Goal: Task Accomplishment & Management: Use online tool/utility

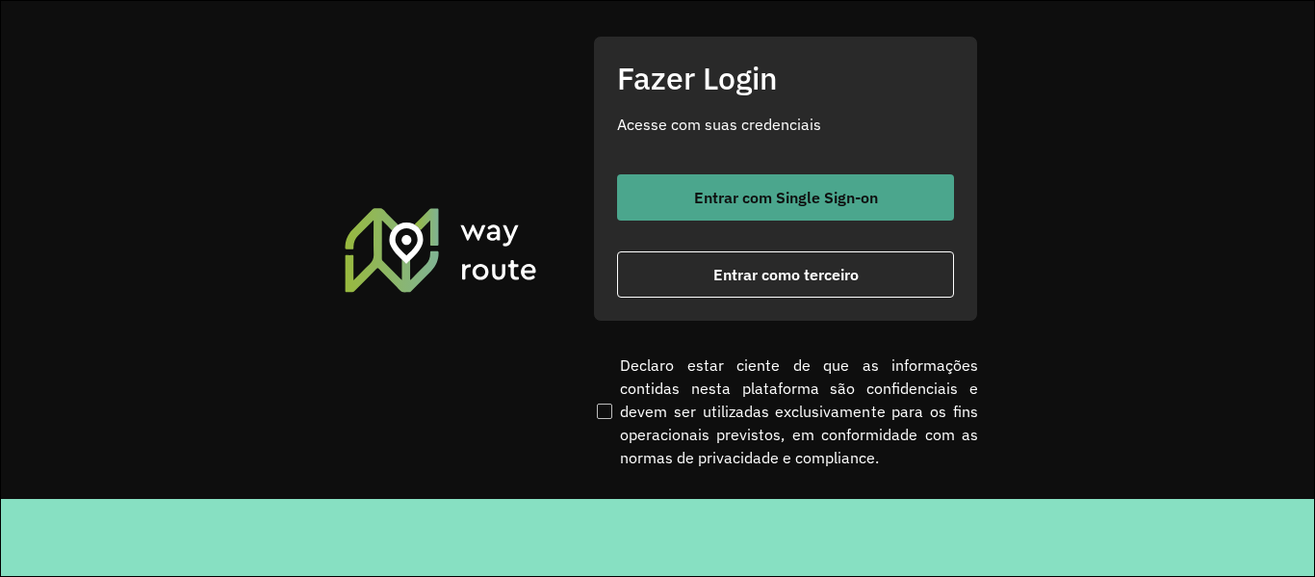
click at [722, 192] on span "Entrar com Single Sign-on" at bounding box center [786, 197] width 184 height 15
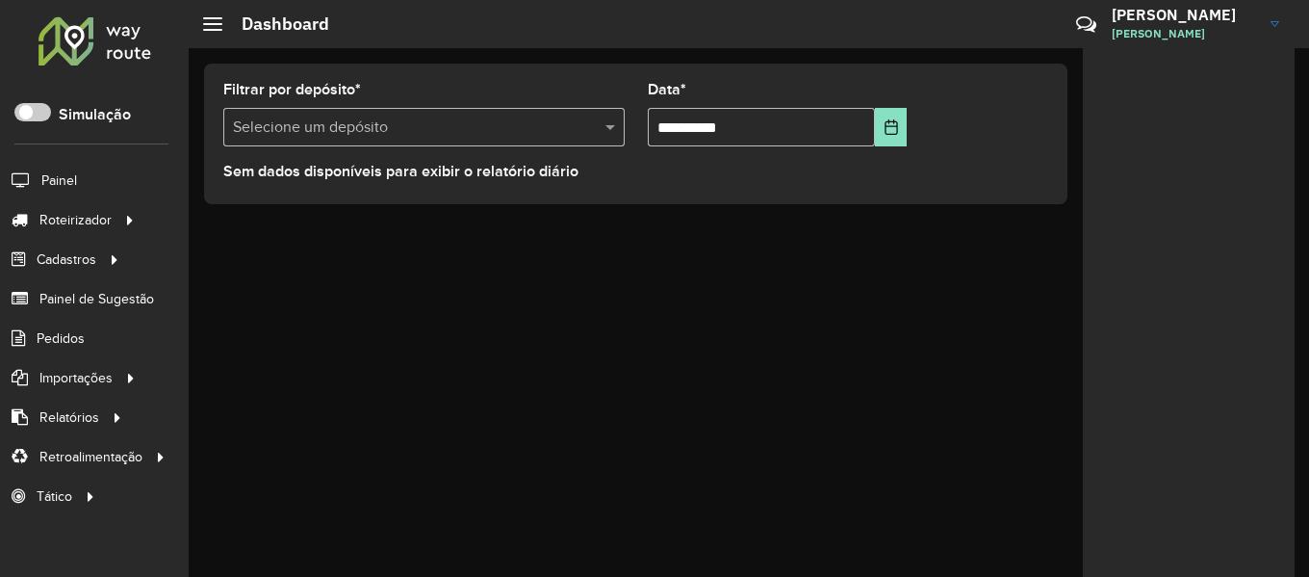
click at [114, 60] on div at bounding box center [95, 40] width 116 height 50
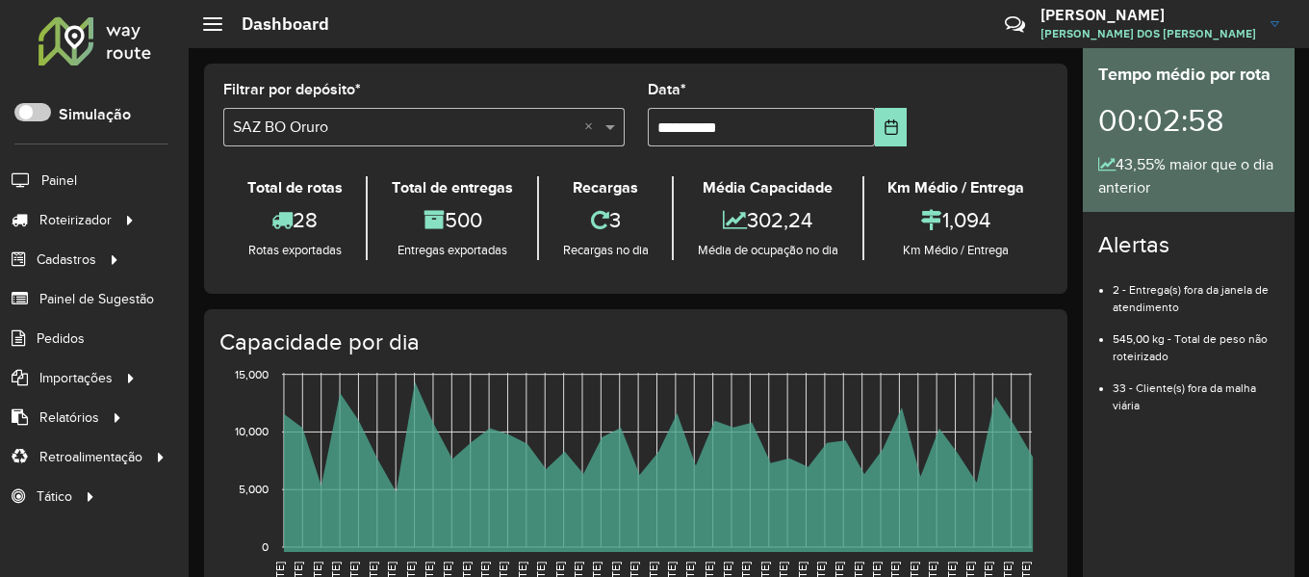
click at [1228, 158] on div "43,55% maior que o dia anterior" at bounding box center [1188, 176] width 181 height 46
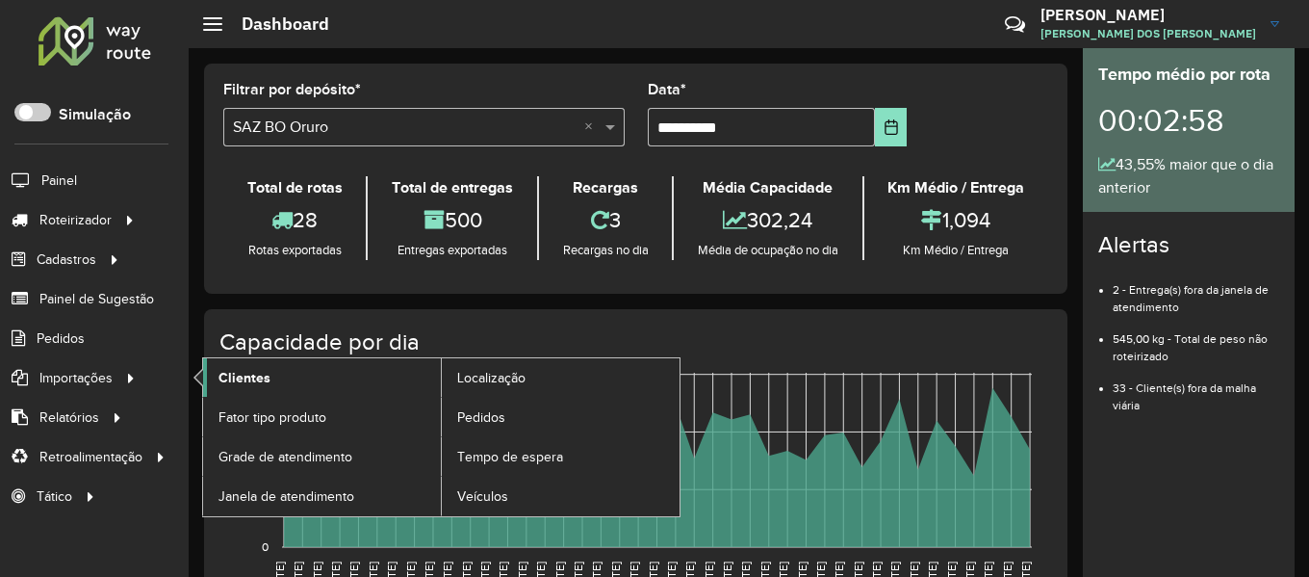
click at [265, 374] on span "Clientes" at bounding box center [245, 378] width 52 height 20
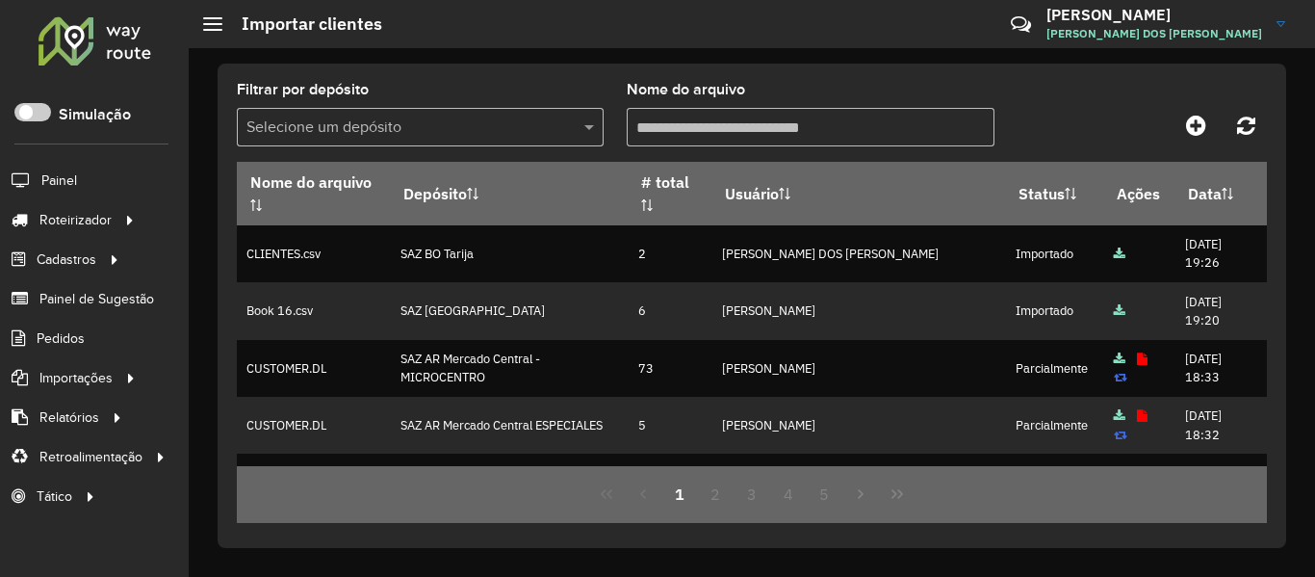
drag, startPoint x: 1196, startPoint y: 142, endPoint x: 1154, endPoint y: 135, distance: 42.1
click at [1196, 142] on div "Filtrar por depósito Selecione um depósito Nome do arquivo" at bounding box center [752, 122] width 1030 height 79
click at [1186, 127] on icon at bounding box center [1196, 125] width 20 height 23
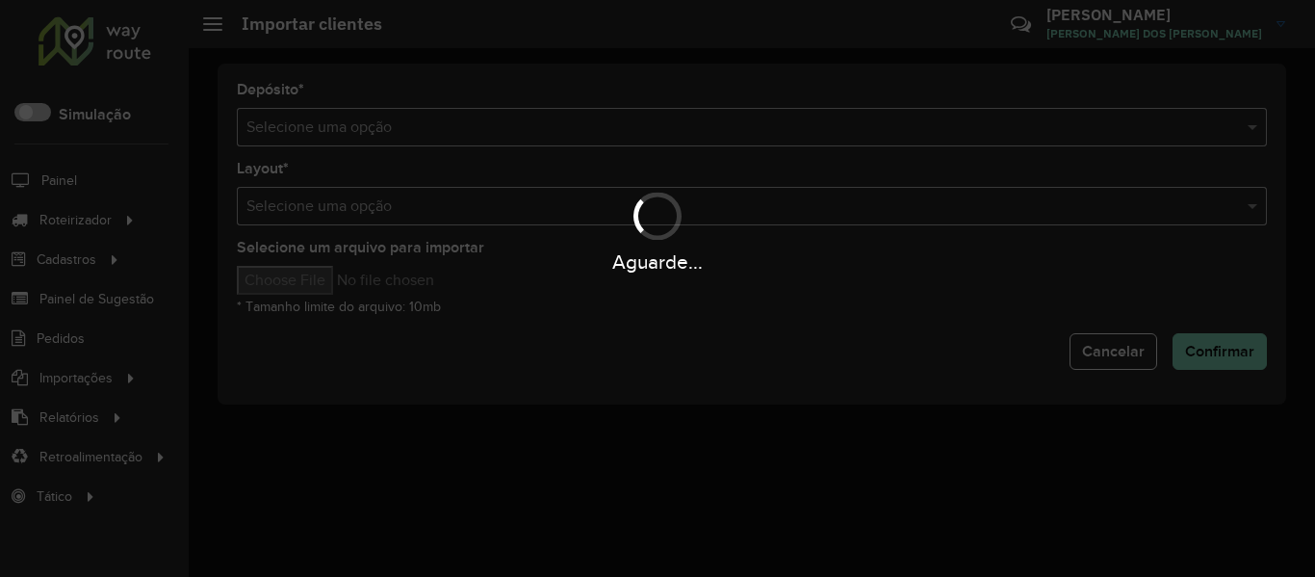
click at [665, 139] on div "Aguarde..." at bounding box center [657, 288] width 1315 height 577
click at [666, 137] on hb-app "Aguarde... Pop-up bloqueado! Seu navegador bloqueou automáticamente a abertura …" at bounding box center [657, 288] width 1315 height 577
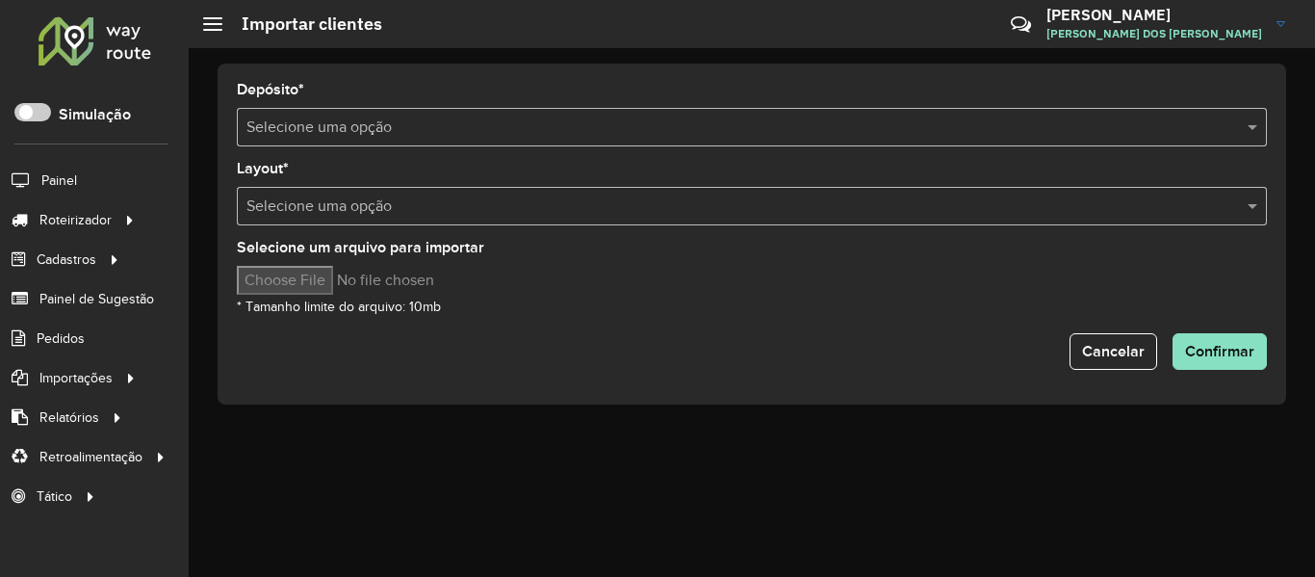
click at [666, 137] on input "text" at bounding box center [732, 127] width 972 height 23
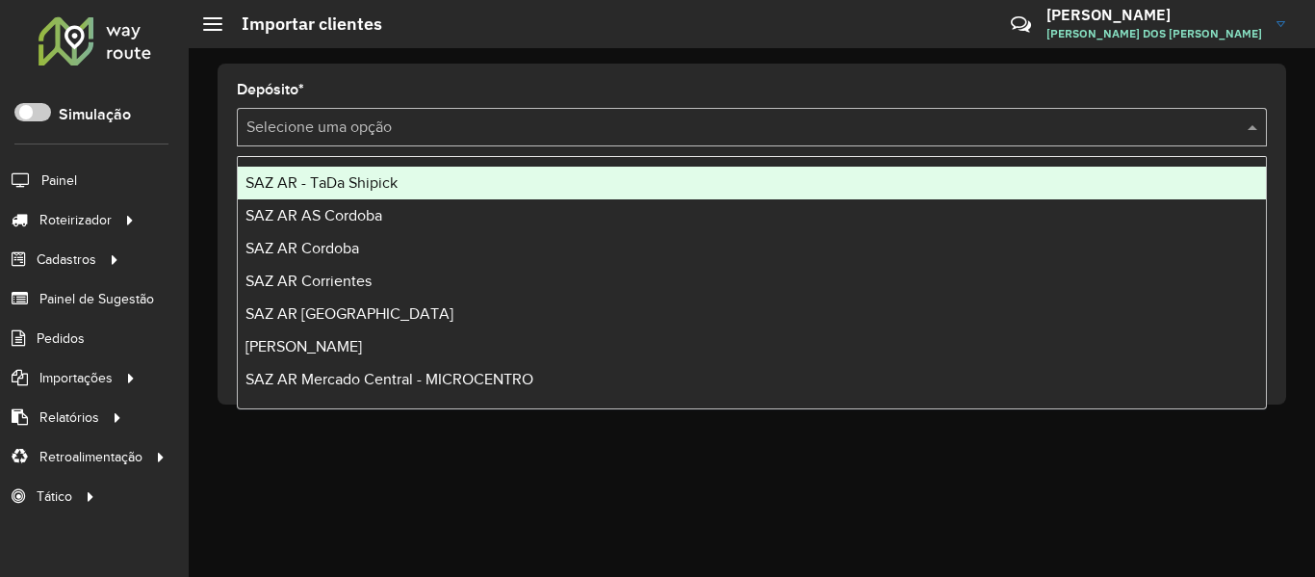
drag, startPoint x: 355, startPoint y: 205, endPoint x: 381, endPoint y: 187, distance: 31.8
click at [381, 187] on span "SAZ AR - TaDa Shipick" at bounding box center [321, 182] width 152 height 16
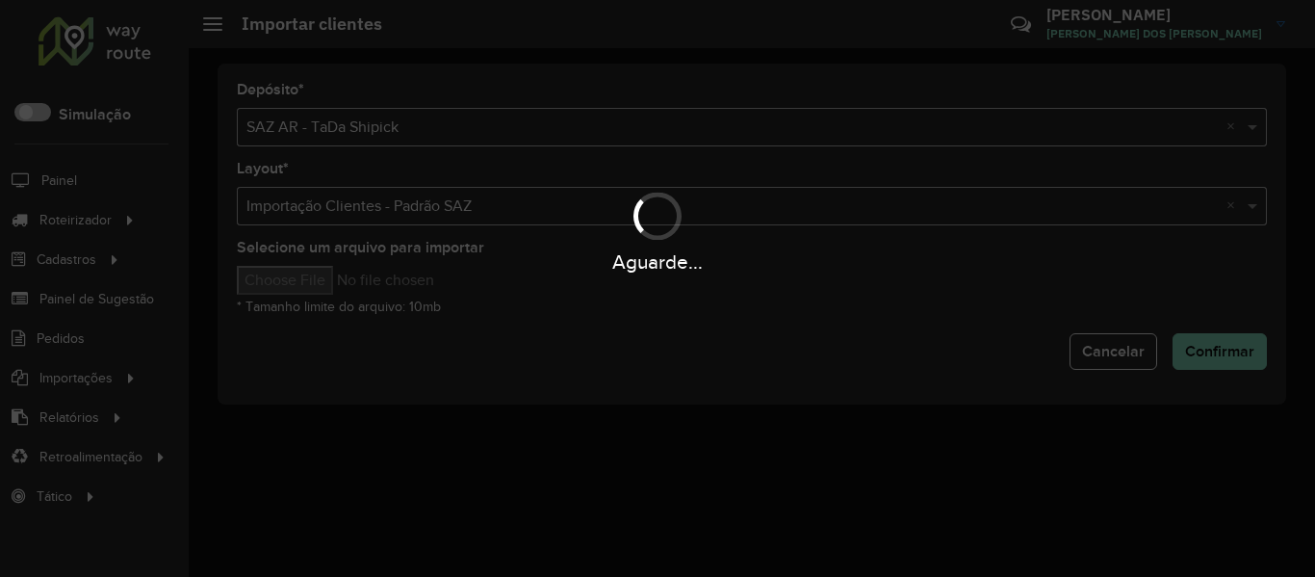
click at [308, 274] on input "Selecione um arquivo para importar" at bounding box center [400, 280] width 327 height 29
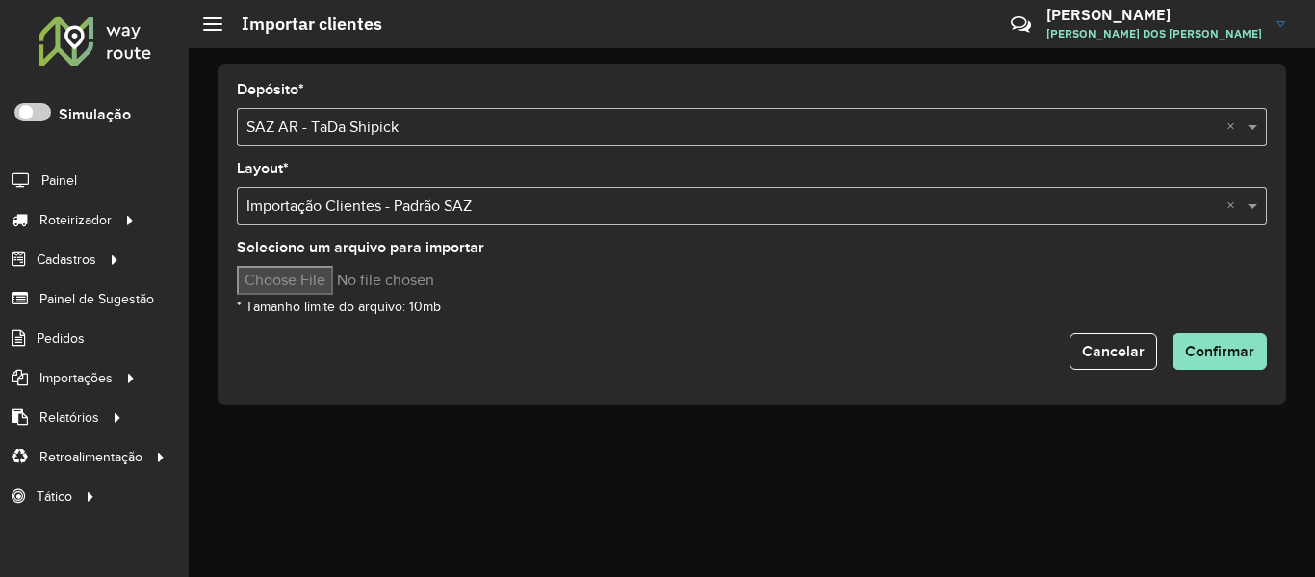
click at [400, 131] on input "text" at bounding box center [732, 127] width 972 height 23
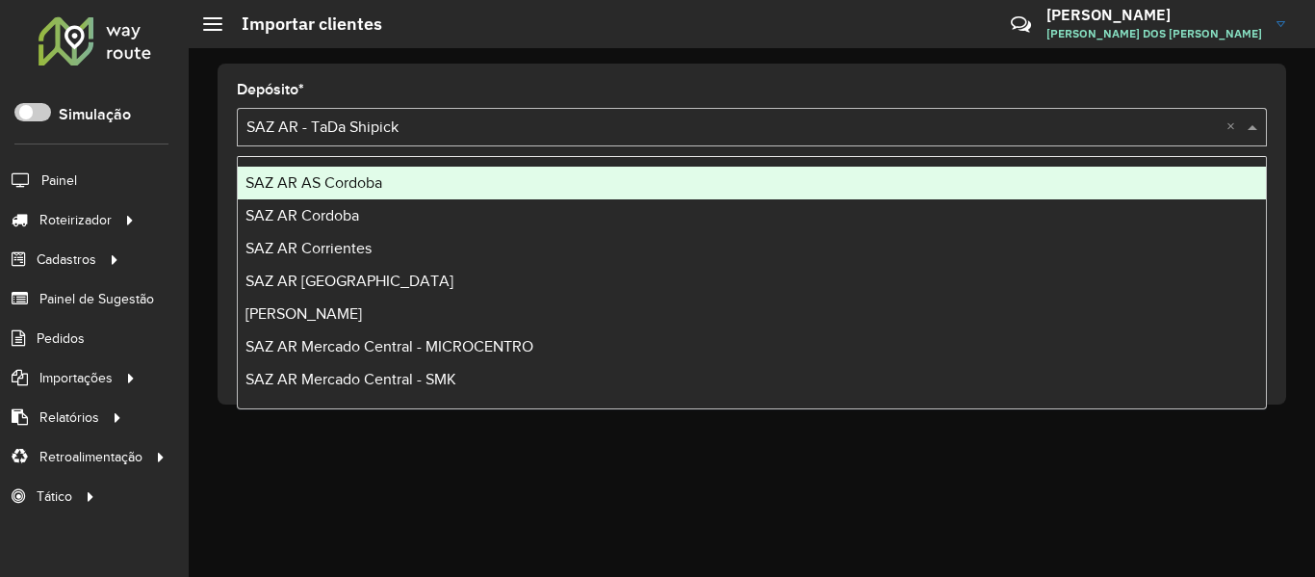
click at [497, 68] on div "Depósito * Selecione uma opção × SAZ AR - TaDa Shipick × Layout * Selecione uma…" at bounding box center [752, 234] width 1069 height 341
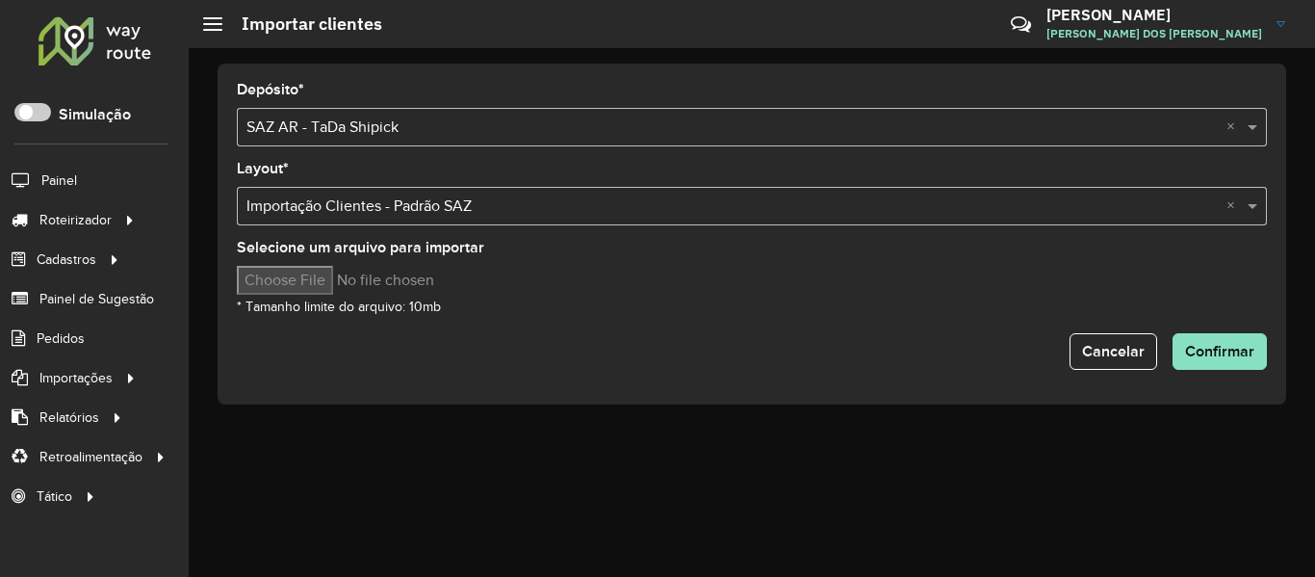
drag, startPoint x: 322, startPoint y: 304, endPoint x: 318, endPoint y: 285, distance: 19.8
click at [322, 303] on small "* Tamanho limite do arquivo: 10mb" at bounding box center [339, 306] width 204 height 14
click at [321, 275] on input "Selecione um arquivo para importar" at bounding box center [400, 280] width 327 height 29
type input "**********"
click at [740, 307] on div "Selecione um arquivo para importar * Tamanho limite do arquivo: 10mb" at bounding box center [752, 279] width 1030 height 77
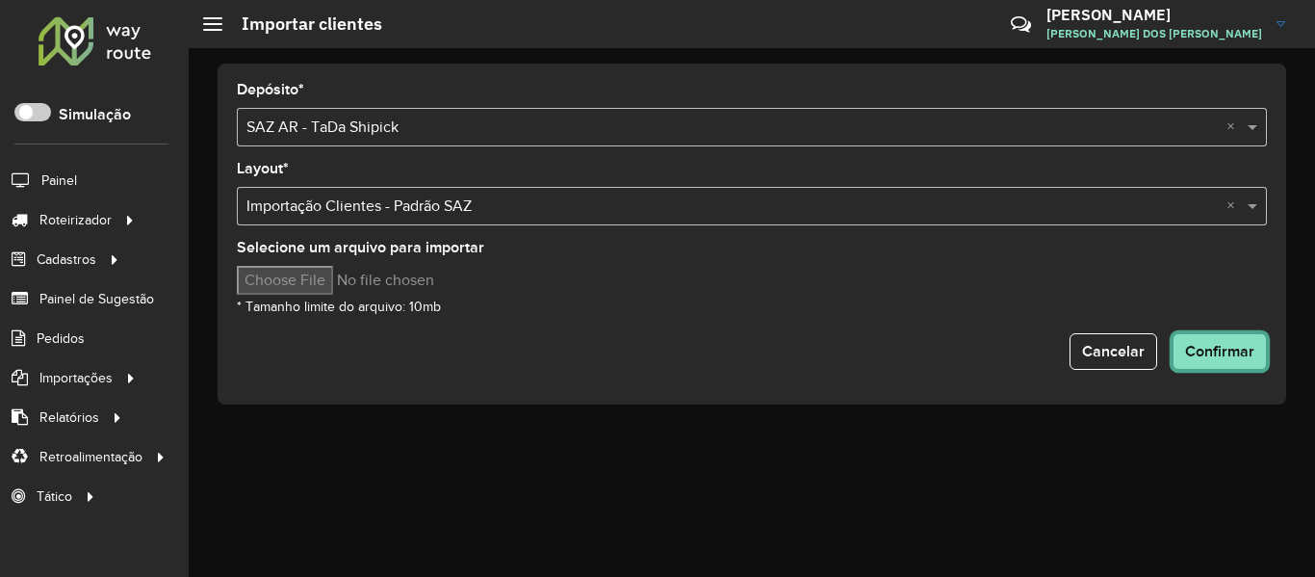
click at [1213, 360] on button "Confirmar" at bounding box center [1220, 351] width 94 height 37
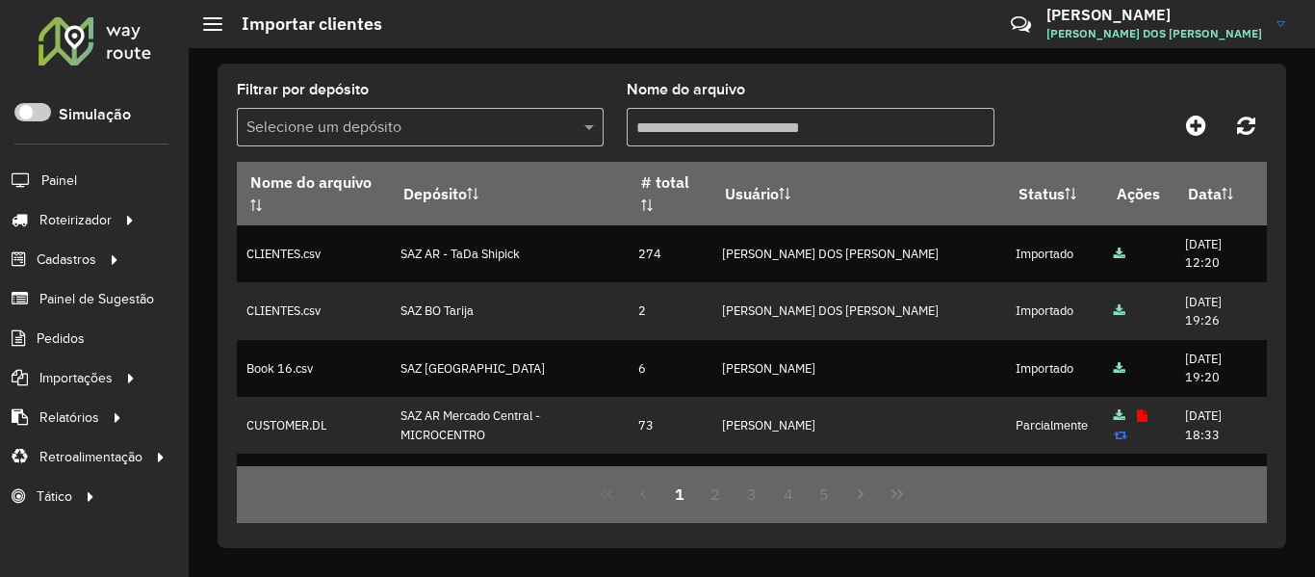
click at [1025, 75] on div "Filtrar por depósito Selecione um depósito Nome do arquivo Nome do arquivo Depó…" at bounding box center [752, 306] width 1069 height 484
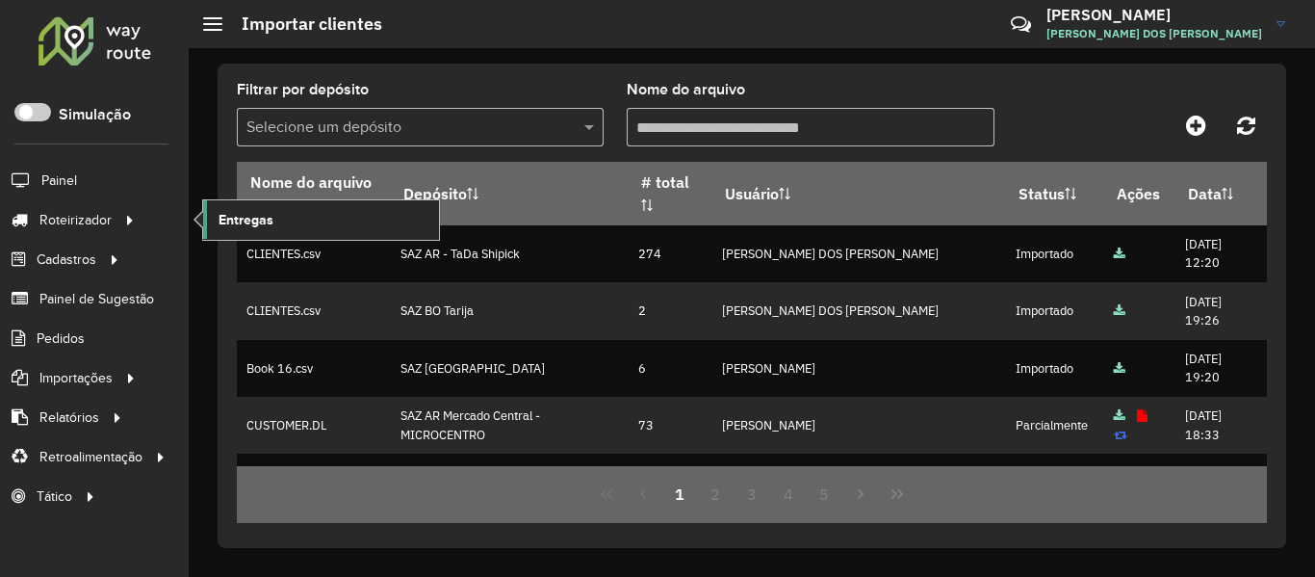
click at [275, 234] on link "Entregas" at bounding box center [321, 219] width 236 height 39
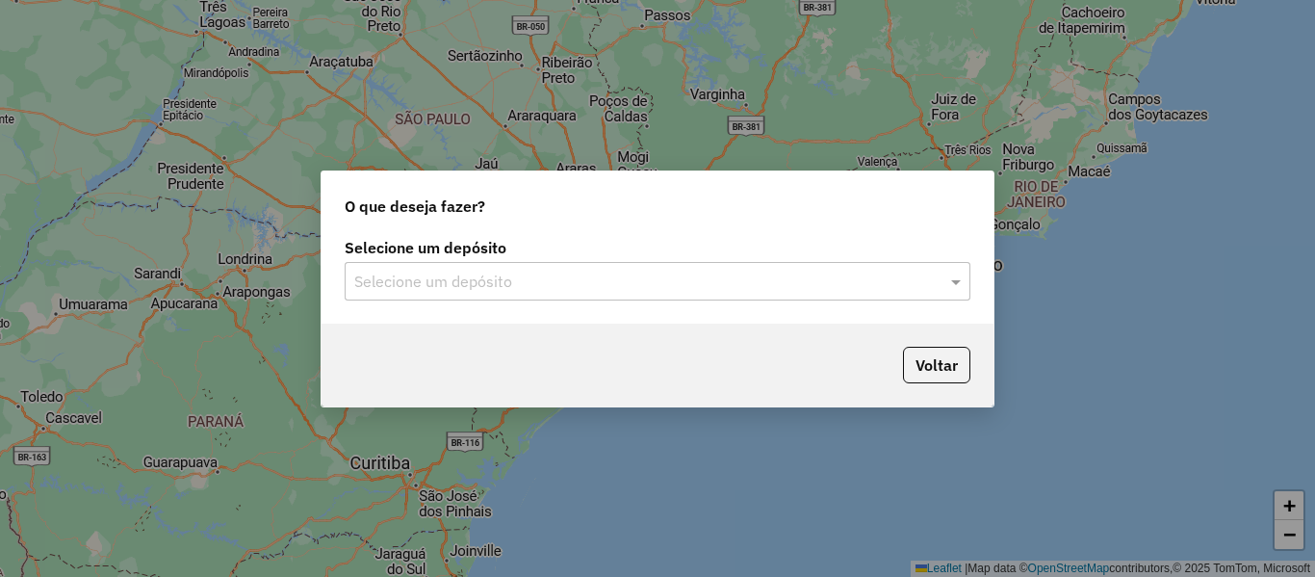
click at [484, 300] on div "Selecione um depósito Selecione um depósito" at bounding box center [658, 278] width 672 height 90
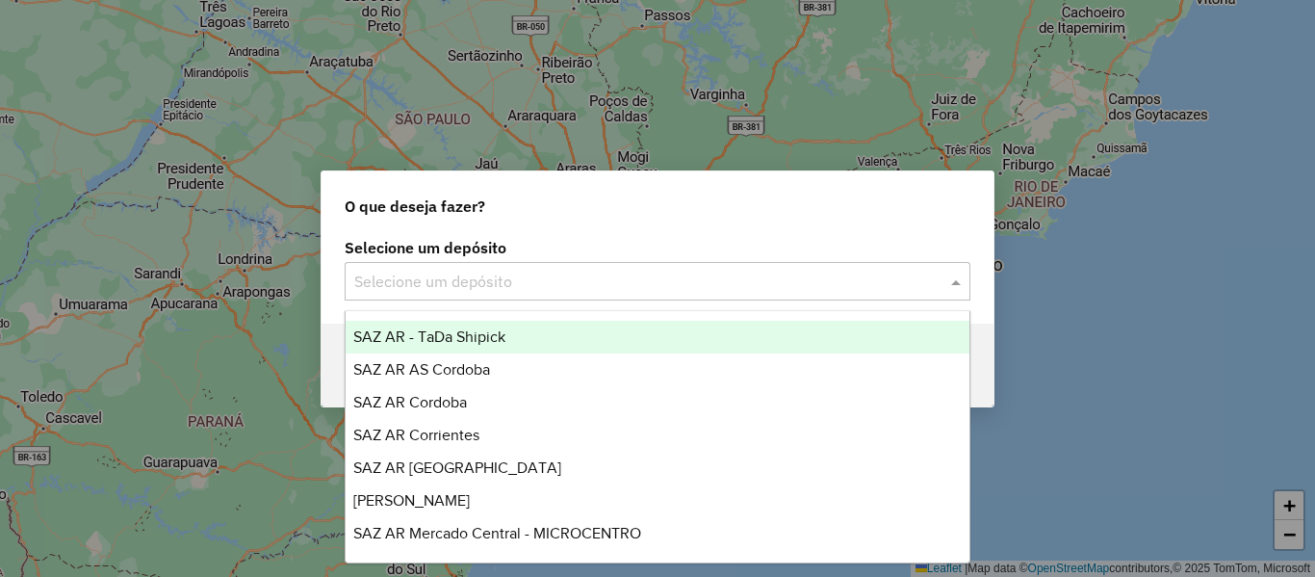
click at [514, 281] on input "text" at bounding box center [638, 282] width 568 height 23
click at [518, 329] on div "SAZ AR - TaDa Shipick" at bounding box center [658, 337] width 624 height 33
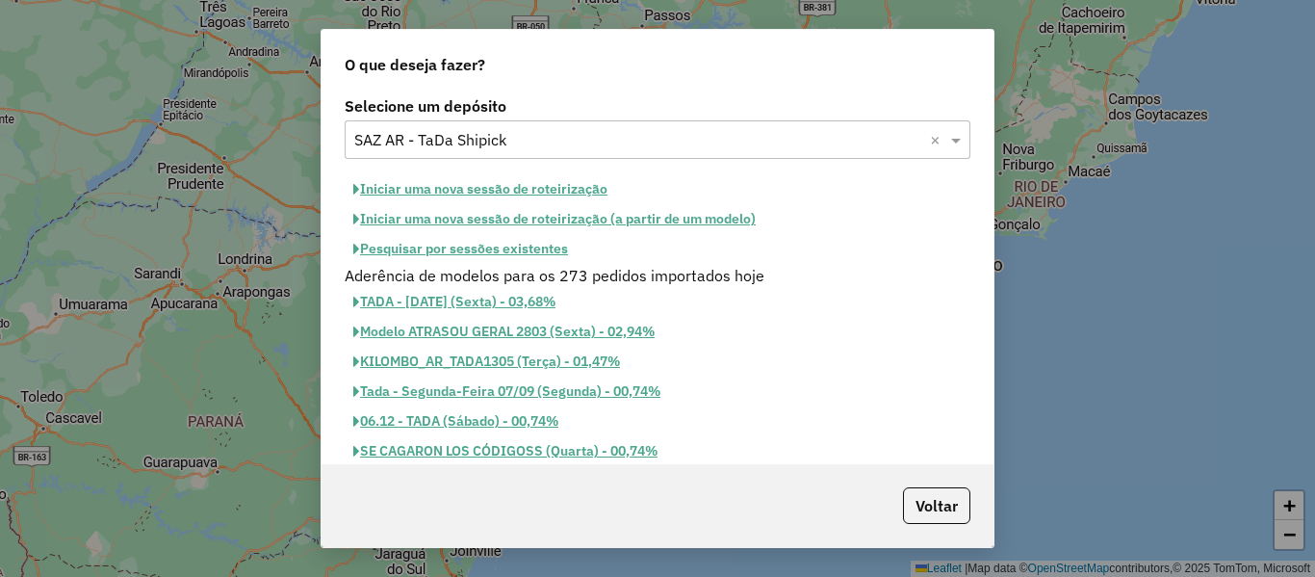
click at [530, 256] on button "Pesquisar por sessões existentes" at bounding box center [461, 249] width 232 height 30
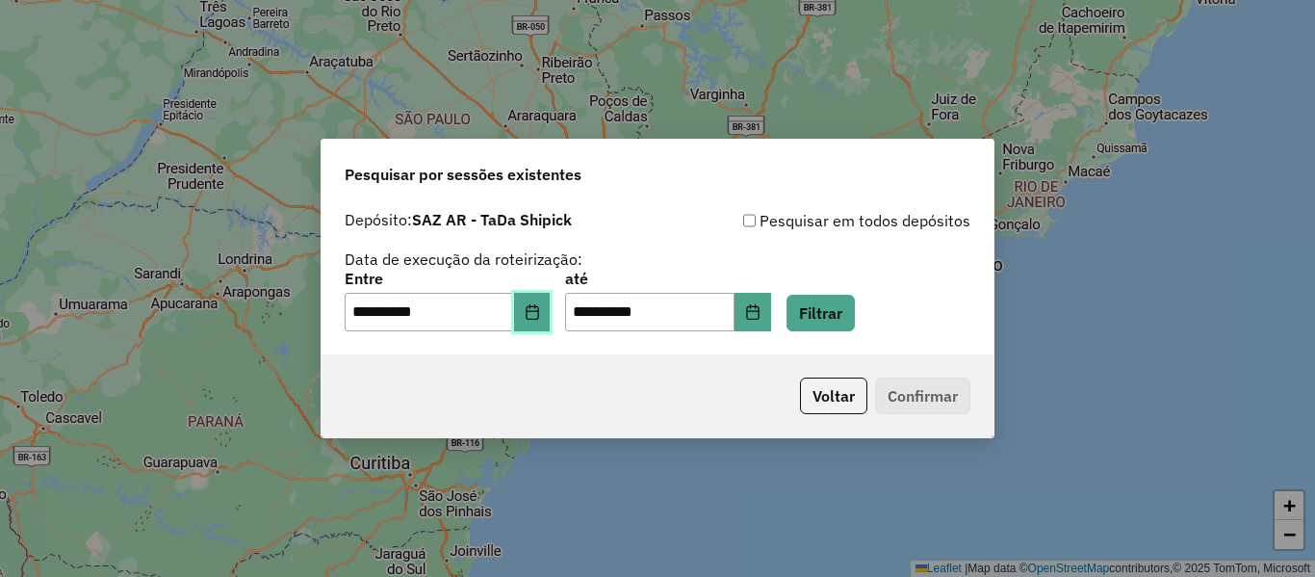
click at [551, 305] on button "Choose Date" at bounding box center [532, 312] width 37 height 39
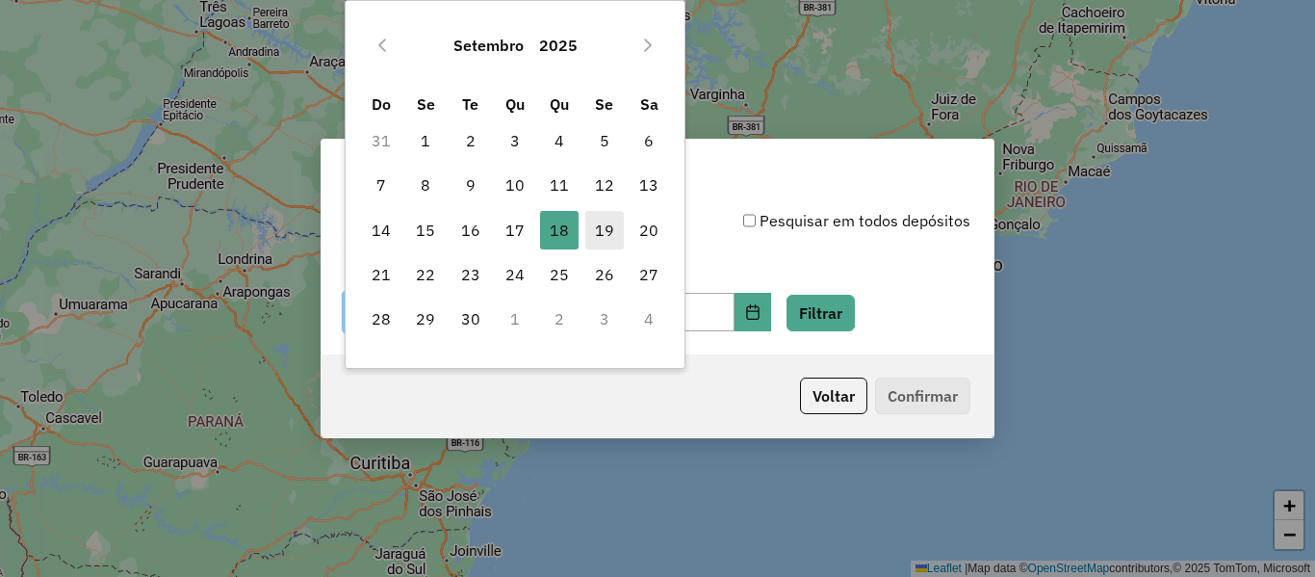
click at [605, 233] on span "19" at bounding box center [604, 230] width 39 height 39
type input "**********"
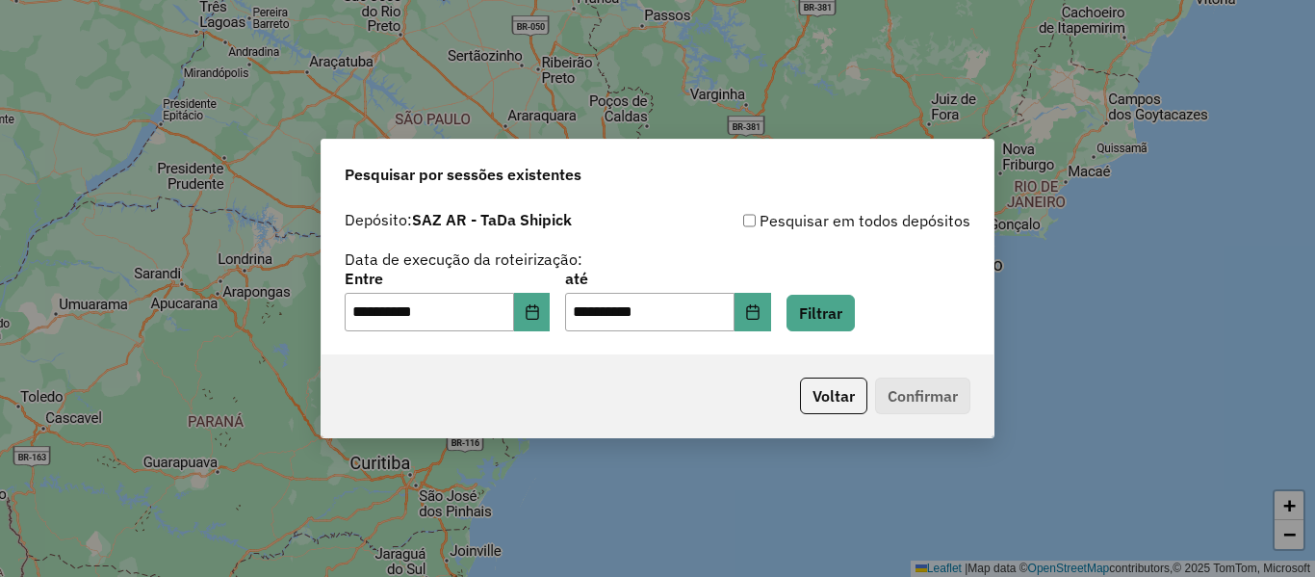
click at [810, 302] on div "**********" at bounding box center [658, 301] width 626 height 60
click at [829, 307] on button "Filtrar" at bounding box center [821, 313] width 68 height 37
click at [0, 0] on div "Aguarde..." at bounding box center [0, 0] width 0 height 0
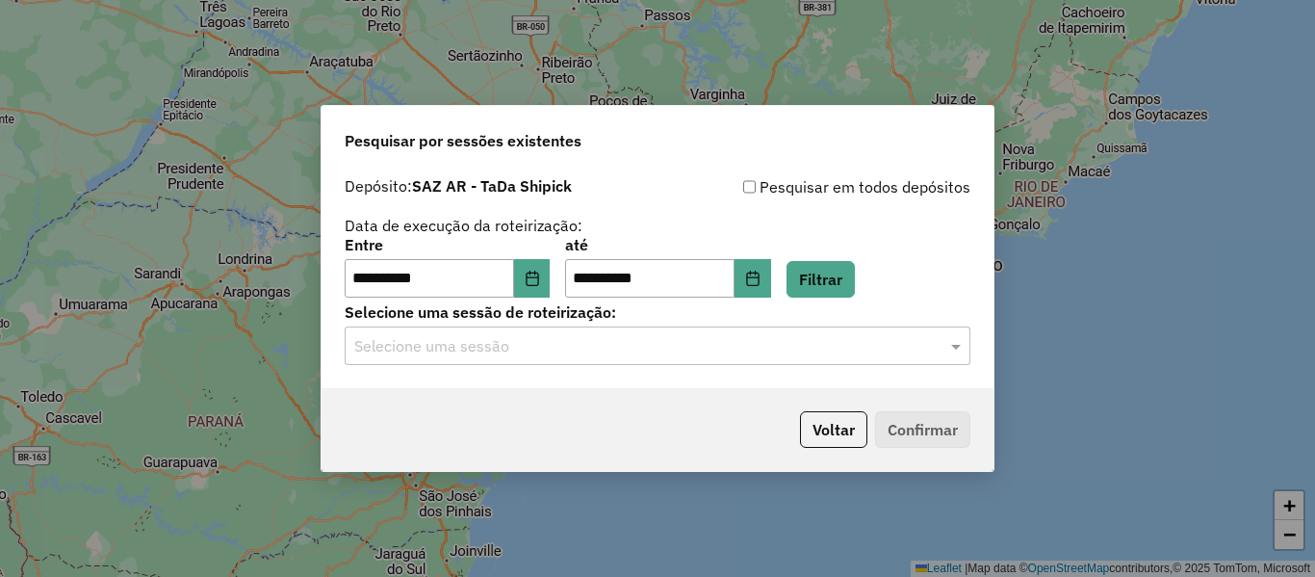
click at [618, 355] on input "text" at bounding box center [638, 346] width 568 height 23
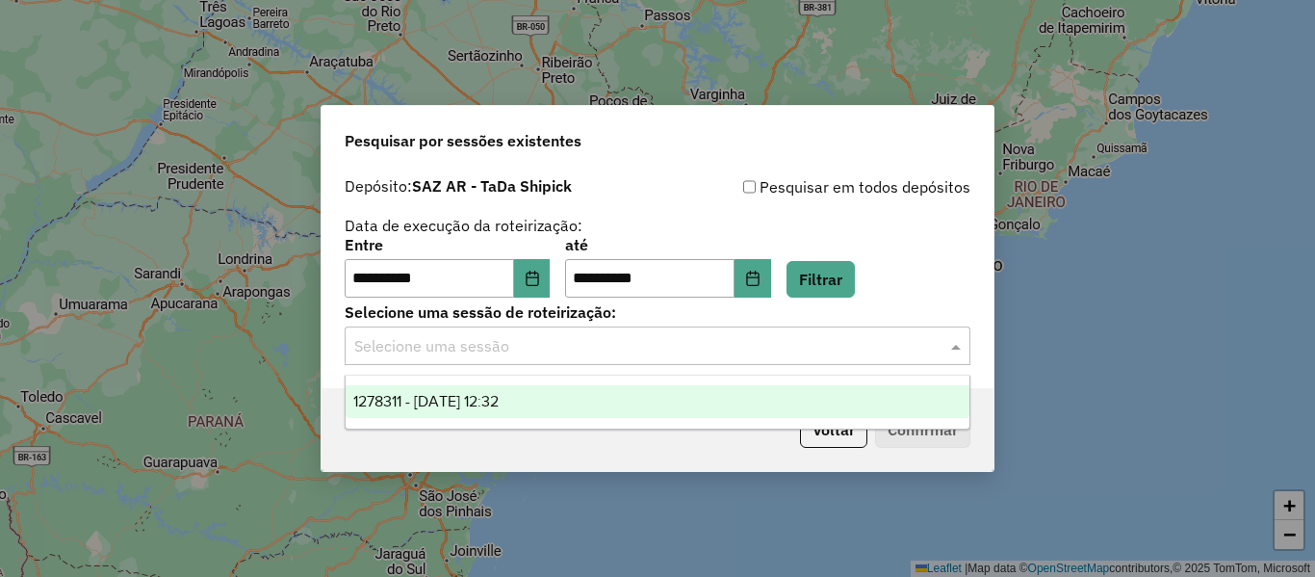
click at [586, 395] on div "1278311 - 19/09/2025 12:32" at bounding box center [658, 401] width 624 height 33
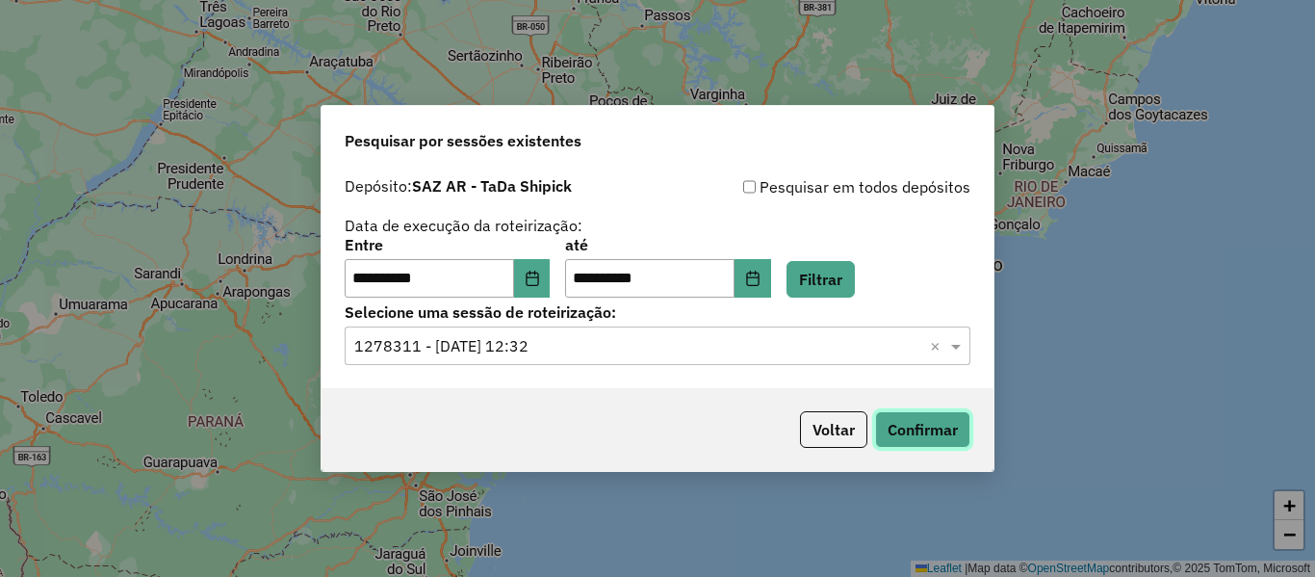
click at [902, 418] on button "Confirmar" at bounding box center [922, 429] width 95 height 37
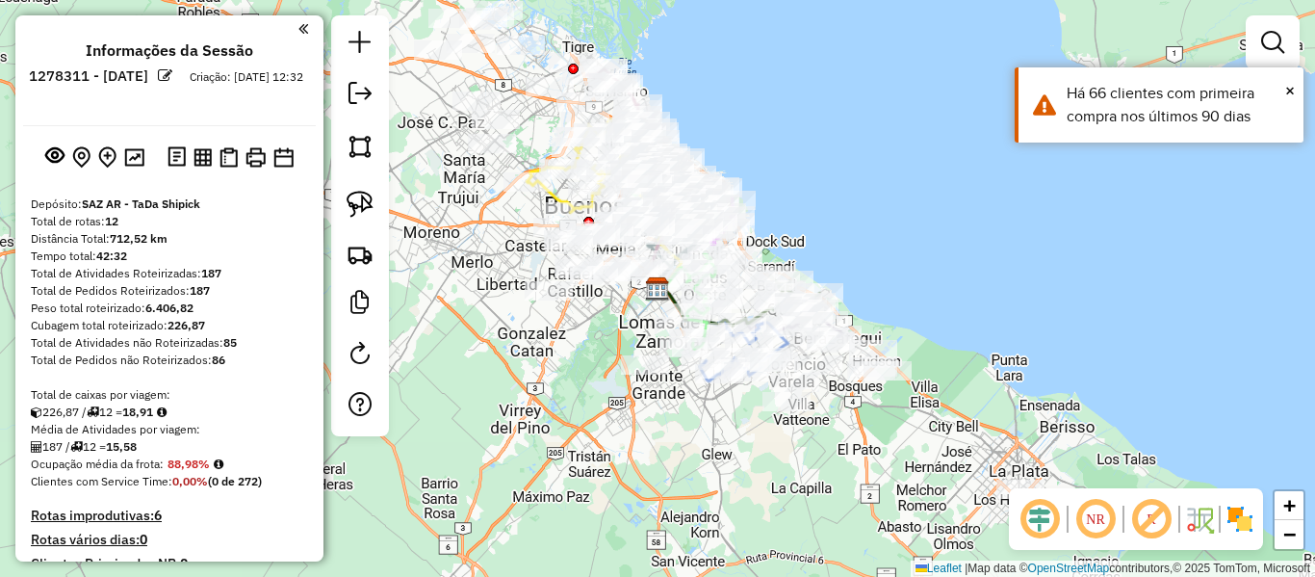
click at [789, 146] on div "Rota 8 - Placa PDB143 523507 - M�nica Martino Janela de atendimento Grade de at…" at bounding box center [657, 288] width 1315 height 577
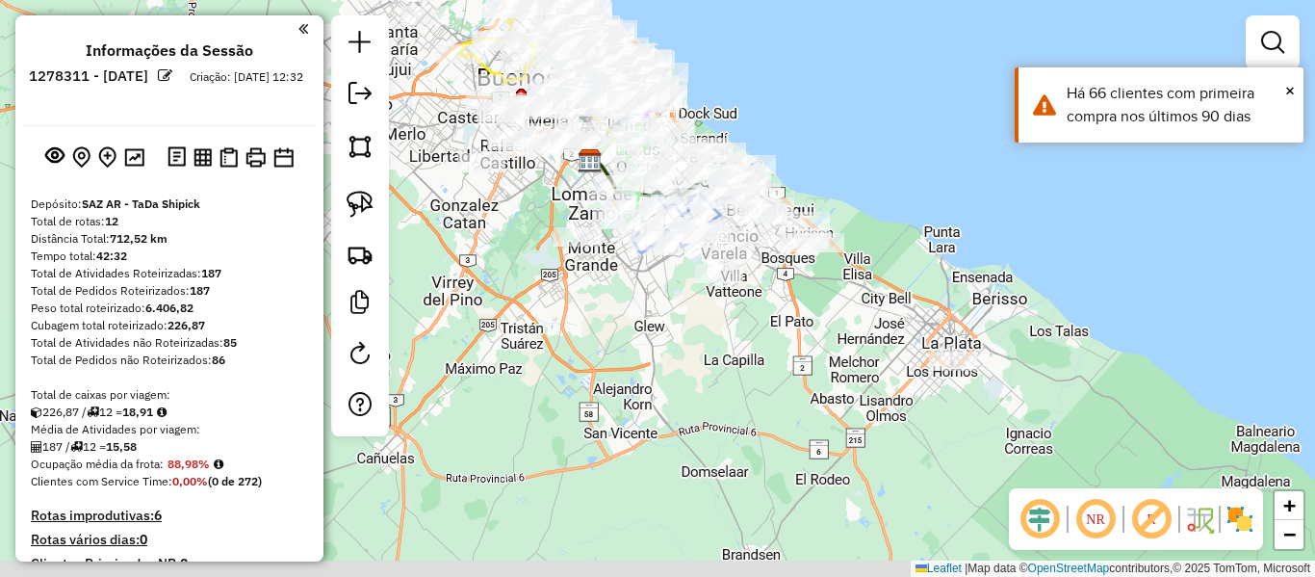
drag, startPoint x: 887, startPoint y: 225, endPoint x: 819, endPoint y: 97, distance: 144.7
click at [819, 97] on div "Janela de atendimento Grade de atendimento Capacidade Transportadoras Veículos …" at bounding box center [657, 288] width 1315 height 577
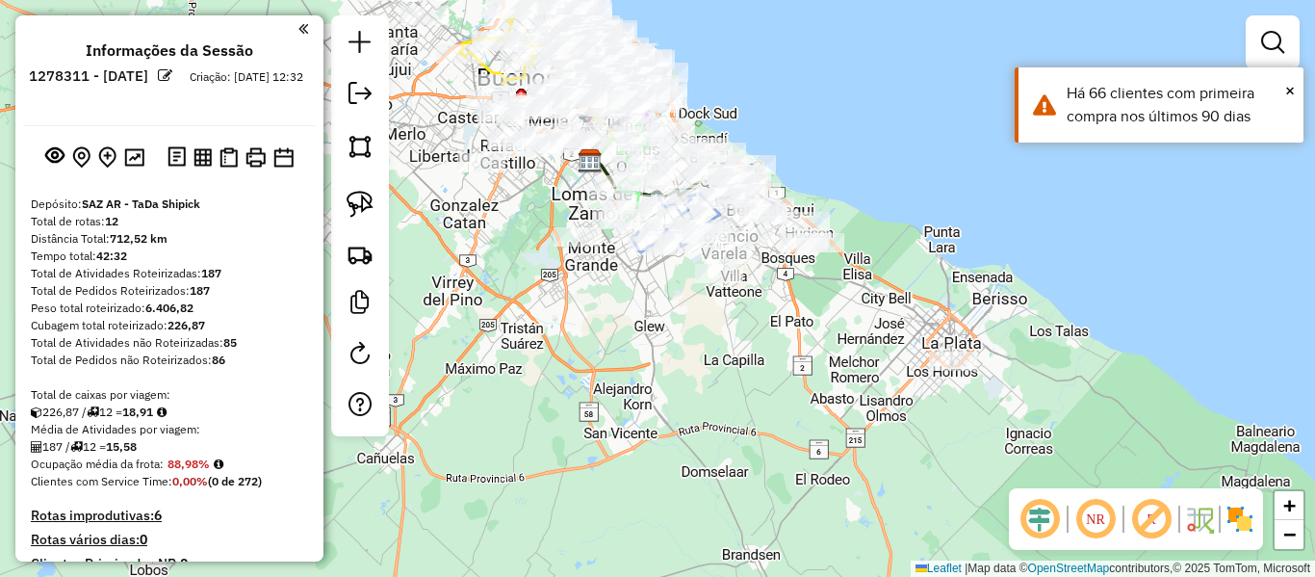
click at [1237, 529] on img at bounding box center [1240, 518] width 31 height 31
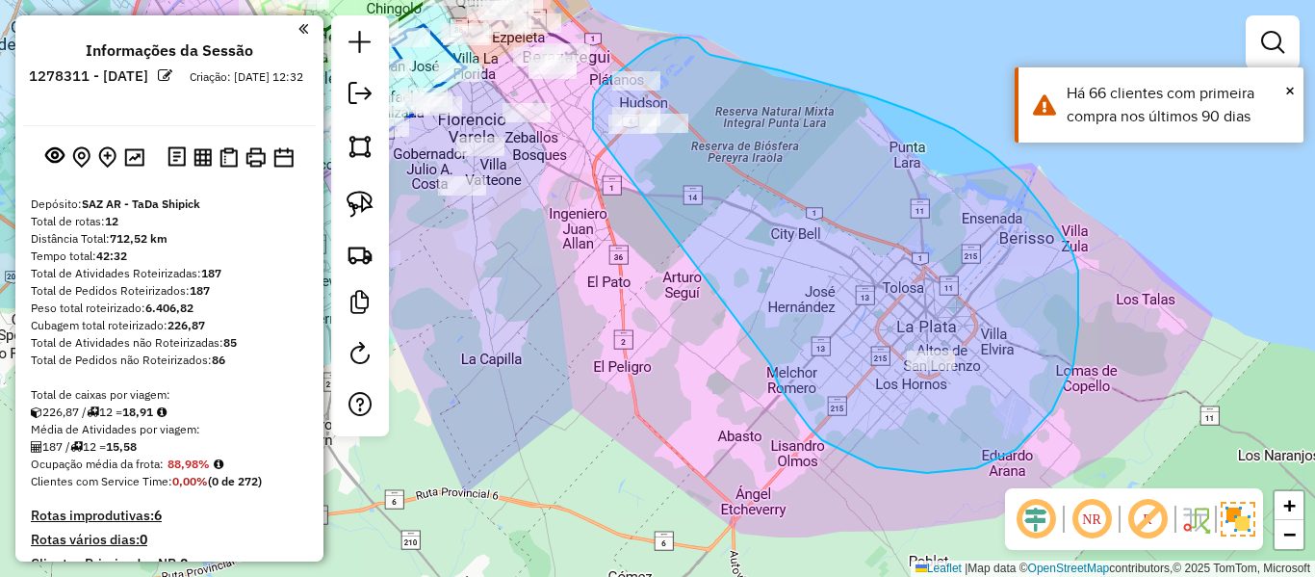
drag, startPoint x: 787, startPoint y: 397, endPoint x: 634, endPoint y: 219, distance: 234.2
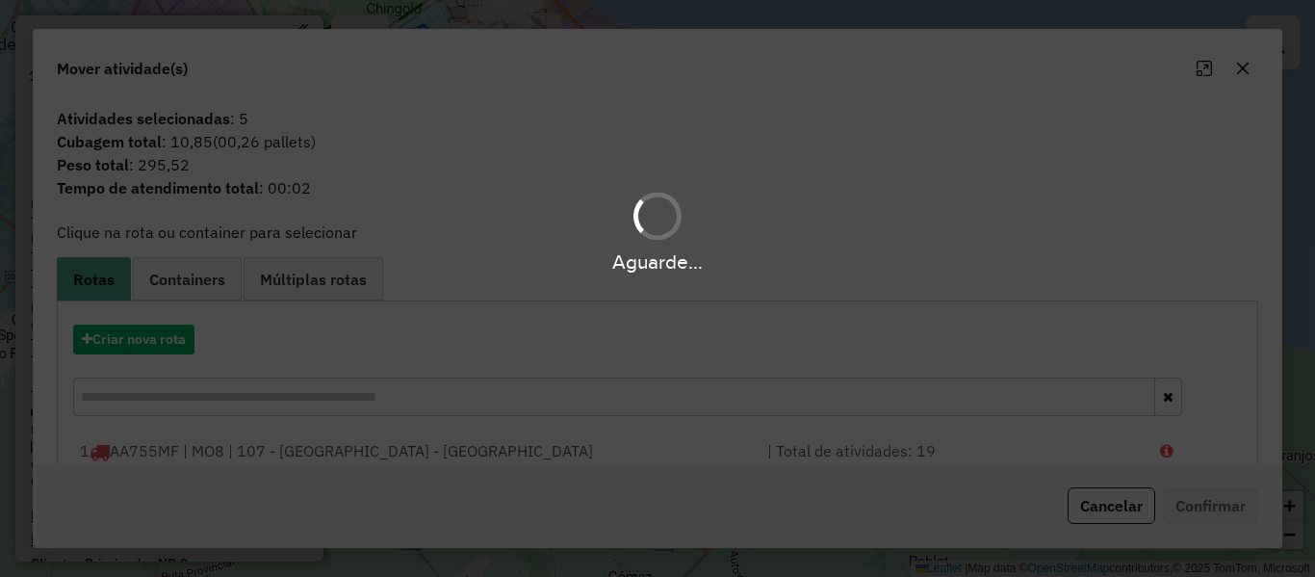
click at [167, 327] on div "Aguarde..." at bounding box center [657, 288] width 1315 height 577
click at [167, 328] on hb-app "Aguarde... Pop-up bloqueado! Seu navegador bloqueou automáticamente a abertura …" at bounding box center [657, 288] width 1315 height 577
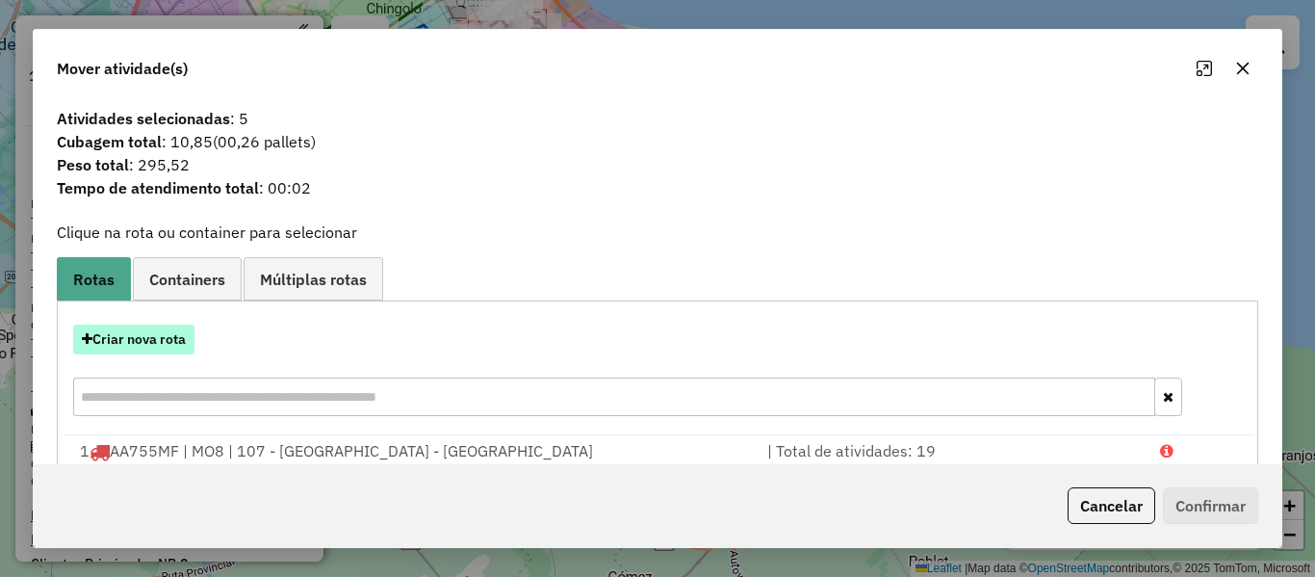
click at [163, 333] on button "Criar nova rota" at bounding box center [133, 339] width 121 height 30
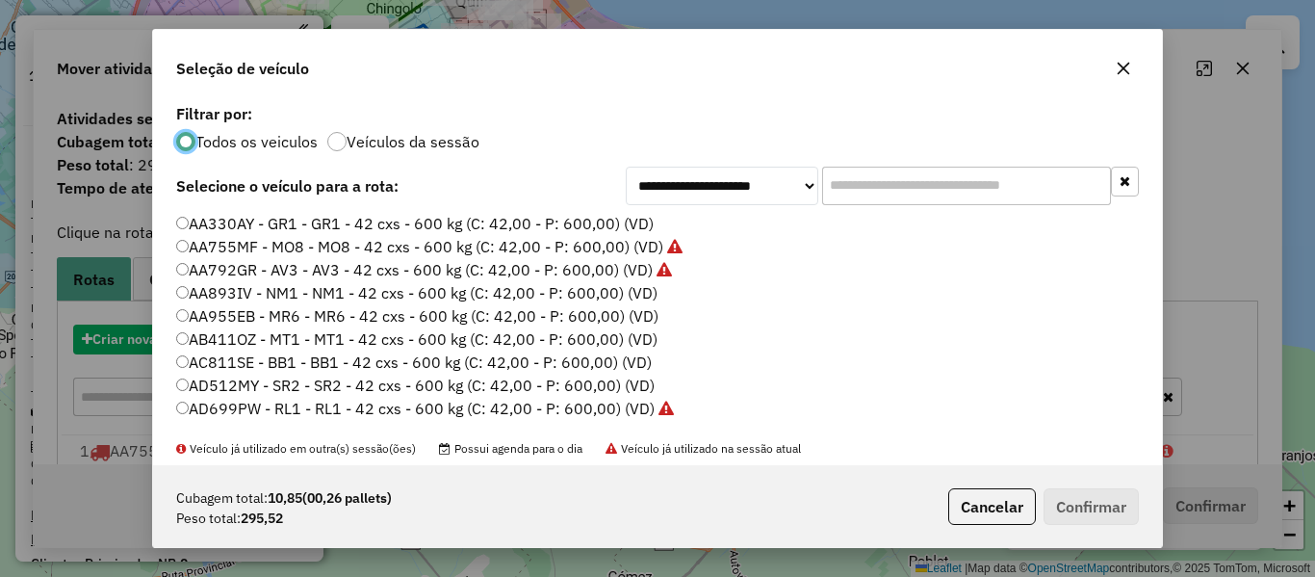
scroll to position [11, 6]
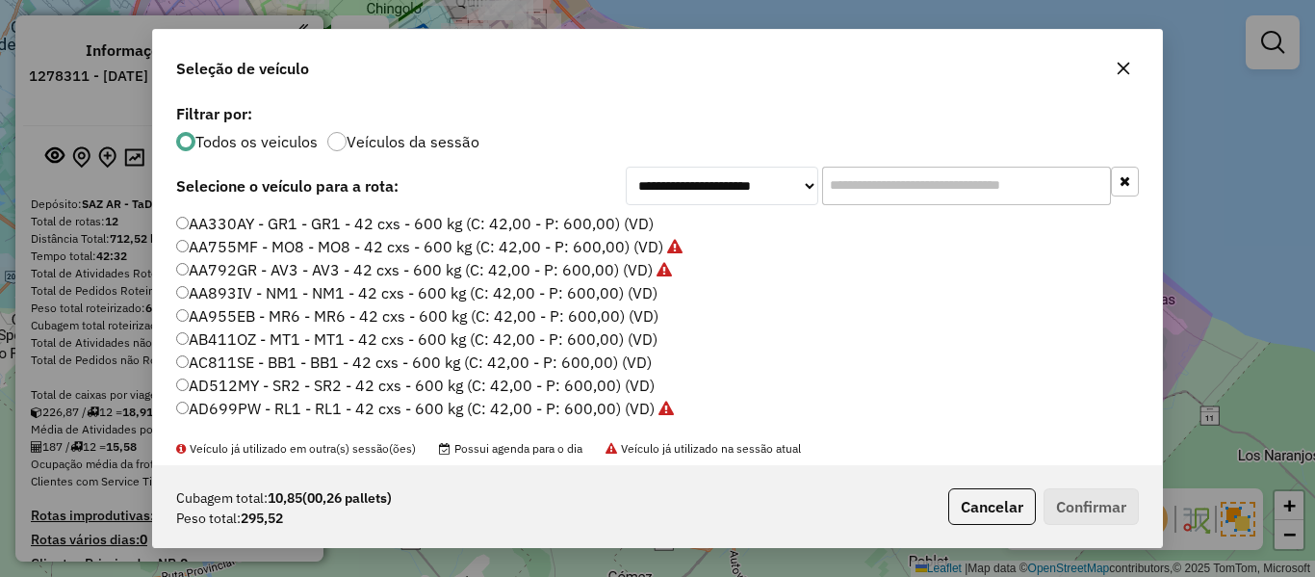
click at [402, 144] on label "Veículos da sessão" at bounding box center [413, 141] width 133 height 15
click at [552, 231] on label "AA330AY - GR1 - GR1 - 42 cxs - 600 kg (C: 42,00 - P: 600,00) (VD)" at bounding box center [414, 223] width 477 height 23
click at [575, 226] on label "AA330AY - GR1 - GR1 - 42 cxs - 600 kg (C: 42,00 - P: 600,00) (VD)" at bounding box center [414, 223] width 477 height 23
click at [1085, 503] on button "Confirmar" at bounding box center [1091, 506] width 95 height 37
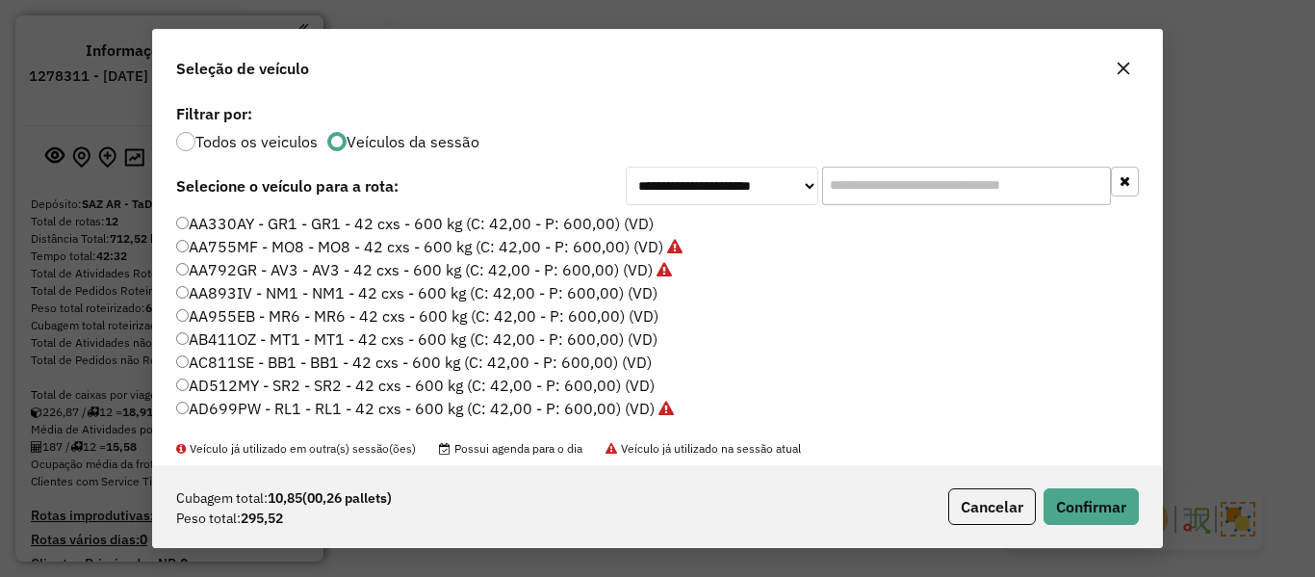
click at [1125, 67] on icon "button" at bounding box center [1124, 69] width 13 height 13
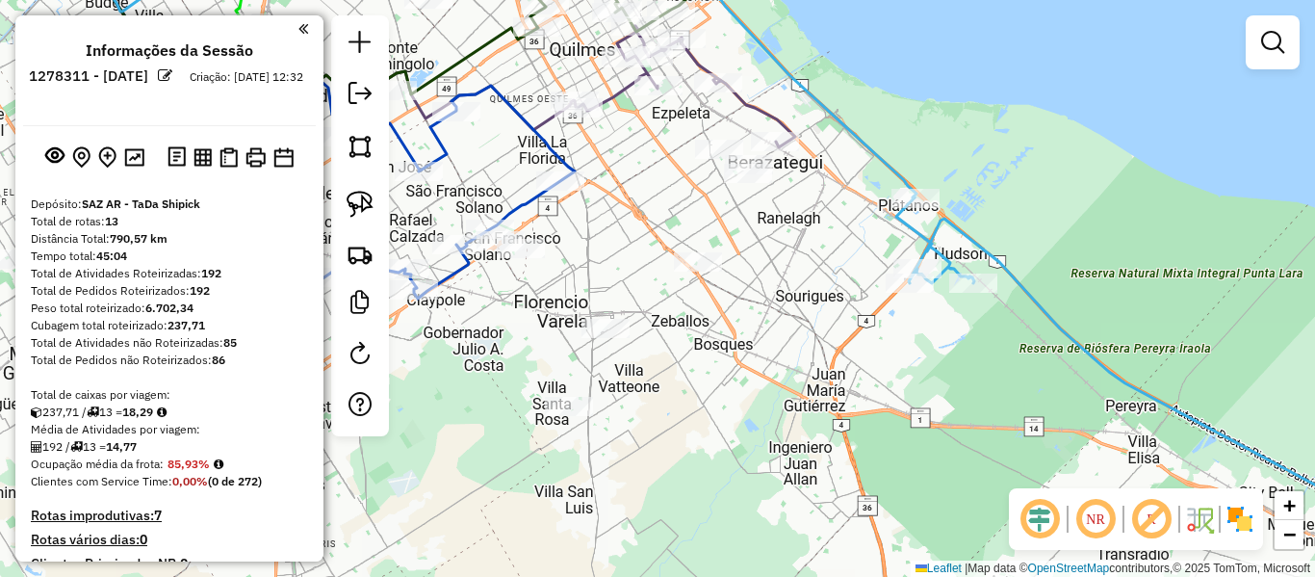
click at [1244, 529] on img at bounding box center [1240, 518] width 31 height 31
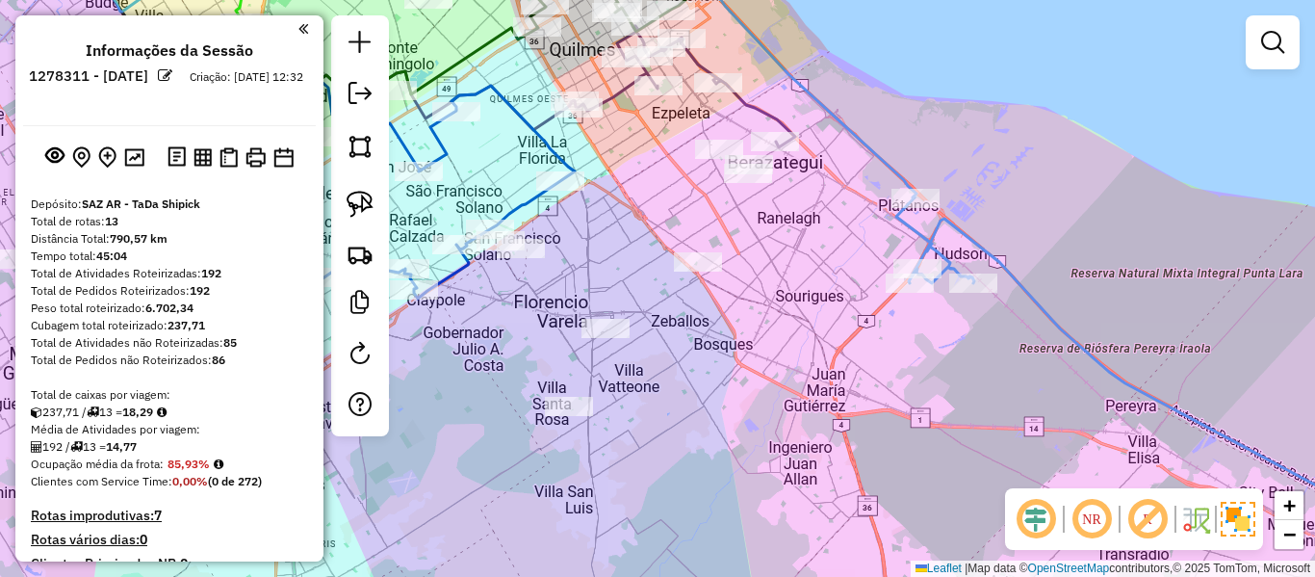
click at [1096, 348] on icon at bounding box center [1171, 363] width 550 height 333
select select "**********"
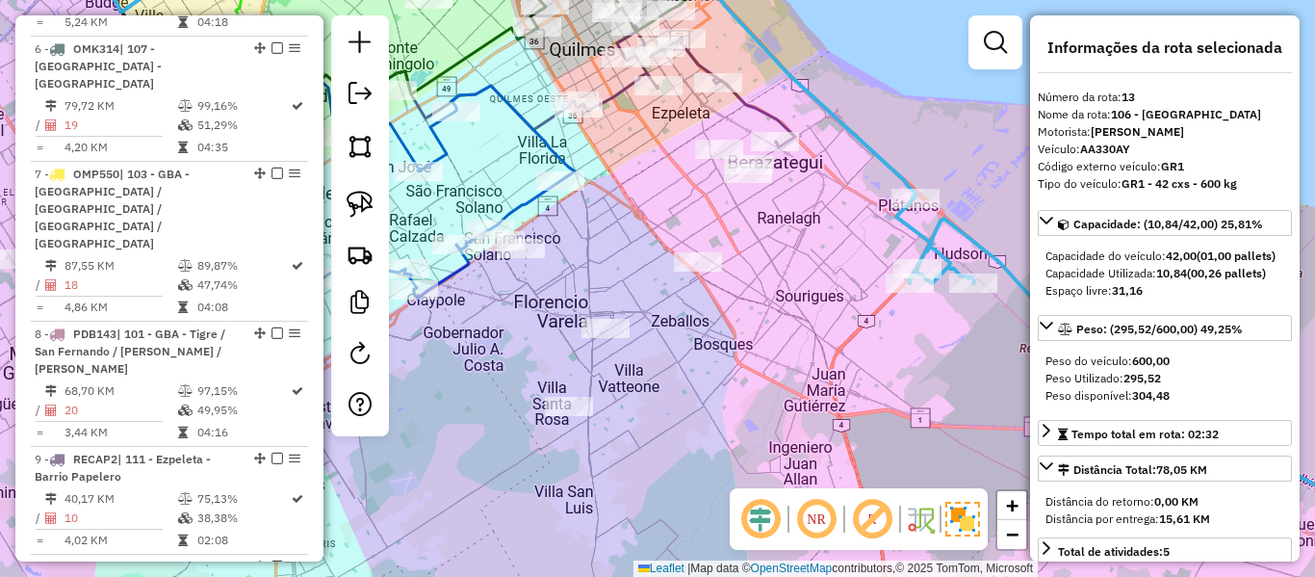
scroll to position [1994, 0]
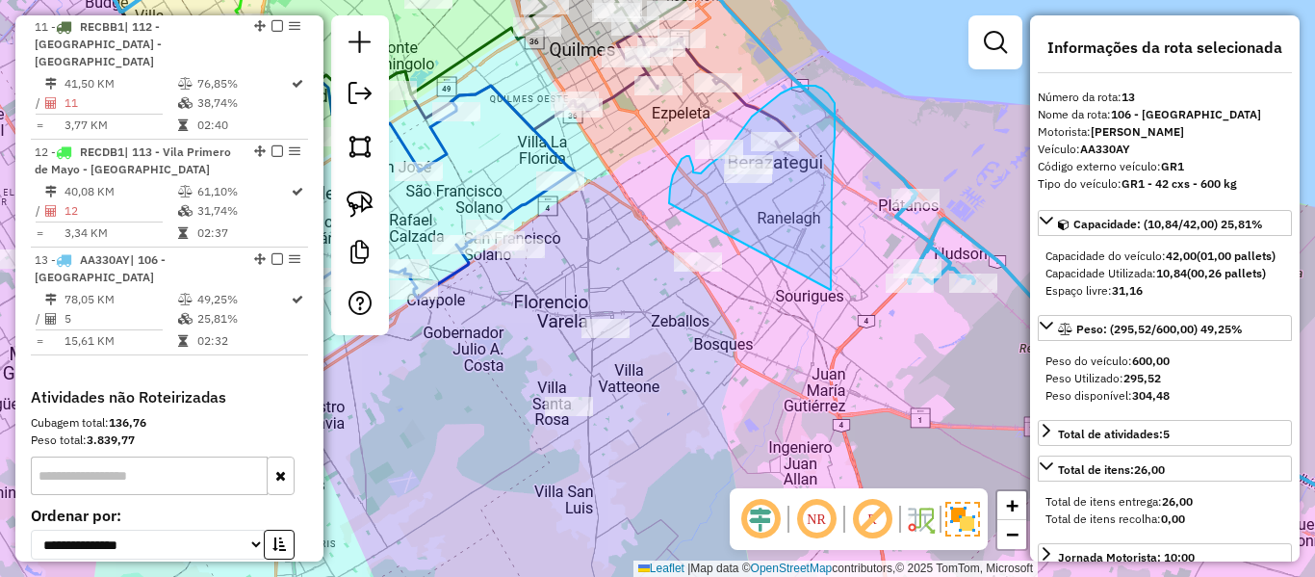
drag, startPoint x: 831, startPoint y: 284, endPoint x: 718, endPoint y: 314, distance: 116.5
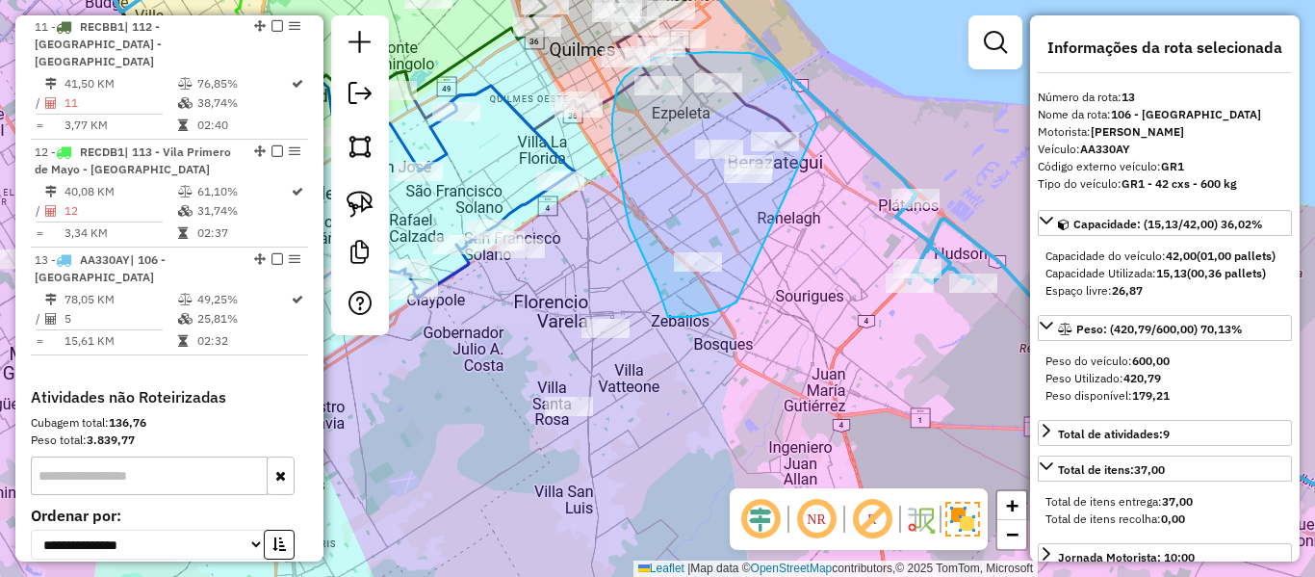
drag, startPoint x: 736, startPoint y: 302, endPoint x: 831, endPoint y: 151, distance: 178.2
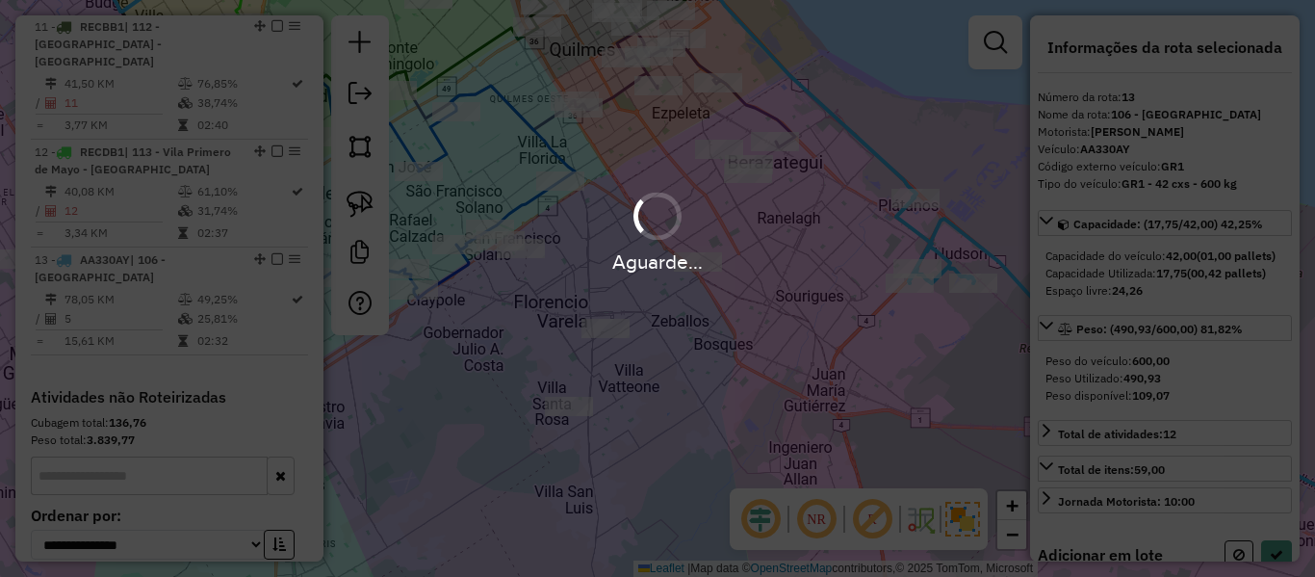
select select "**********"
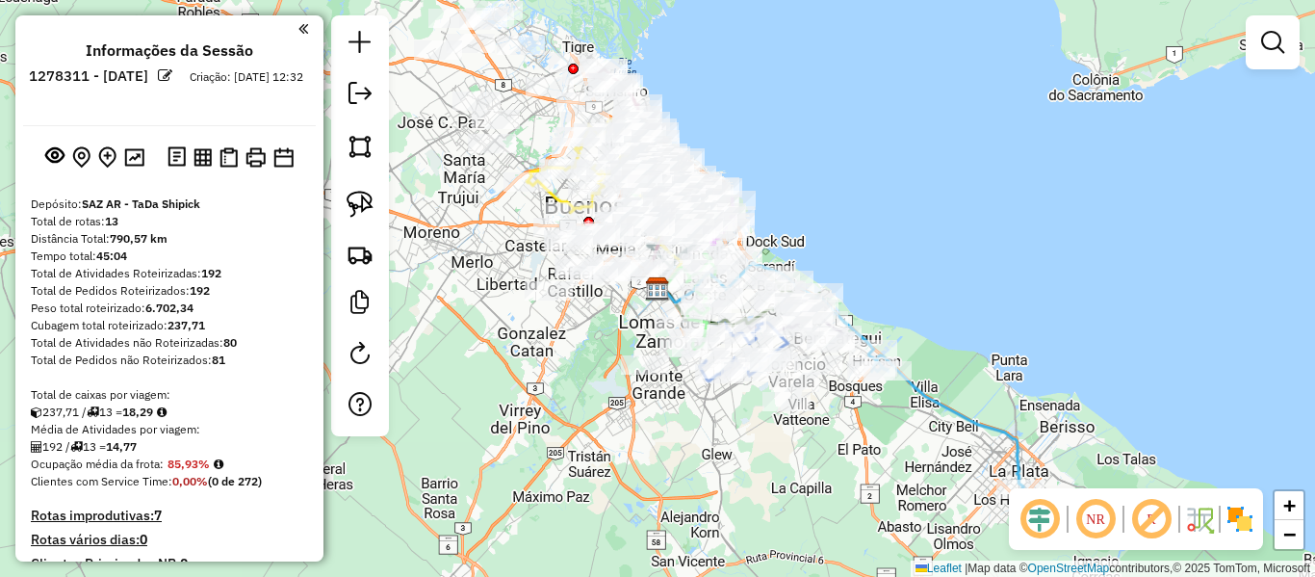
click at [950, 412] on icon at bounding box center [945, 419] width 155 height 141
select select "**********"
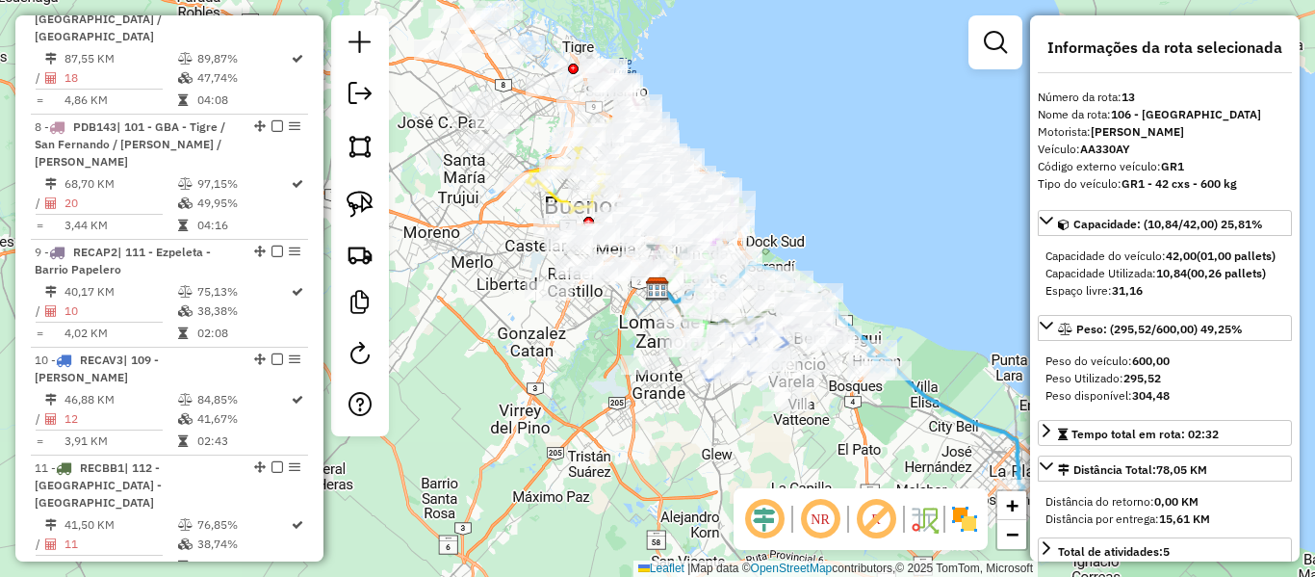
scroll to position [1994, 0]
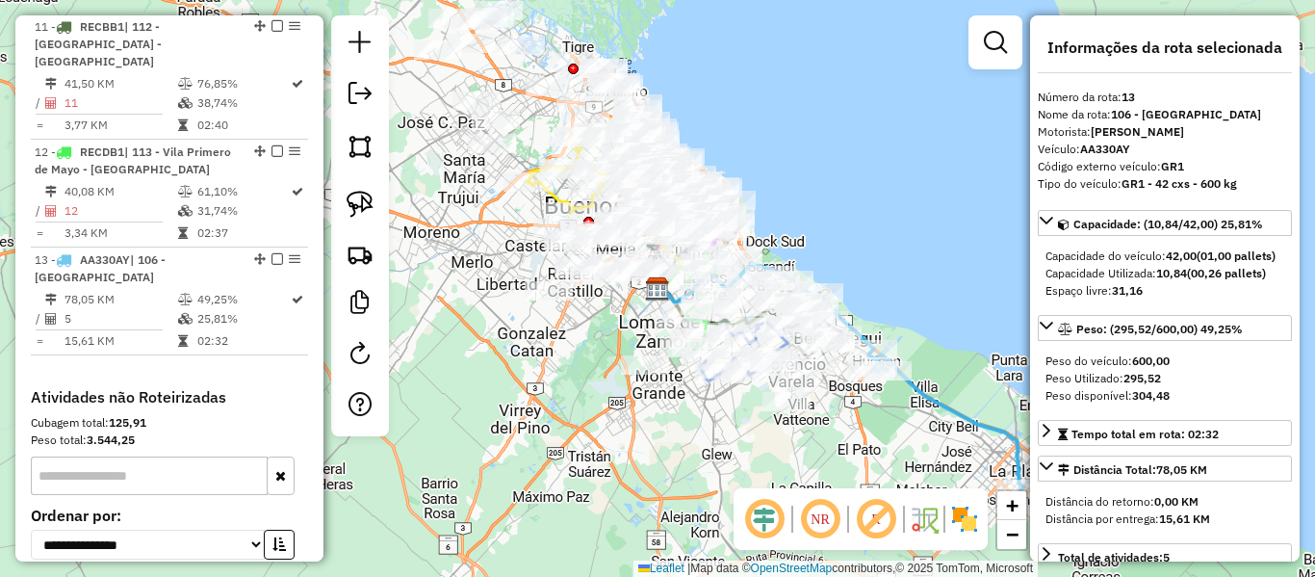
click at [971, 518] on img at bounding box center [964, 518] width 31 height 31
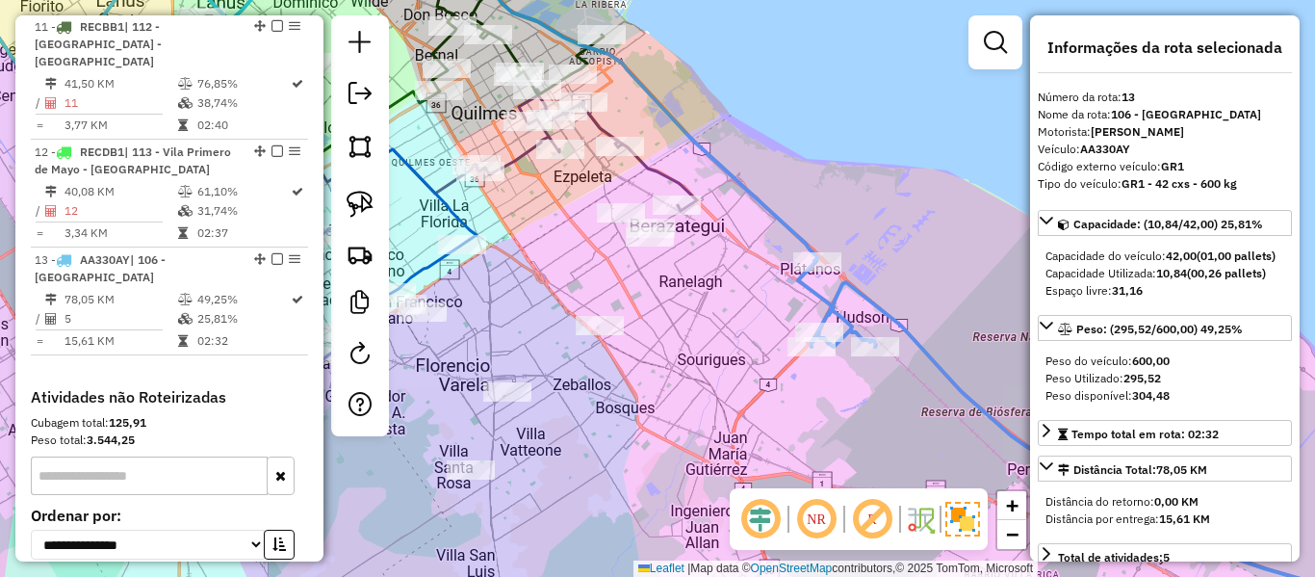
click at [941, 364] on icon at bounding box center [1095, 448] width 594 height 374
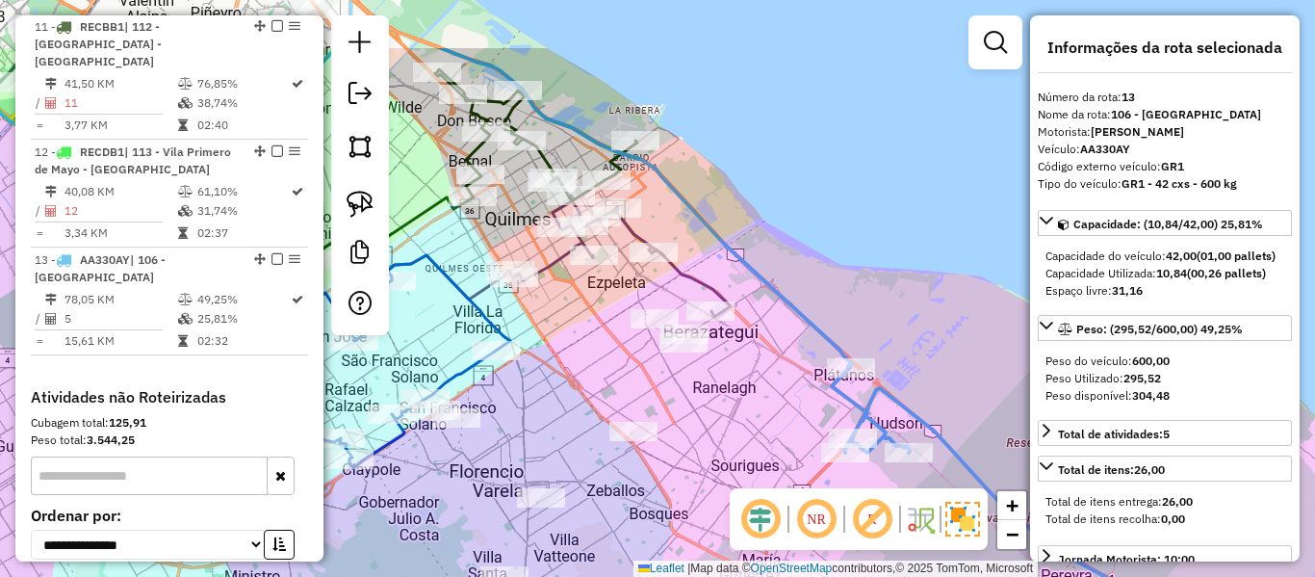
drag, startPoint x: 767, startPoint y: 396, endPoint x: 804, endPoint y: 442, distance: 58.9
click at [804, 445] on div "Janela de atendimento Grade de atendimento Capacidade Transportadoras Veículos …" at bounding box center [657, 288] width 1315 height 577
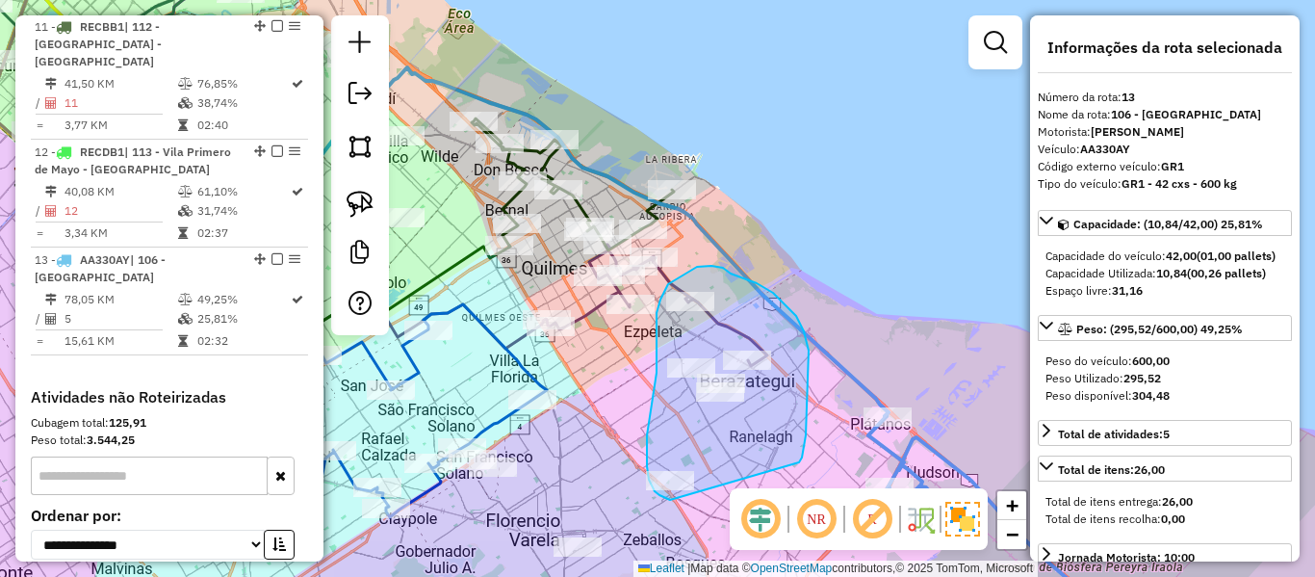
drag, startPoint x: 806, startPoint y: 435, endPoint x: 687, endPoint y: 492, distance: 131.3
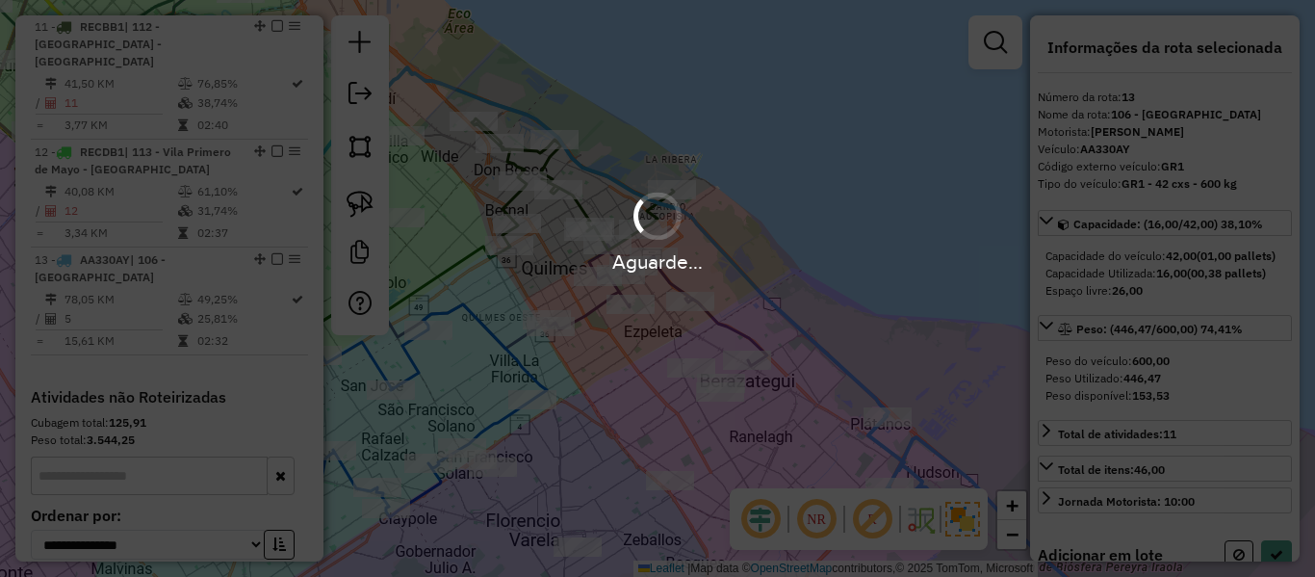
select select "**********"
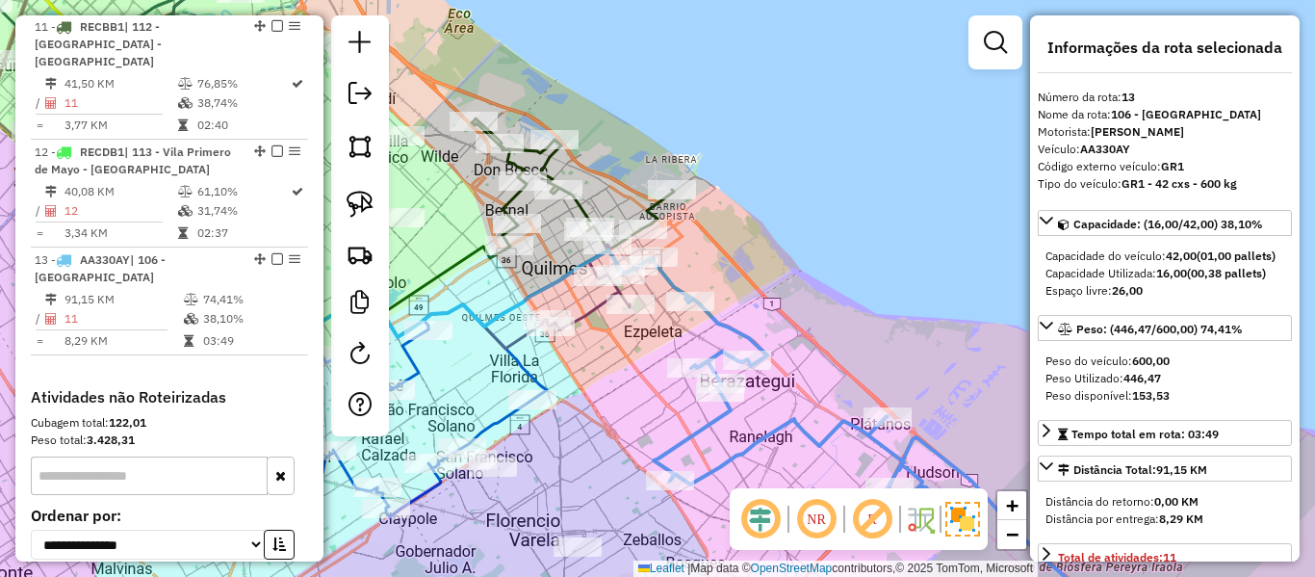
click at [720, 321] on icon at bounding box center [906, 466] width 505 height 338
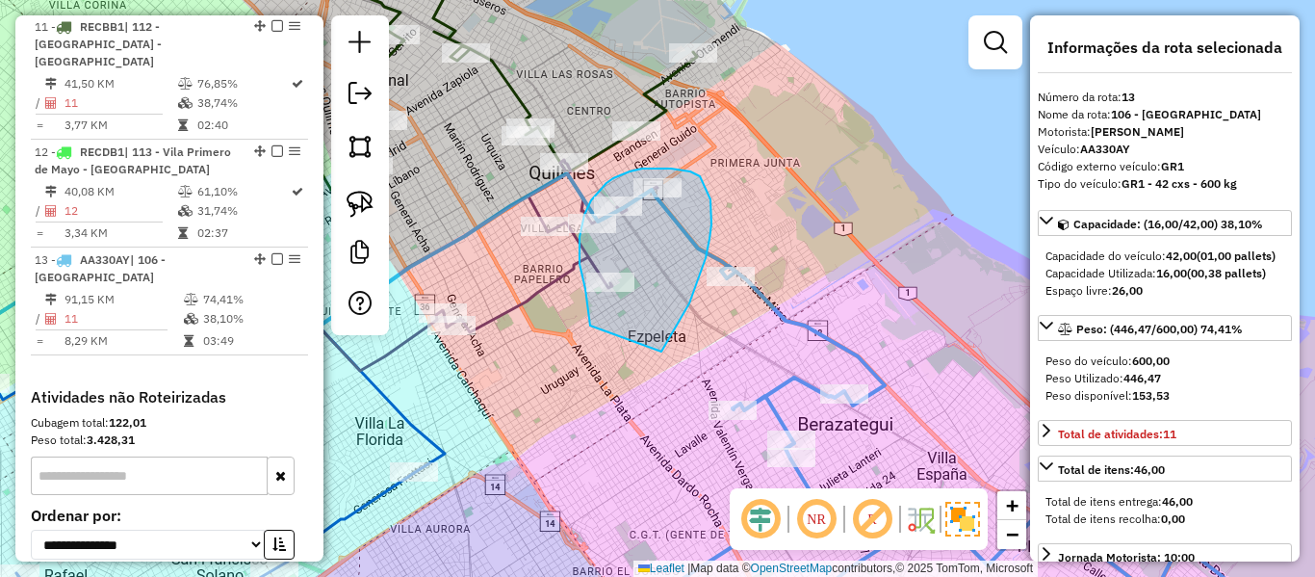
drag, startPoint x: 661, startPoint y: 351, endPoint x: 608, endPoint y: 352, distance: 53.0
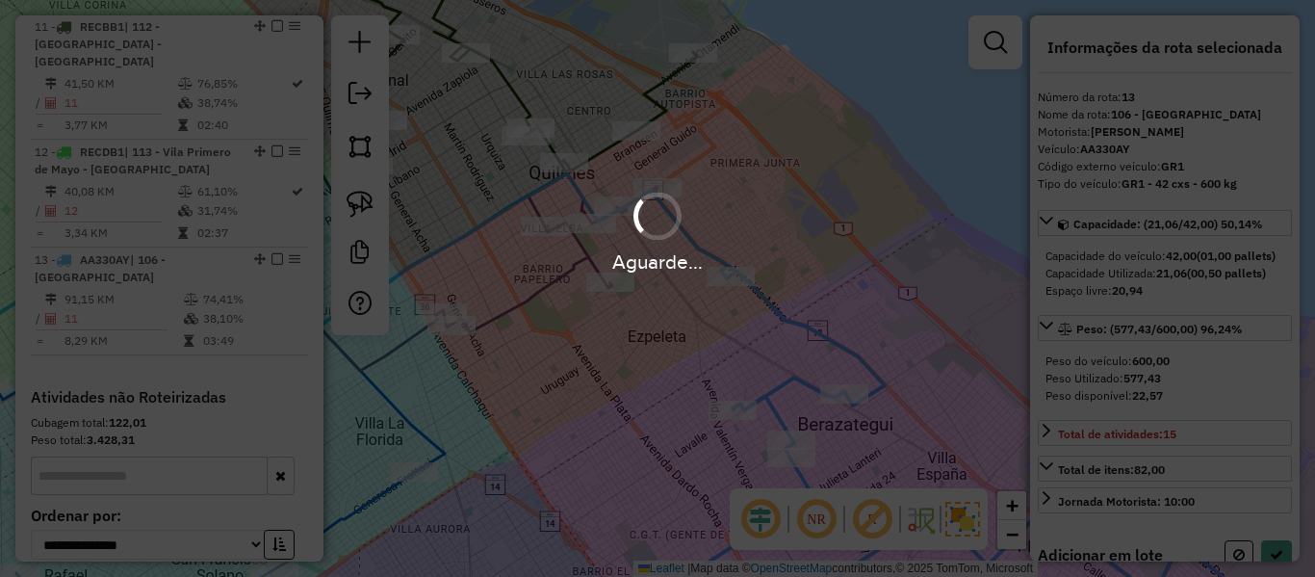
select select "**********"
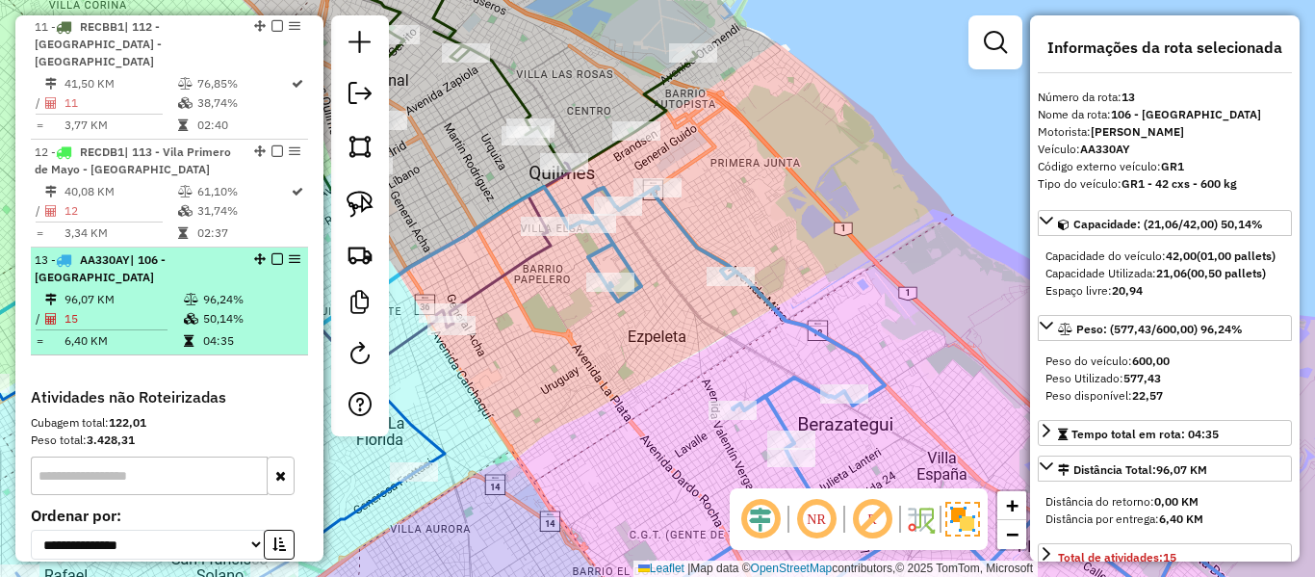
click at [271, 253] on em at bounding box center [277, 259] width 12 height 12
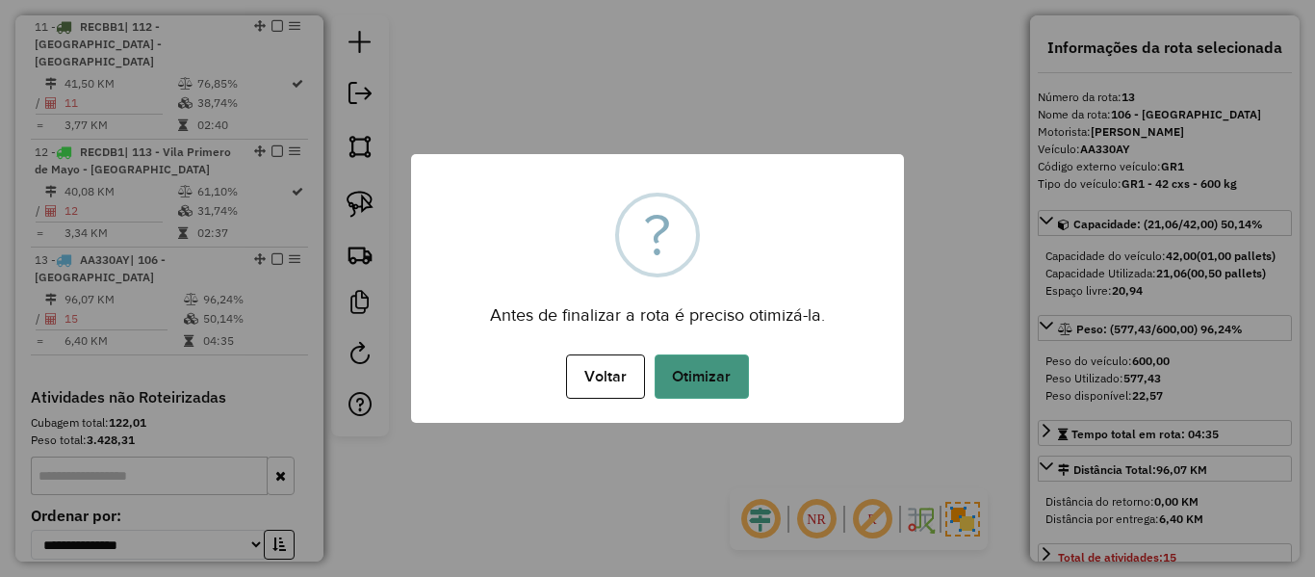
click at [712, 372] on button "Otimizar" at bounding box center [702, 376] width 94 height 44
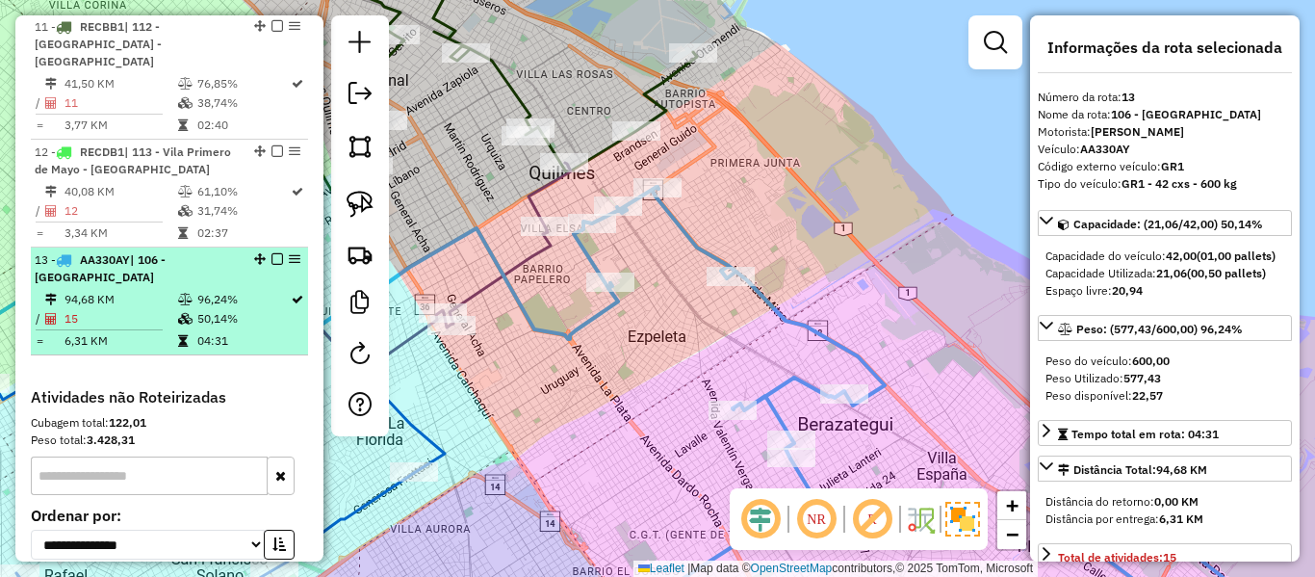
click at [271, 253] on em at bounding box center [277, 259] width 12 height 12
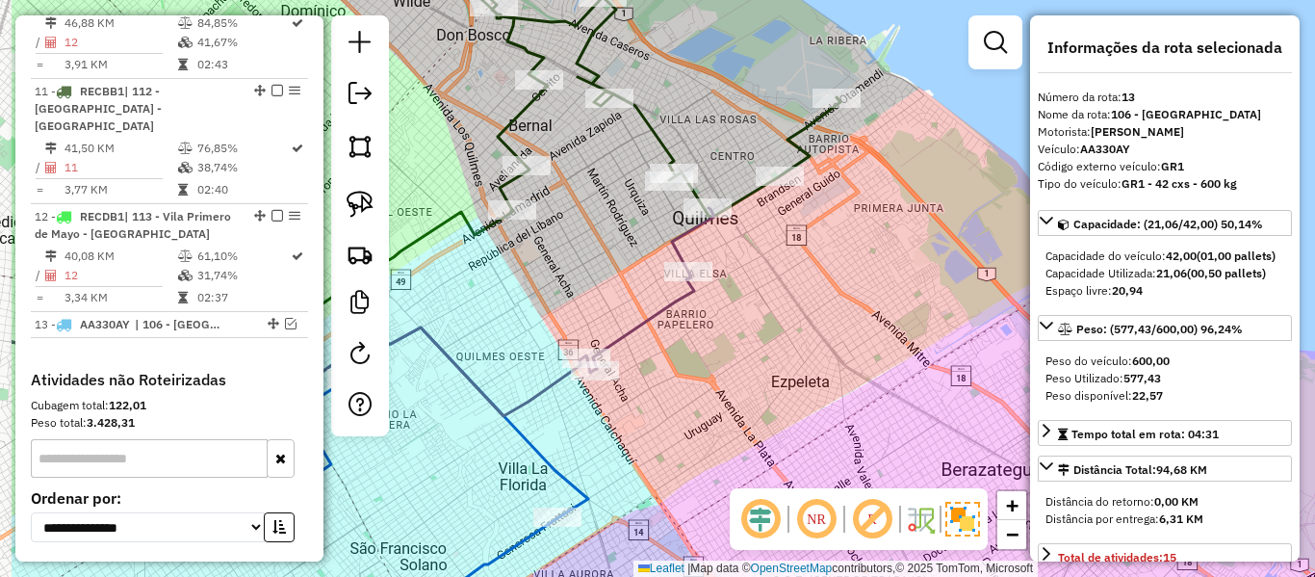
drag, startPoint x: 682, startPoint y: 288, endPoint x: 704, endPoint y: 294, distance: 22.9
click at [704, 294] on icon at bounding box center [650, 290] width 127 height 165
click at [665, 305] on icon at bounding box center [650, 290] width 127 height 165
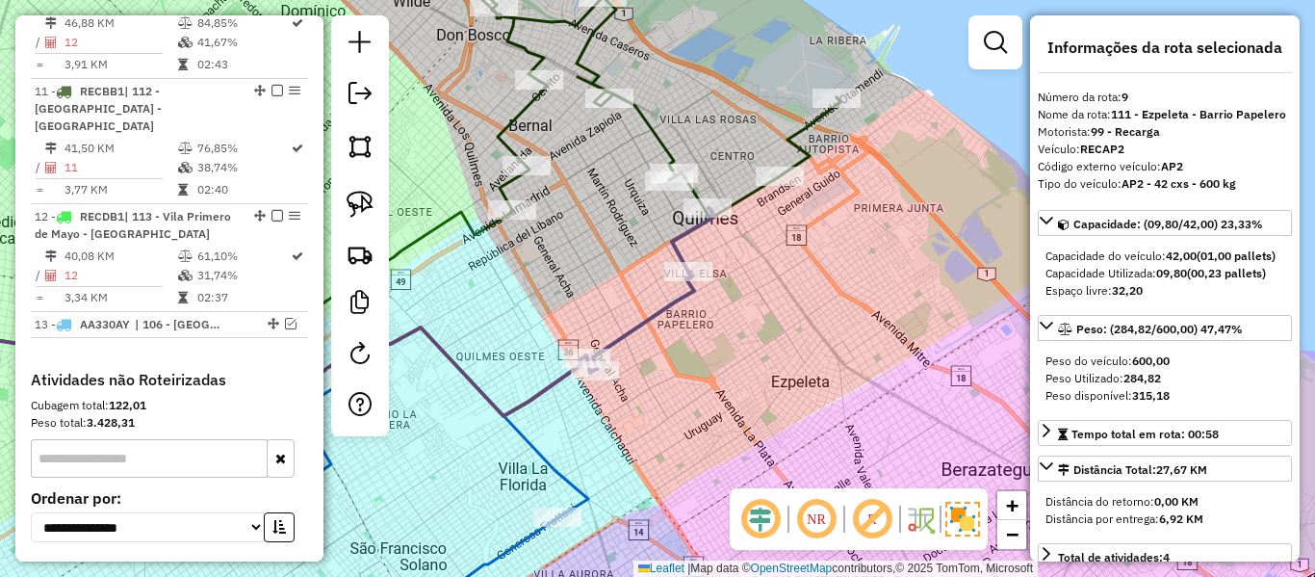
scroll to position [1638, 0]
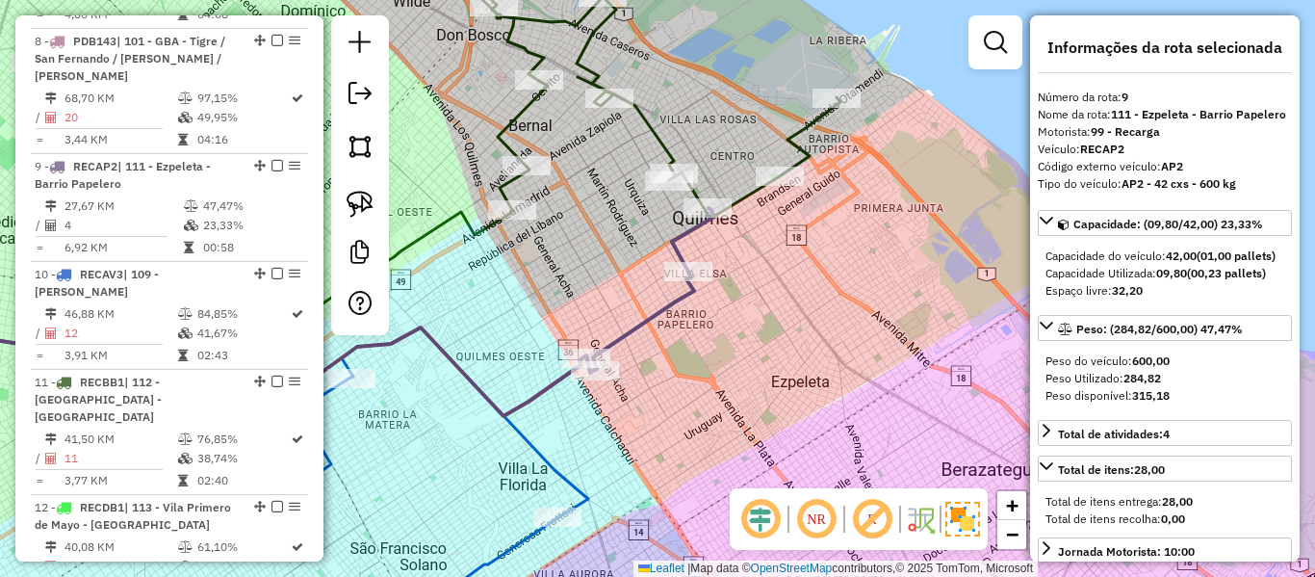
drag, startPoint x: 752, startPoint y: 326, endPoint x: 750, endPoint y: 389, distance: 62.6
click at [750, 389] on div "Janela de atendimento Grade de atendimento Capacidade Transportadoras Veículos …" at bounding box center [657, 288] width 1315 height 577
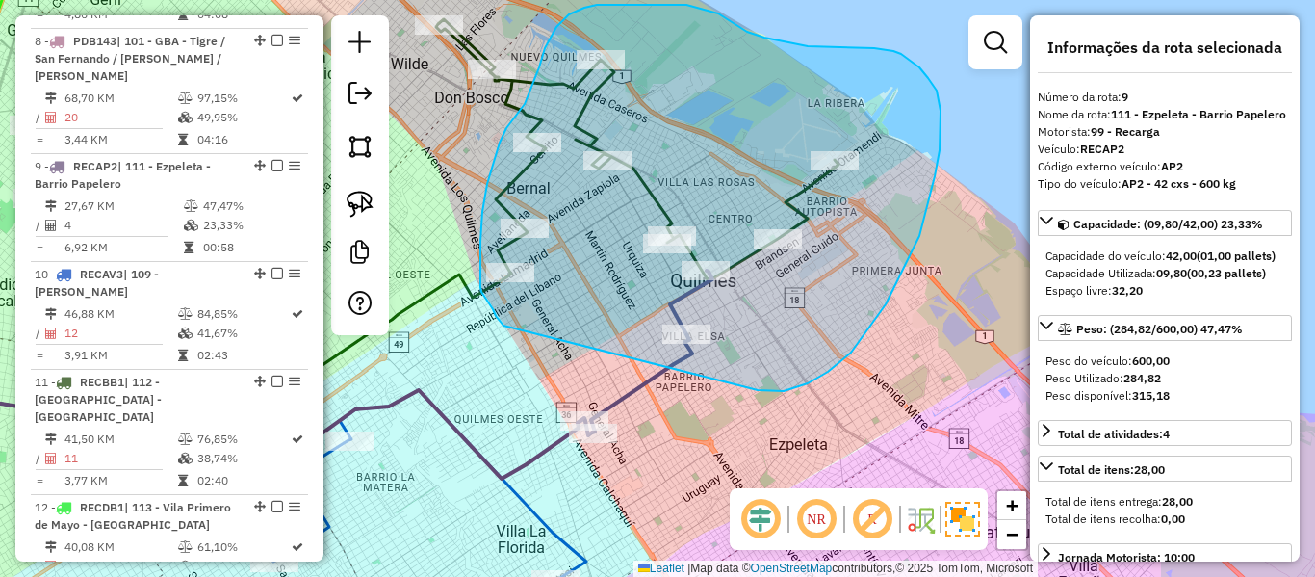
drag, startPoint x: 784, startPoint y: 391, endPoint x: 521, endPoint y: 331, distance: 269.5
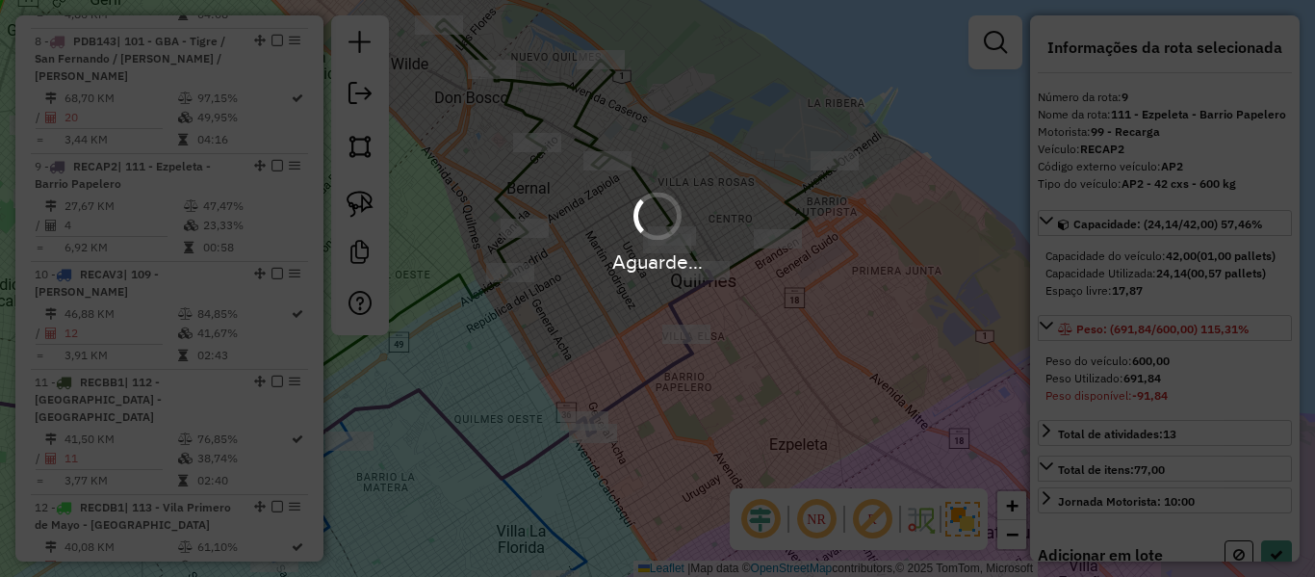
select select "**********"
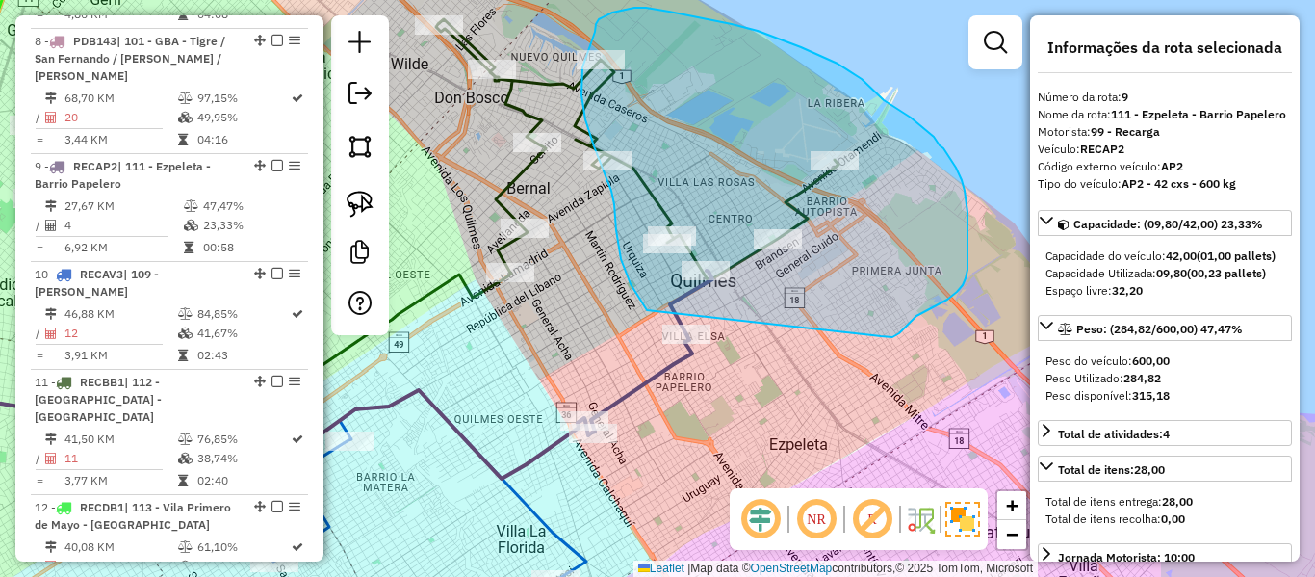
drag, startPoint x: 881, startPoint y: 336, endPoint x: 651, endPoint y: 314, distance: 231.1
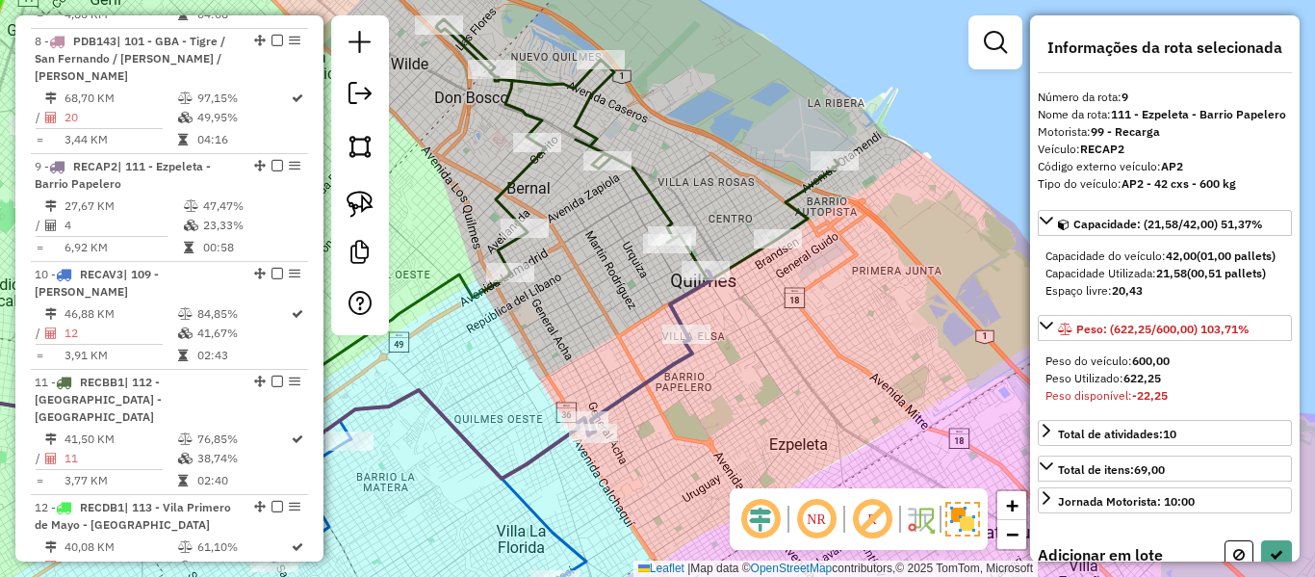
select select "**********"
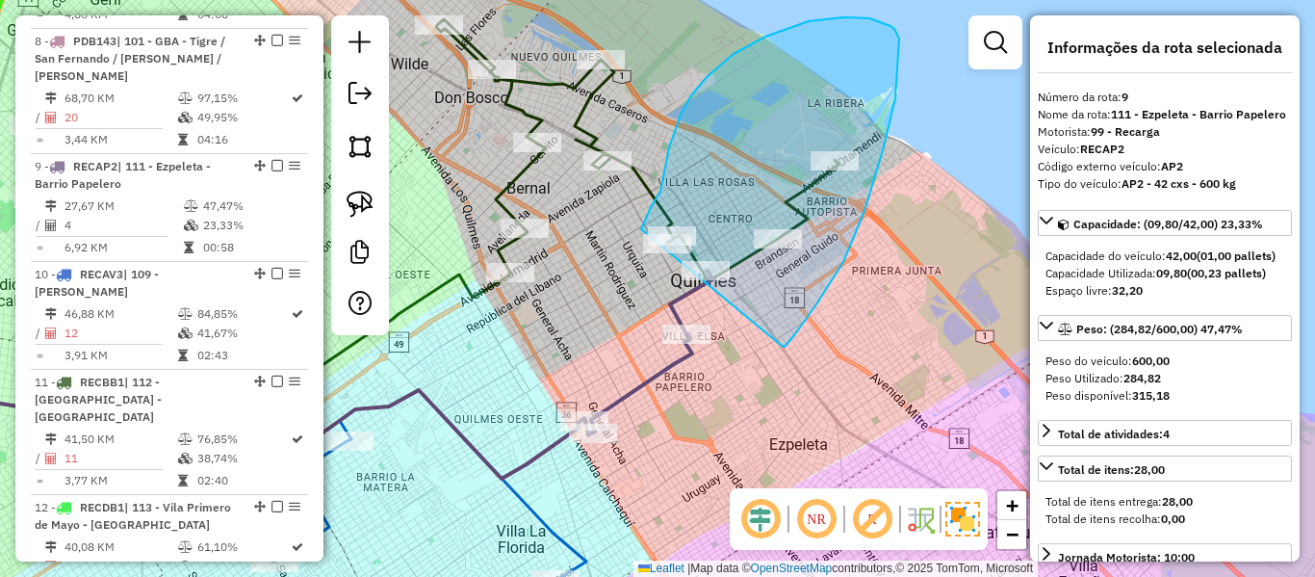
drag, startPoint x: 783, startPoint y: 347, endPoint x: 656, endPoint y: 314, distance: 131.2
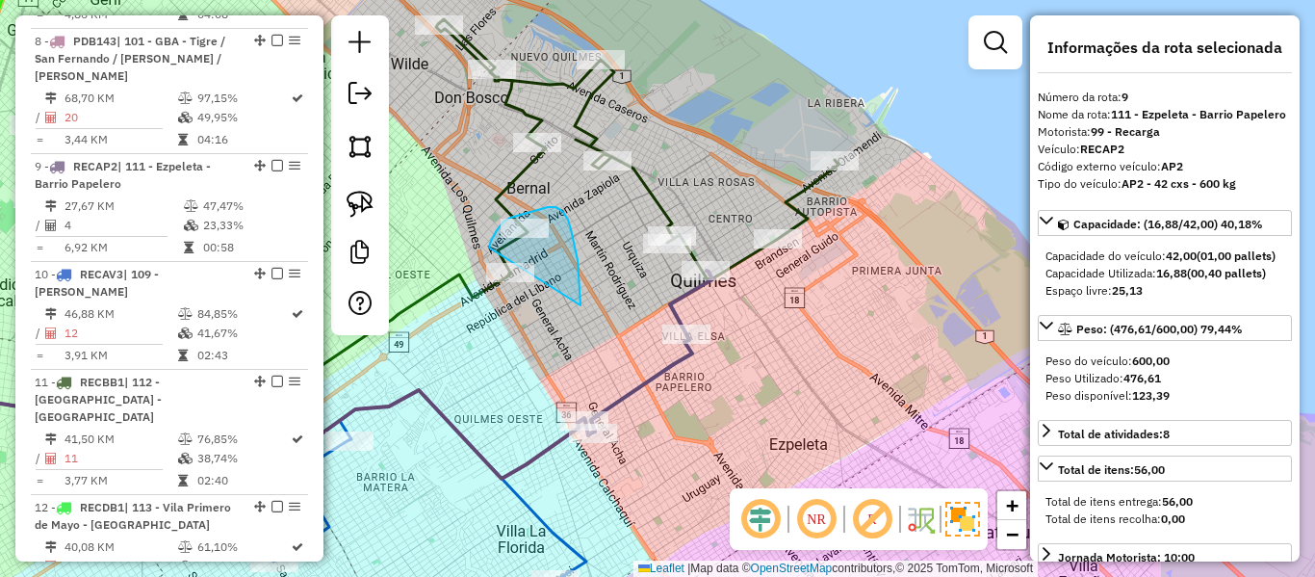
drag, startPoint x: 563, startPoint y: 212, endPoint x: 594, endPoint y: 374, distance: 164.6
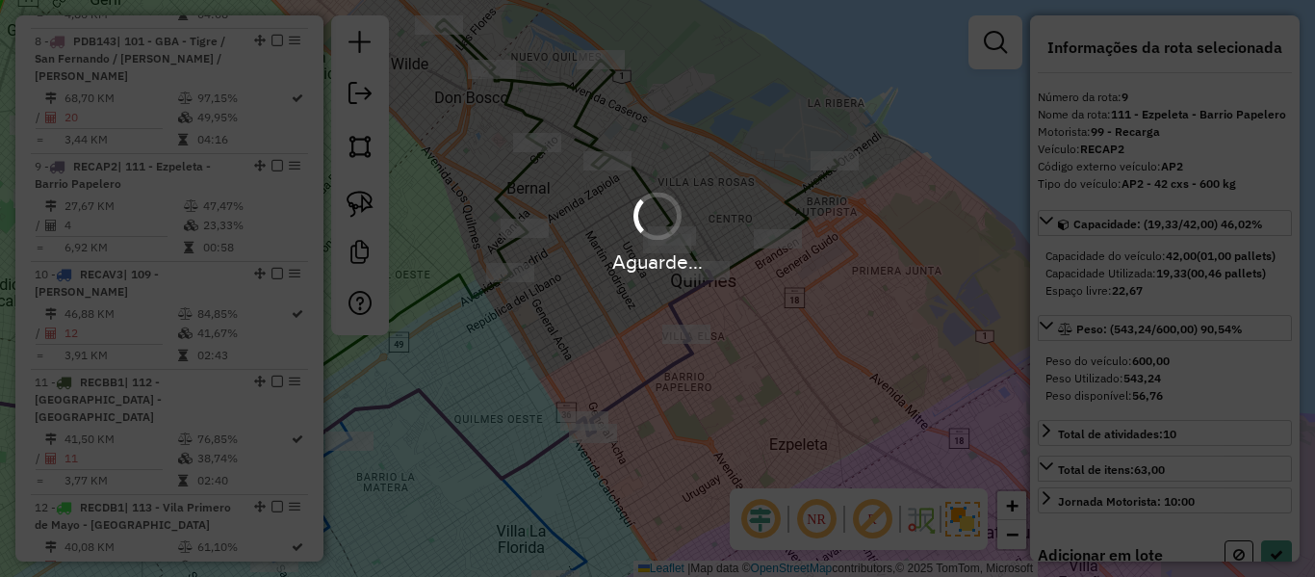
select select "**********"
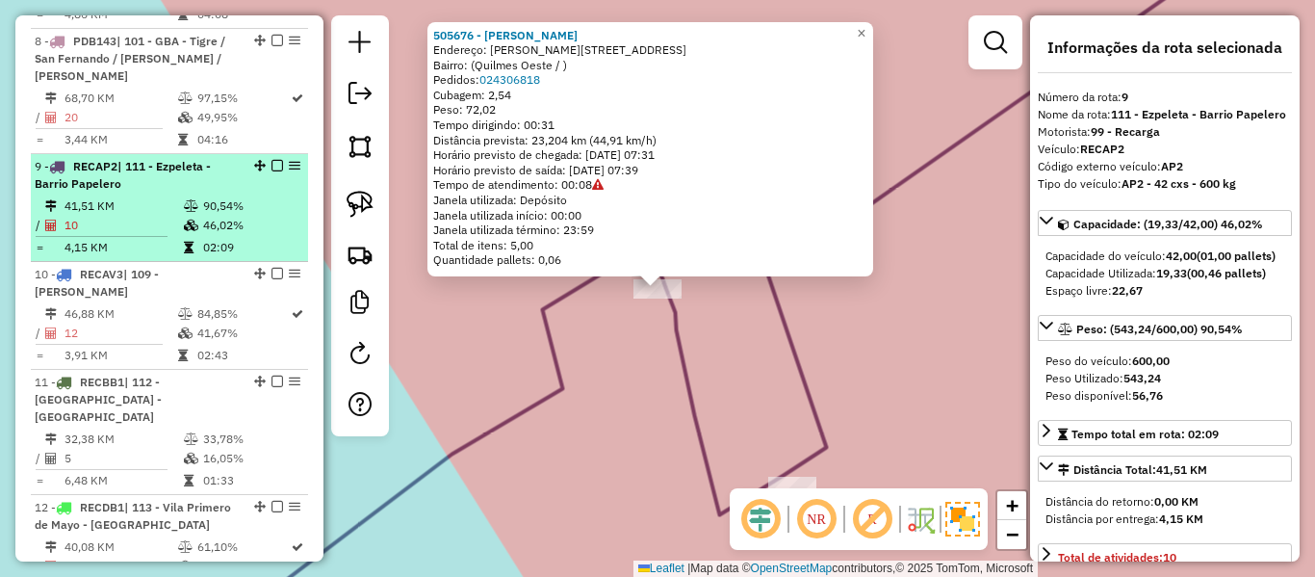
click at [271, 160] on em at bounding box center [277, 166] width 12 height 12
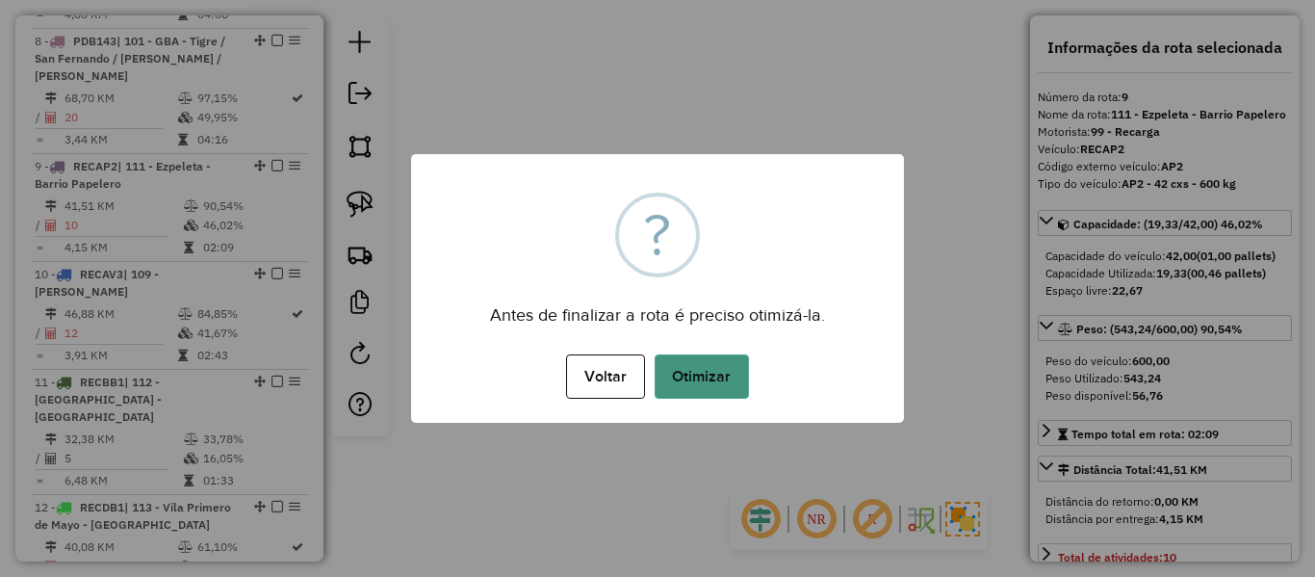
click at [728, 384] on button "Otimizar" at bounding box center [702, 376] width 94 height 44
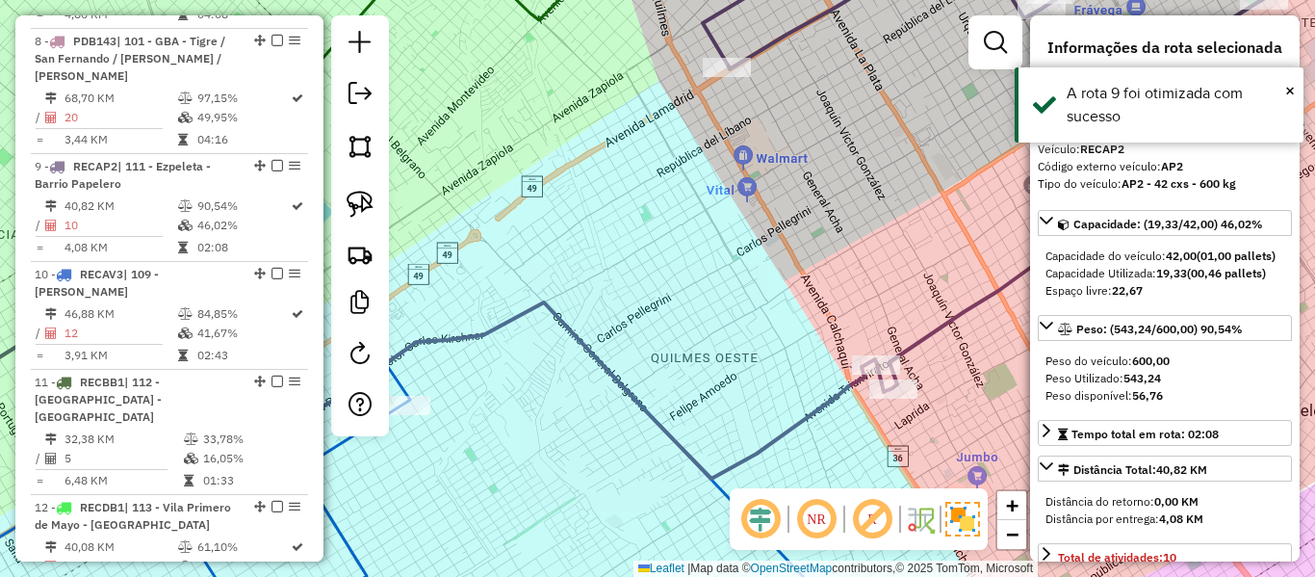
click at [916, 330] on icon at bounding box center [1013, 167] width 620 height 450
click at [921, 333] on icon at bounding box center [1013, 167] width 620 height 450
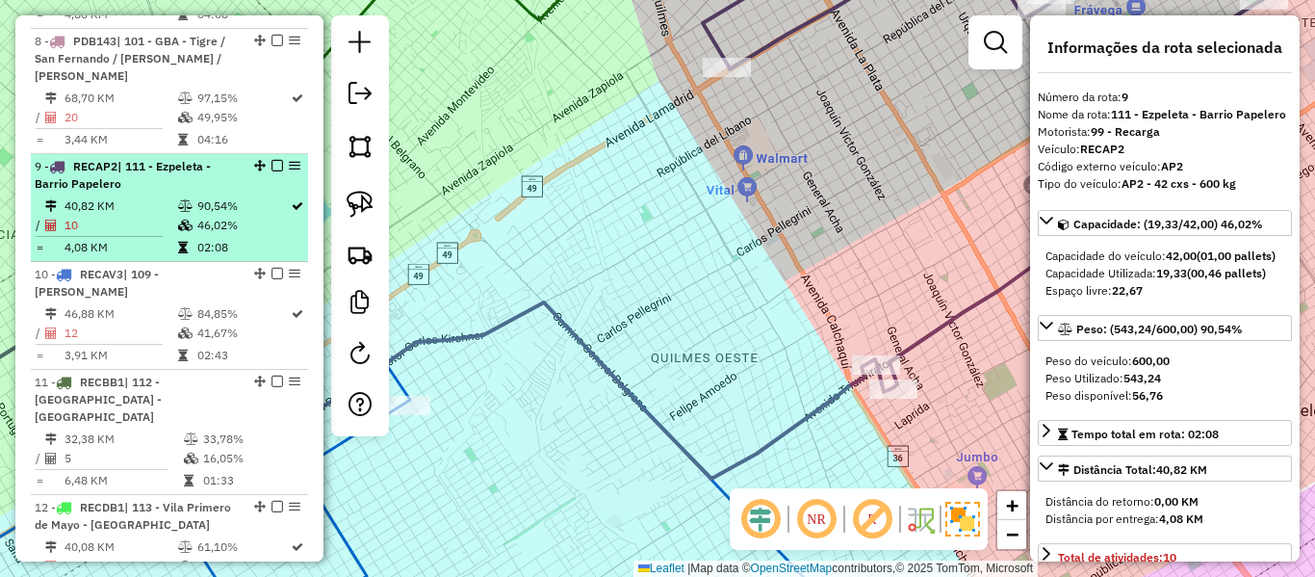
click at [272, 160] on em at bounding box center [277, 166] width 12 height 12
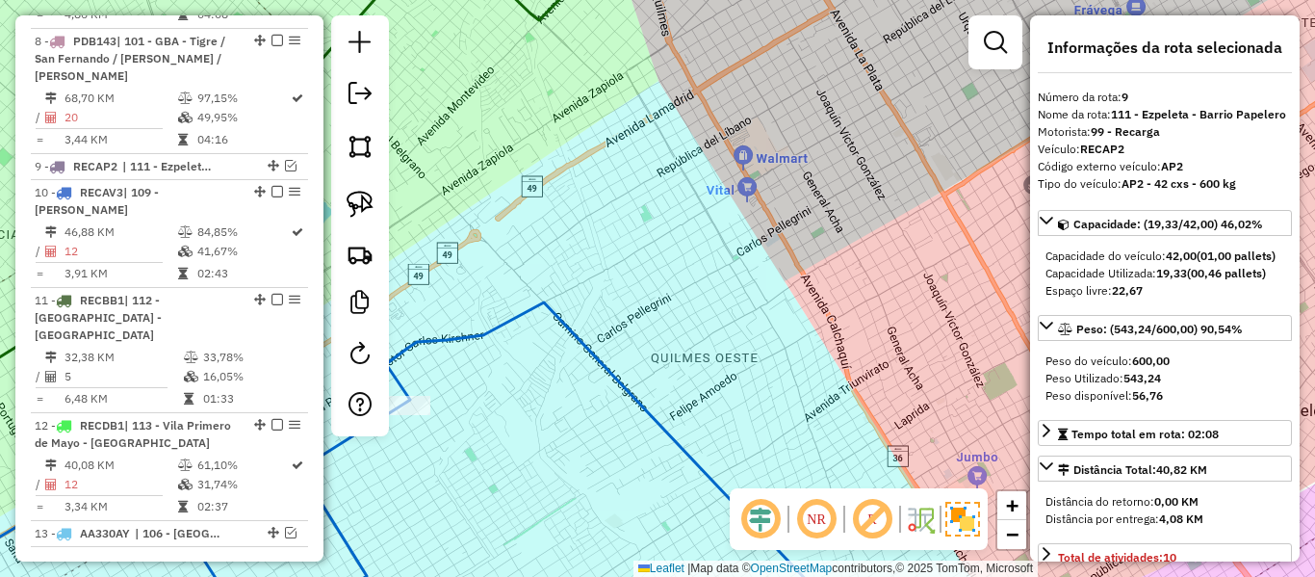
scroll to position [1557, 0]
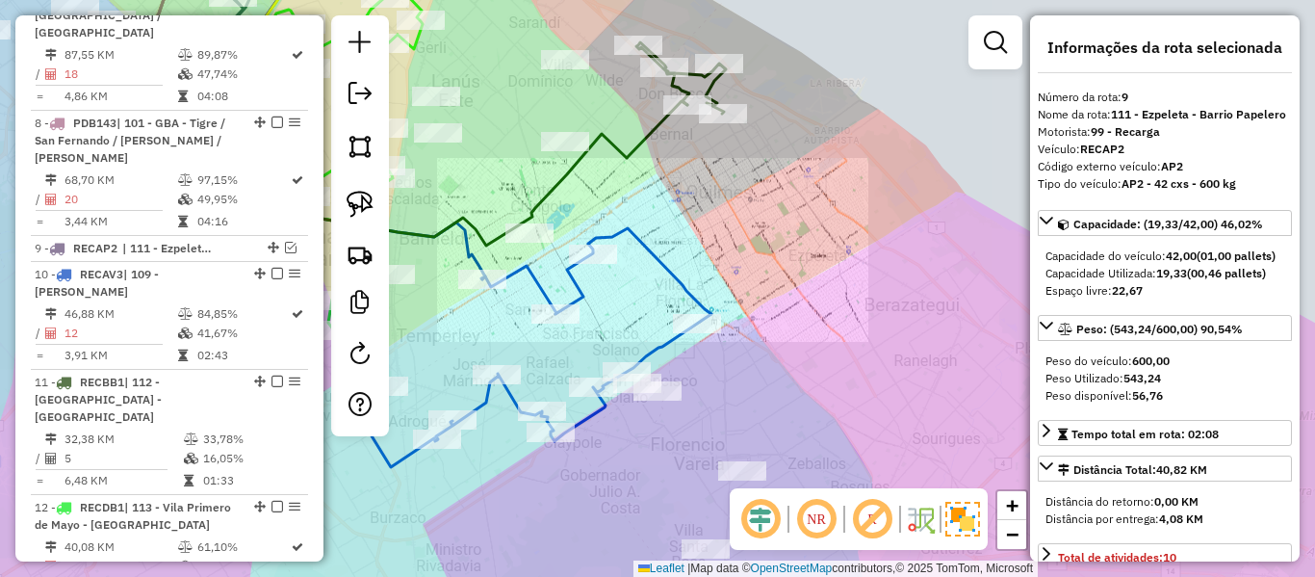
click at [741, 251] on div "Janela de atendimento Grade de atendimento Capacidade Transportadoras Veículos …" at bounding box center [657, 288] width 1315 height 577
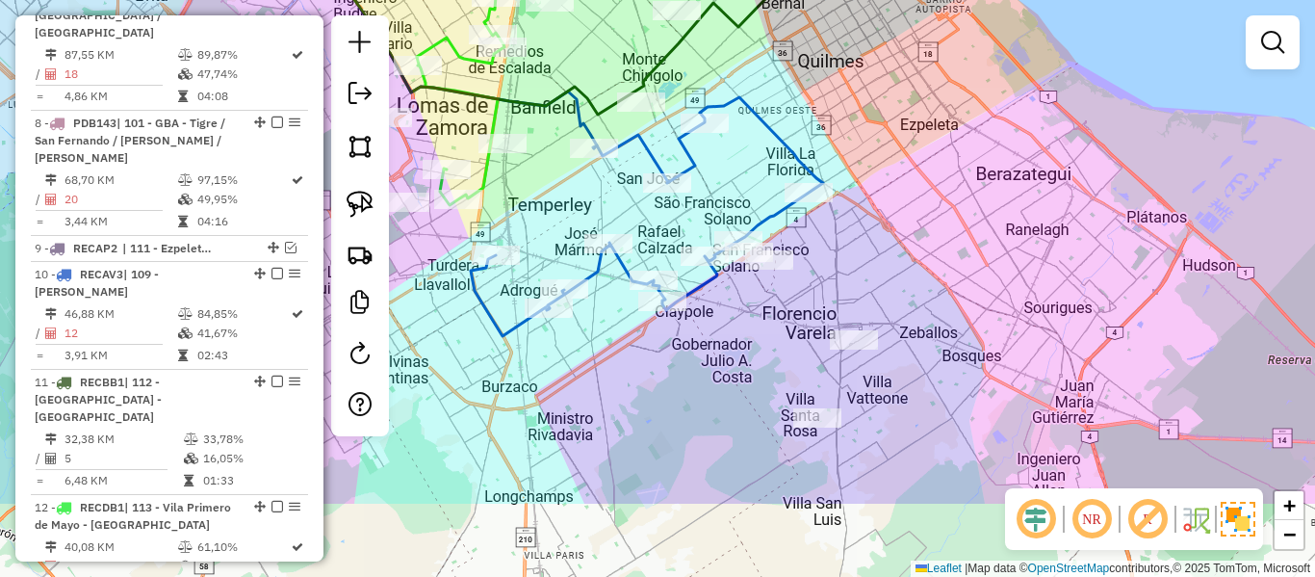
drag, startPoint x: 821, startPoint y: 245, endPoint x: 874, endPoint y: 163, distance: 97.5
click at [874, 163] on div "Janela de atendimento Grade de atendimento Capacidade Transportadoras Veículos …" at bounding box center [657, 288] width 1315 height 577
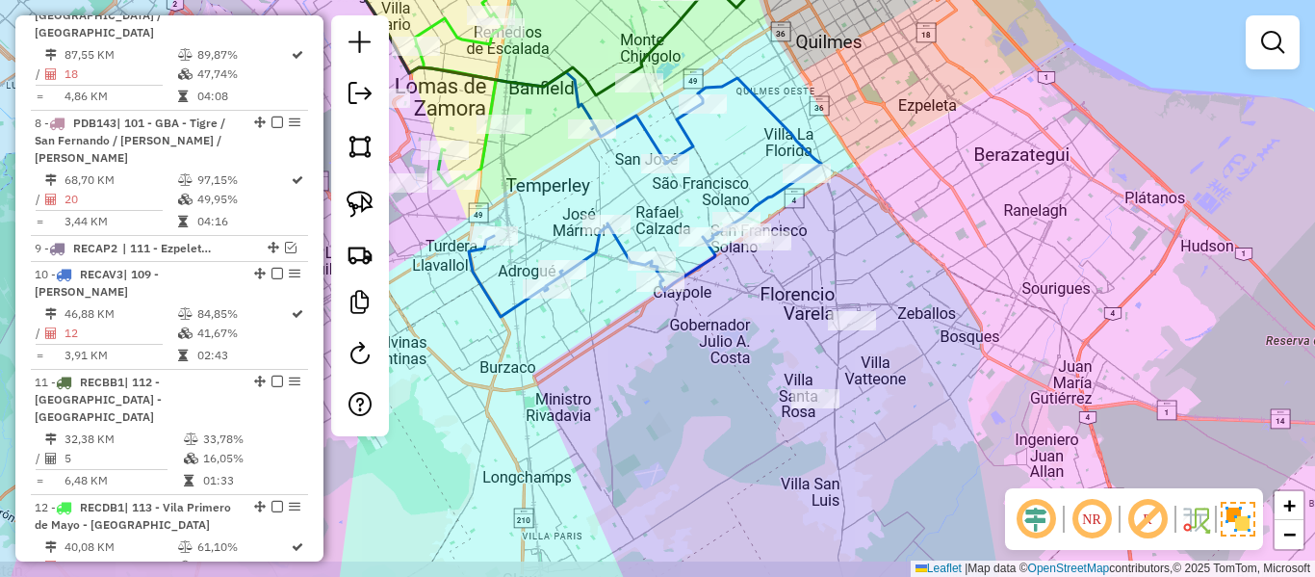
drag, startPoint x: 905, startPoint y: 227, endPoint x: 890, endPoint y: 175, distance: 54.2
click at [890, 175] on div "Janela de atendimento Grade de atendimento Capacidade Transportadoras Veículos …" at bounding box center [657, 288] width 1315 height 577
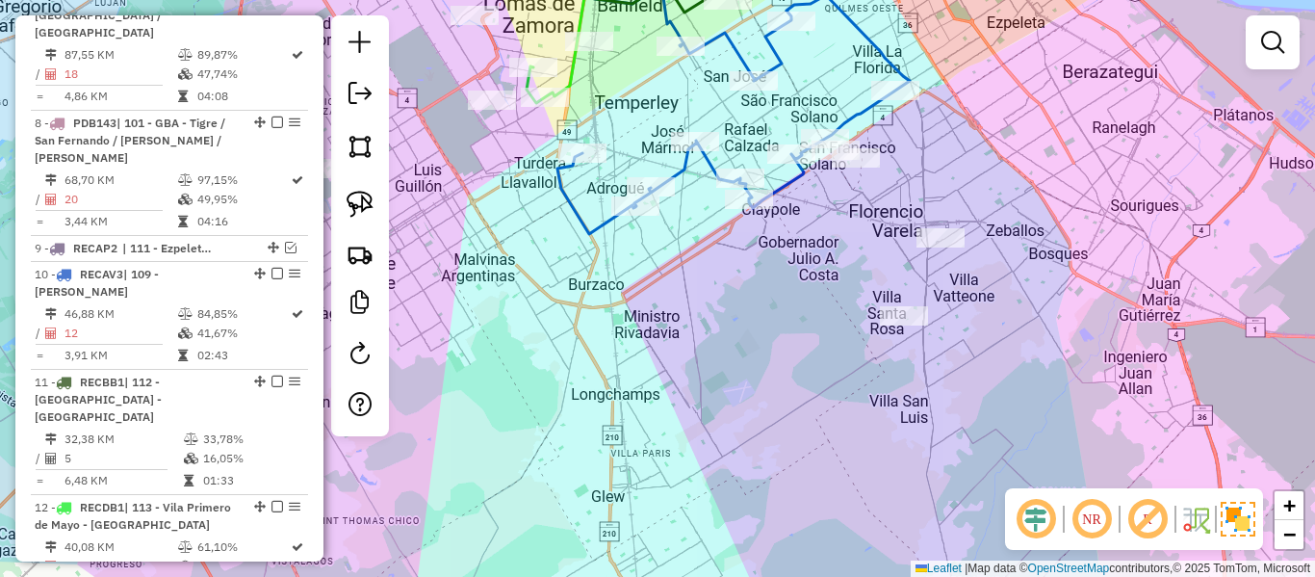
click at [841, 116] on icon at bounding box center [733, 114] width 352 height 239
select select "**********"
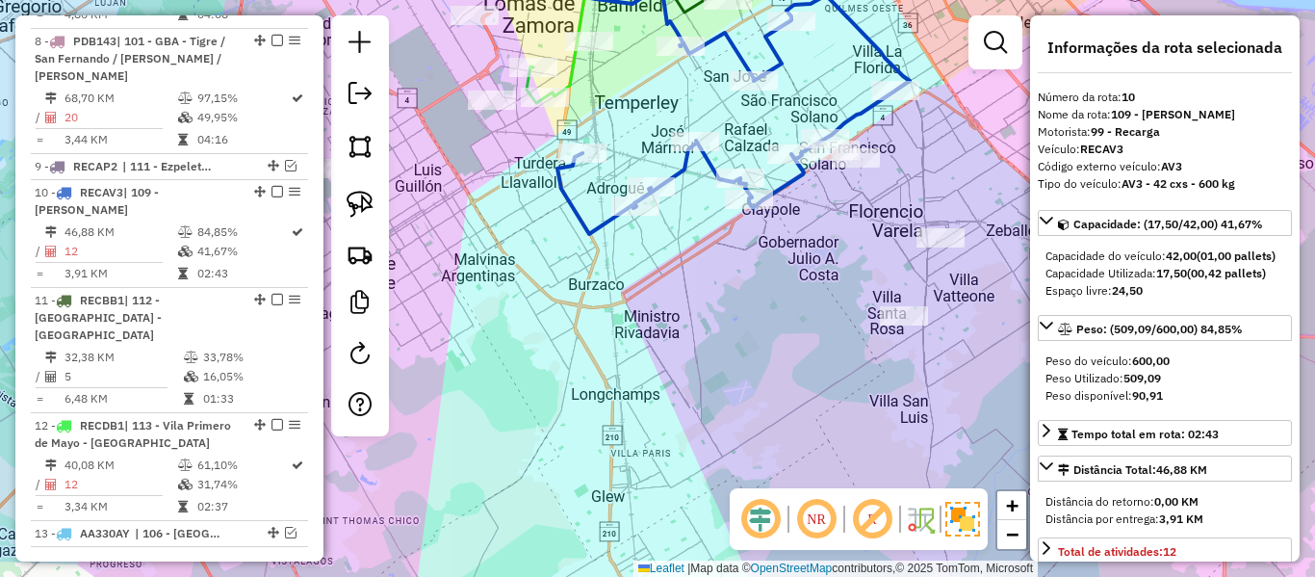
scroll to position [1664, 0]
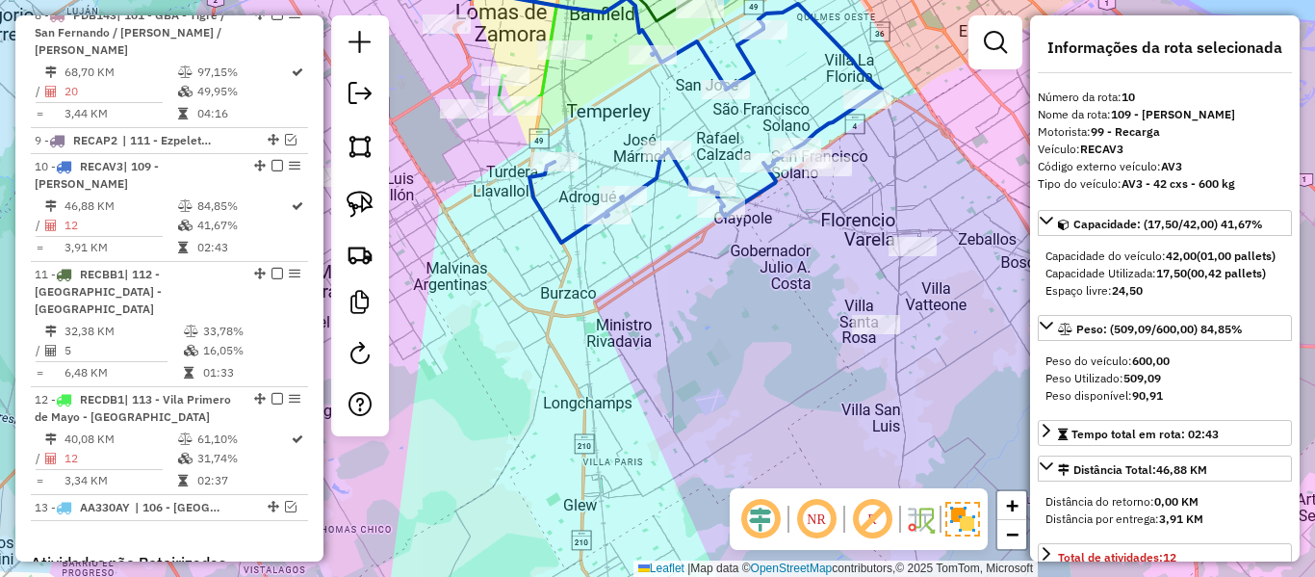
drag, startPoint x: 827, startPoint y: 225, endPoint x: 781, endPoint y: 243, distance: 49.4
click at [790, 236] on div "Janela de atendimento Grade de atendimento Capacidade Transportadoras Veículos …" at bounding box center [657, 288] width 1315 height 577
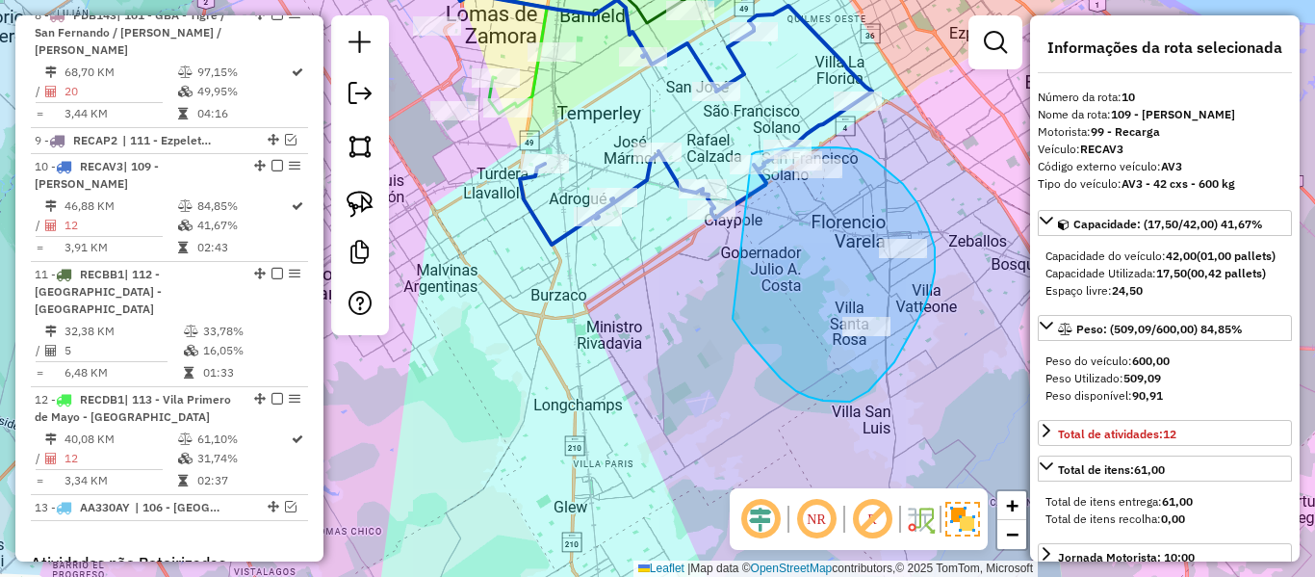
drag, startPoint x: 809, startPoint y: 397, endPoint x: 724, endPoint y: 174, distance: 238.0
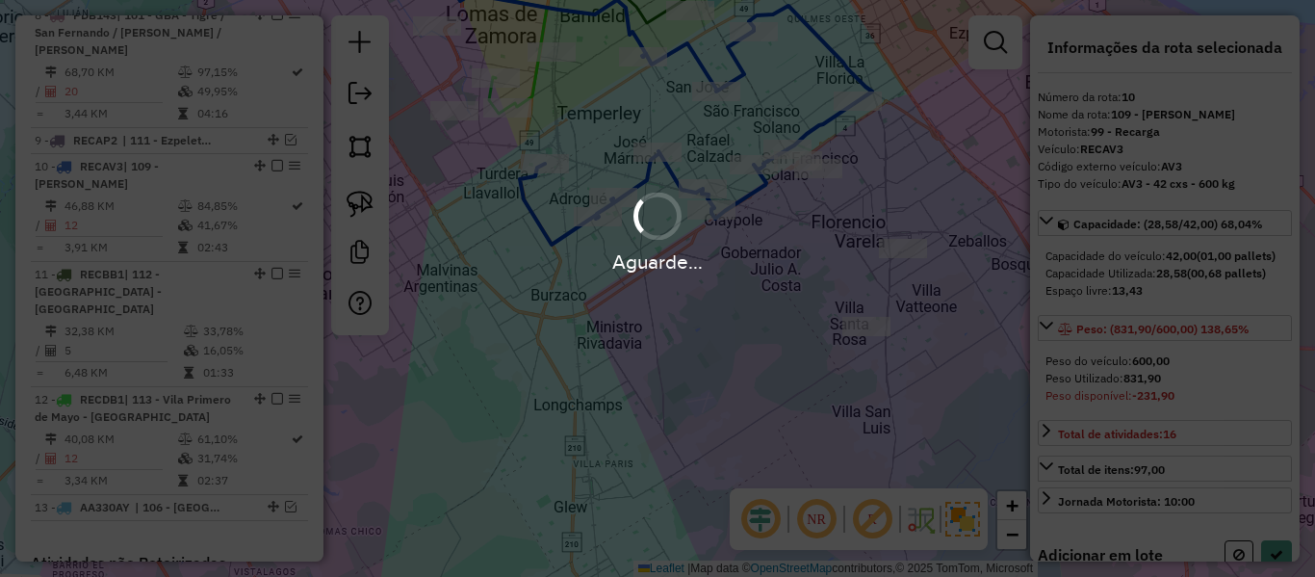
select select "**********"
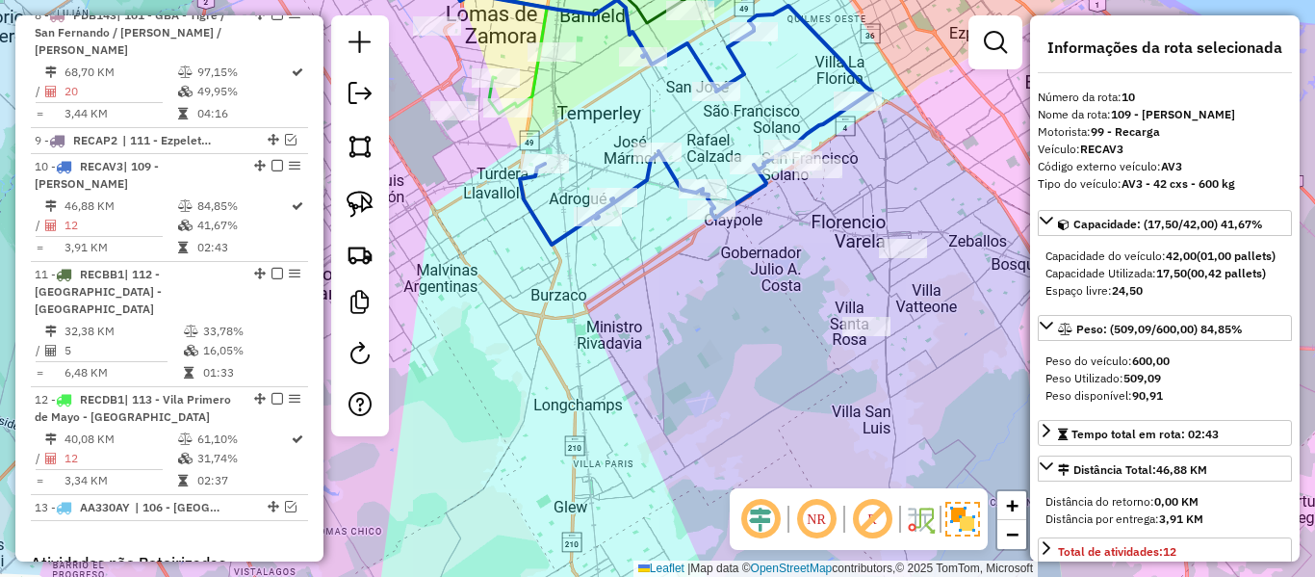
click at [777, 259] on div "Janela de atendimento Grade de atendimento Capacidade Transportadoras Veículos …" at bounding box center [657, 288] width 1315 height 577
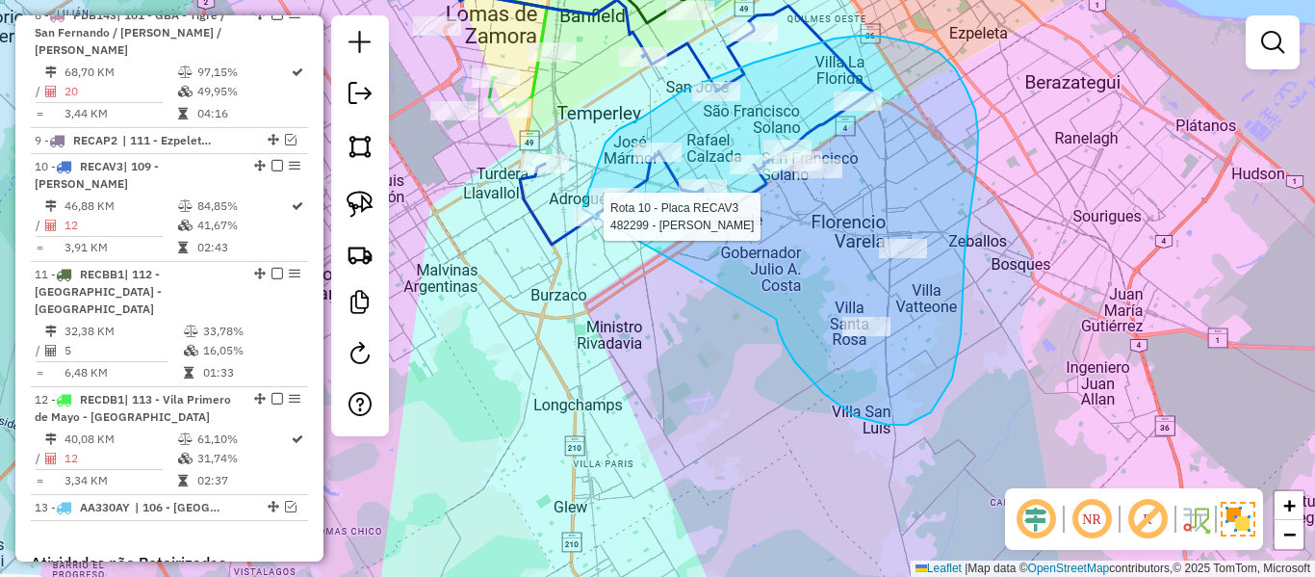
drag, startPoint x: 776, startPoint y: 322, endPoint x: 582, endPoint y: 302, distance: 194.5
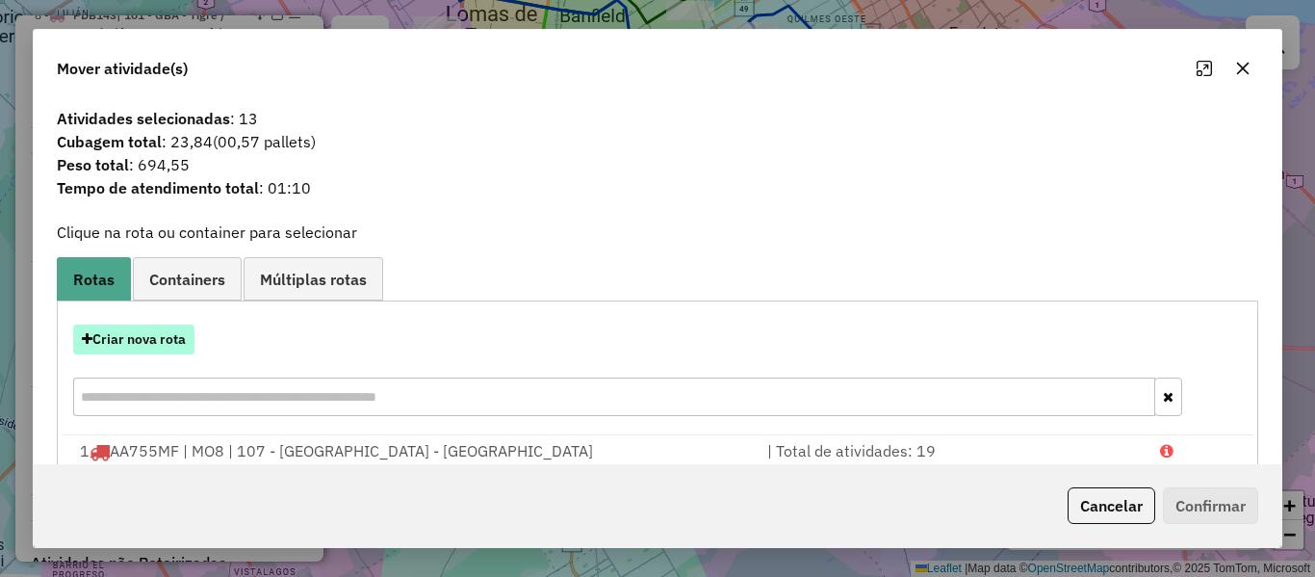
click at [190, 340] on button "Criar nova rota" at bounding box center [133, 339] width 121 height 30
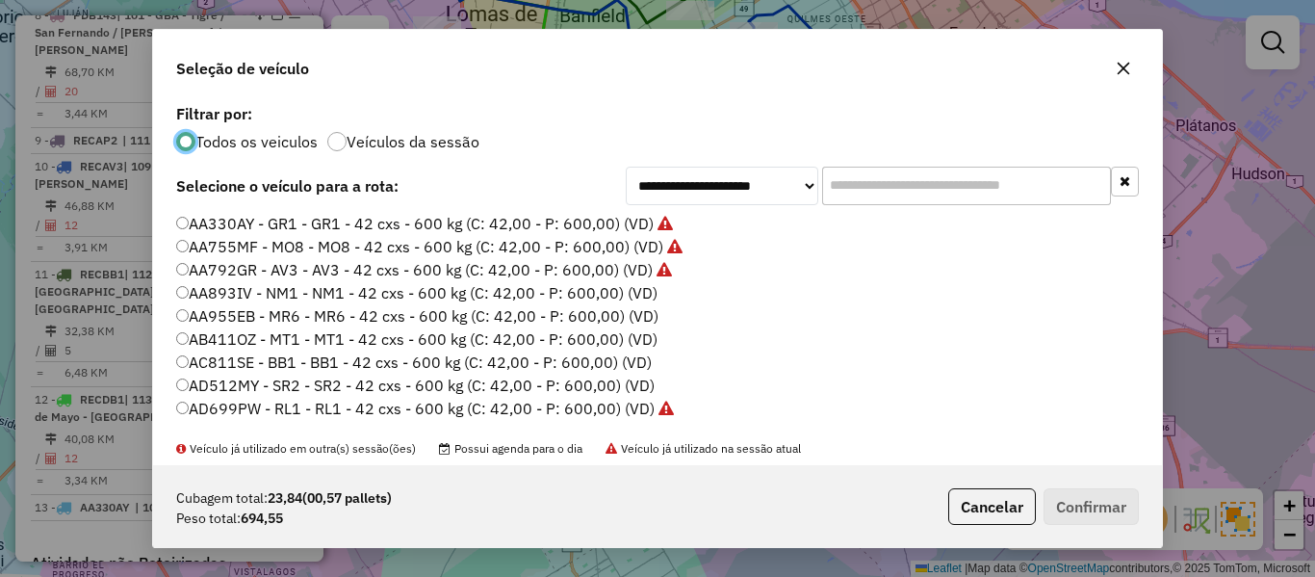
scroll to position [11, 6]
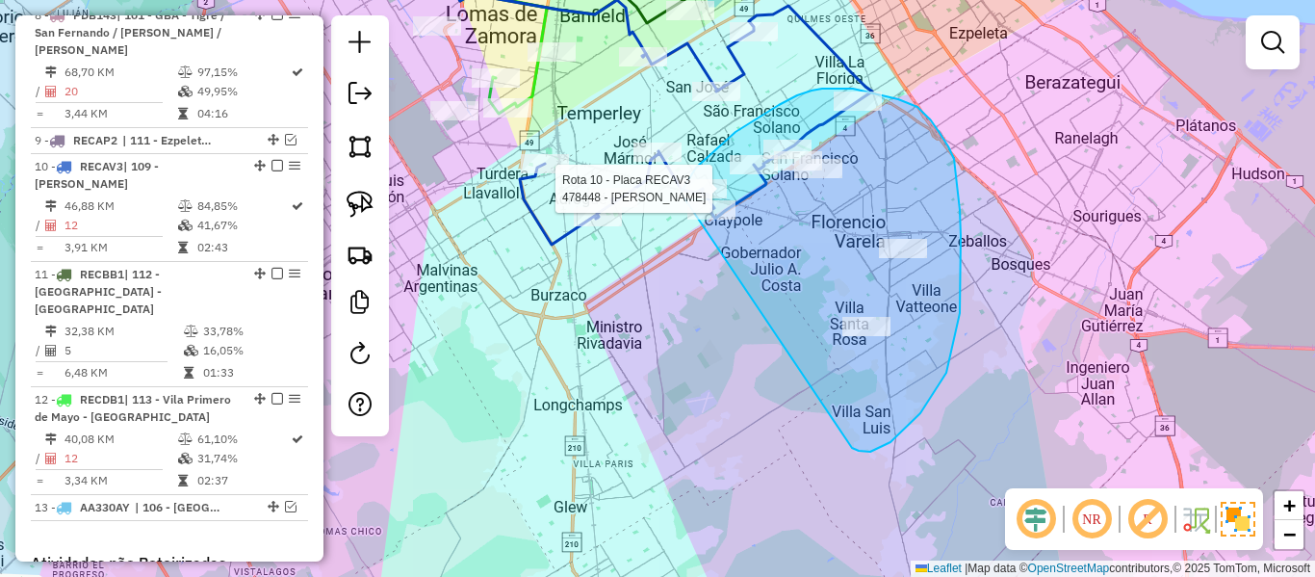
drag, startPoint x: 946, startPoint y: 373, endPoint x: 722, endPoint y: 280, distance: 242.6
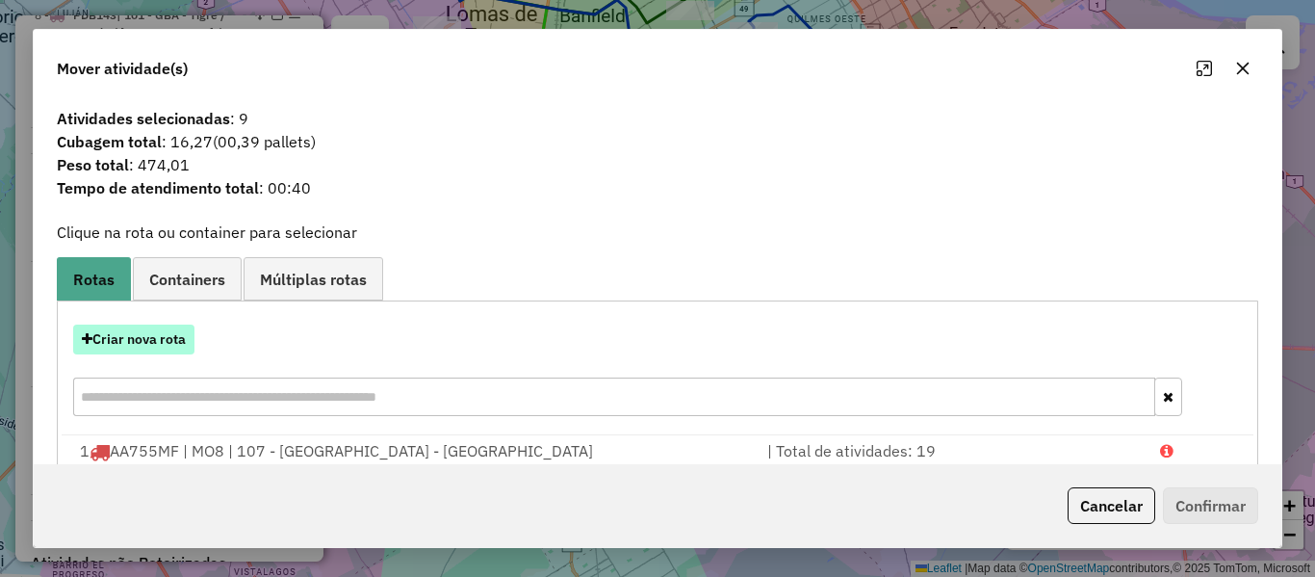
click at [182, 331] on button "Criar nova rota" at bounding box center [133, 339] width 121 height 30
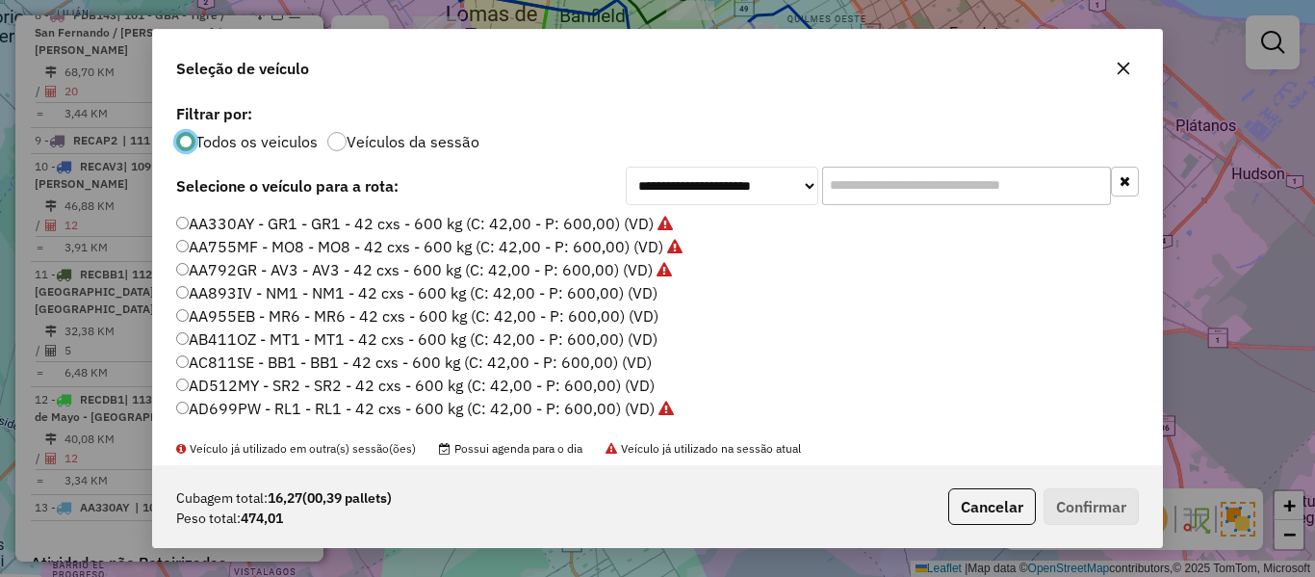
click at [530, 205] on div "**********" at bounding box center [657, 282] width 1009 height 366
click at [629, 288] on label "AA893IV - NM1 - NM1 - 42 cxs - 600 kg (C: 42,00 - P: 600,00) (VD)" at bounding box center [416, 292] width 481 height 23
click at [436, 145] on label "Veículos da sessão" at bounding box center [413, 141] width 133 height 15
click at [636, 288] on label "AA893IV - NM1 - NM1 - 42 cxs - 600 kg (C: 42,00 - P: 600,00) (VD)" at bounding box center [416, 292] width 481 height 23
click at [1080, 500] on button "Confirmar" at bounding box center [1091, 506] width 95 height 37
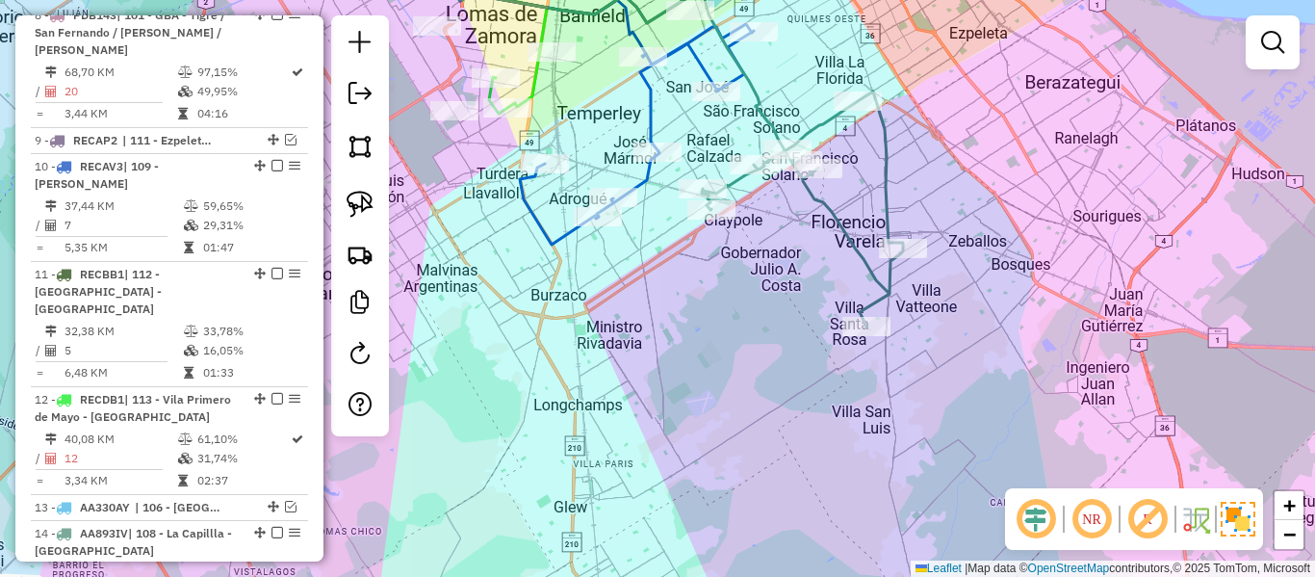
scroll to position [1557, 0]
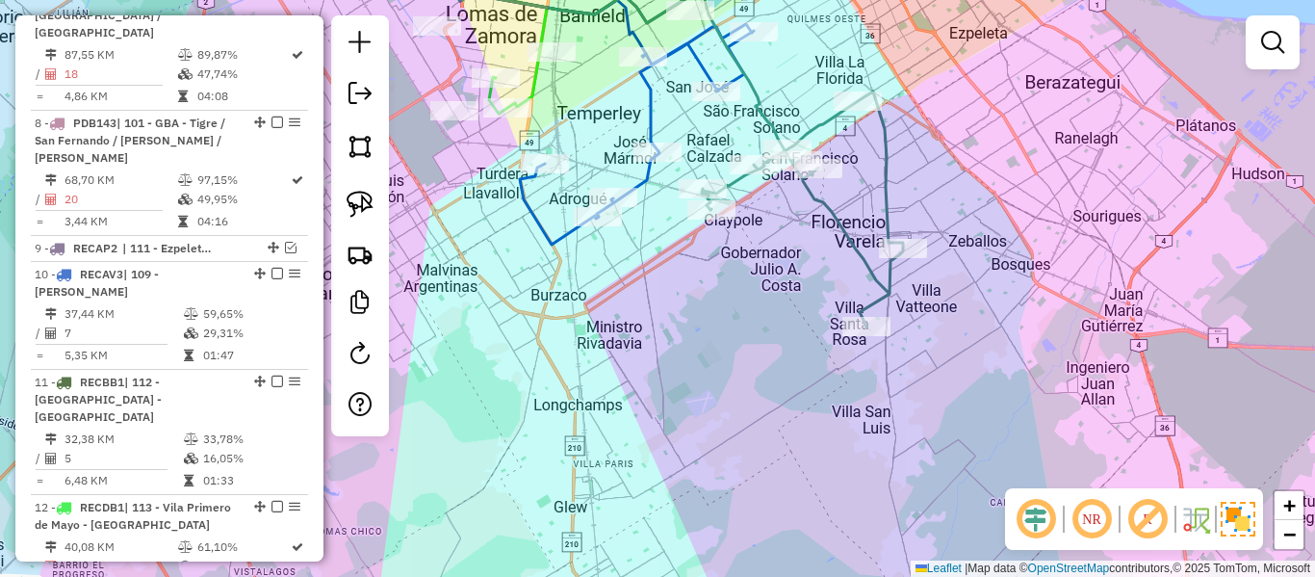
click at [864, 242] on icon at bounding box center [802, 208] width 201 height 235
select select "**********"
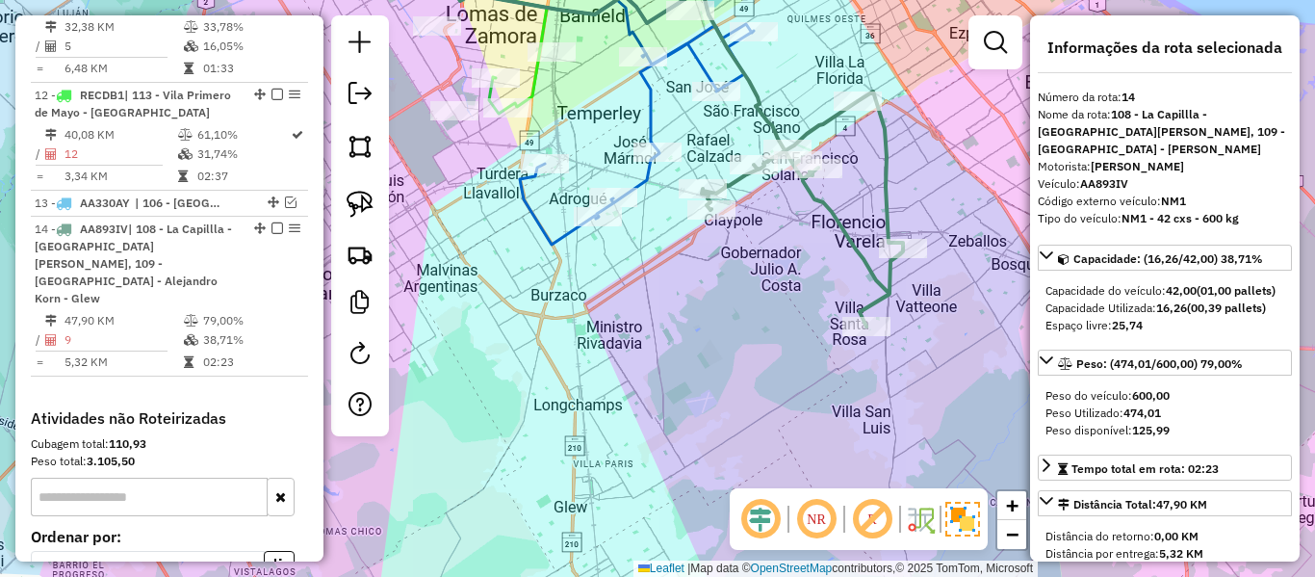
click at [871, 362] on div "Janela de atendimento Grade de atendimento Capacidade Transportadoras Veículos …" at bounding box center [657, 288] width 1315 height 577
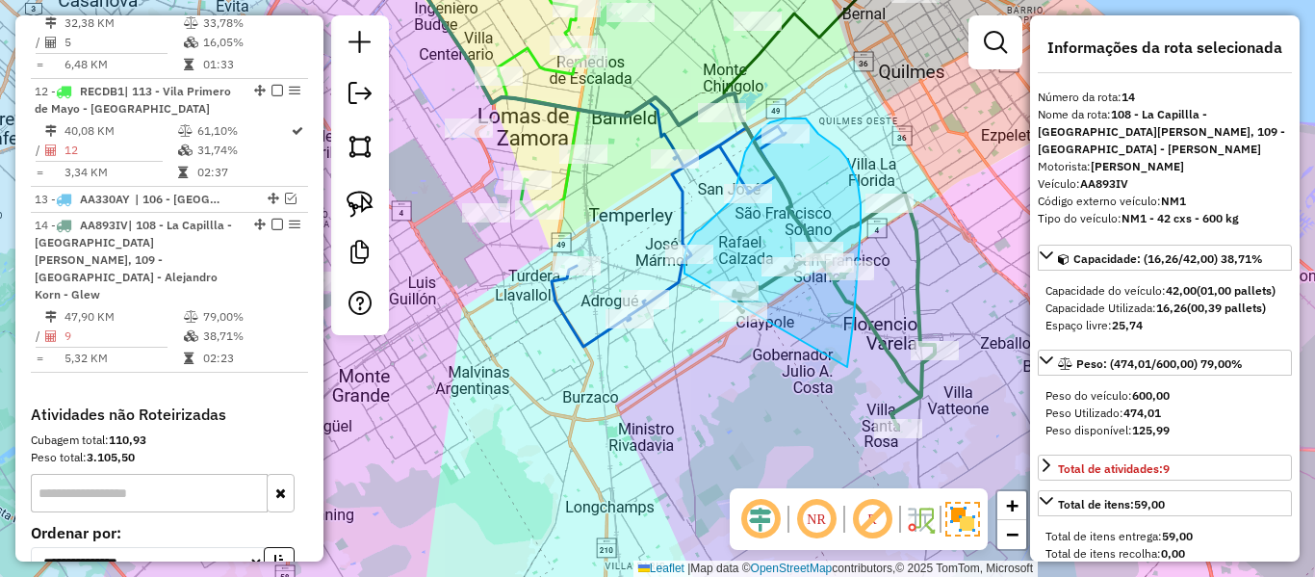
drag, startPoint x: 851, startPoint y: 334, endPoint x: 693, endPoint y: 280, distance: 166.8
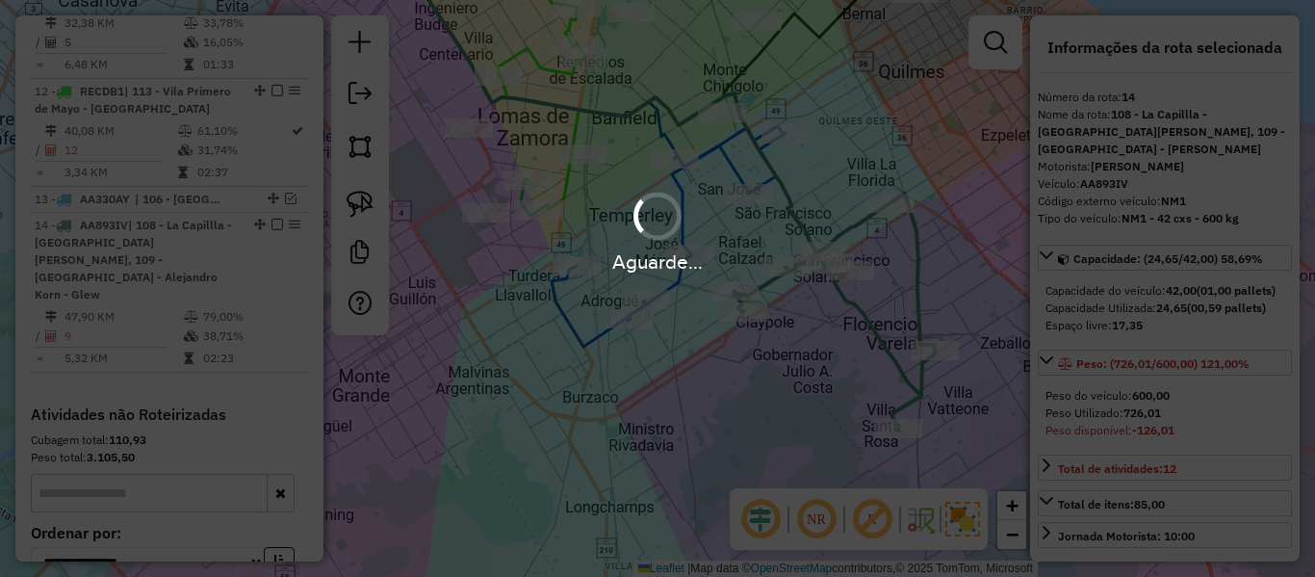
select select "**********"
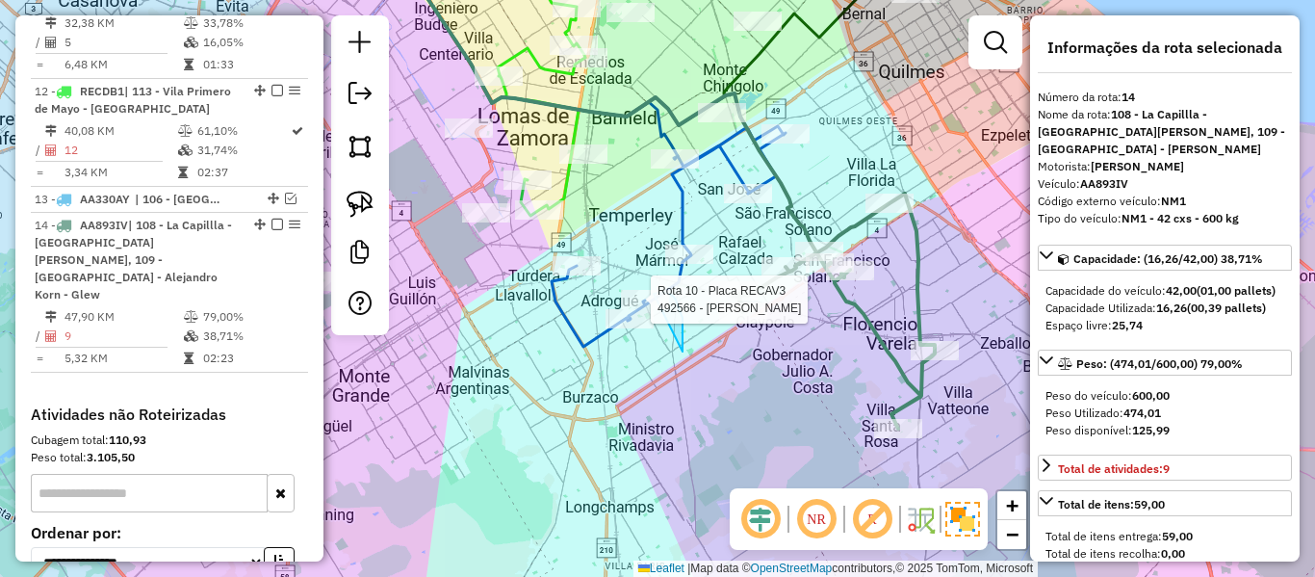
drag, startPoint x: 669, startPoint y: 294, endPoint x: 642, endPoint y: 396, distance: 105.5
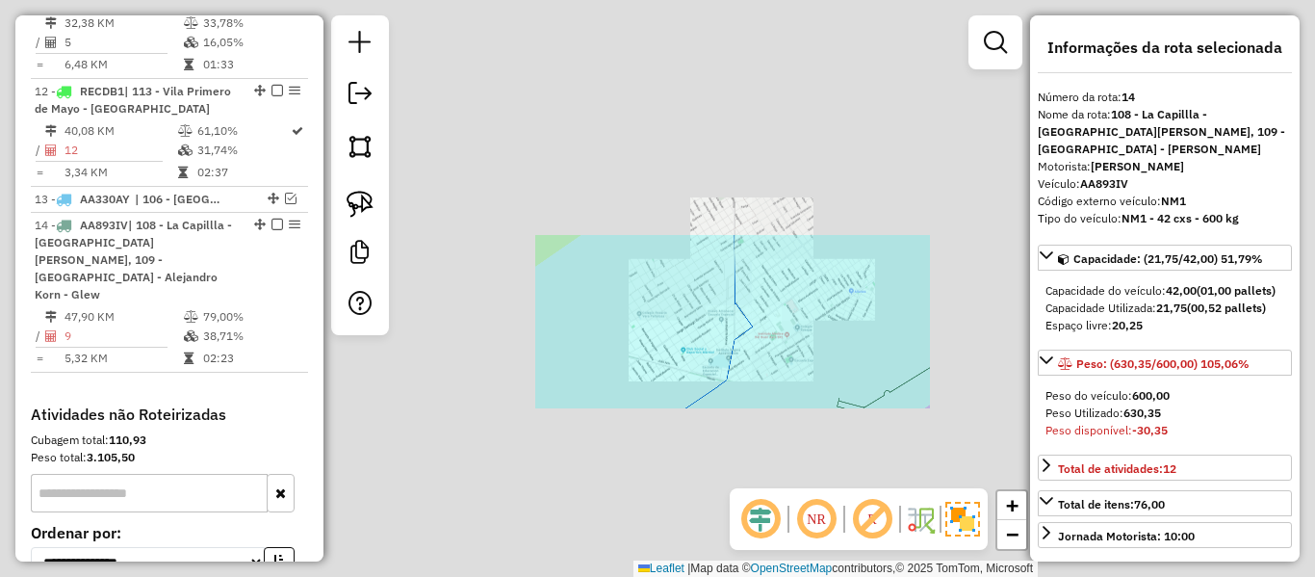
select select "**********"
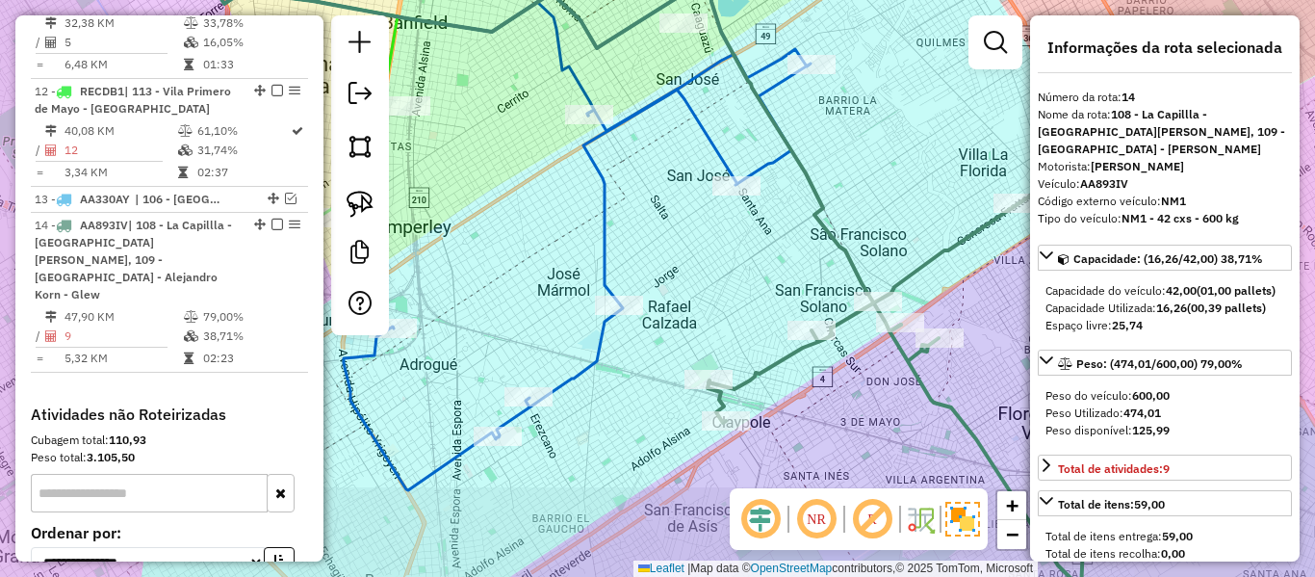
drag, startPoint x: 684, startPoint y: 439, endPoint x: 765, endPoint y: 322, distance: 141.8
click at [765, 322] on div "Janela de atendimento Grade de atendimento Capacidade Transportadoras Veículos …" at bounding box center [657, 288] width 1315 height 577
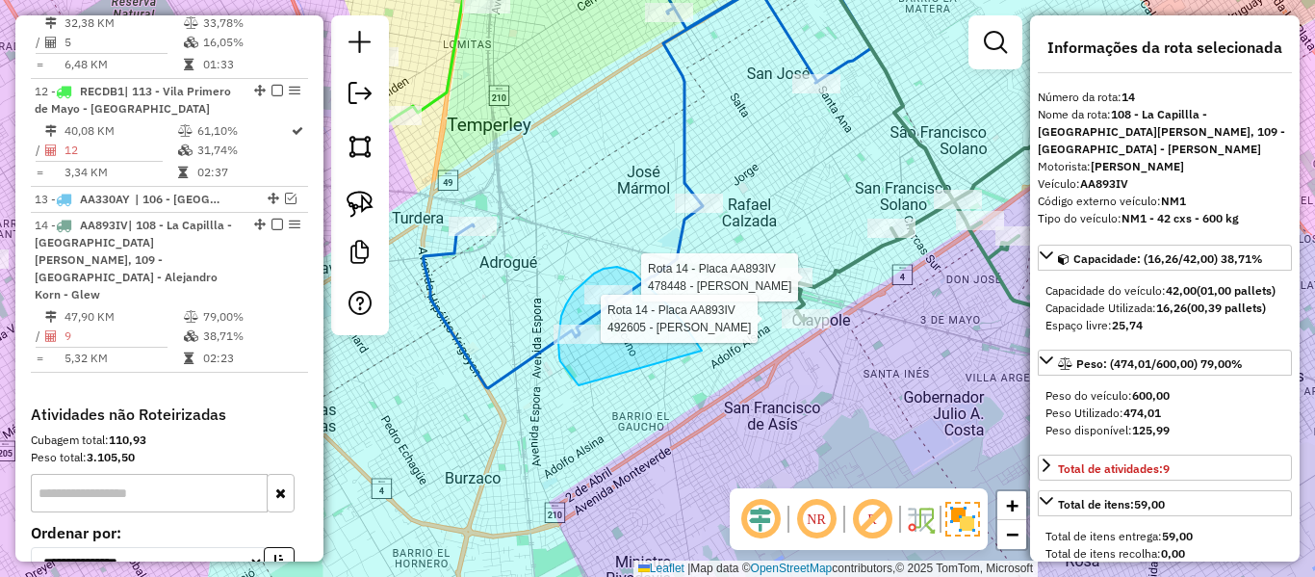
drag, startPoint x: 629, startPoint y: 271, endPoint x: 611, endPoint y: 399, distance: 129.2
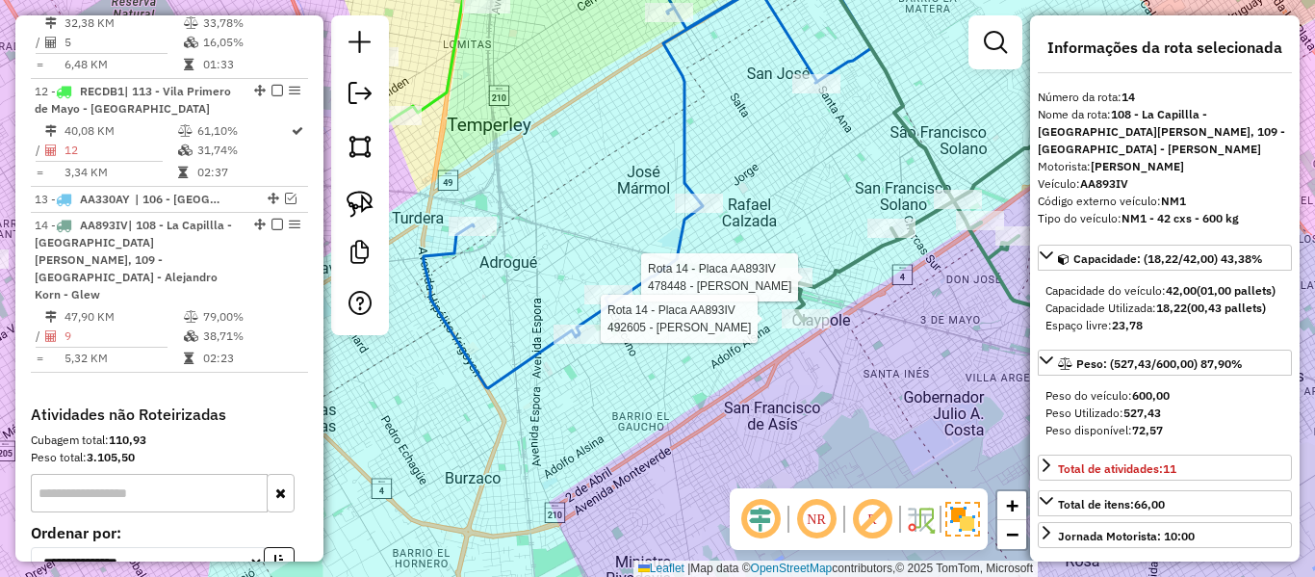
select select "**********"
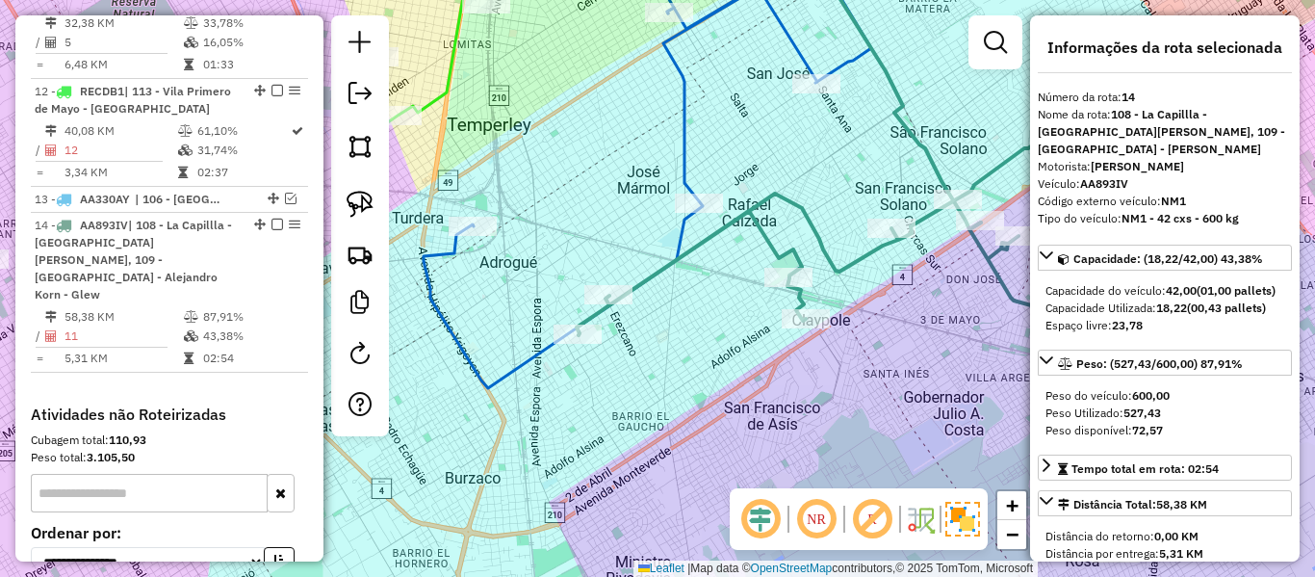
click at [925, 146] on icon at bounding box center [828, 85] width 306 height 287
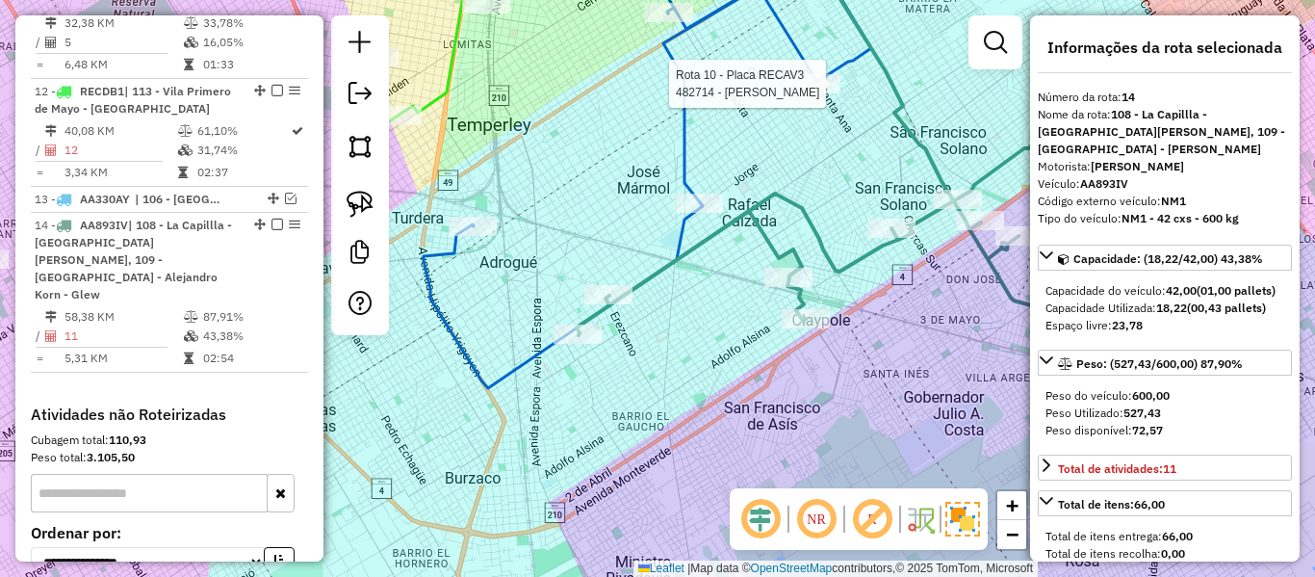
click at [818, 93] on div at bounding box center [816, 83] width 48 height 19
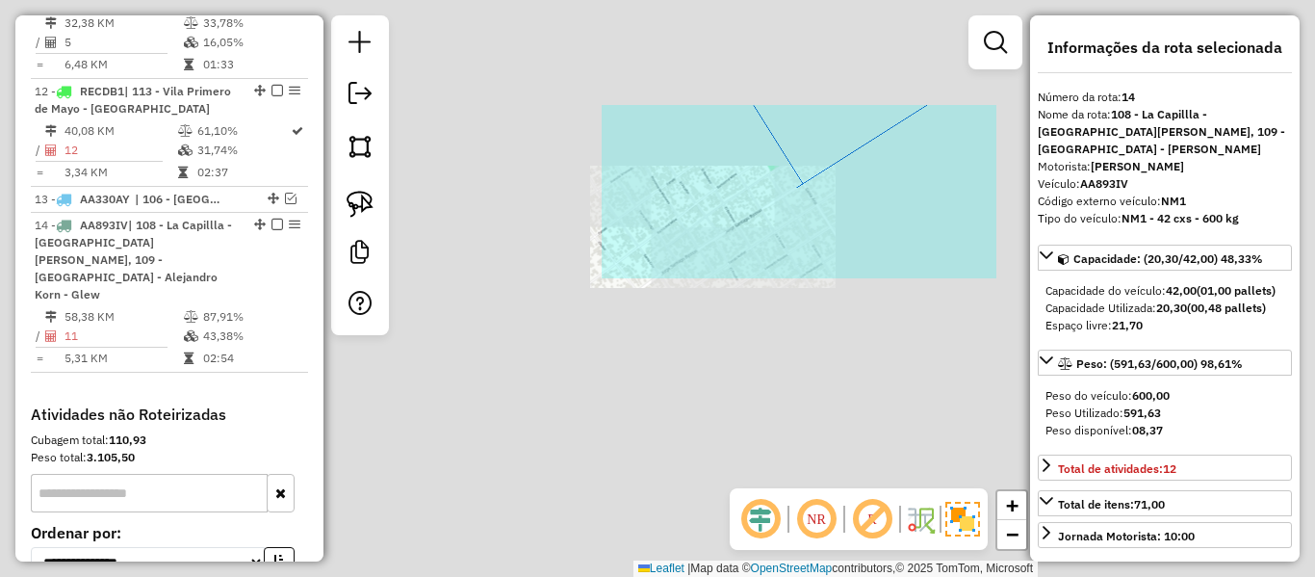
select select "**********"
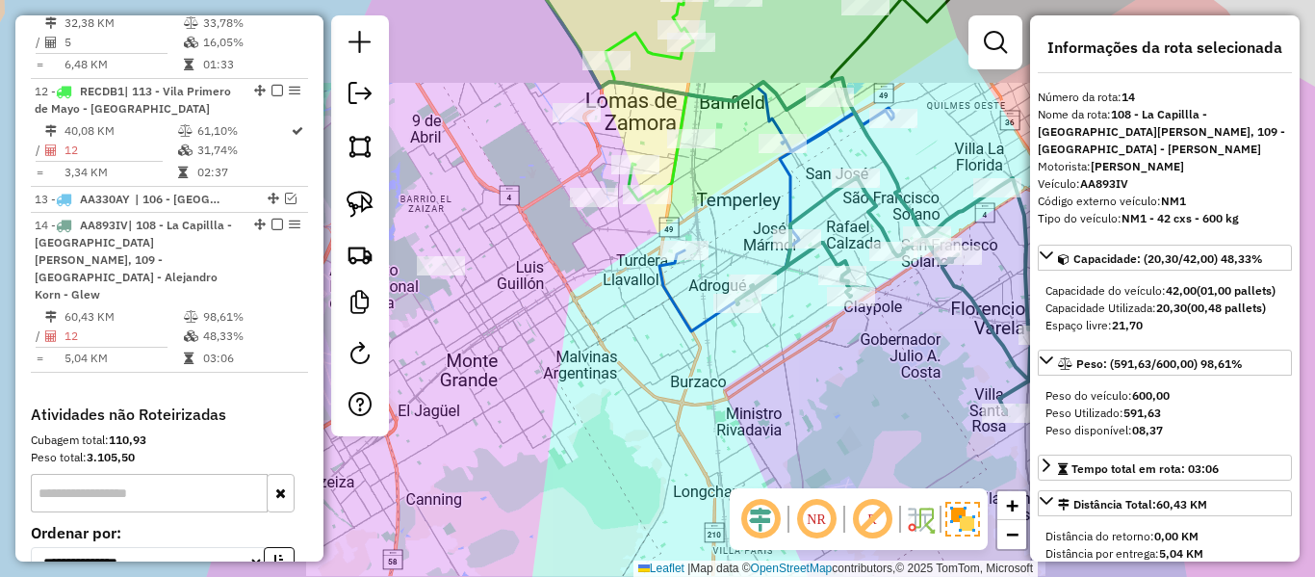
click at [874, 203] on icon at bounding box center [889, 295] width 306 height 236
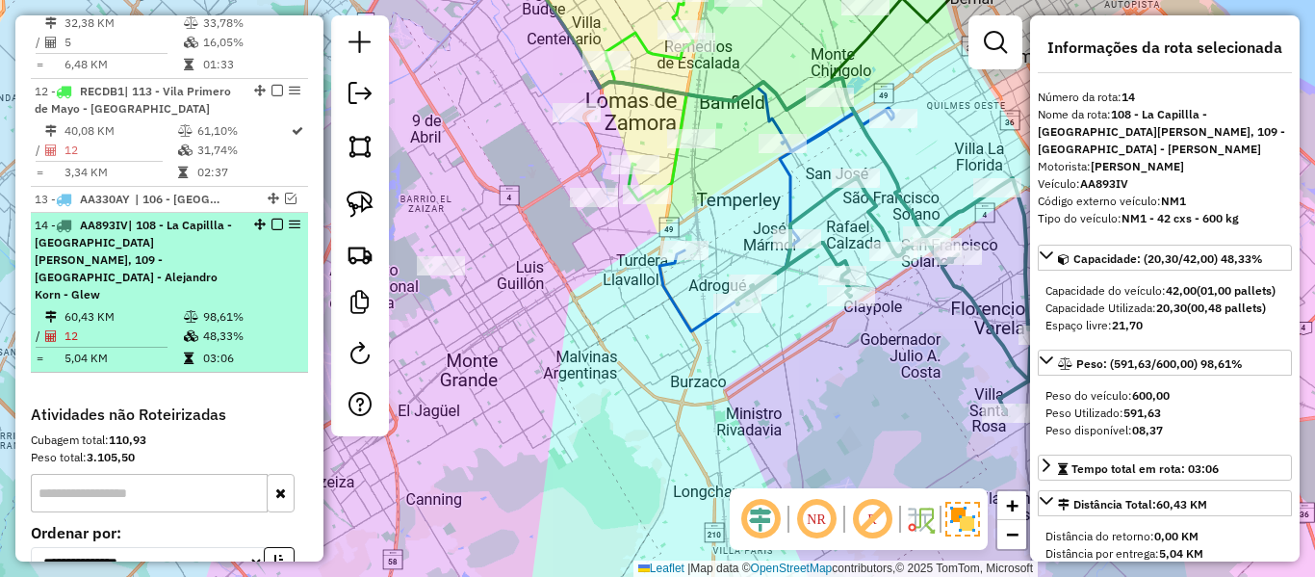
click at [273, 219] on em at bounding box center [277, 225] width 12 height 12
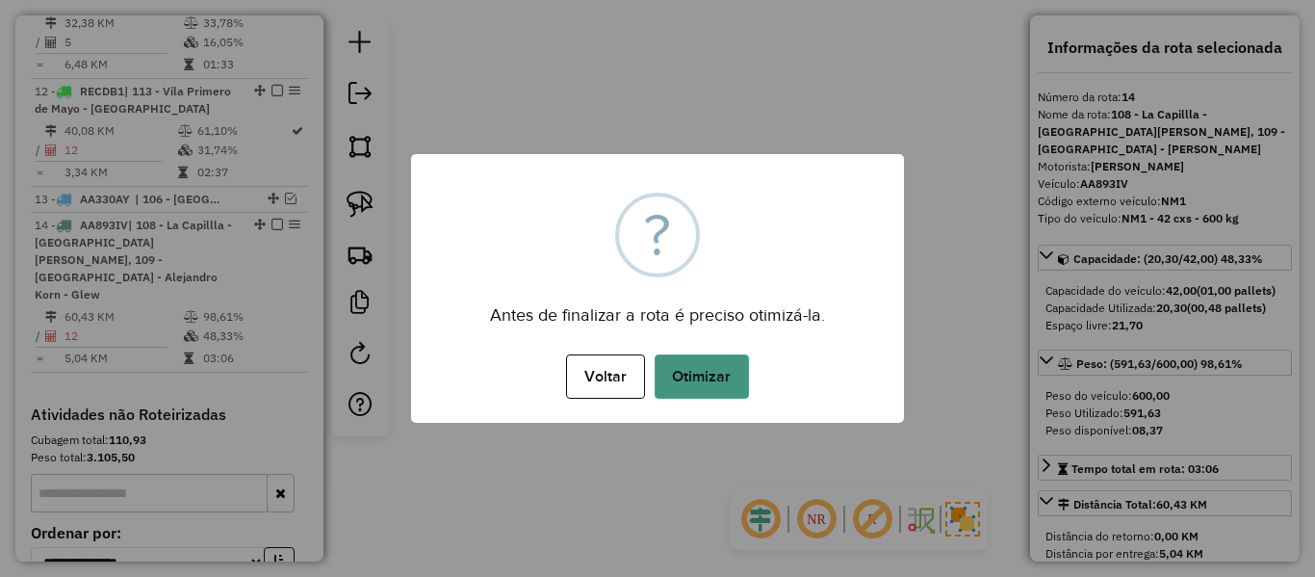
drag, startPoint x: 700, startPoint y: 408, endPoint x: 715, endPoint y: 379, distance: 32.7
click at [701, 408] on div "× ? Antes de finalizar a rota é preciso otimizá-la. Voltar No Otimizar" at bounding box center [657, 288] width 493 height 269
click at [717, 375] on button "Otimizar" at bounding box center [702, 376] width 94 height 44
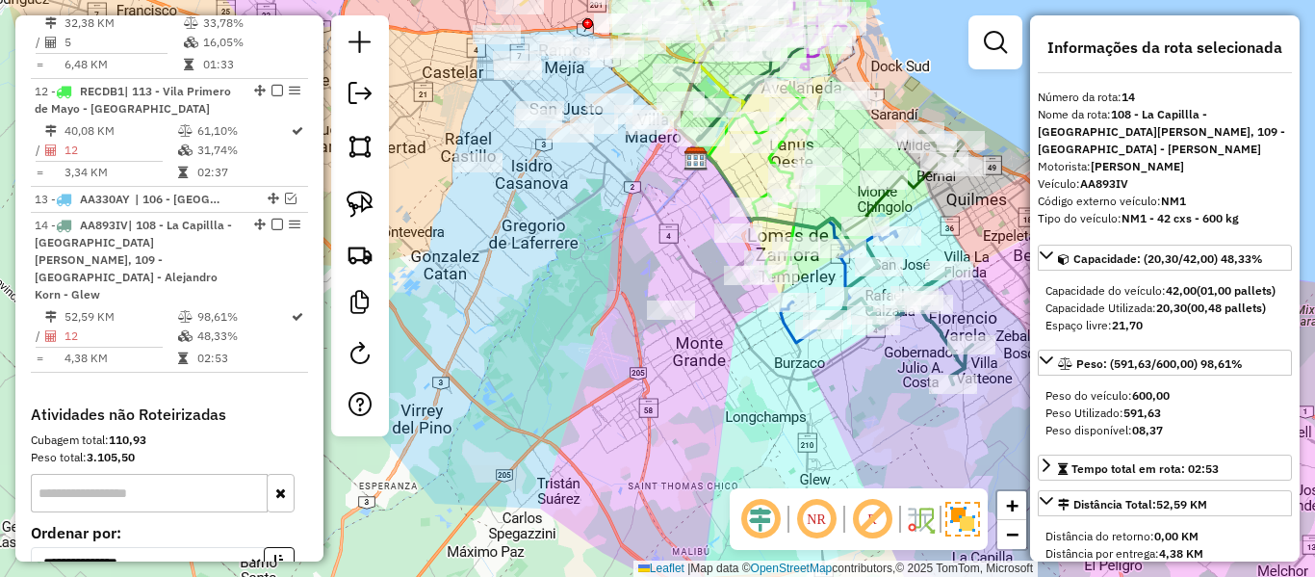
click at [941, 334] on icon at bounding box center [895, 325] width 153 height 118
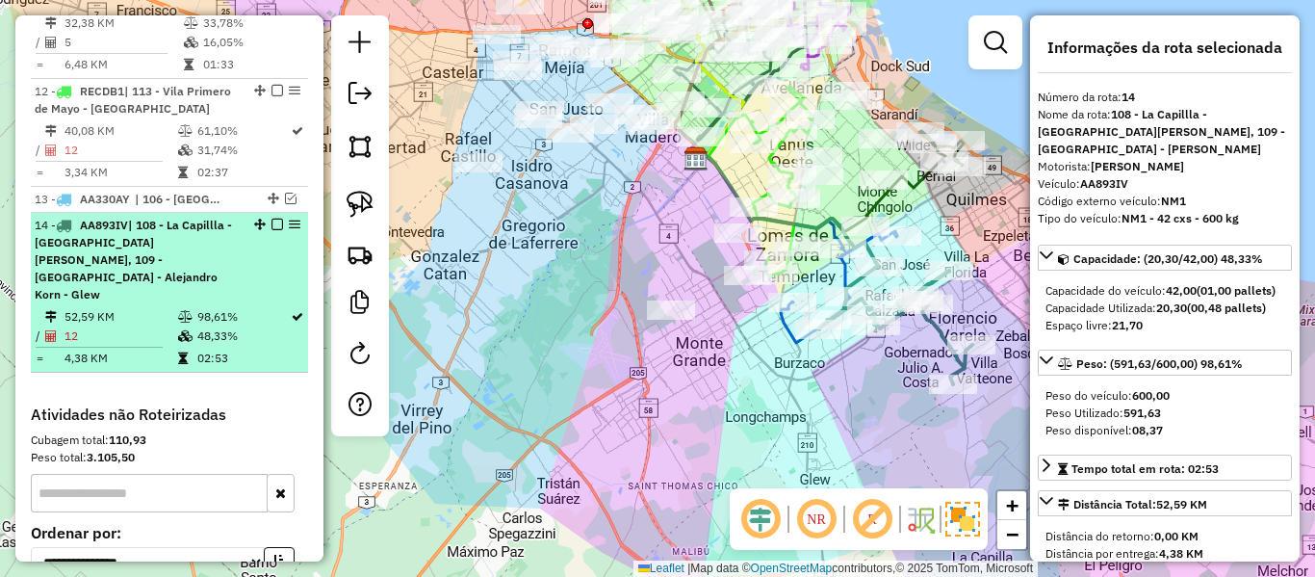
click at [272, 219] on em at bounding box center [277, 225] width 12 height 12
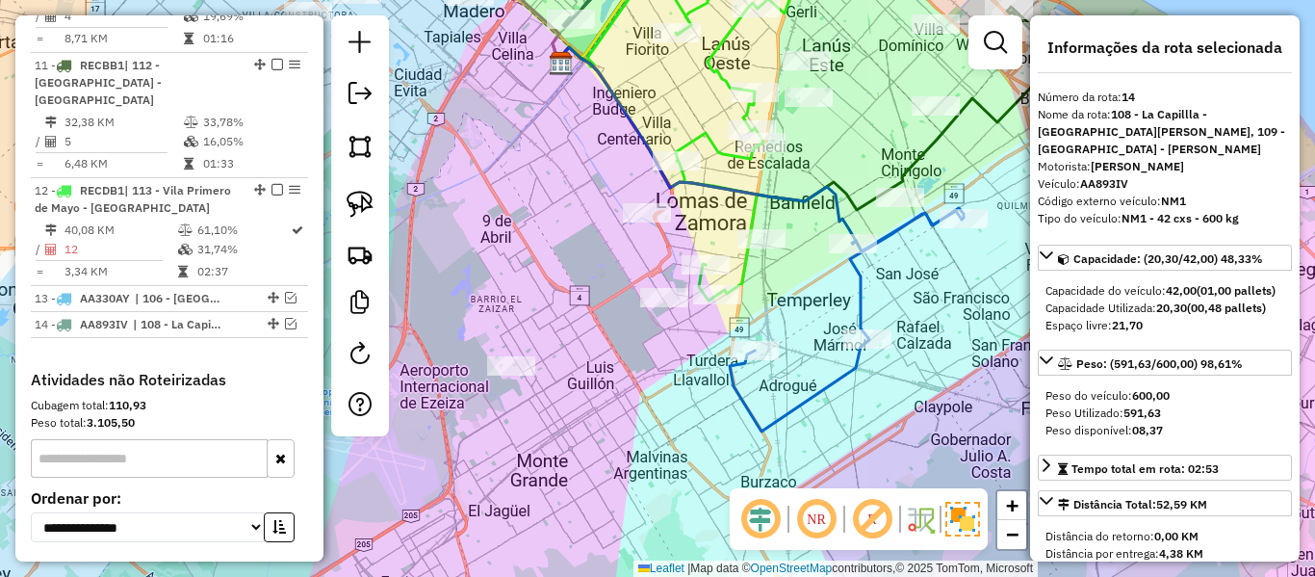
click at [864, 283] on icon at bounding box center [847, 319] width 234 height 223
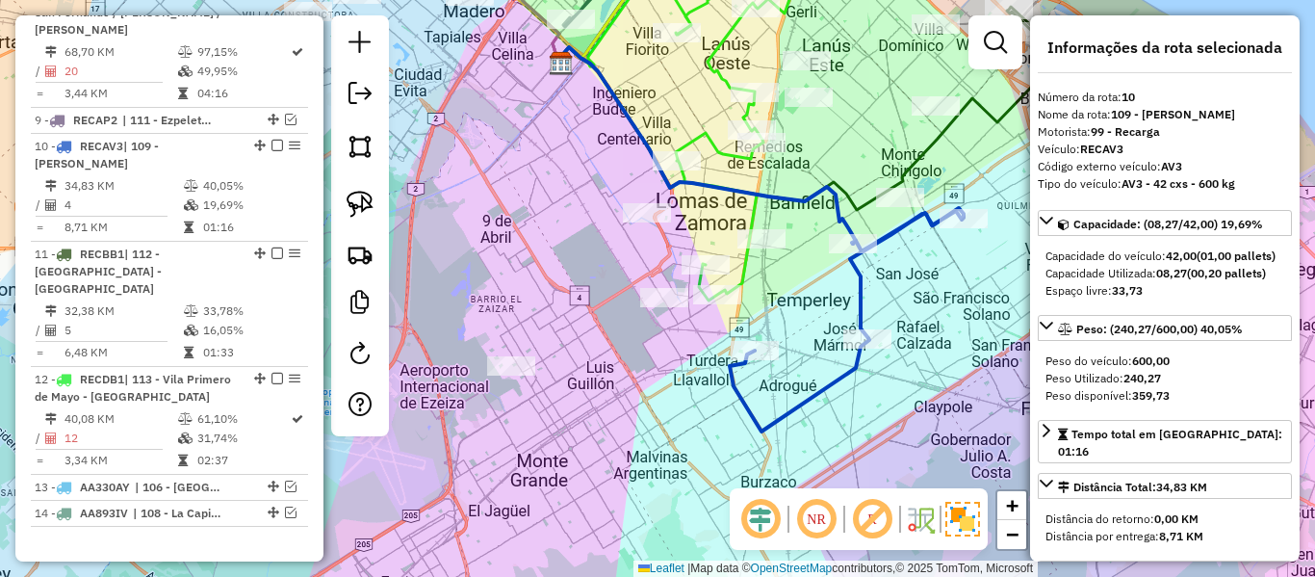
scroll to position [1664, 0]
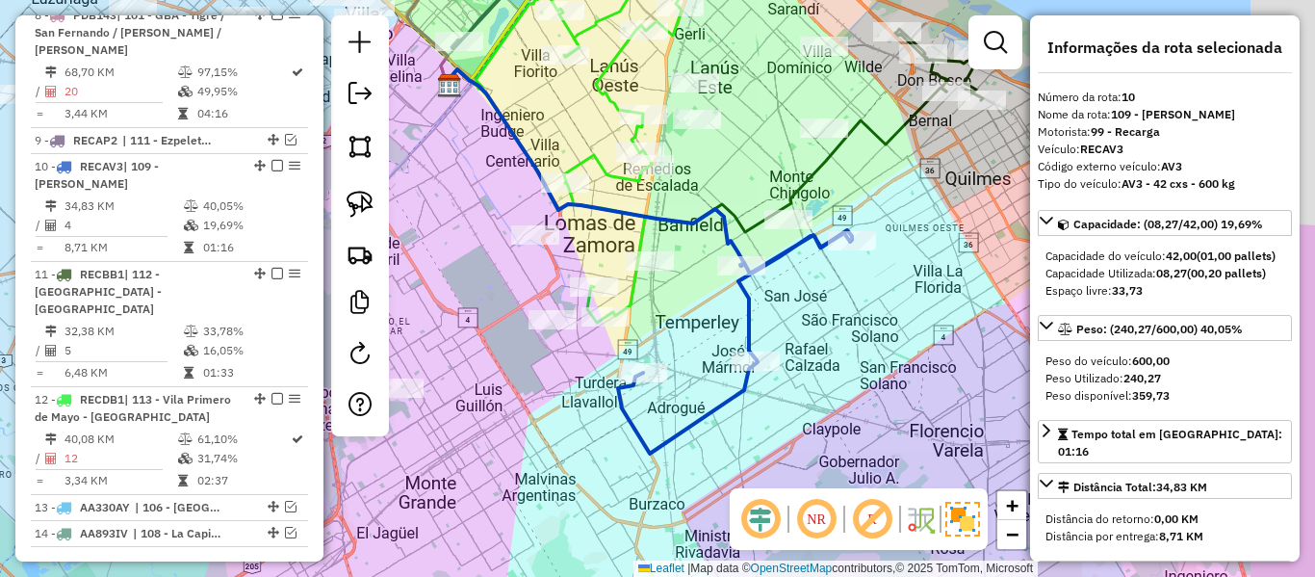
drag, startPoint x: 782, startPoint y: 308, endPoint x: 552, endPoint y: 385, distance: 242.6
click at [552, 385] on div "Janela de atendimento Grade de atendimento Capacidade Transportadoras Veículos …" at bounding box center [657, 288] width 1315 height 577
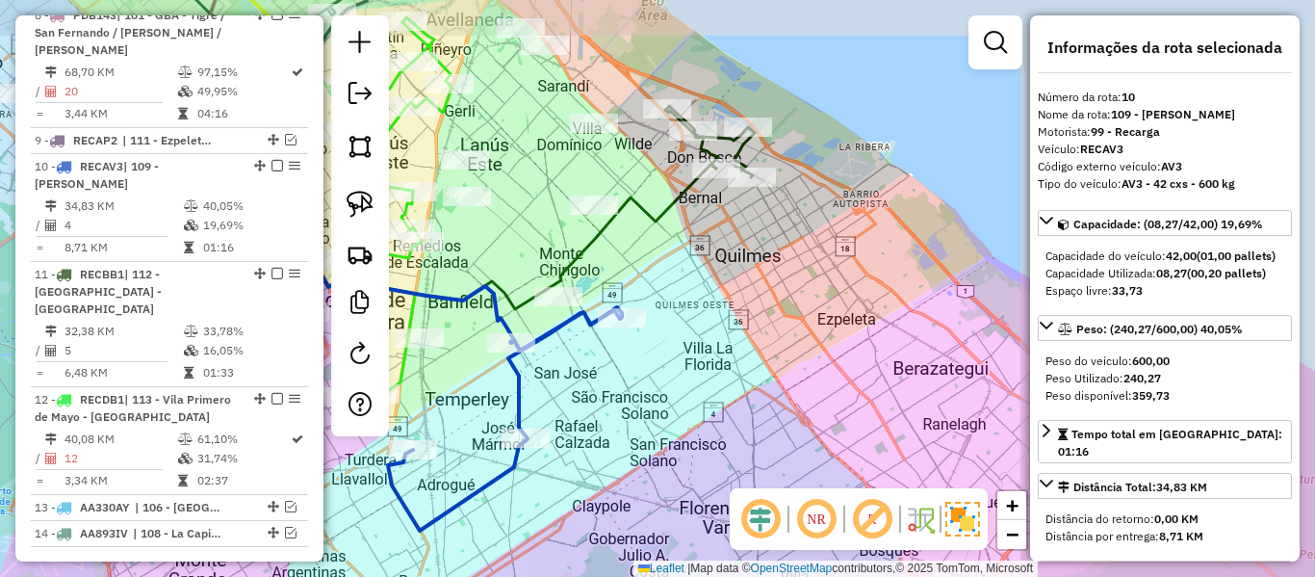
click at [773, 265] on div "Janela de atendimento Grade de atendimento Capacidade Transportadoras Veículos …" at bounding box center [657, 288] width 1315 height 577
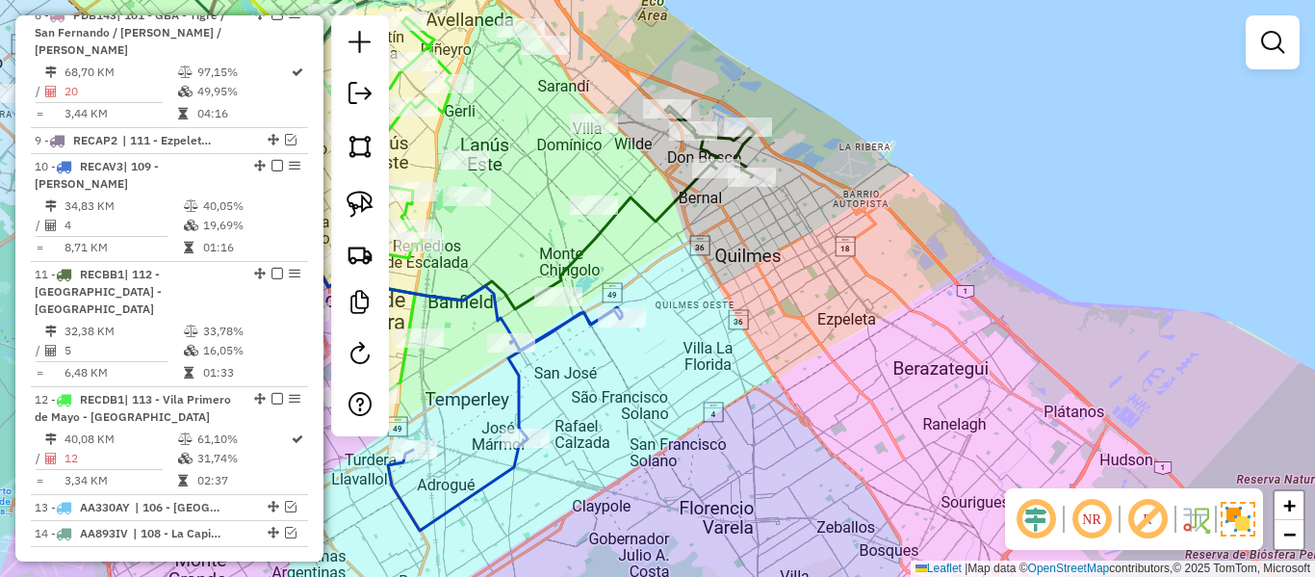
click at [676, 193] on icon at bounding box center [467, 227] width 500 height 163
select select "**********"
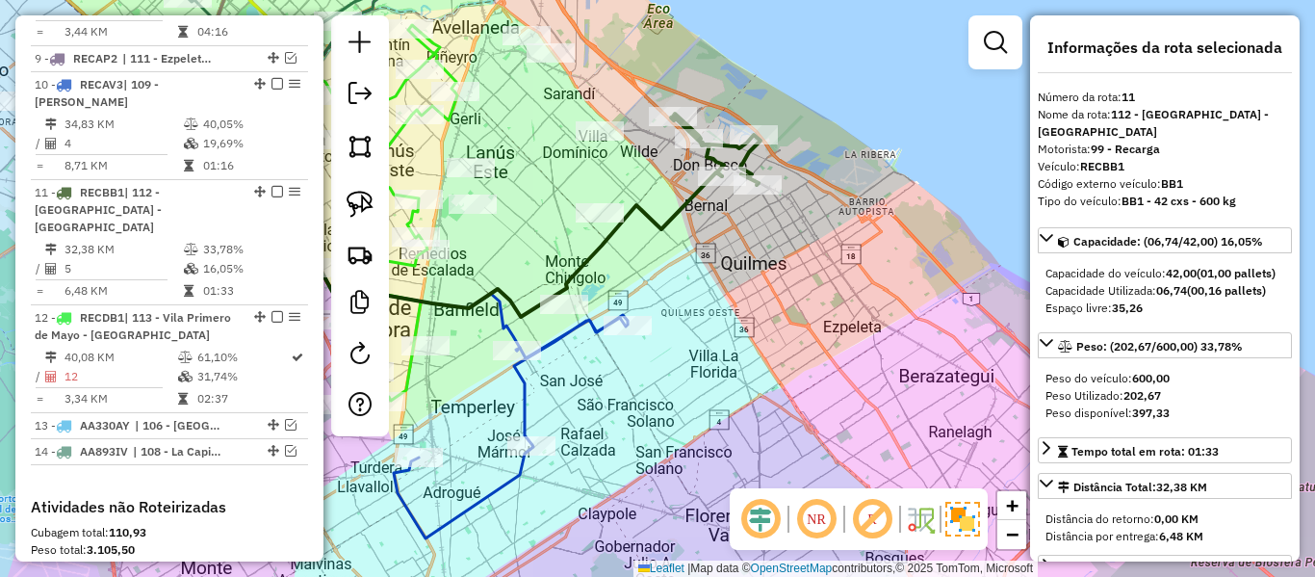
scroll to position [1772, 0]
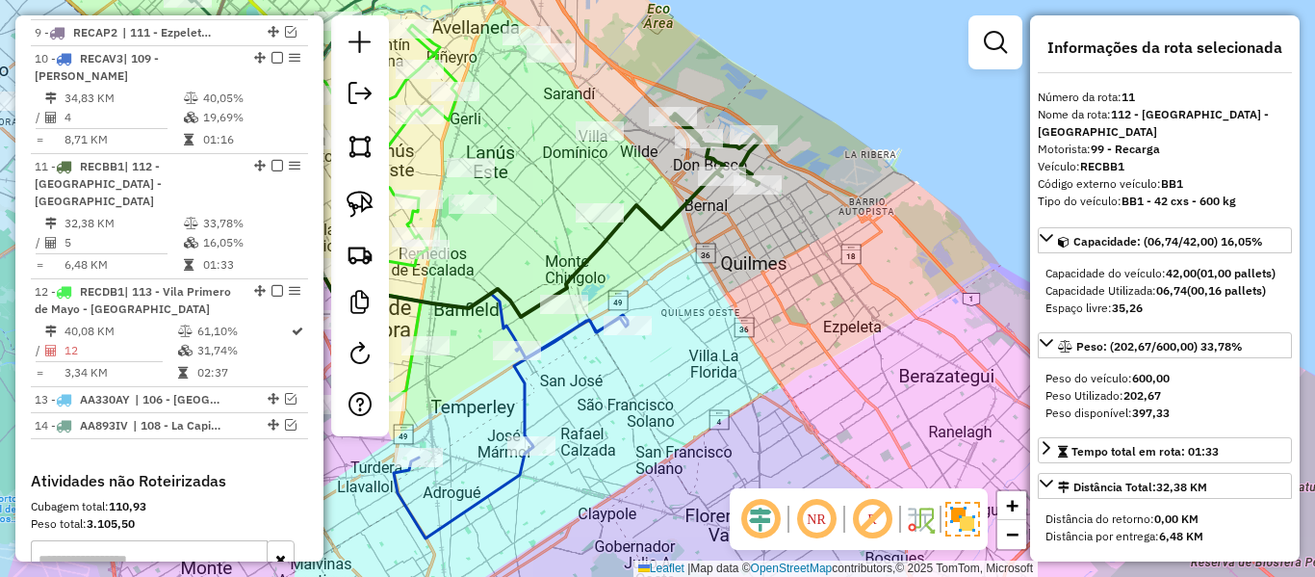
drag, startPoint x: 697, startPoint y: 203, endPoint x: 779, endPoint y: 330, distance: 151.1
click at [779, 330] on div "Janela de atendimento Grade de atendimento Capacidade Transportadoras Veículos …" at bounding box center [657, 288] width 1315 height 577
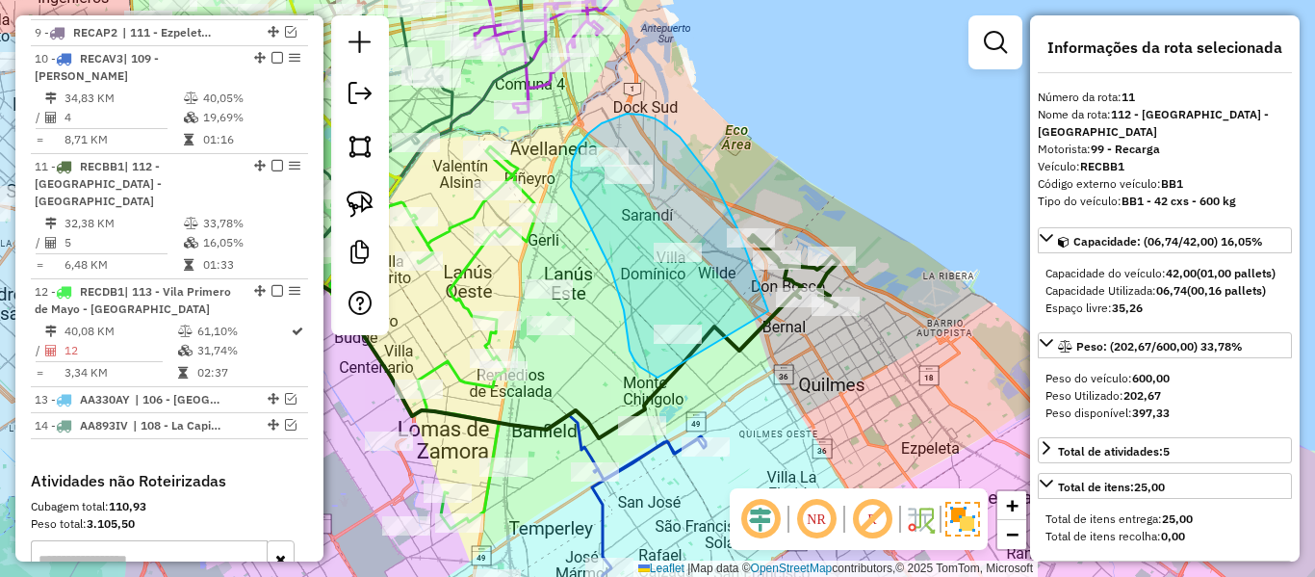
drag, startPoint x: 750, startPoint y: 262, endPoint x: 694, endPoint y: 362, distance: 114.6
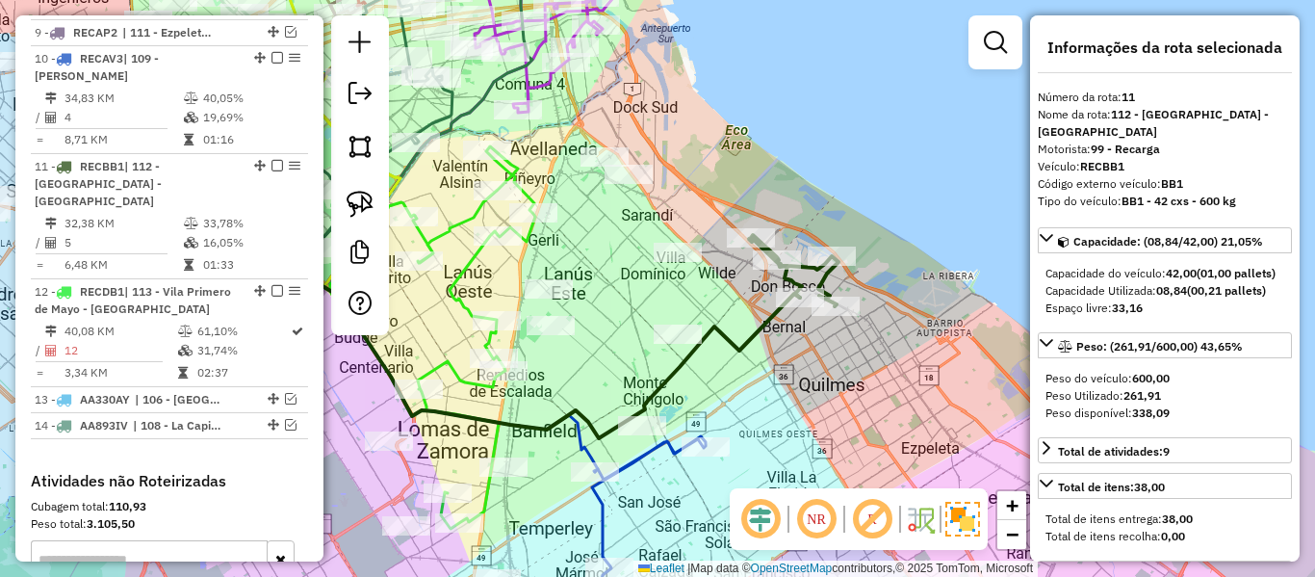
click at [732, 298] on div "Janela de atendimento Grade de atendimento Capacidade Transportadoras Veículos …" at bounding box center [657, 288] width 1315 height 577
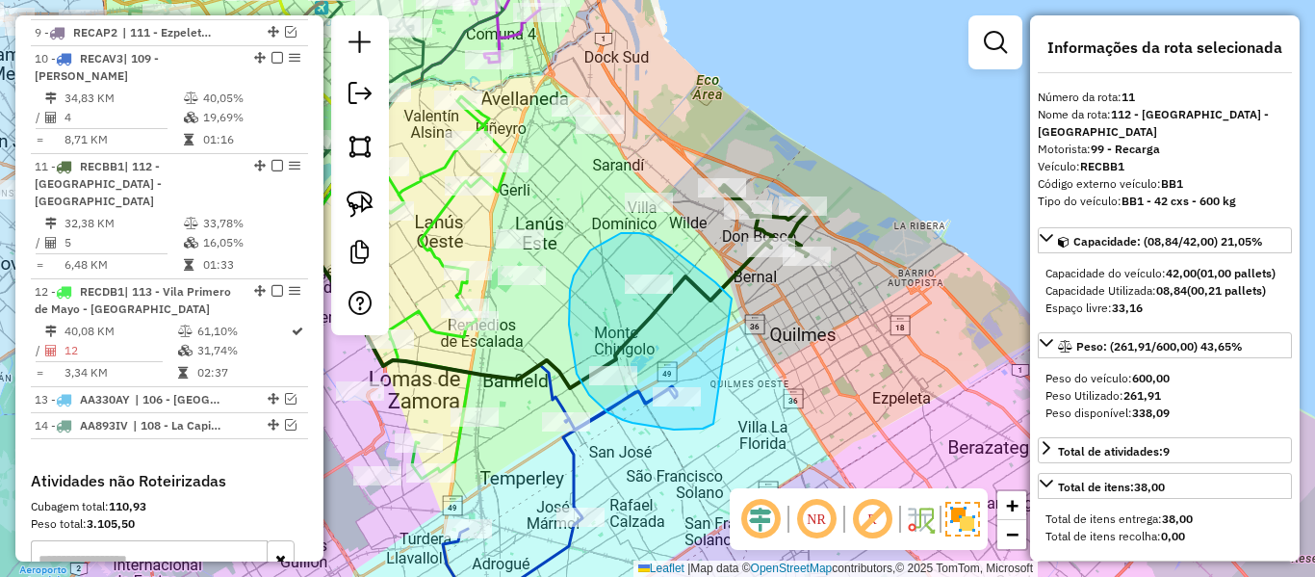
drag, startPoint x: 732, startPoint y: 298, endPoint x: 731, endPoint y: 323, distance: 25.0
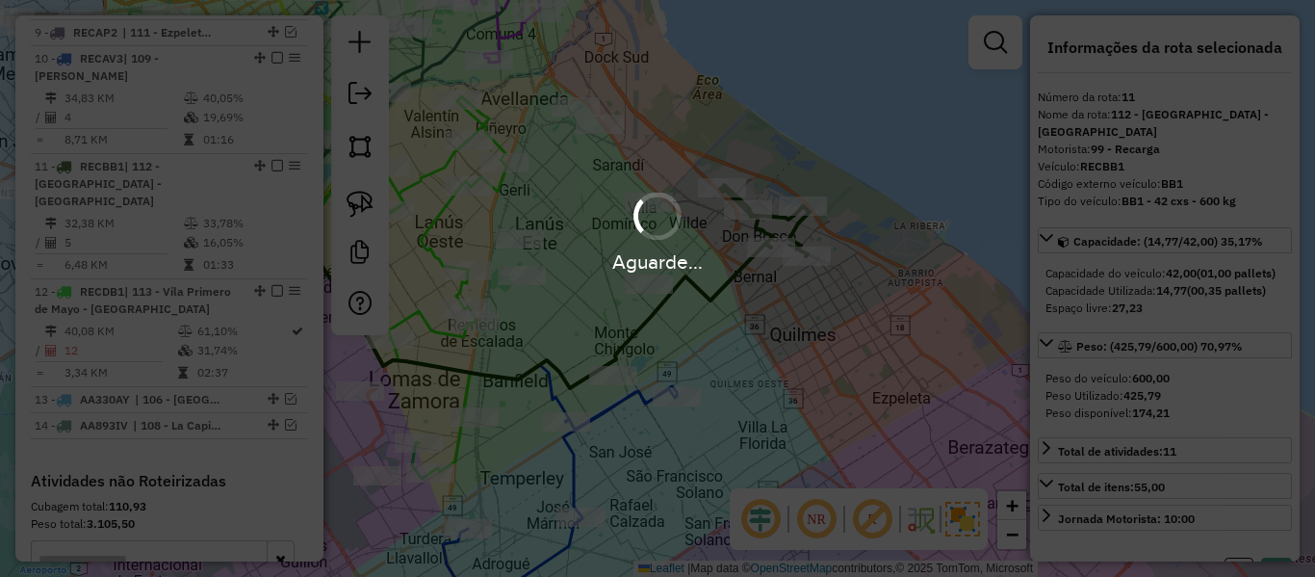
select select "**********"
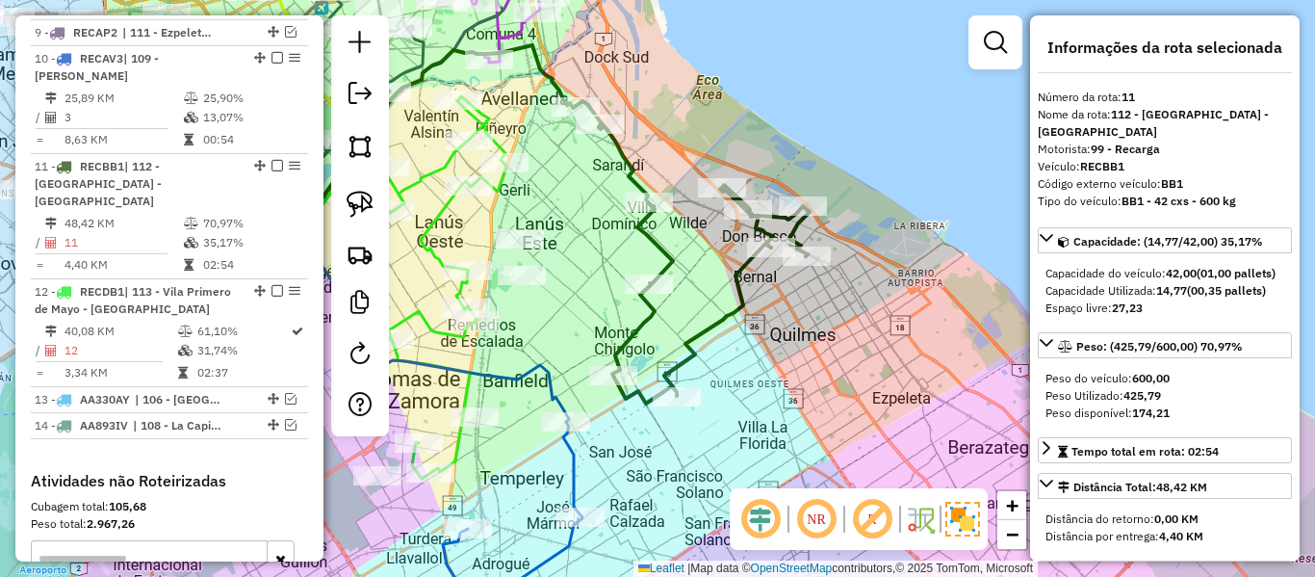
click at [742, 279] on icon at bounding box center [693, 252] width 234 height 302
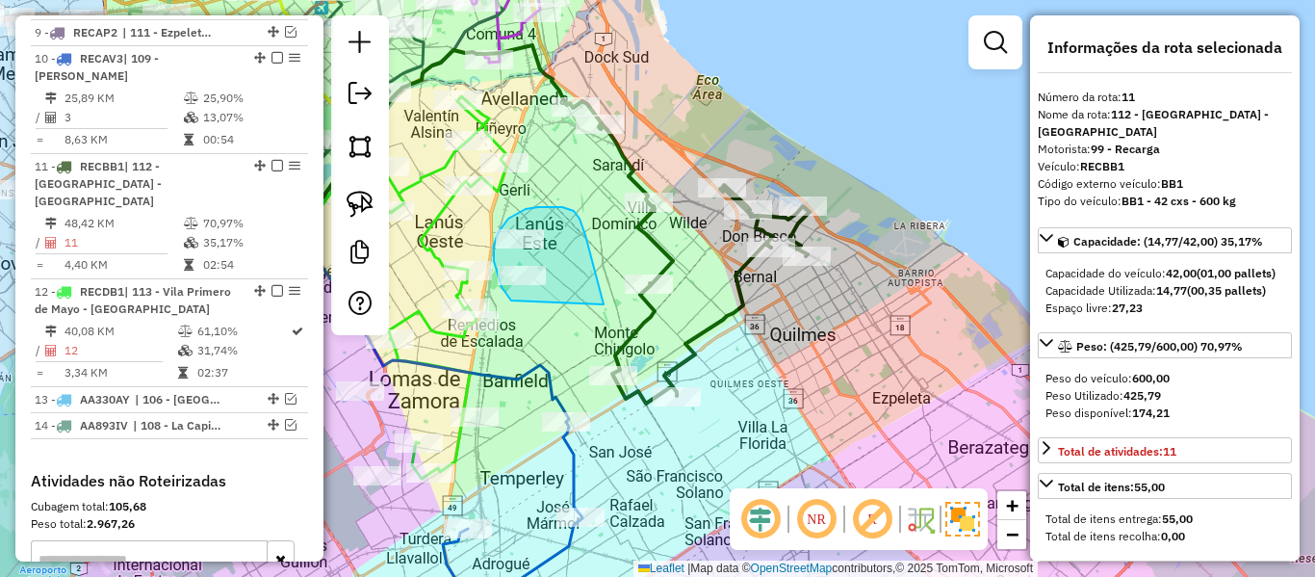
drag, startPoint x: 585, startPoint y: 235, endPoint x: 534, endPoint y: 308, distance: 89.2
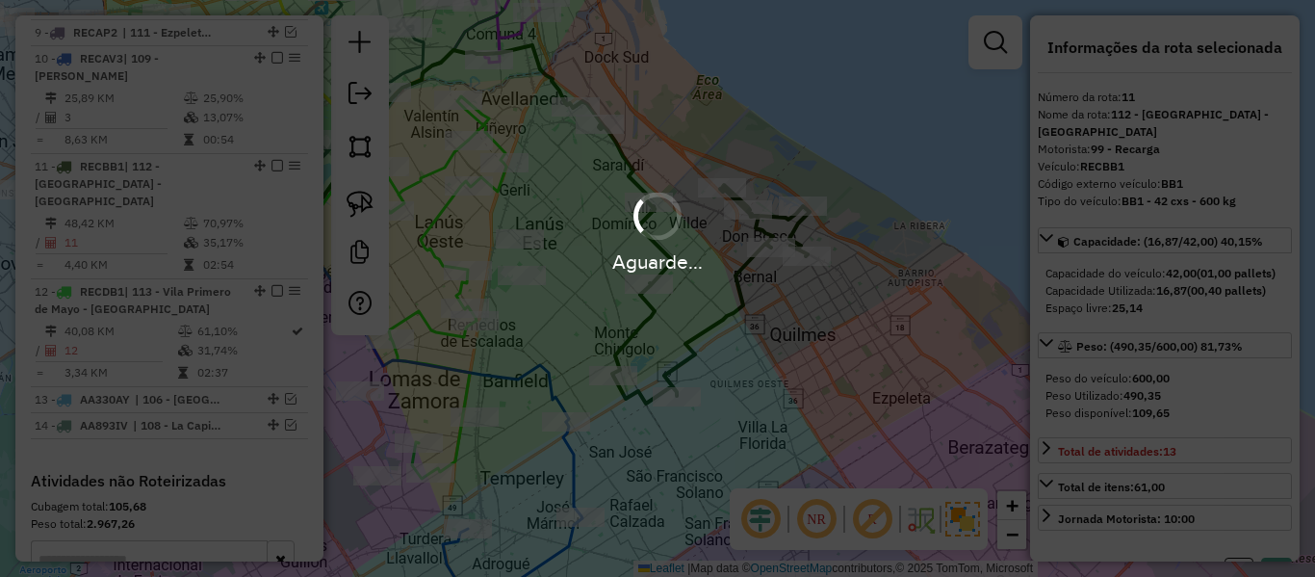
select select "**********"
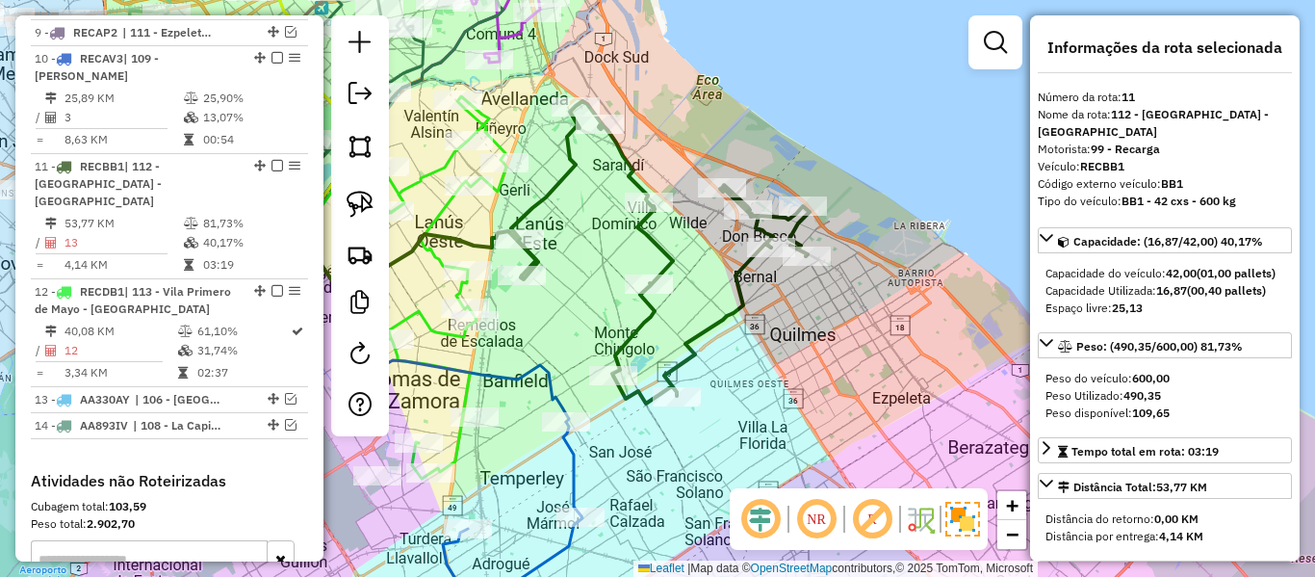
click at [657, 311] on icon at bounding box center [660, 252] width 298 height 302
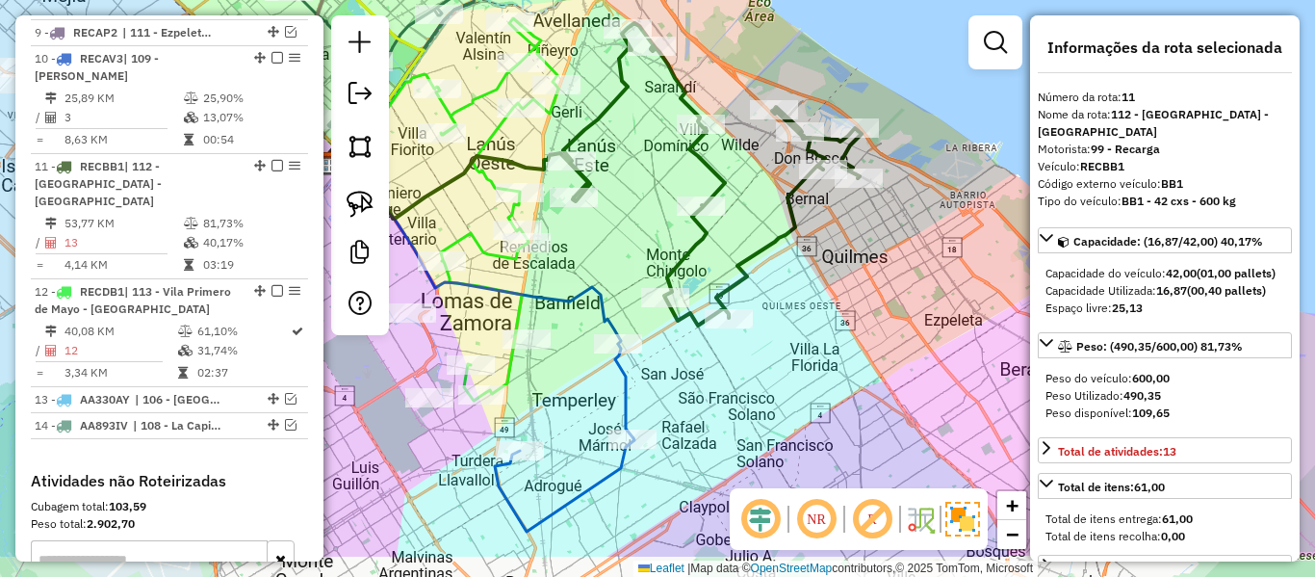
drag, startPoint x: 715, startPoint y: 283, endPoint x: 664, endPoint y: 324, distance: 65.7
click at [729, 266] on div "Janela de atendimento Grade de atendimento Capacidade Transportadoras Veículos …" at bounding box center [657, 288] width 1315 height 577
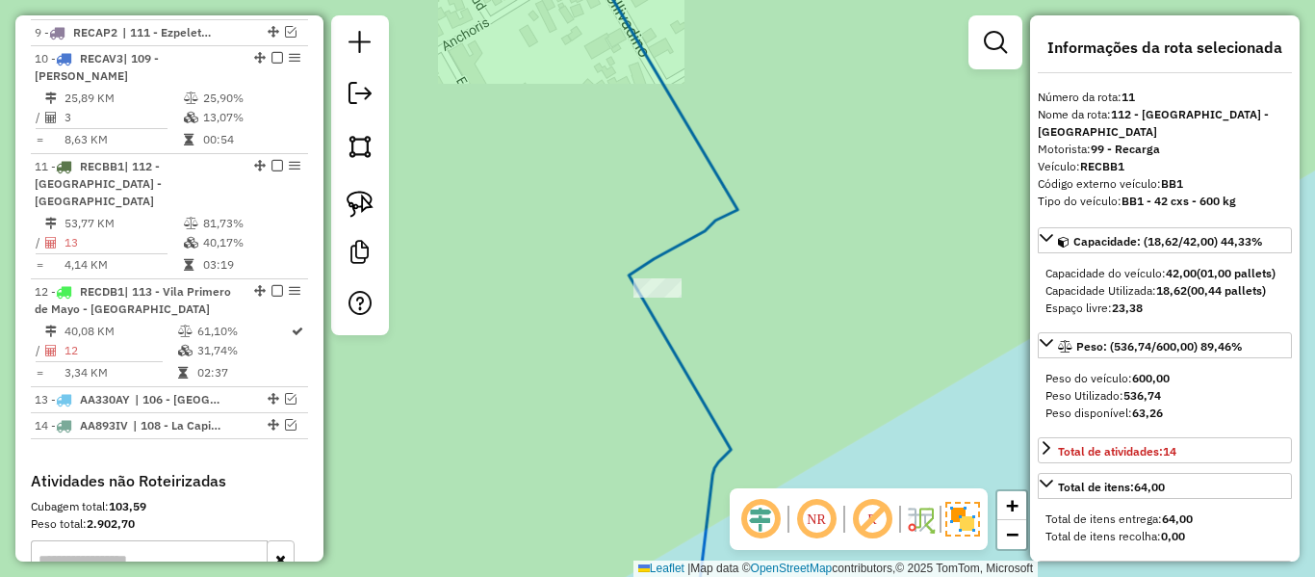
drag, startPoint x: 834, startPoint y: 351, endPoint x: 853, endPoint y: 338, distance: 23.5
click at [853, 340] on div "Rota 10 - Placa RECAV3 553047 - karina alcaraz Janela de atendimento Grade de a…" at bounding box center [657, 288] width 1315 height 577
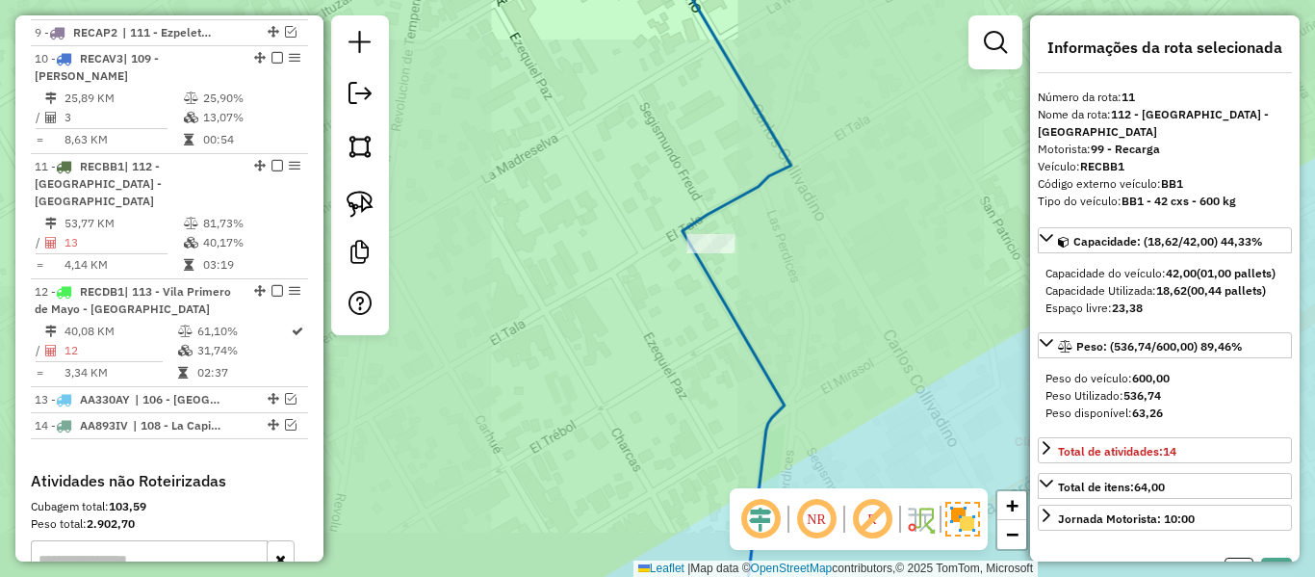
select select "**********"
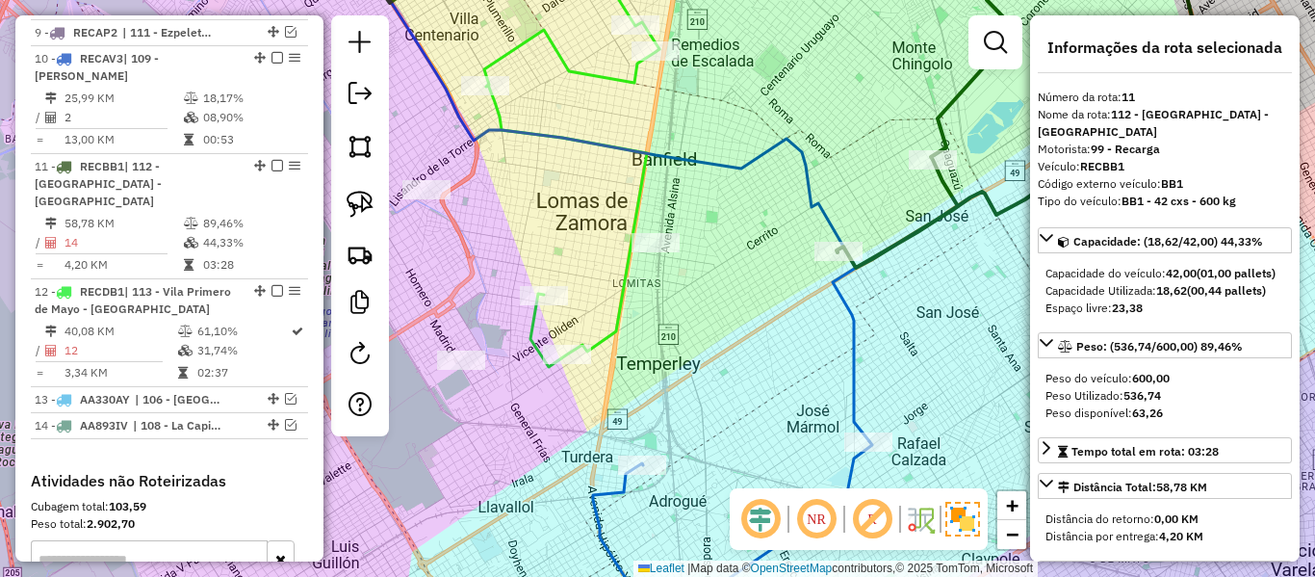
drag, startPoint x: 940, startPoint y: 284, endPoint x: 865, endPoint y: 269, distance: 75.7
click at [873, 270] on div "Janela de atendimento Grade de atendimento Capacidade Transportadoras Veículos …" at bounding box center [657, 288] width 1315 height 577
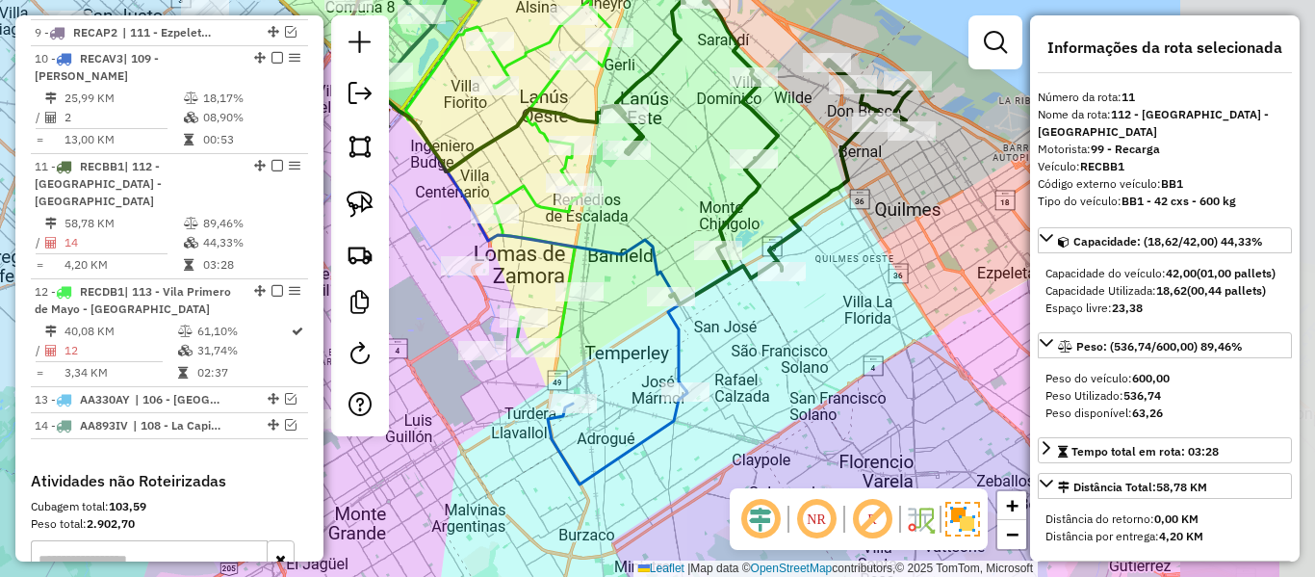
drag, startPoint x: 890, startPoint y: 271, endPoint x: 751, endPoint y: 369, distance: 170.1
click at [746, 369] on div "Janela de atendimento Grade de atendimento Capacidade Transportadoras Veículos …" at bounding box center [657, 288] width 1315 height 577
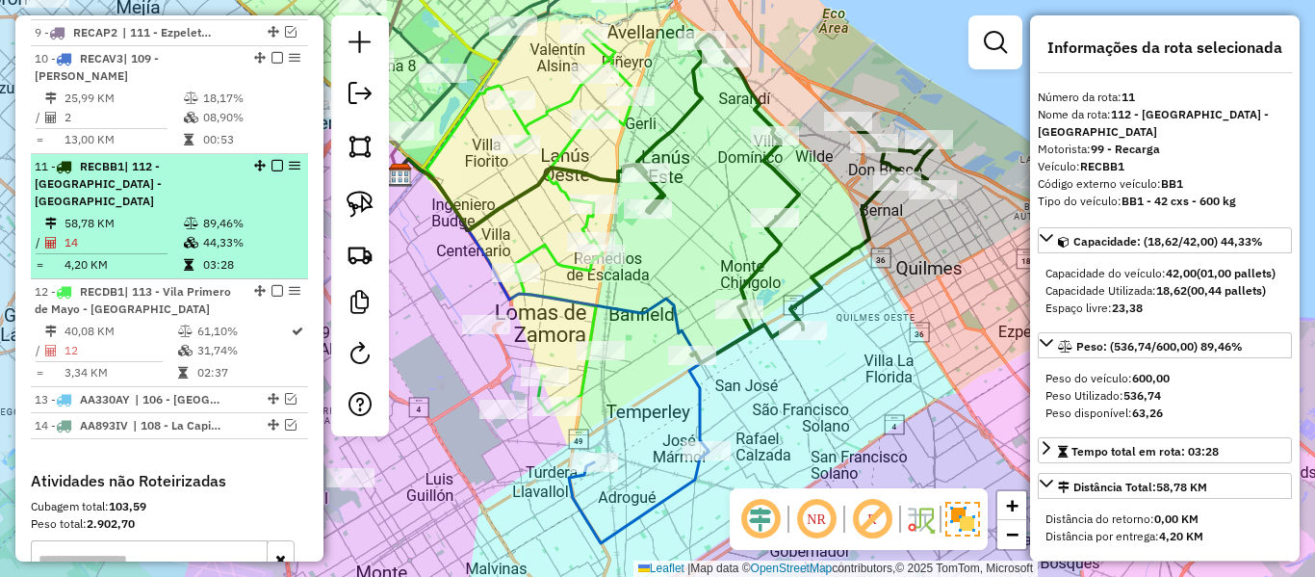
click at [271, 160] on em at bounding box center [277, 166] width 12 height 12
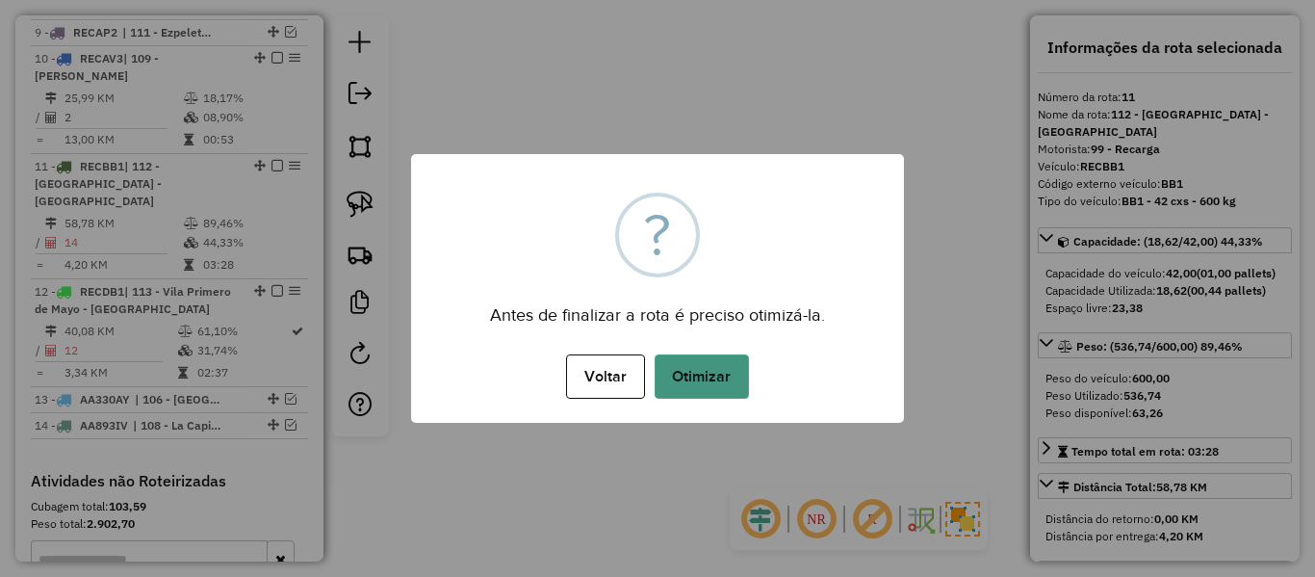
click at [713, 366] on button "Otimizar" at bounding box center [702, 376] width 94 height 44
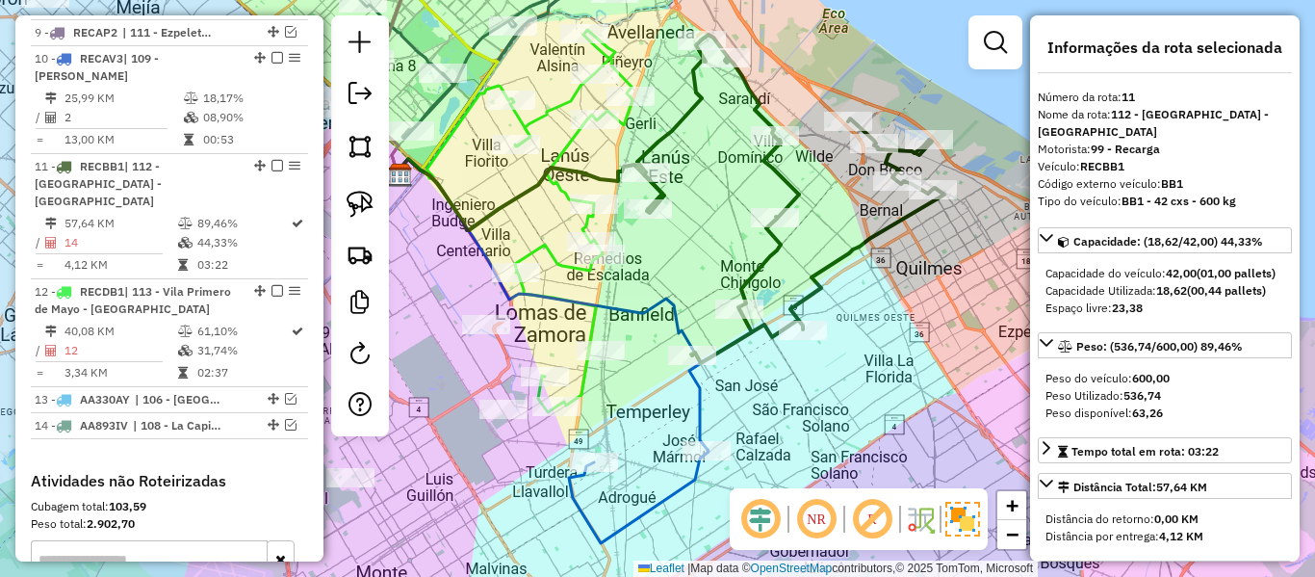
click at [764, 267] on icon at bounding box center [790, 199] width 307 height 328
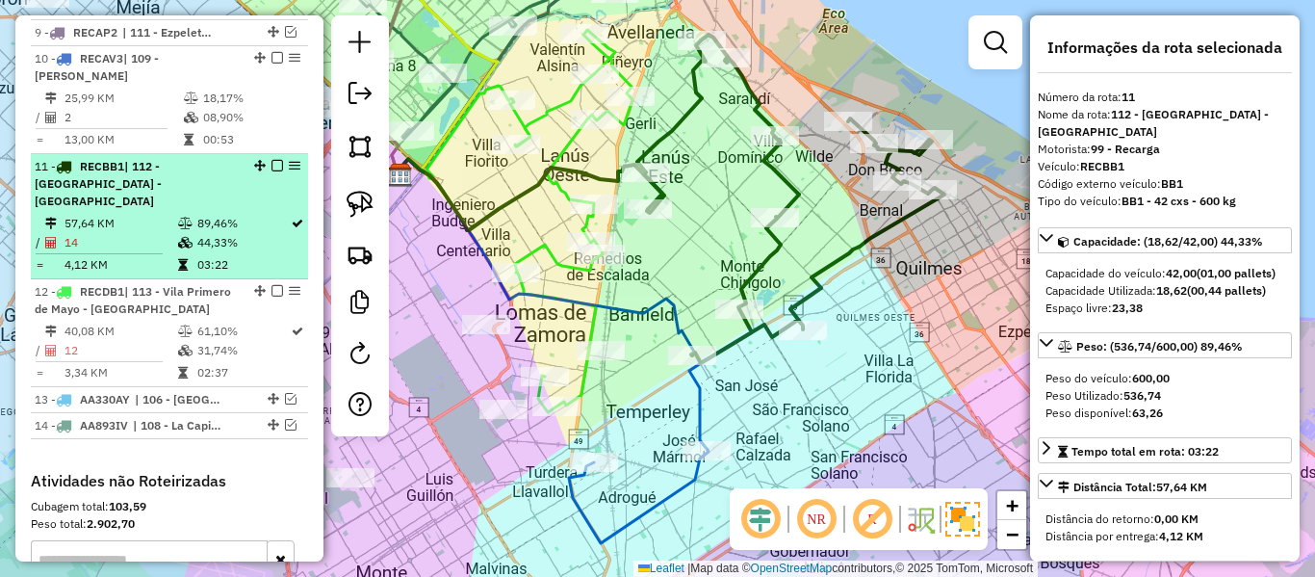
click at [271, 160] on em at bounding box center [277, 166] width 12 height 12
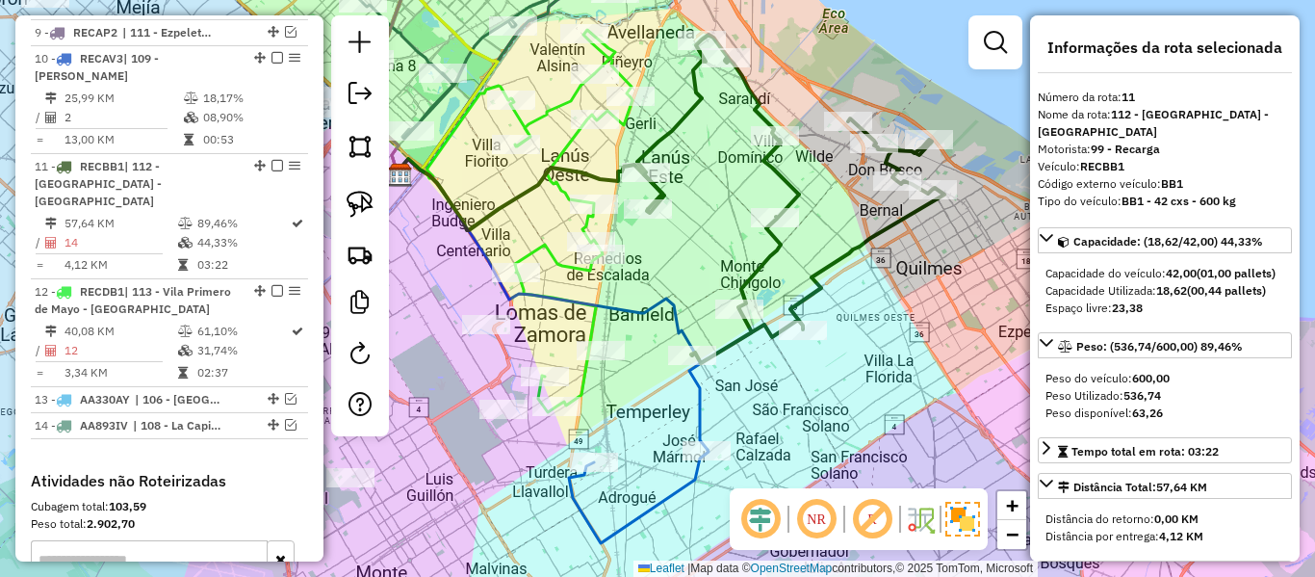
scroll to position [1690, 0]
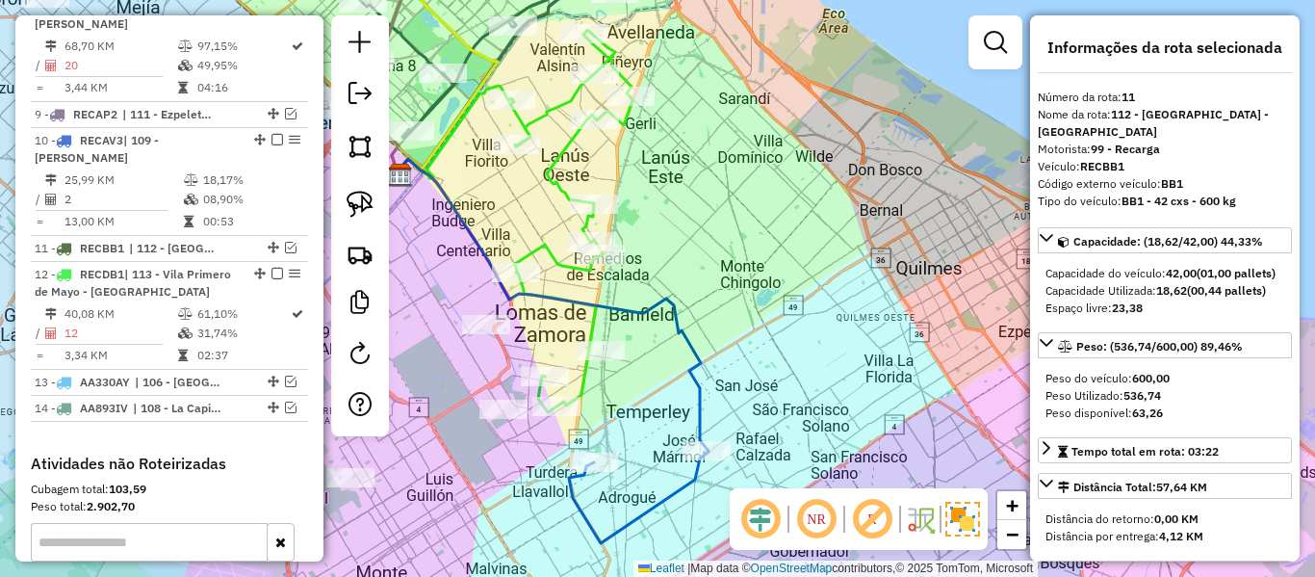
click at [800, 320] on div "Janela de atendimento Grade de atendimento Capacidade Transportadoras Veículos …" at bounding box center [657, 288] width 1315 height 577
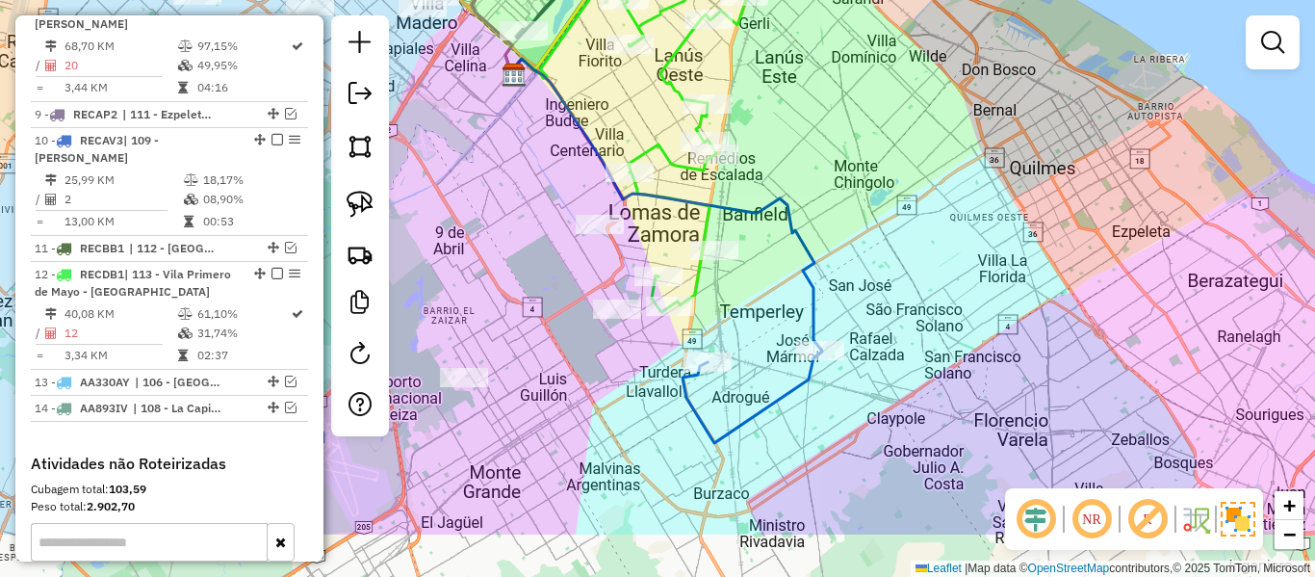
drag, startPoint x: 761, startPoint y: 372, endPoint x: 892, endPoint y: 256, distance: 174.6
click at [892, 256] on div "Janela de atendimento Grade de atendimento Capacidade Transportadoras Veículos …" at bounding box center [657, 288] width 1315 height 577
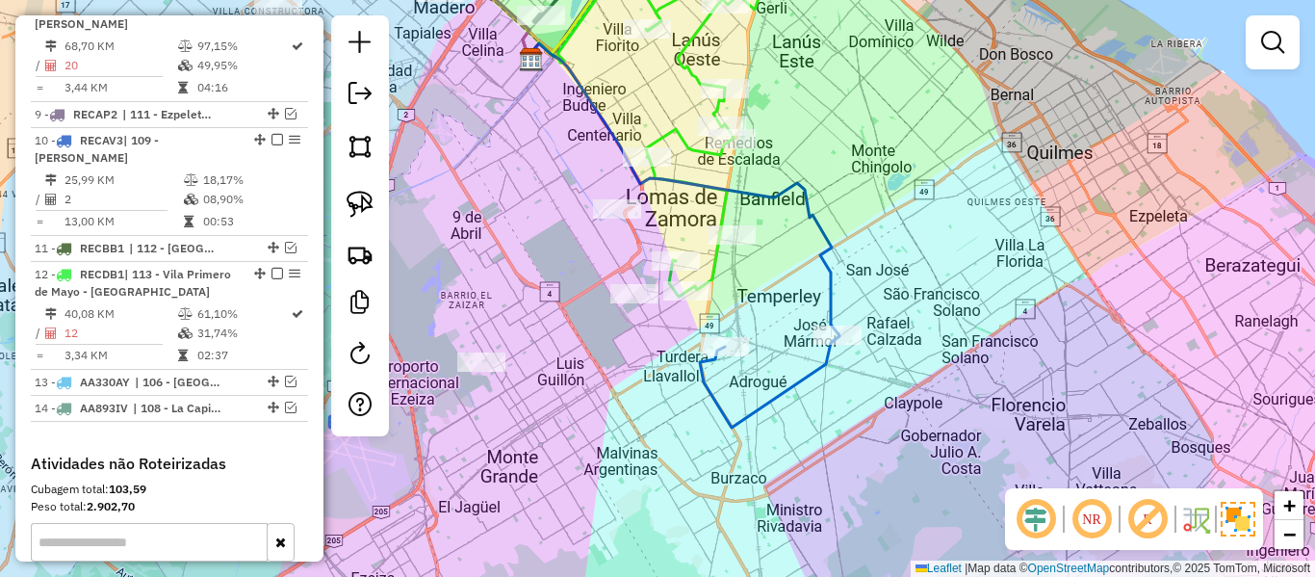
click at [817, 256] on icon at bounding box center [684, 188] width 310 height 291
select select "**********"
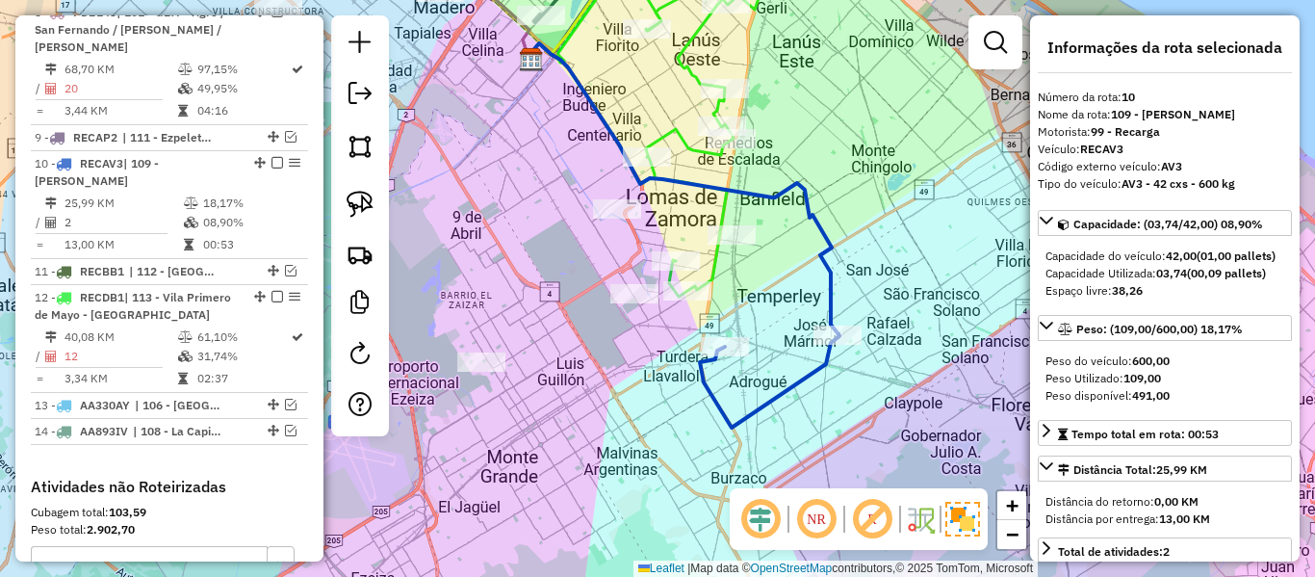
scroll to position [1664, 0]
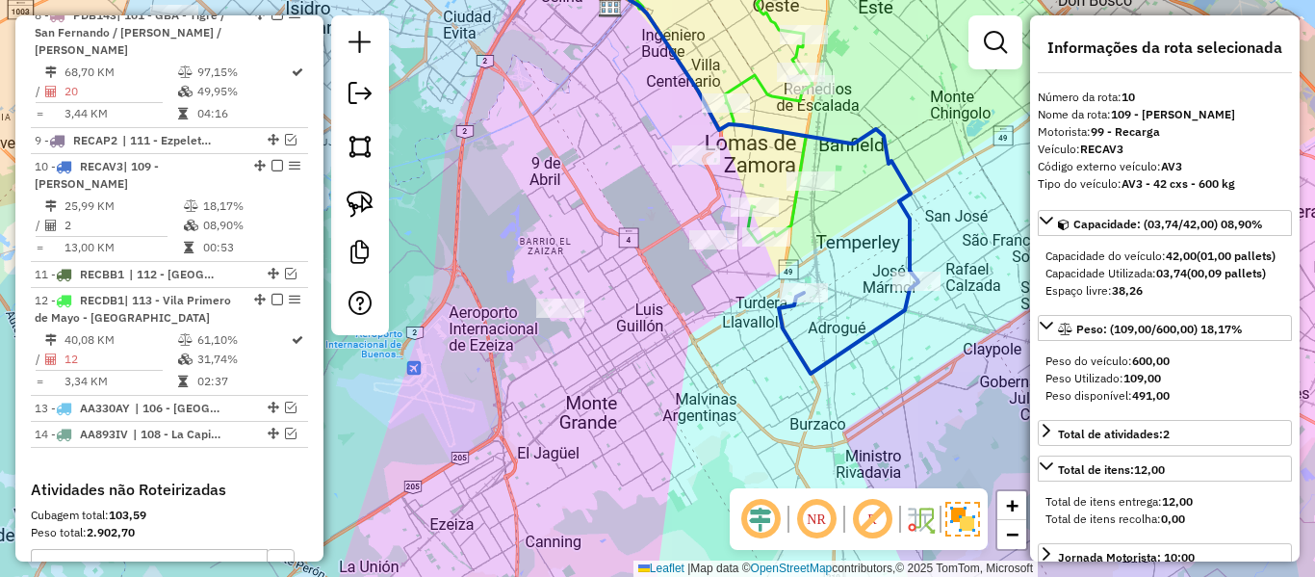
drag, startPoint x: 818, startPoint y: 323, endPoint x: 897, endPoint y: 270, distance: 95.6
click at [897, 270] on div "Janela de atendimento Grade de atendimento Capacidade Transportadoras Veículos …" at bounding box center [657, 288] width 1315 height 577
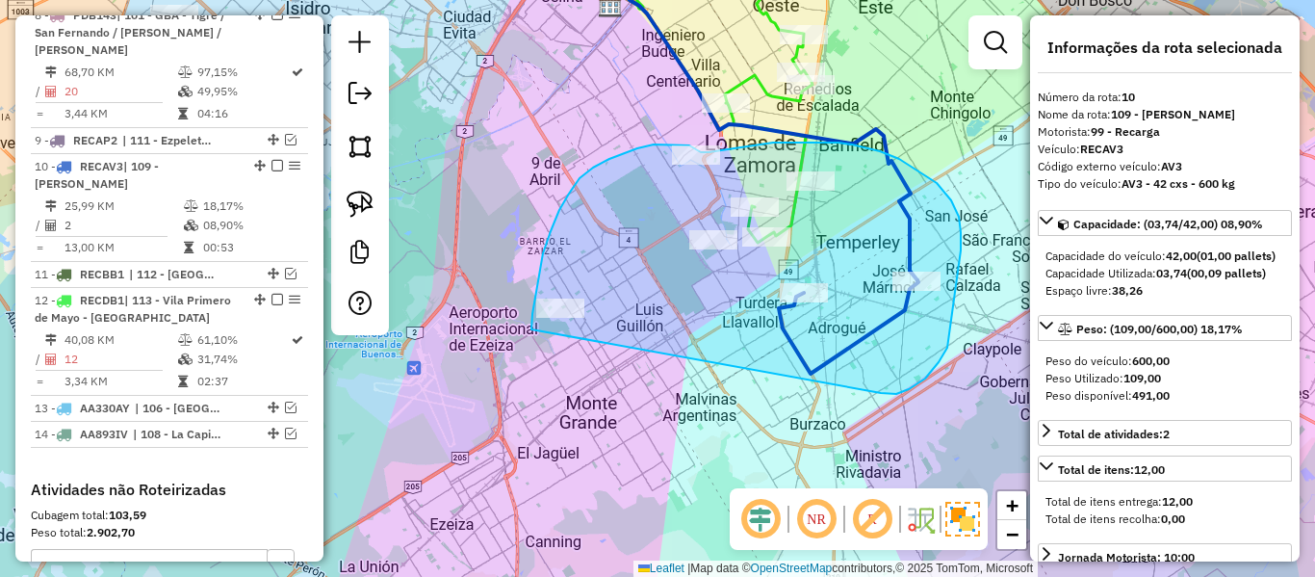
drag, startPoint x: 909, startPoint y: 389, endPoint x: 652, endPoint y: 397, distance: 257.2
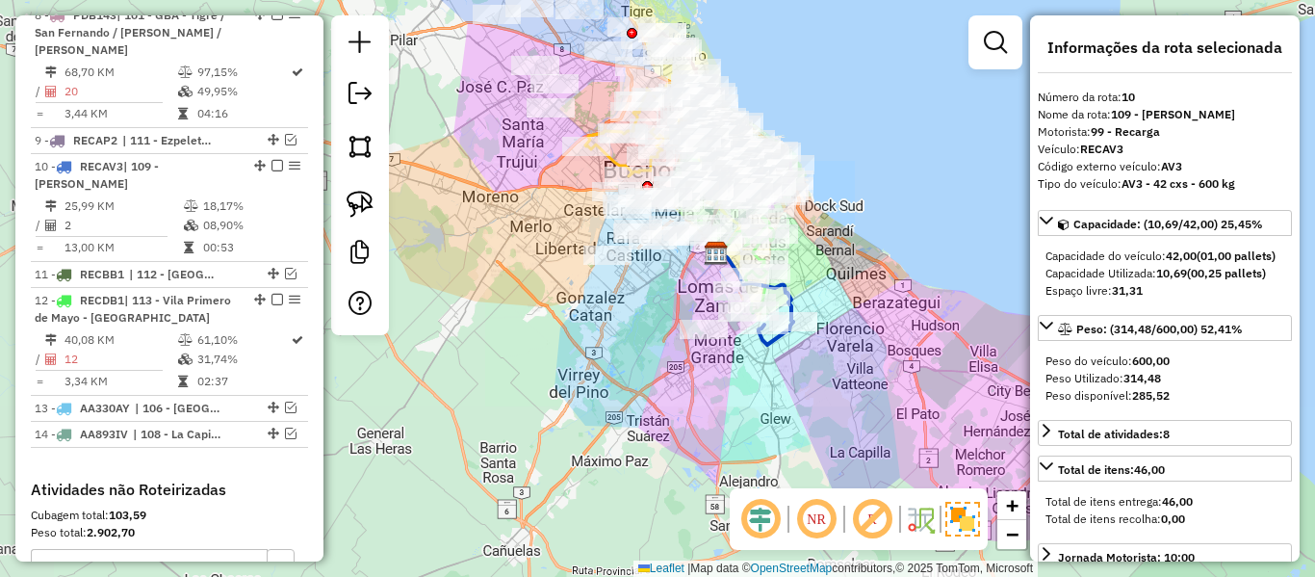
click at [799, 400] on div "Janela de atendimento Grade de atendimento Capacidade Transportadoras Veículos …" at bounding box center [657, 288] width 1315 height 577
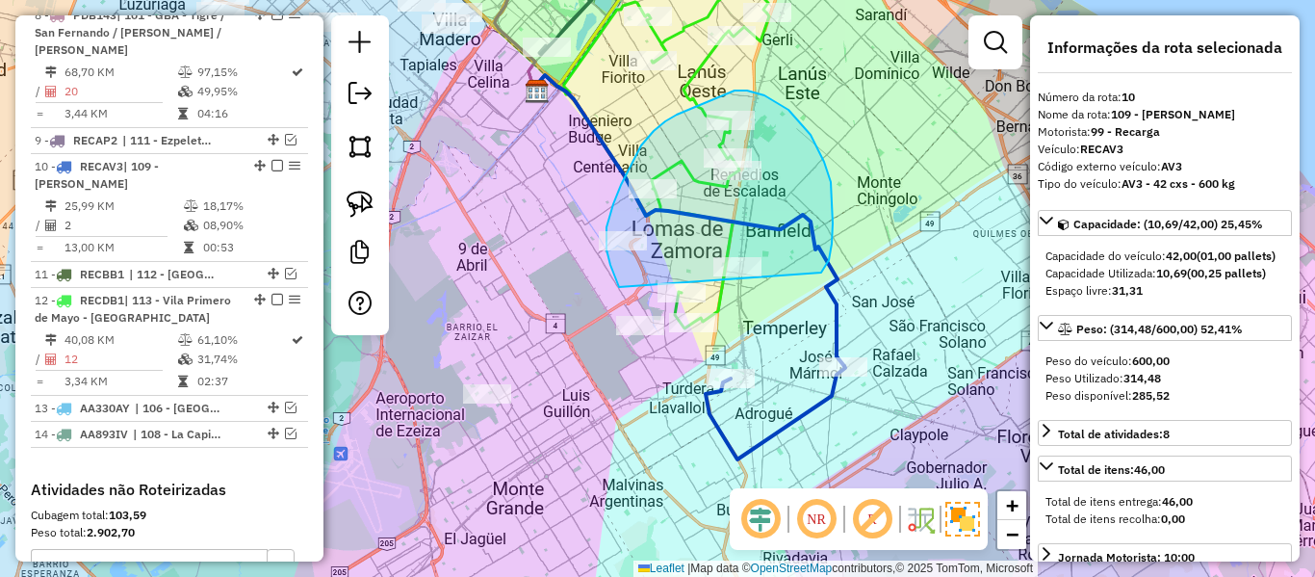
drag, startPoint x: 829, startPoint y: 260, endPoint x: 675, endPoint y: 358, distance: 182.7
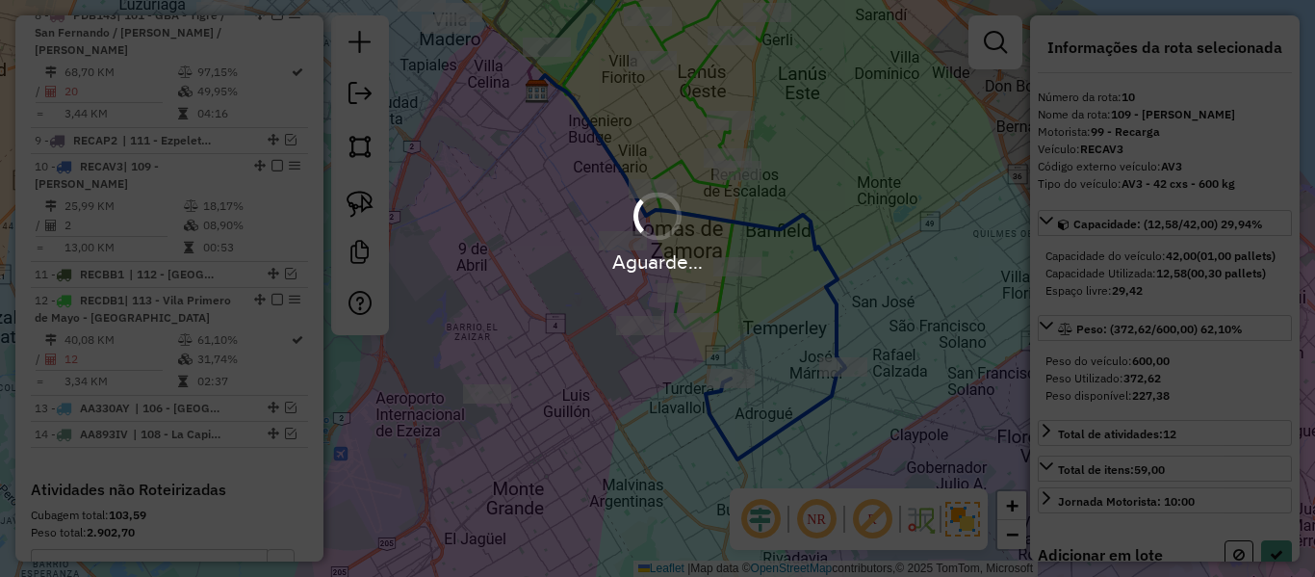
select select "**********"
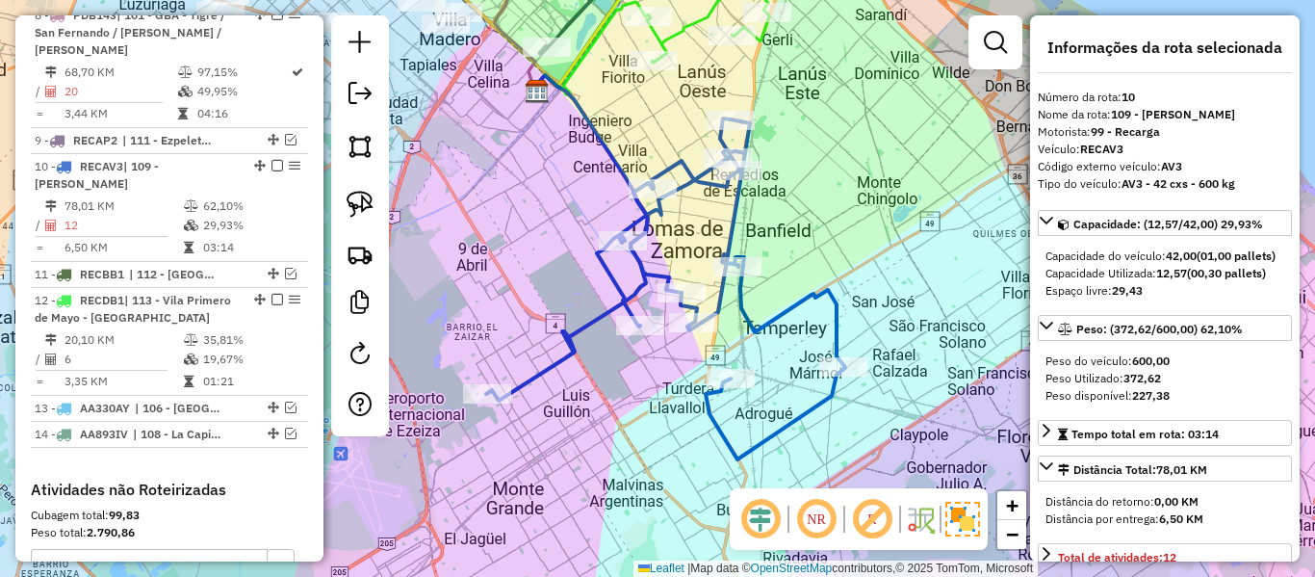
click at [753, 327] on icon at bounding box center [665, 288] width 359 height 341
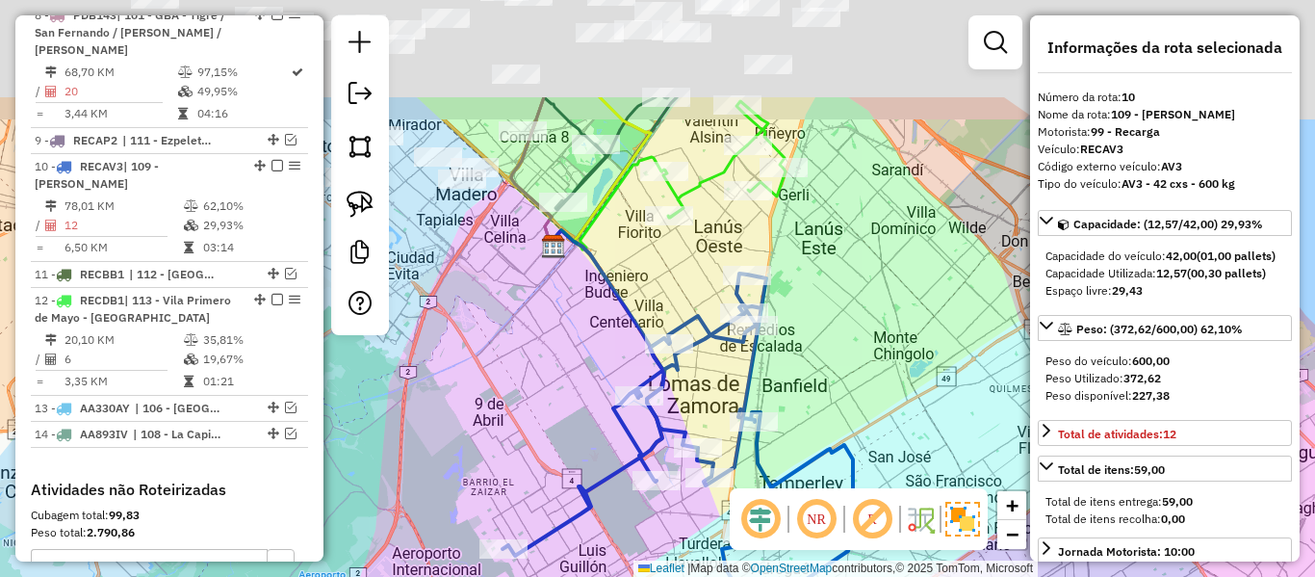
drag, startPoint x: 819, startPoint y: 411, endPoint x: 831, endPoint y: 392, distance: 22.5
click at [820, 417] on div "Janela de atendimento Grade de atendimento Capacidade Transportadoras Veículos …" at bounding box center [657, 288] width 1315 height 577
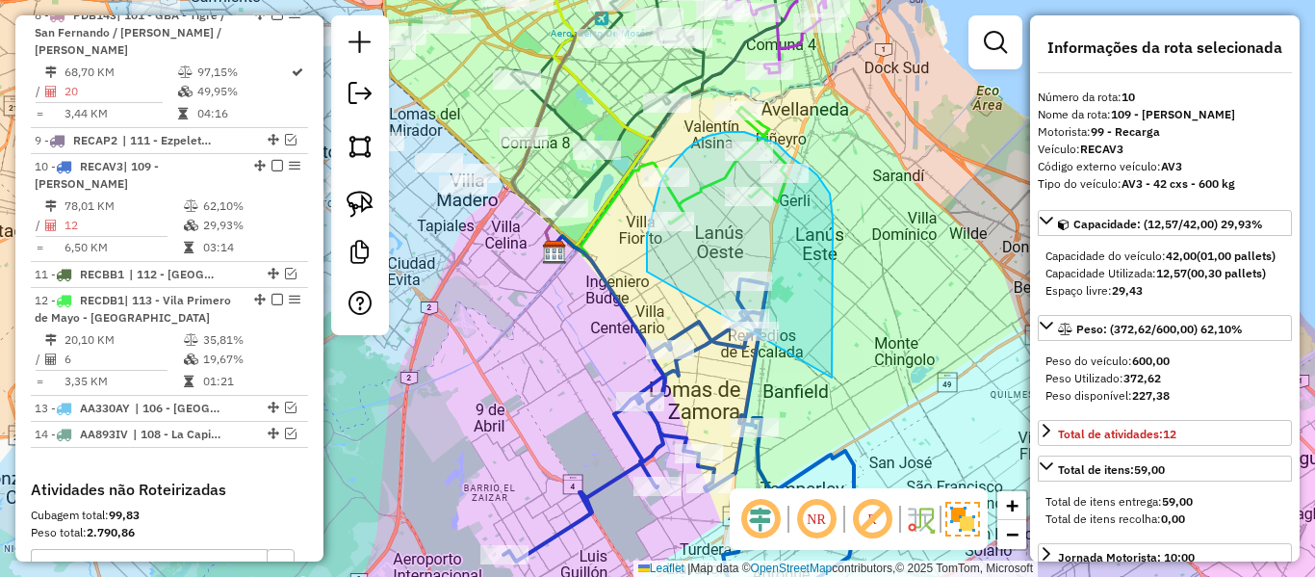
drag, startPoint x: 833, startPoint y: 269, endPoint x: 647, endPoint y: 276, distance: 186.0
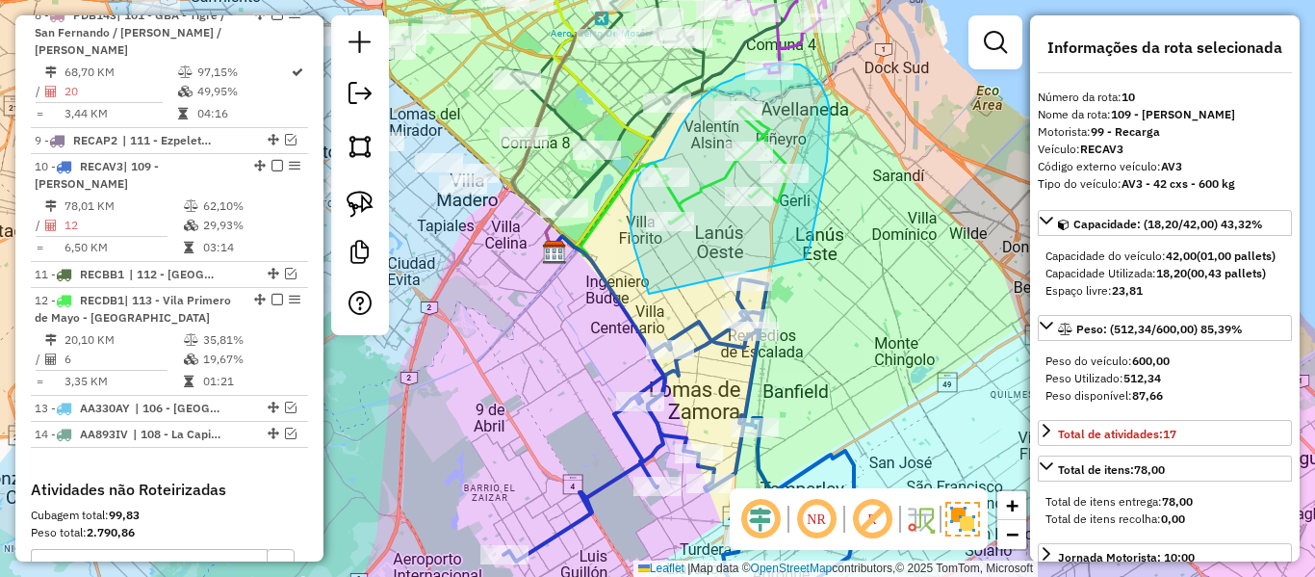
click at [684, 355] on div "Rota 12 - Placa RECDB1 487142 - Antonella Scarpatti Janela de atendimento Grade…" at bounding box center [657, 288] width 1315 height 577
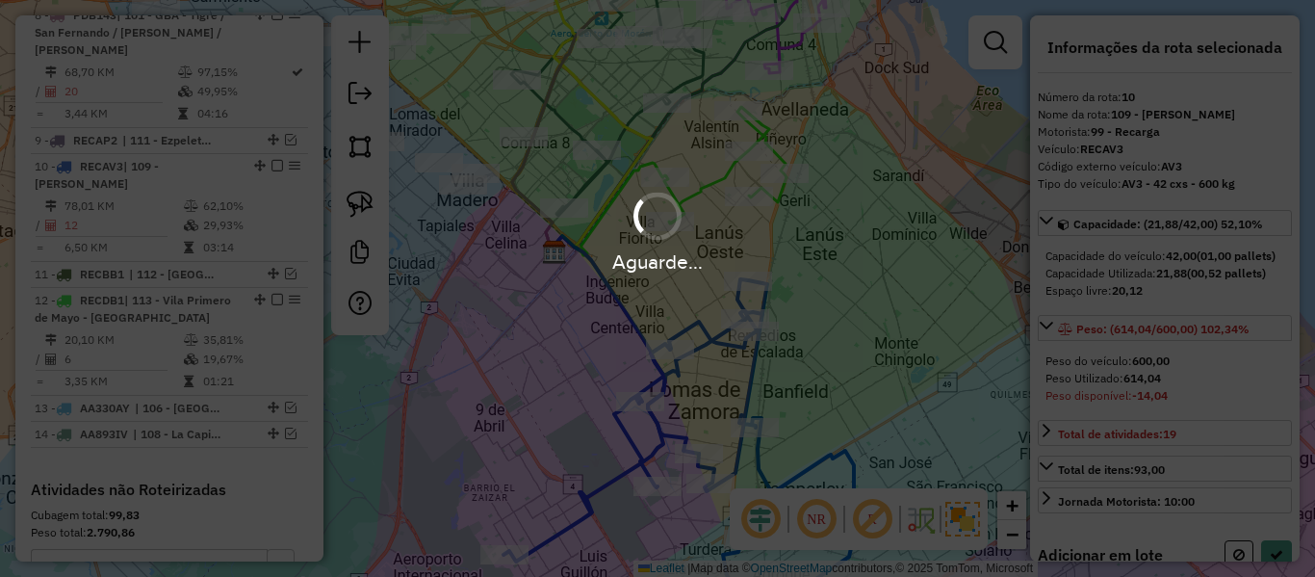
select select "**********"
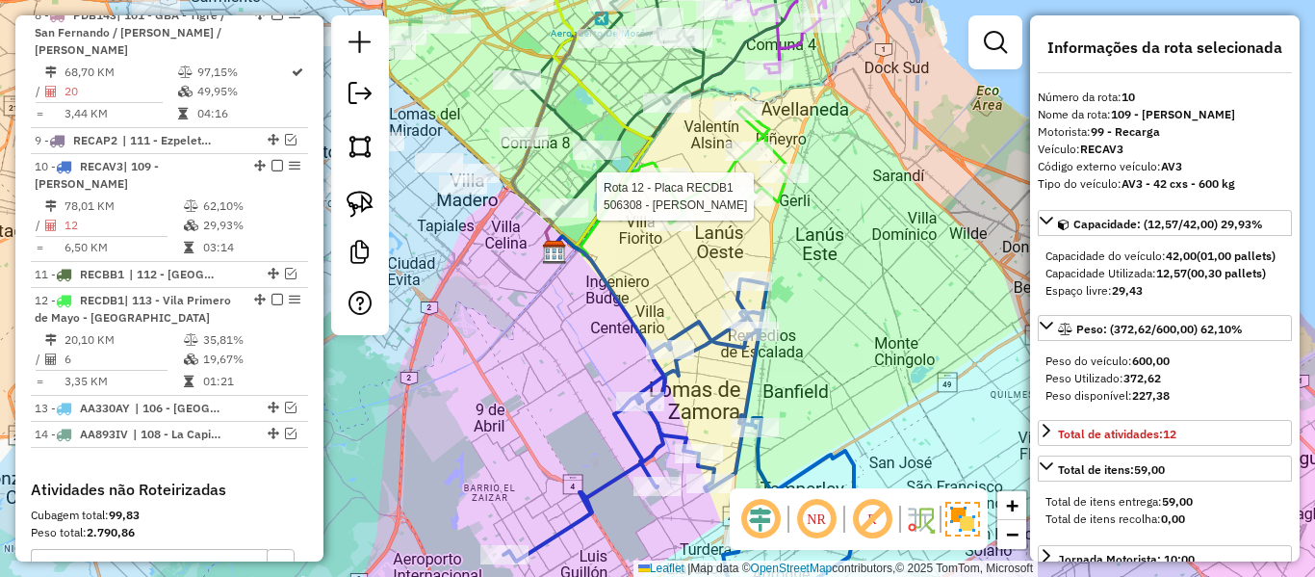
click at [724, 181] on icon at bounding box center [725, 165] width 122 height 116
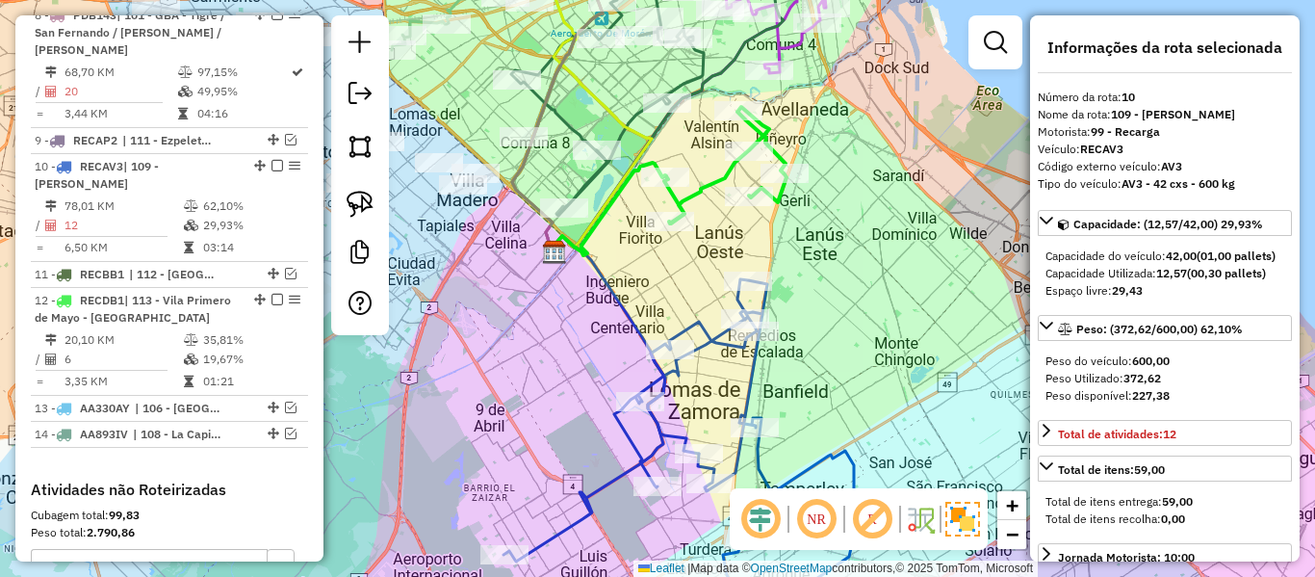
click at [724, 181] on icon at bounding box center [725, 165] width 122 height 116
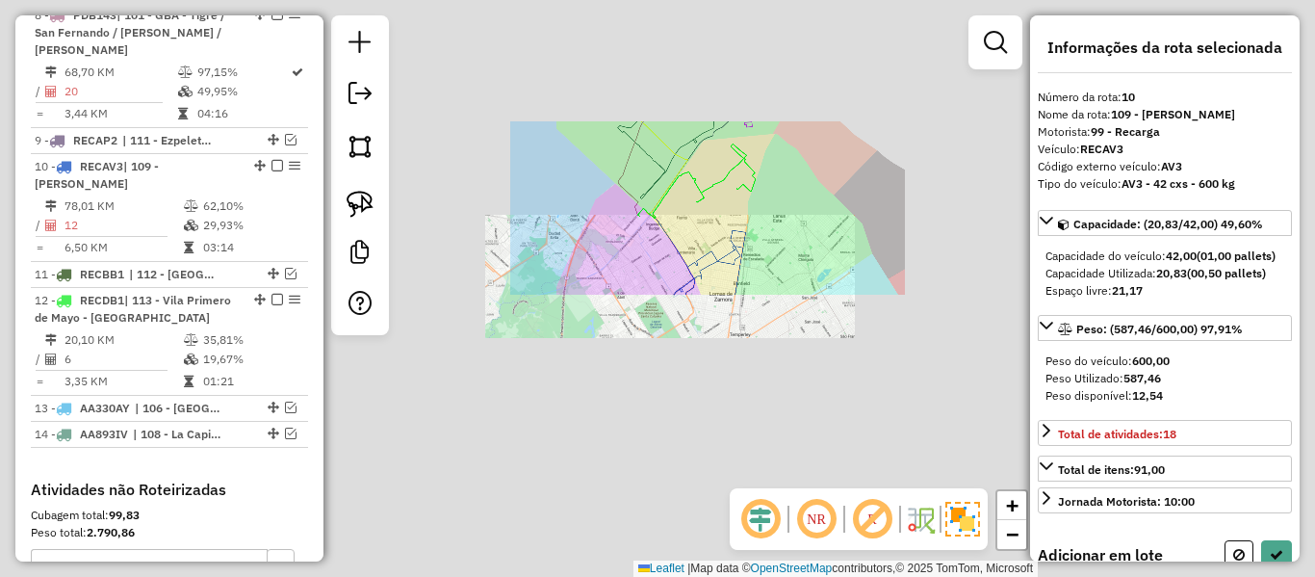
select select "**********"
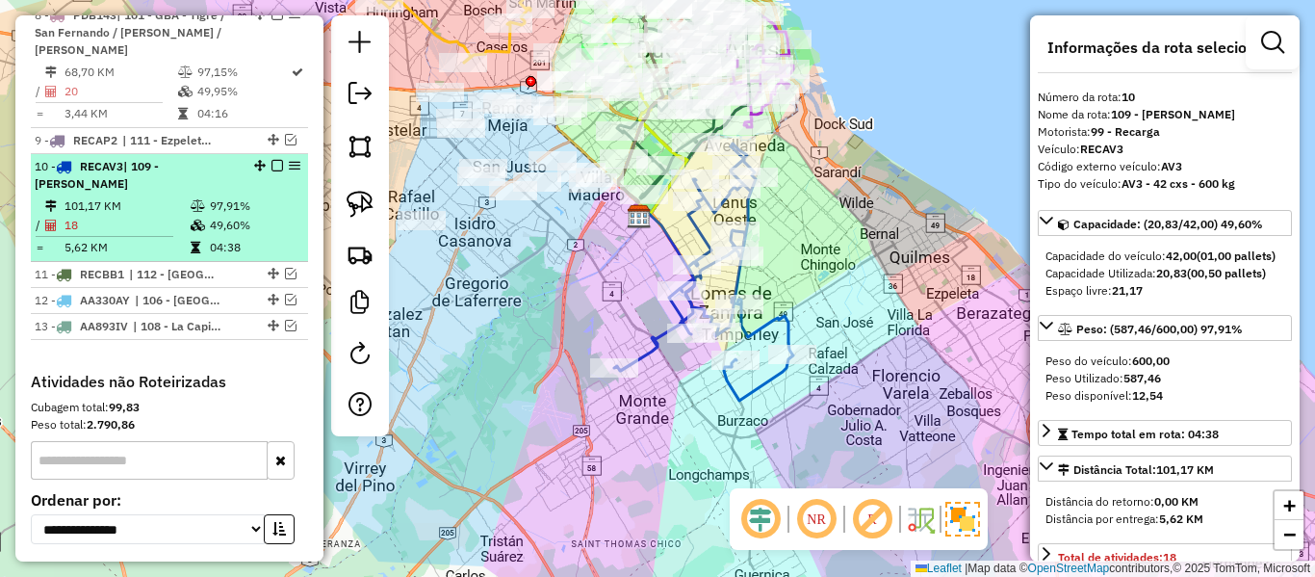
click at [271, 160] on em at bounding box center [277, 166] width 12 height 12
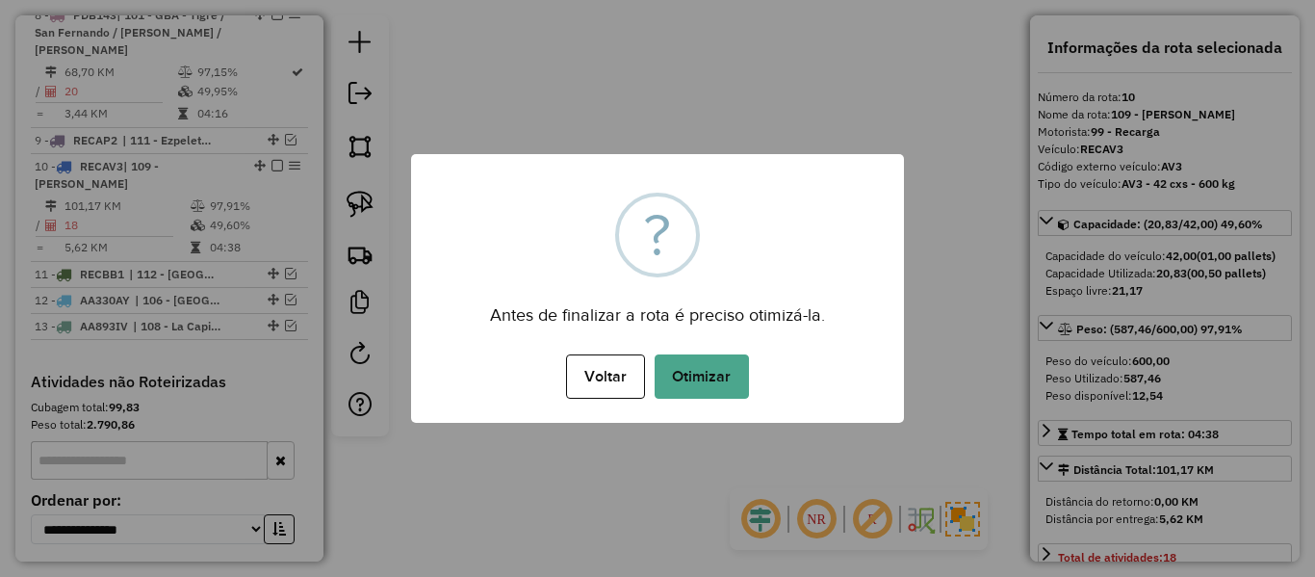
click at [701, 357] on button "Otimizar" at bounding box center [702, 376] width 94 height 44
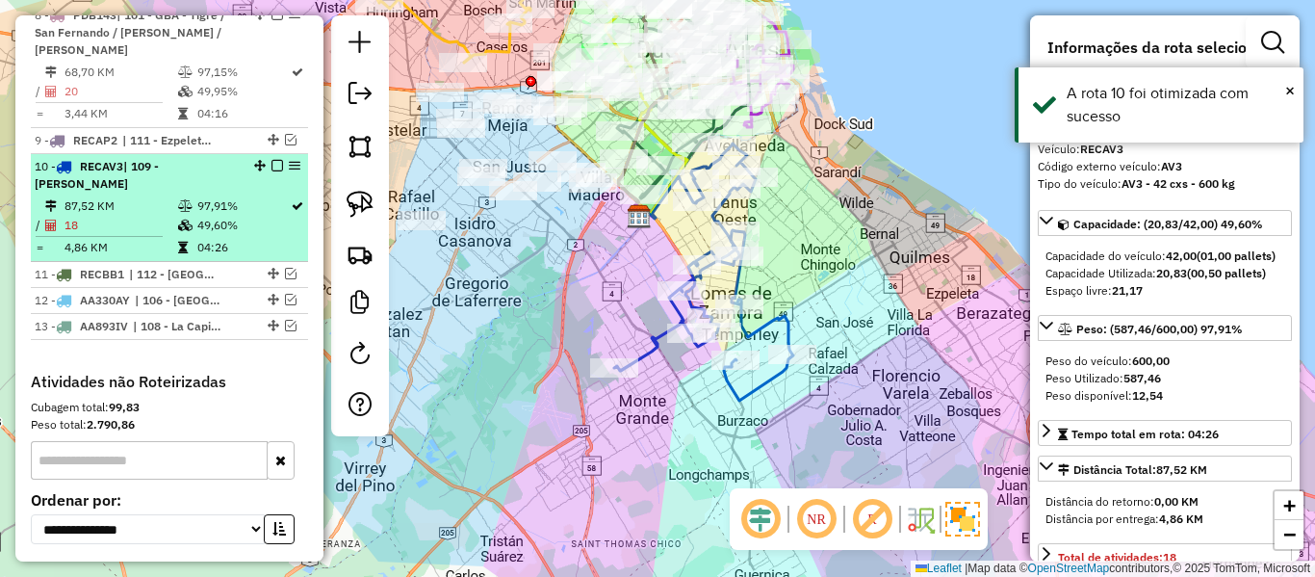
click at [271, 160] on em at bounding box center [277, 166] width 12 height 12
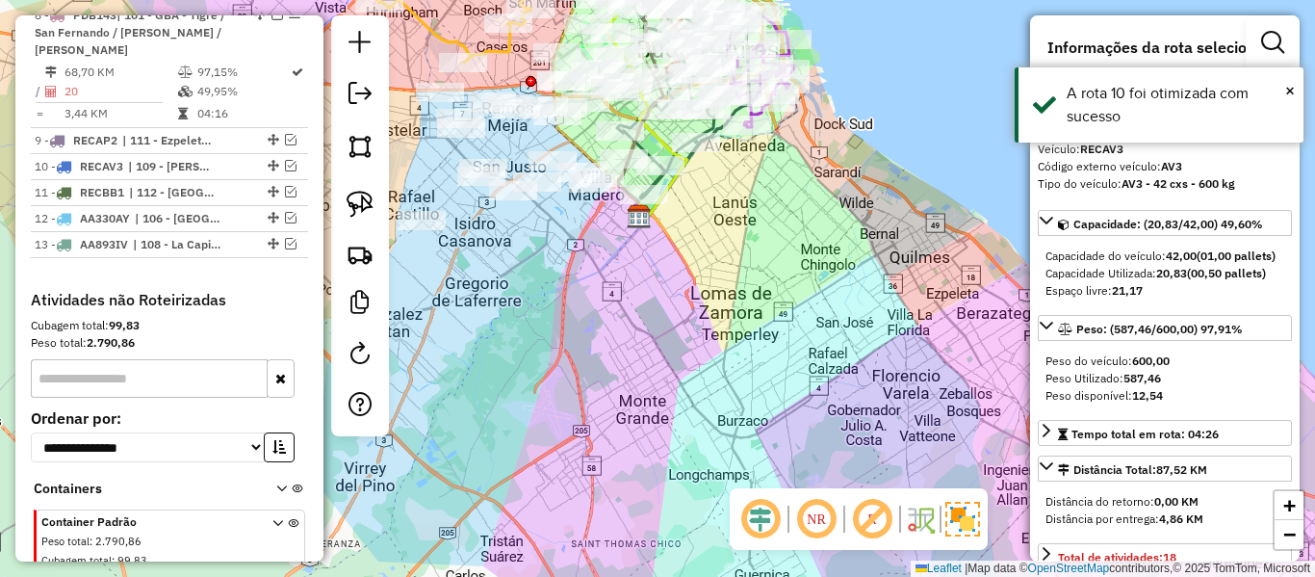
scroll to position [1583, 0]
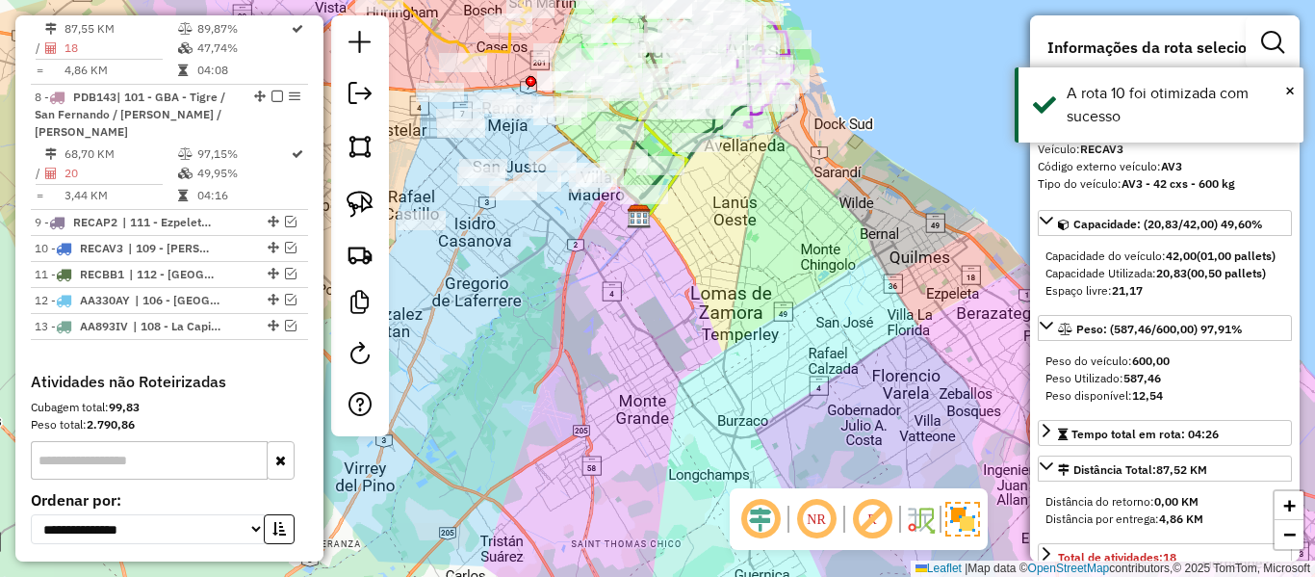
click at [765, 230] on div "Rota 6 - Placa OMK314 492714 - Victor Hugo Giudici Janela de atendimento Grade …" at bounding box center [657, 288] width 1315 height 577
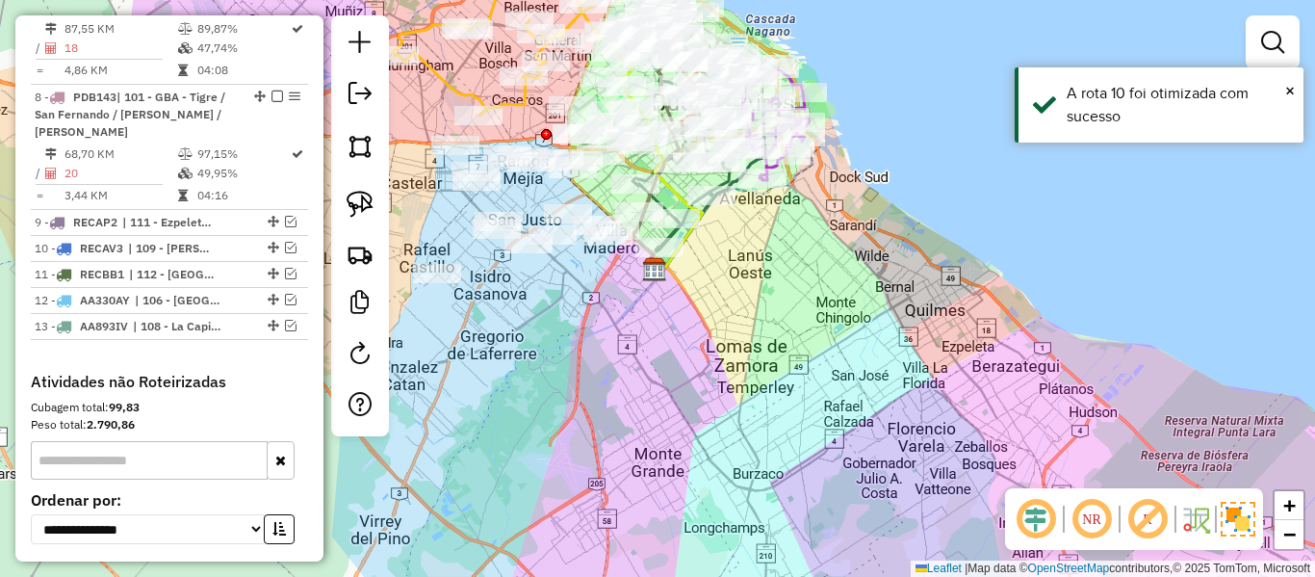
drag, startPoint x: 759, startPoint y: 241, endPoint x: 892, endPoint y: 377, distance: 191.3
click at [836, 452] on div "Janela de atendimento Grade de atendimento Capacidade Transportadoras Veículos …" at bounding box center [657, 288] width 1315 height 577
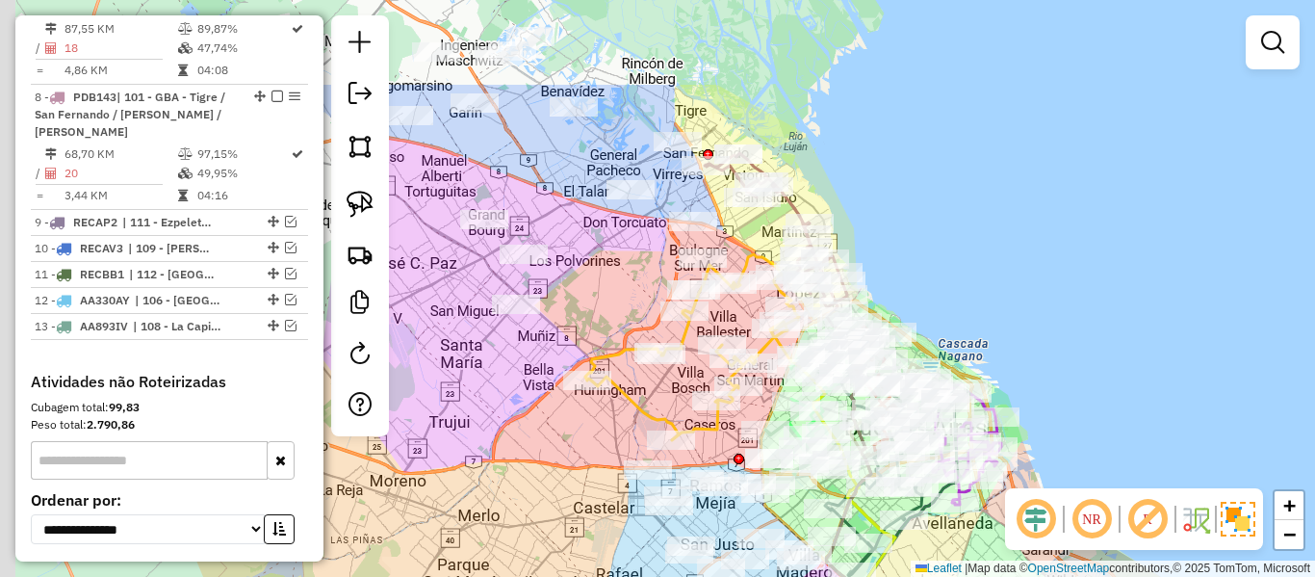
drag, startPoint x: 819, startPoint y: 165, endPoint x: 904, endPoint y: 287, distance: 148.7
click at [954, 313] on div "Janela de atendimento Grade de atendimento Capacidade Transportadoras Veículos …" at bounding box center [657, 288] width 1315 height 577
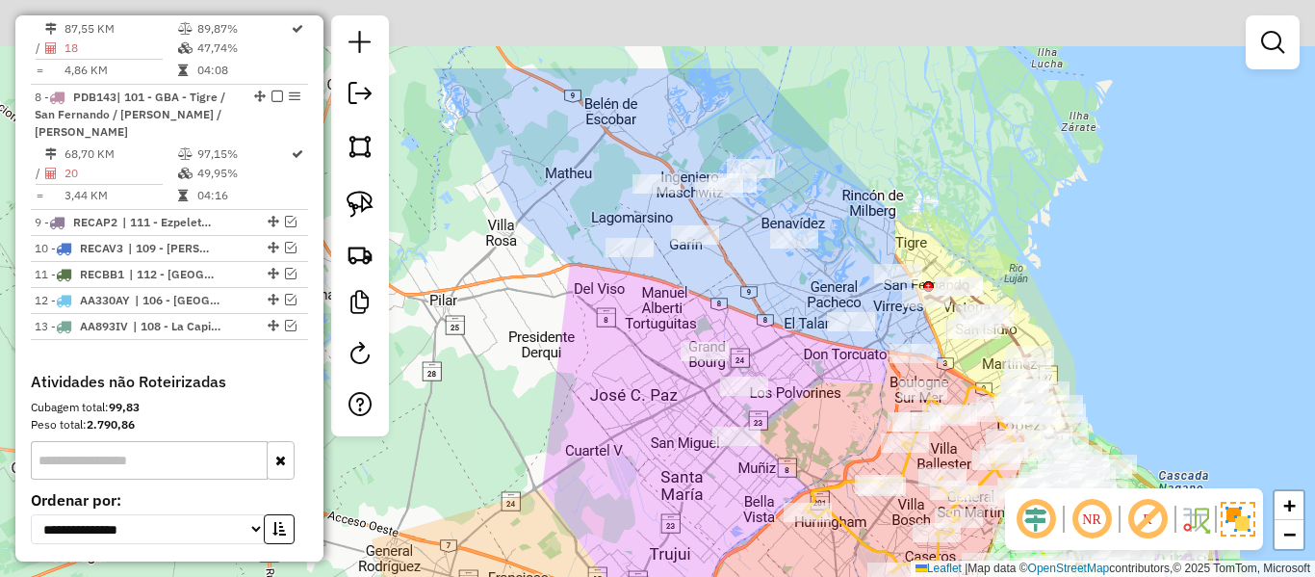
drag, startPoint x: 786, startPoint y: 102, endPoint x: 1026, endPoint y: 254, distance: 284.7
click at [1026, 254] on div "Janela de atendimento Grade de atendimento Capacidade Transportadoras Veículos …" at bounding box center [657, 288] width 1315 height 577
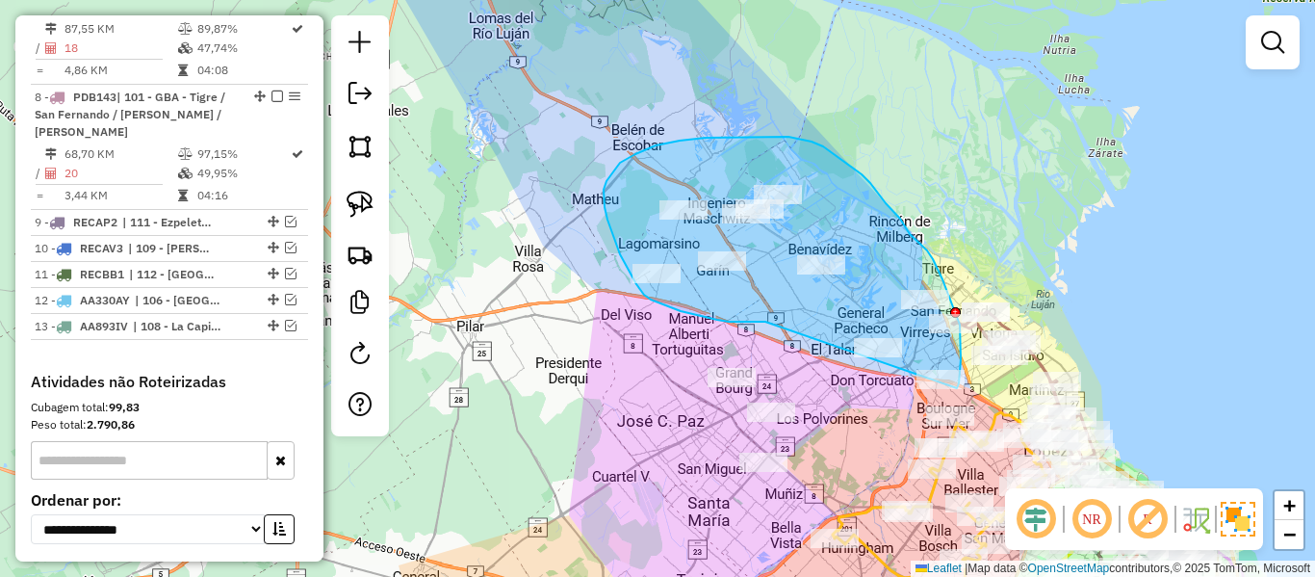
drag, startPoint x: 717, startPoint y: 320, endPoint x: 958, endPoint y: 393, distance: 251.5
click at [958, 393] on div "Janela de atendimento Grade de atendimento Capacidade Transportadoras Veículos …" at bounding box center [657, 288] width 1315 height 577
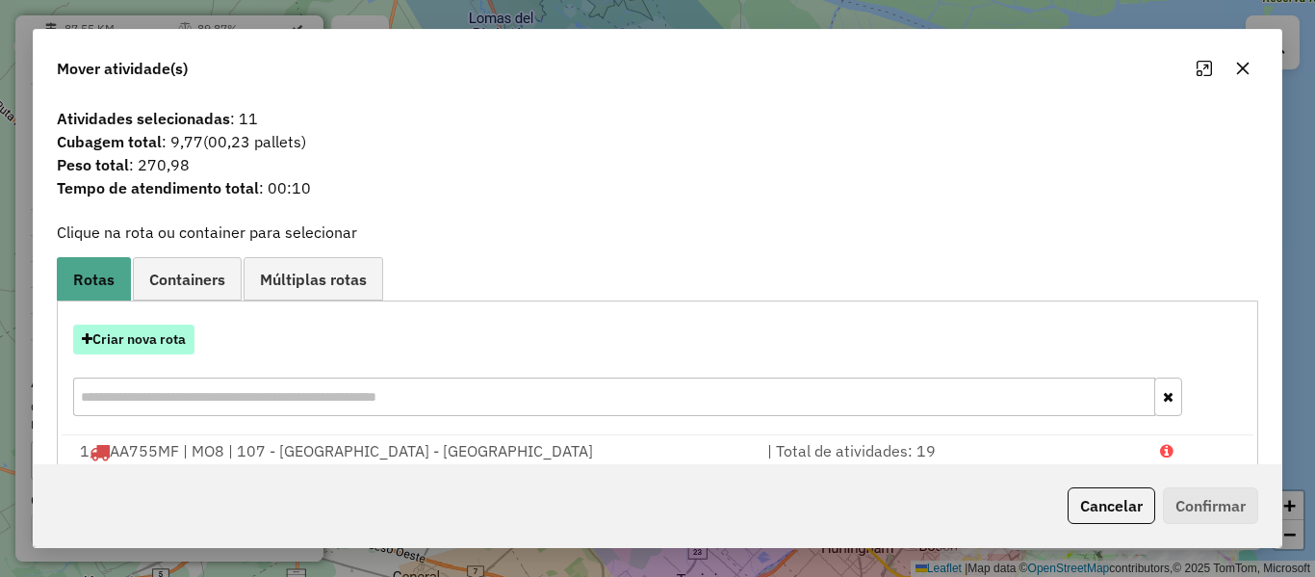
click at [142, 328] on button "Criar nova rota" at bounding box center [133, 339] width 121 height 30
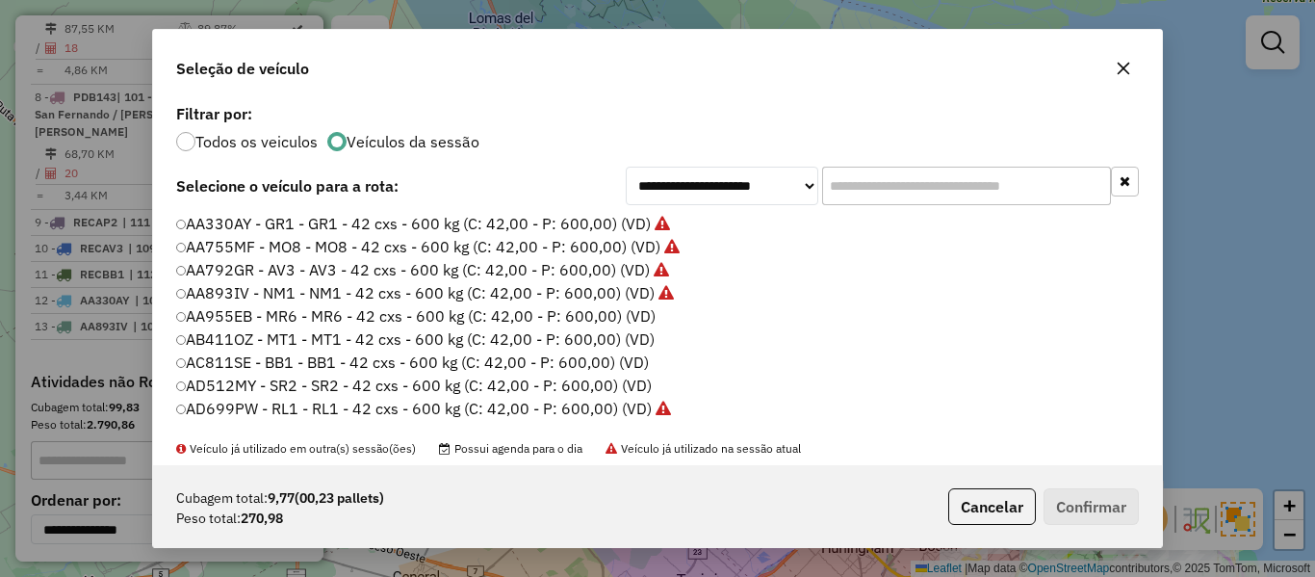
scroll to position [11, 6]
click at [623, 315] on label "AA955EB - MR6 - MR6 - 42 cxs - 600 kg (C: 42,00 - P: 600,00) (VD)" at bounding box center [416, 315] width 481 height 23
click at [1110, 502] on button "Confirmar" at bounding box center [1091, 506] width 95 height 37
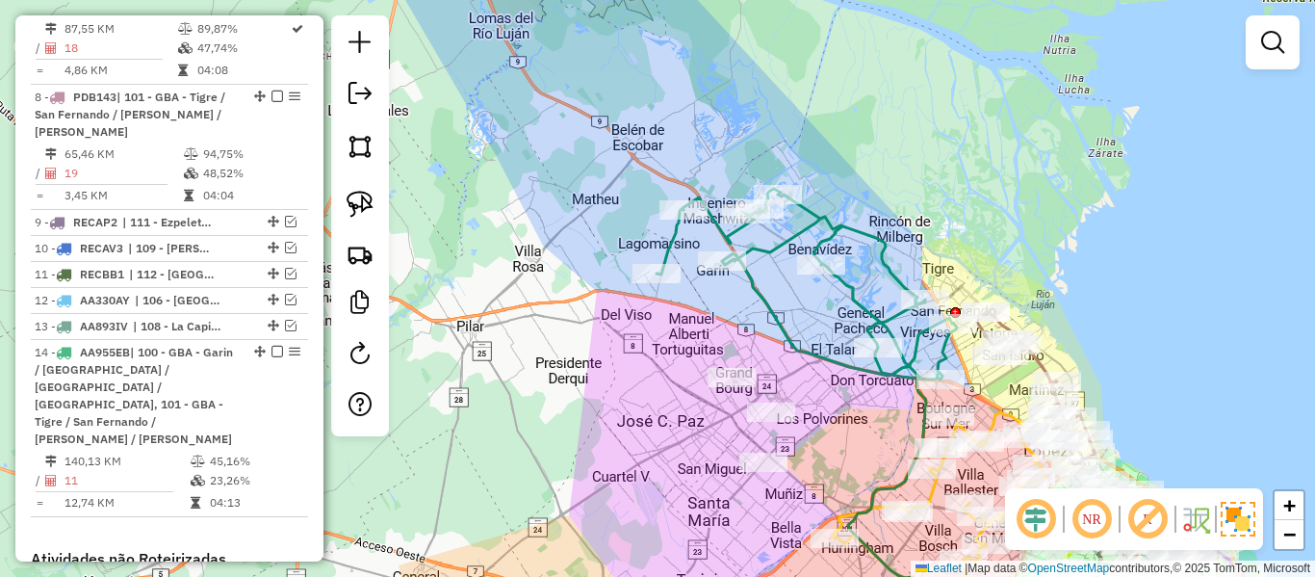
click at [778, 317] on icon at bounding box center [807, 284] width 300 height 191
select select "**********"
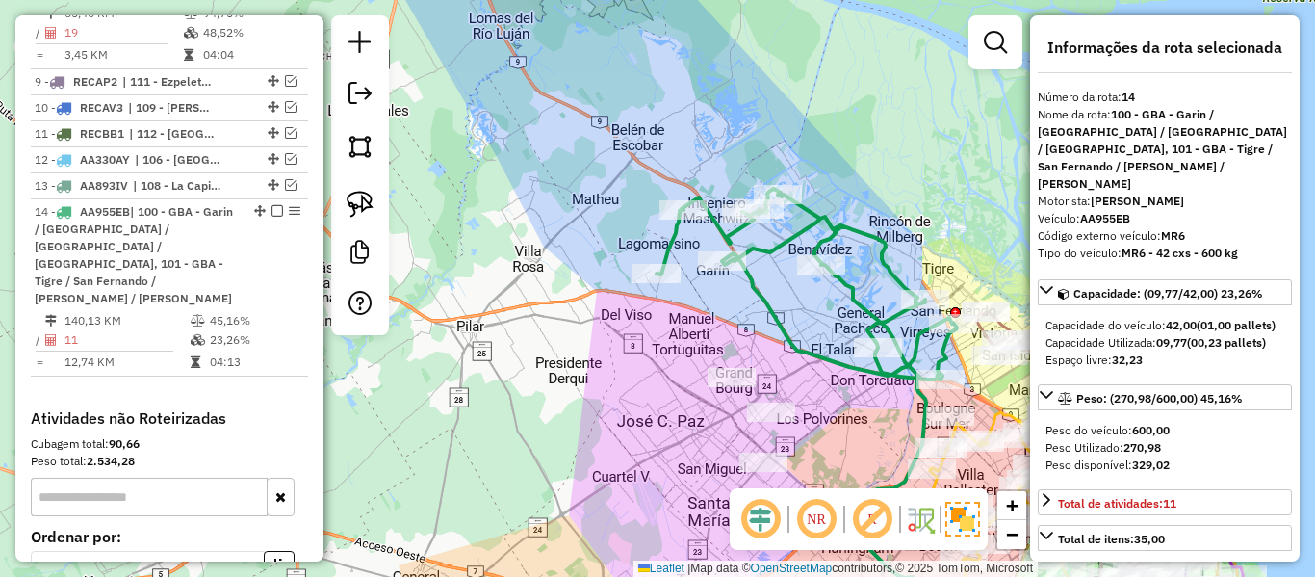
scroll to position [1744, 0]
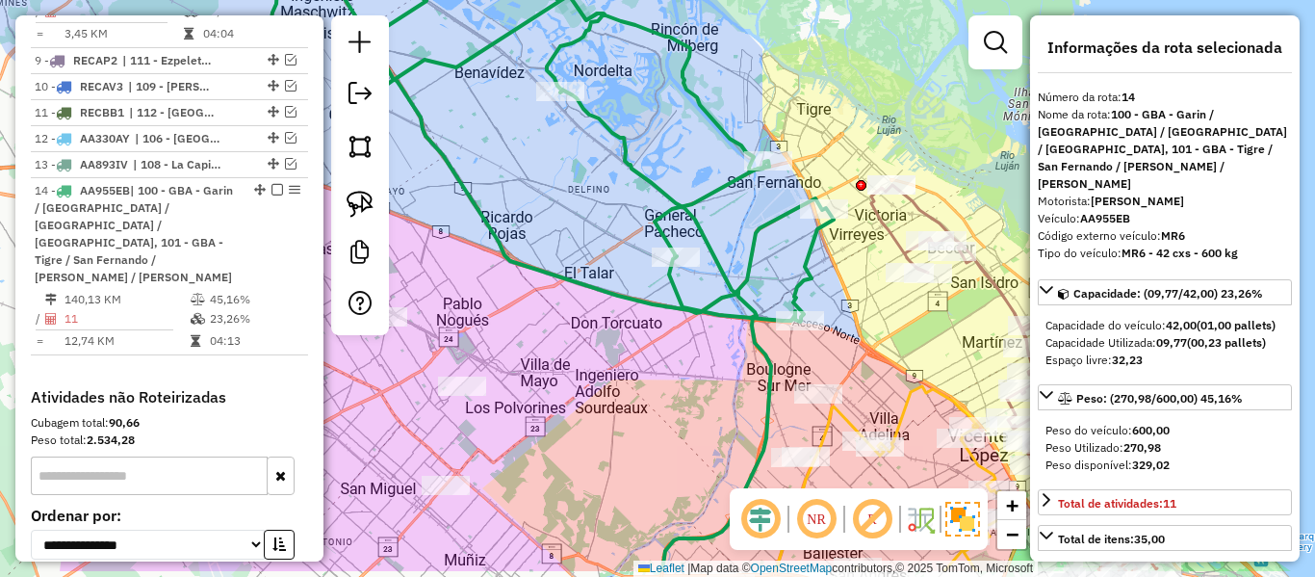
drag, startPoint x: 907, startPoint y: 329, endPoint x: 843, endPoint y: 304, distance: 68.3
click at [842, 303] on div "Janela de atendimento Grade de atendimento Capacidade Transportadoras Veículos …" at bounding box center [657, 288] width 1315 height 577
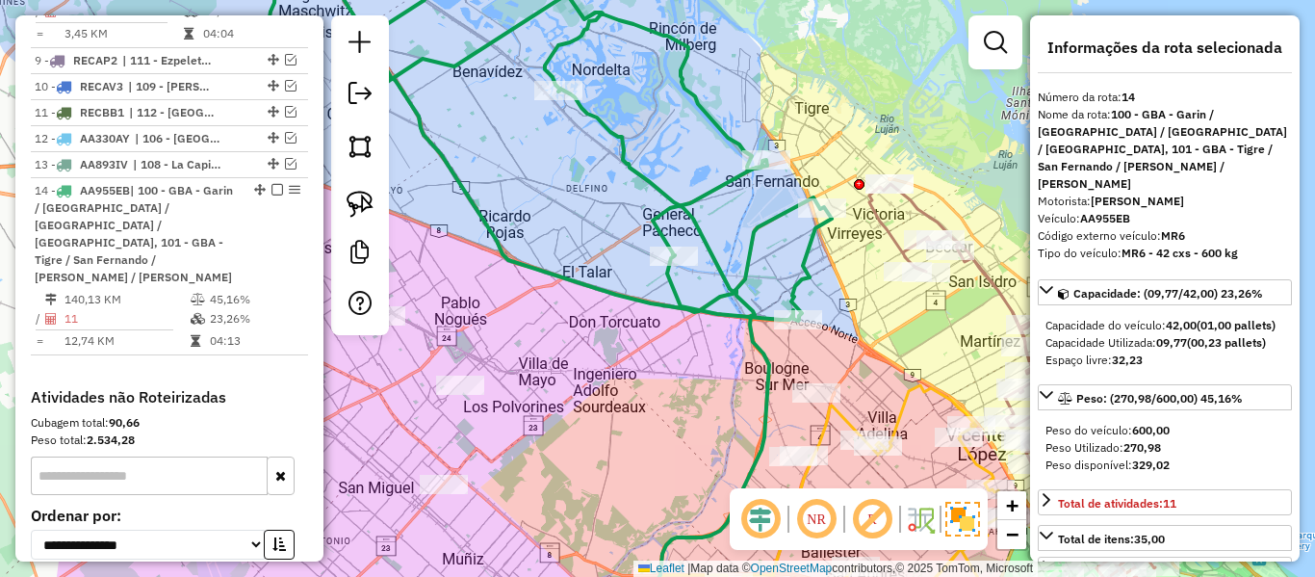
select select "**********"
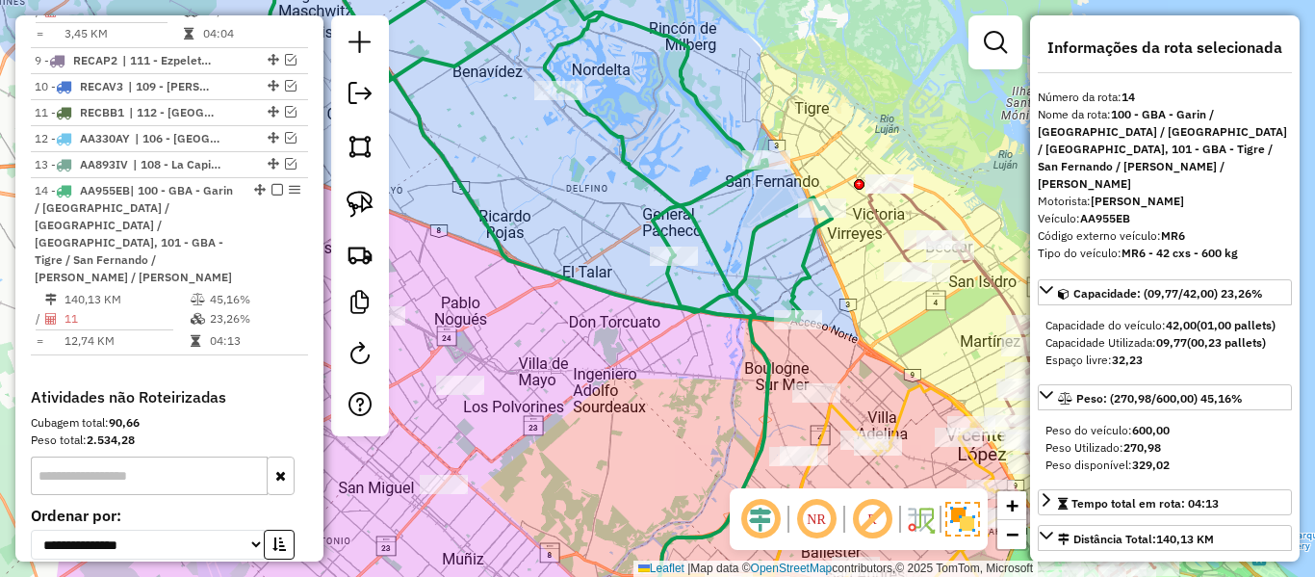
click at [804, 274] on icon at bounding box center [531, 131] width 602 height 378
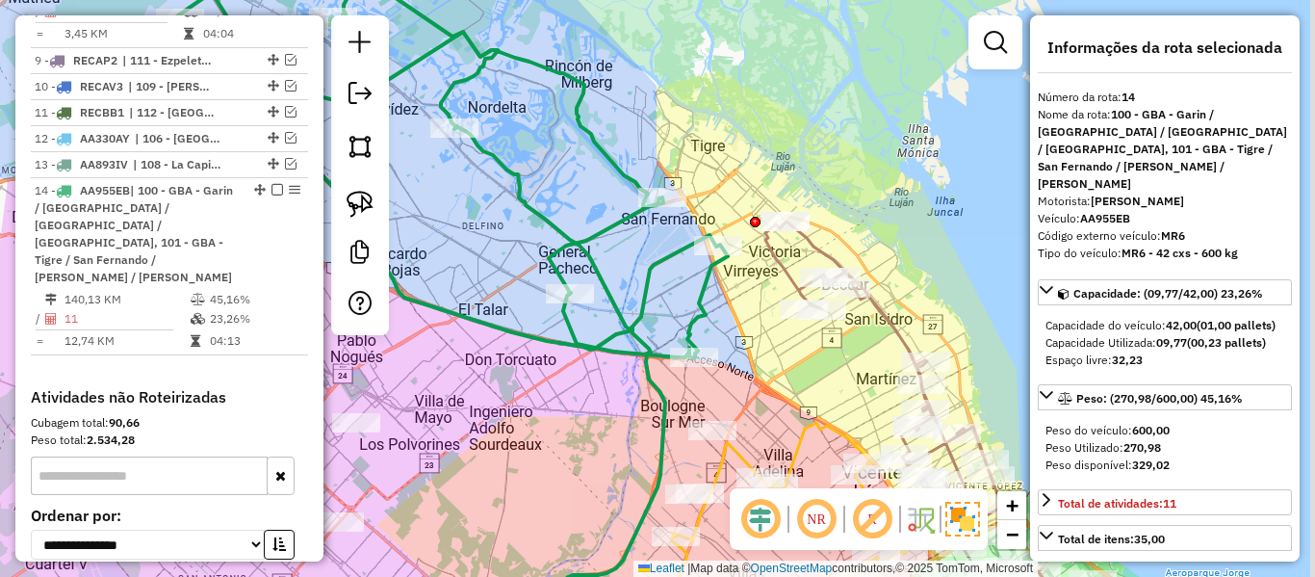
drag, startPoint x: 852, startPoint y: 299, endPoint x: 775, endPoint y: 296, distance: 77.1
click at [749, 337] on div "Janela de atendimento Grade de atendimento Capacidade Transportadoras Veículos …" at bounding box center [657, 288] width 1315 height 577
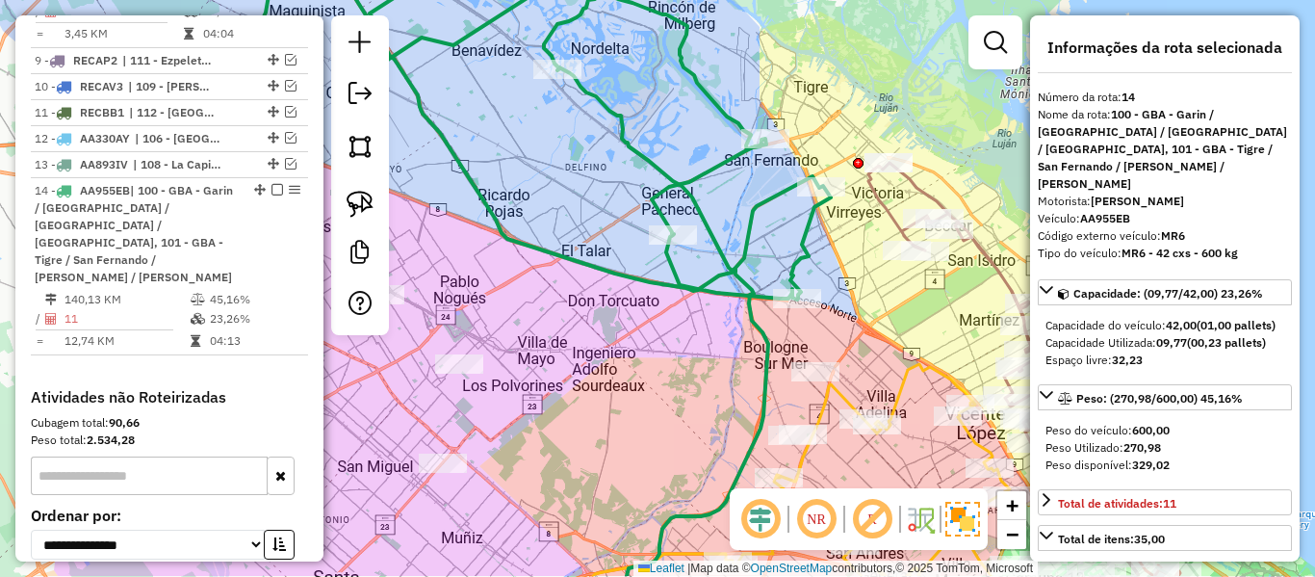
drag, startPoint x: 796, startPoint y: 320, endPoint x: 862, endPoint y: 299, distance: 68.5
click at [862, 299] on div "Janela de atendimento Grade de atendimento Capacidade Transportadoras Veículos …" at bounding box center [657, 288] width 1315 height 577
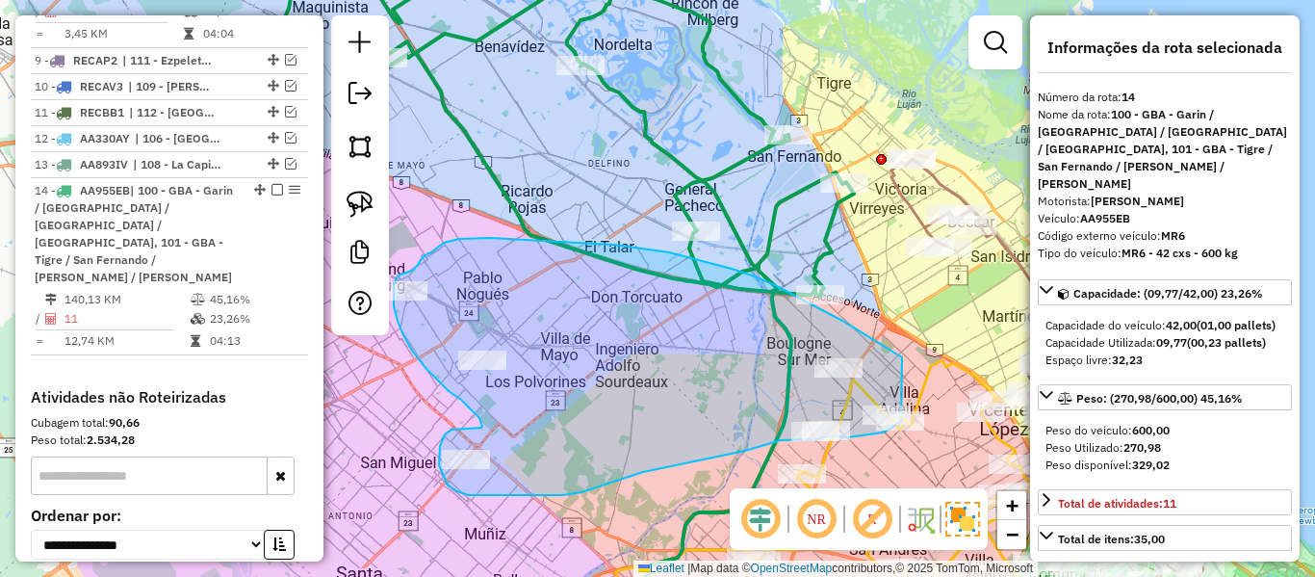
drag, startPoint x: 844, startPoint y: 322, endPoint x: 902, endPoint y: 357, distance: 67.9
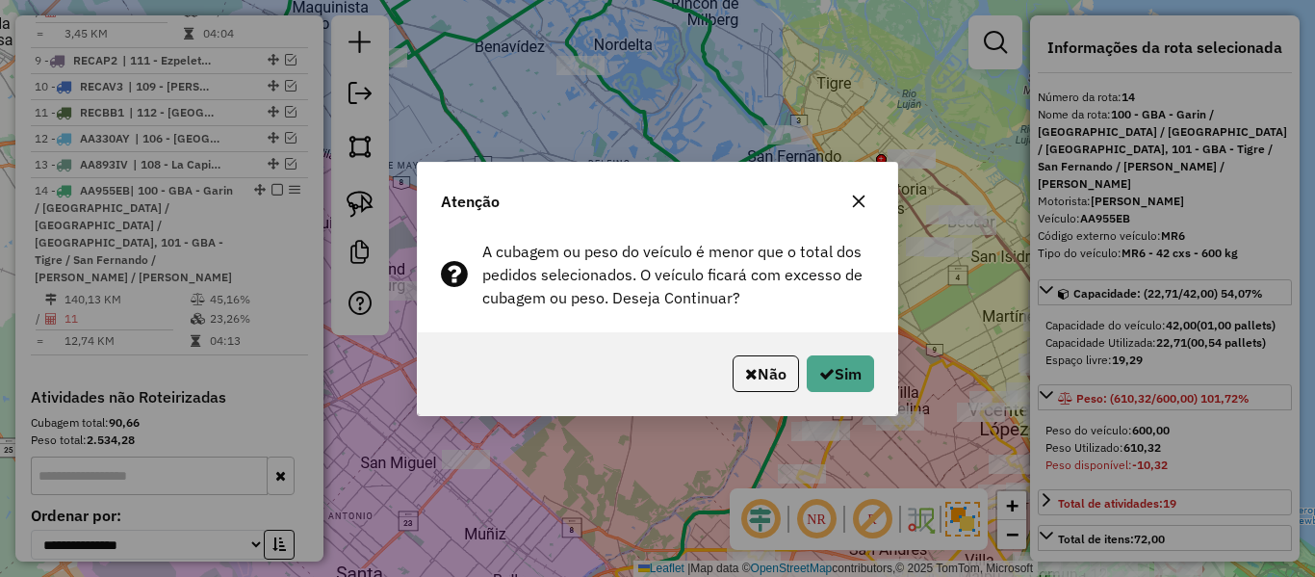
select select "**********"
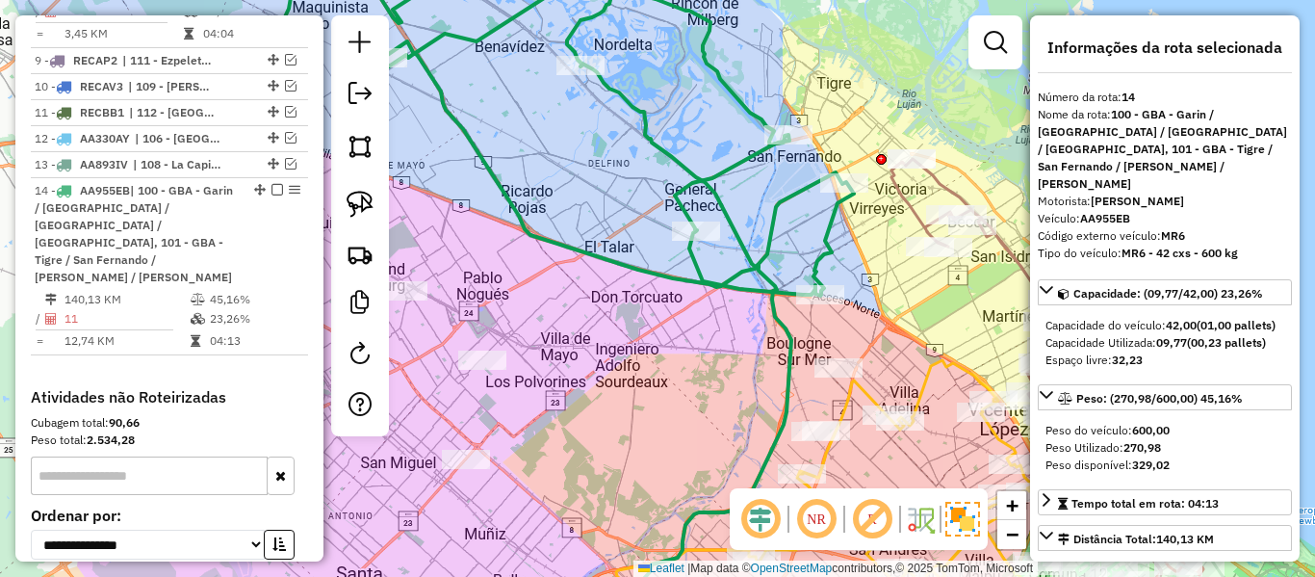
click at [757, 232] on div "Janela de atendimento Grade de atendimento Capacidade Transportadoras Veículos …" at bounding box center [657, 288] width 1315 height 577
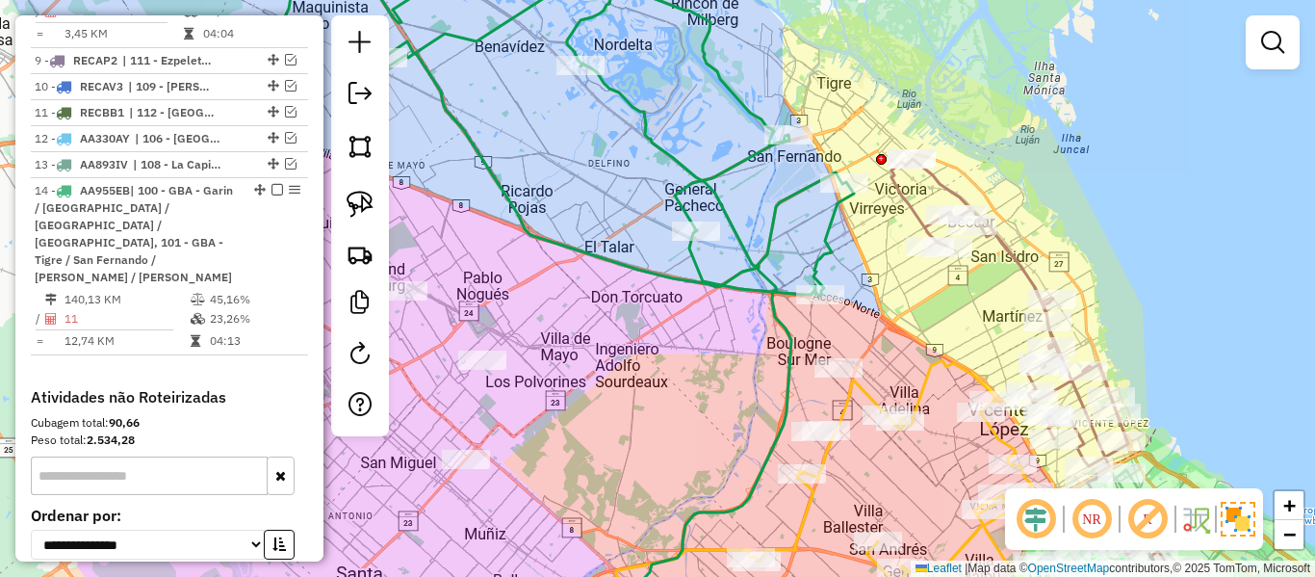
click at [765, 237] on icon at bounding box center [553, 118] width 602 height 353
select select "**********"
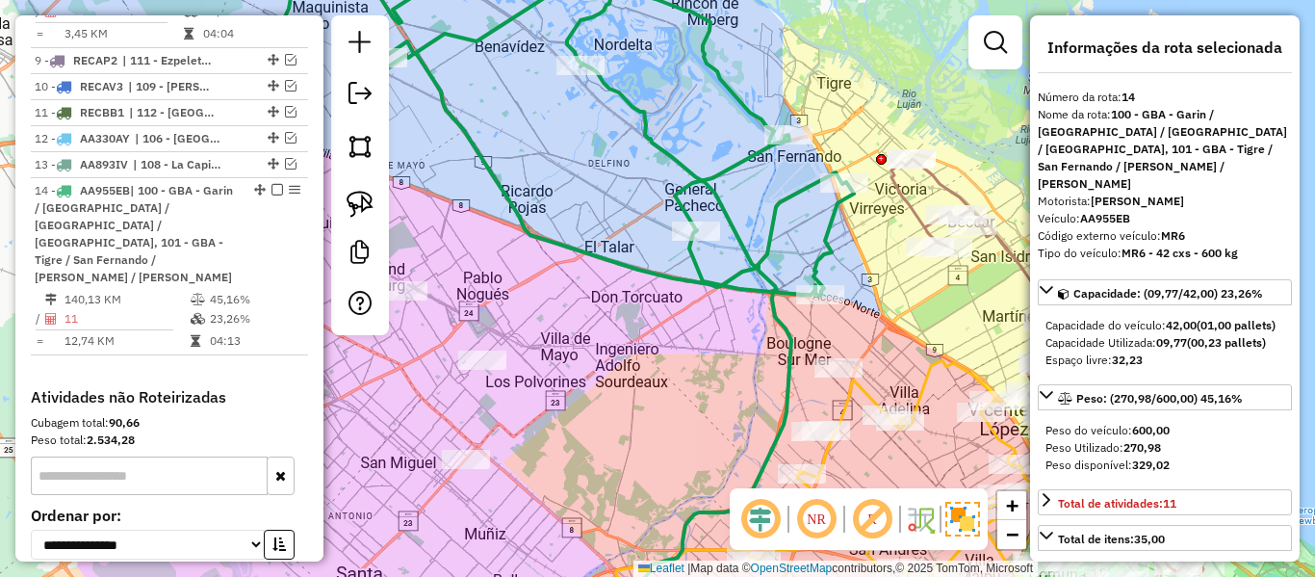
drag, startPoint x: 749, startPoint y: 286, endPoint x: 767, endPoint y: 280, distance: 19.2
click at [777, 278] on icon at bounding box center [553, 118] width 602 height 353
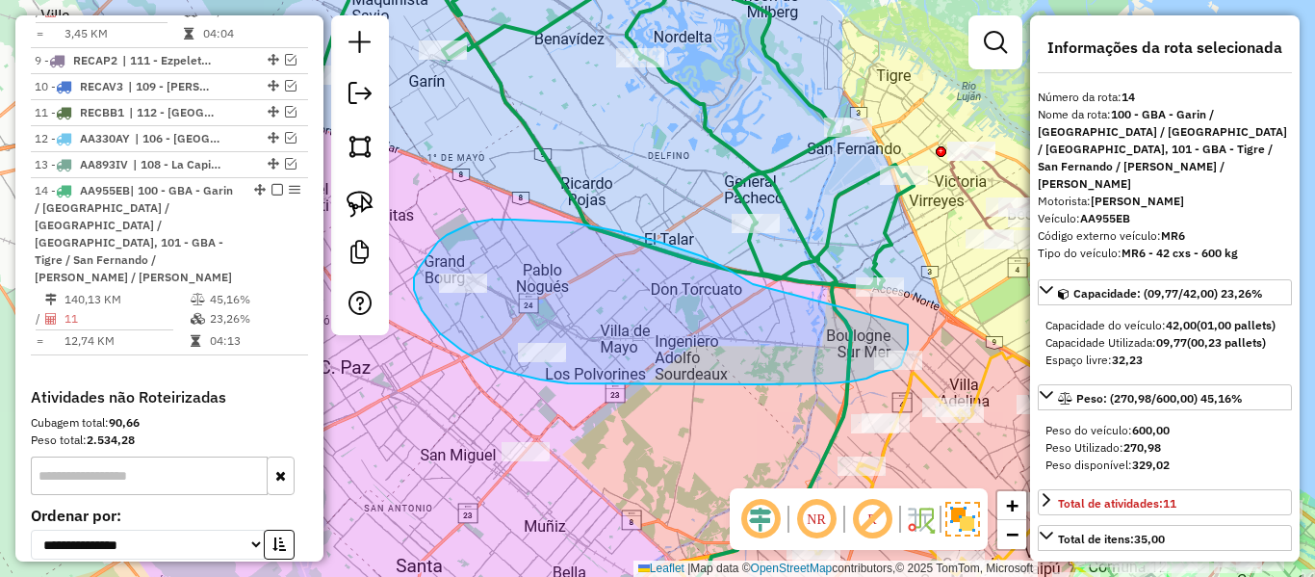
drag, startPoint x: 727, startPoint y: 269, endPoint x: 908, endPoint y: 324, distance: 189.4
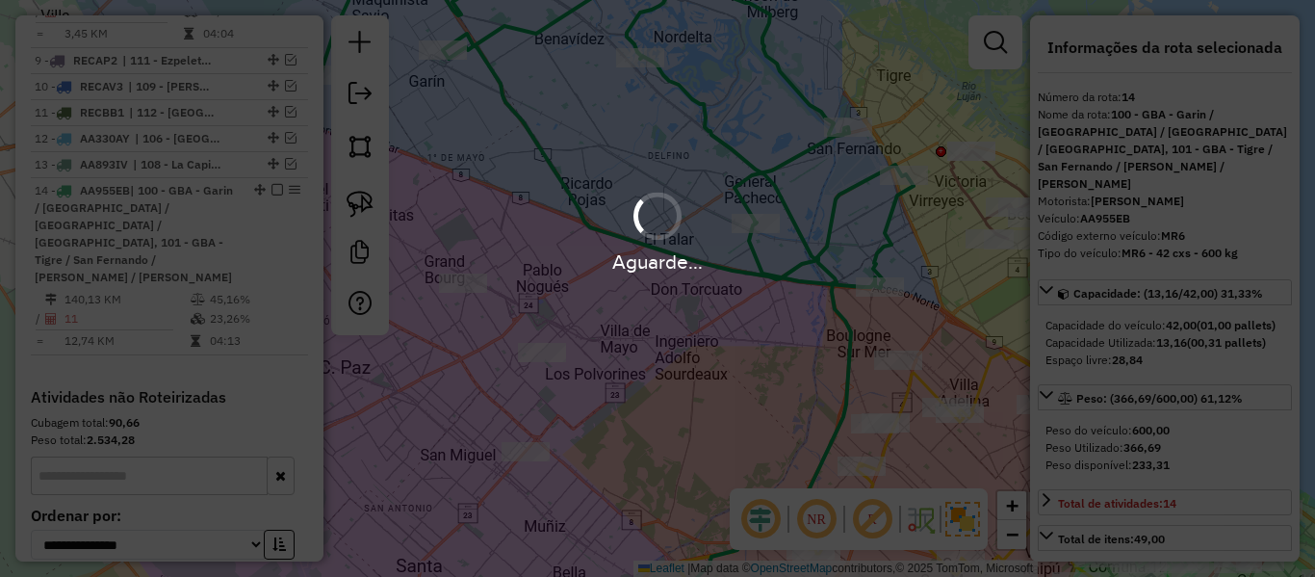
select select "**********"
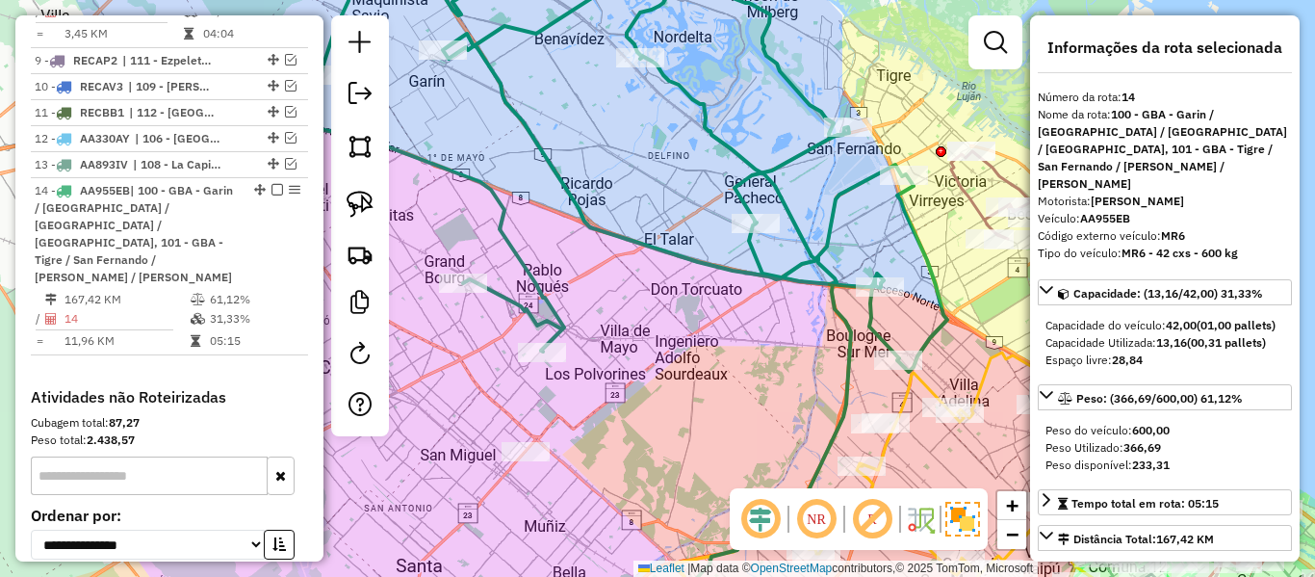
click at [809, 248] on icon at bounding box center [746, 345] width 210 height 579
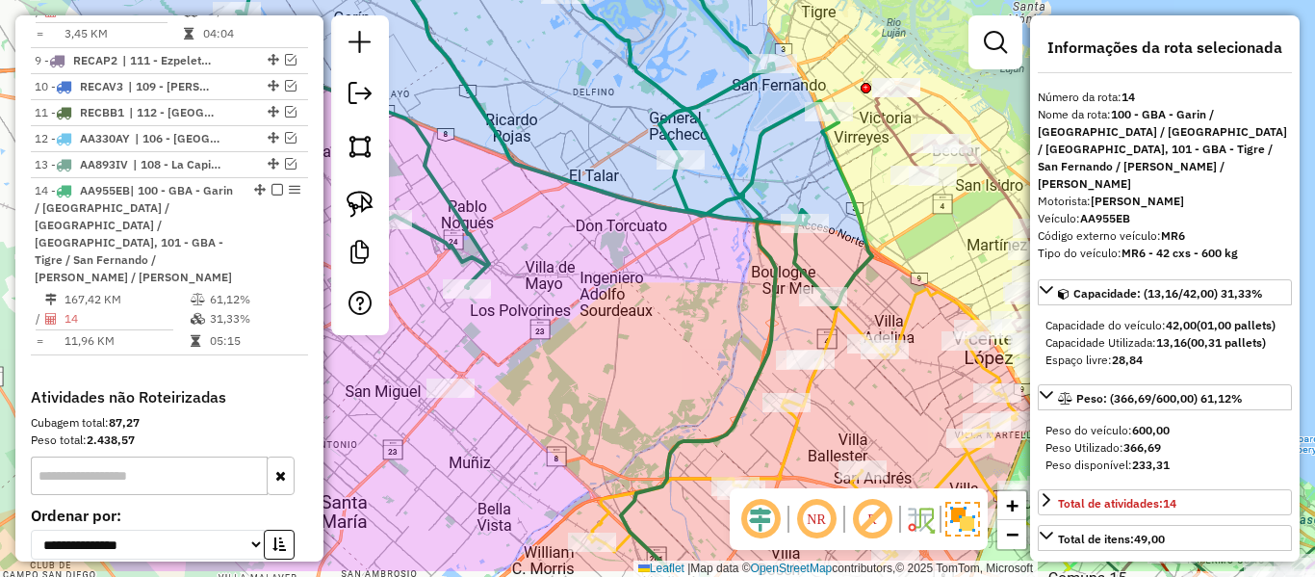
drag, startPoint x: 807, startPoint y: 307, endPoint x: 732, endPoint y: 244, distance: 98.4
click at [732, 244] on div "Janela de atendimento Grade de atendimento Capacidade Transportadoras Veículos …" at bounding box center [657, 288] width 1315 height 577
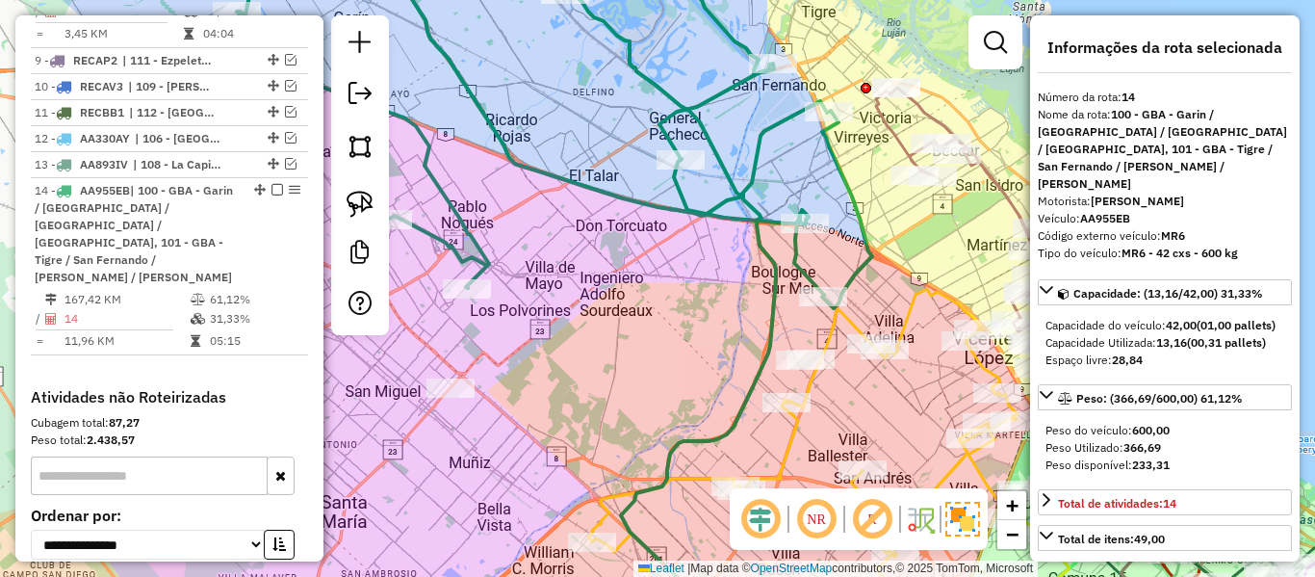
click at [786, 298] on div "Janela de atendimento Grade de atendimento Capacidade Transportadoras Veículos …" at bounding box center [657, 288] width 1315 height 577
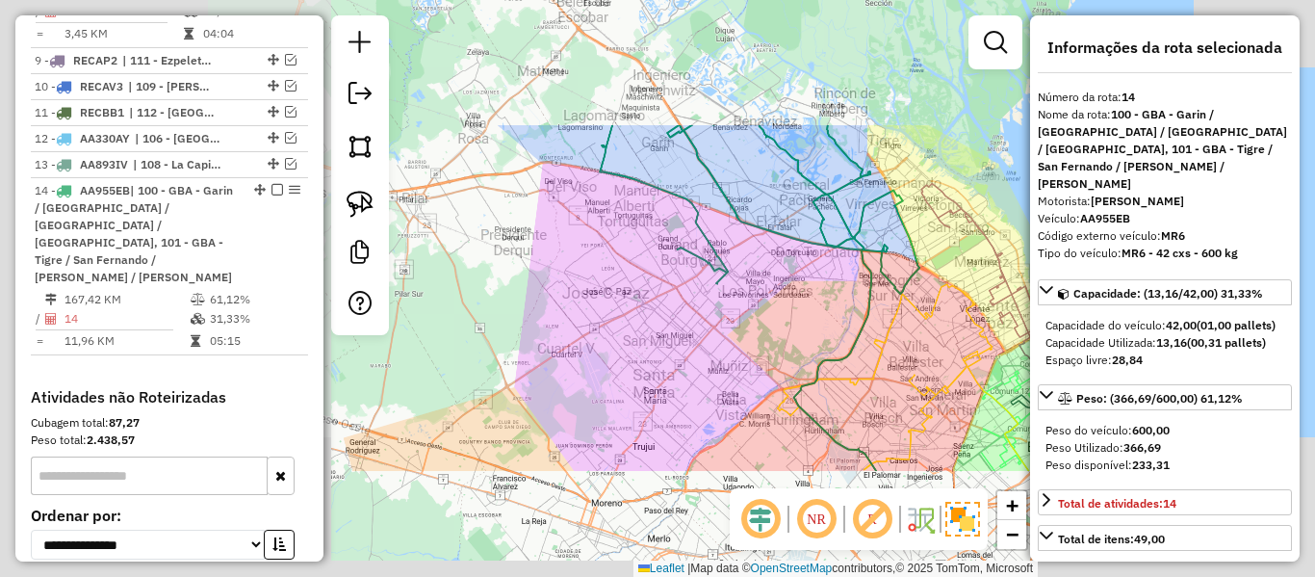
click at [782, 308] on div "Janela de atendimento Grade de atendimento Capacidade Transportadoras Veículos …" at bounding box center [657, 288] width 1315 height 577
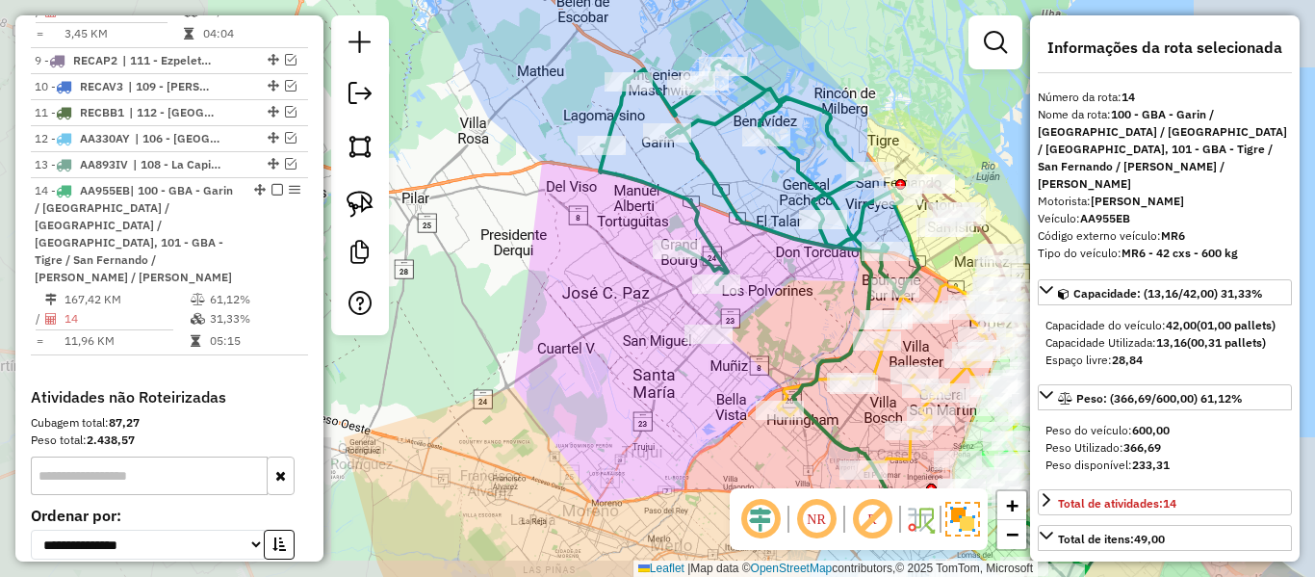
select select "**********"
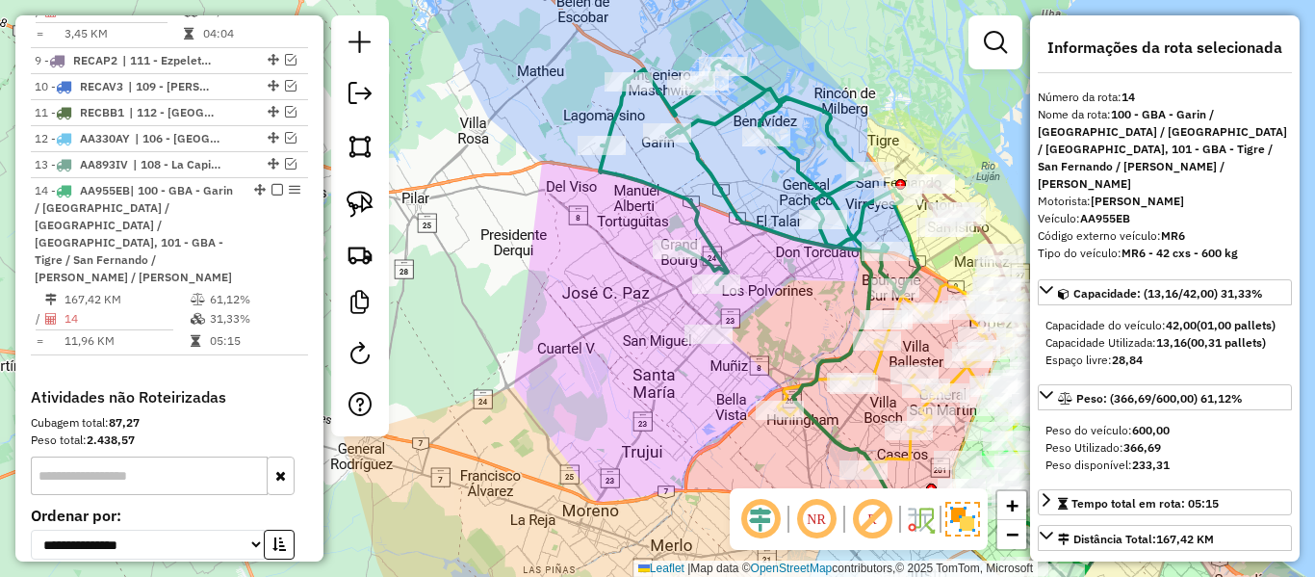
click at [733, 218] on icon at bounding box center [760, 177] width 320 height 233
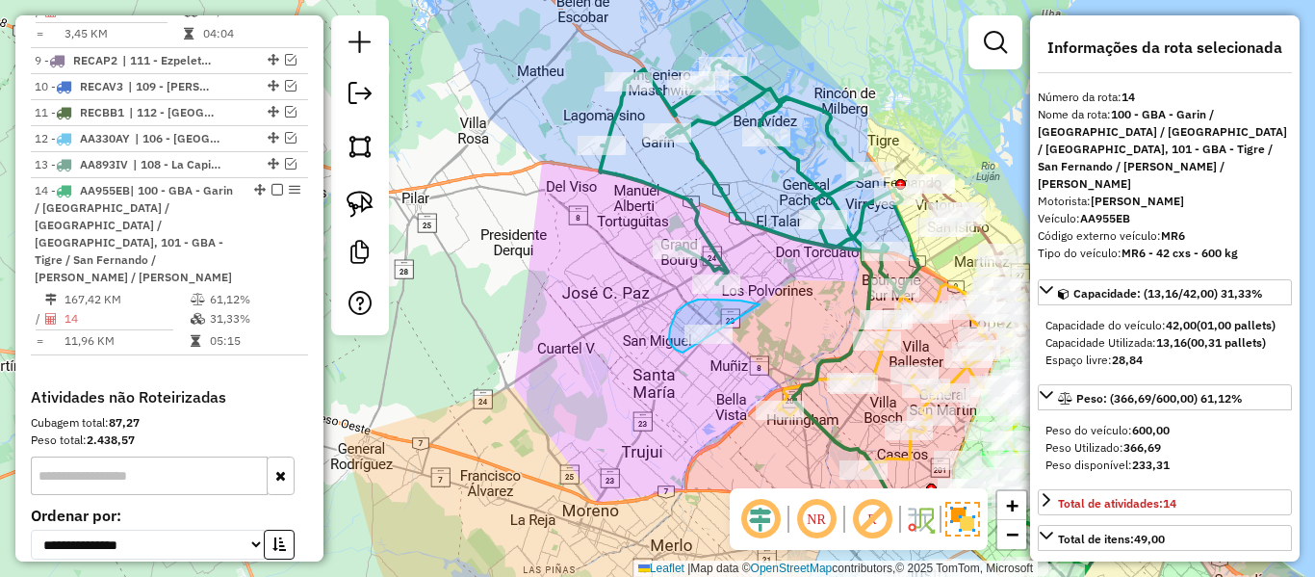
drag, startPoint x: 669, startPoint y: 338, endPoint x: 752, endPoint y: 332, distance: 83.0
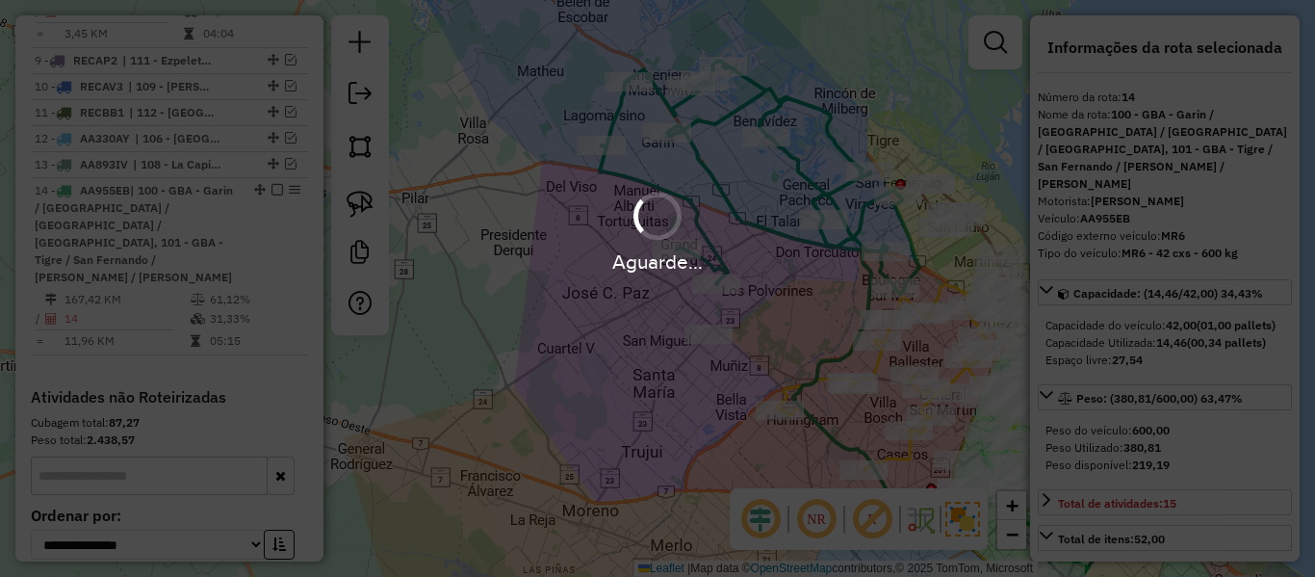
select select "**********"
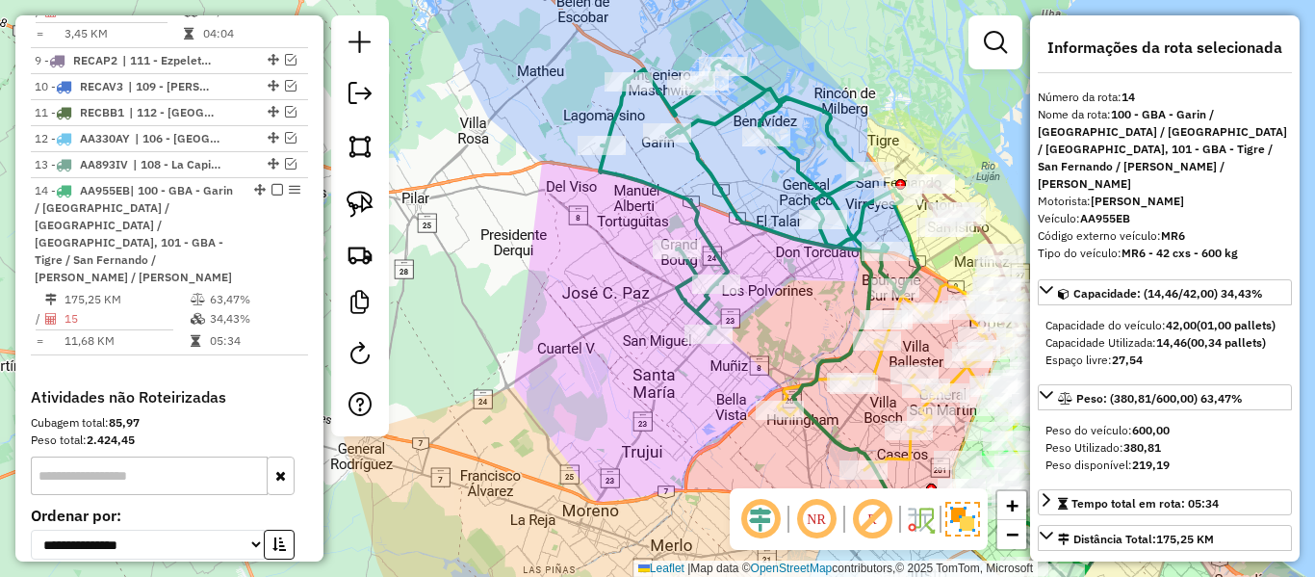
click at [838, 247] on icon at bounding box center [760, 197] width 320 height 273
click at [735, 271] on div "Janela de atendimento Grade de atendimento Capacidade Transportadoras Veículos …" at bounding box center [657, 288] width 1315 height 577
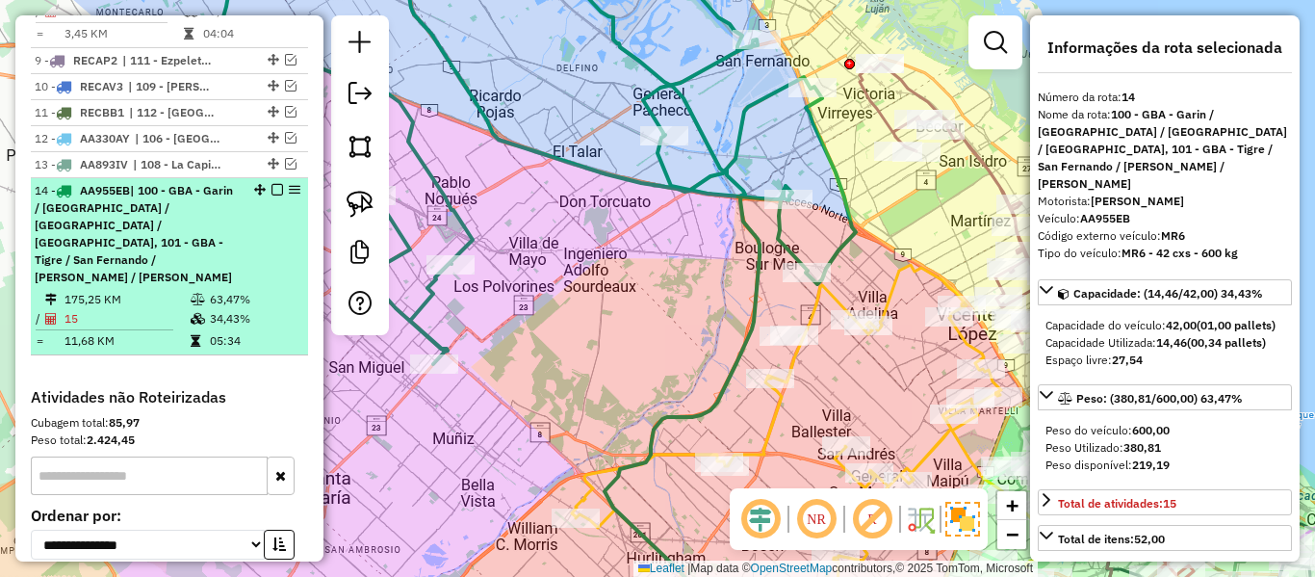
click at [268, 182] on div "14 - AA955EB | 100 - GBA - Garin / Nordelta / Loma Verde / Troncos, 101 - GBA -…" at bounding box center [170, 234] width 270 height 104
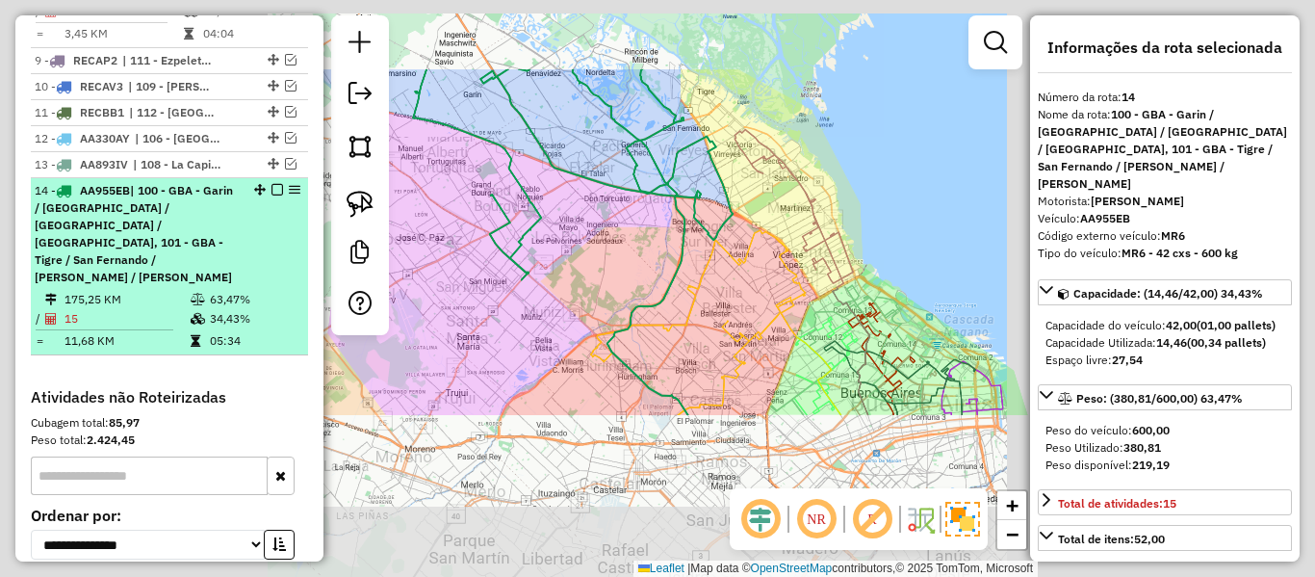
click at [271, 184] on em at bounding box center [277, 190] width 12 height 12
select select "**********"
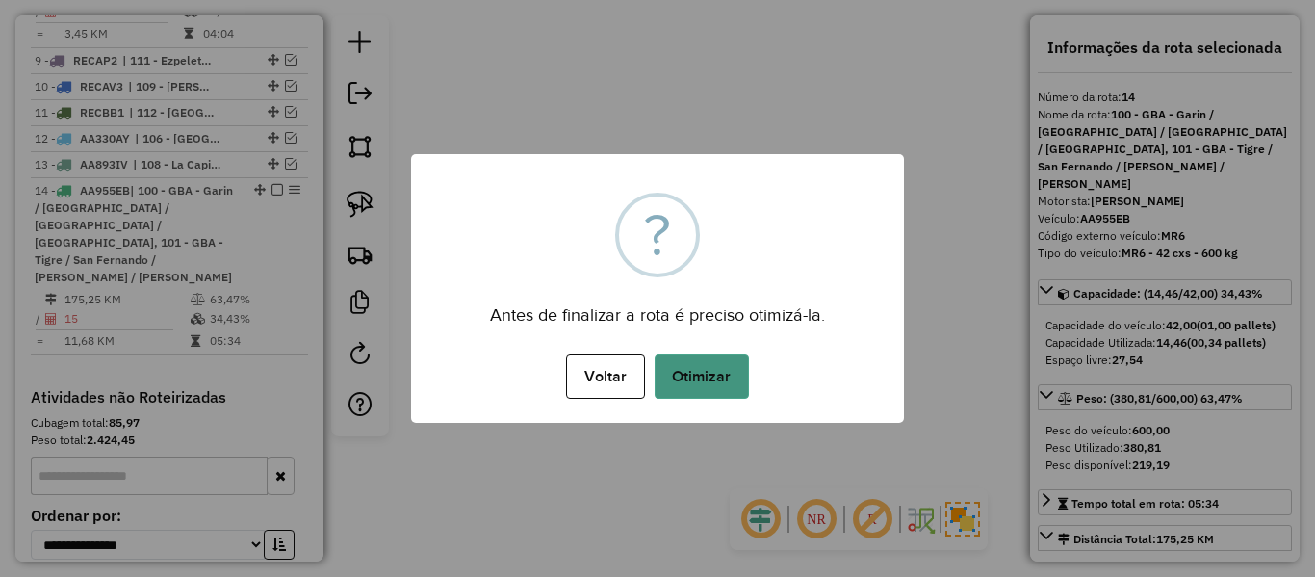
click at [706, 374] on button "Otimizar" at bounding box center [702, 376] width 94 height 44
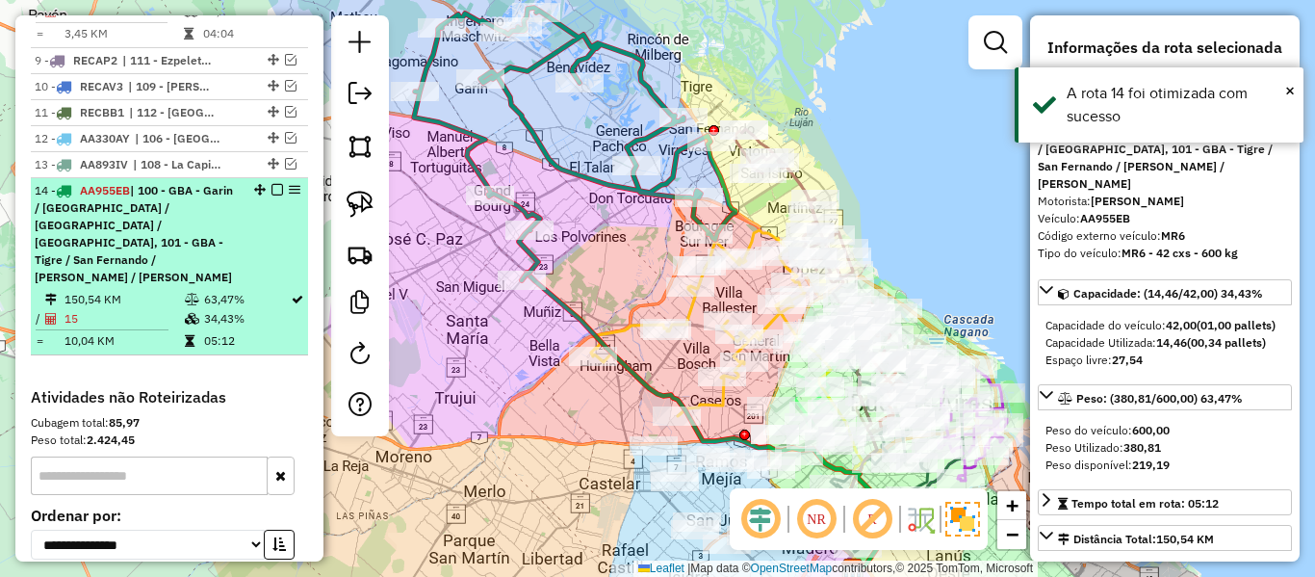
click at [271, 184] on em at bounding box center [277, 190] width 12 height 12
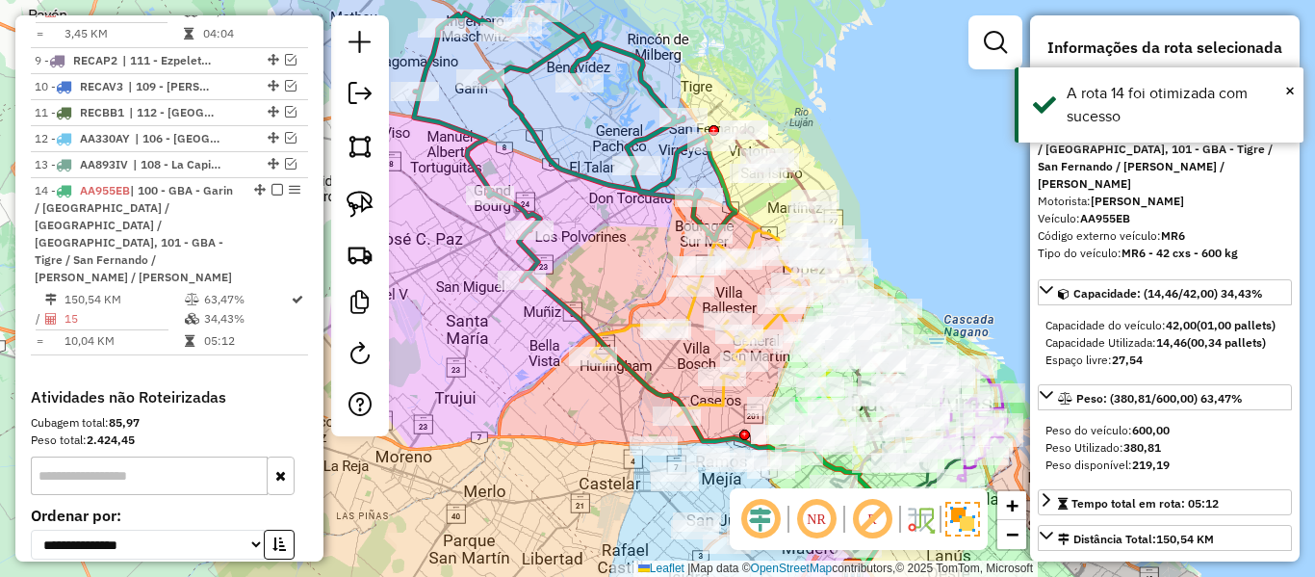
scroll to position [1628, 0]
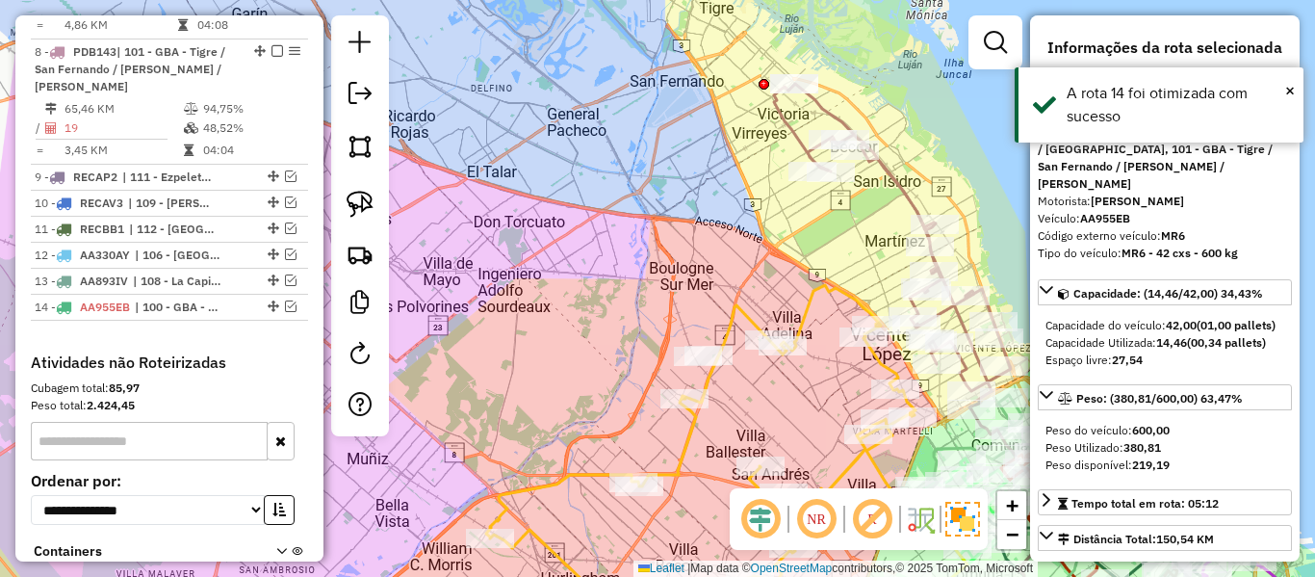
click at [725, 214] on div "Janela de atendimento Grade de atendimento Capacidade Transportadoras Veículos …" at bounding box center [657, 288] width 1315 height 577
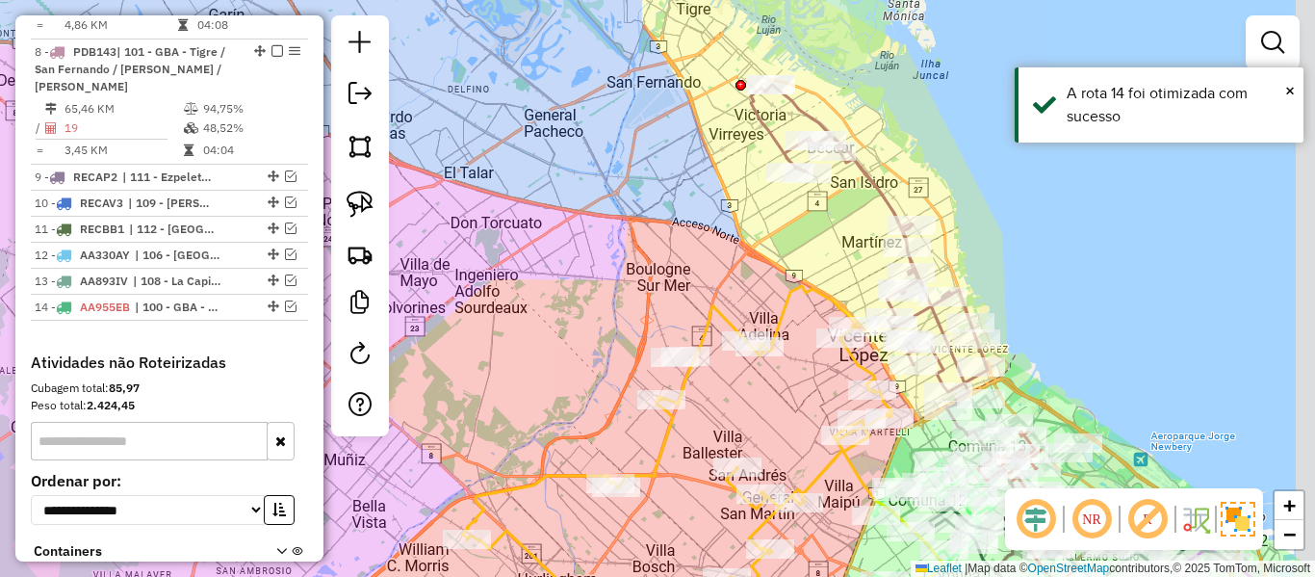
drag, startPoint x: 697, startPoint y: 219, endPoint x: 566, endPoint y: 229, distance: 131.3
click at [553, 227] on div "Janela de atendimento Grade de atendimento Capacidade Transportadoras Veículos …" at bounding box center [657, 288] width 1315 height 577
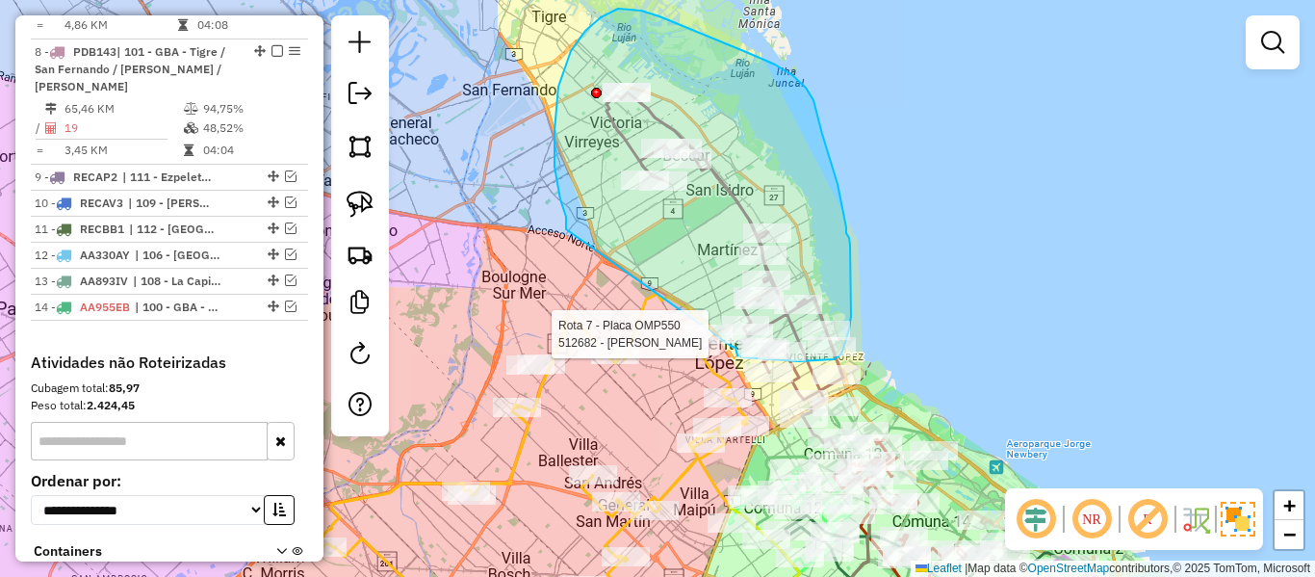
click at [714, 343] on div "Rota 8 - Placa PDB143 505507 - Paula Cerizola Rota 7 - Placa OMP550 512682 - Em…" at bounding box center [657, 288] width 1315 height 577
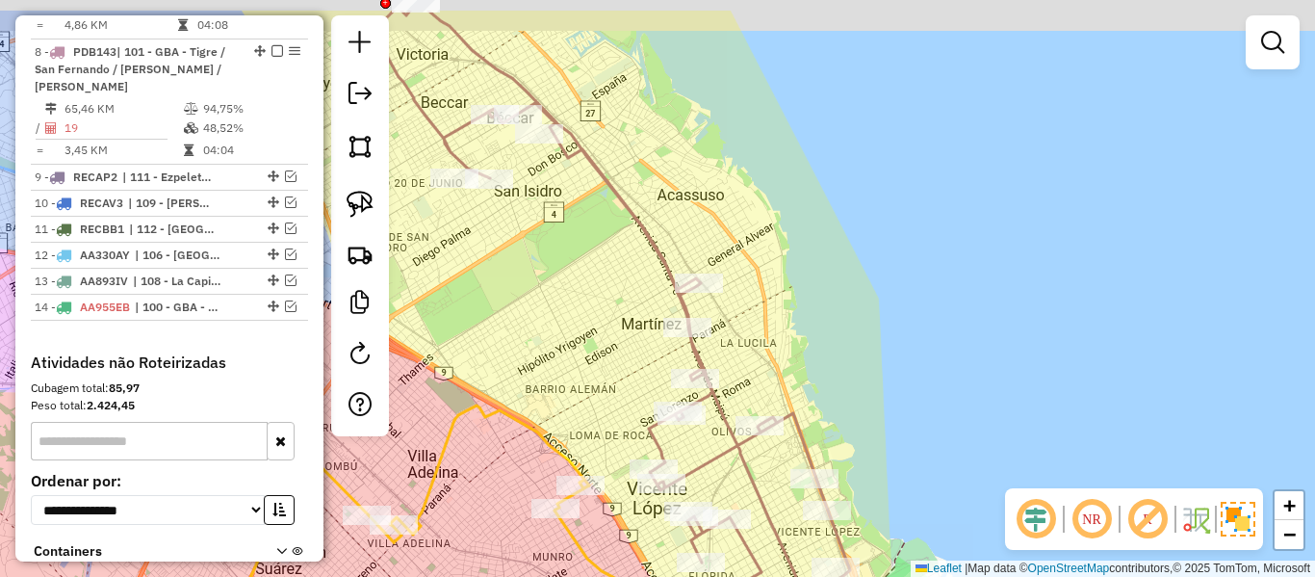
drag, startPoint x: 868, startPoint y: 237, endPoint x: 923, endPoint y: 306, distance: 88.4
click at [923, 306] on div "Janela de atendimento Grade de atendimento Capacidade Transportadoras Veículos …" at bounding box center [657, 288] width 1315 height 577
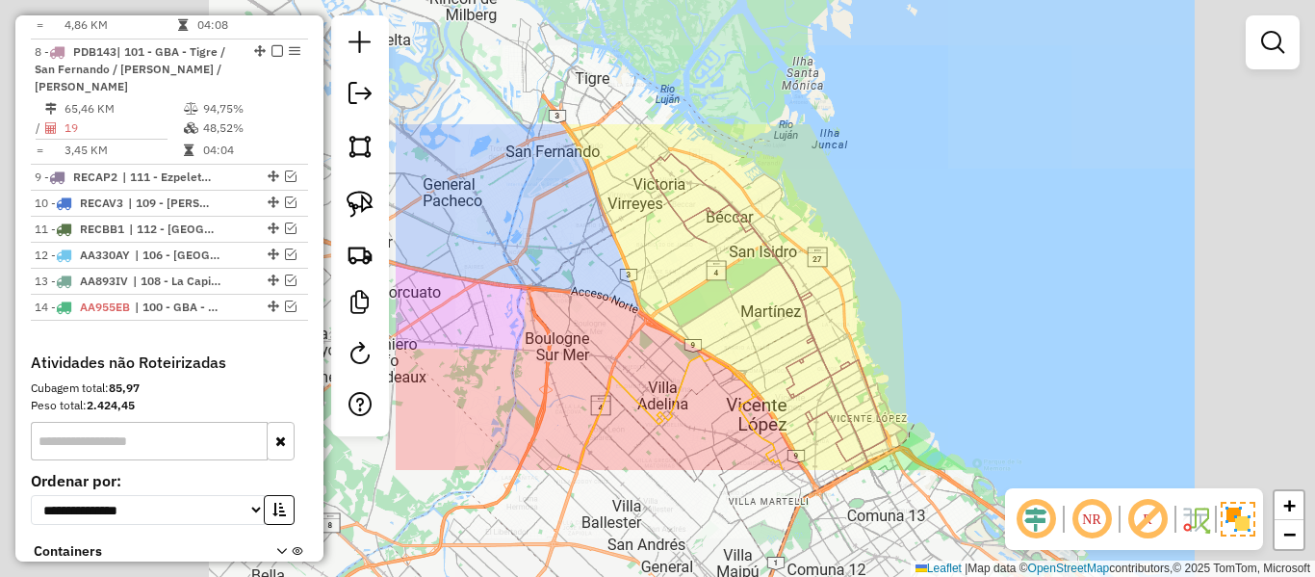
click at [923, 306] on div "Janela de atendimento Grade de atendimento Capacidade Transportadoras Veículos …" at bounding box center [657, 288] width 1315 height 577
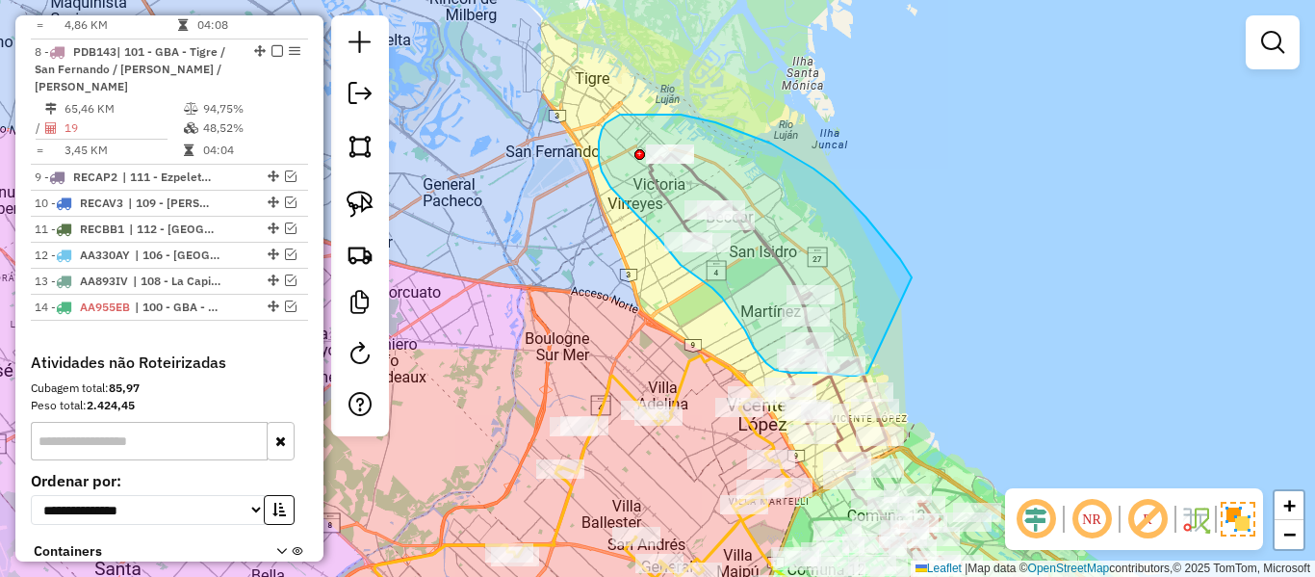
drag, startPoint x: 907, startPoint y: 271, endPoint x: 886, endPoint y: 366, distance: 97.6
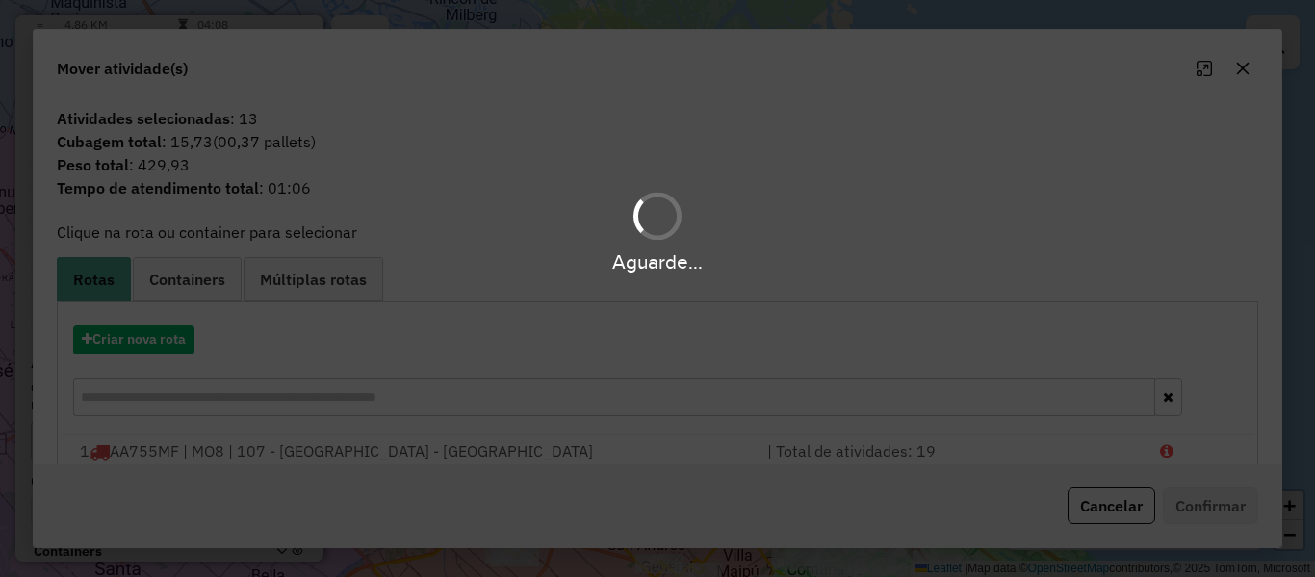
click at [190, 339] on div "Aguarde..." at bounding box center [657, 288] width 1315 height 577
click at [190, 339] on button "Criar nova rota" at bounding box center [133, 339] width 121 height 30
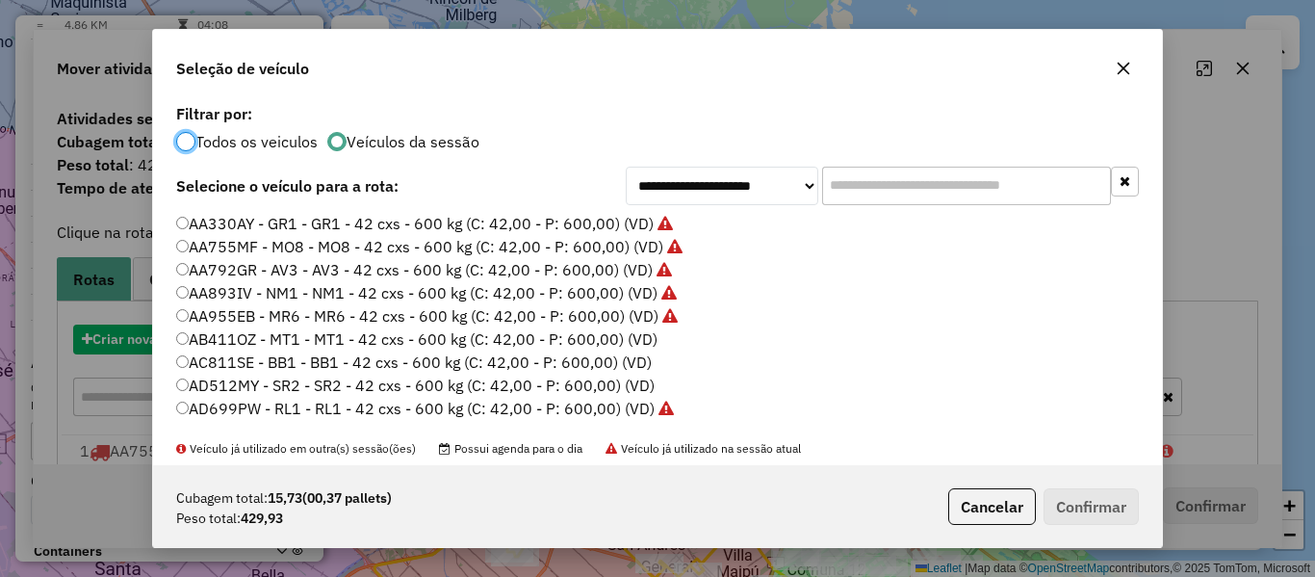
drag, startPoint x: 190, startPoint y: 339, endPoint x: 434, endPoint y: 317, distance: 245.5
click at [187, 340] on div "**********" at bounding box center [657, 288] width 1315 height 577
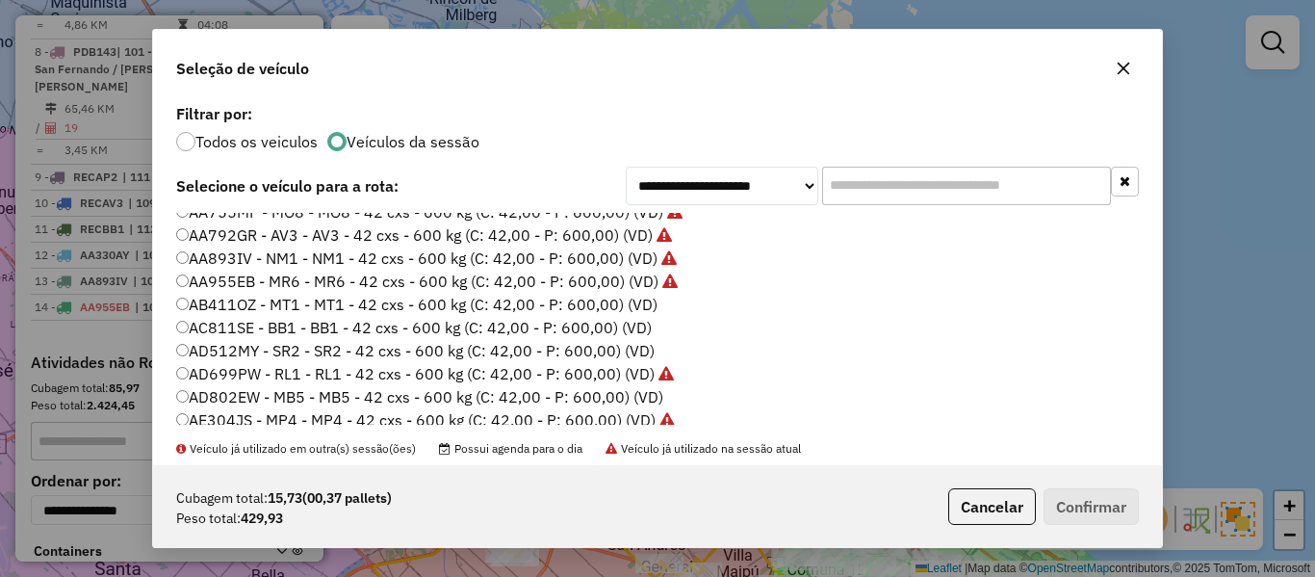
scroll to position [0, 0]
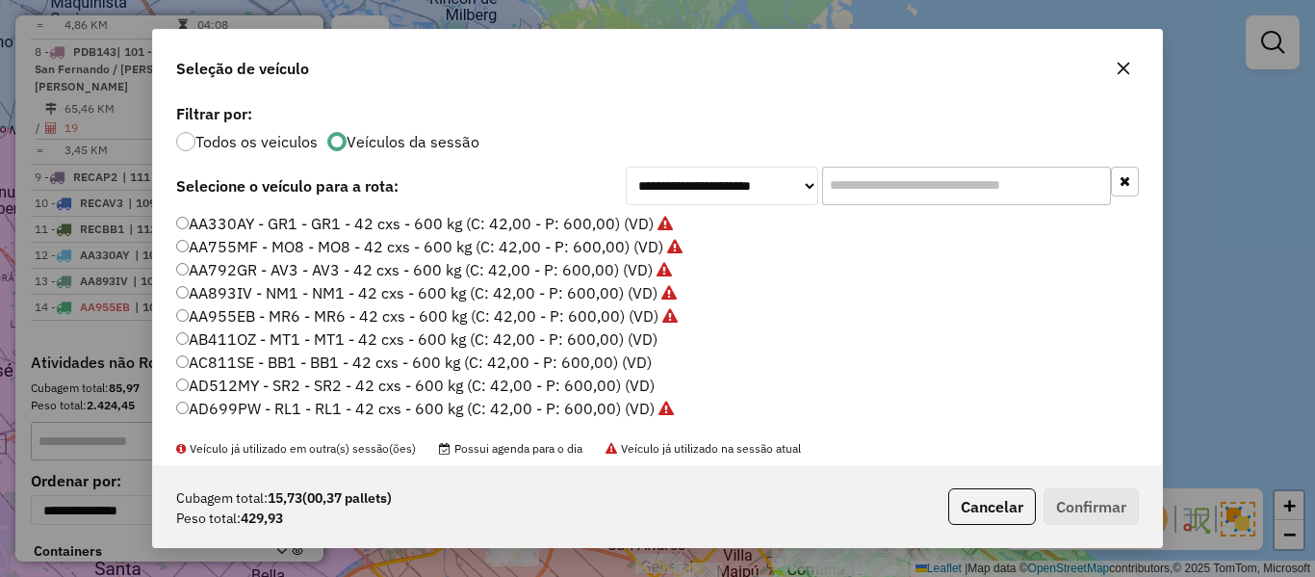
click at [636, 345] on label "AB411OZ - MT1 - MT1 - 42 cxs - 600 kg (C: 42,00 - P: 600,00) (VD)" at bounding box center [416, 338] width 481 height 23
drag, startPoint x: 1084, startPoint y: 510, endPoint x: 967, endPoint y: 398, distance: 162.0
click at [1081, 504] on button "Confirmar" at bounding box center [1091, 506] width 95 height 37
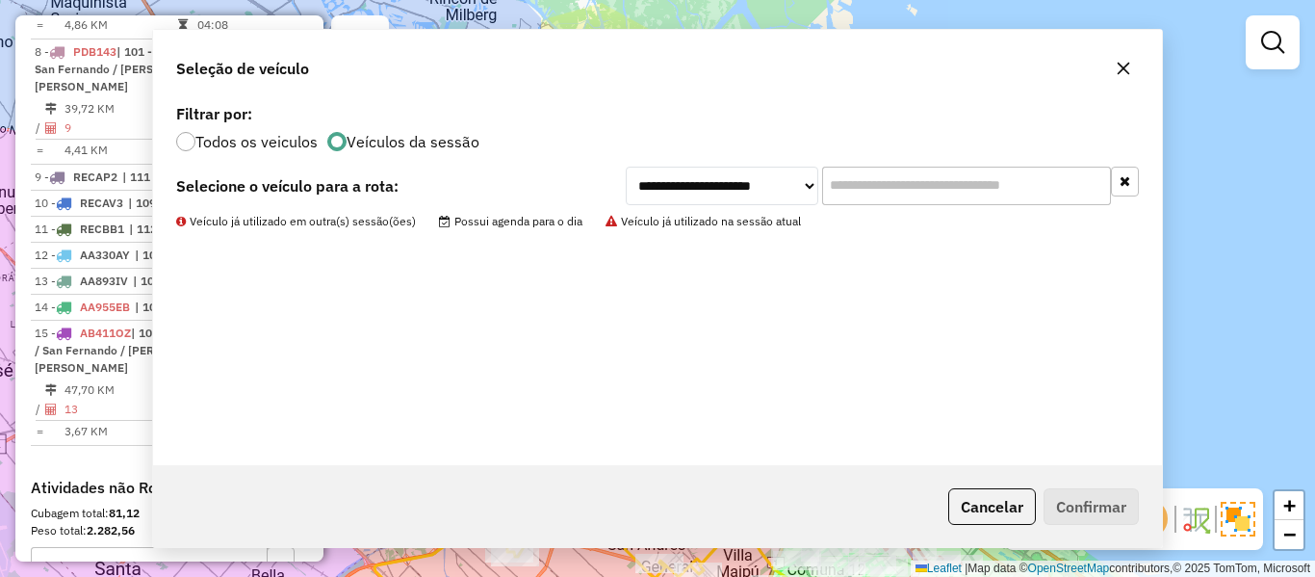
scroll to position [1744, 0]
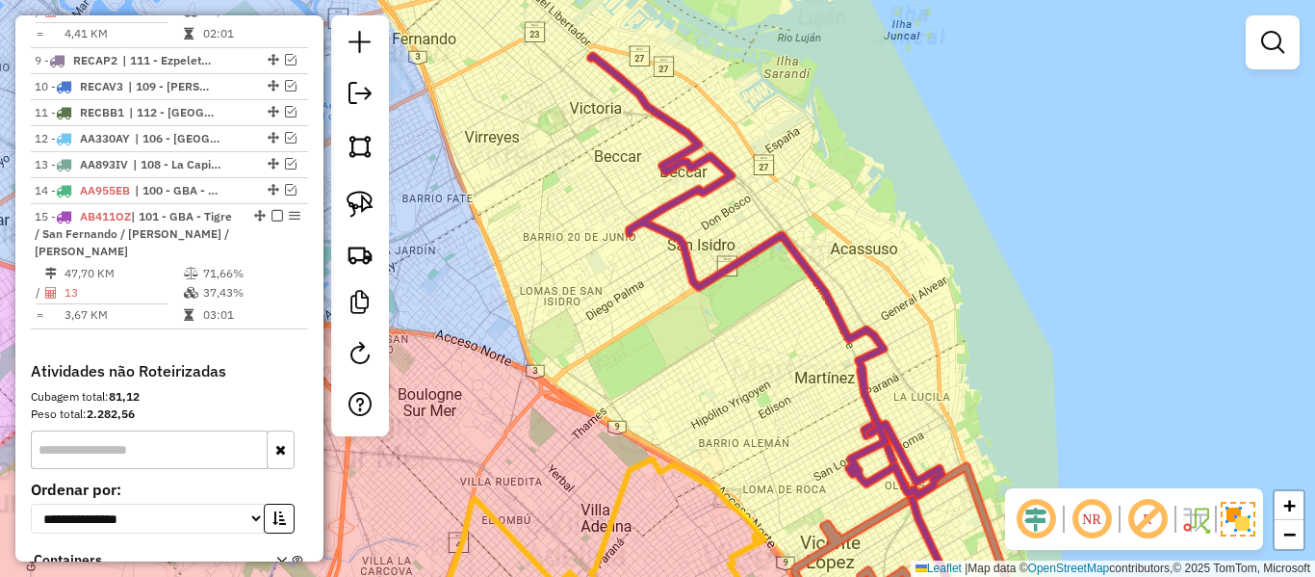
click at [763, 240] on icon at bounding box center [766, 275] width 350 height 439
select select "**********"
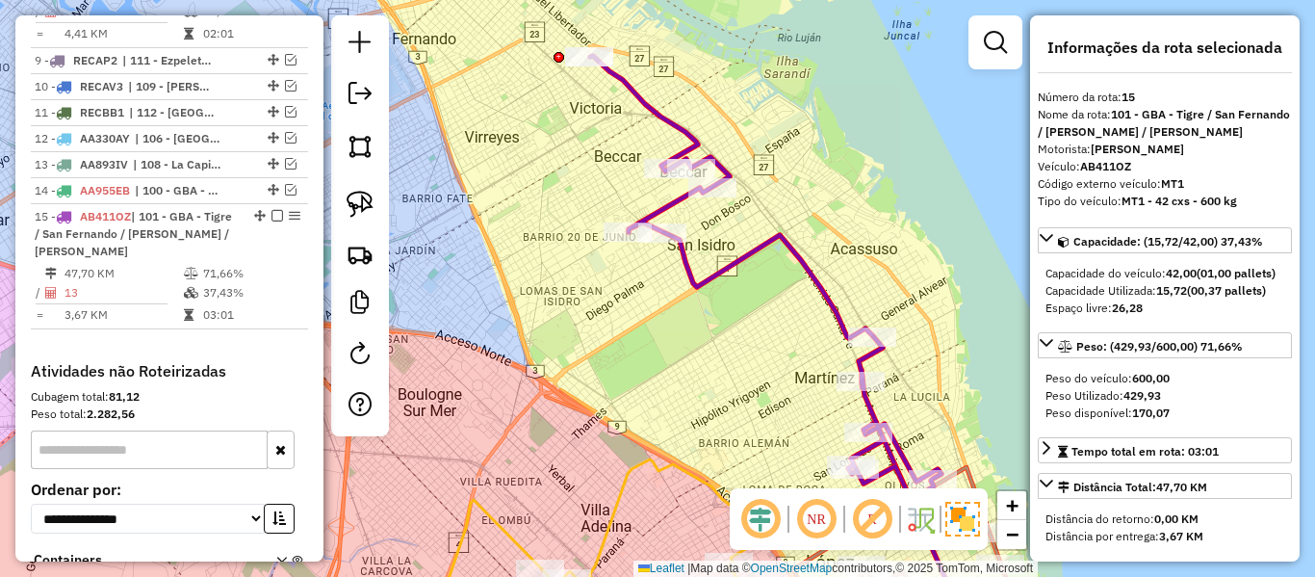
scroll to position [1753, 0]
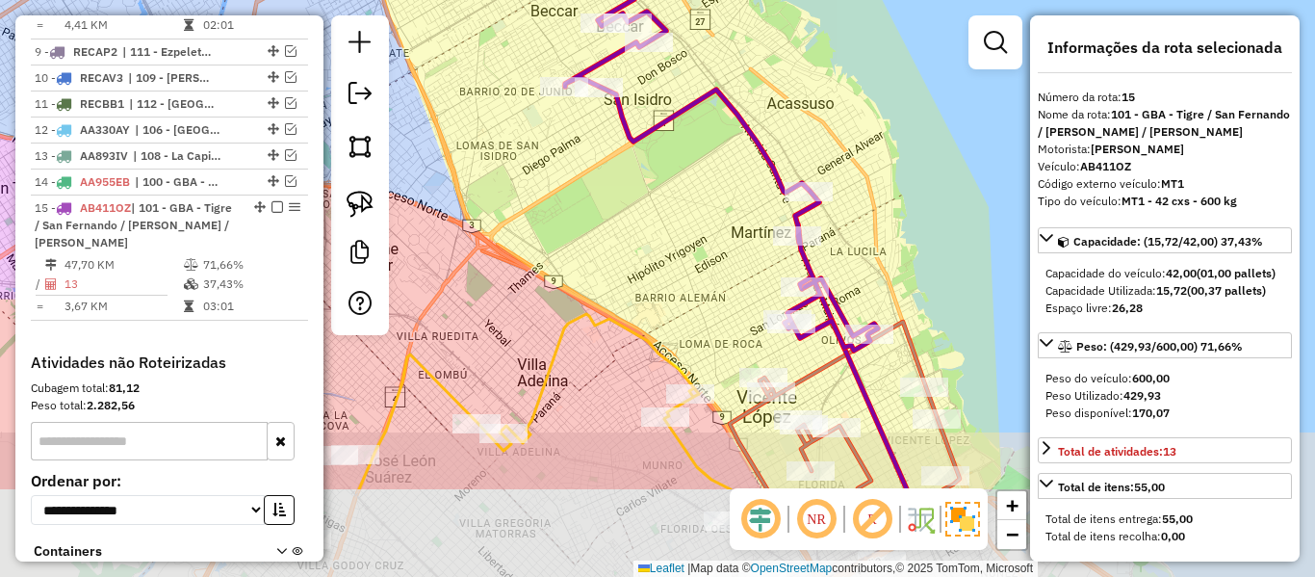
drag, startPoint x: 767, startPoint y: 402, endPoint x: 685, endPoint y: 215, distance: 204.8
click at [685, 215] on div "Janela de atendimento Grade de atendimento Capacidade Transportadoras Veículos …" at bounding box center [657, 288] width 1315 height 577
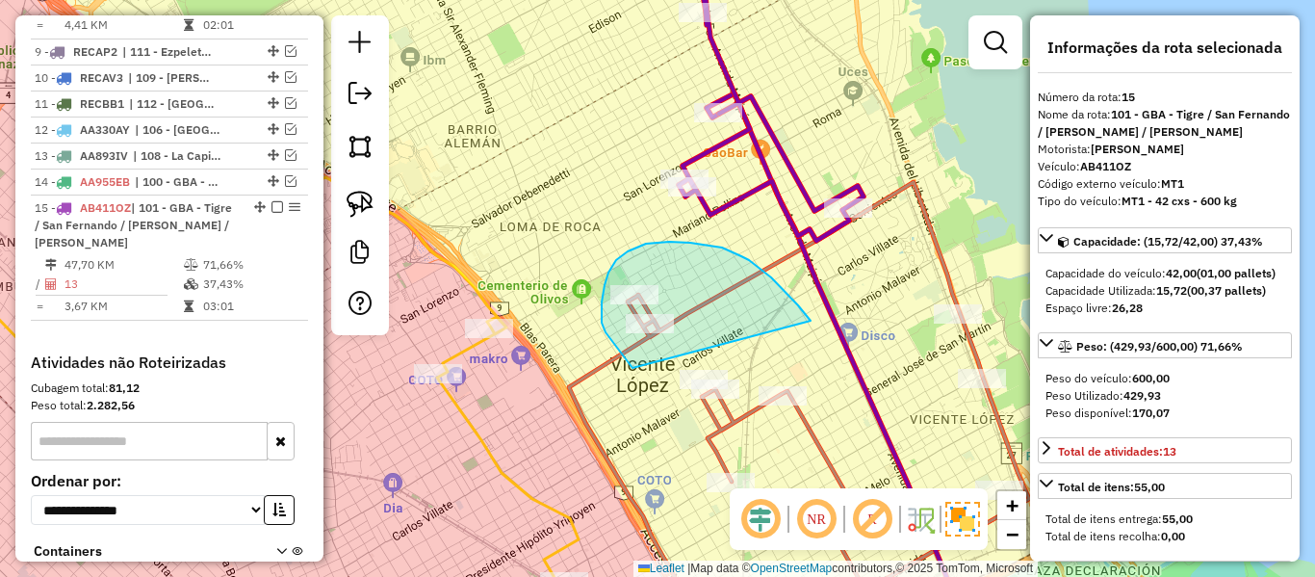
drag, startPoint x: 722, startPoint y: 247, endPoint x: 634, endPoint y: 369, distance: 149.6
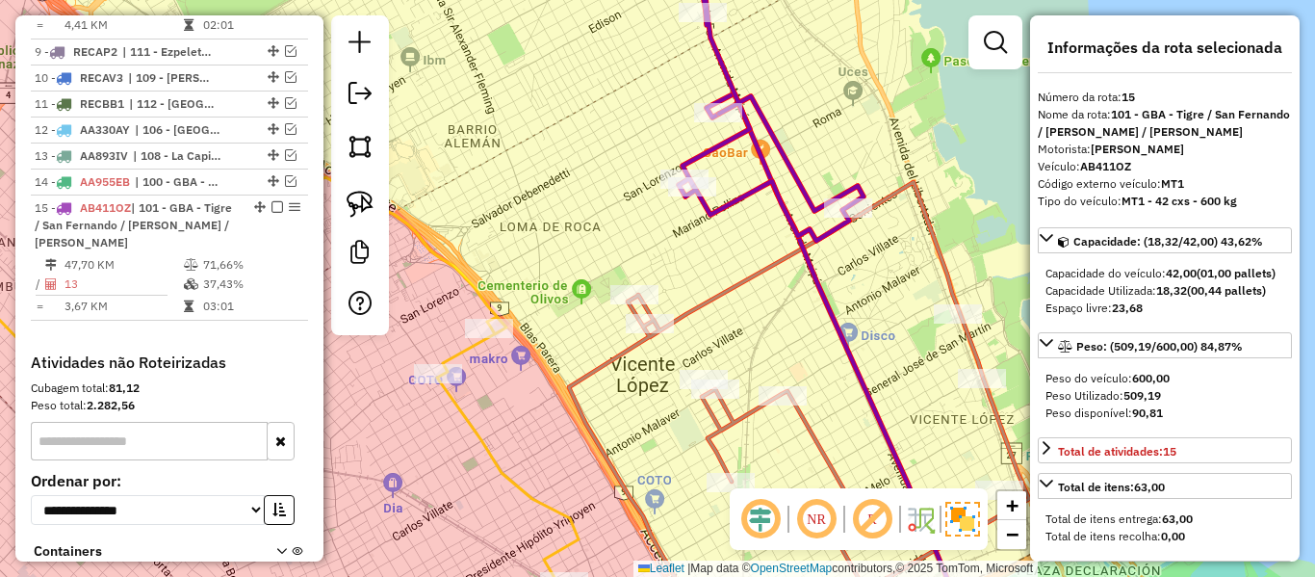
drag, startPoint x: 850, startPoint y: 348, endPoint x: 771, endPoint y: 281, distance: 103.8
click at [771, 281] on icon at bounding box center [843, 363] width 272 height 541
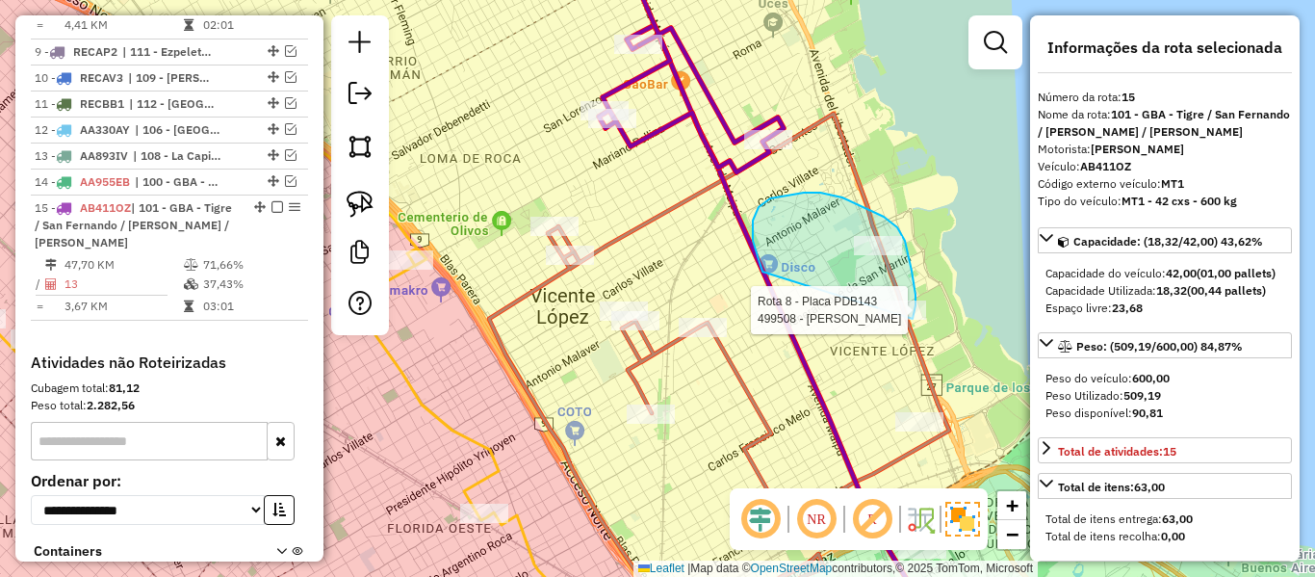
drag, startPoint x: 756, startPoint y: 251, endPoint x: 901, endPoint y: 350, distance: 176.0
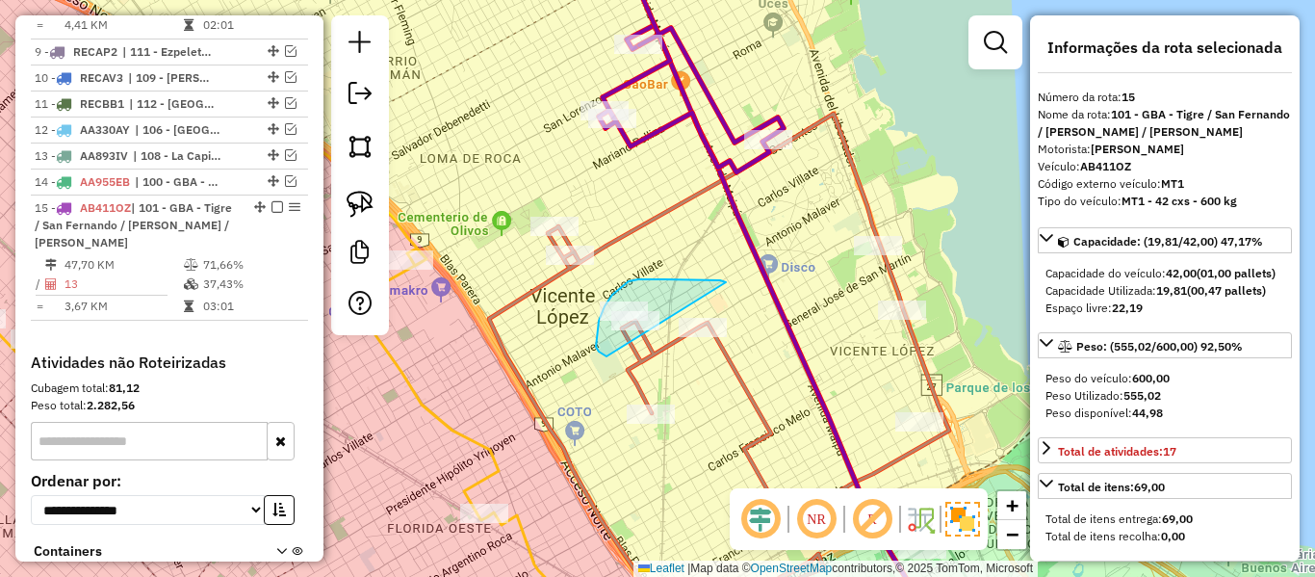
drag, startPoint x: 726, startPoint y: 282, endPoint x: 610, endPoint y: 356, distance: 137.3
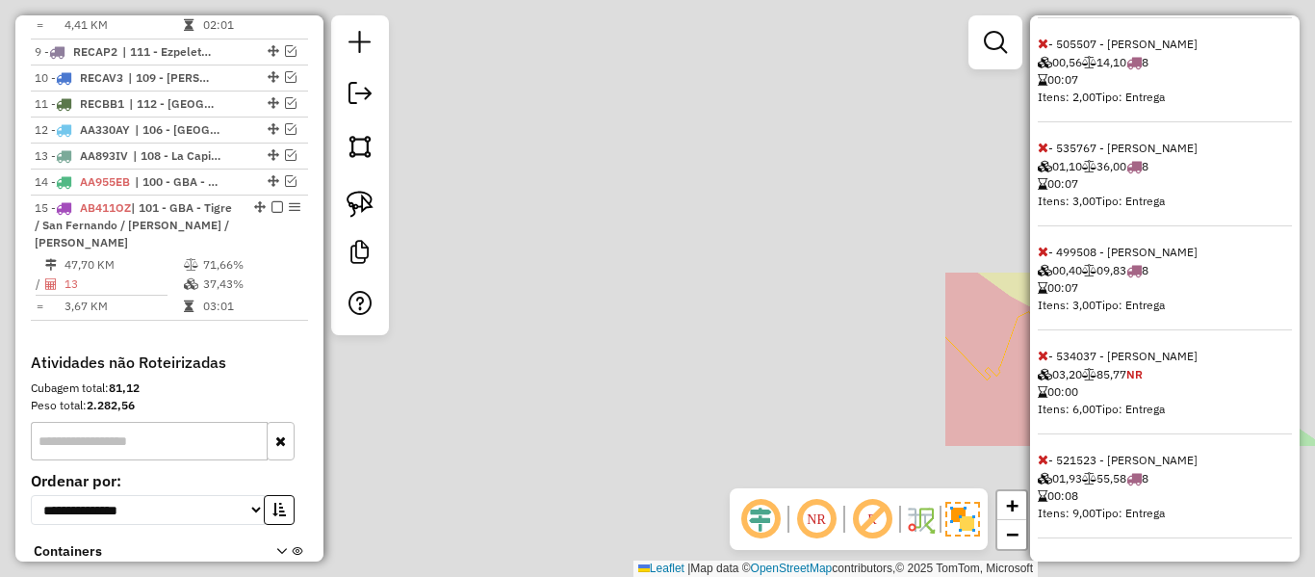
scroll to position [756, 0]
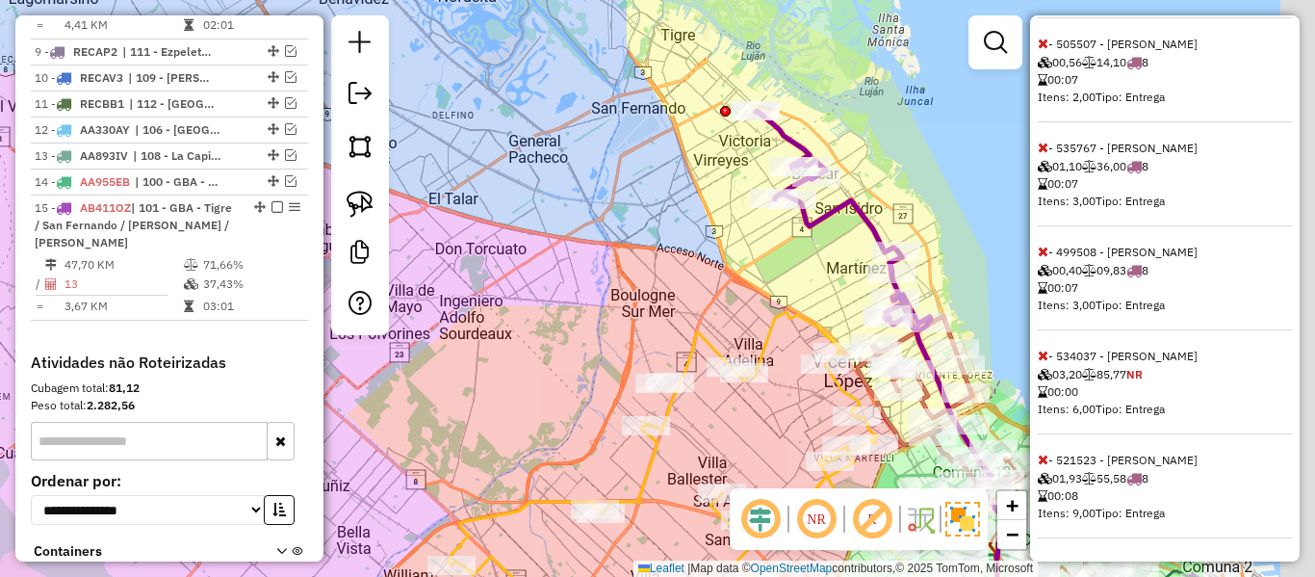
drag, startPoint x: 872, startPoint y: 318, endPoint x: 635, endPoint y: 322, distance: 236.9
click at [635, 322] on div "Janela de atendimento Grade de atendimento Capacidade Transportadoras Veículos …" at bounding box center [657, 288] width 1315 height 577
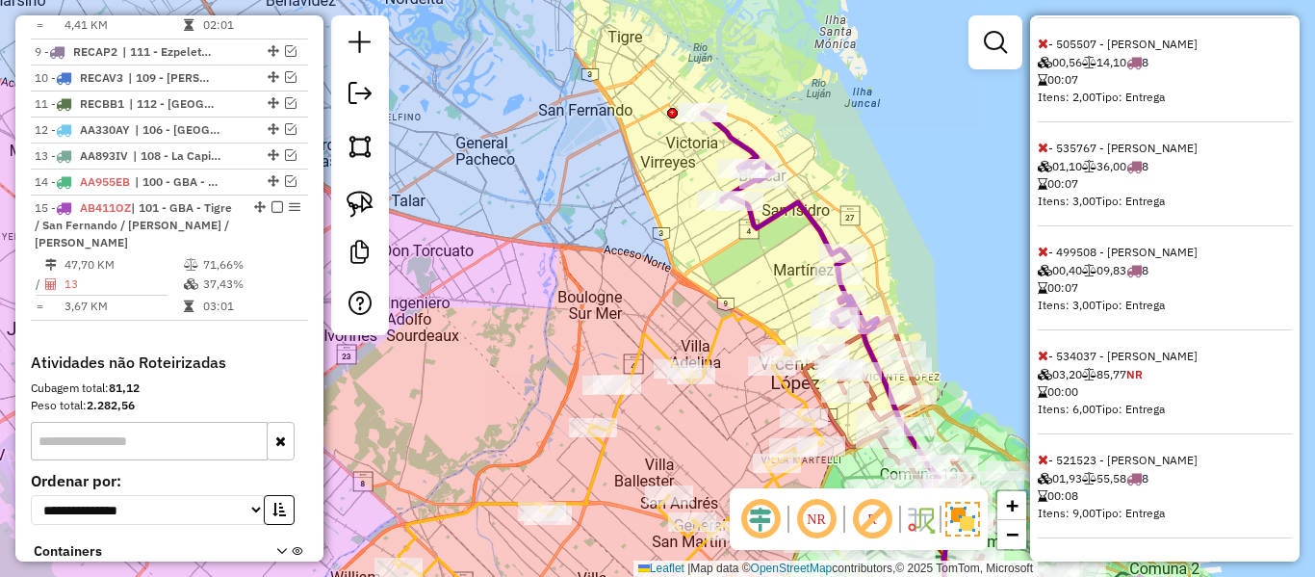
click at [1041, 354] on icon at bounding box center [1043, 354] width 11 height 13
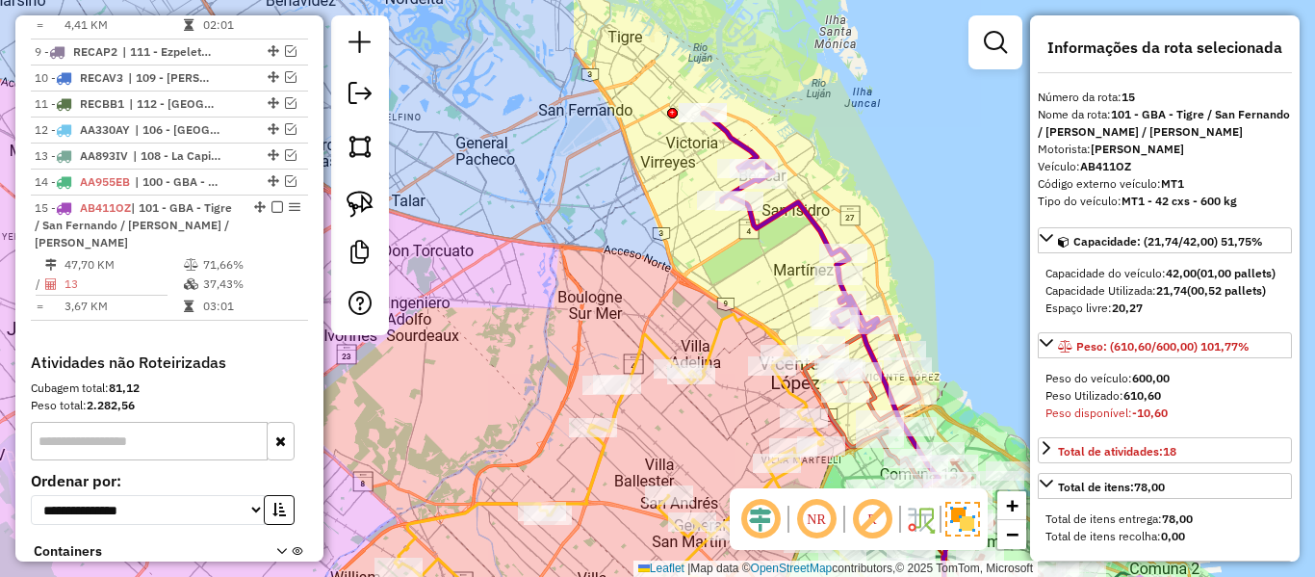
select select "**********"
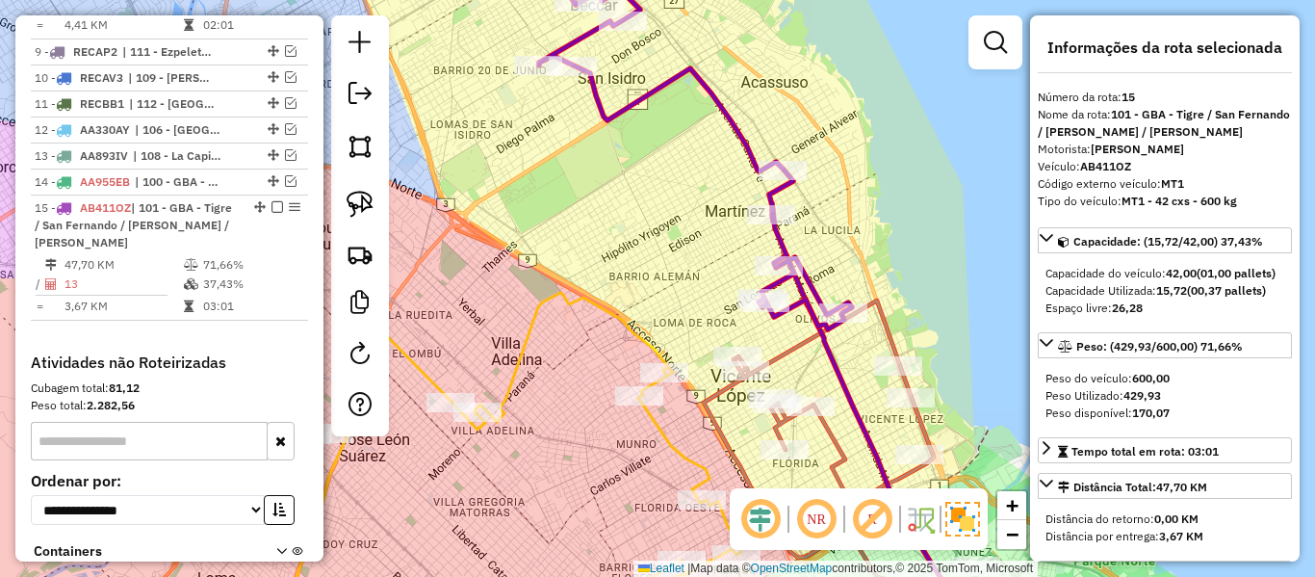
click at [821, 295] on icon at bounding box center [695, 135] width 313 height 387
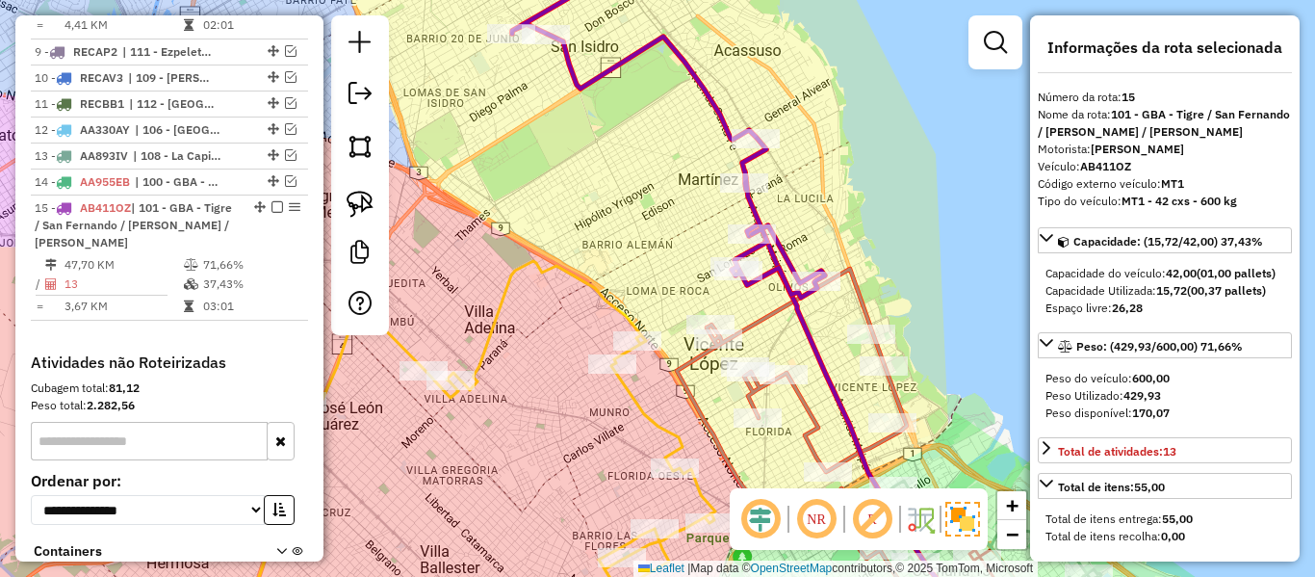
drag, startPoint x: 827, startPoint y: 257, endPoint x: 817, endPoint y: 247, distance: 13.6
click at [817, 247] on div "Janela de atendimento Grade de atendimento Capacidade Transportadoras Veículos …" at bounding box center [657, 288] width 1315 height 577
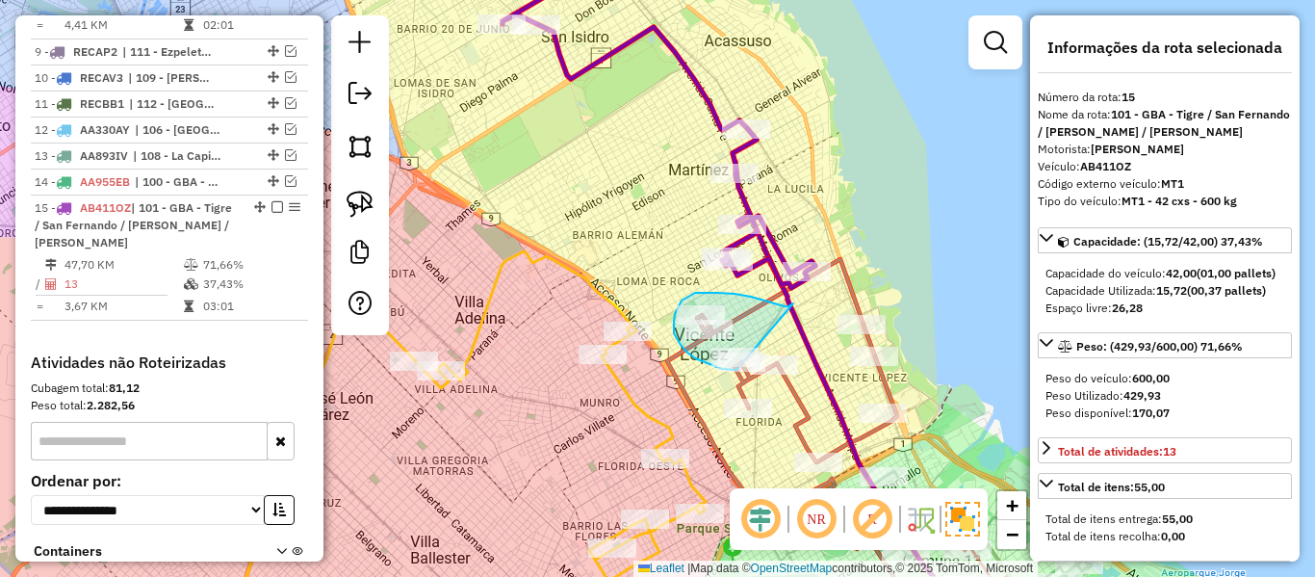
drag, startPoint x: 788, startPoint y: 306, endPoint x: 736, endPoint y: 370, distance: 82.1
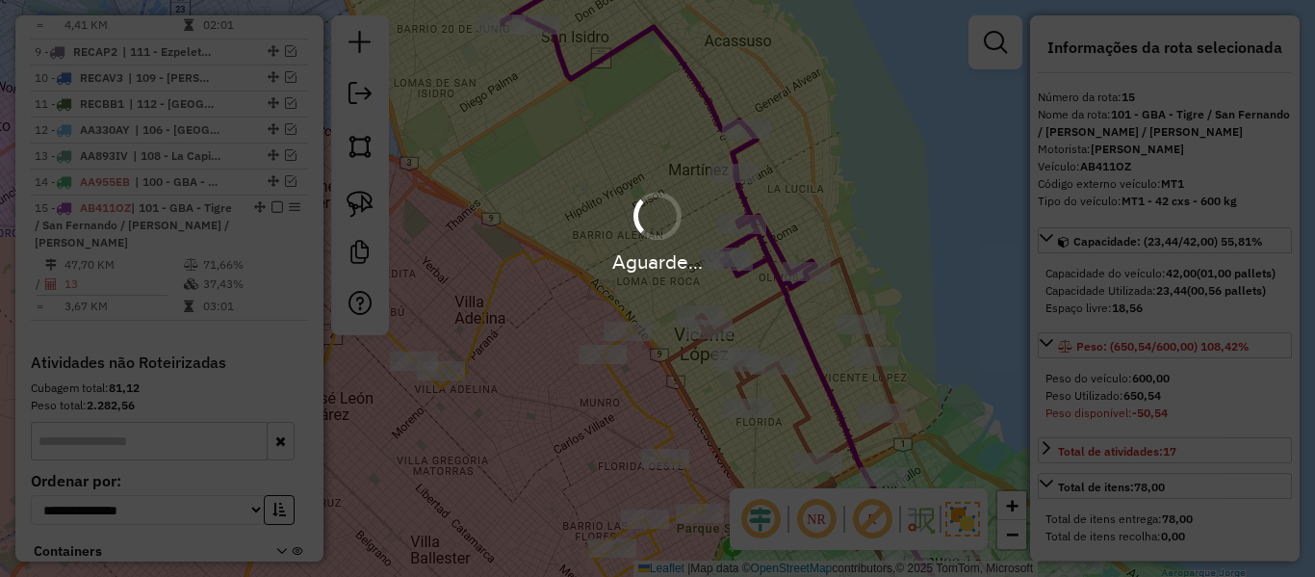
select select "**********"
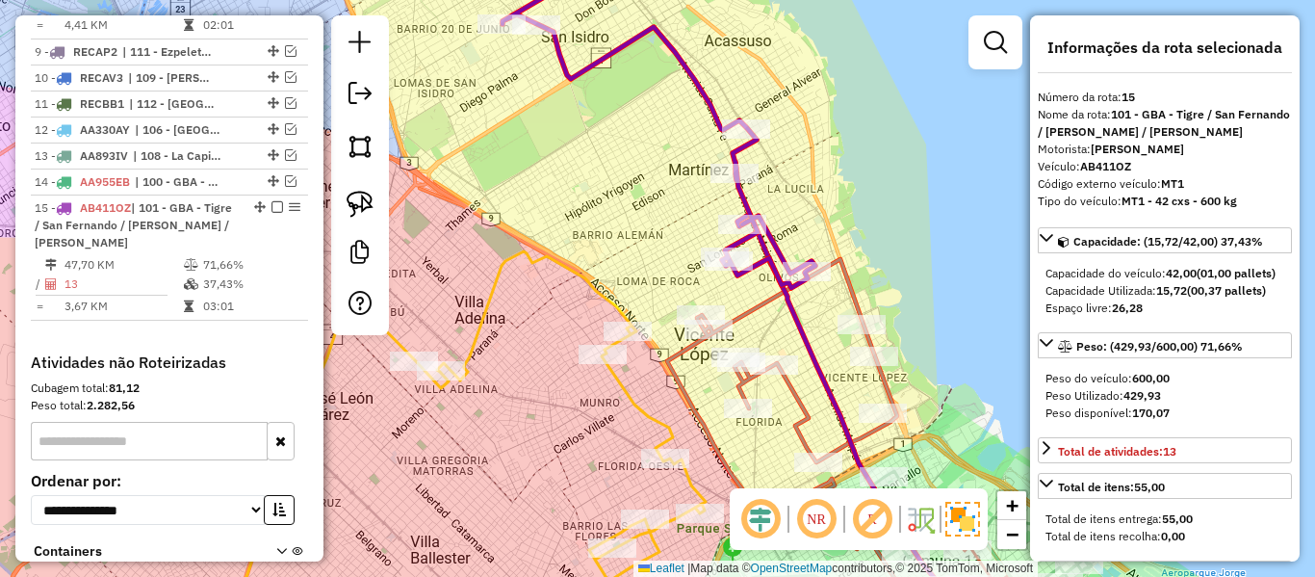
drag, startPoint x: 745, startPoint y: 303, endPoint x: 724, endPoint y: 340, distance: 42.3
click at [717, 346] on div "Rota 8 - Placa PDB143 481939 - Silvia Ortega Rota 8 - Placa PDB143 505507 - Pau…" at bounding box center [657, 288] width 1315 height 577
drag, startPoint x: 751, startPoint y: 327, endPoint x: 688, endPoint y: 344, distance: 64.7
click at [881, 332] on div "Rota 8 - Placa PDB143 535767 - Anibal Straforini Janela de atendimento Grade de…" at bounding box center [657, 288] width 1315 height 577
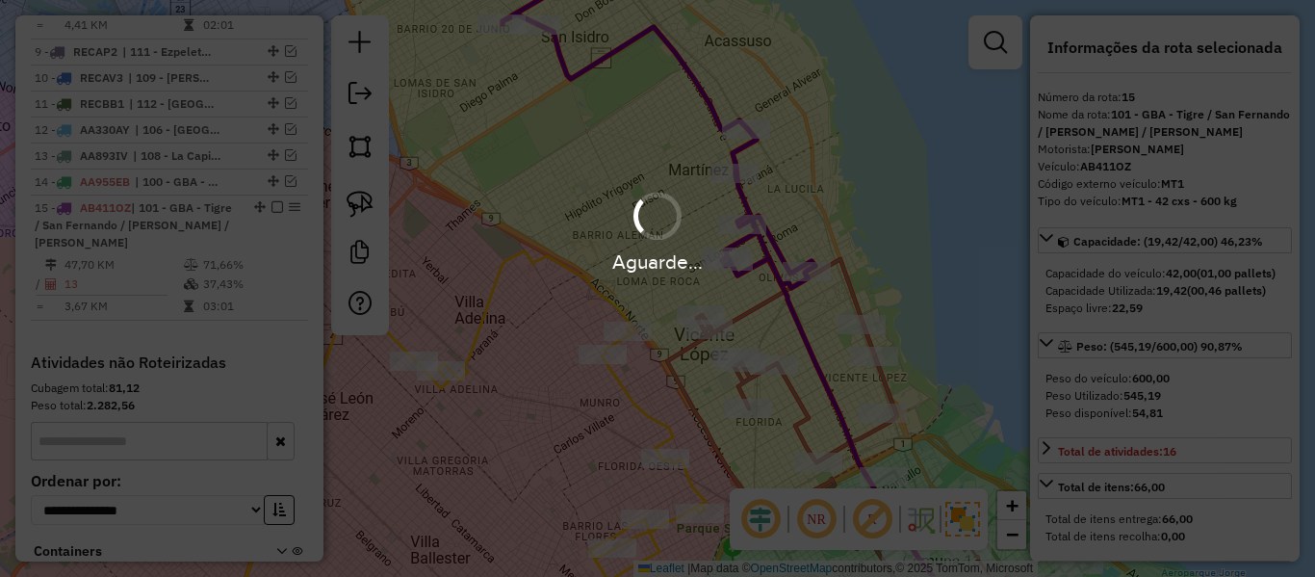
select select "**********"
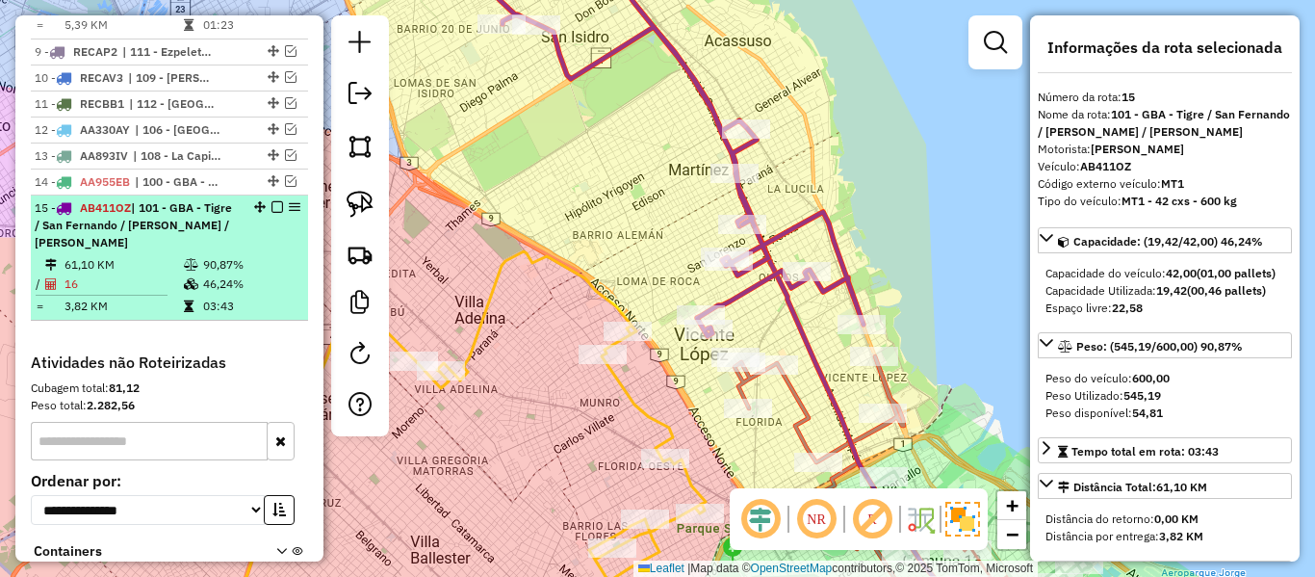
click at [271, 201] on em at bounding box center [277, 207] width 12 height 12
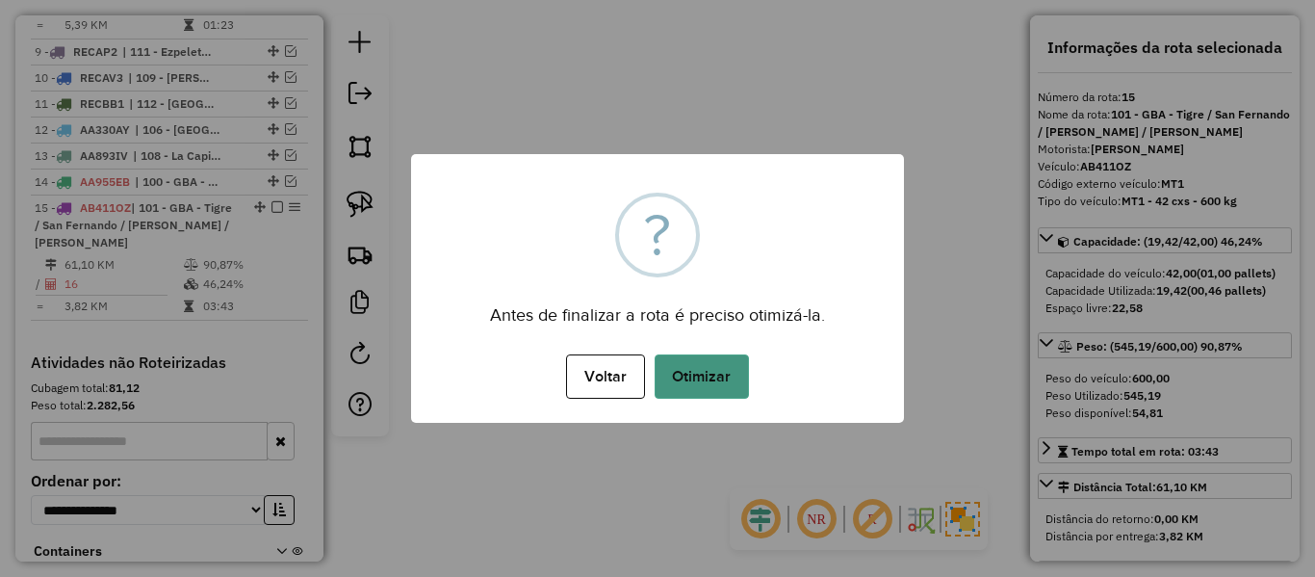
click at [731, 381] on button "Otimizar" at bounding box center [702, 376] width 94 height 44
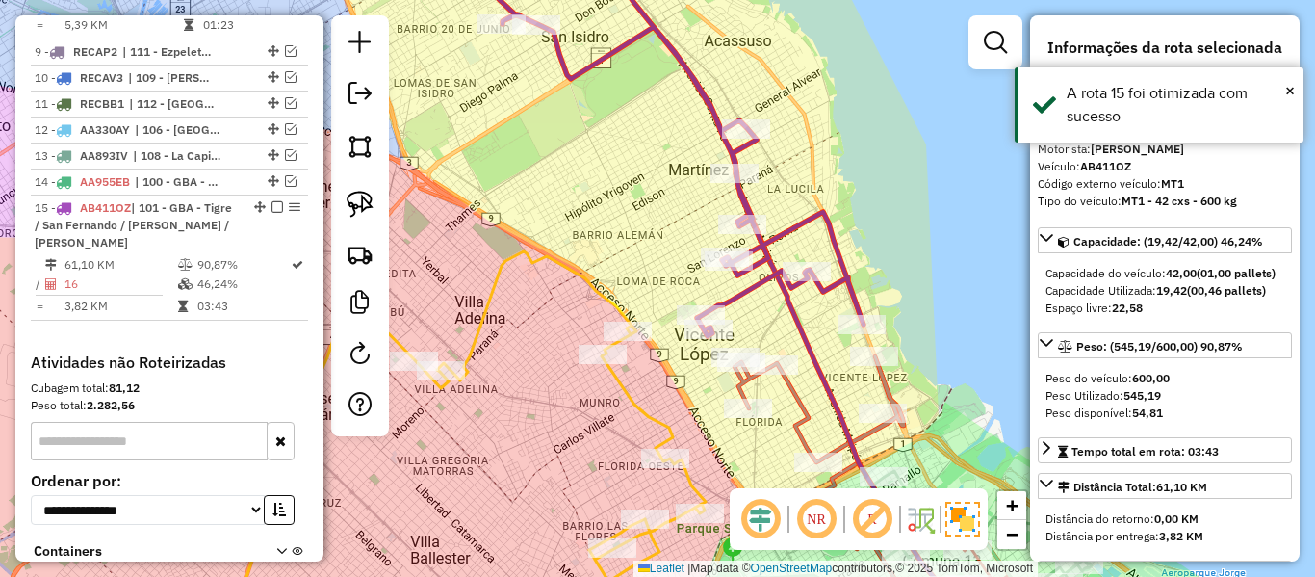
click at [890, 285] on div "Janela de atendimento Grade de atendimento Capacidade Transportadoras Veículos …" at bounding box center [657, 288] width 1315 height 577
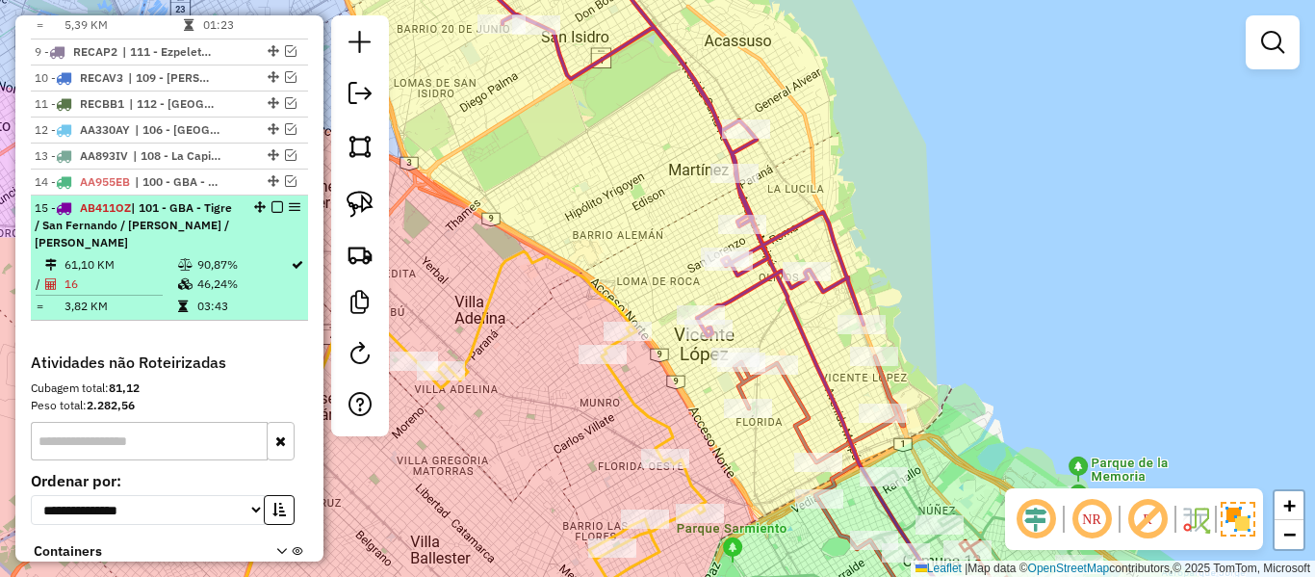
click at [274, 201] on em at bounding box center [277, 207] width 12 height 12
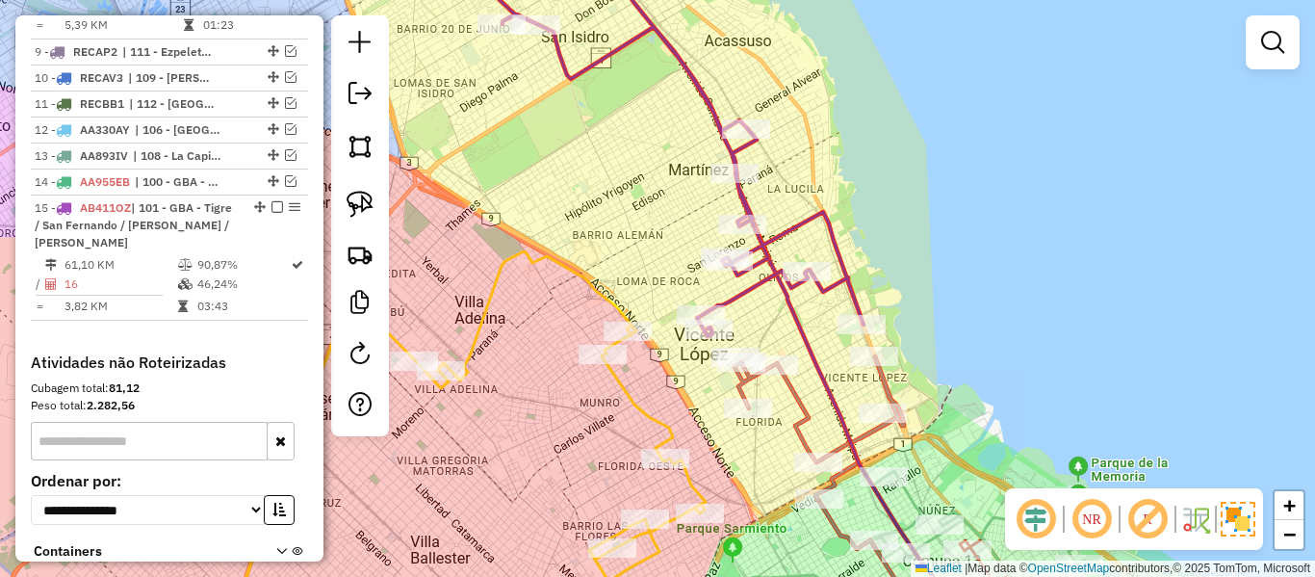
scroll to position [1654, 0]
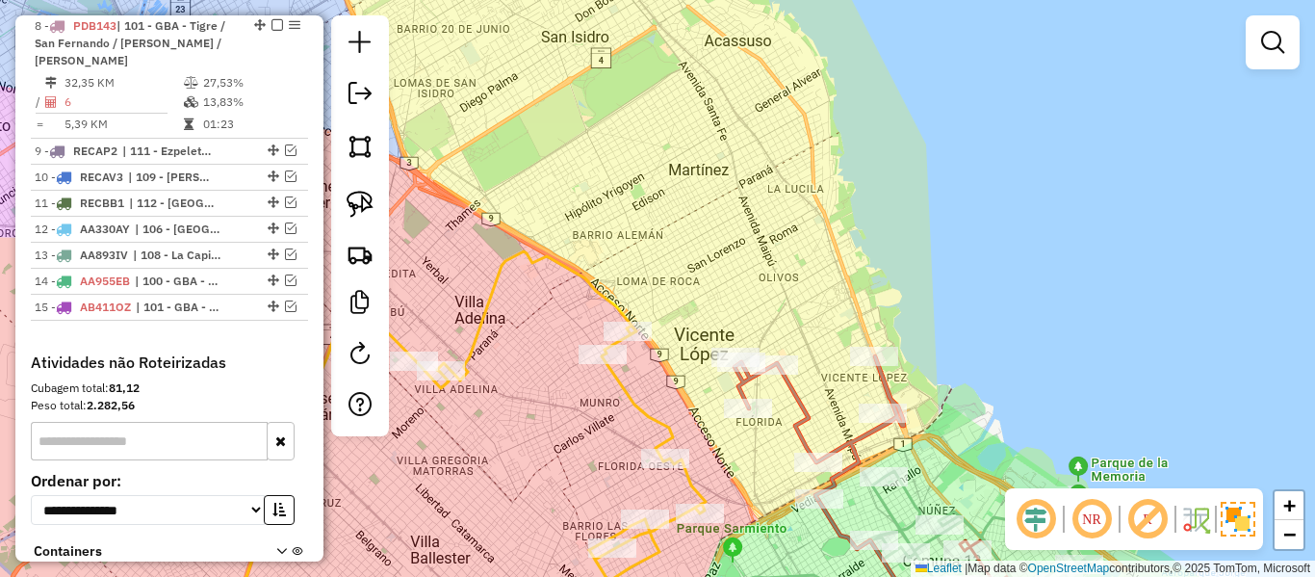
drag, startPoint x: 843, startPoint y: 180, endPoint x: 867, endPoint y: 304, distance: 126.5
click at [843, 187] on div "Janela de atendimento Grade de atendimento Capacidade Transportadoras Veículos …" at bounding box center [657, 288] width 1315 height 577
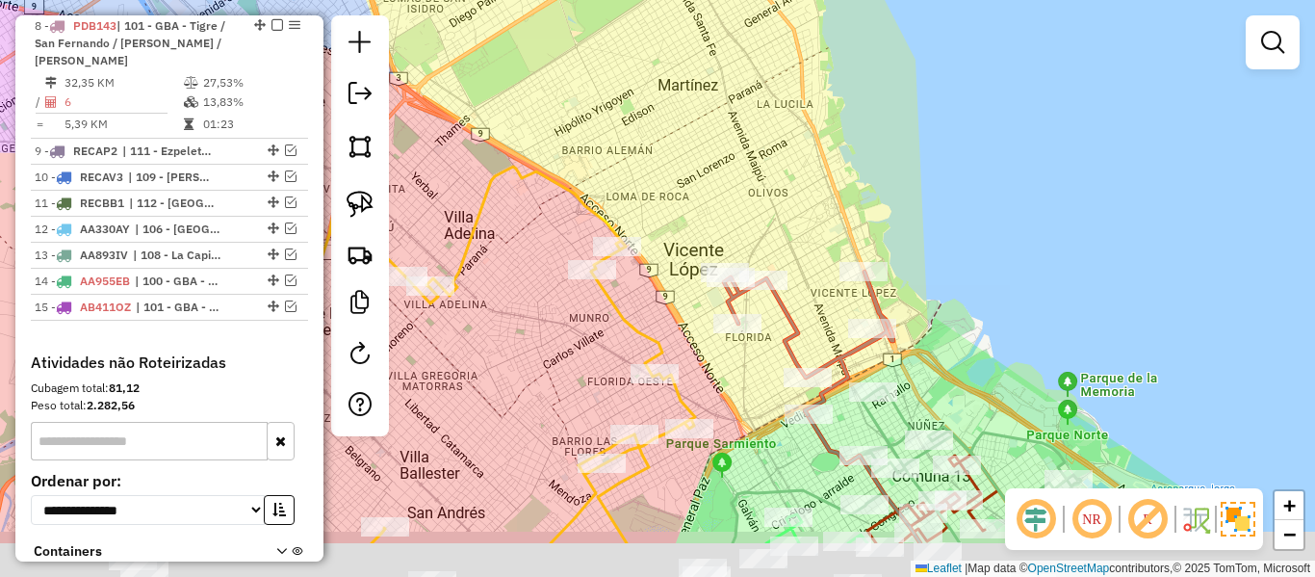
drag, startPoint x: 858, startPoint y: 215, endPoint x: 865, endPoint y: 108, distance: 107.1
click at [865, 108] on div "Janela de atendimento Grade de atendimento Capacidade Transportadoras Veículos …" at bounding box center [657, 288] width 1315 height 577
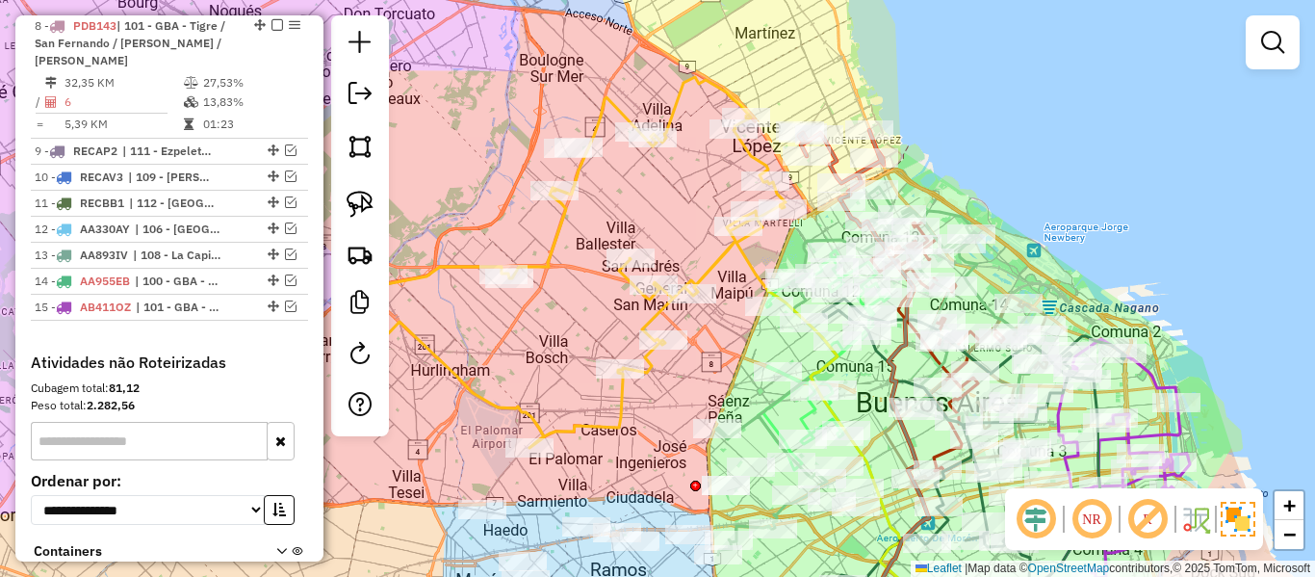
drag, startPoint x: 709, startPoint y: 167, endPoint x: 816, endPoint y: 168, distance: 106.9
click at [816, 168] on div "Janela de atendimento Grade de atendimento Capacidade Transportadoras Veículos …" at bounding box center [657, 288] width 1315 height 577
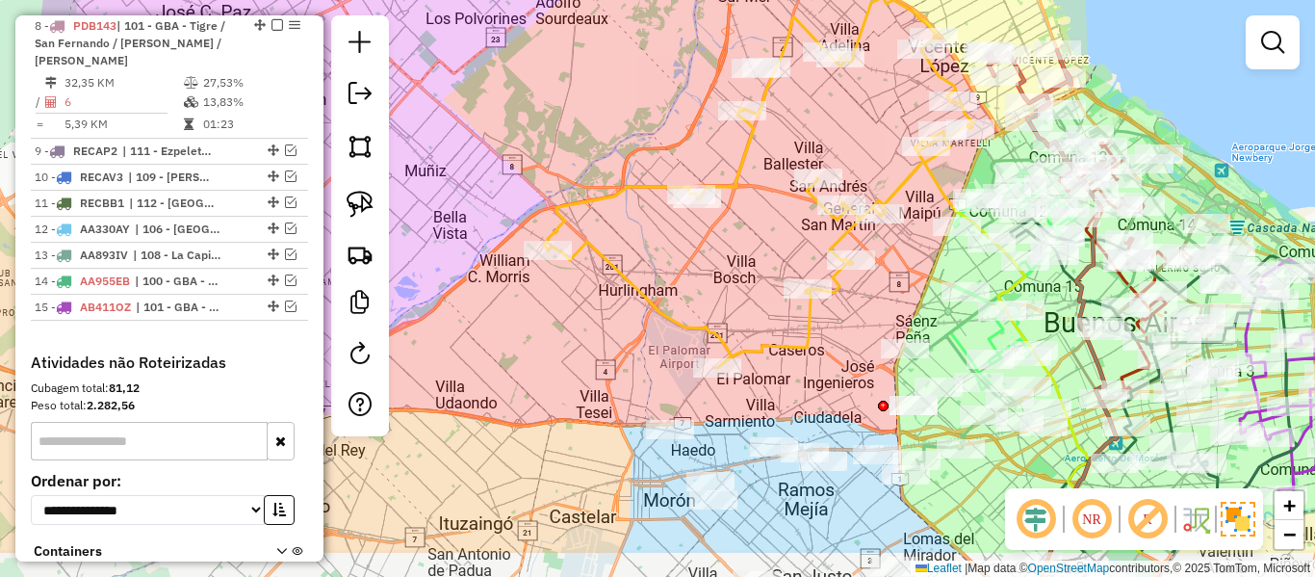
drag, startPoint x: 771, startPoint y: 175, endPoint x: 852, endPoint y: 93, distance: 115.0
click at [852, 93] on div "Janela de atendimento Grade de atendimento Capacidade Transportadoras Veículos …" at bounding box center [657, 288] width 1315 height 577
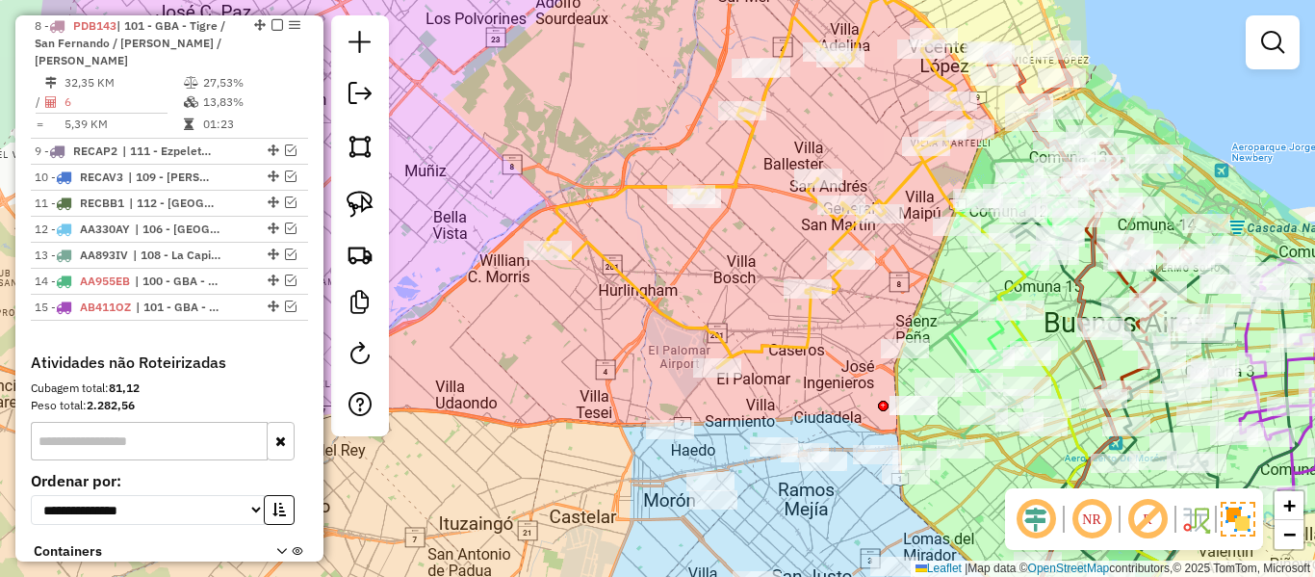
click at [836, 334] on div "Rota 7 - Placa OMP550 553043 - graciela de giovanni Janela de atendimento Grade…" at bounding box center [657, 288] width 1315 height 577
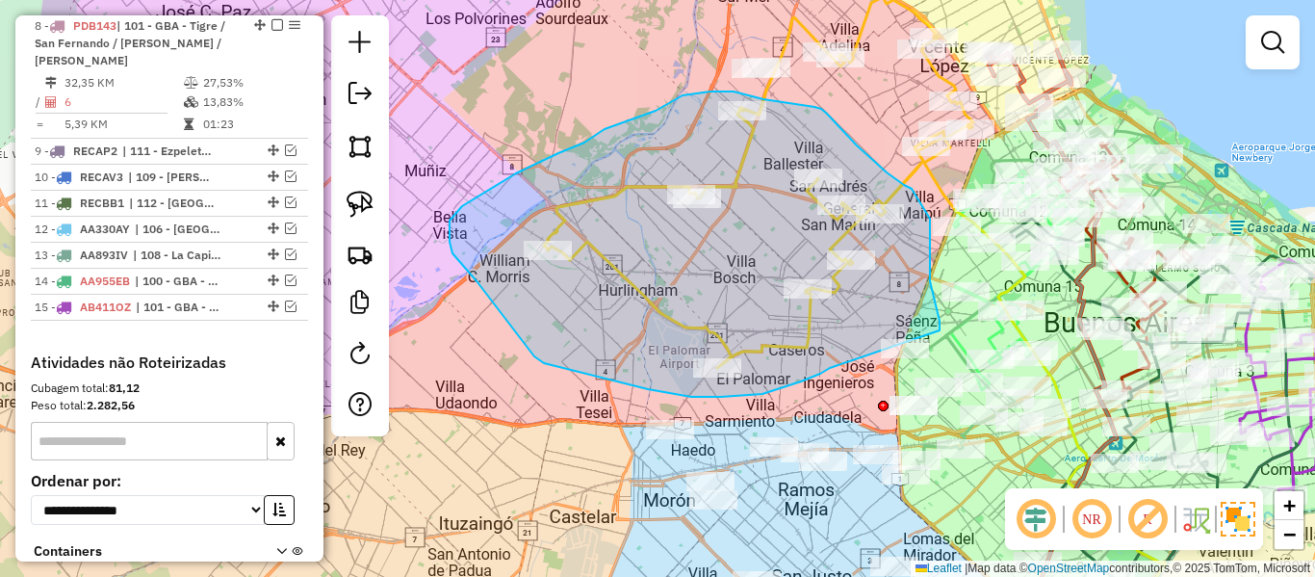
drag, startPoint x: 721, startPoint y: 397, endPoint x: 929, endPoint y: 372, distance: 209.4
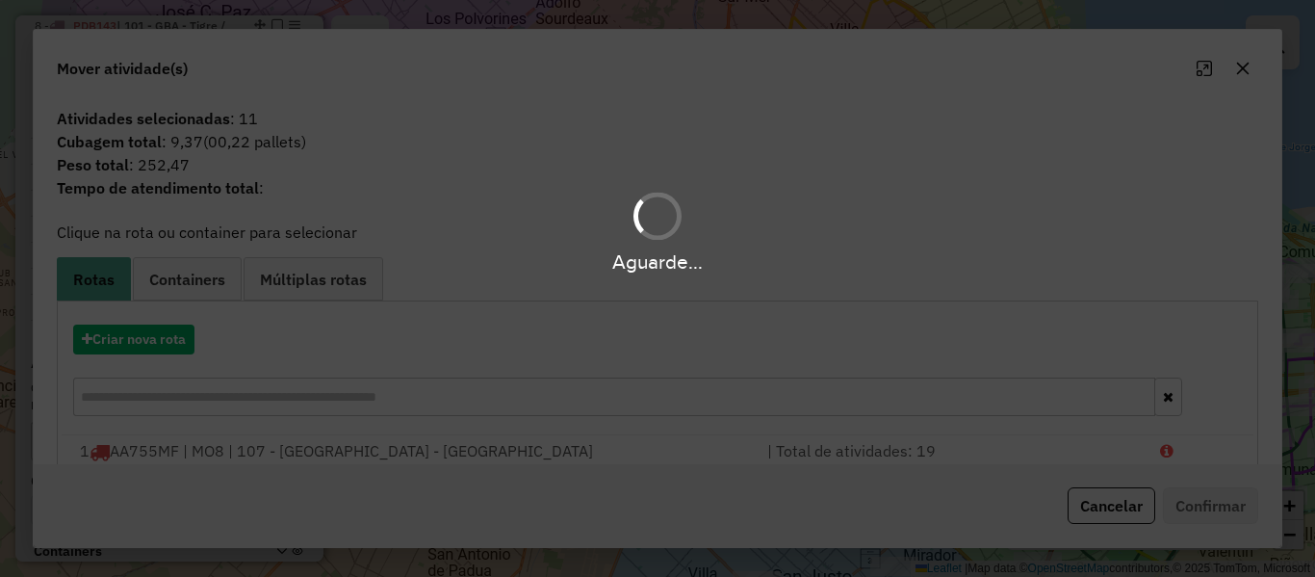
click at [173, 335] on hb-app "Aguarde... Pop-up bloqueado! Seu navegador bloqueou automáticamente a abertura …" at bounding box center [657, 288] width 1315 height 577
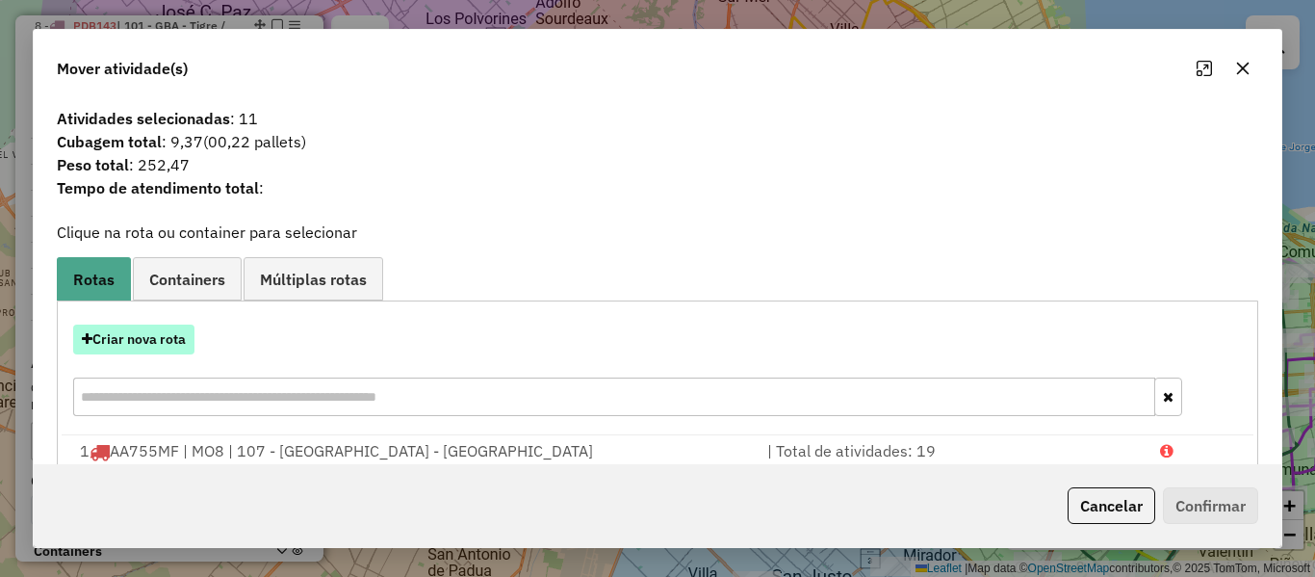
click at [173, 337] on button "Criar nova rota" at bounding box center [133, 339] width 121 height 30
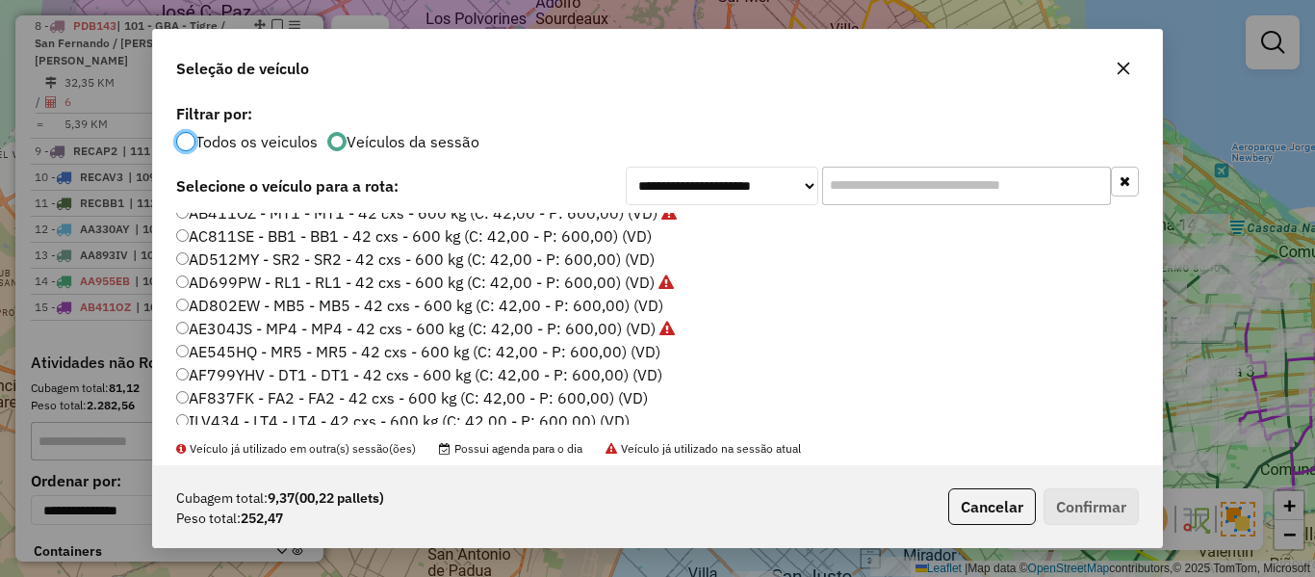
scroll to position [96, 0]
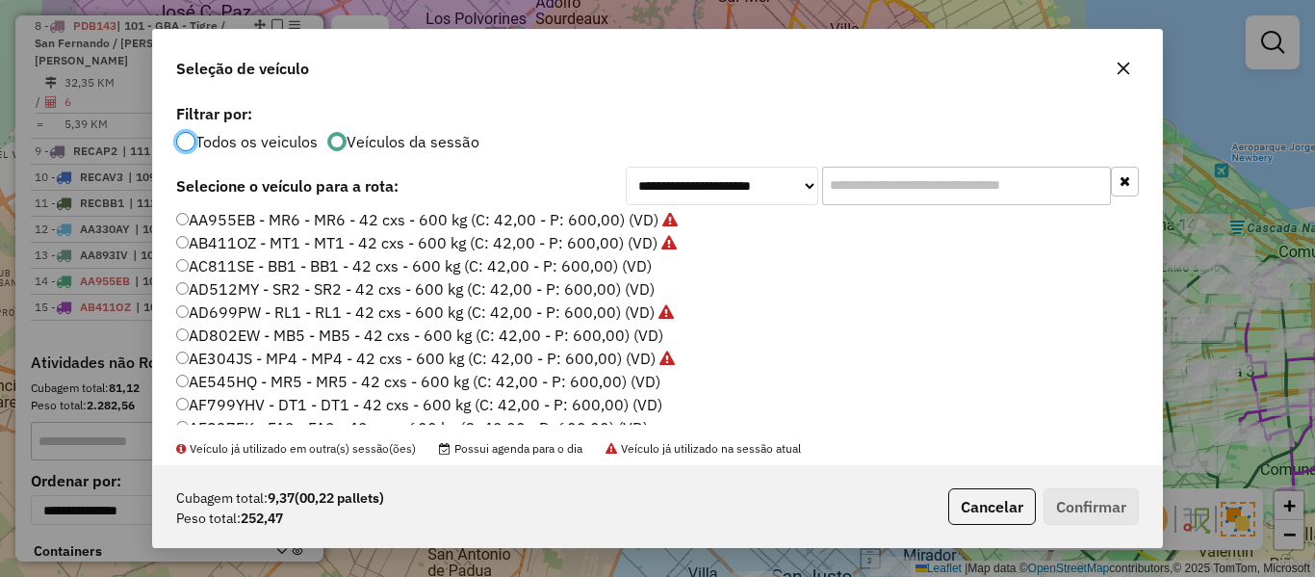
click at [629, 268] on label "AC811SE - BB1 - BB1 - 42 cxs - 600 kg (C: 42,00 - P: 600,00) (VD)" at bounding box center [414, 265] width 476 height 23
click at [1070, 499] on button "Confirmar" at bounding box center [1091, 506] width 95 height 37
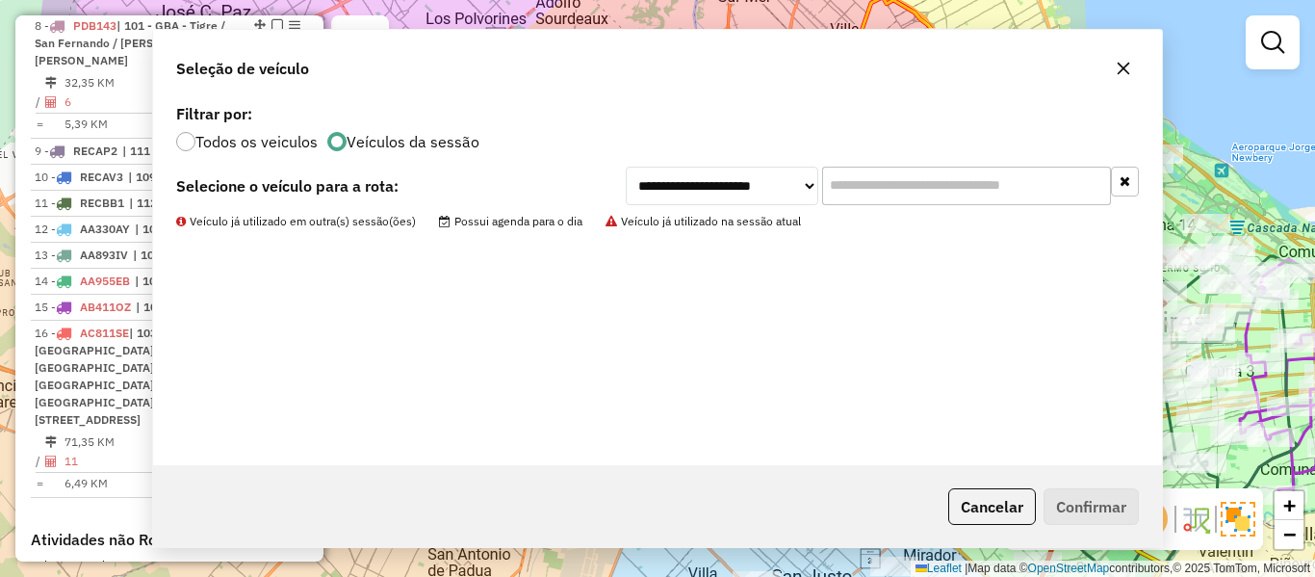
scroll to position [1753, 0]
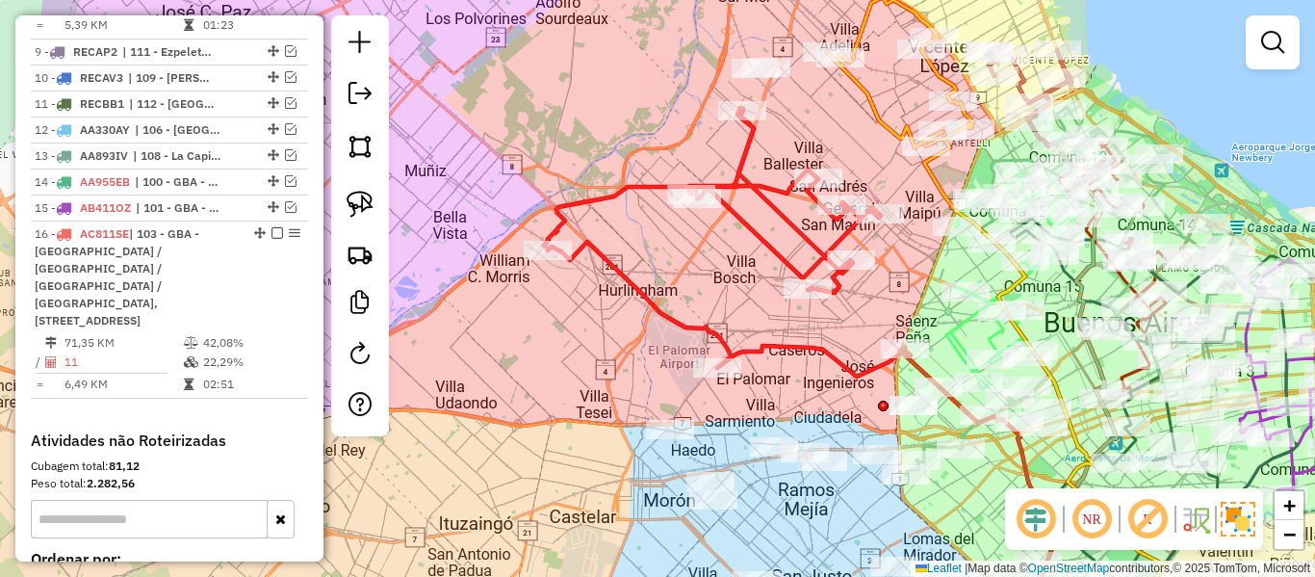
click at [818, 245] on icon at bounding box center [727, 242] width 367 height 269
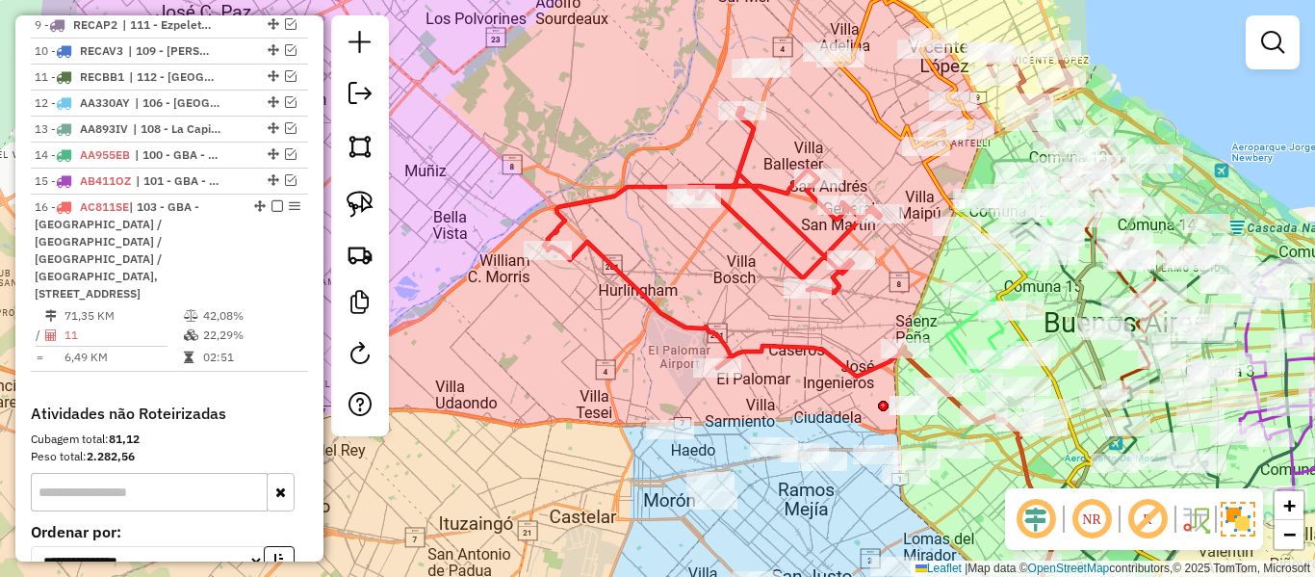
select select "**********"
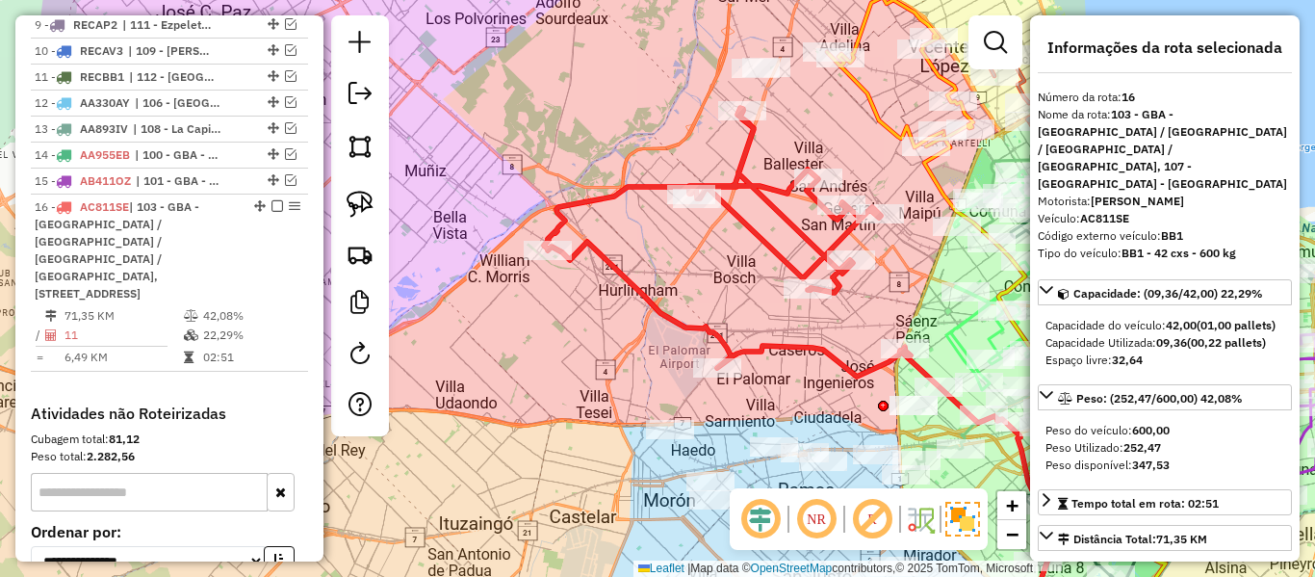
scroll to position [1796, 0]
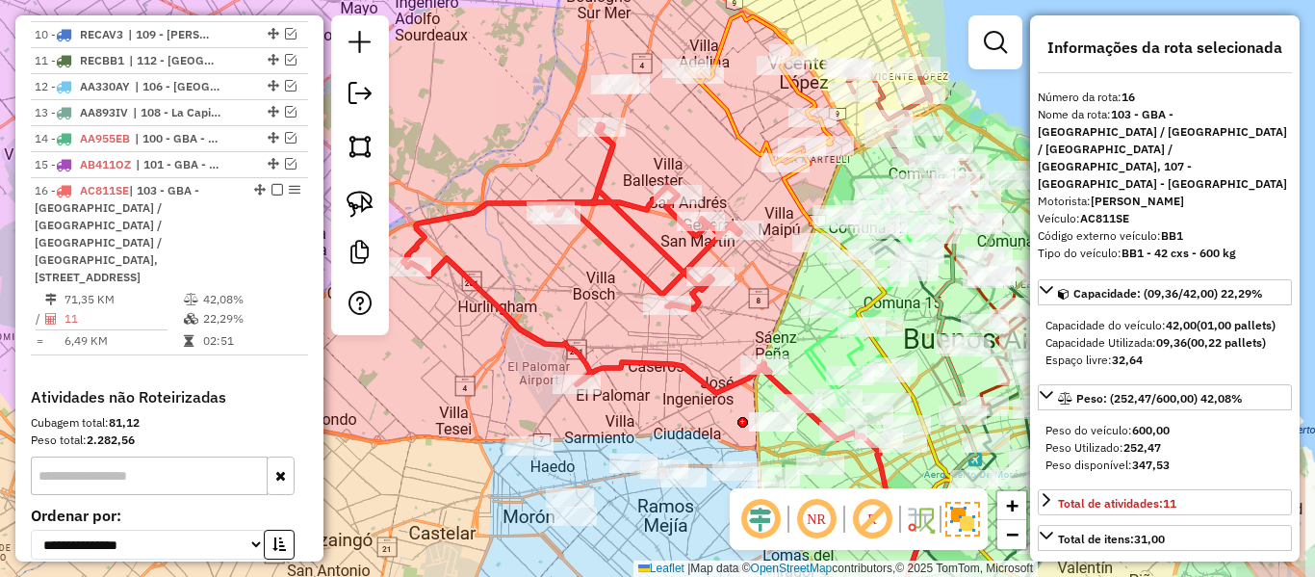
drag, startPoint x: 899, startPoint y: 293, endPoint x: 771, endPoint y: 311, distance: 129.3
click at [771, 311] on div "Janela de atendimento Grade de atendimento Capacidade Transportadoras Veículos …" at bounding box center [657, 288] width 1315 height 577
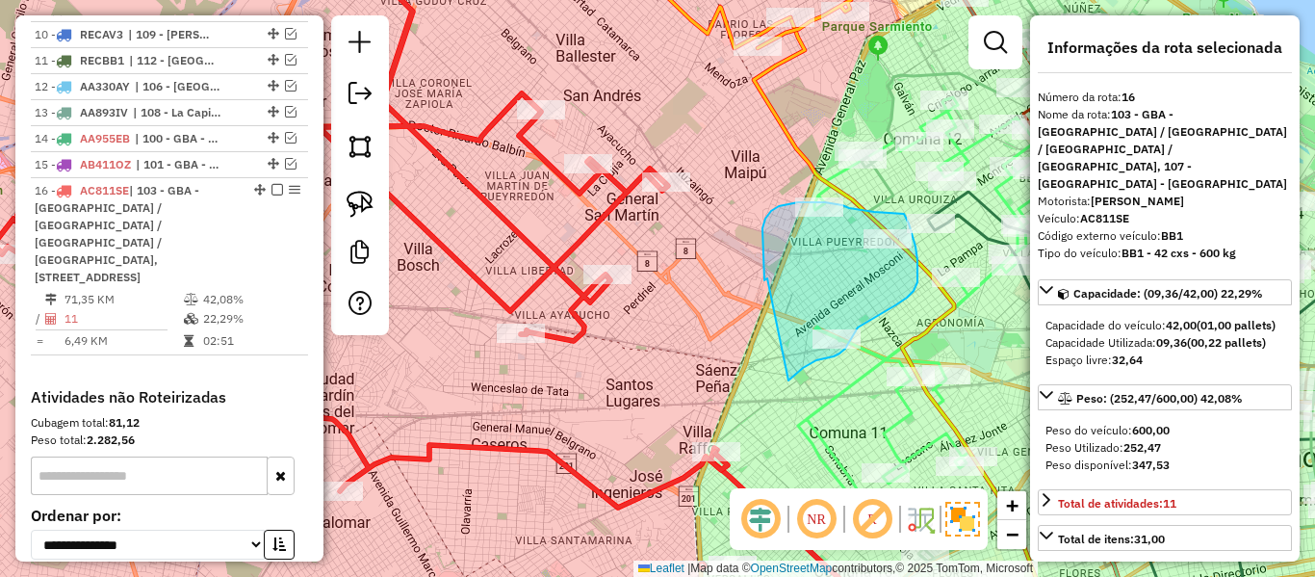
drag, startPoint x: 764, startPoint y: 280, endPoint x: 788, endPoint y: 380, distance: 103.0
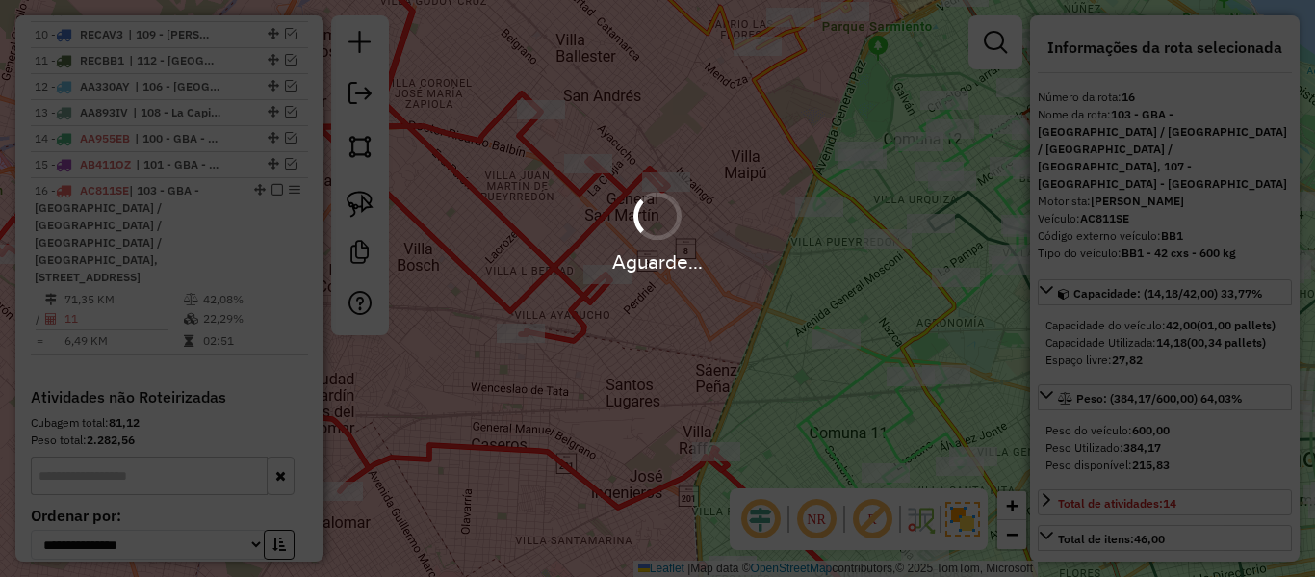
select select "**********"
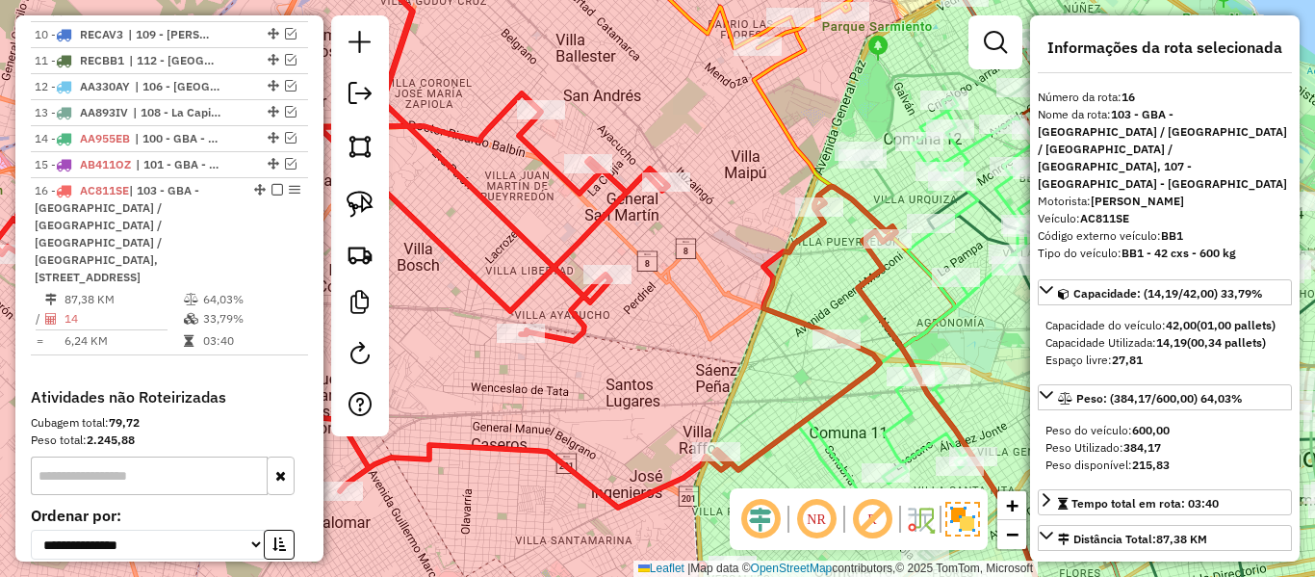
drag, startPoint x: 882, startPoint y: 262, endPoint x: 859, endPoint y: 255, distance: 24.1
click at [877, 258] on icon at bounding box center [957, 432] width 199 height 403
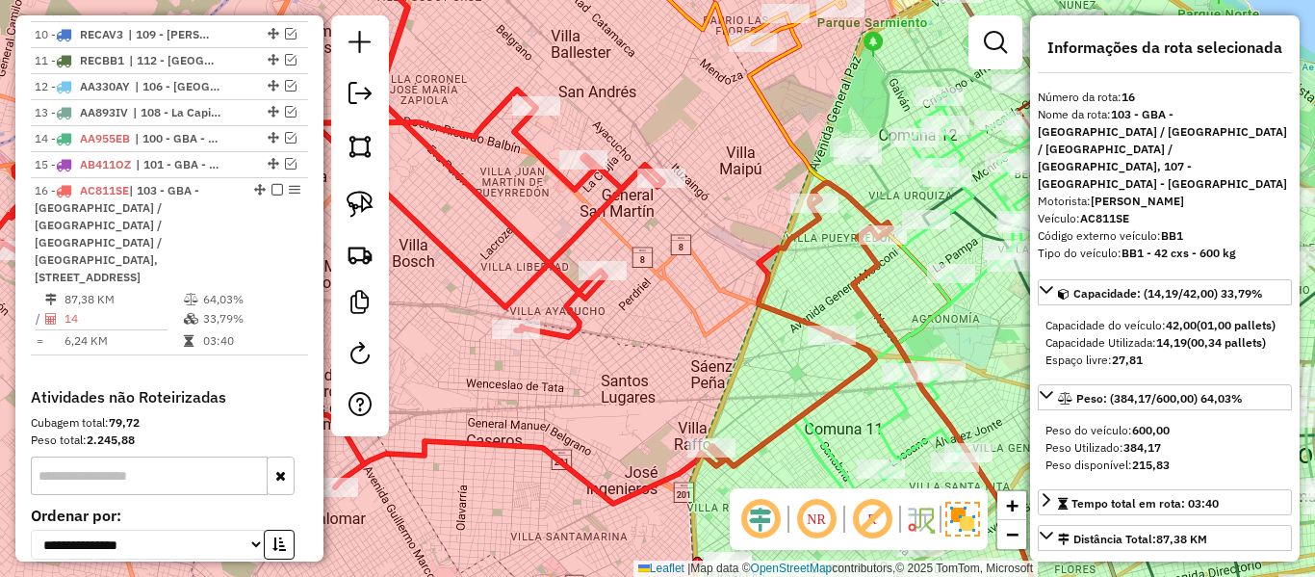
drag, startPoint x: 817, startPoint y: 229, endPoint x: 806, endPoint y: 227, distance: 11.7
click at [816, 229] on icon at bounding box center [439, 234] width 903 height 537
click at [806, 227] on icon at bounding box center [439, 234] width 903 height 537
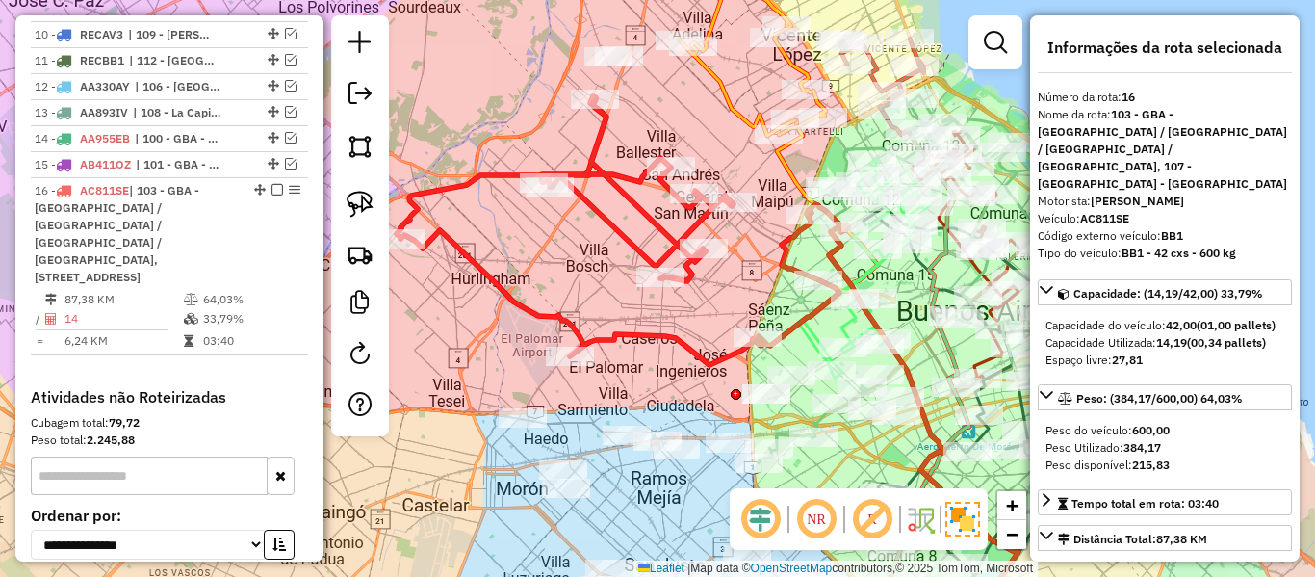
drag, startPoint x: 783, startPoint y: 232, endPoint x: 738, endPoint y: 311, distance: 90.5
click at [738, 305] on icon at bounding box center [622, 230] width 451 height 269
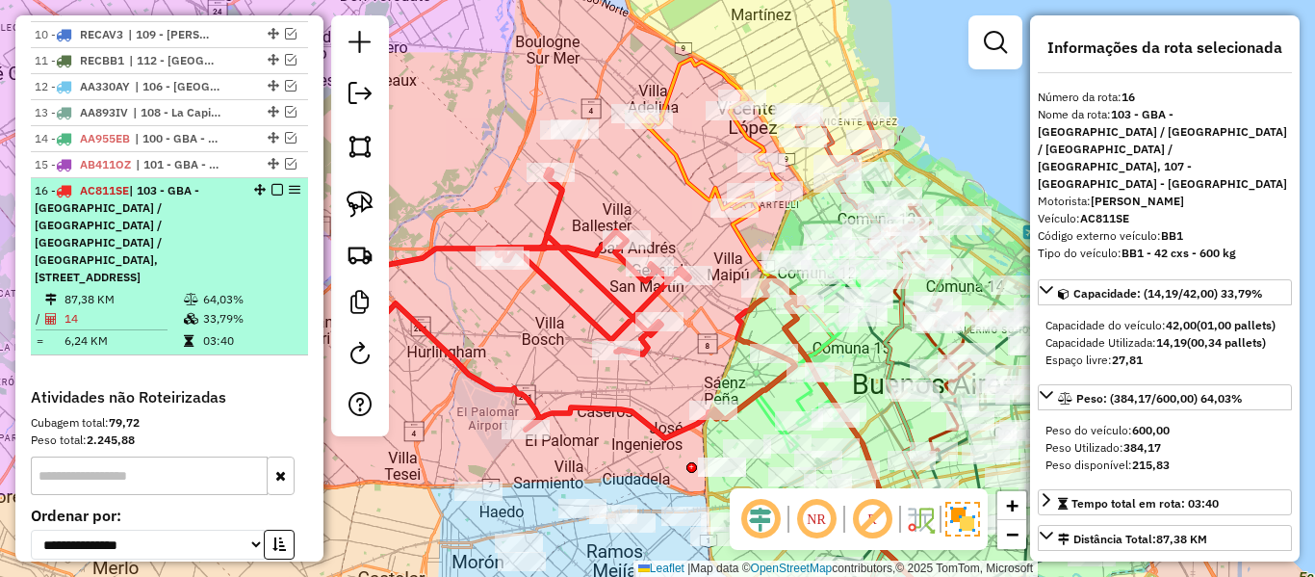
click at [271, 184] on em at bounding box center [277, 190] width 12 height 12
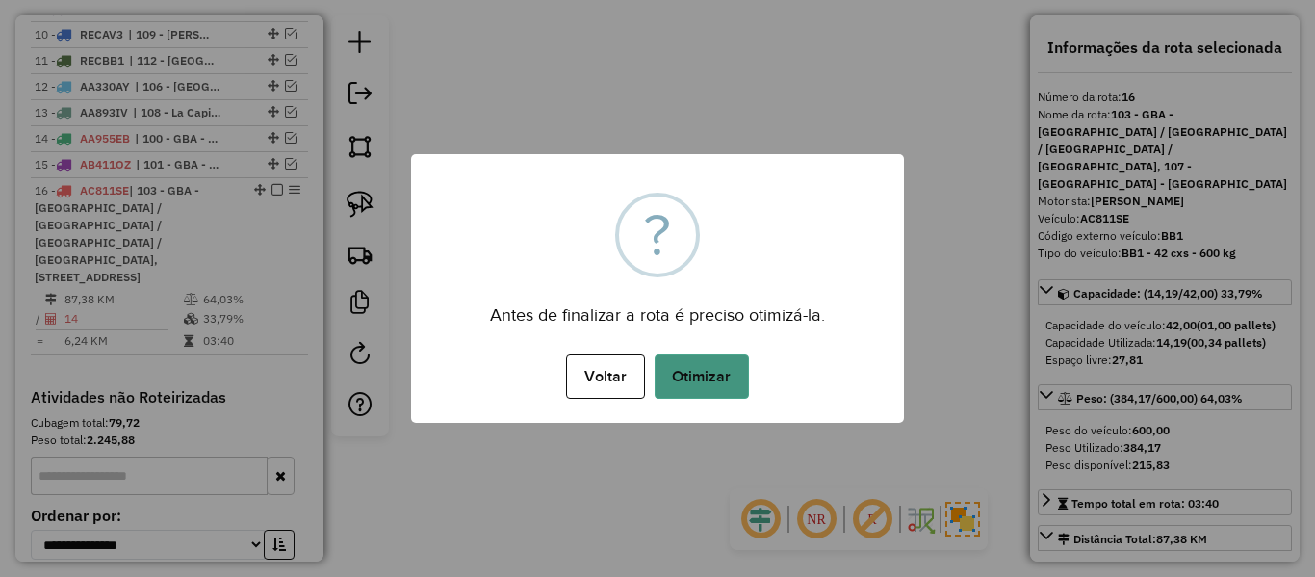
click at [727, 373] on button "Otimizar" at bounding box center [702, 376] width 94 height 44
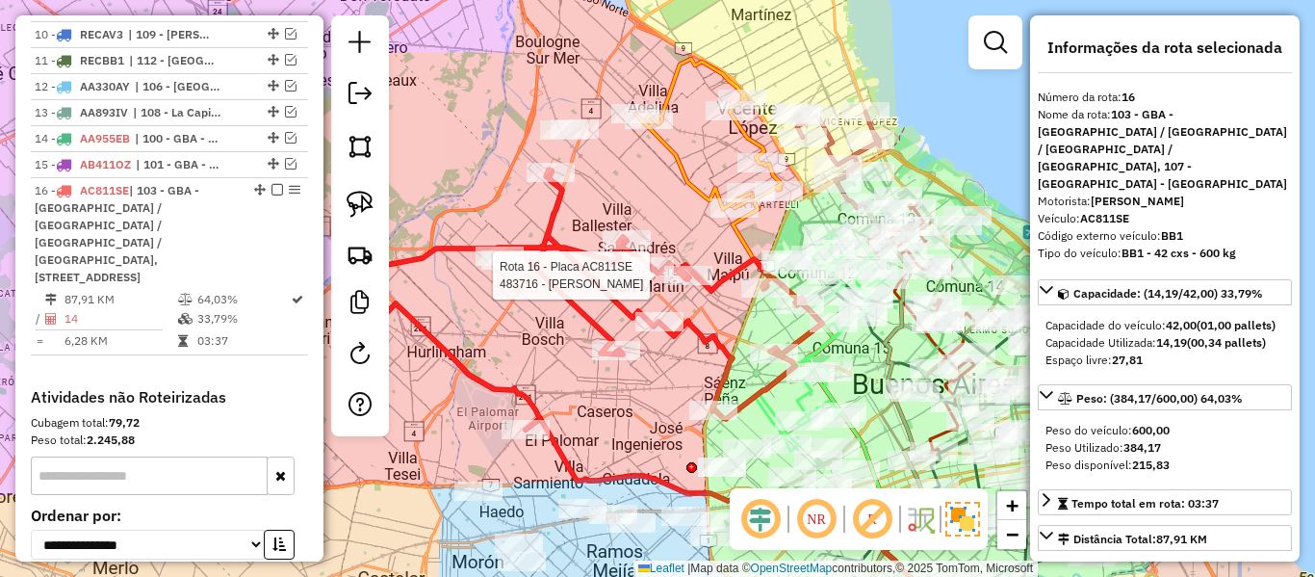
click at [709, 285] on div at bounding box center [688, 275] width 48 height 19
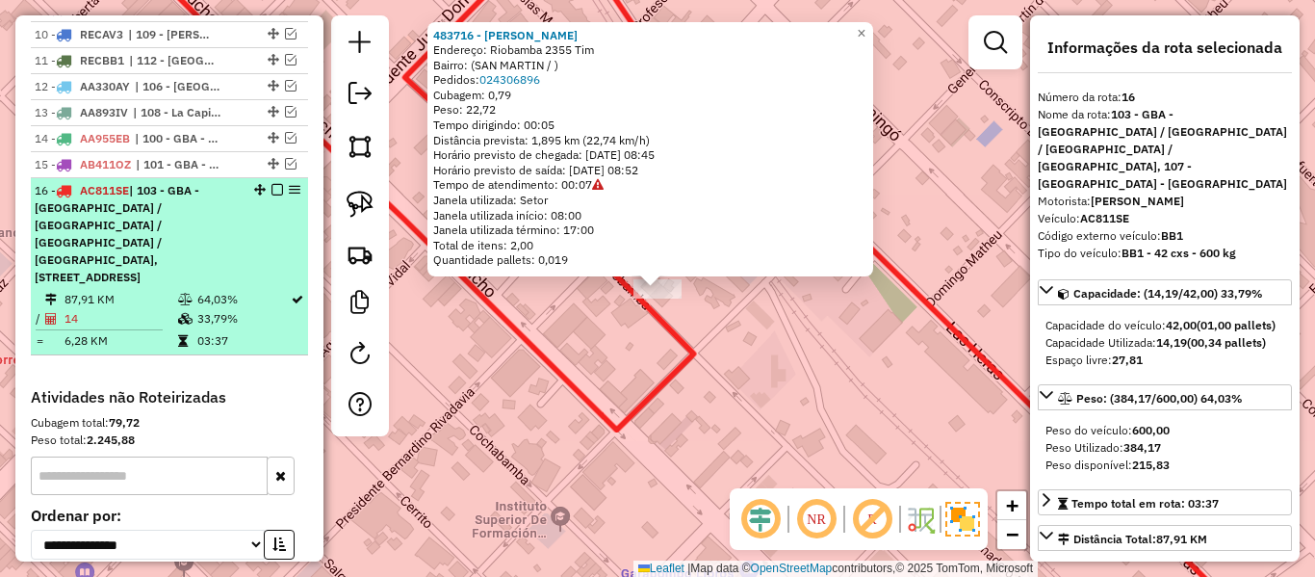
click at [271, 184] on em at bounding box center [277, 190] width 12 height 12
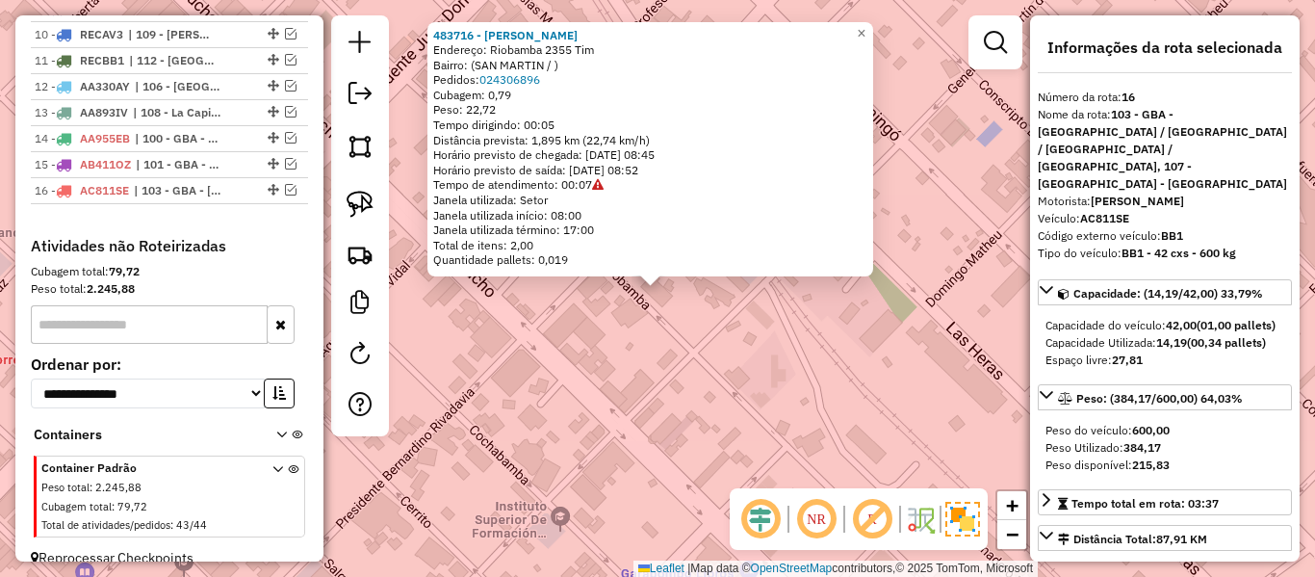
scroll to position [1680, 0]
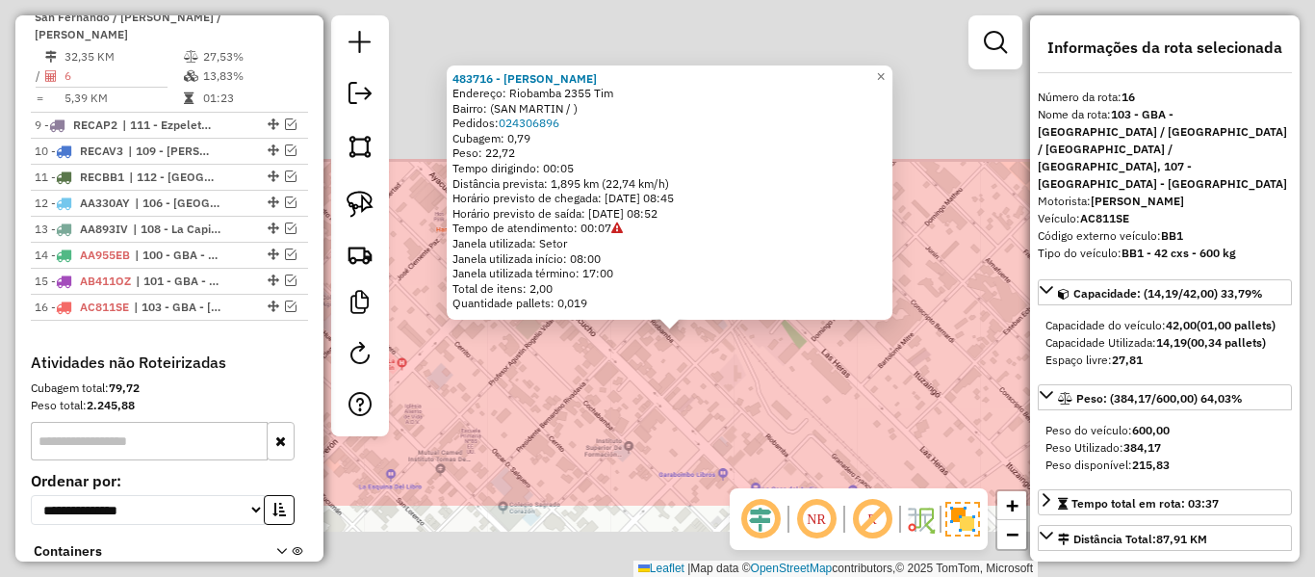
click at [696, 376] on div "483716 - MARIANA CONTRERAS Endereço: Riobamba 2355 Tim Bairro: (SAN MARTIN / ) …" at bounding box center [657, 288] width 1315 height 577
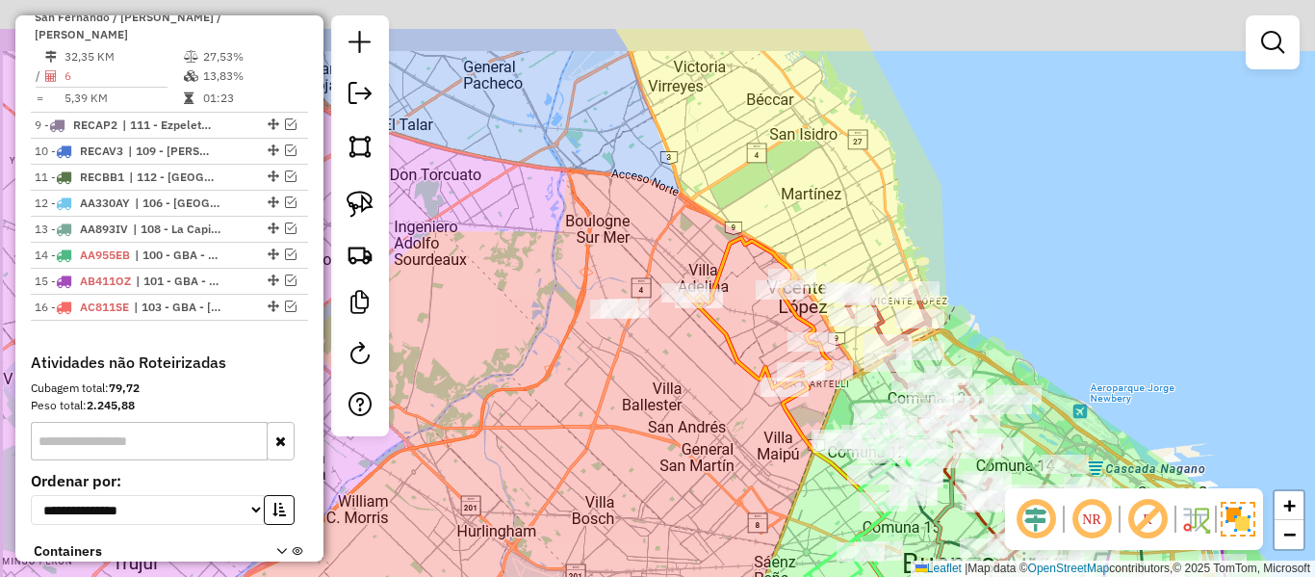
drag, startPoint x: 663, startPoint y: 325, endPoint x: 730, endPoint y: 446, distance: 137.5
click at [730, 446] on div "Janela de atendimento Grade de atendimento Capacidade Transportadoras Veículos …" at bounding box center [657, 288] width 1315 height 577
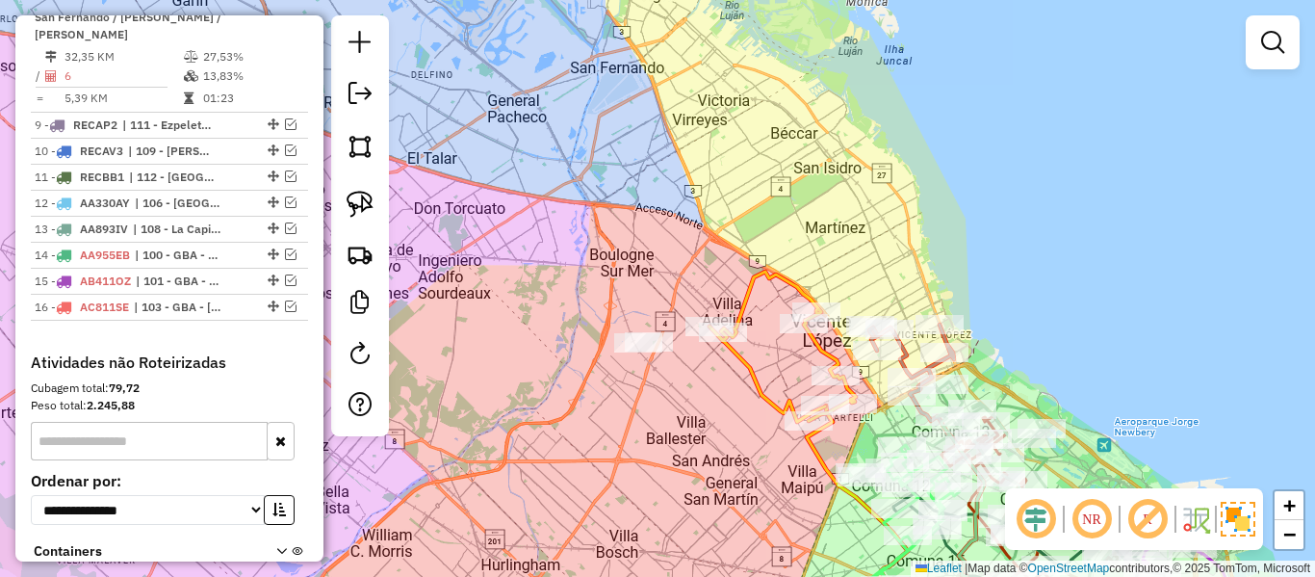
click at [728, 426] on div "Janela de atendimento Grade de atendimento Capacidade Transportadoras Veículos …" at bounding box center [657, 288] width 1315 height 577
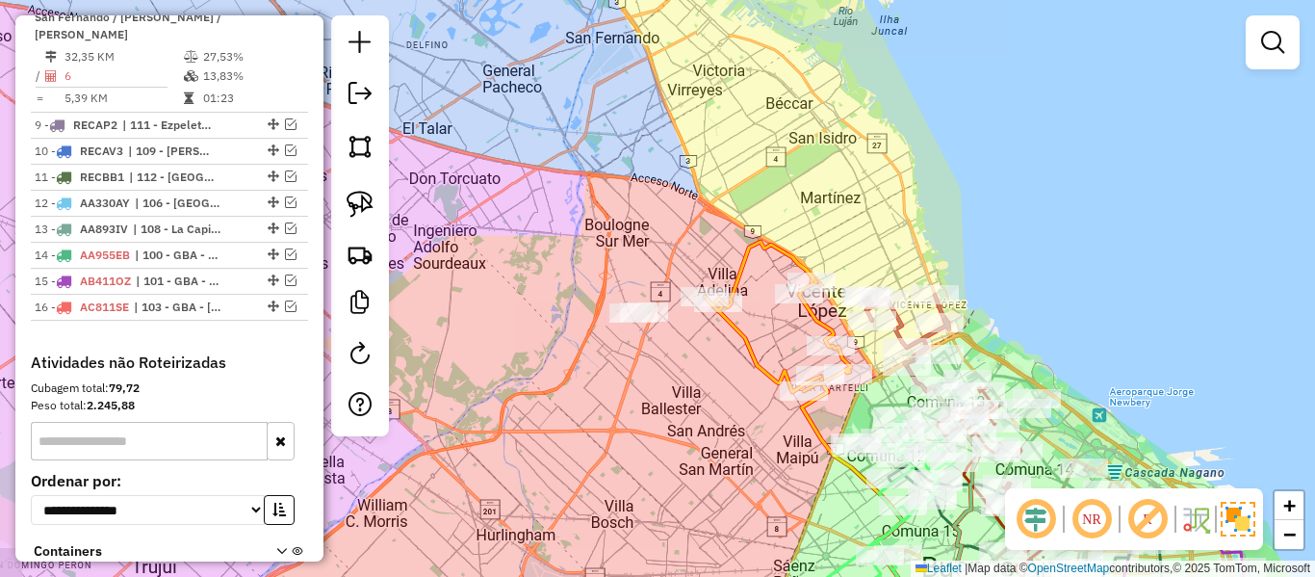
drag, startPoint x: 723, startPoint y: 381, endPoint x: 719, endPoint y: 367, distance: 14.9
click at [719, 367] on div "Janela de atendimento Grade de atendimento Capacidade Transportadoras Veículos …" at bounding box center [657, 288] width 1315 height 577
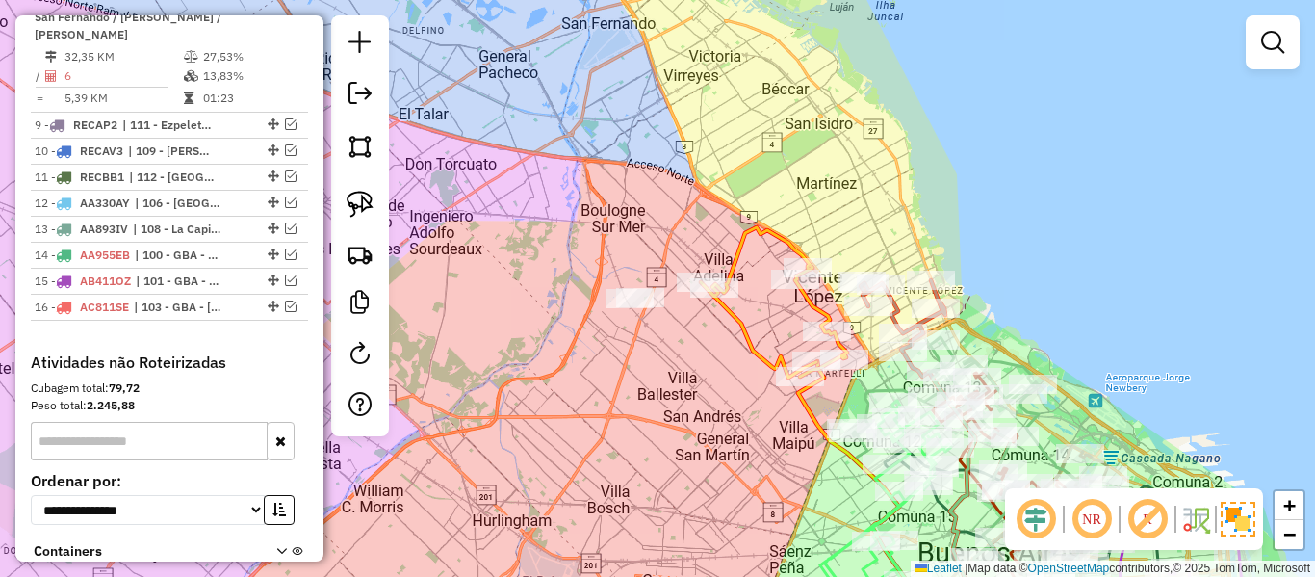
click at [732, 345] on div "Janela de atendimento Grade de atendimento Capacidade Transportadoras Veículos …" at bounding box center [657, 288] width 1315 height 577
click at [742, 340] on icon at bounding box center [774, 302] width 146 height 150
select select "**********"
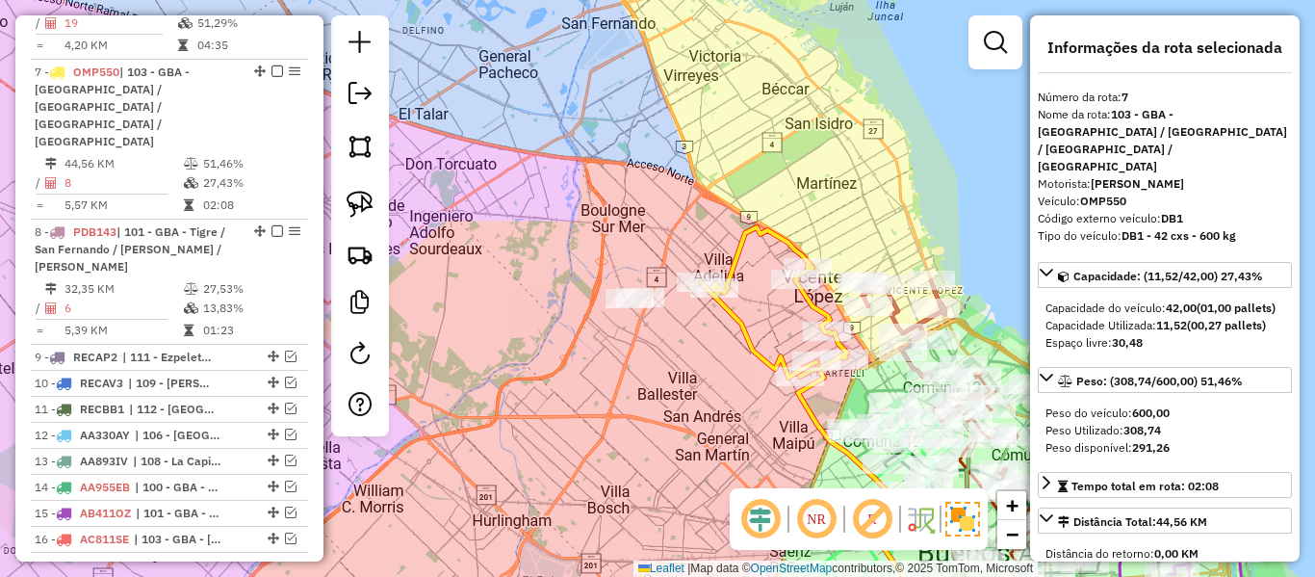
scroll to position [1388, 0]
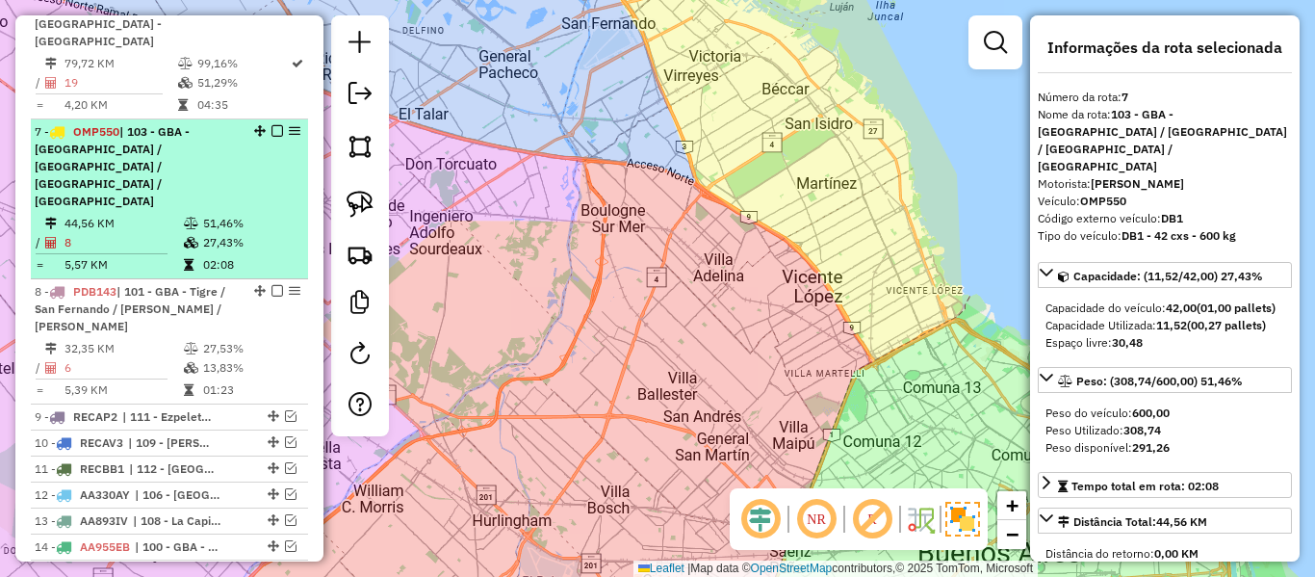
click at [220, 214] on table "44,56 KM 51,46% / 8 27,43% = 5,57 KM 02:08" at bounding box center [170, 244] width 270 height 61
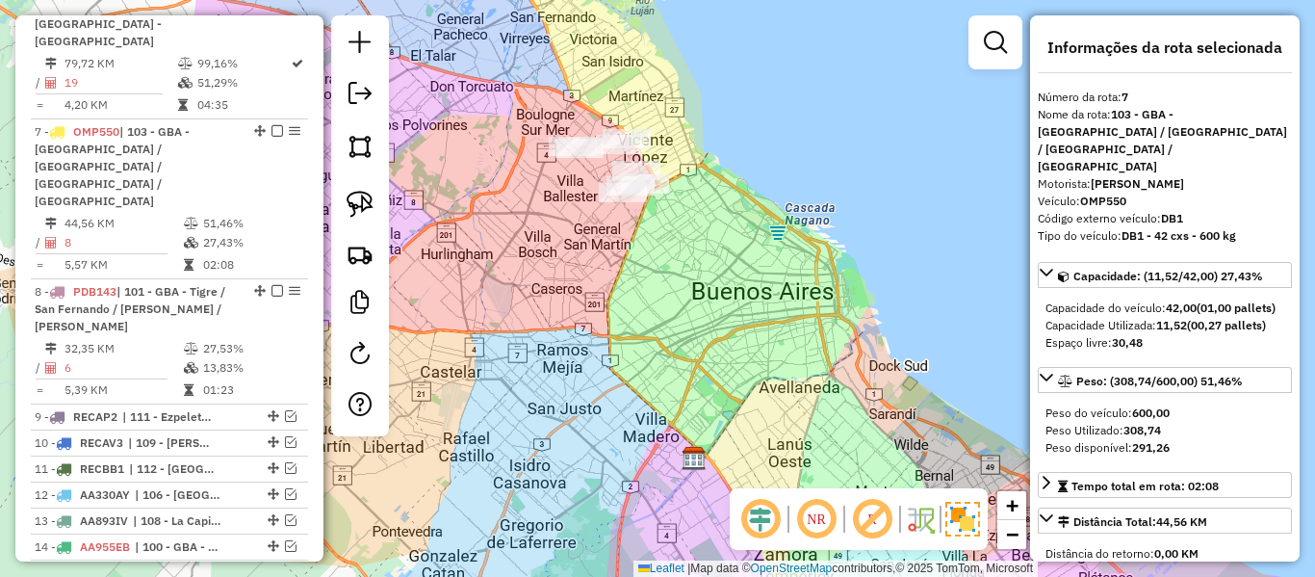
click at [685, 332] on div "Janela de atendimento Grade de atendimento Capacidade Transportadoras Veículos …" at bounding box center [657, 288] width 1315 height 577
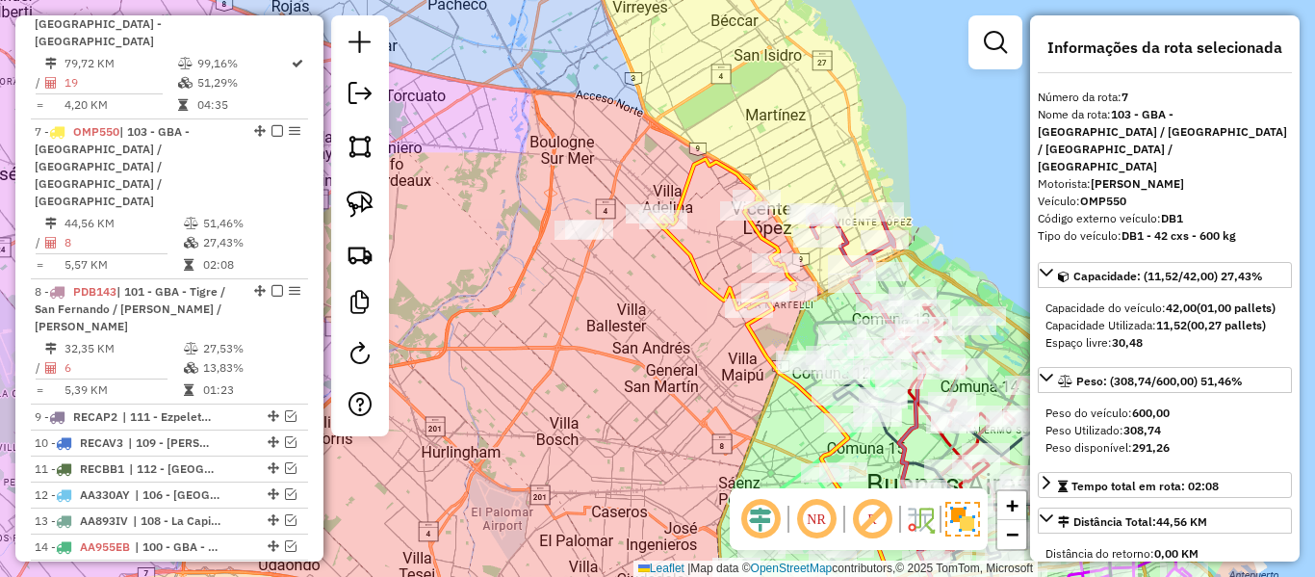
click at [693, 267] on icon at bounding box center [723, 234] width 146 height 150
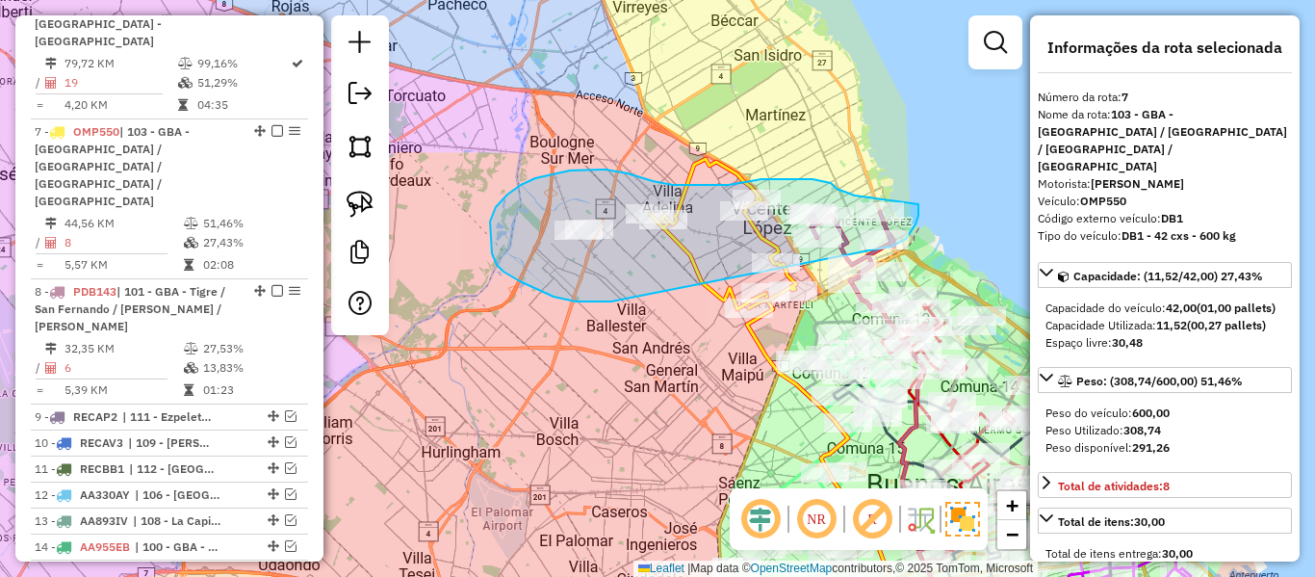
click at [884, 247] on div "Janela de atendimento Grade de atendimento Capacidade Transportadoras Veículos …" at bounding box center [657, 288] width 1315 height 577
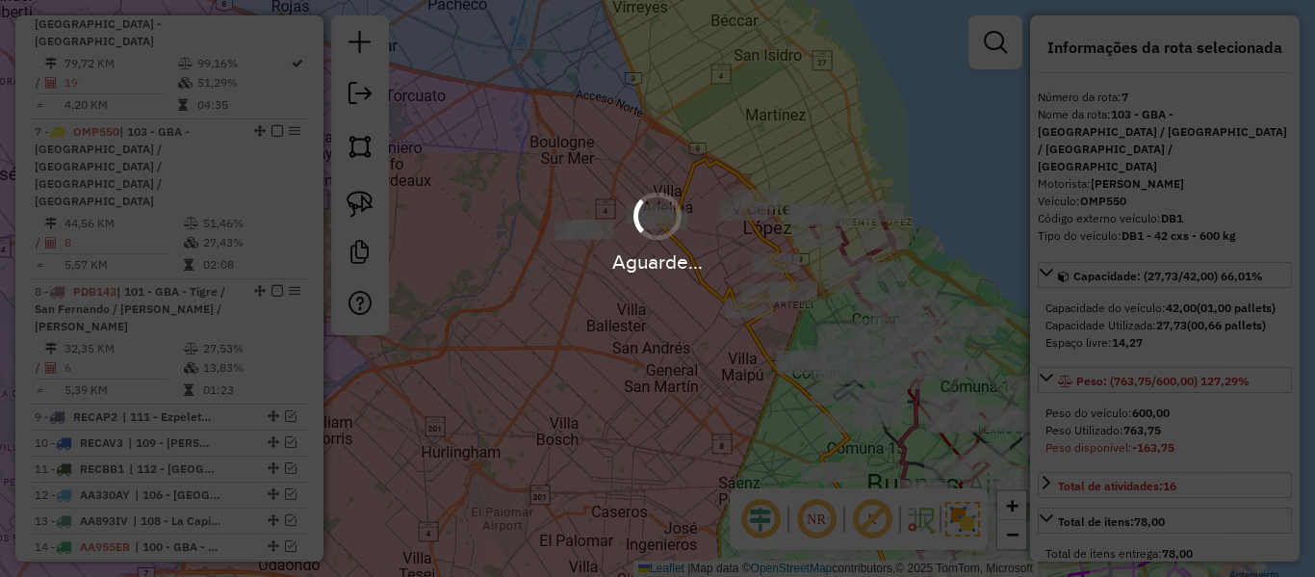
select select "**********"
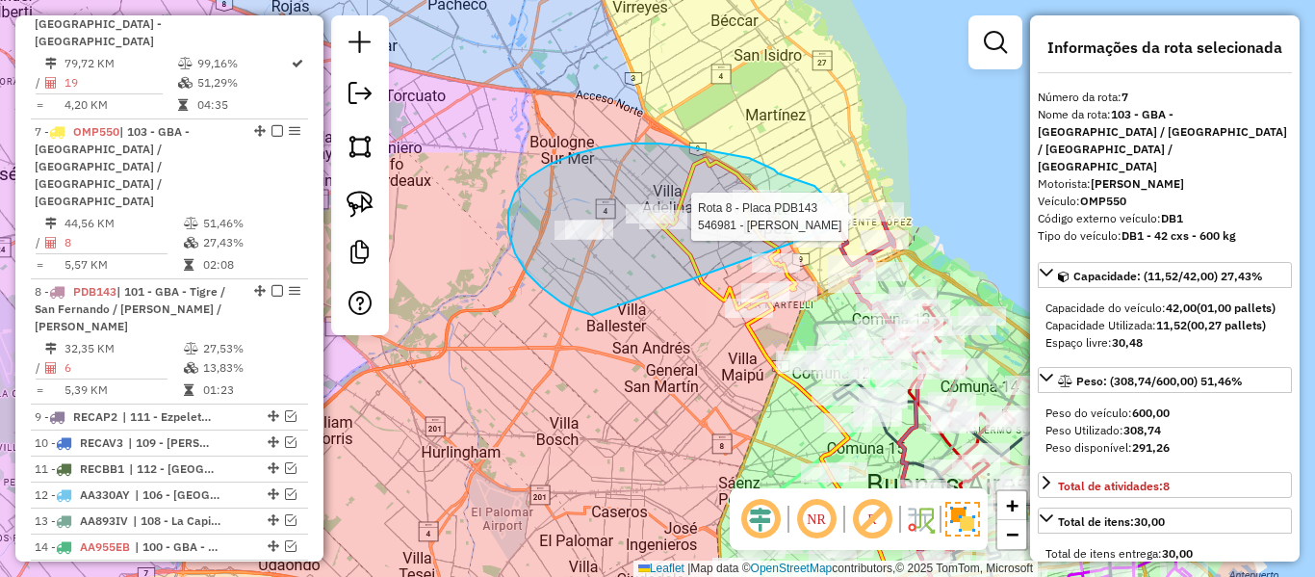
drag, startPoint x: 527, startPoint y: 272, endPoint x: 812, endPoint y: 265, distance: 285.1
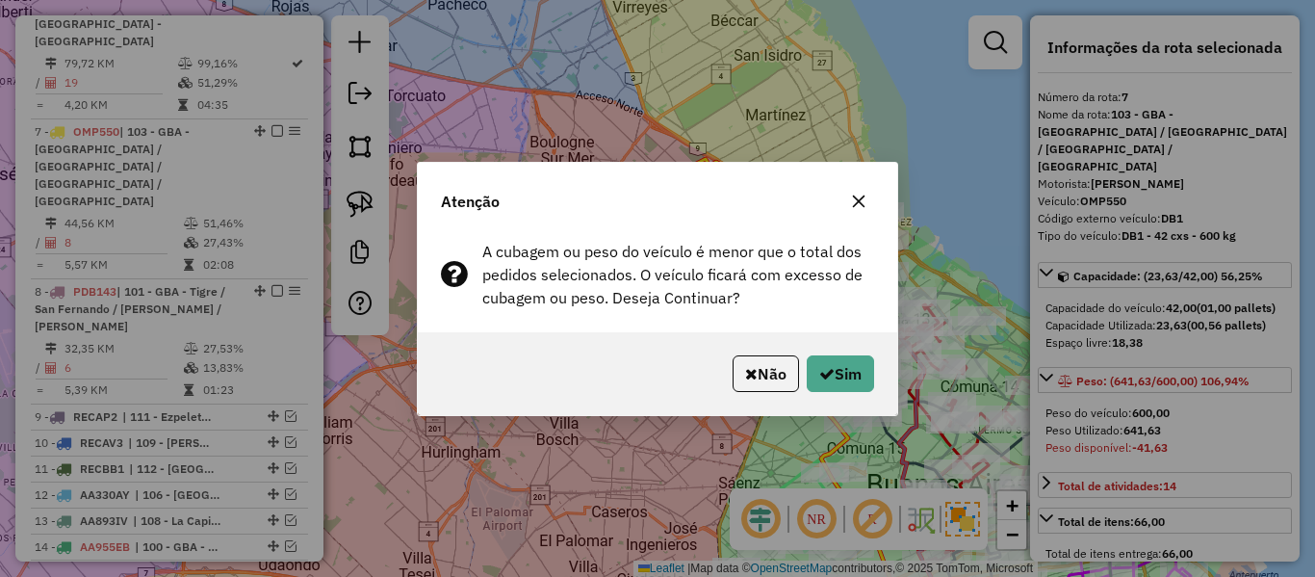
select select "**********"
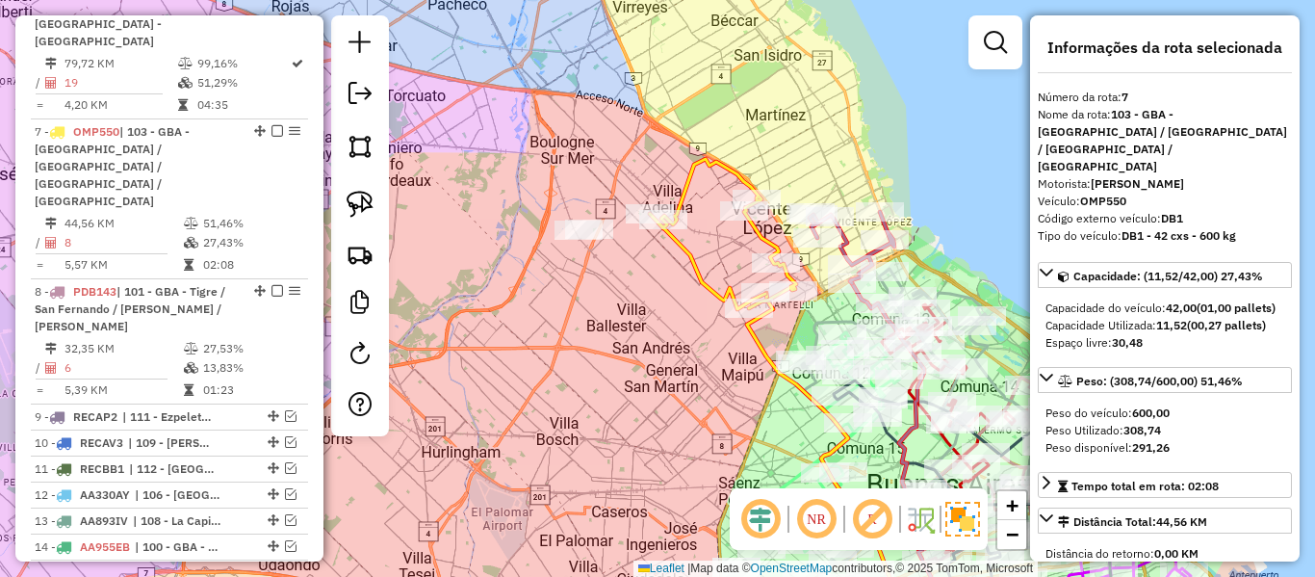
click at [683, 246] on icon at bounding box center [723, 234] width 146 height 150
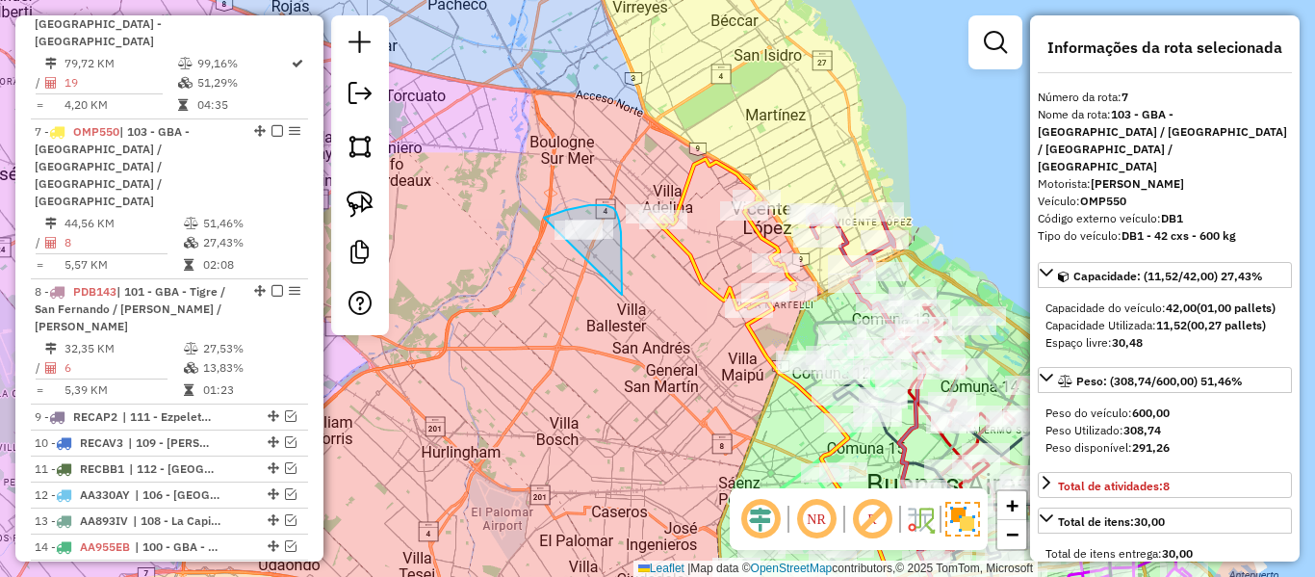
drag, startPoint x: 622, startPoint y: 295, endPoint x: 509, endPoint y: 294, distance: 112.6
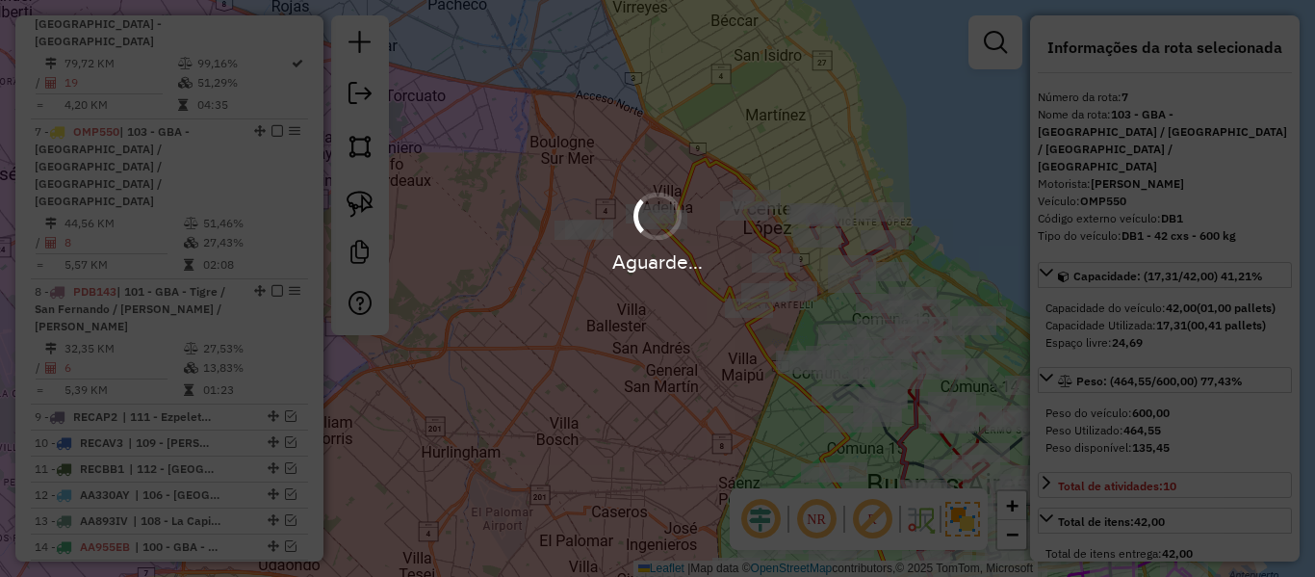
select select "**********"
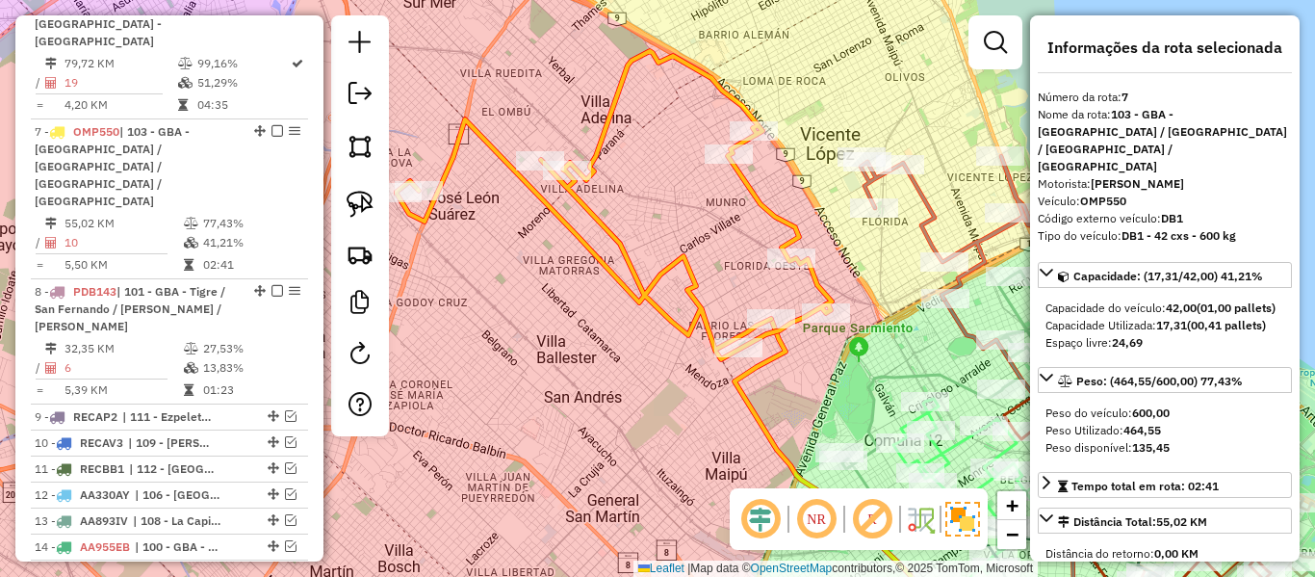
click at [795, 232] on icon at bounding box center [614, 205] width 435 height 308
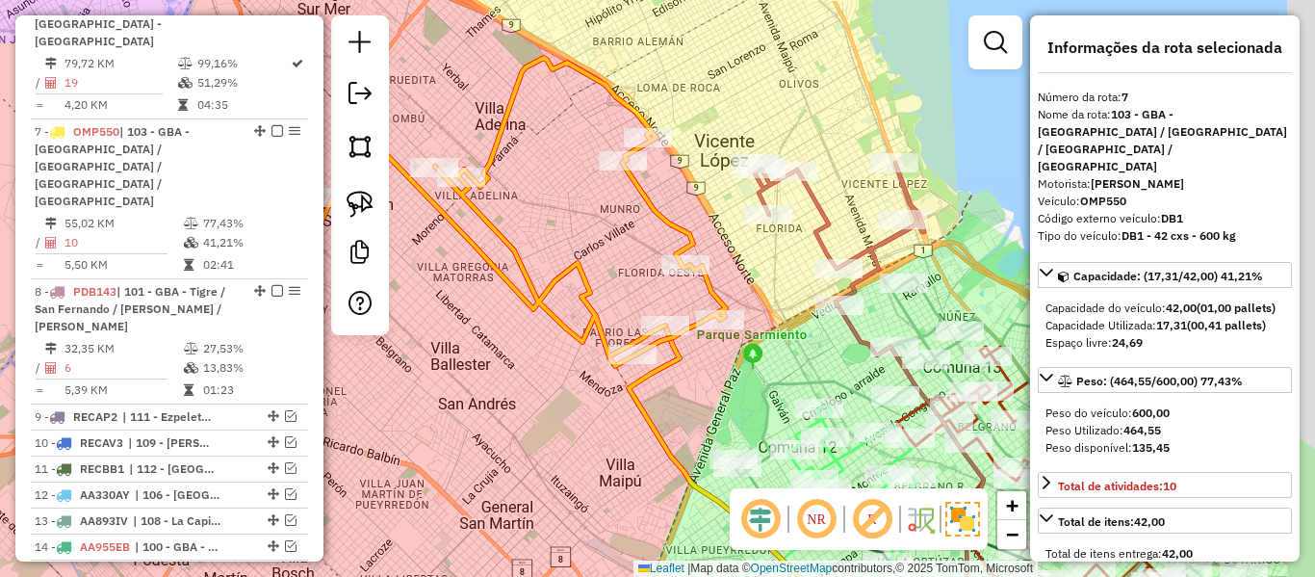
drag, startPoint x: 646, startPoint y: 233, endPoint x: 721, endPoint y: 205, distance: 80.1
click at [637, 235] on div "Janela de atendimento Grade de atendimento Capacidade Transportadoras Veículos …" at bounding box center [657, 288] width 1315 height 577
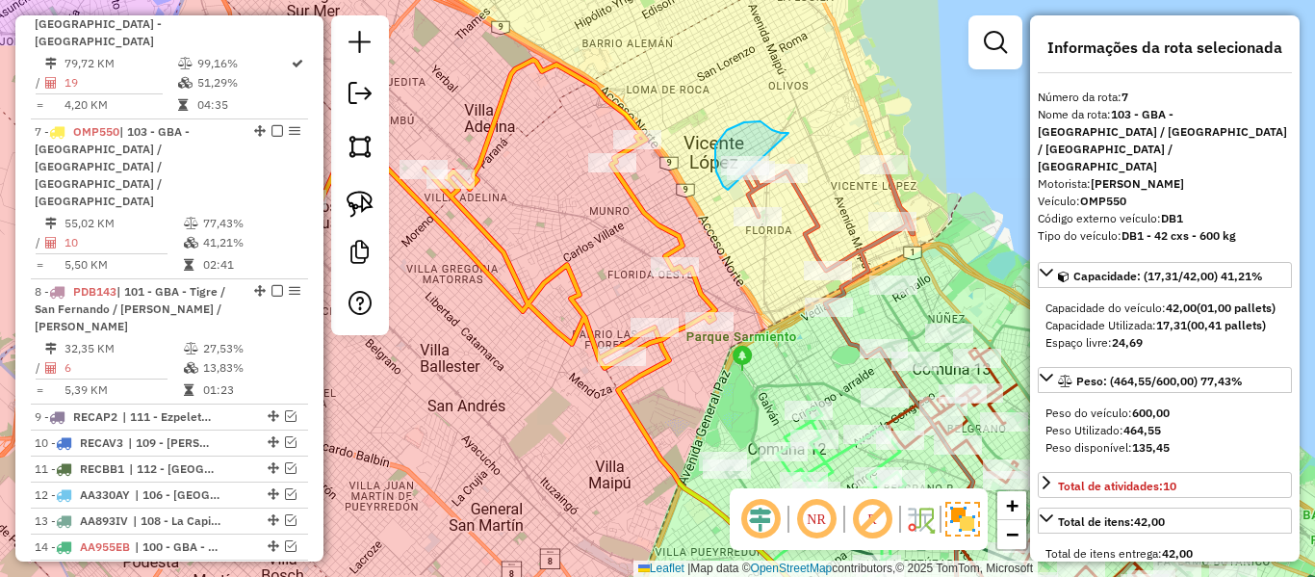
drag, startPoint x: 716, startPoint y: 171, endPoint x: 810, endPoint y: 132, distance: 101.4
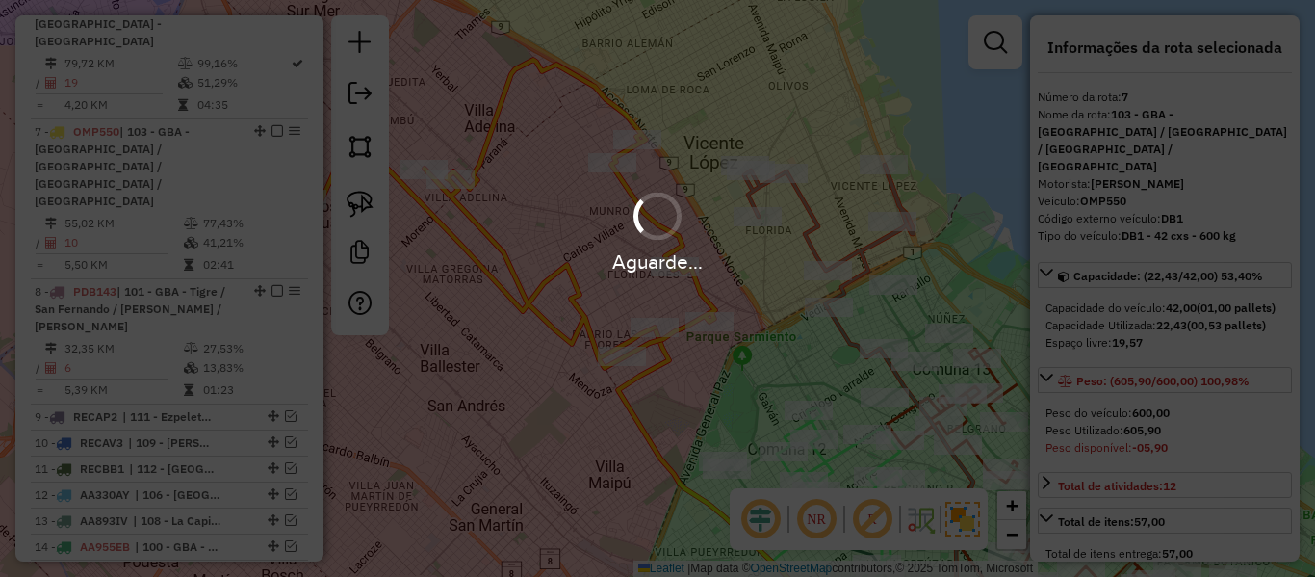
select select "**********"
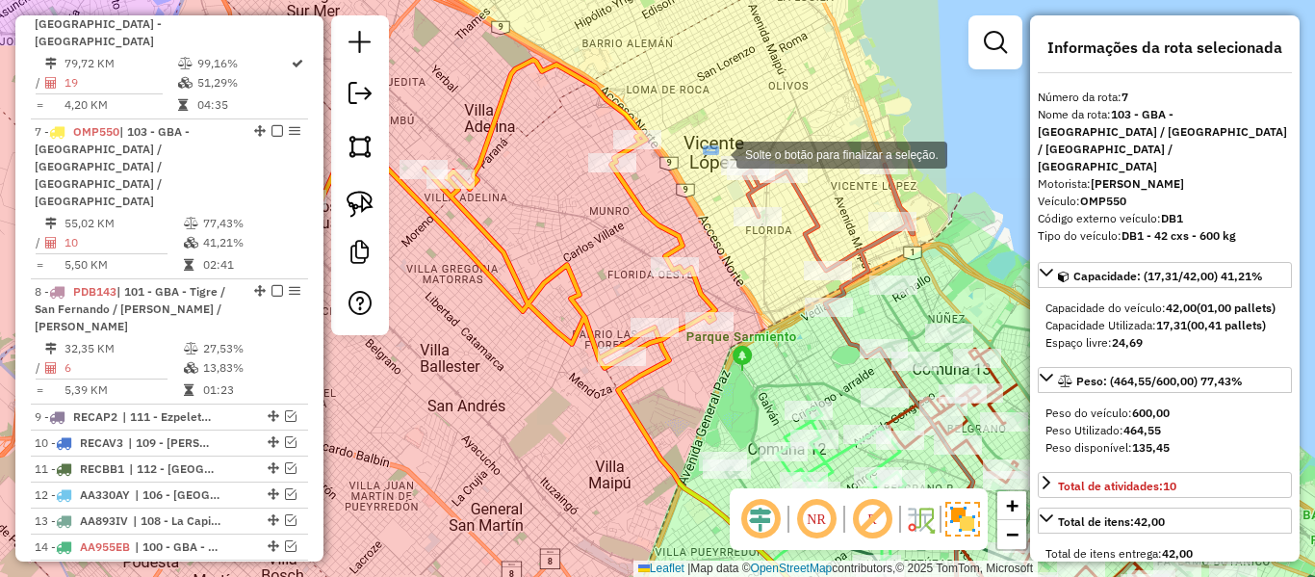
drag, startPoint x: 717, startPoint y: 153, endPoint x: 848, endPoint y: 194, distance: 137.3
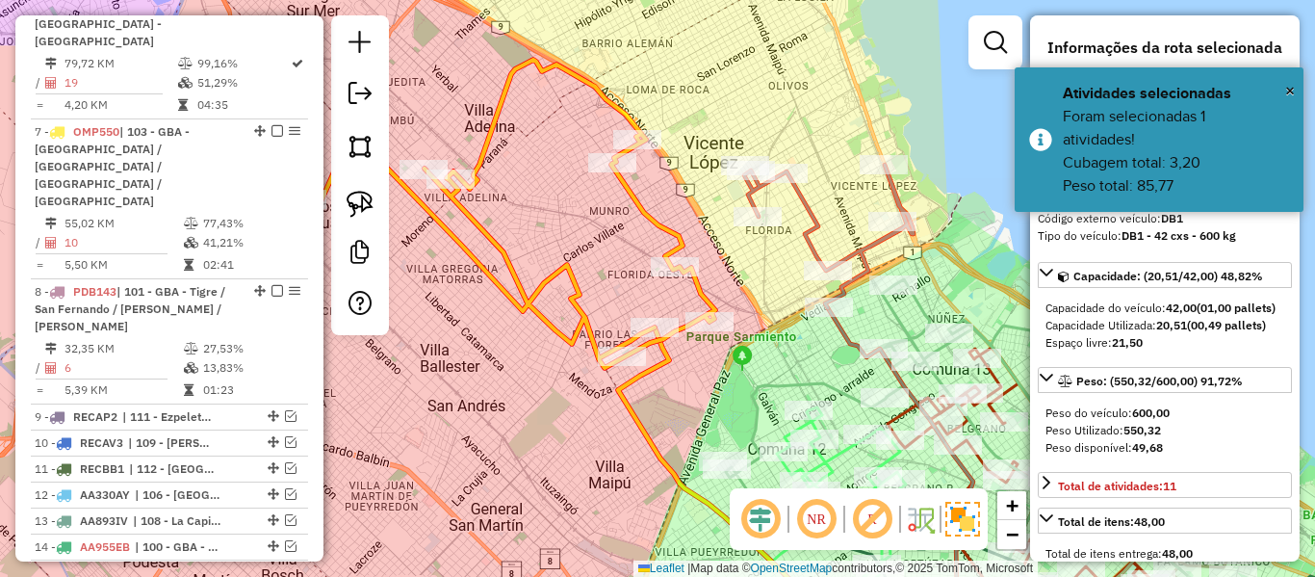
select select "**********"
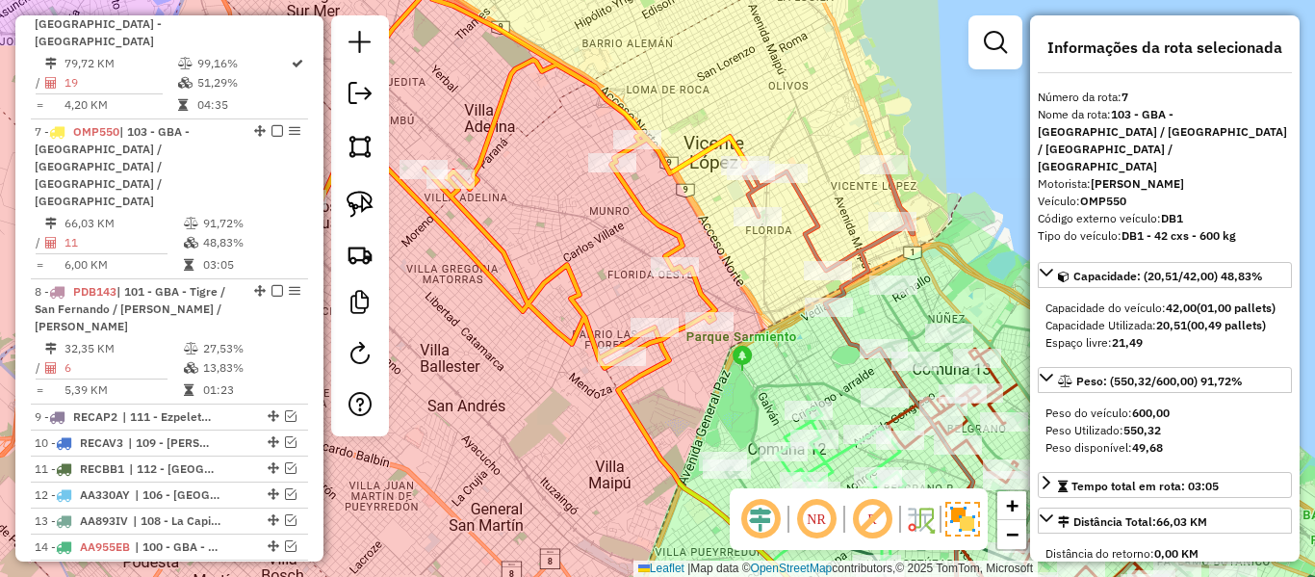
click at [662, 230] on icon at bounding box center [513, 179] width 466 height 375
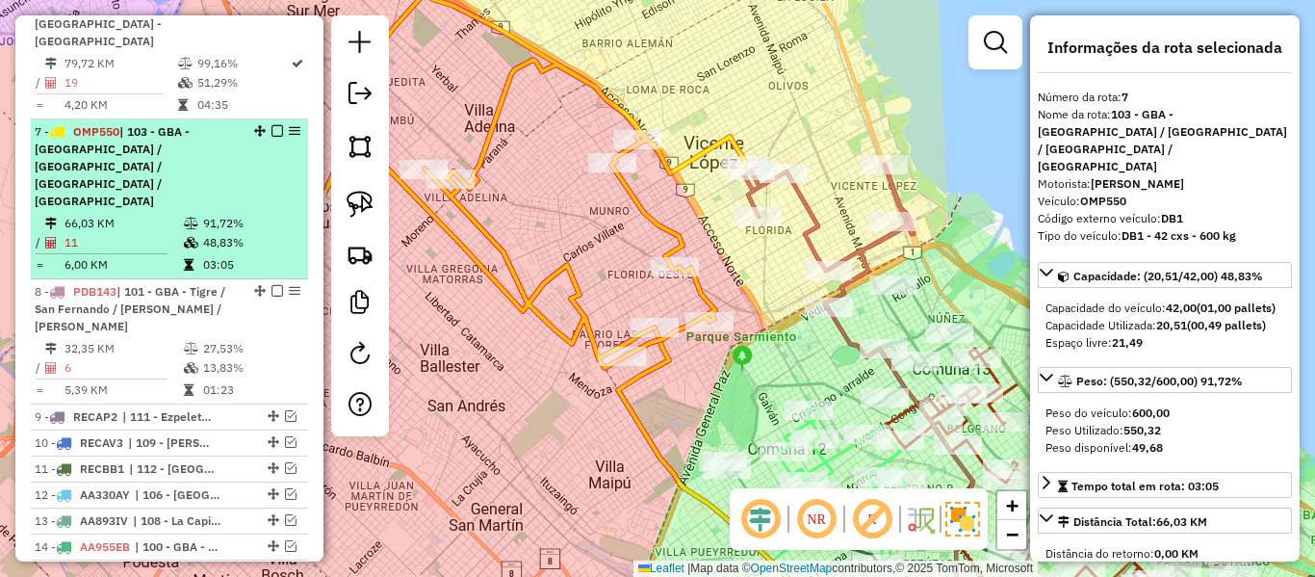
click at [261, 125] on div at bounding box center [272, 131] width 58 height 12
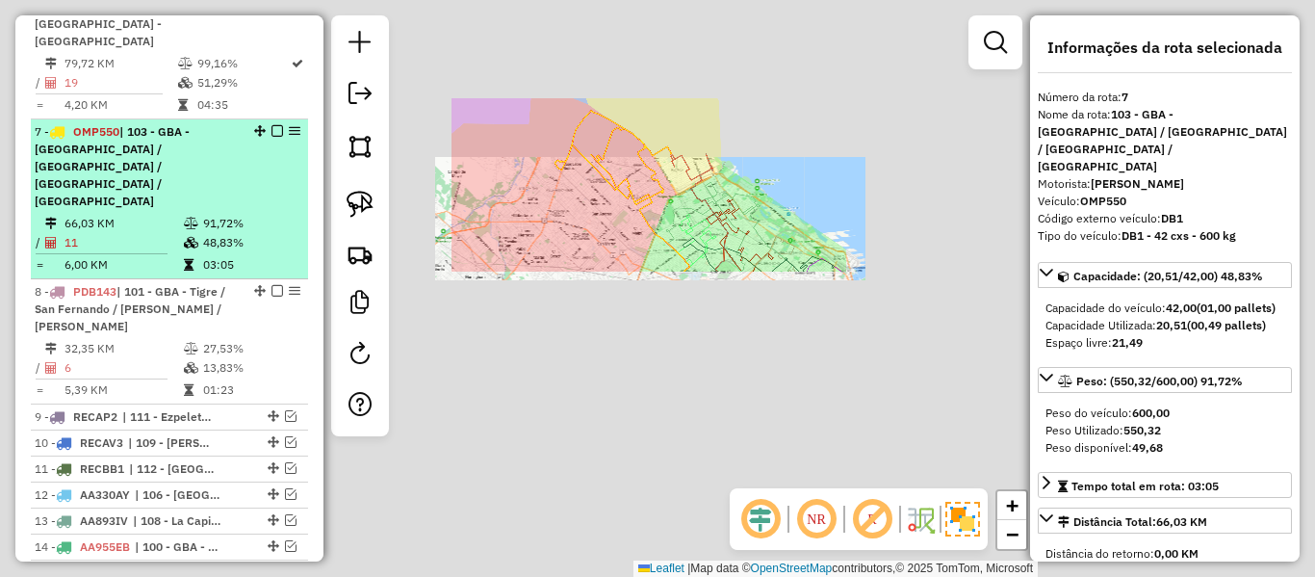
click at [271, 125] on em at bounding box center [277, 131] width 12 height 12
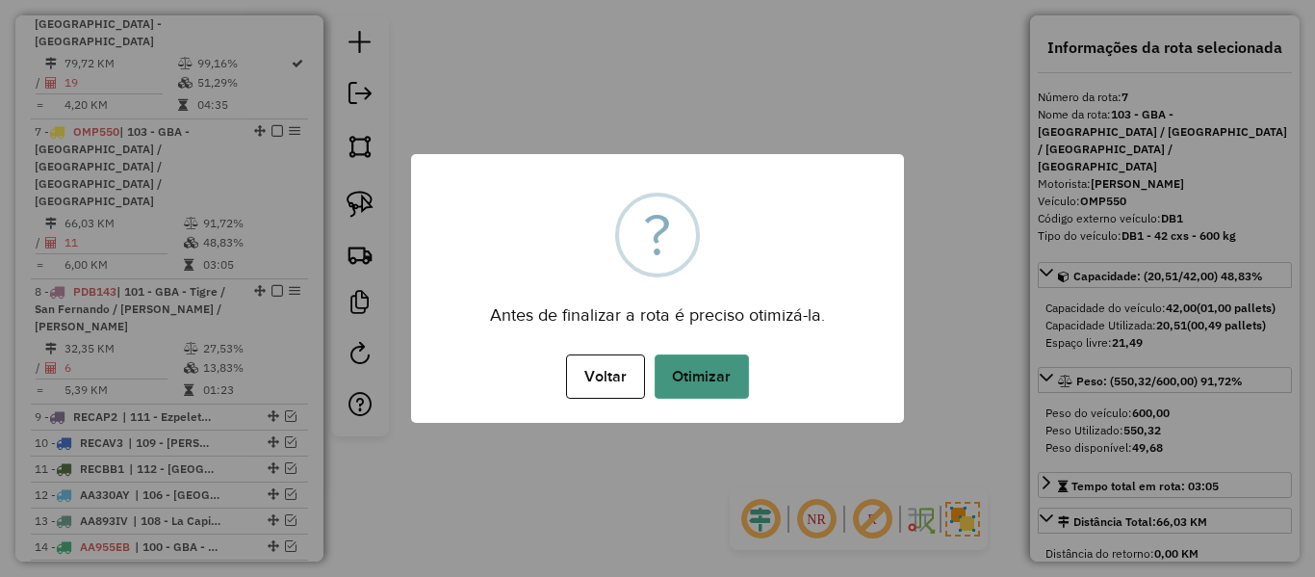
click at [723, 369] on button "Otimizar" at bounding box center [702, 376] width 94 height 44
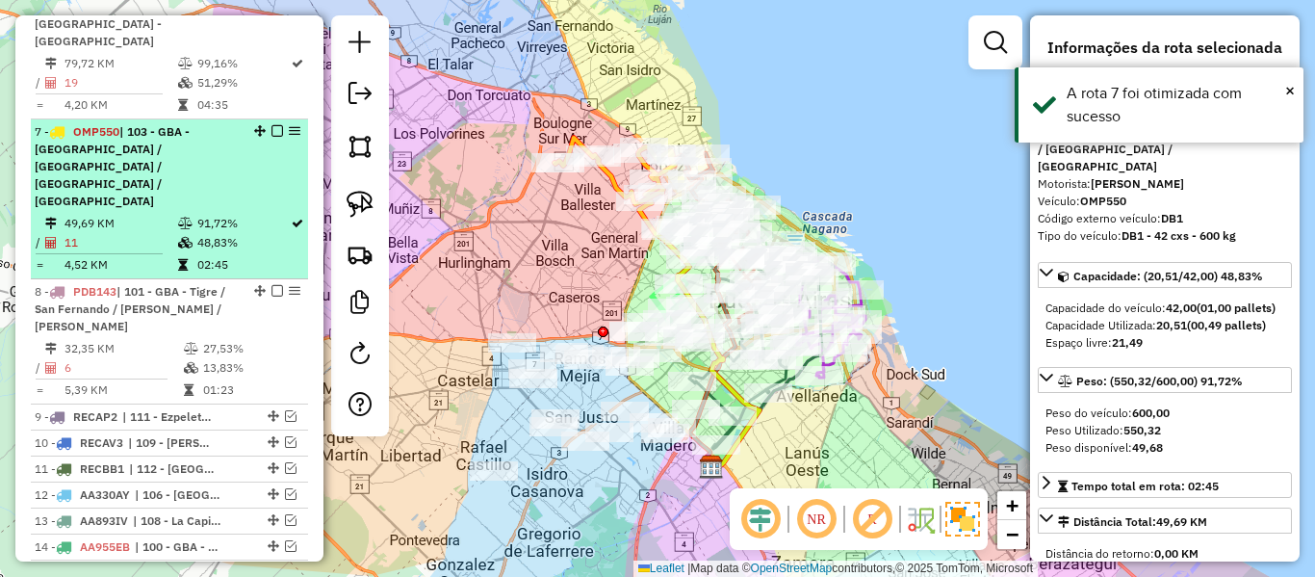
click at [271, 125] on em at bounding box center [277, 131] width 12 height 12
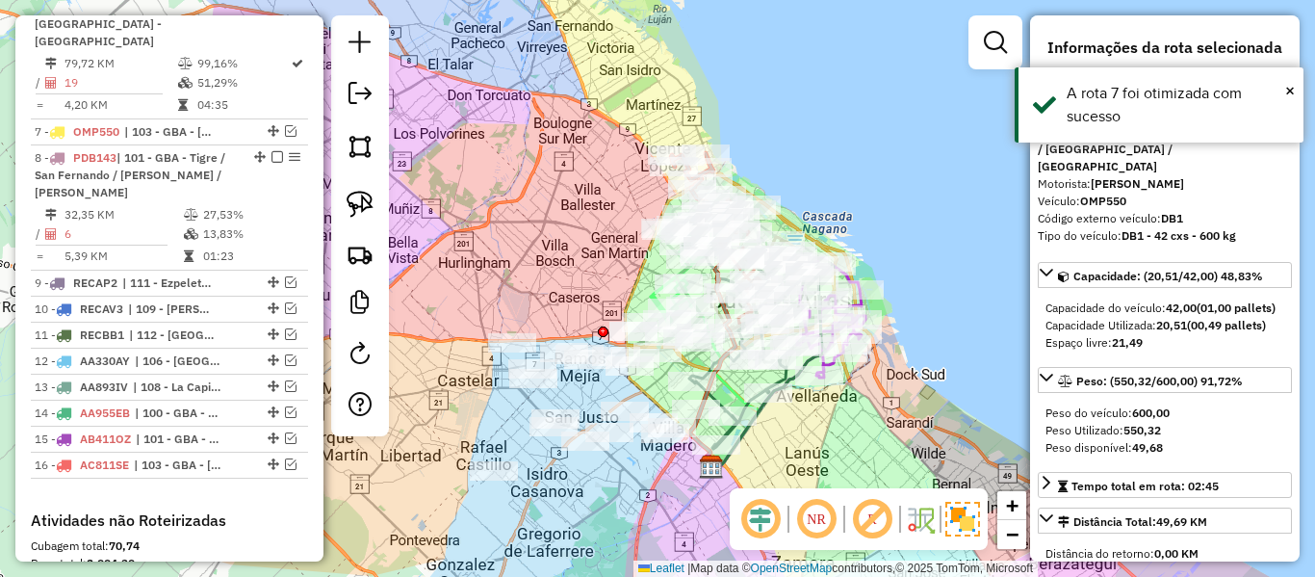
scroll to position [1289, 0]
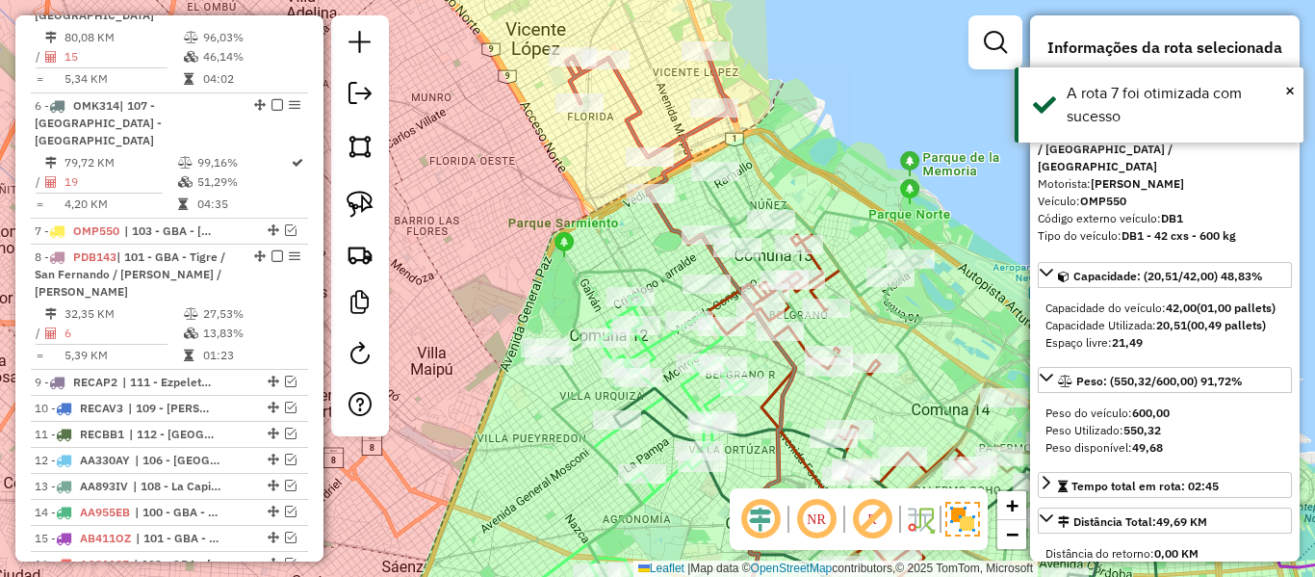
click at [636, 125] on icon at bounding box center [650, 122] width 169 height 143
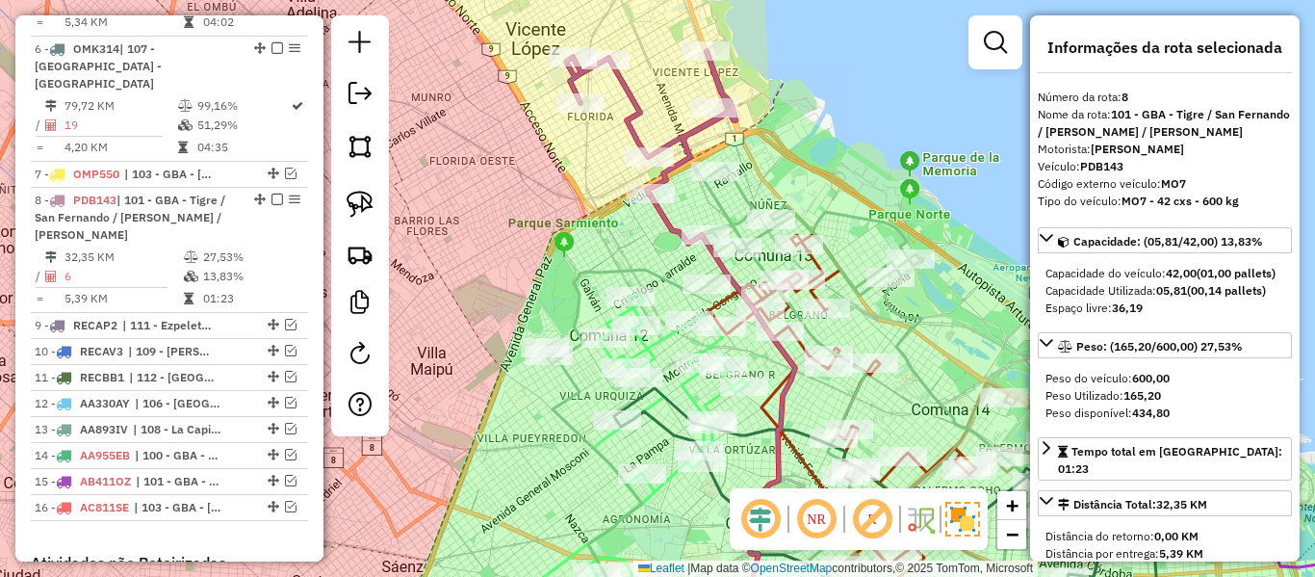
scroll to position [1414, 0]
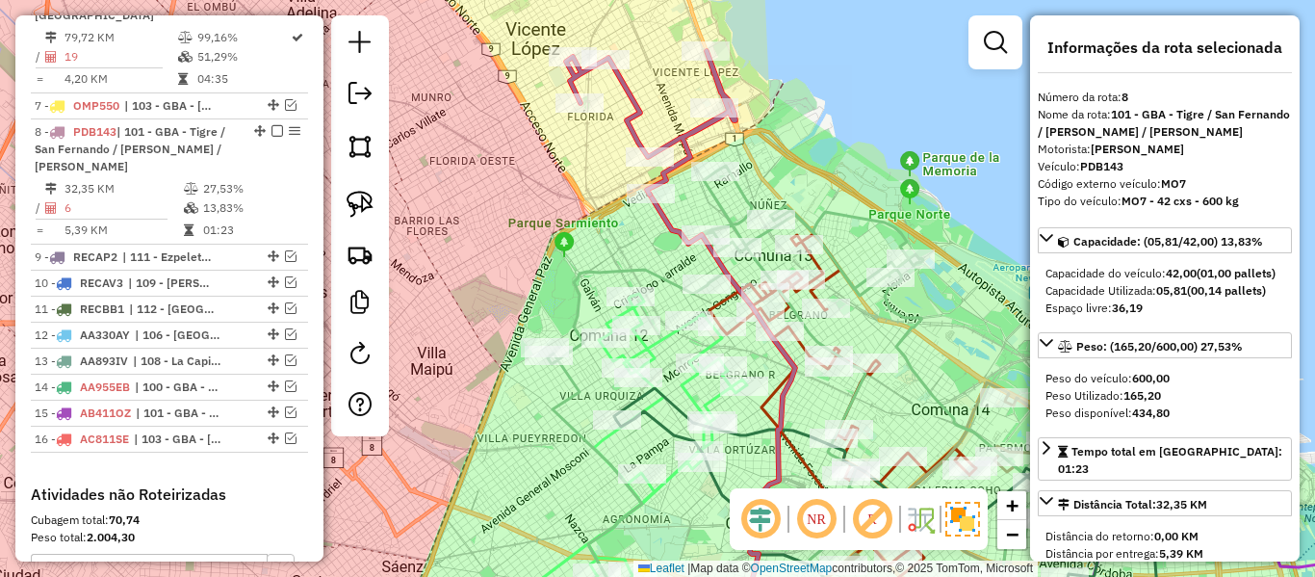
drag, startPoint x: 581, startPoint y: 175, endPoint x: 568, endPoint y: 194, distance: 23.5
click at [570, 193] on div "Janela de atendimento Grade de atendimento Capacidade Transportadoras Veículos …" at bounding box center [657, 288] width 1315 height 577
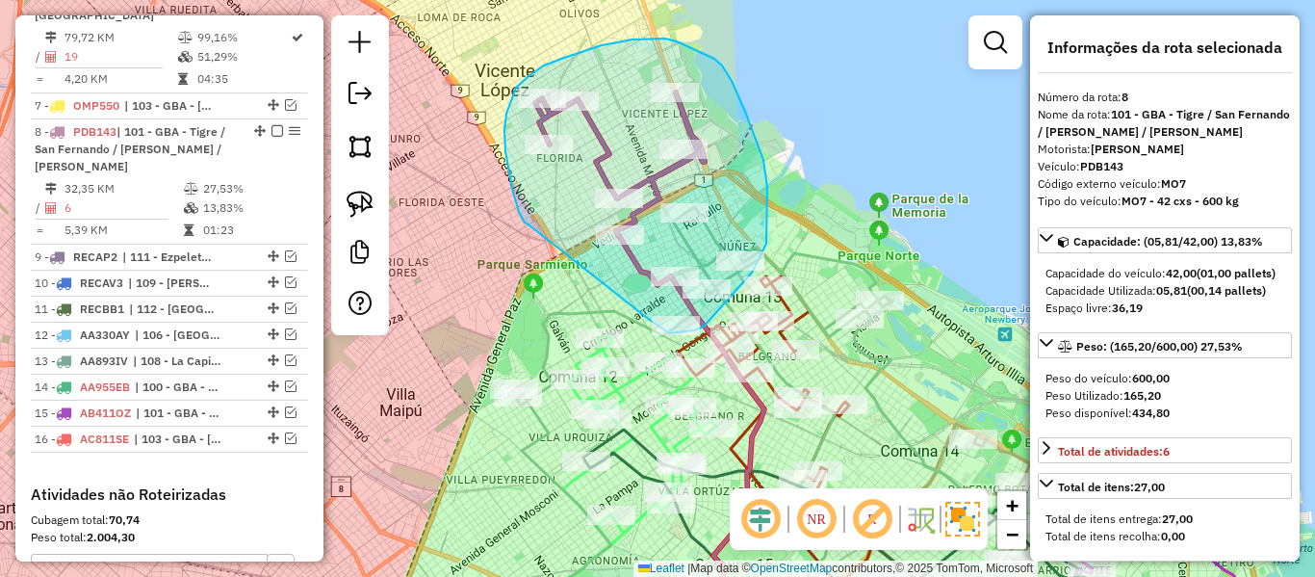
drag, startPoint x: 527, startPoint y: 223, endPoint x: 618, endPoint y: 300, distance: 119.6
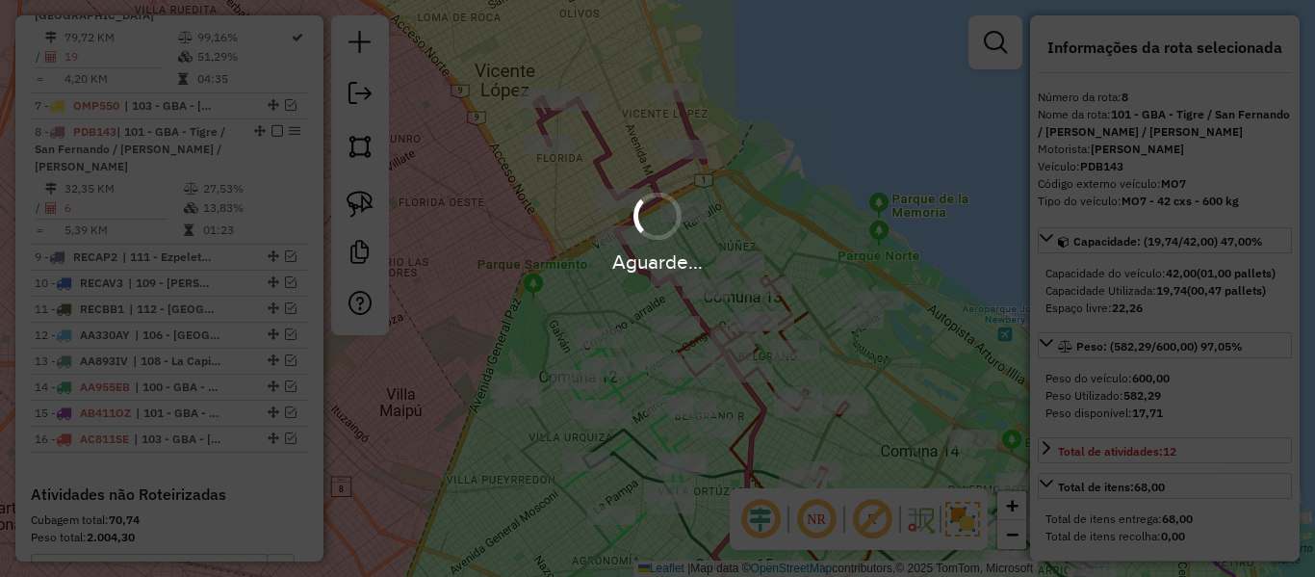
select select "**********"
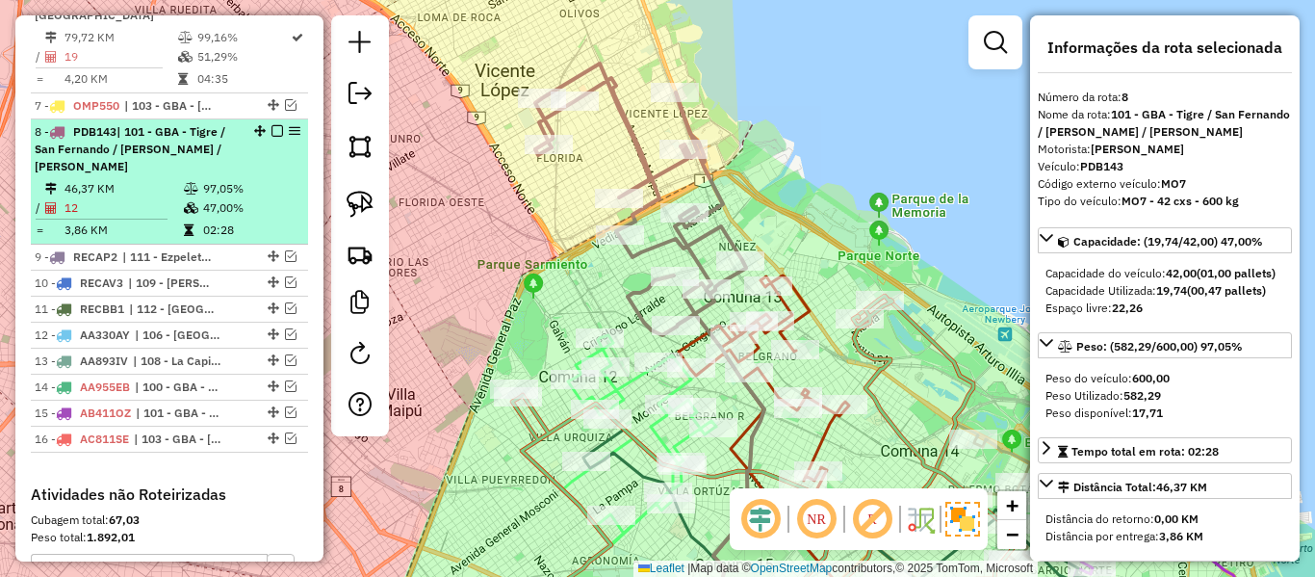
click at [271, 125] on em at bounding box center [277, 131] width 12 height 12
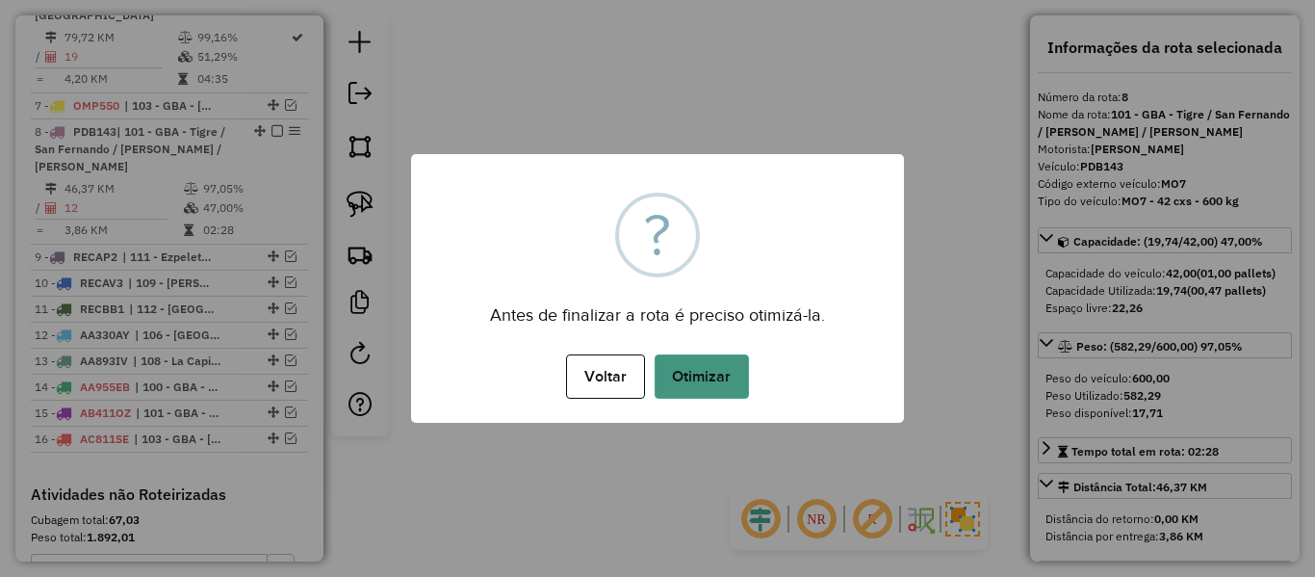
click at [735, 371] on button "Otimizar" at bounding box center [702, 376] width 94 height 44
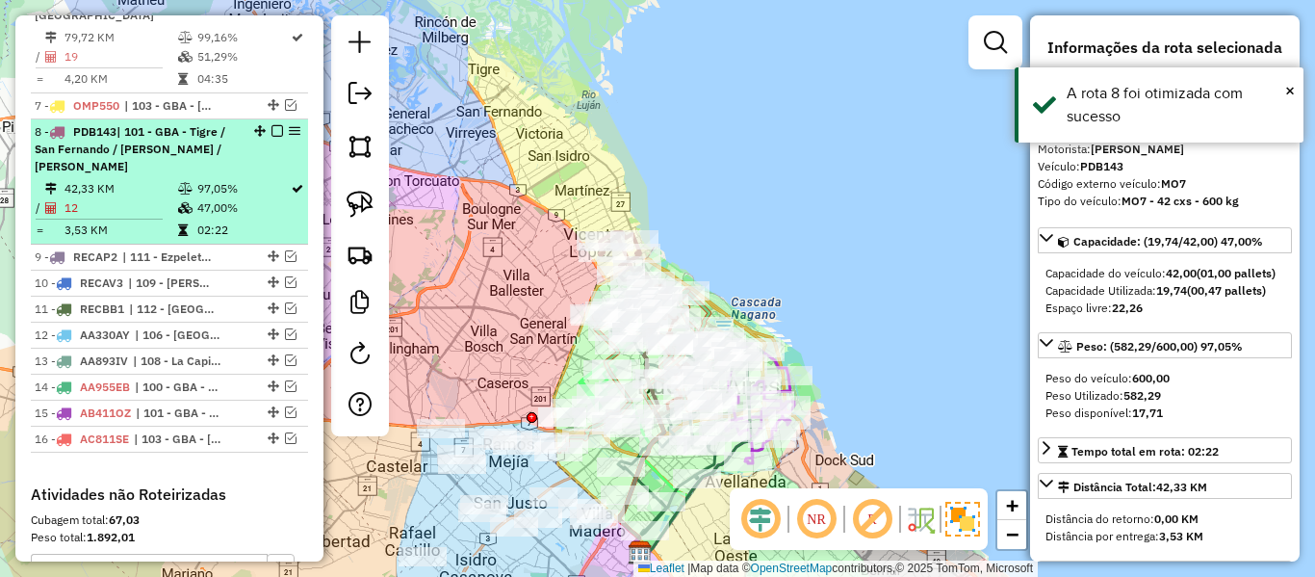
click at [273, 125] on em at bounding box center [277, 131] width 12 height 12
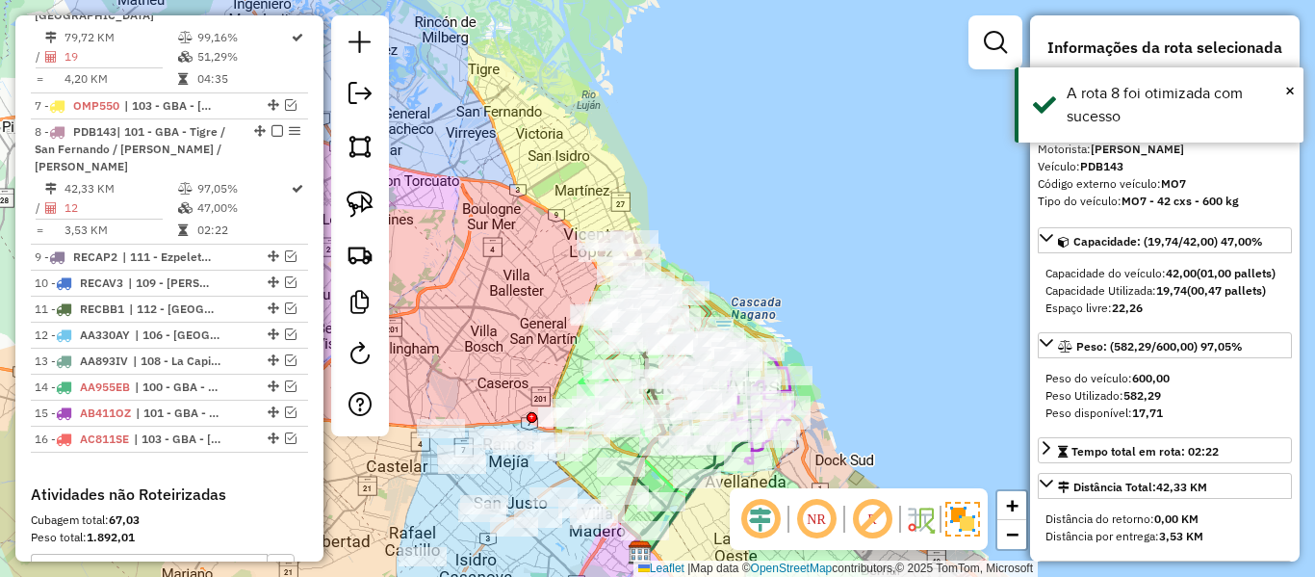
scroll to position [1315, 0]
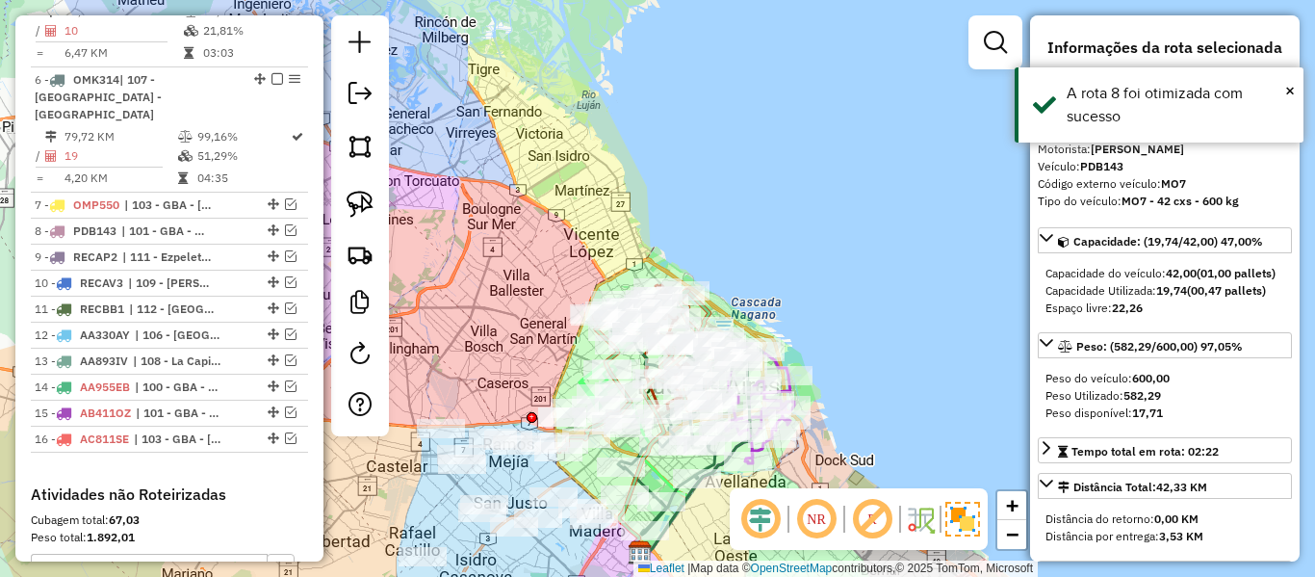
click at [542, 191] on div "Janela de atendimento Grade de atendimento Capacidade Transportadoras Veículos …" at bounding box center [657, 288] width 1315 height 577
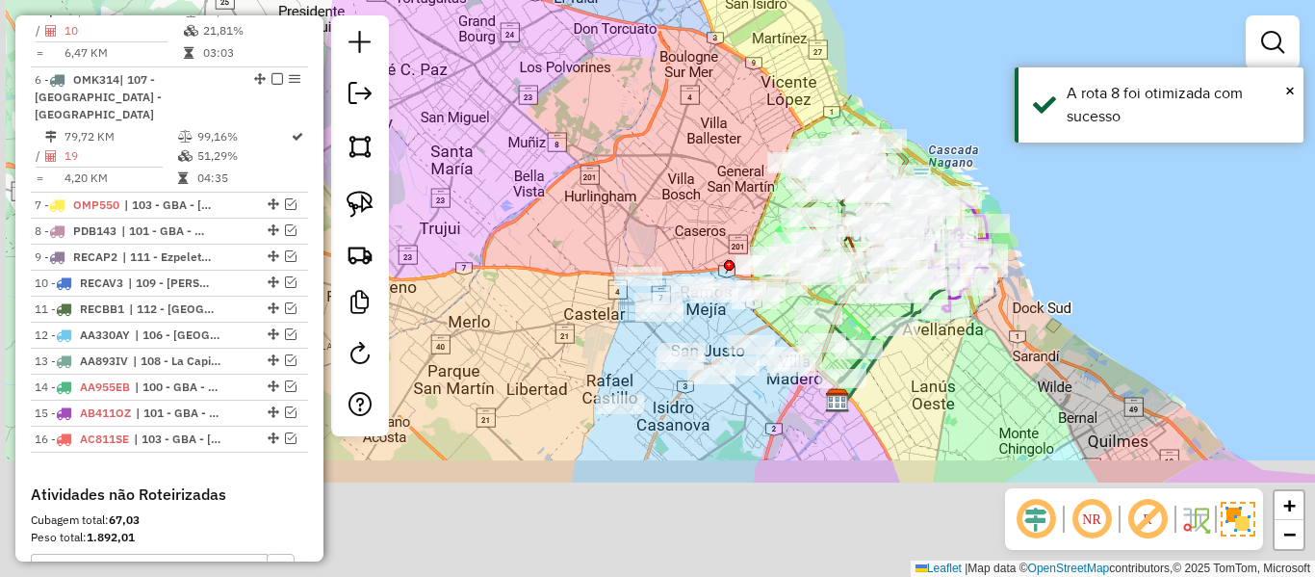
drag, startPoint x: 555, startPoint y: 264, endPoint x: 753, endPoint y: 112, distance: 249.2
click at [753, 112] on div "Janela de atendimento Grade de atendimento Capacidade Transportadoras Veículos …" at bounding box center [657, 288] width 1315 height 577
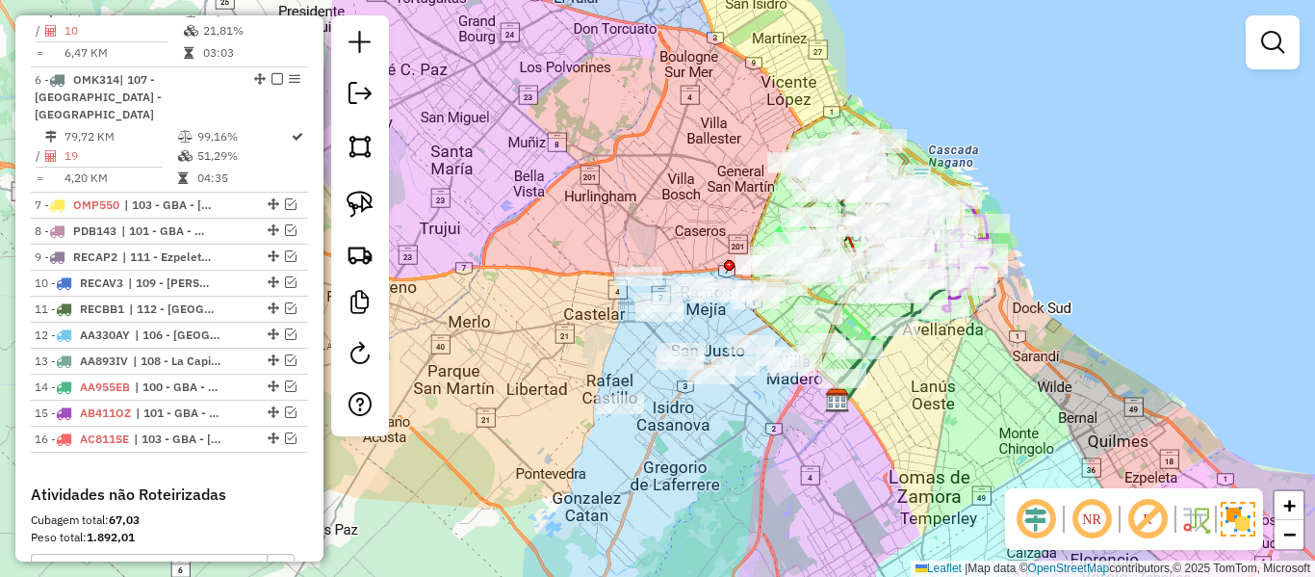
click at [687, 419] on div "Janela de atendimento Grade de atendimento Capacidade Transportadoras Veículos …" at bounding box center [657, 288] width 1315 height 577
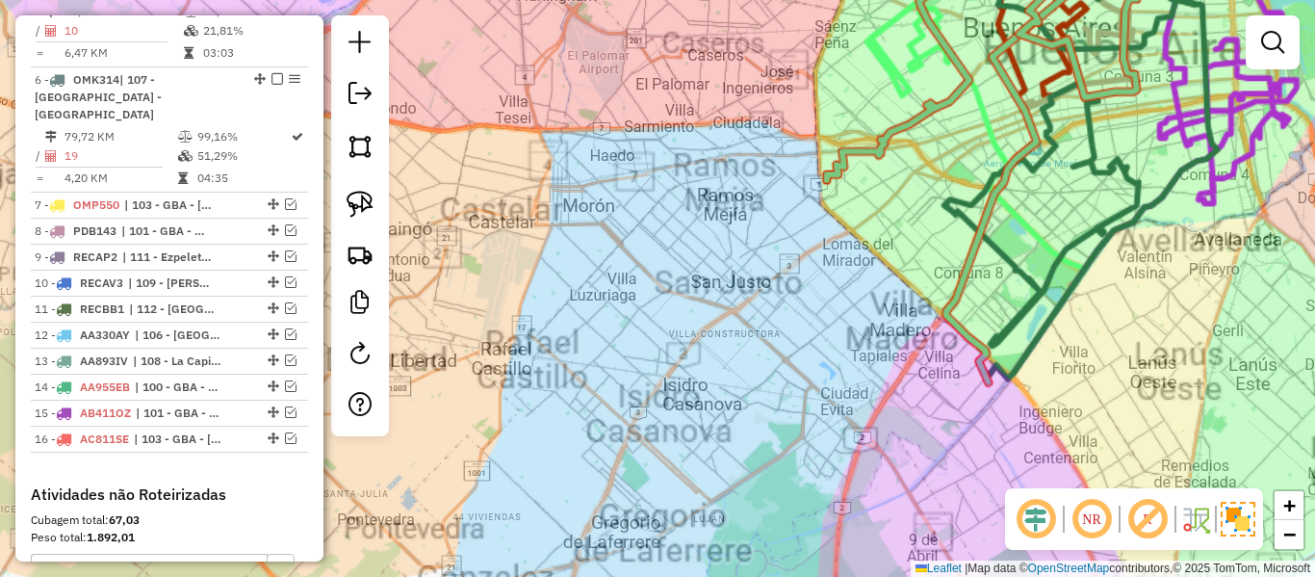
click at [687, 419] on div "Janela de atendimento Grade de atendimento Capacidade Transportadoras Veículos …" at bounding box center [657, 288] width 1315 height 577
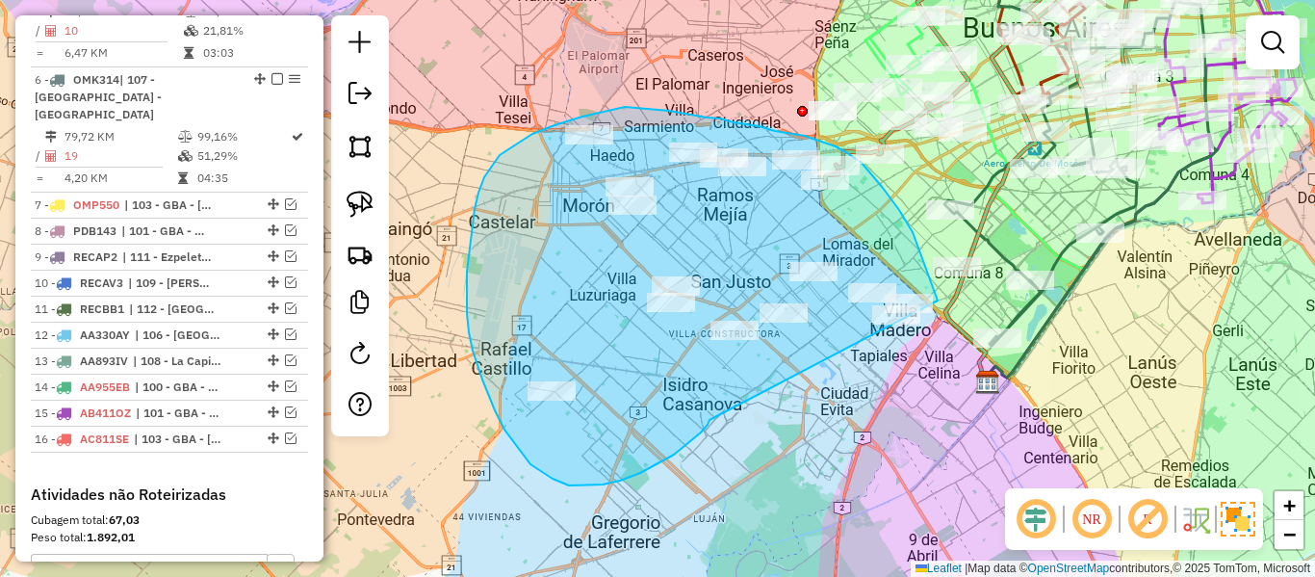
drag, startPoint x: 674, startPoint y: 454, endPoint x: 909, endPoint y: 406, distance: 239.8
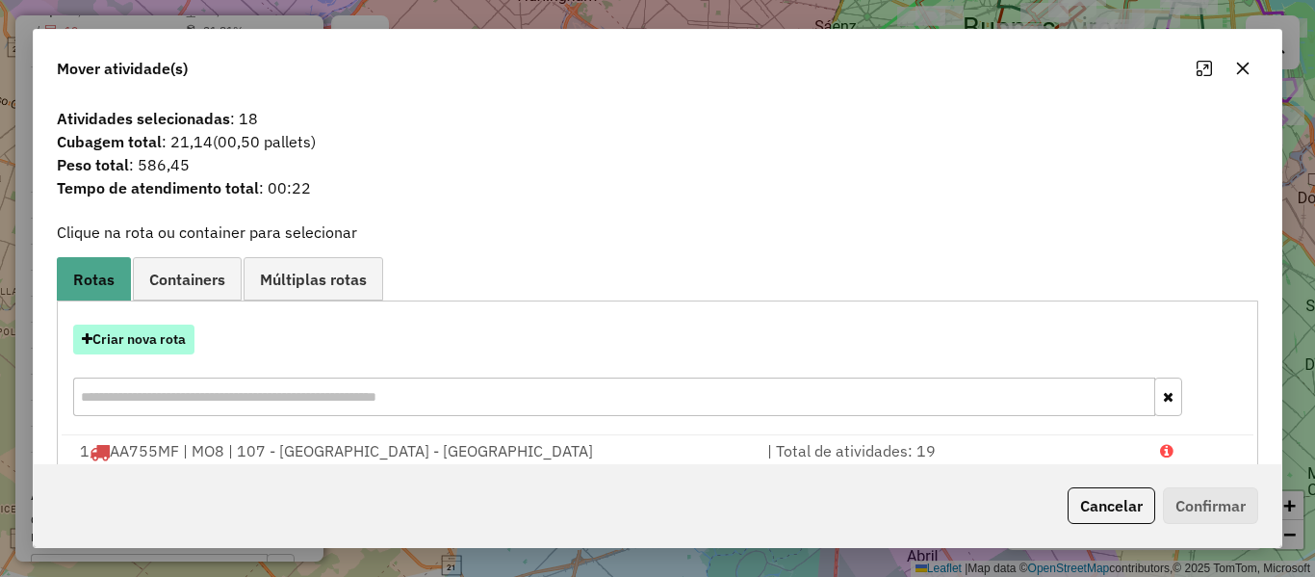
click at [185, 339] on button "Criar nova rota" at bounding box center [133, 339] width 121 height 30
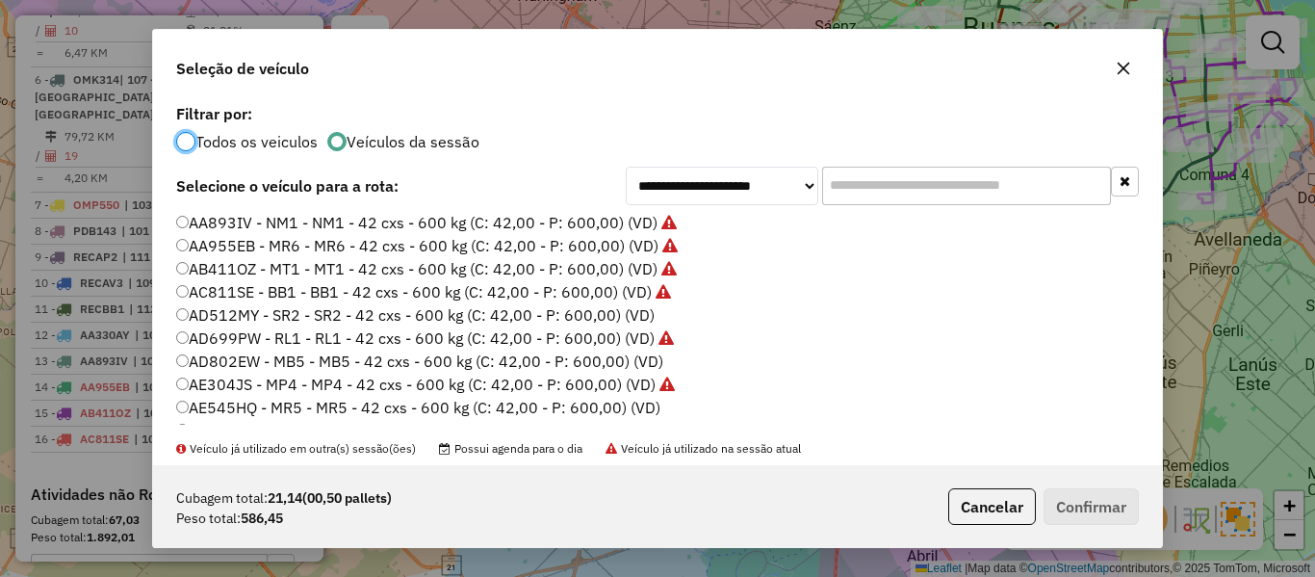
scroll to position [96, 0]
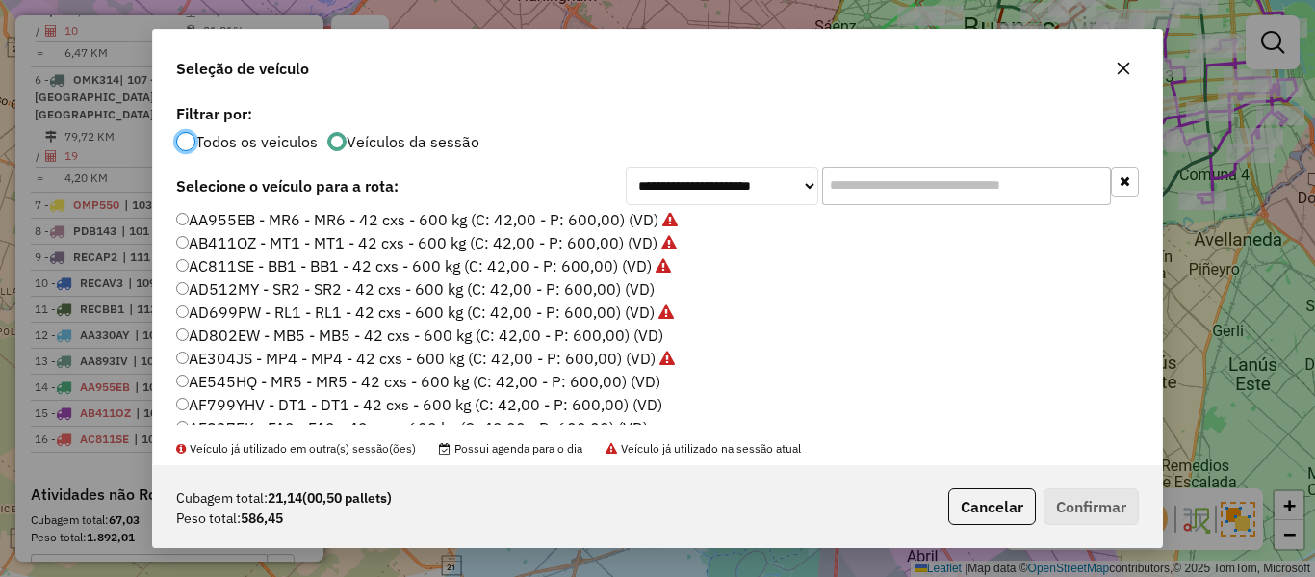
click at [642, 294] on label "AD512MY - SR2 - SR2 - 42 cxs - 600 kg (C: 42,00 - P: 600,00) (VD)" at bounding box center [415, 288] width 478 height 23
drag, startPoint x: 1083, startPoint y: 499, endPoint x: 972, endPoint y: 432, distance: 129.1
click at [1083, 498] on button "Confirmar" at bounding box center [1091, 506] width 95 height 37
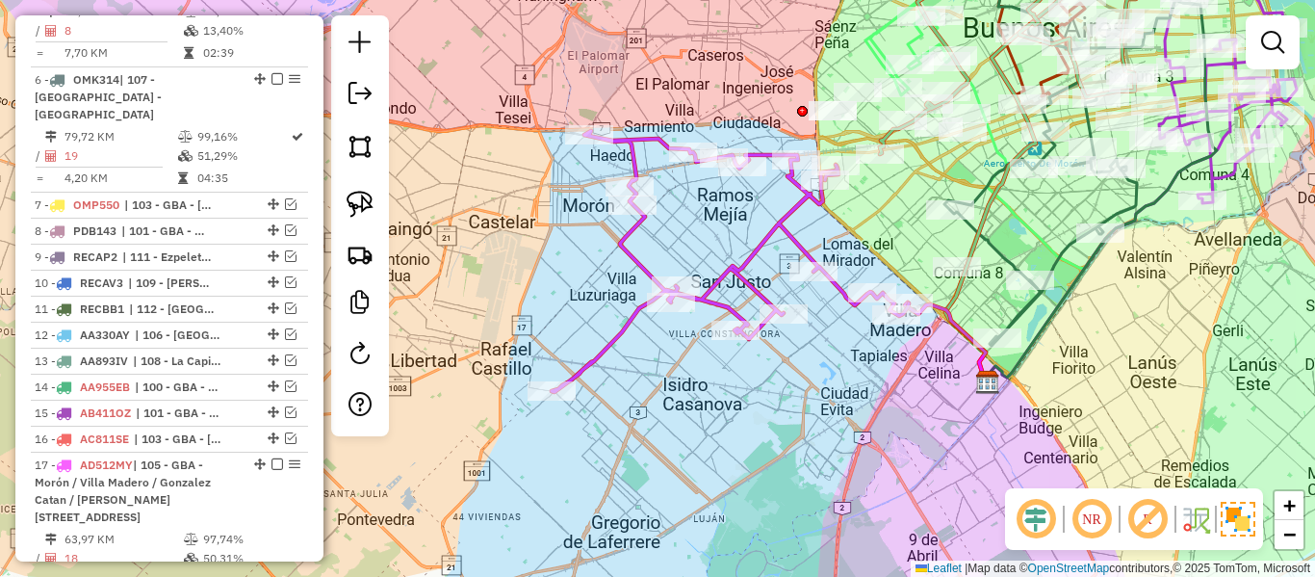
click at [778, 236] on icon at bounding box center [730, 261] width 357 height 261
select select "**********"
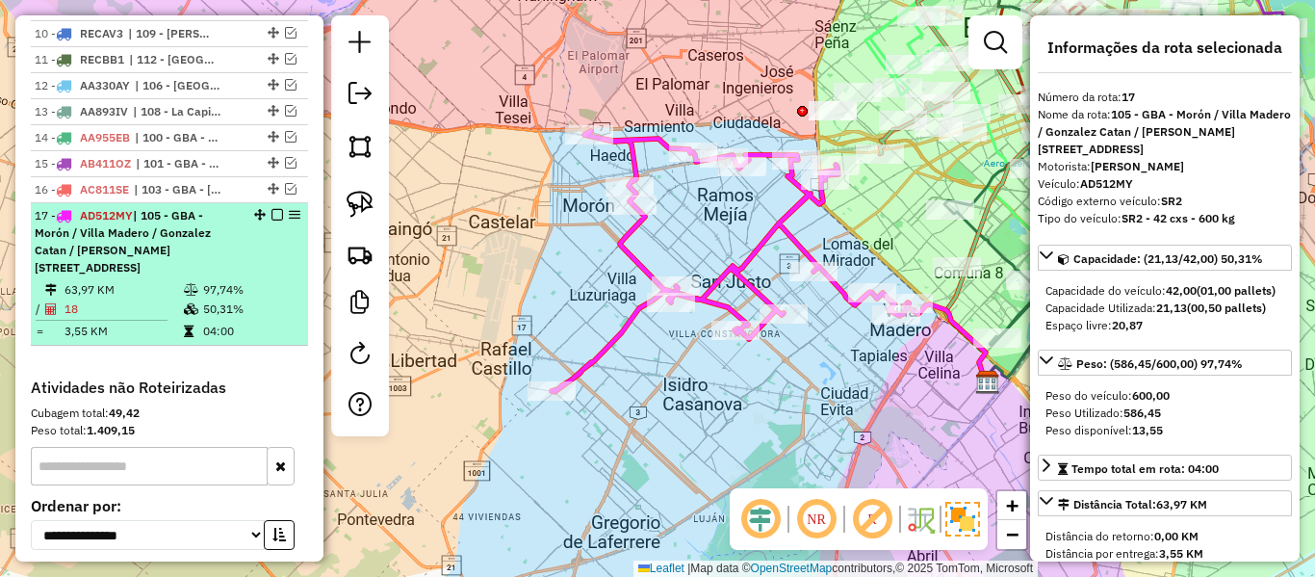
scroll to position [1624, 0]
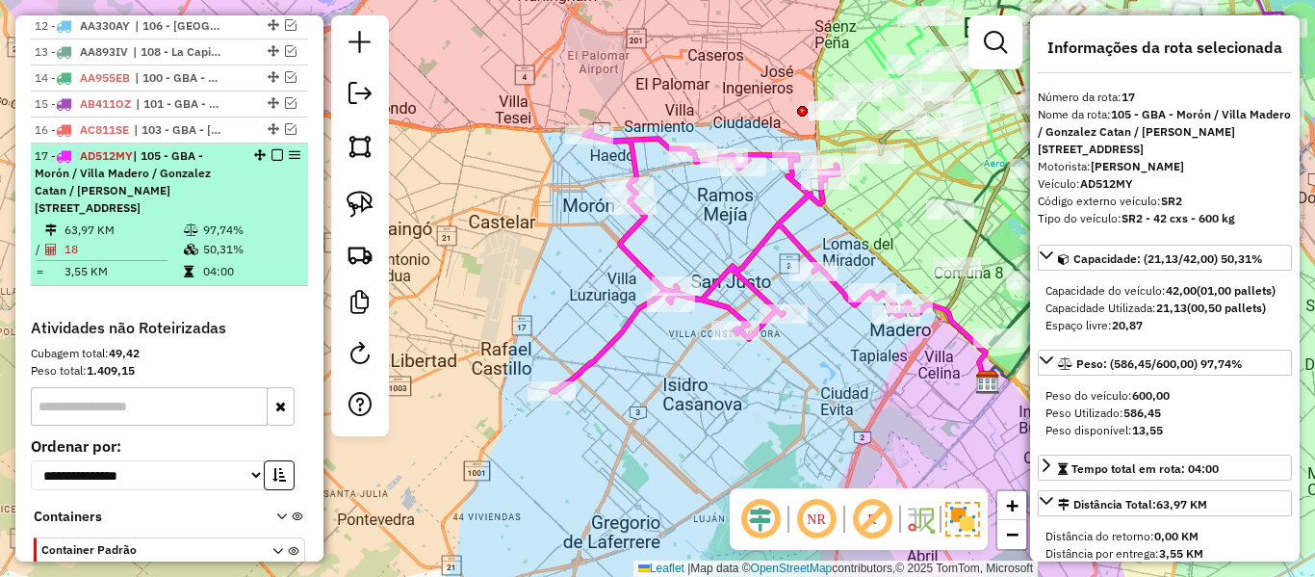
click at [274, 149] on em at bounding box center [277, 155] width 12 height 12
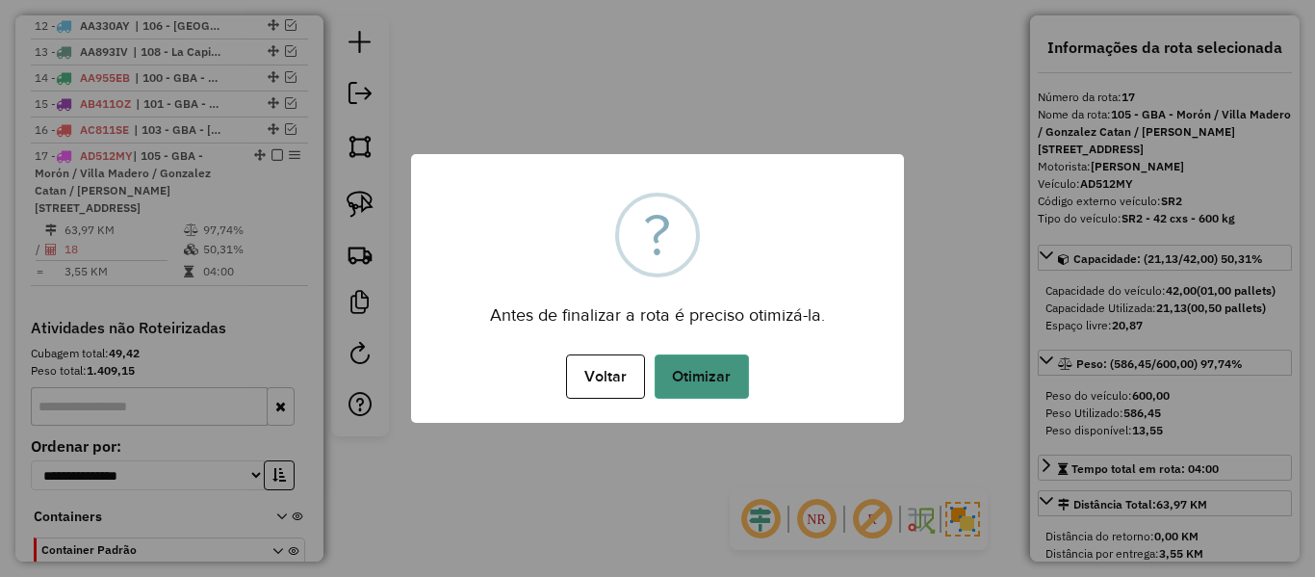
click at [717, 363] on button "Otimizar" at bounding box center [702, 376] width 94 height 44
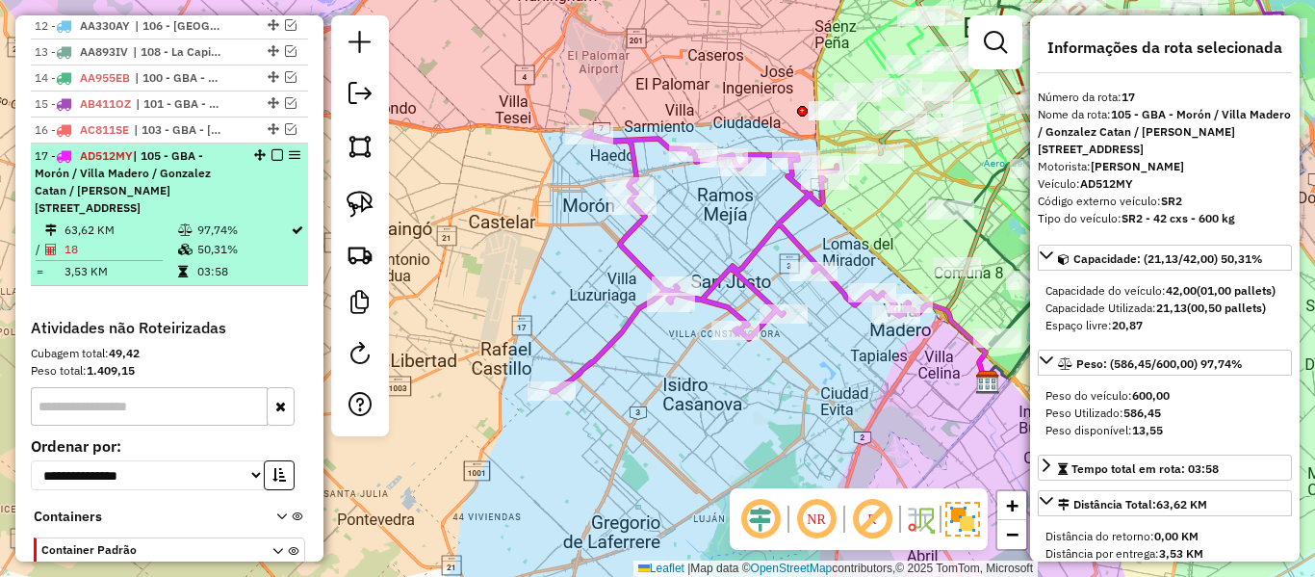
click at [275, 149] on em at bounding box center [277, 155] width 12 height 12
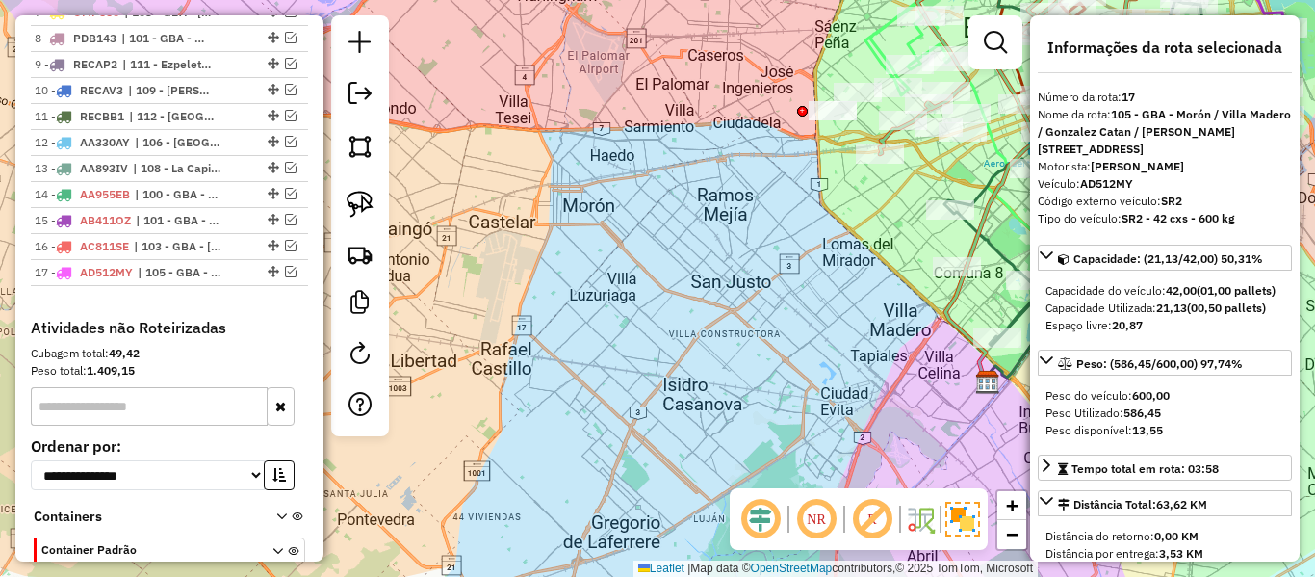
click at [675, 261] on div "Janela de atendimento Grade de atendimento Capacidade Transportadoras Veículos …" at bounding box center [657, 288] width 1315 height 577
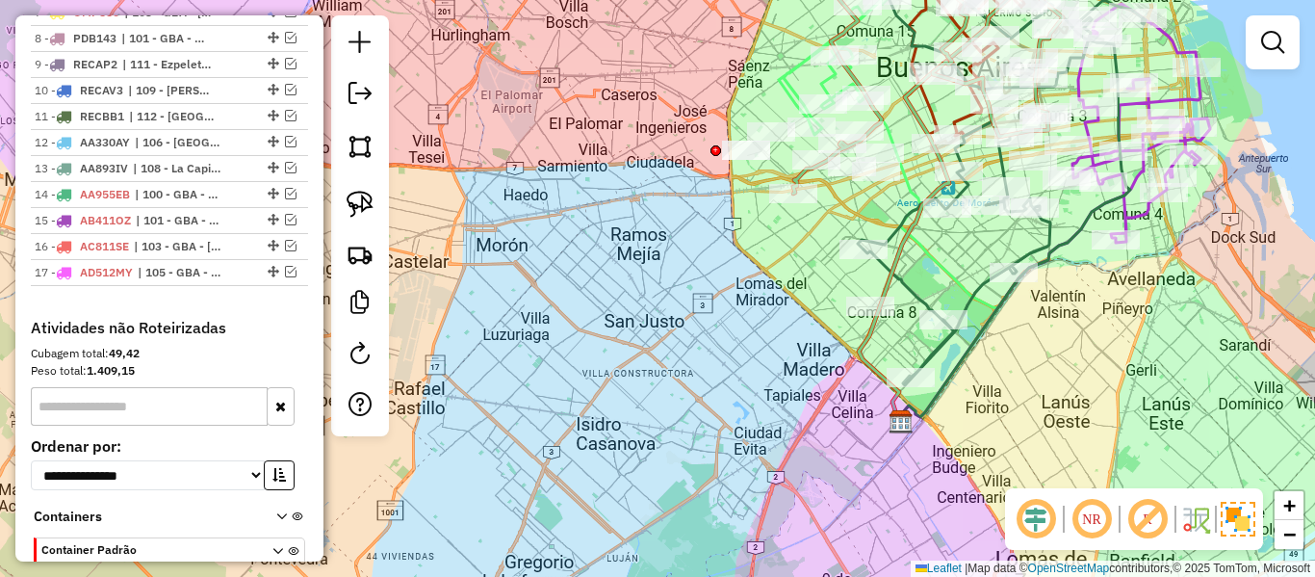
drag, startPoint x: 695, startPoint y: 353, endPoint x: 606, endPoint y: 392, distance: 97.5
click at [599, 392] on div "Janela de atendimento Grade de atendimento Capacidade Transportadoras Veículos …" at bounding box center [657, 288] width 1315 height 577
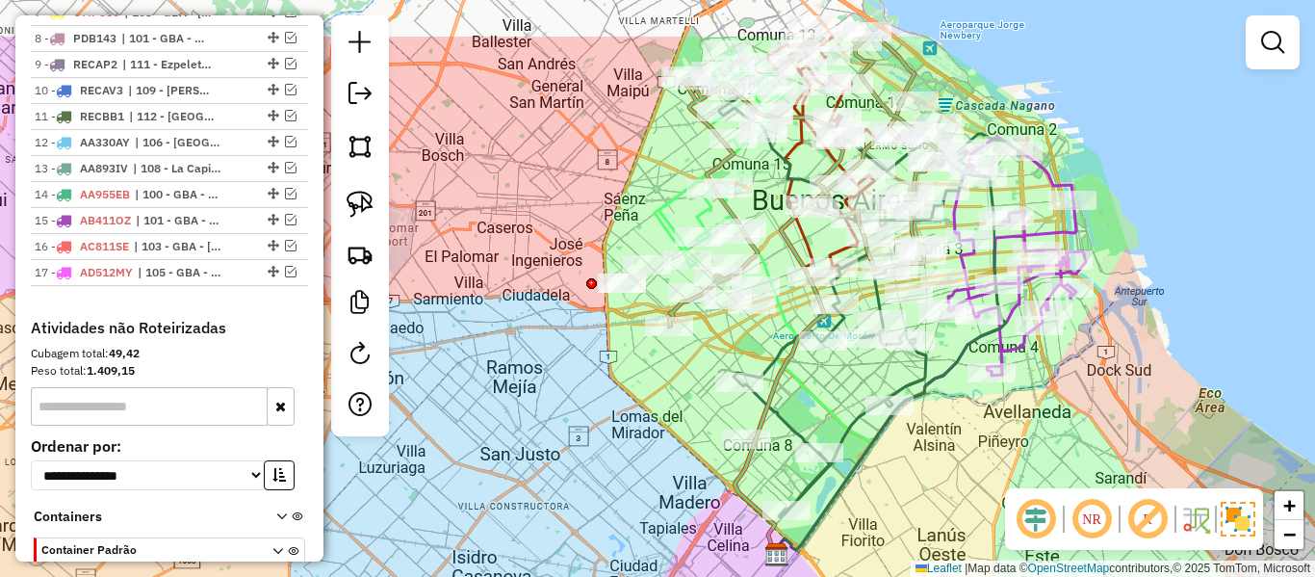
drag, startPoint x: 1088, startPoint y: 454, endPoint x: 1076, endPoint y: 544, distance: 90.3
click at [1074, 548] on hb-router-mapa "Informações da Sessão 1278311 - 19/09/2025 Criação: 18/09/2025 12:32 Depósito: …" at bounding box center [657, 288] width 1315 height 577
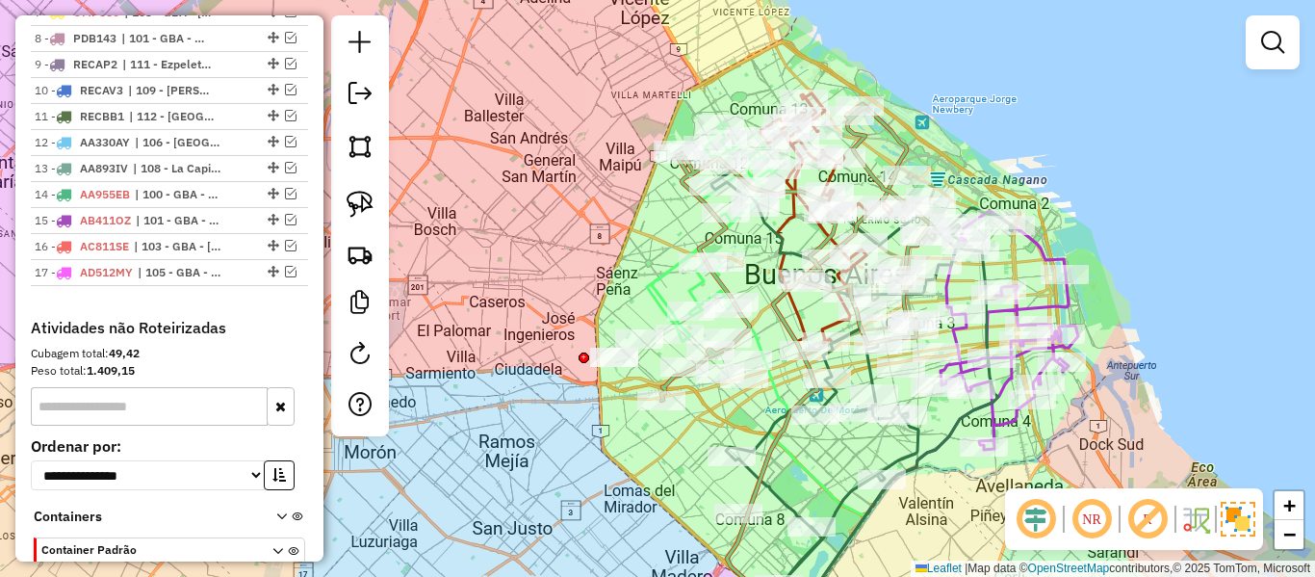
drag, startPoint x: 1119, startPoint y: 353, endPoint x: 1142, endPoint y: 248, distance: 107.4
click at [1142, 248] on div "Janela de atendimento Grade de atendimento Capacidade Transportadoras Veículos …" at bounding box center [657, 288] width 1315 height 577
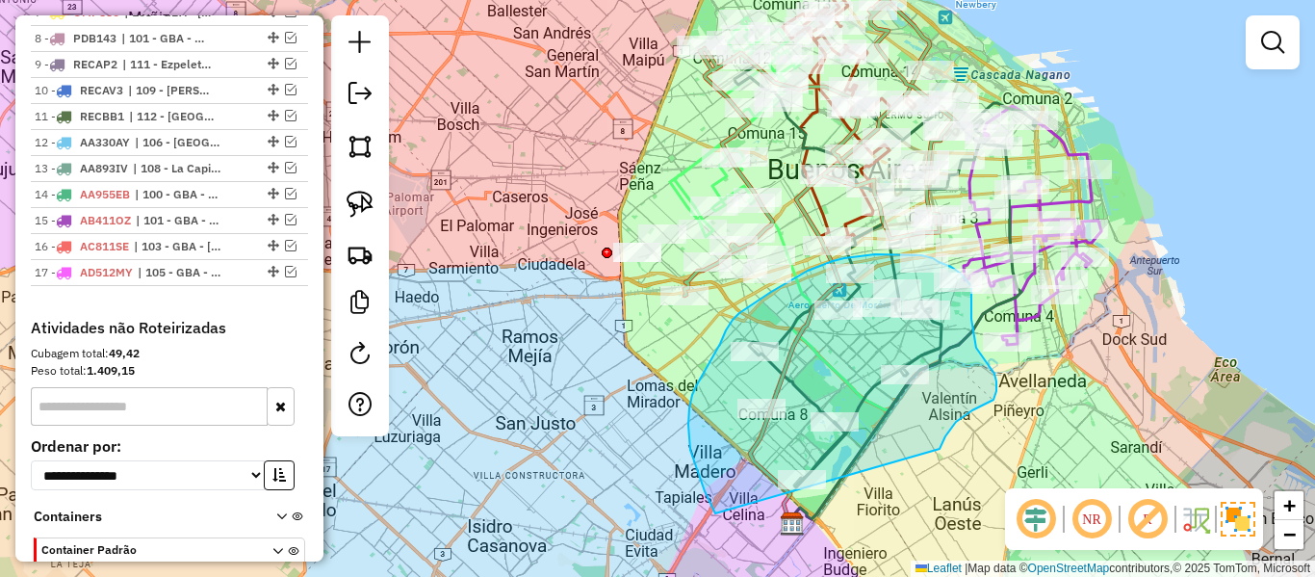
drag, startPoint x: 940, startPoint y: 449, endPoint x: 804, endPoint y: 593, distance: 198.2
click at [804, 576] on html "Aguarde... Pop-up bloqueado! Seu navegador bloqueou automáticamente a abertura …" at bounding box center [657, 288] width 1315 height 577
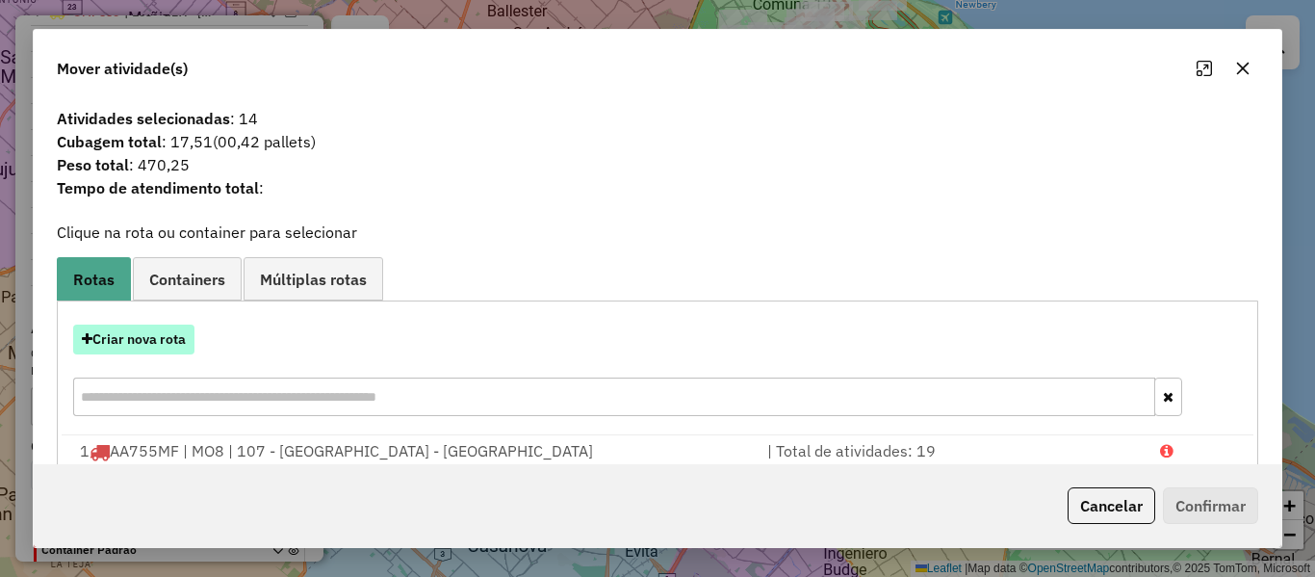
click at [178, 344] on button "Criar nova rota" at bounding box center [133, 339] width 121 height 30
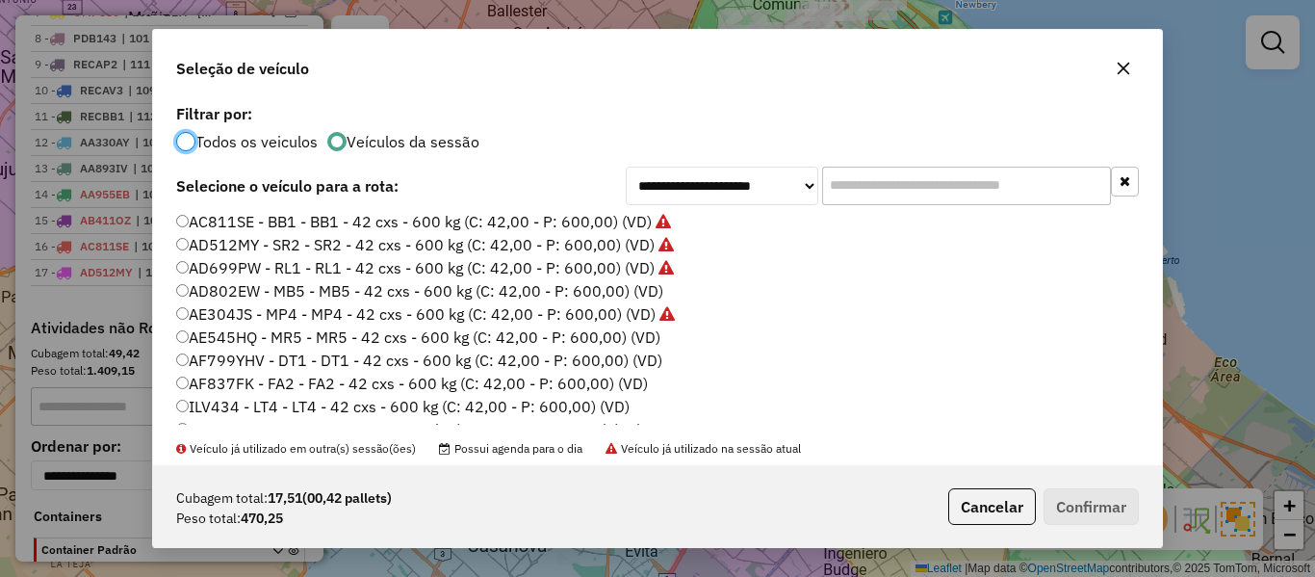
scroll to position [193, 0]
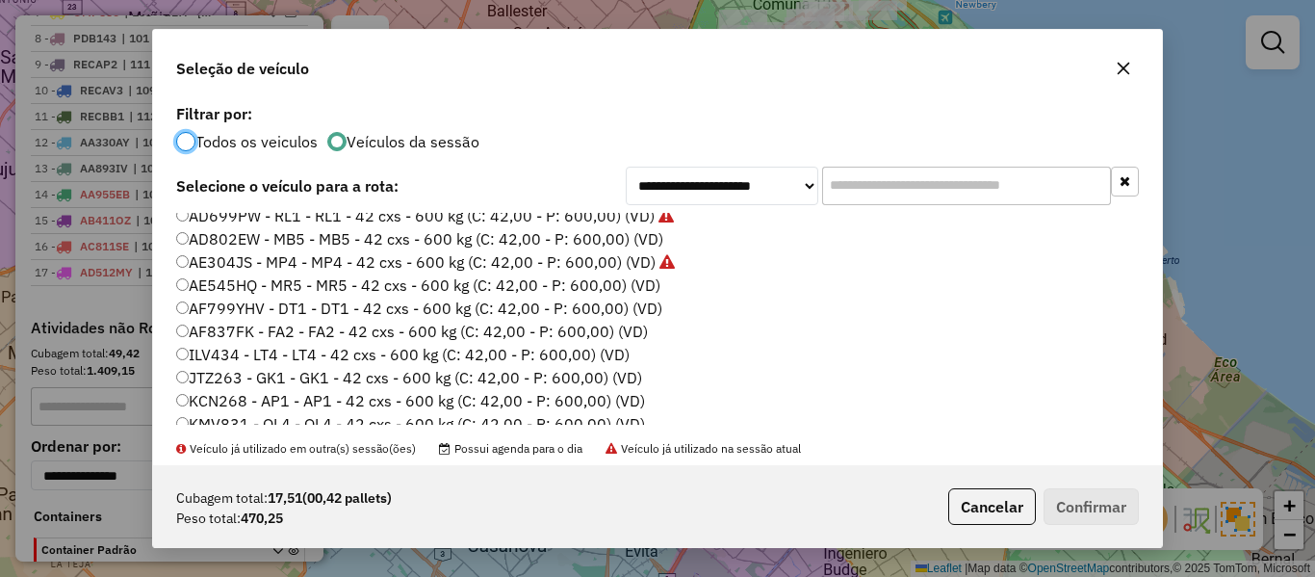
click at [641, 287] on label "AE545HQ - MR5 - MR5 - 42 cxs - 600 kg (C: 42,00 - P: 600,00) (VD)" at bounding box center [418, 284] width 484 height 23
click at [1125, 509] on button "Confirmar" at bounding box center [1091, 506] width 95 height 37
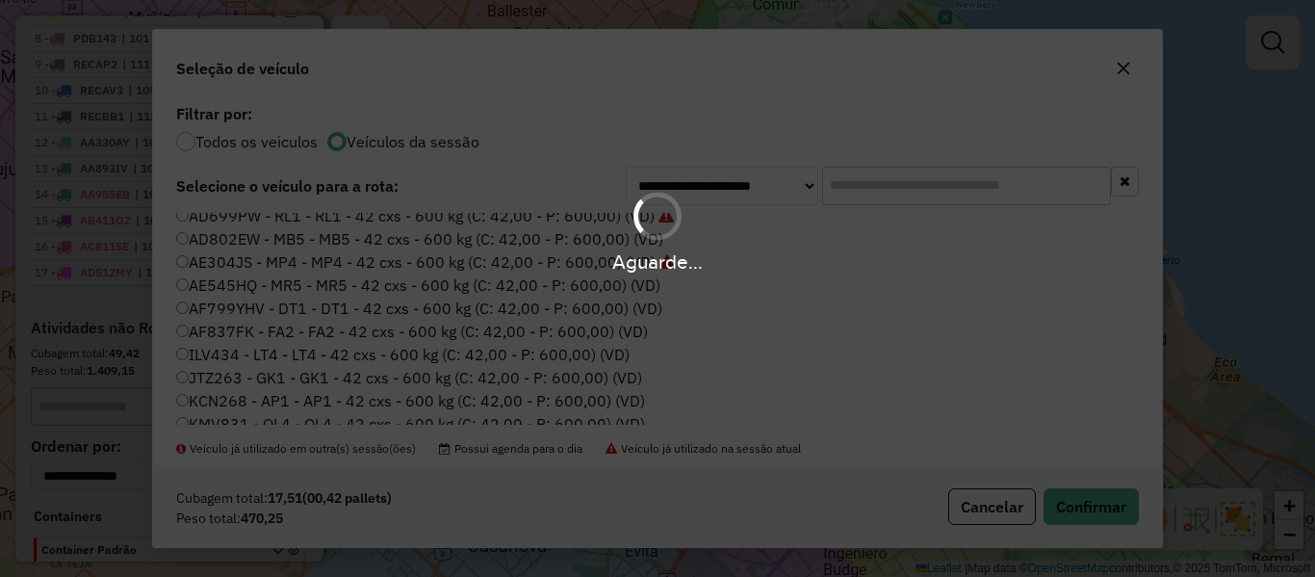
scroll to position [1615, 0]
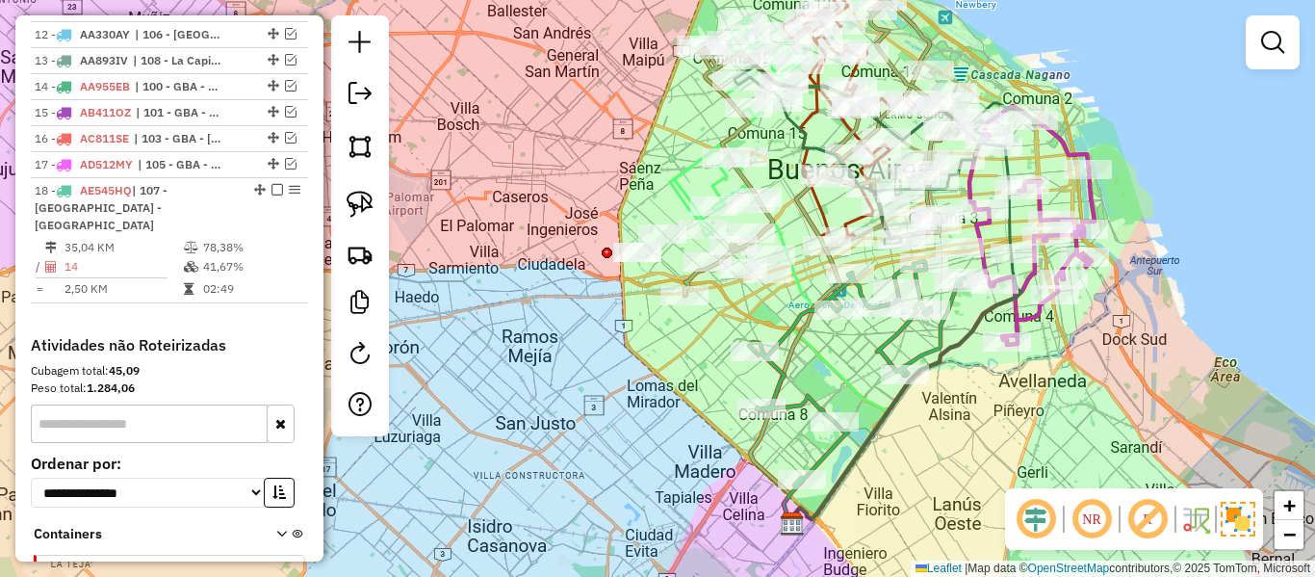
click at [781, 328] on icon at bounding box center [857, 374] width 216 height 226
select select "**********"
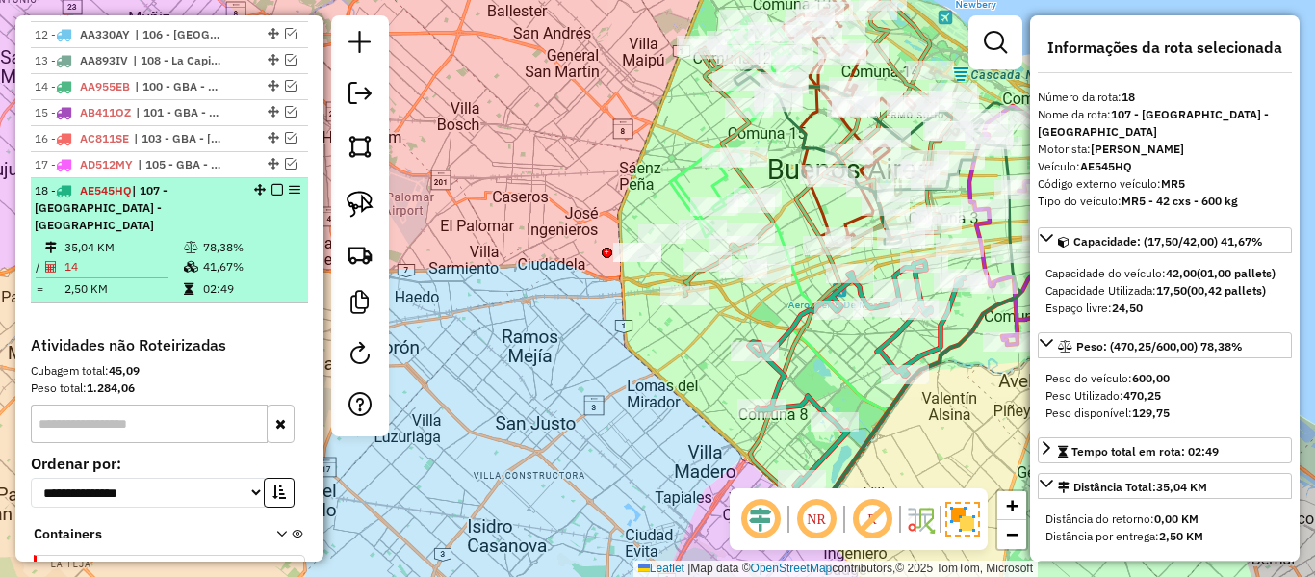
click at [271, 184] on em at bounding box center [277, 190] width 12 height 12
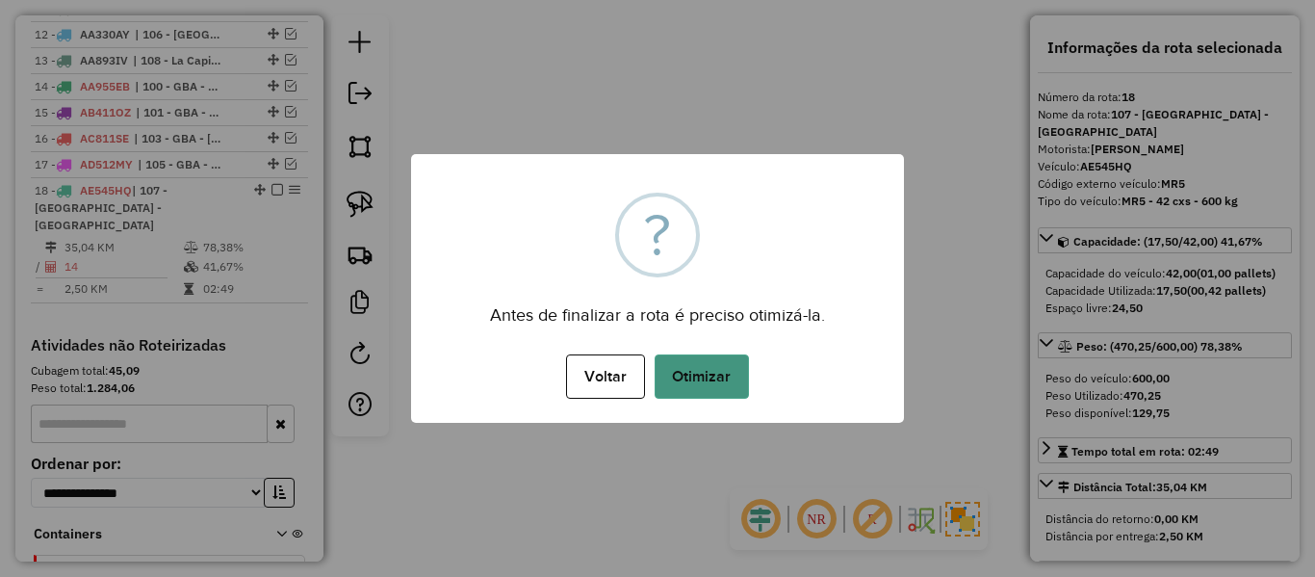
click at [726, 401] on div "× ? Antes de finalizar a rota é preciso otimizá-la. Voltar No Otimizar" at bounding box center [657, 288] width 493 height 269
click at [726, 370] on button "Otimizar" at bounding box center [702, 376] width 94 height 44
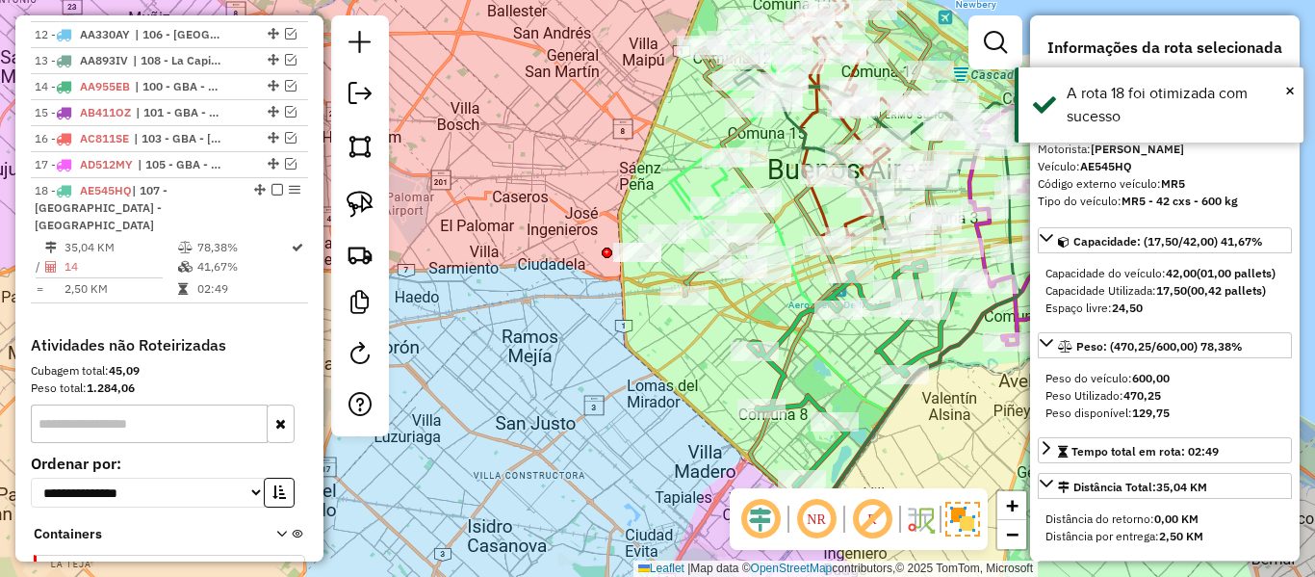
drag, startPoint x: 271, startPoint y: 82, endPoint x: 363, endPoint y: 176, distance: 132.1
click at [271, 184] on em at bounding box center [277, 190] width 12 height 12
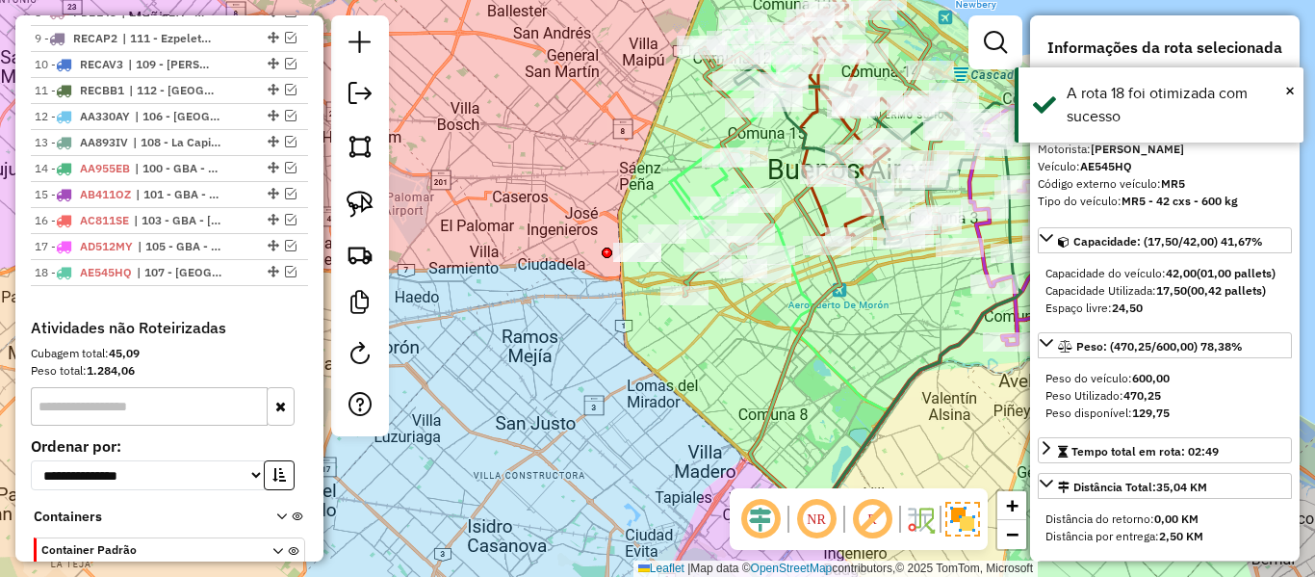
click at [748, 385] on div "Janela de atendimento Grade de atendimento Capacidade Transportadoras Veículos …" at bounding box center [657, 288] width 1315 height 577
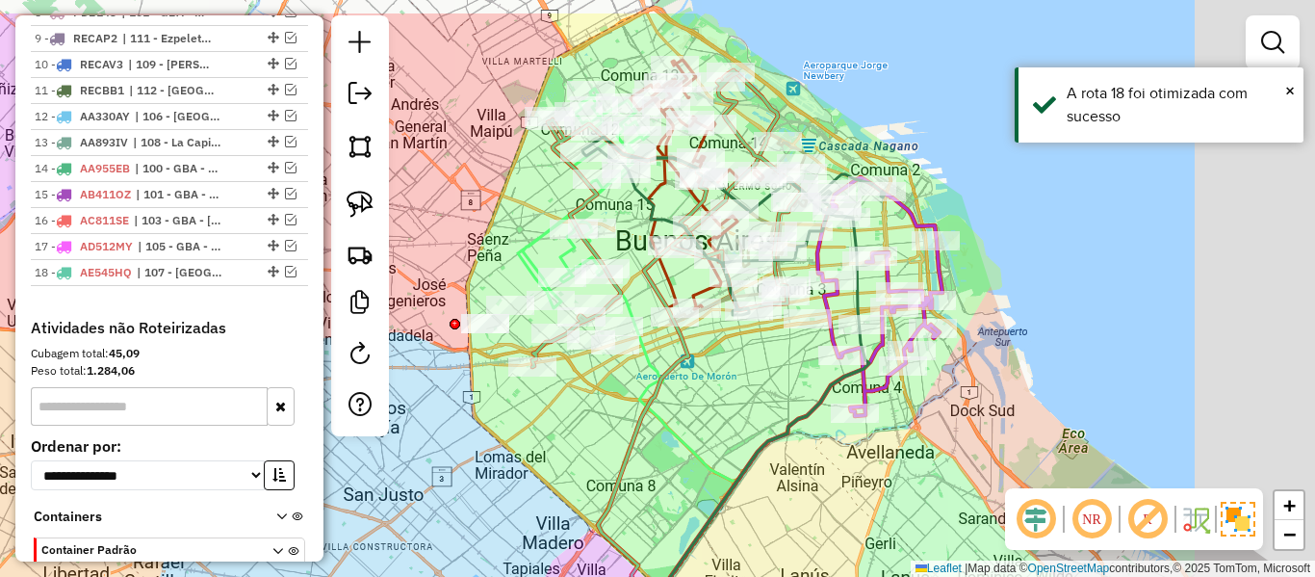
drag, startPoint x: 822, startPoint y: 372, endPoint x: 665, endPoint y: 445, distance: 173.1
click at [665, 445] on icon at bounding box center [654, 381] width 168 height 426
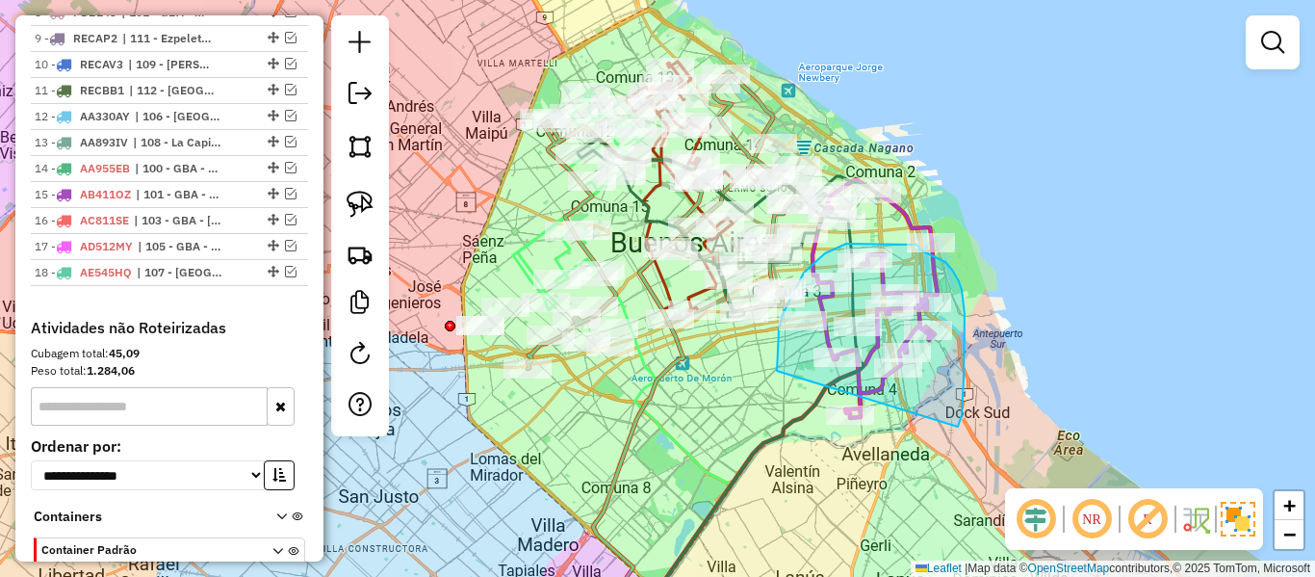
drag, startPoint x: 958, startPoint y: 426, endPoint x: 803, endPoint y: 467, distance: 160.2
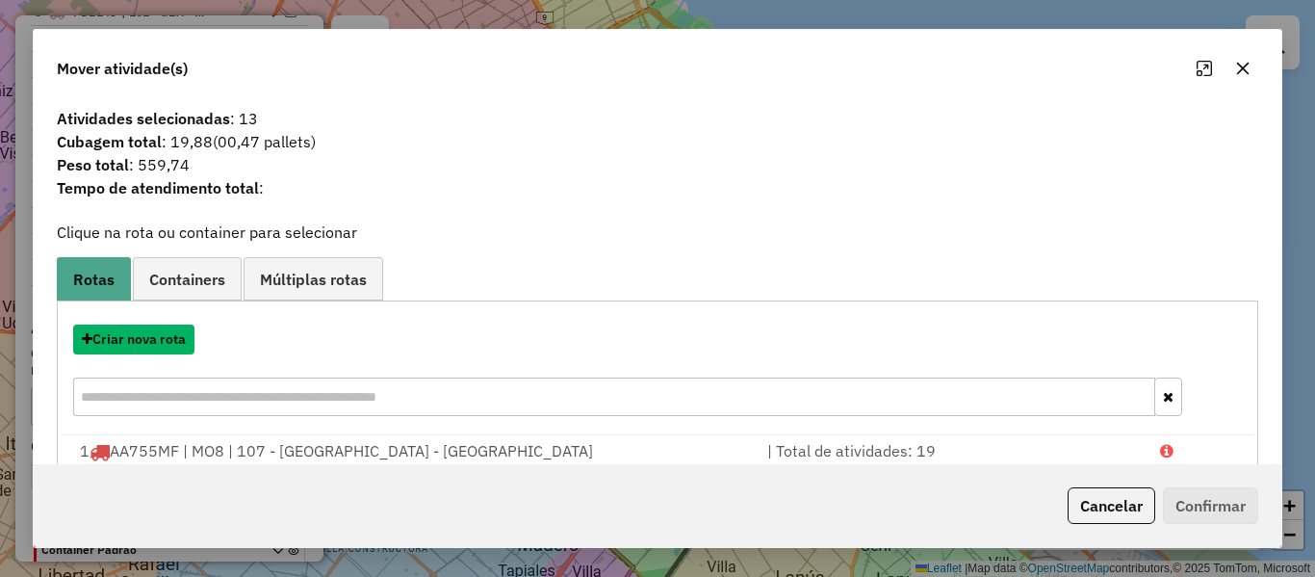
click at [178, 338] on button "Criar nova rota" at bounding box center [133, 339] width 121 height 30
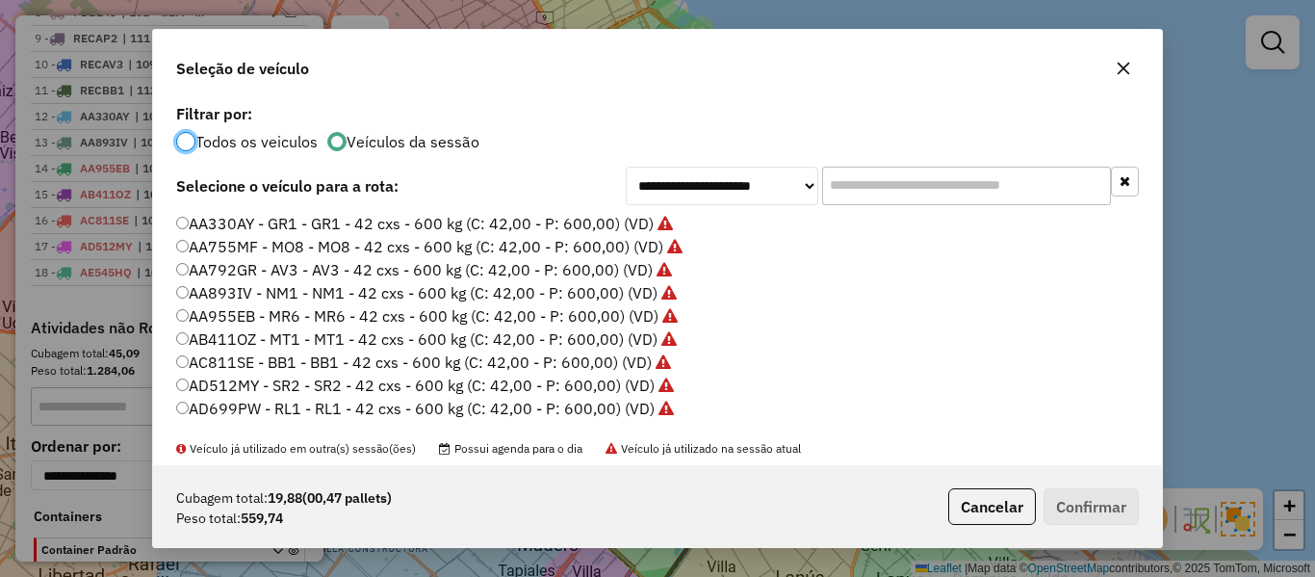
scroll to position [96, 0]
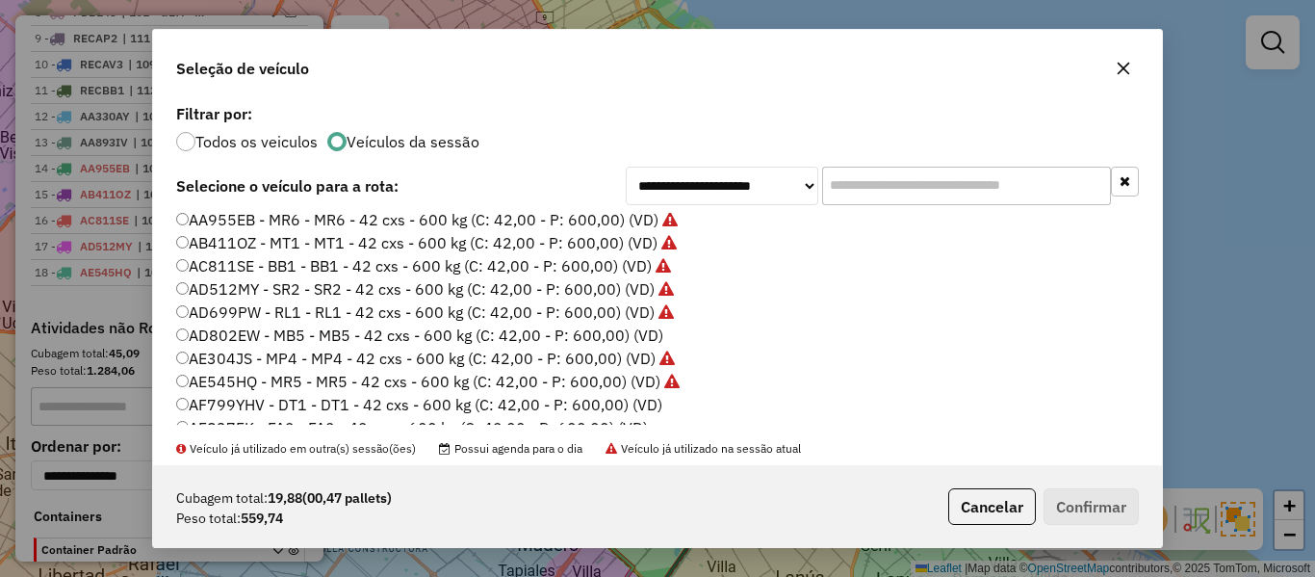
click at [634, 329] on label "AD802EW - MB5 - MB5 - 42 cxs - 600 kg (C: 42,00 - P: 600,00) (VD)" at bounding box center [419, 334] width 487 height 23
click at [1112, 520] on button "Confirmar" at bounding box center [1091, 506] width 95 height 37
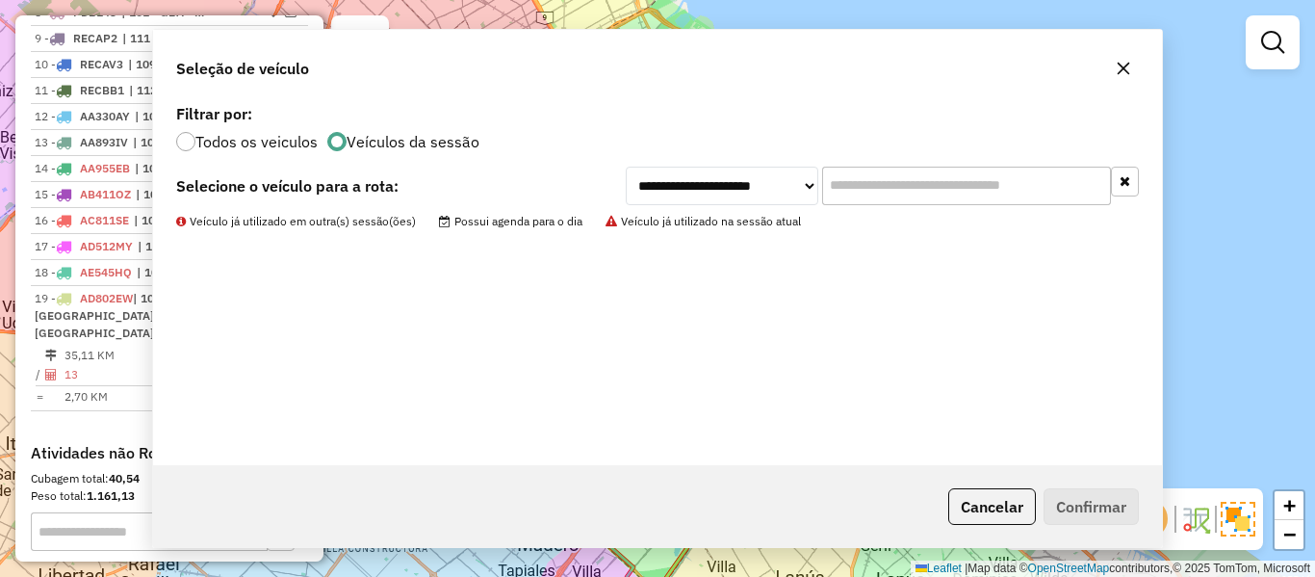
scroll to position [1624, 0]
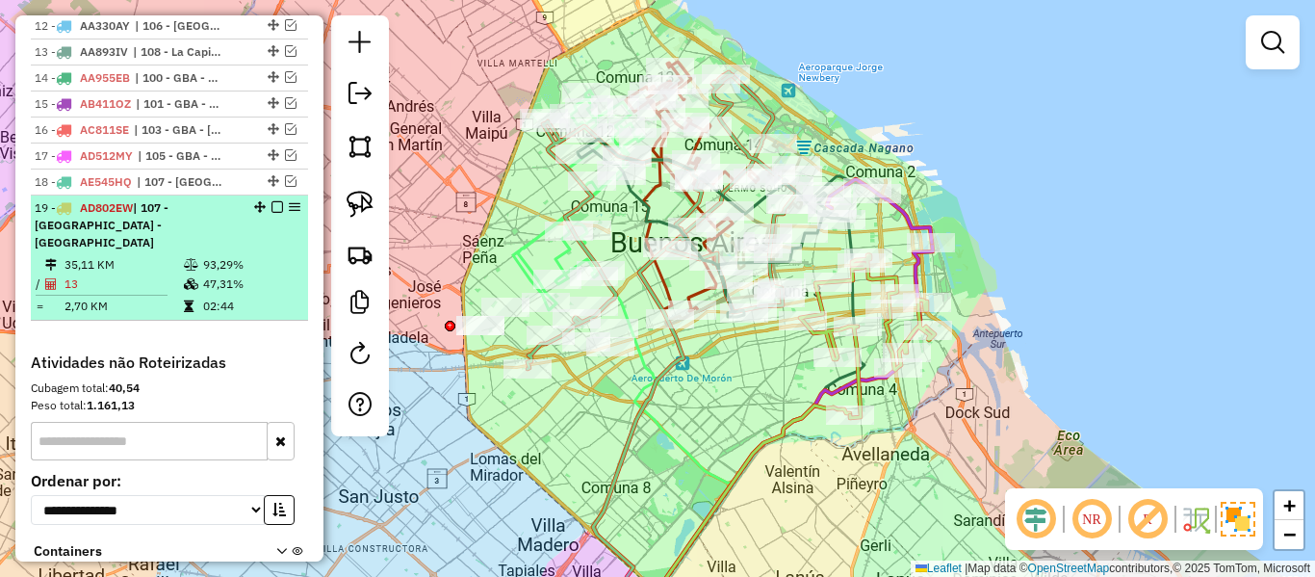
click at [273, 201] on em at bounding box center [277, 207] width 12 height 12
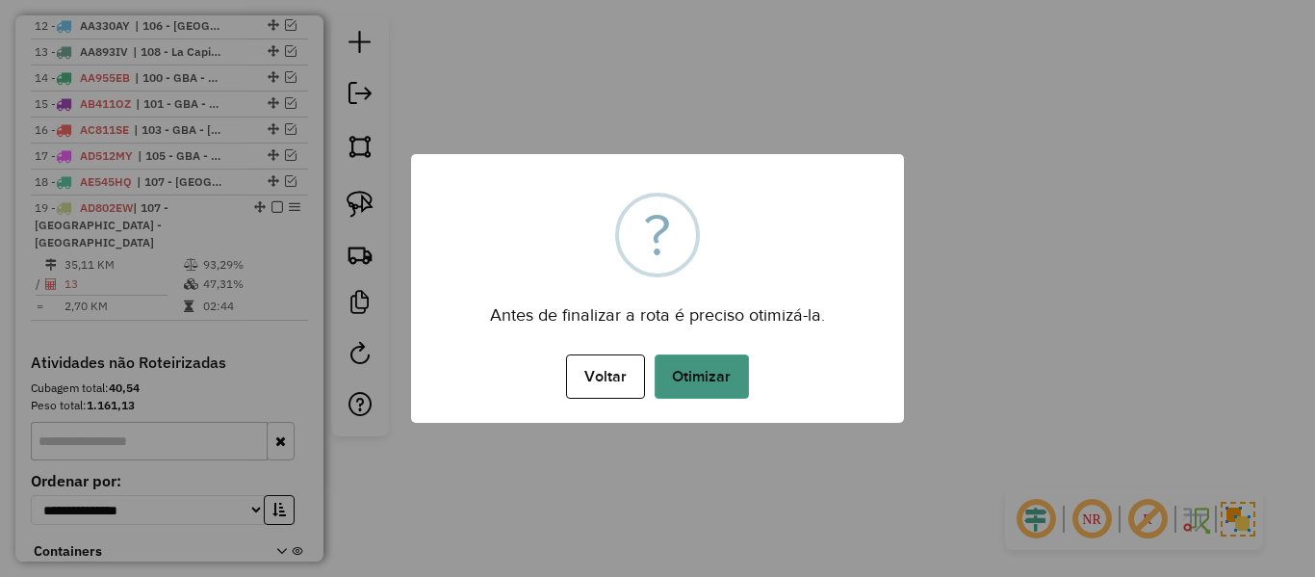
click at [704, 380] on button "Otimizar" at bounding box center [702, 376] width 94 height 44
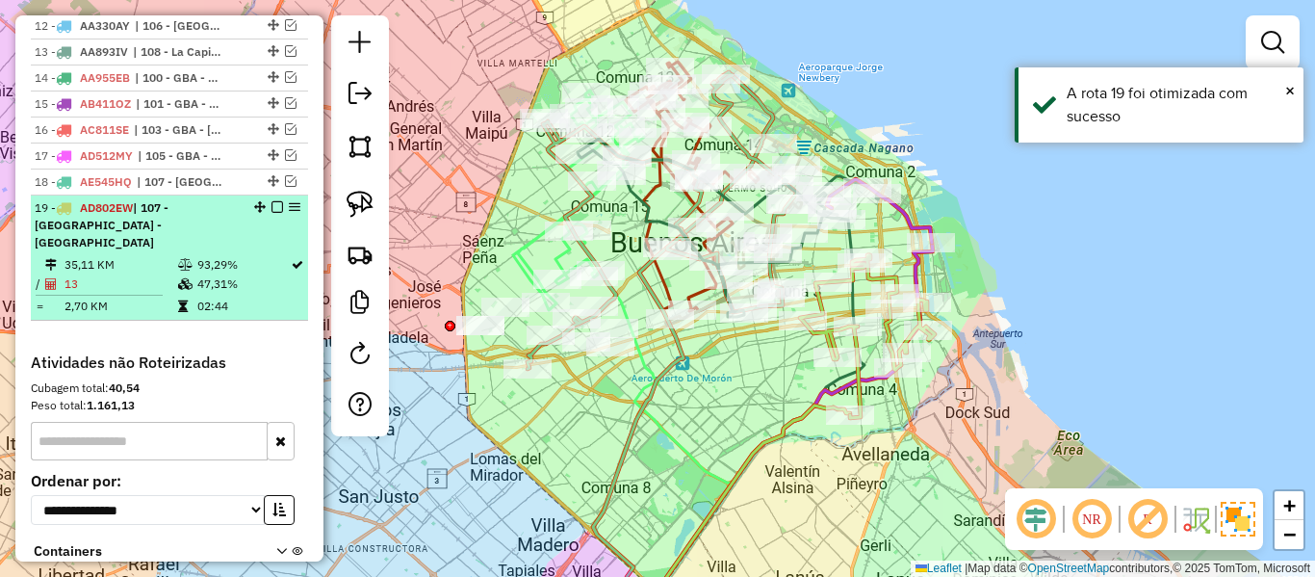
click at [271, 201] on em at bounding box center [277, 207] width 12 height 12
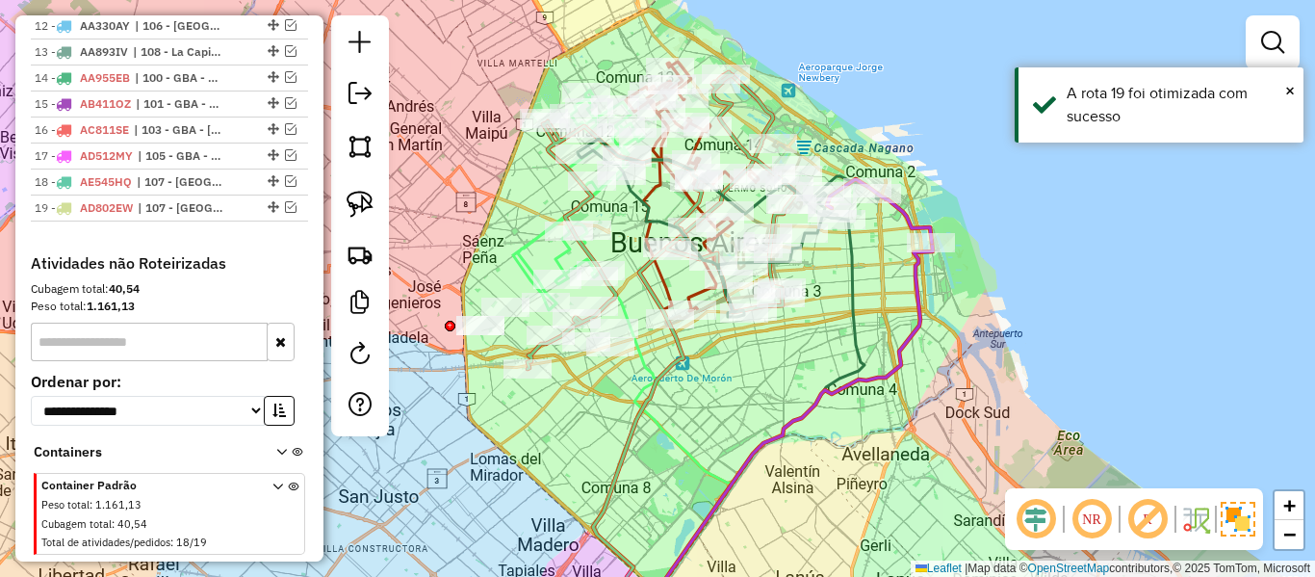
scroll to position [1560, 0]
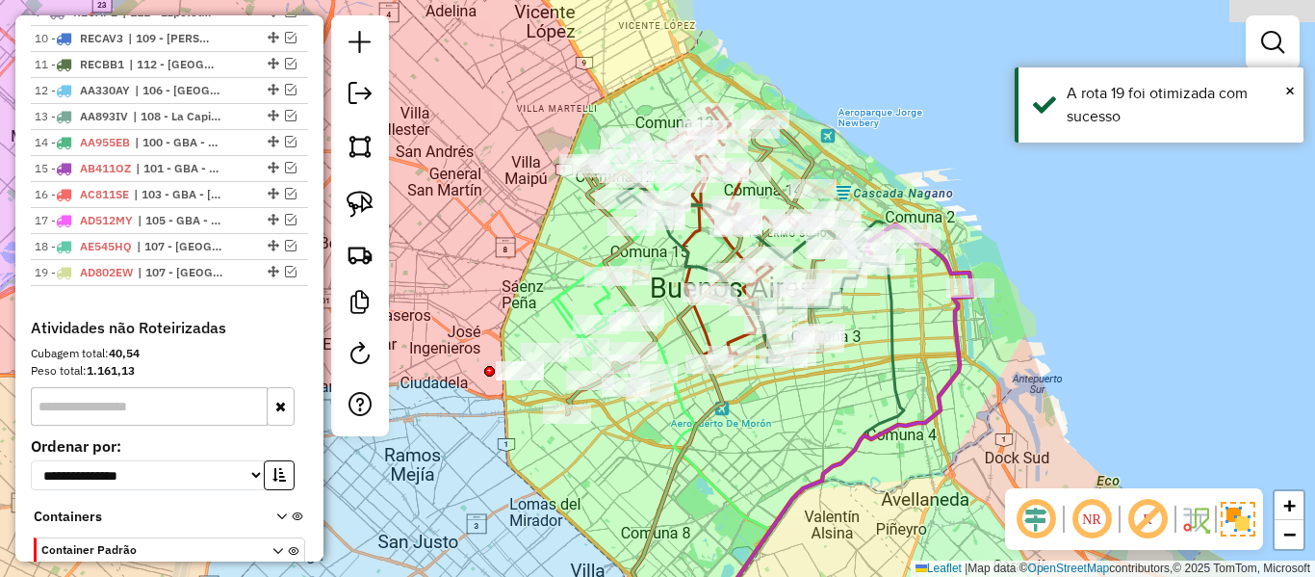
drag, startPoint x: 899, startPoint y: 402, endPoint x: 950, endPoint y: 457, distance: 74.9
click at [946, 456] on div "Janela de atendimento Grade de atendimento Capacidade Transportadoras Veículos …" at bounding box center [657, 288] width 1315 height 577
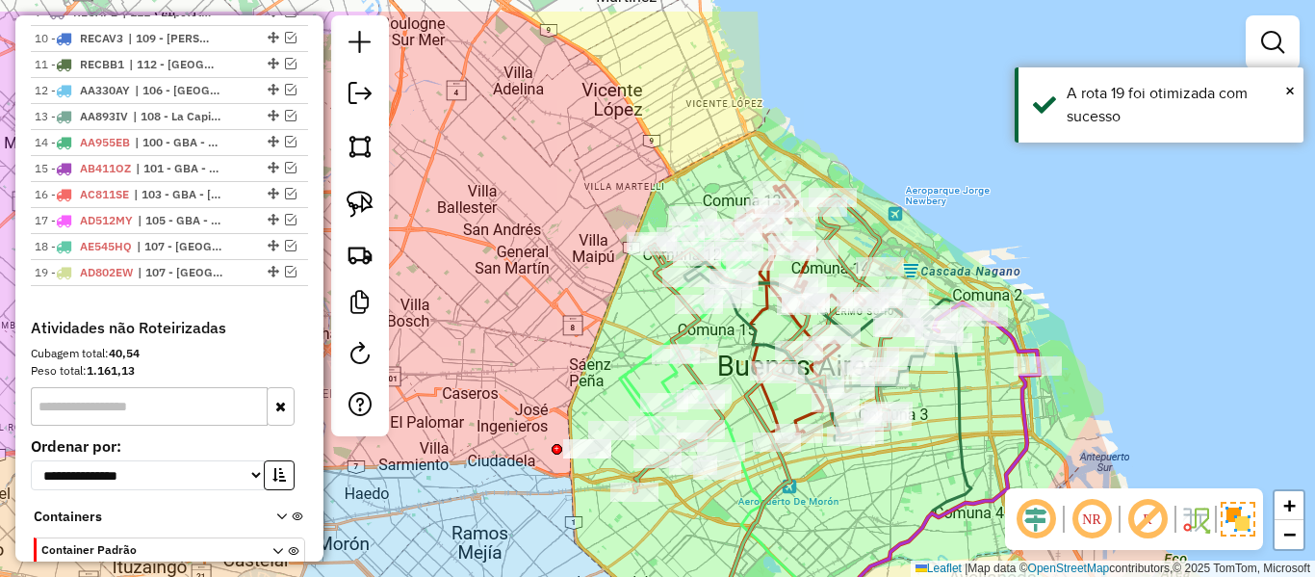
drag, startPoint x: 918, startPoint y: 417, endPoint x: 979, endPoint y: 487, distance: 92.8
click at [971, 487] on icon at bounding box center [860, 507] width 221 height 394
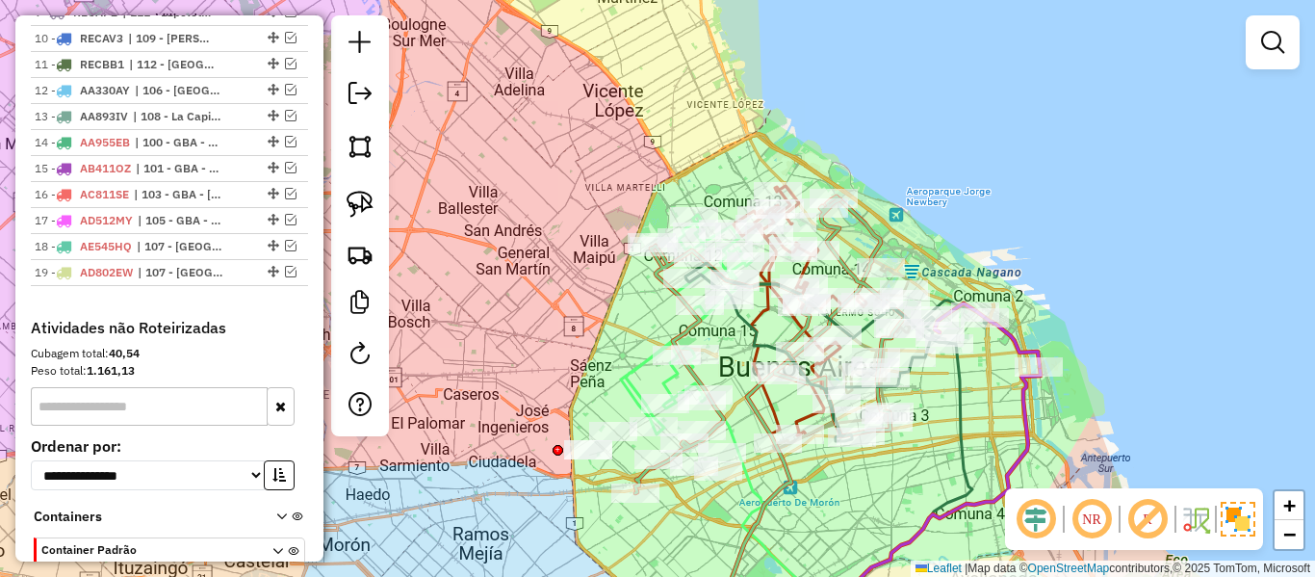
click at [996, 412] on div "Janela de atendimento Grade de atendimento Capacidade Transportadoras Veículos …" at bounding box center [657, 288] width 1315 height 577
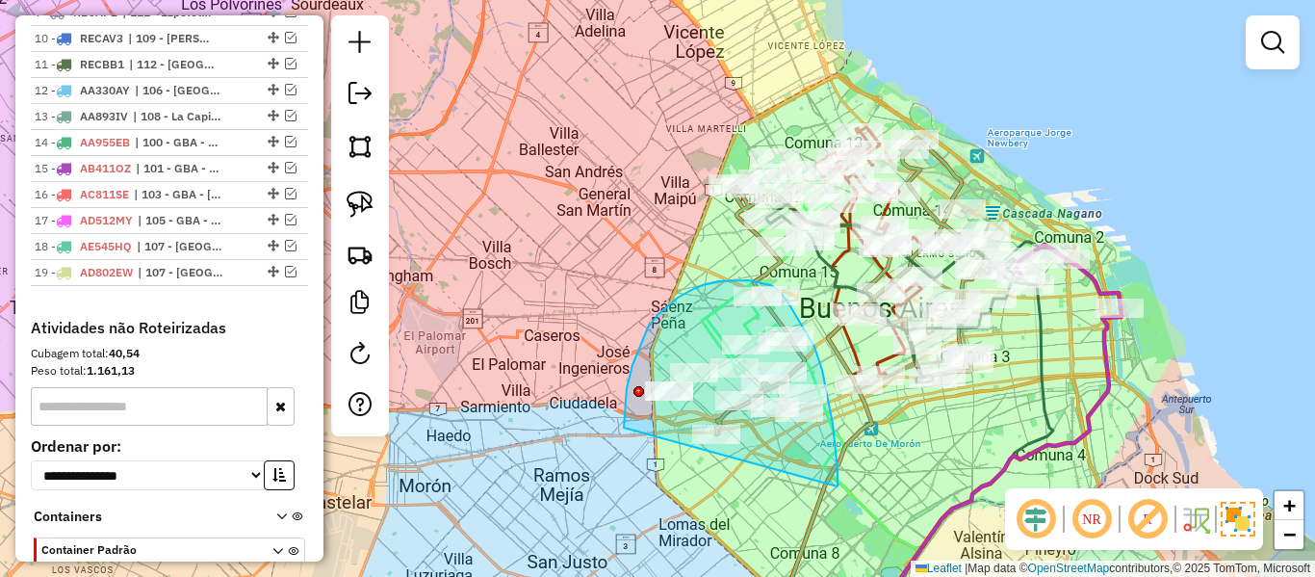
drag, startPoint x: 822, startPoint y: 370, endPoint x: 648, endPoint y: 505, distance: 220.9
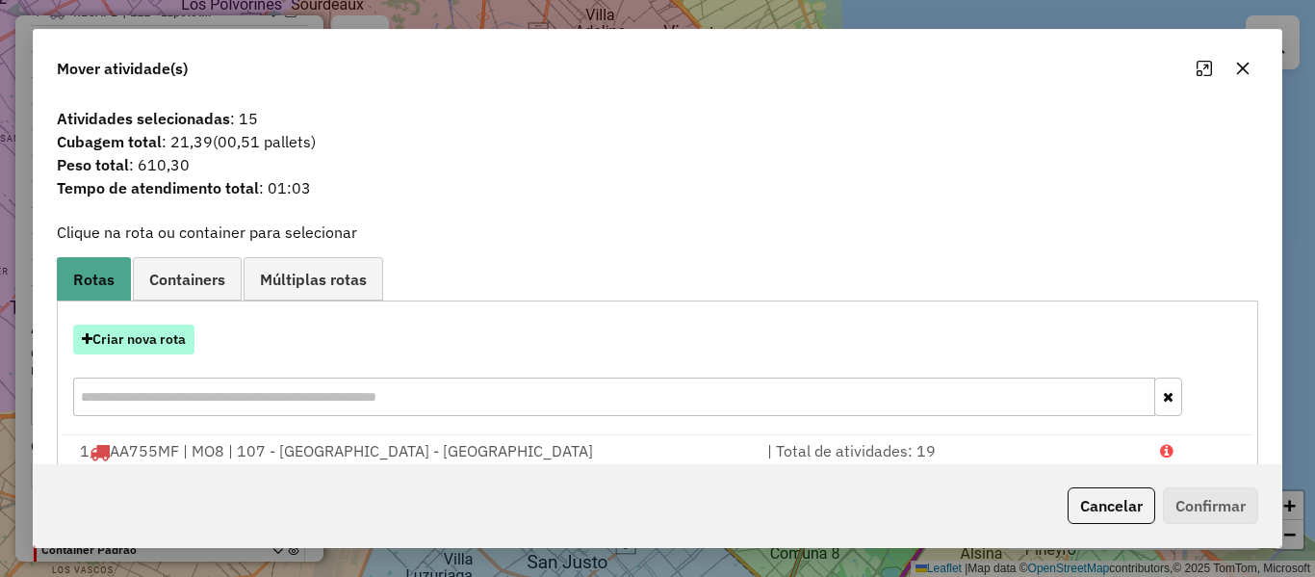
click at [177, 347] on button "Criar nova rota" at bounding box center [133, 339] width 121 height 30
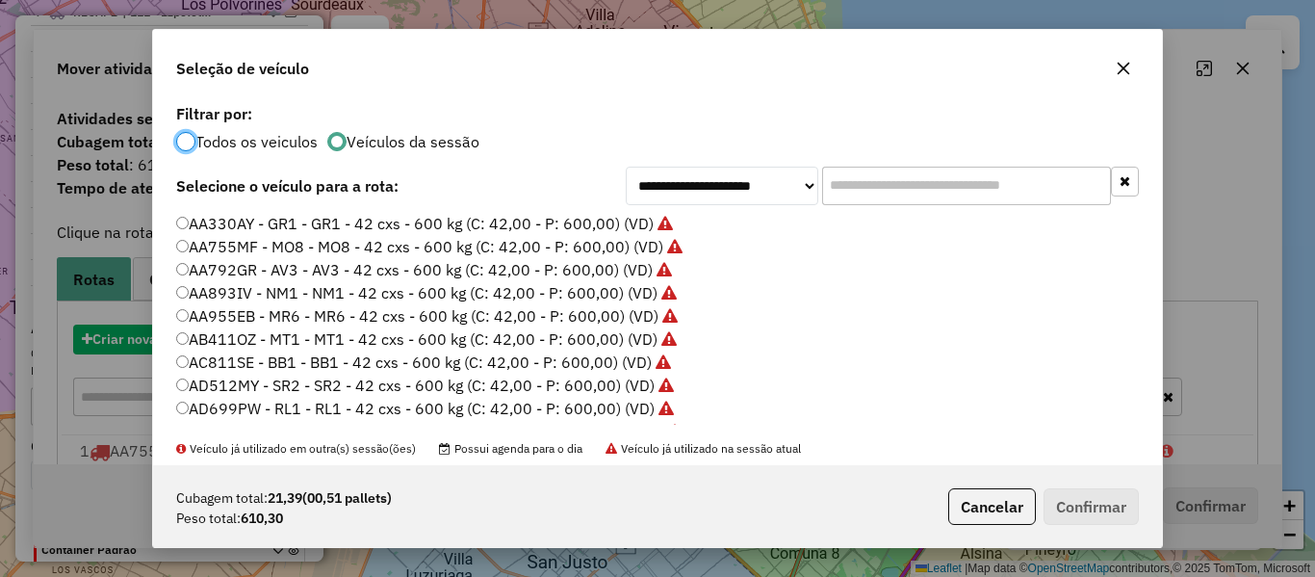
scroll to position [11, 6]
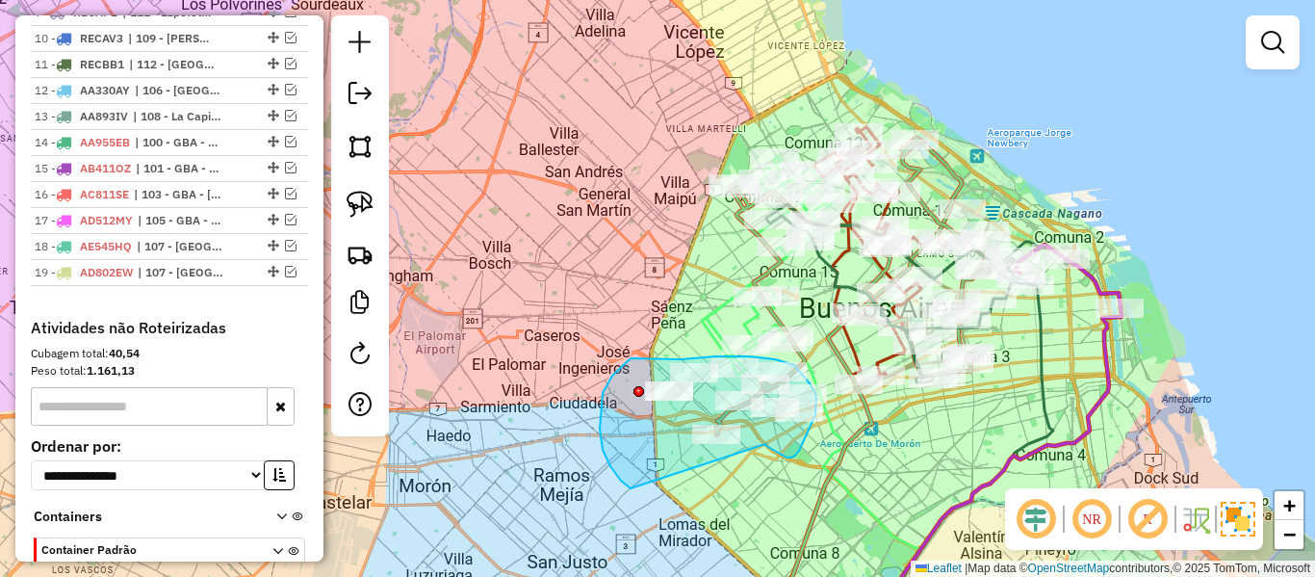
drag, startPoint x: 781, startPoint y: 454, endPoint x: 709, endPoint y: 501, distance: 84.9
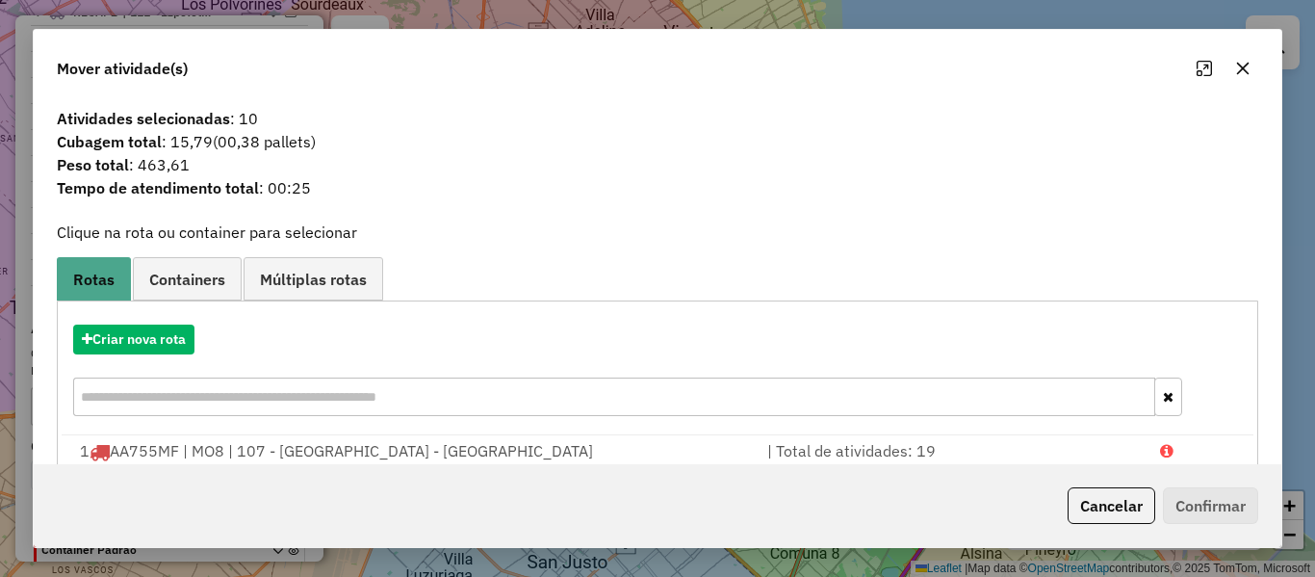
click at [151, 341] on hb-app "Aguarde... Pop-up bloqueado! Seu navegador bloqueou automáticamente a abertura …" at bounding box center [657, 288] width 1315 height 577
click at [151, 341] on button "Criar nova rota" at bounding box center [133, 339] width 121 height 30
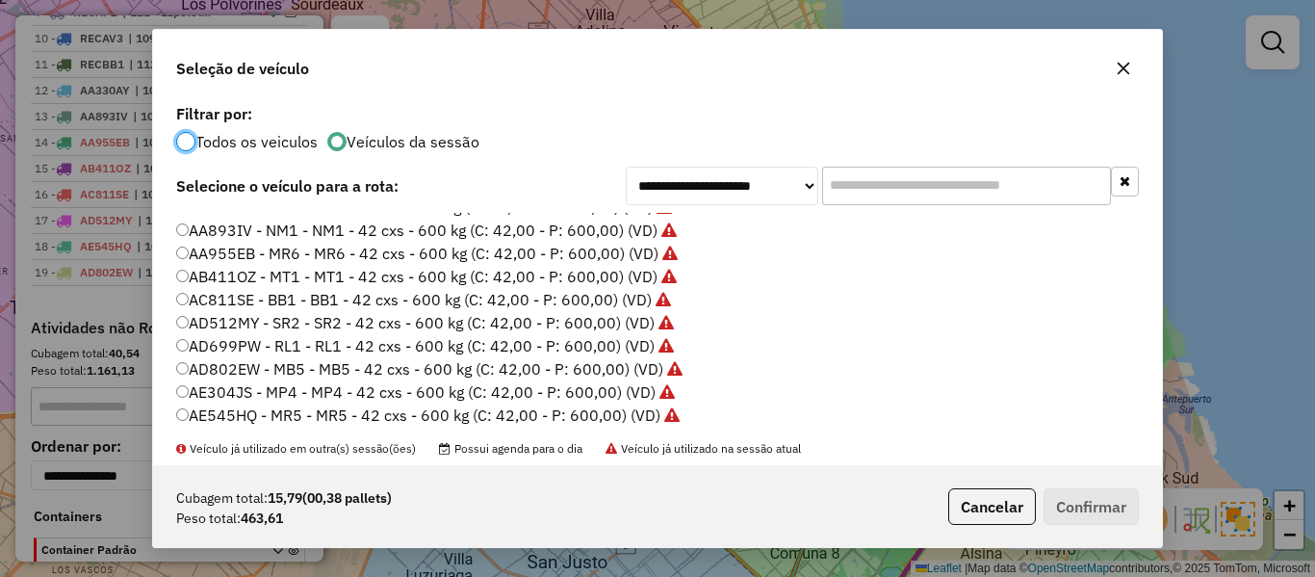
scroll to position [193, 0]
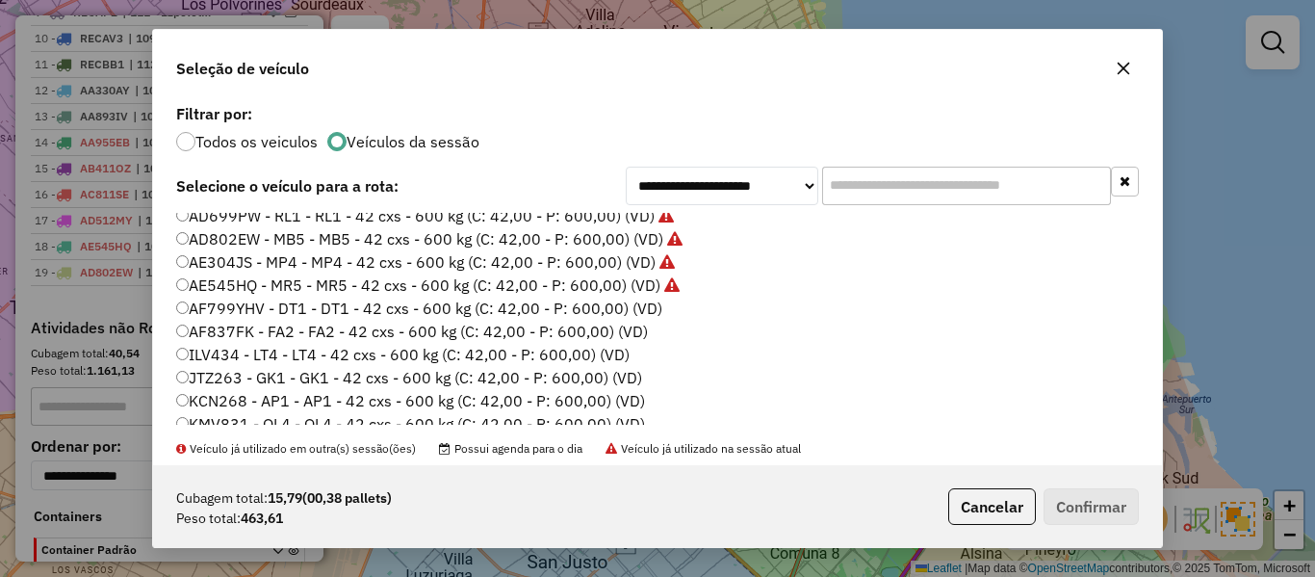
click at [658, 319] on li "AF799YHV - DT1 - DT1 - 42 cxs - 600 kg (C: 42,00 - P: 600,00) (VD)" at bounding box center [657, 308] width 963 height 23
click at [640, 312] on label "AF799YHV - DT1 - DT1 - 42 cxs - 600 kg (C: 42,00 - P: 600,00) (VD)" at bounding box center [419, 308] width 486 height 23
drag, startPoint x: 1082, startPoint y: 512, endPoint x: 942, endPoint y: 434, distance: 159.9
click at [1083, 512] on button "Confirmar" at bounding box center [1091, 506] width 95 height 37
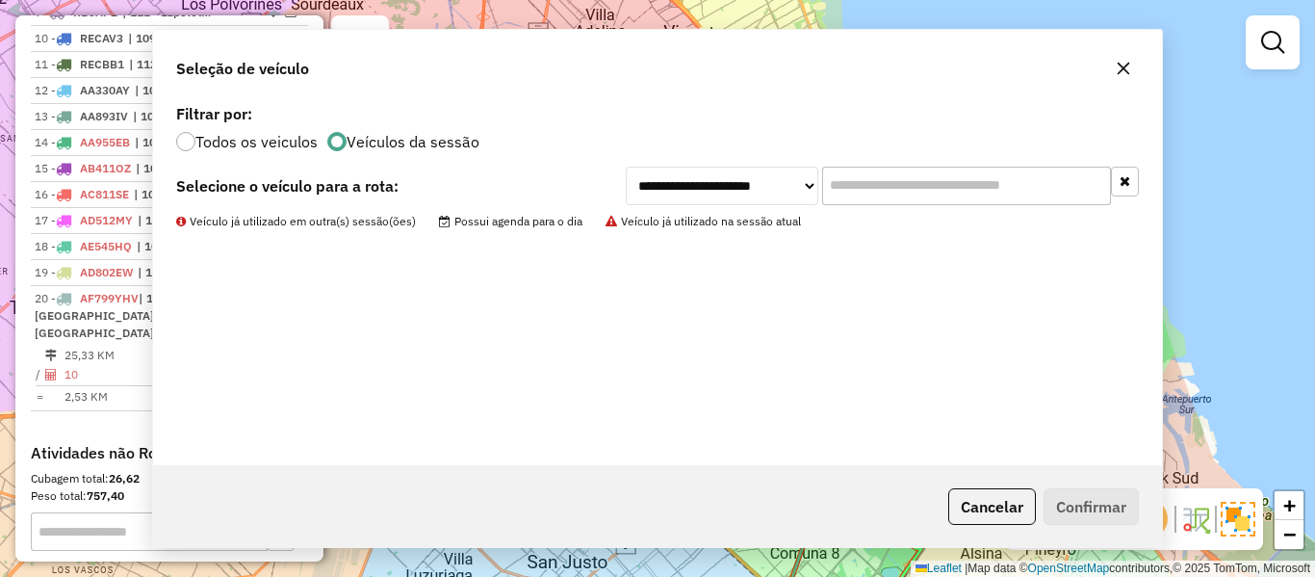
scroll to position [1624, 0]
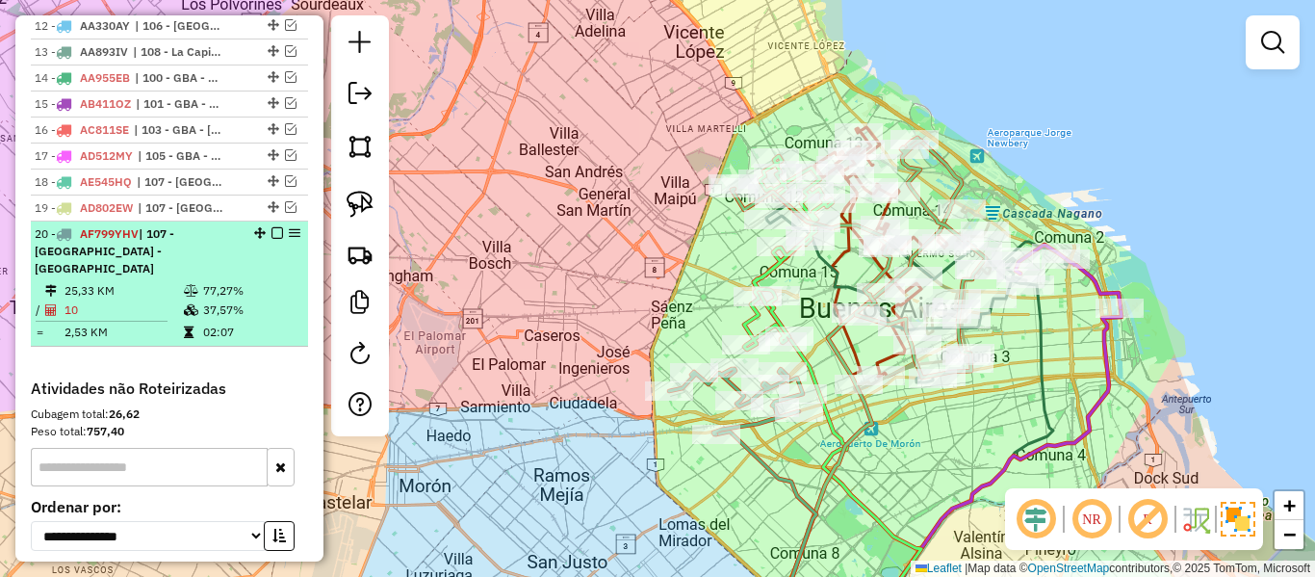
click at [271, 227] on em at bounding box center [277, 233] width 12 height 12
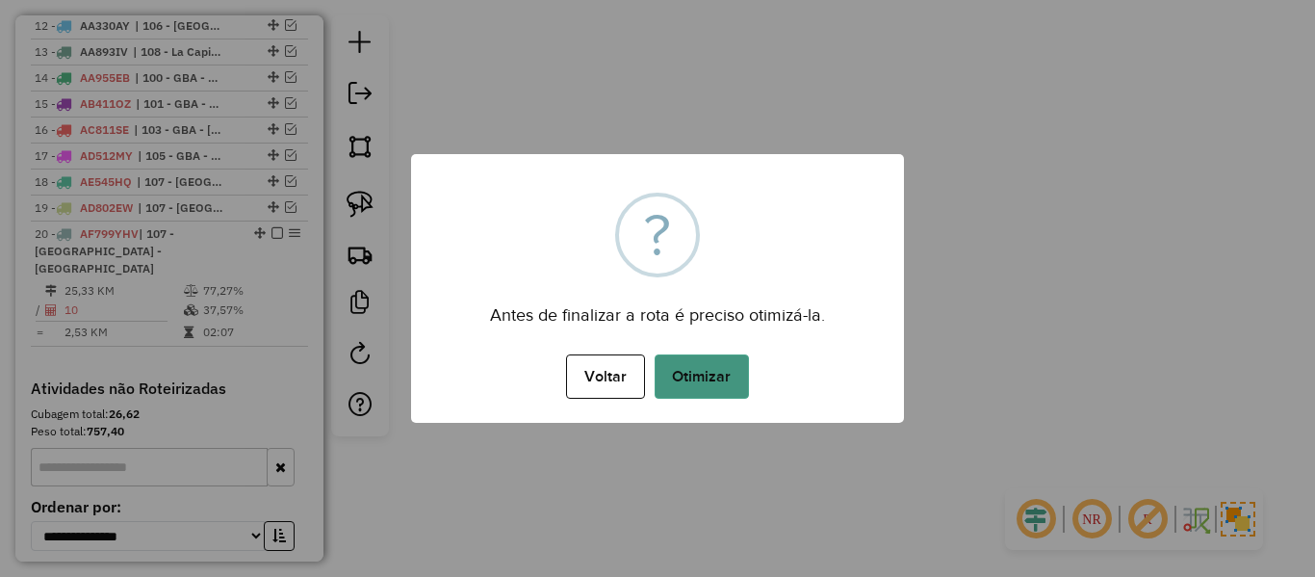
click at [727, 393] on button "Otimizar" at bounding box center [702, 376] width 94 height 44
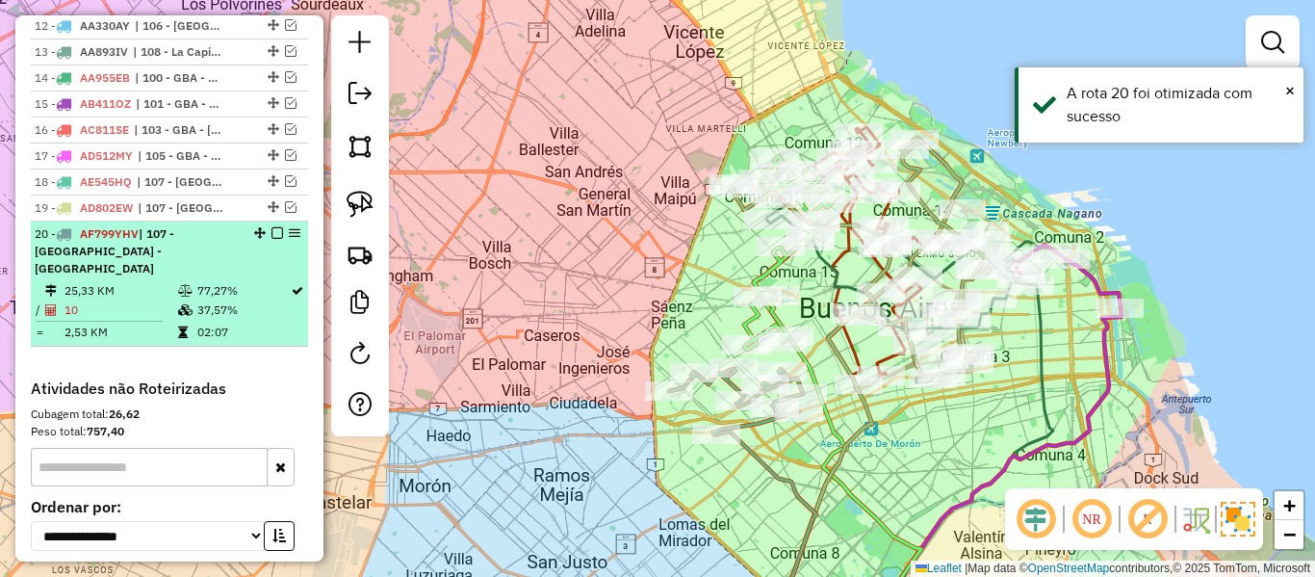
click at [271, 227] on em at bounding box center [277, 233] width 12 height 12
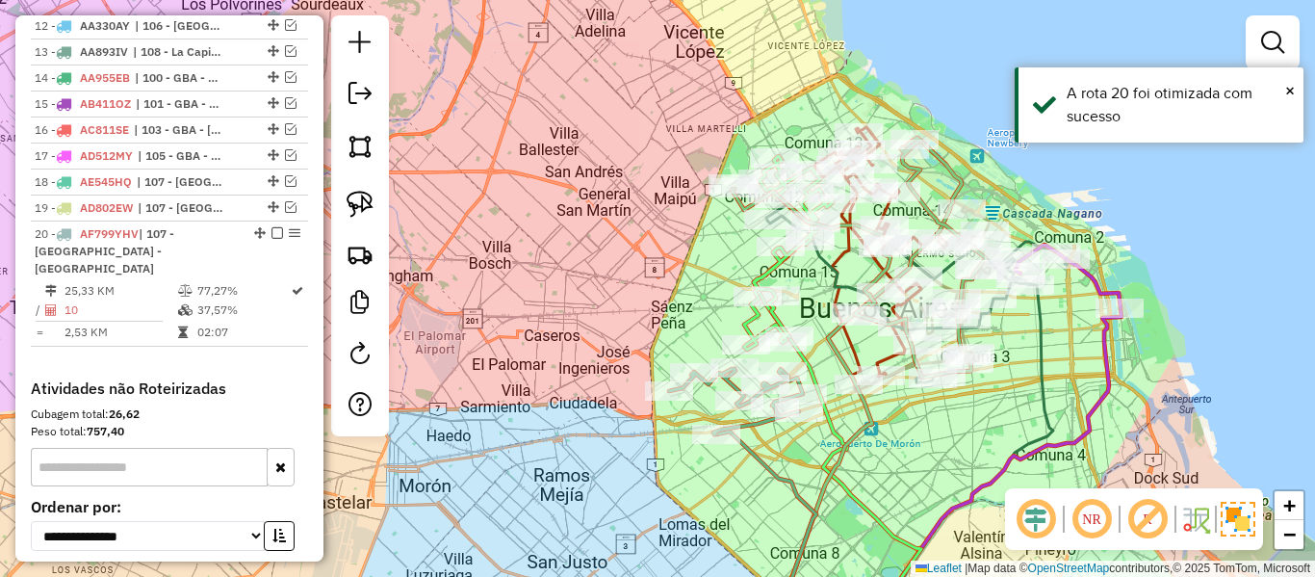
scroll to position [1586, 0]
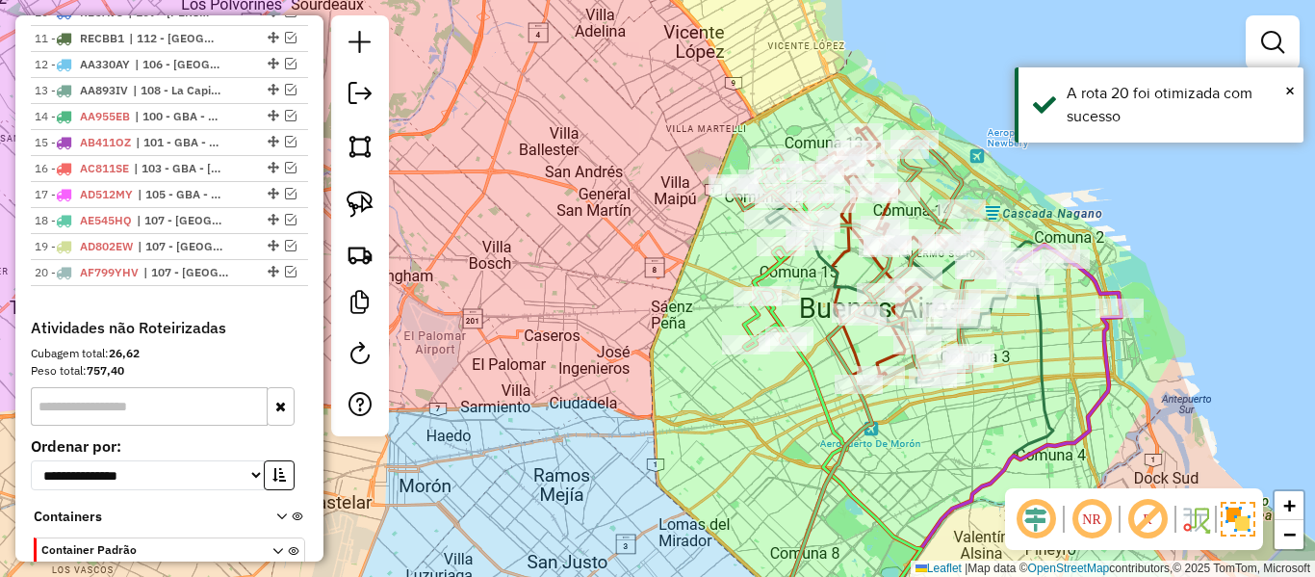
drag, startPoint x: 679, startPoint y: 331, endPoint x: 660, endPoint y: 354, distance: 29.5
click at [660, 354] on div "Janela de atendimento Grade de atendimento Capacidade Transportadoras Veículos …" at bounding box center [657, 288] width 1315 height 577
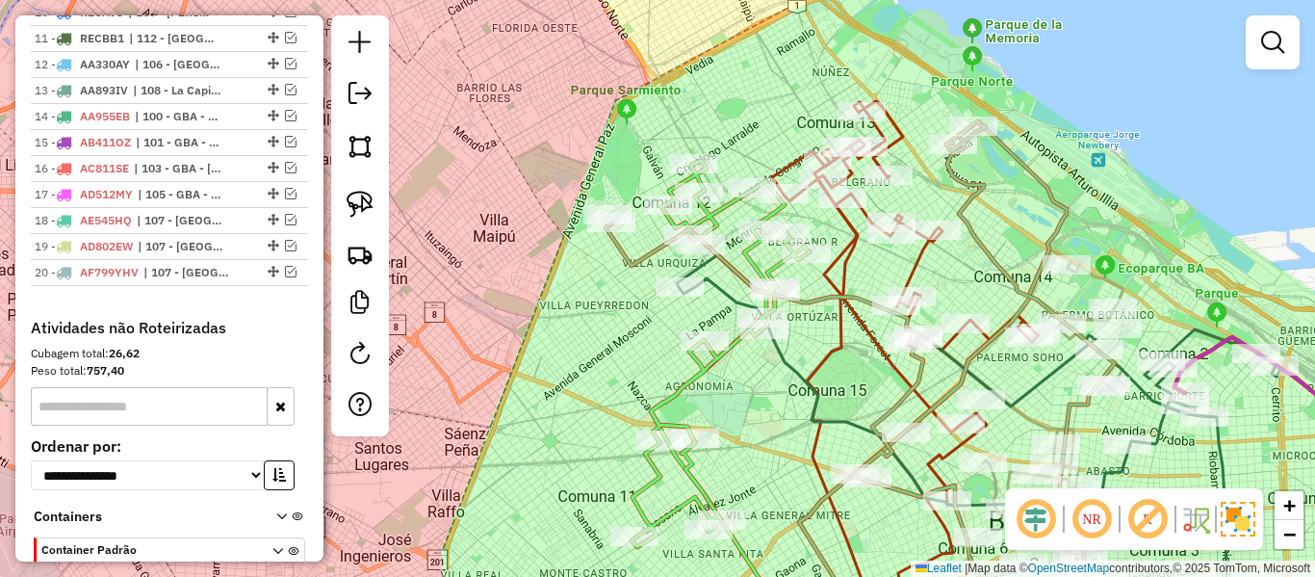
drag, startPoint x: 1093, startPoint y: 136, endPoint x: 1017, endPoint y: 238, distance: 127.3
click at [1021, 229] on div "Janela de atendimento Grade de atendimento Capacidade Transportadoras Veículos …" at bounding box center [657, 288] width 1315 height 577
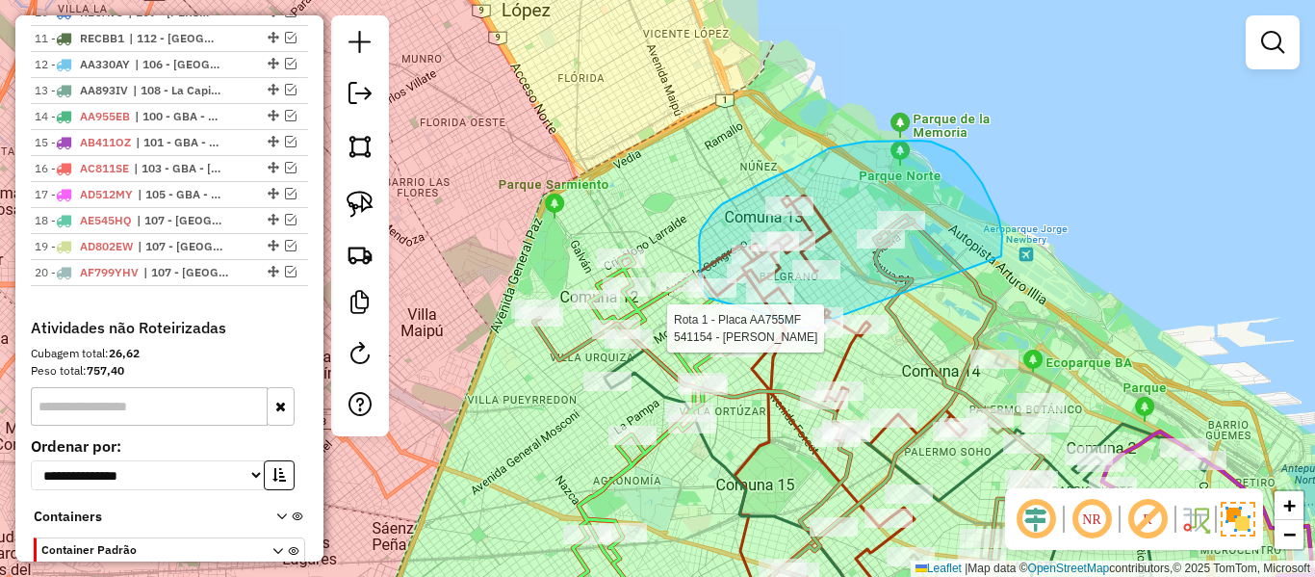
drag, startPoint x: 1002, startPoint y: 249, endPoint x: 867, endPoint y: 341, distance: 162.9
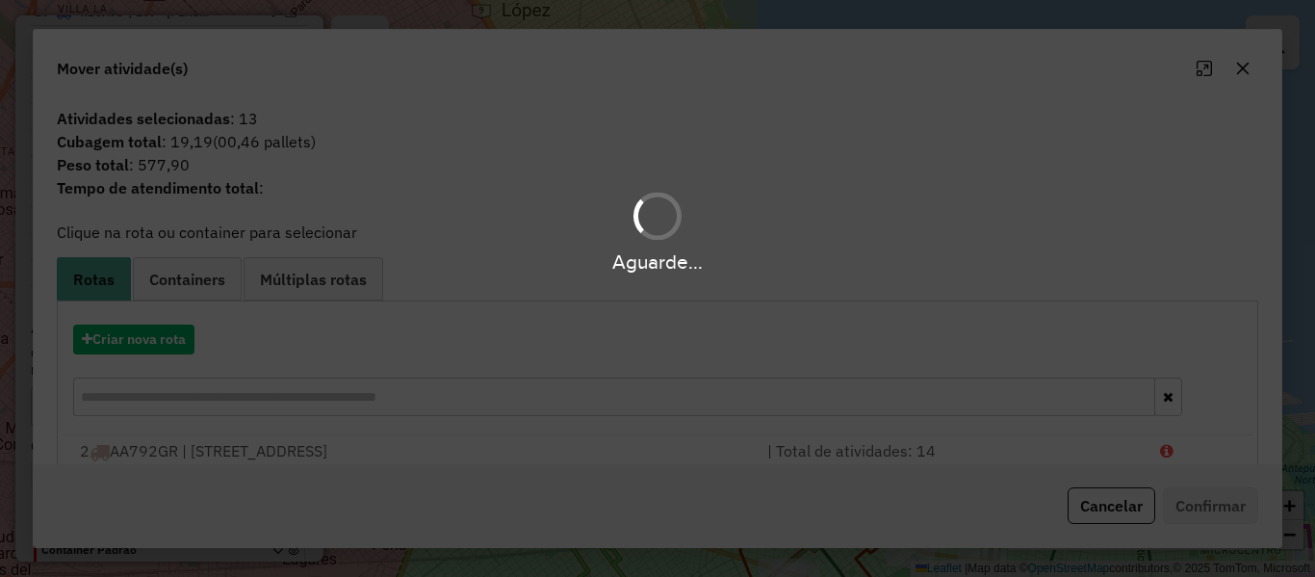
click at [163, 338] on hb-app "Aguarde... Pop-up bloqueado! Seu navegador bloqueou automáticamente a abertura …" at bounding box center [657, 288] width 1315 height 577
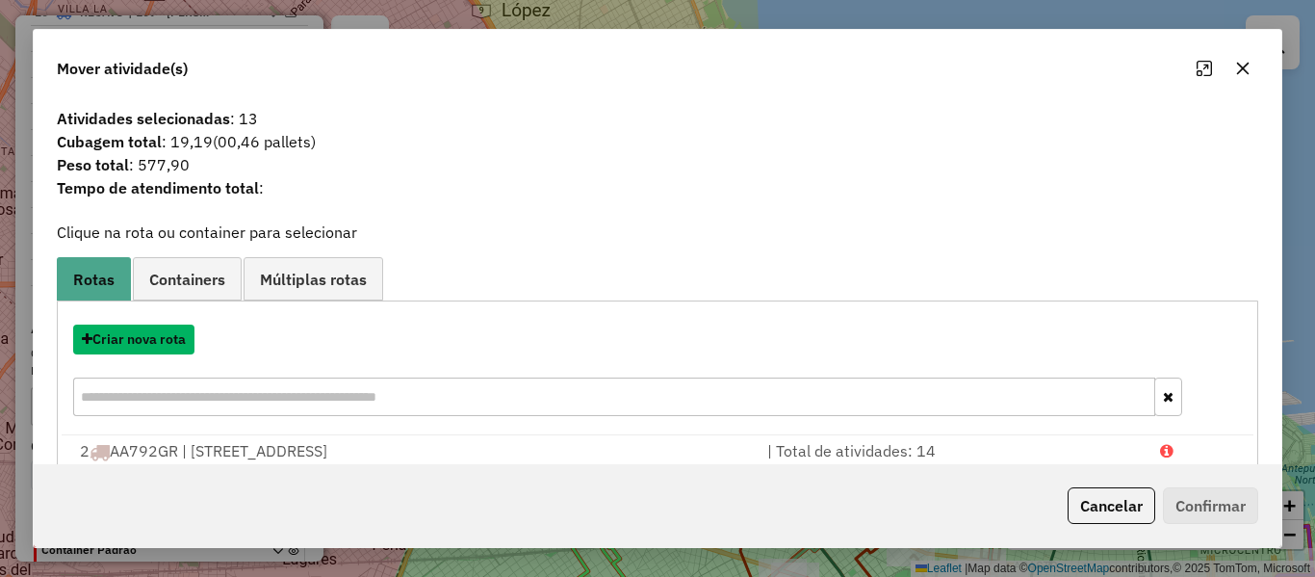
click at [163, 338] on button "Criar nova rota" at bounding box center [133, 339] width 121 height 30
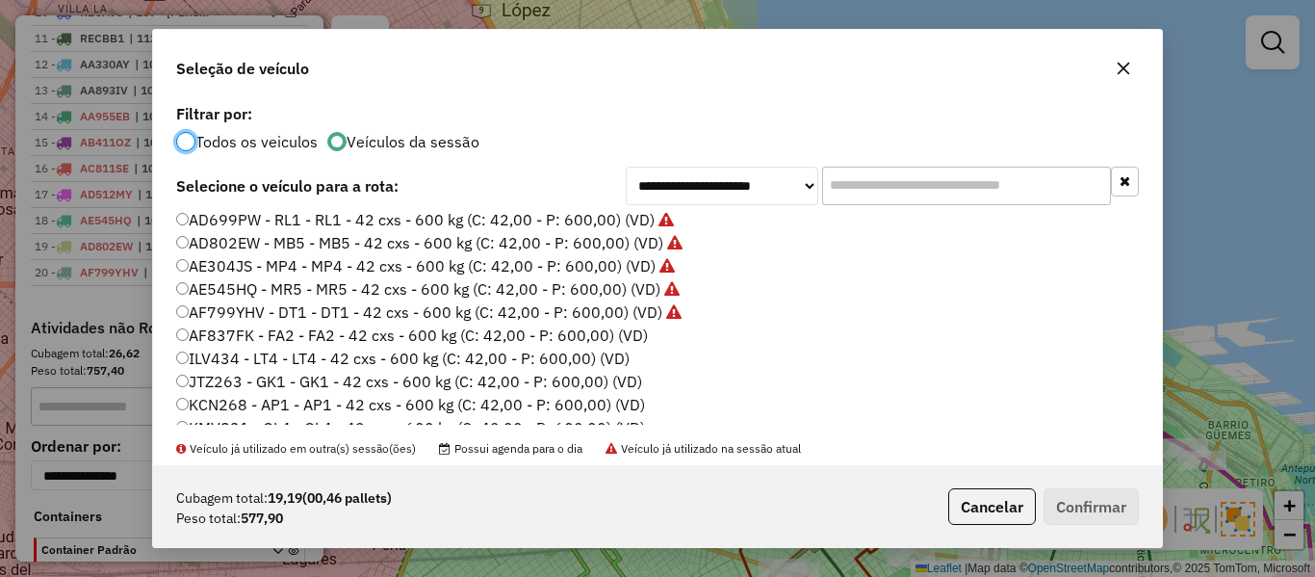
scroll to position [289, 0]
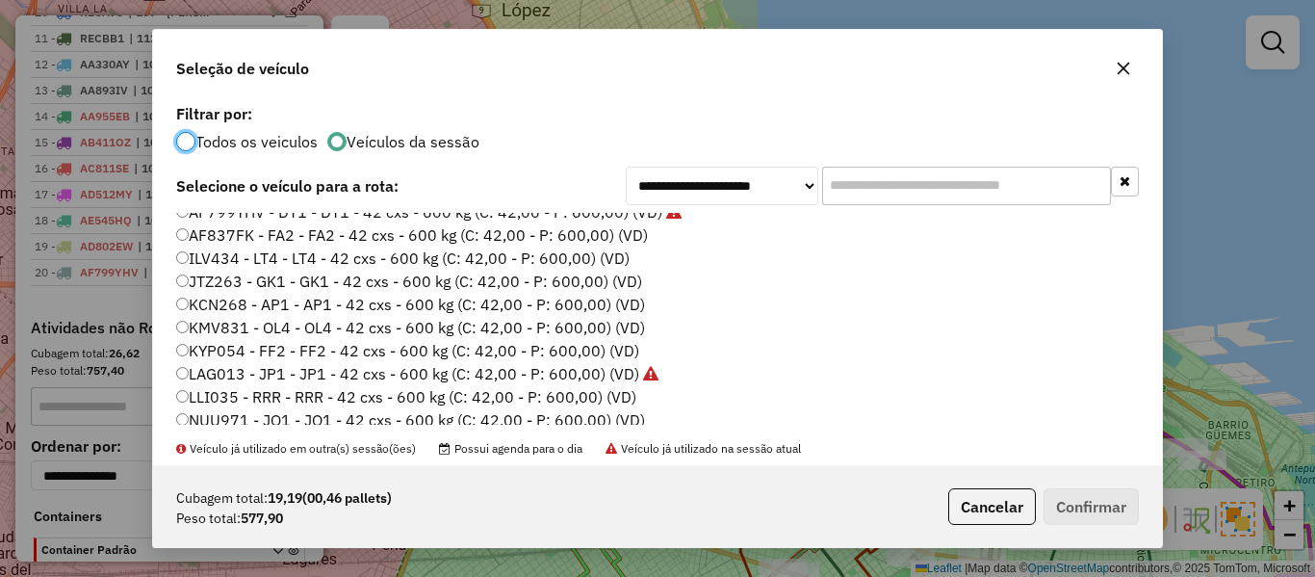
click at [641, 243] on label "AF837FK - FA2 - FA2 - 42 cxs - 600 kg (C: 42,00 - P: 600,00) (VD)" at bounding box center [412, 234] width 472 height 23
drag, startPoint x: 1114, startPoint y: 503, endPoint x: 1059, endPoint y: 484, distance: 58.2
click at [1113, 503] on button "Confirmar" at bounding box center [1091, 506] width 95 height 37
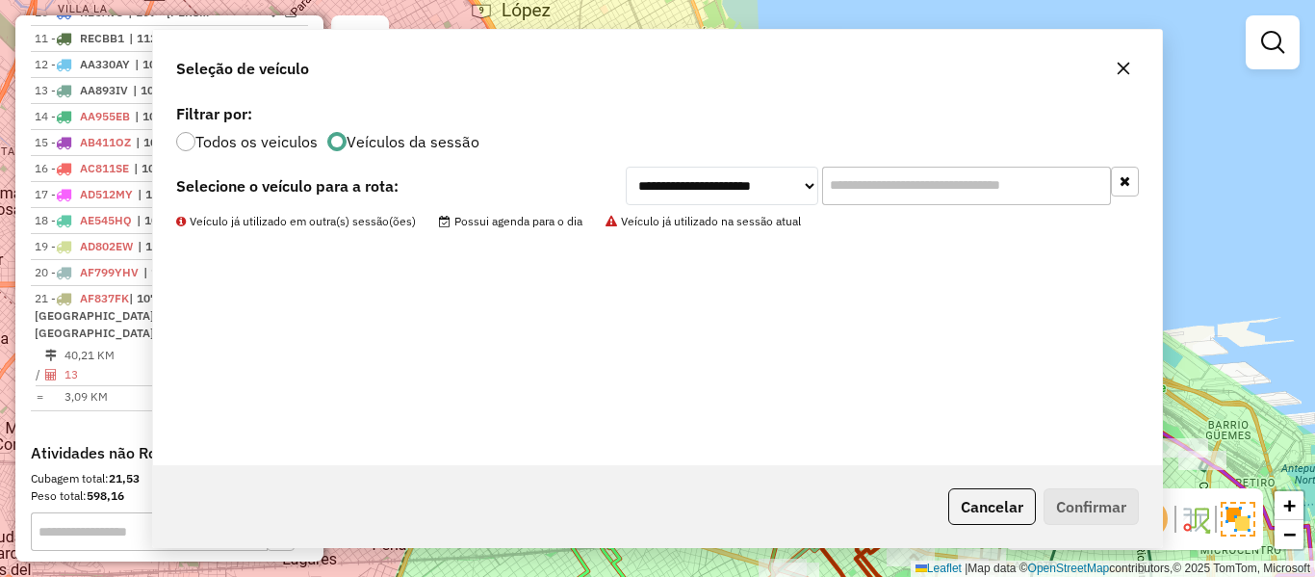
scroll to position [1624, 0]
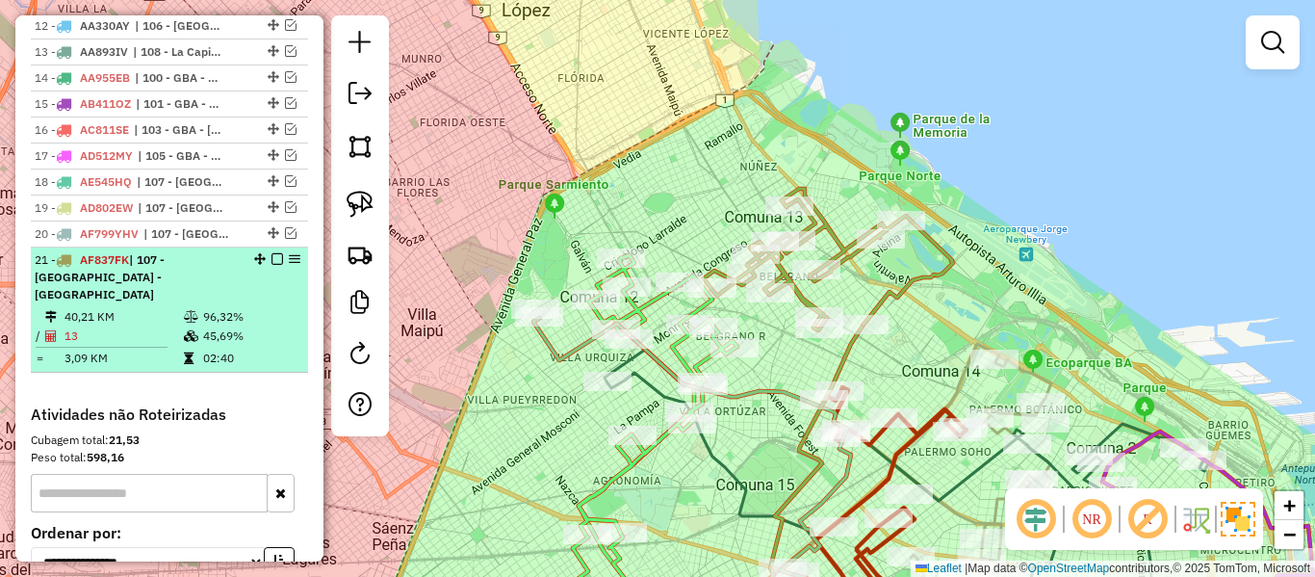
click at [271, 253] on em at bounding box center [277, 259] width 12 height 12
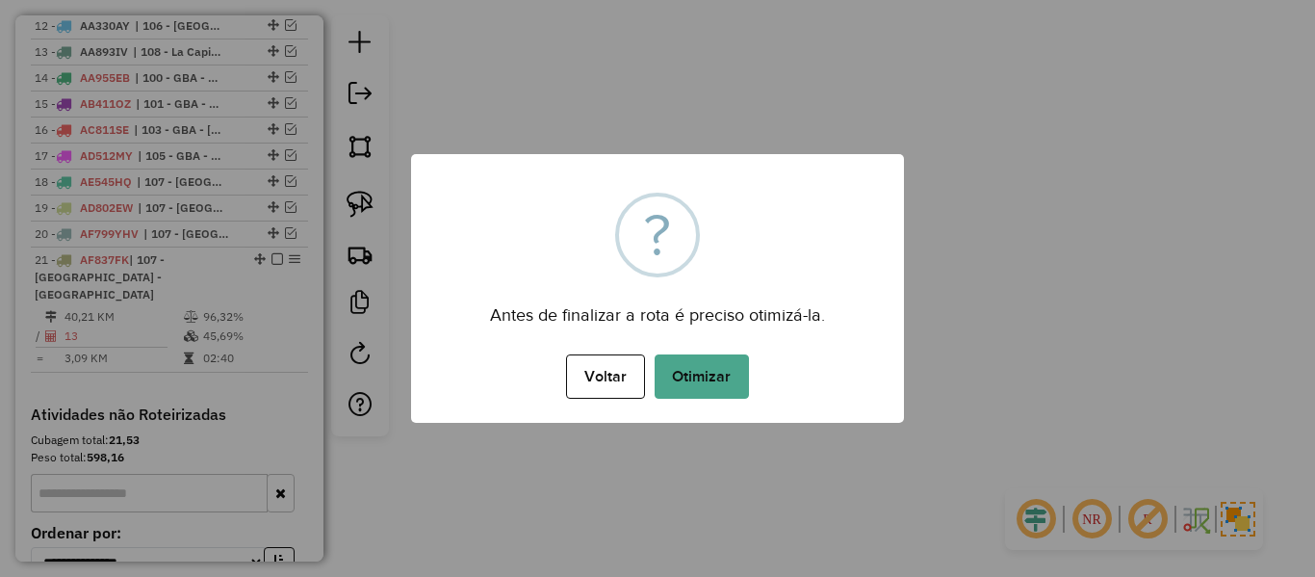
click at [716, 163] on div "× ? Antes de finalizar a rota é preciso otimizá-la. Voltar No Otimizar" at bounding box center [657, 288] width 493 height 269
click at [692, 359] on button "Otimizar" at bounding box center [702, 376] width 94 height 44
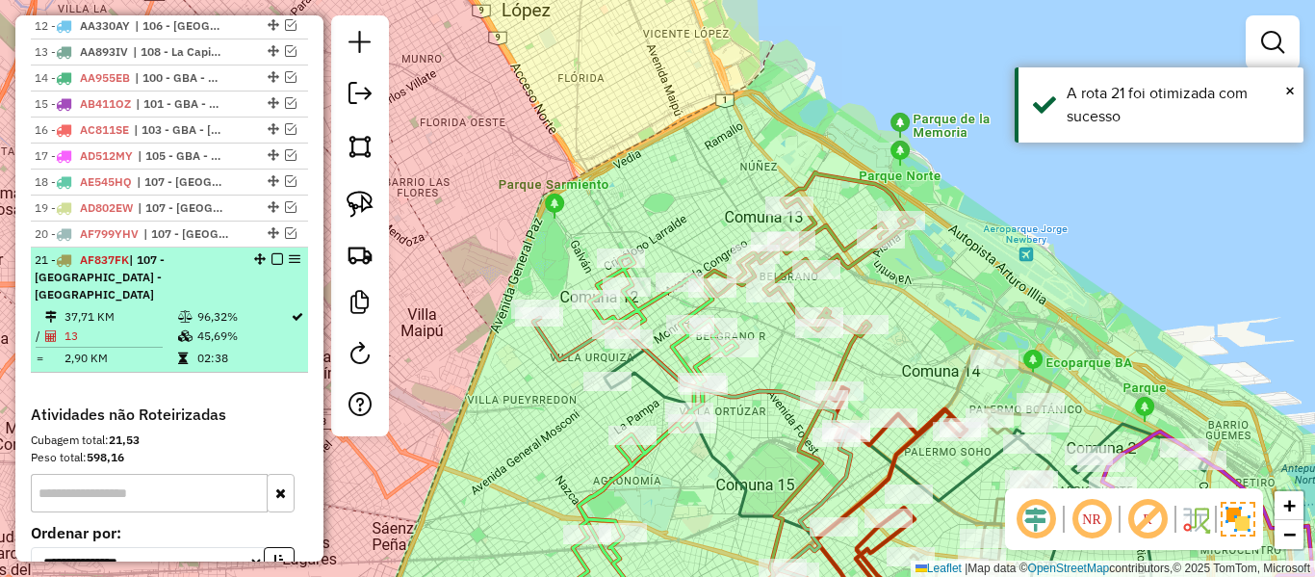
click at [271, 253] on em at bounding box center [277, 259] width 12 height 12
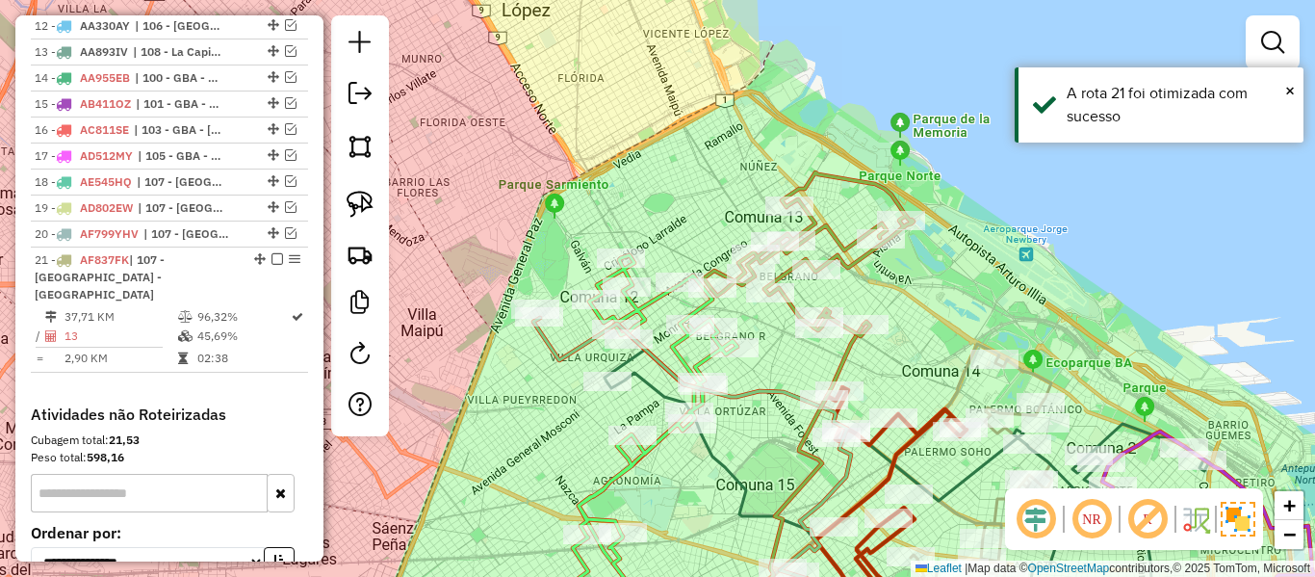
scroll to position [1612, 0]
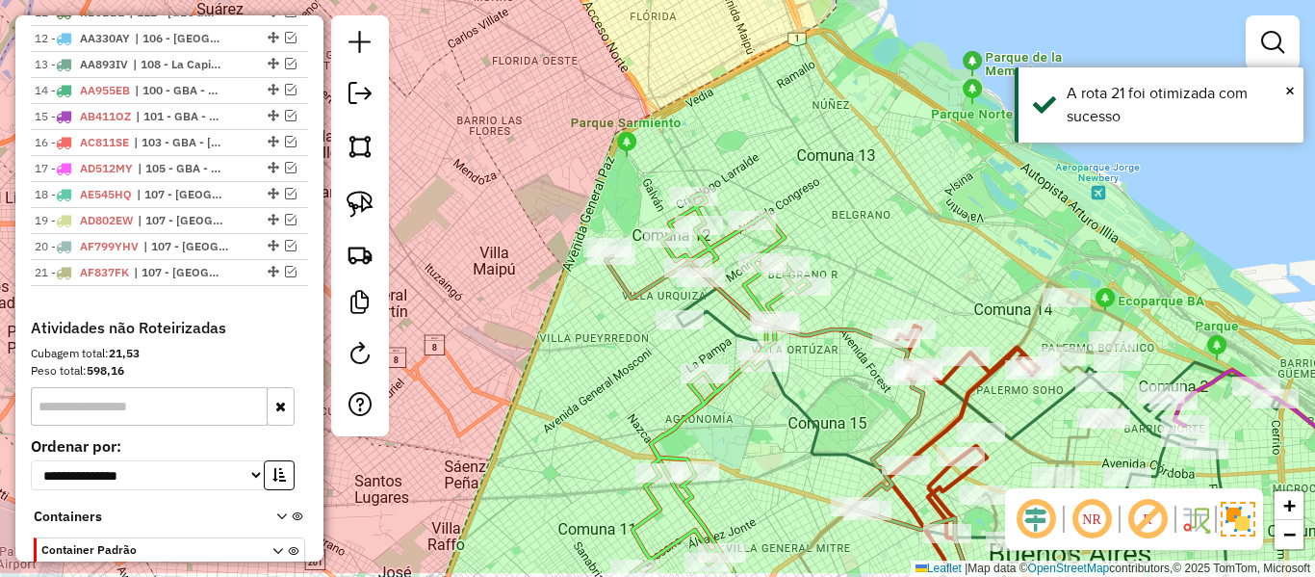
drag, startPoint x: 610, startPoint y: 204, endPoint x: 693, endPoint y: 130, distance: 111.1
click at [693, 130] on div "Janela de atendimento Grade de atendimento Capacidade Transportadoras Veículos …" at bounding box center [657, 288] width 1315 height 577
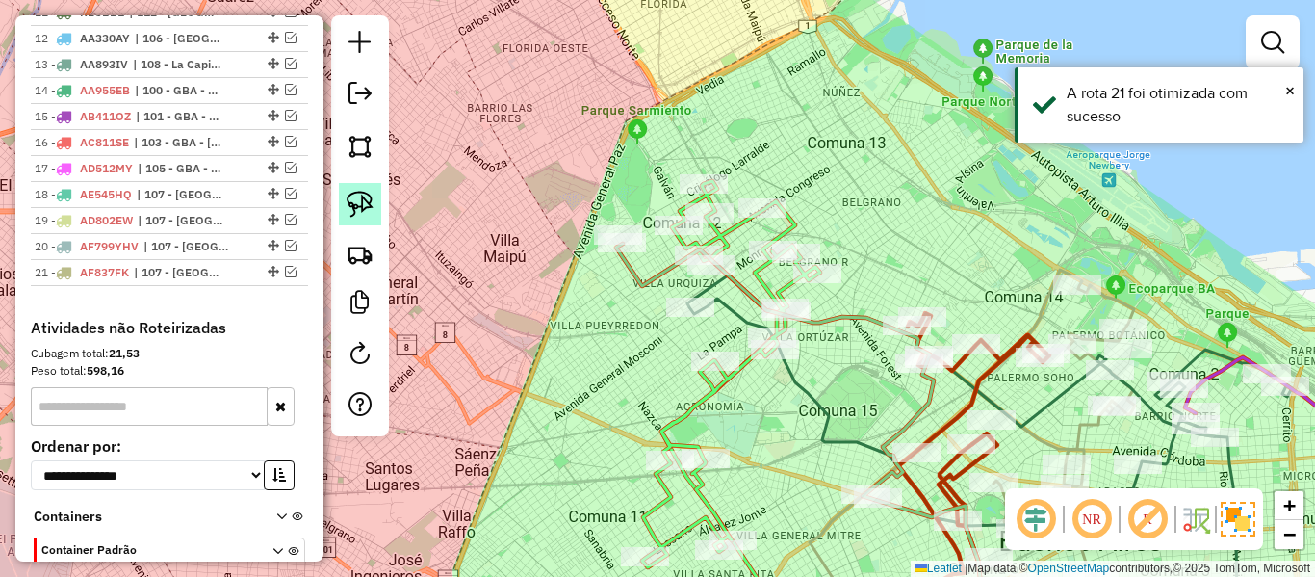
click at [358, 202] on img at bounding box center [360, 204] width 27 height 27
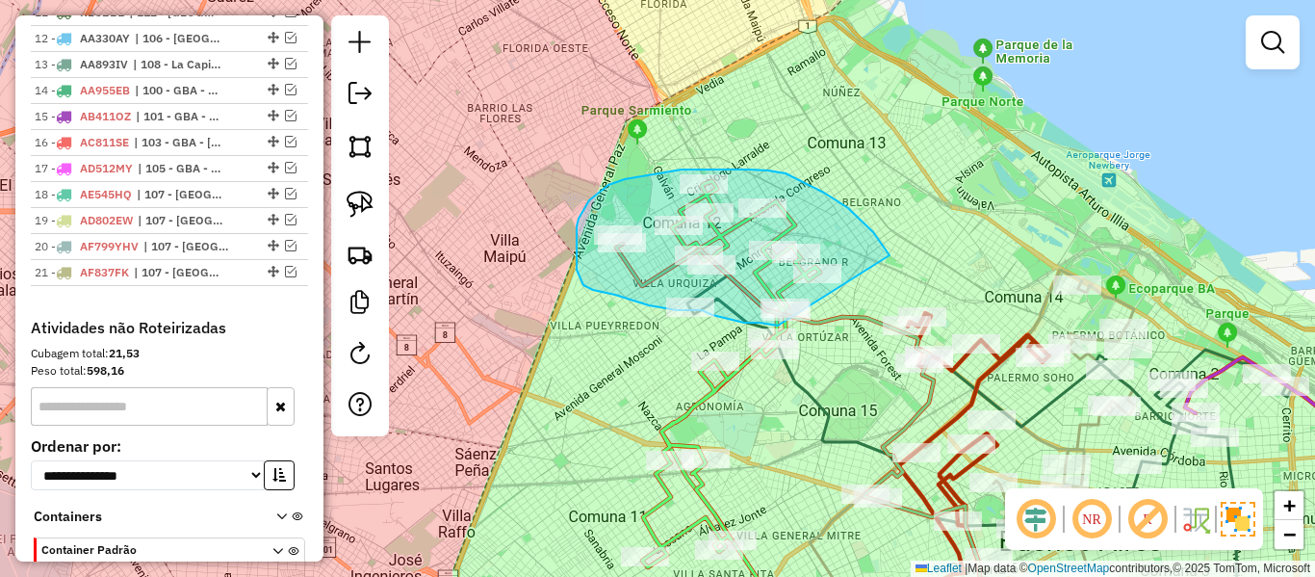
drag, startPoint x: 886, startPoint y: 248, endPoint x: 798, endPoint y: 325, distance: 116.6
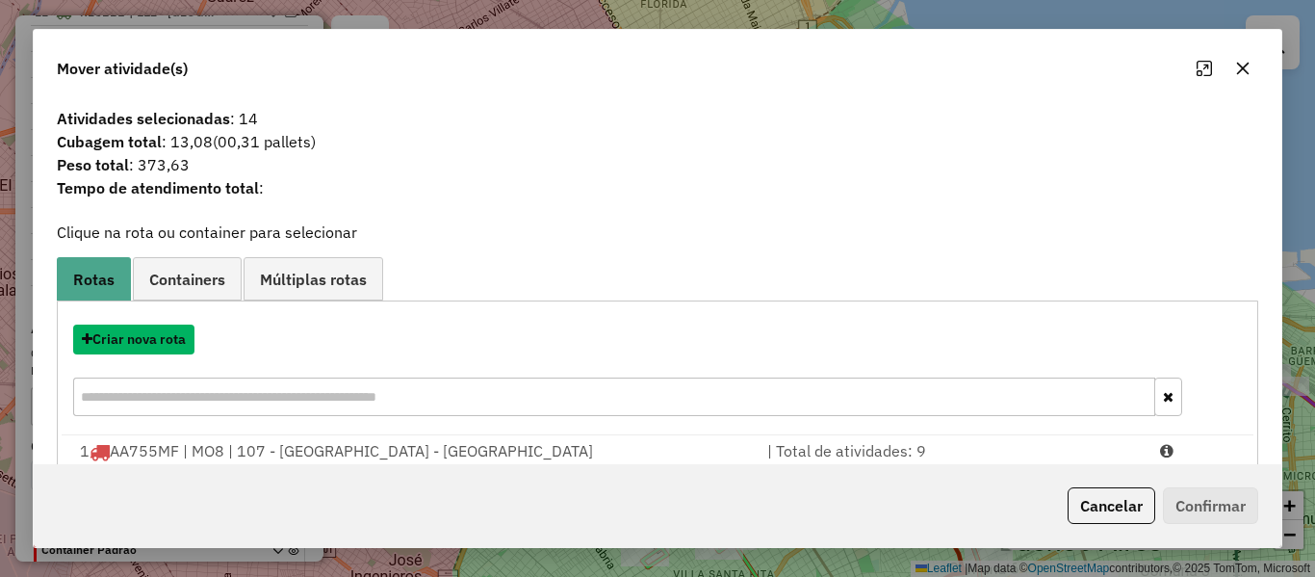
click at [155, 343] on button "Criar nova rota" at bounding box center [133, 339] width 121 height 30
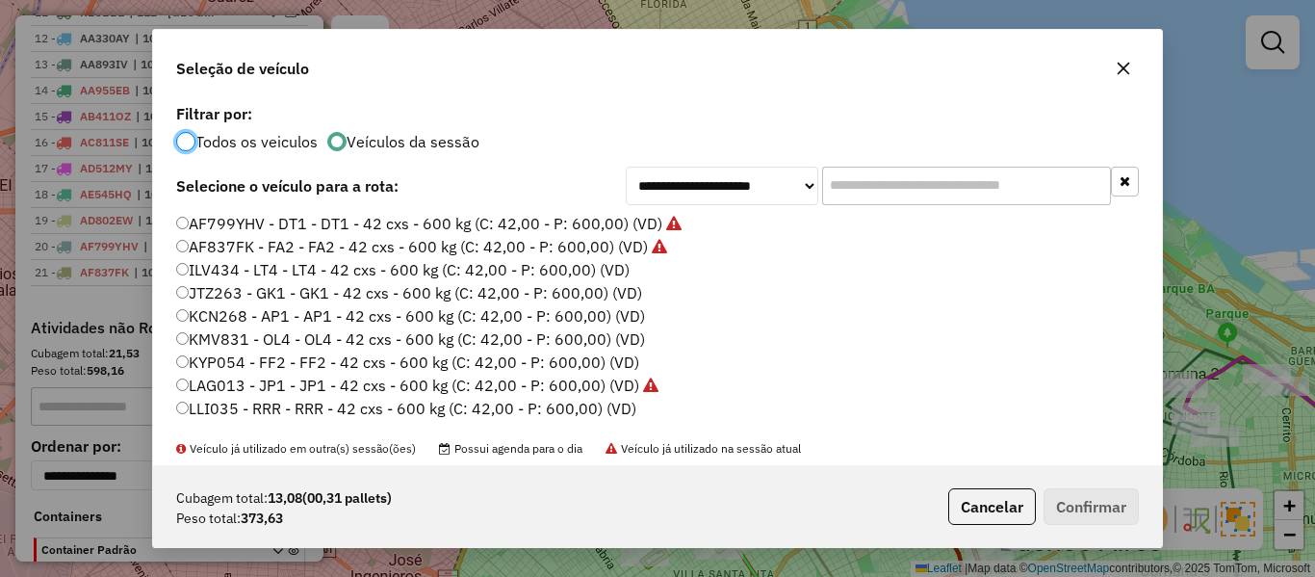
scroll to position [289, 0]
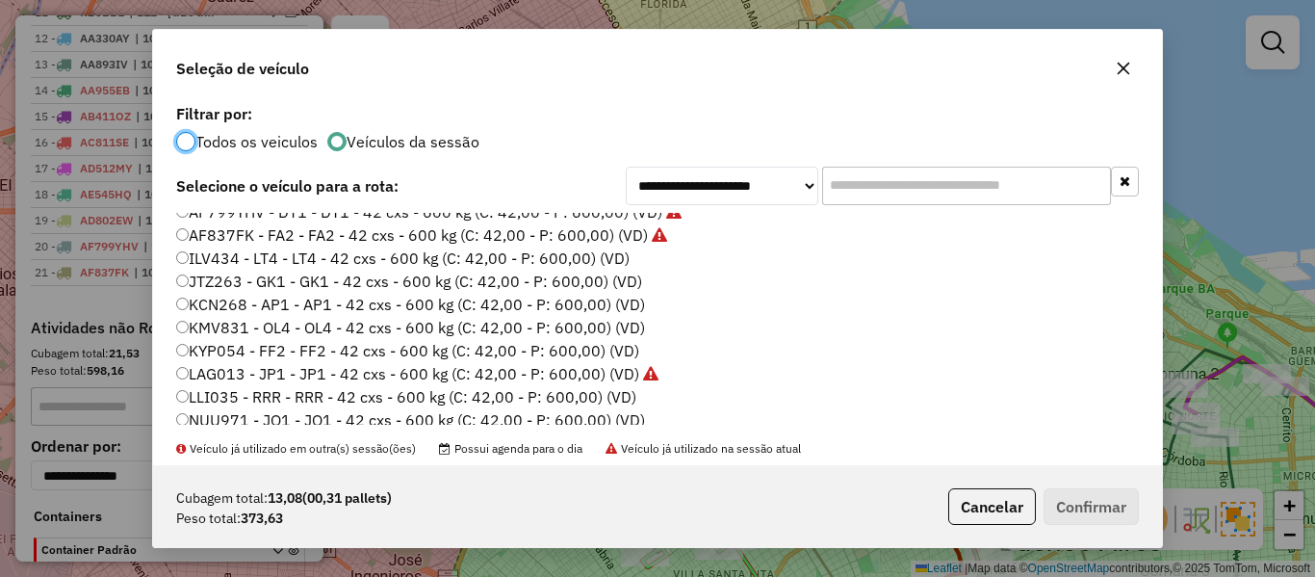
click at [603, 260] on label "ILV434 - LT4 - LT4 - 42 cxs - 600 kg (C: 42,00 - P: 600,00) (VD)" at bounding box center [402, 257] width 453 height 23
click at [1084, 522] on div "Cubagem total: 13,08 (00,31 pallets) Peso total: 373,63 Cancelar Confirmar" at bounding box center [657, 506] width 1009 height 83
click at [1080, 503] on button "Confirmar" at bounding box center [1091, 506] width 95 height 37
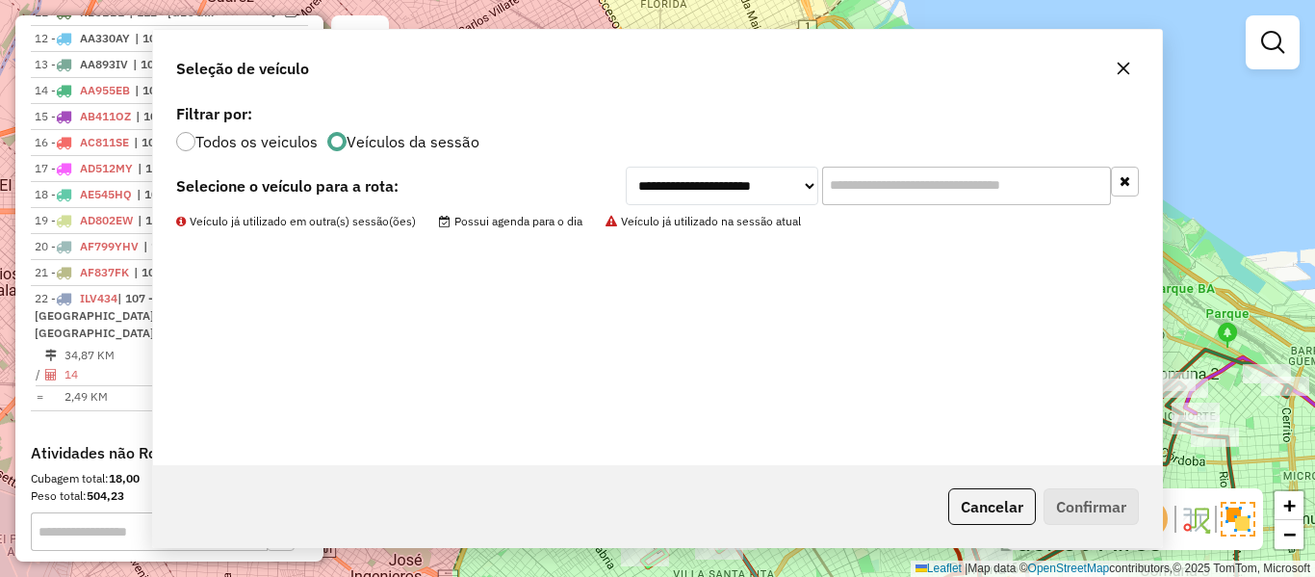
scroll to position [1624, 0]
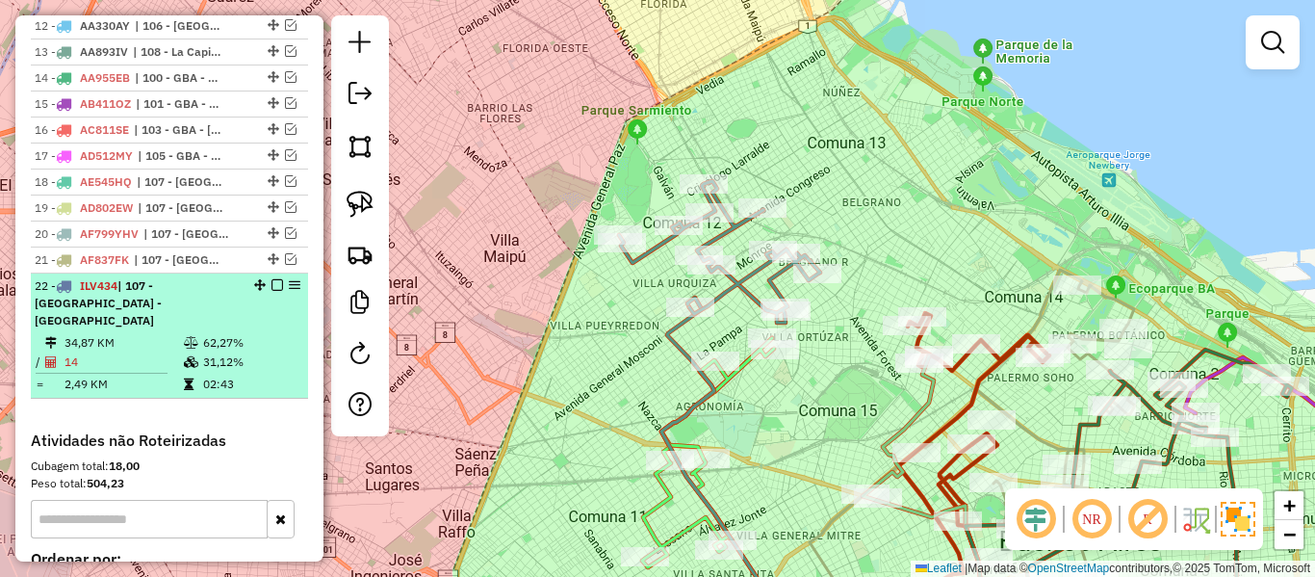
click at [275, 279] on em at bounding box center [277, 285] width 12 height 12
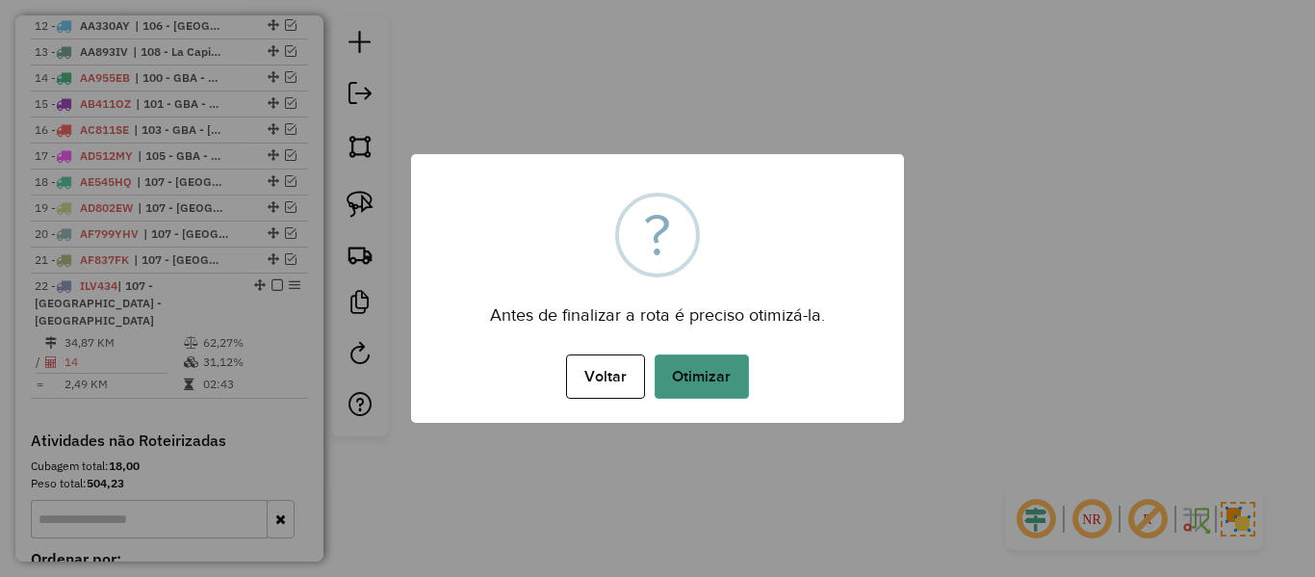
click at [689, 363] on button "Otimizar" at bounding box center [702, 376] width 94 height 44
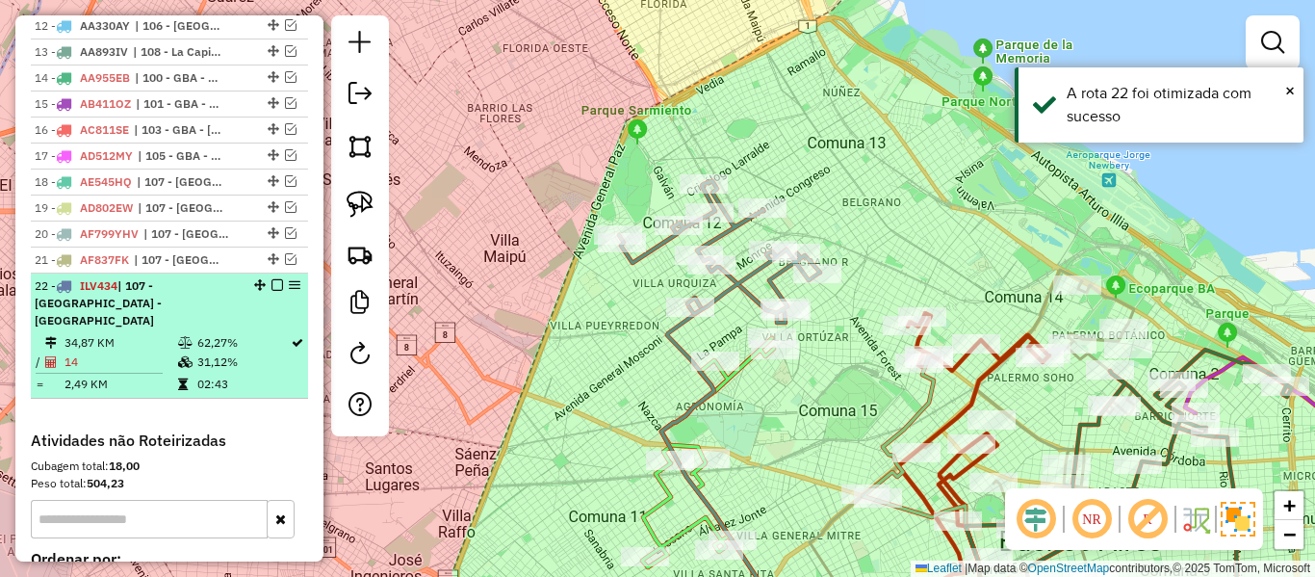
click at [271, 279] on em at bounding box center [277, 285] width 12 height 12
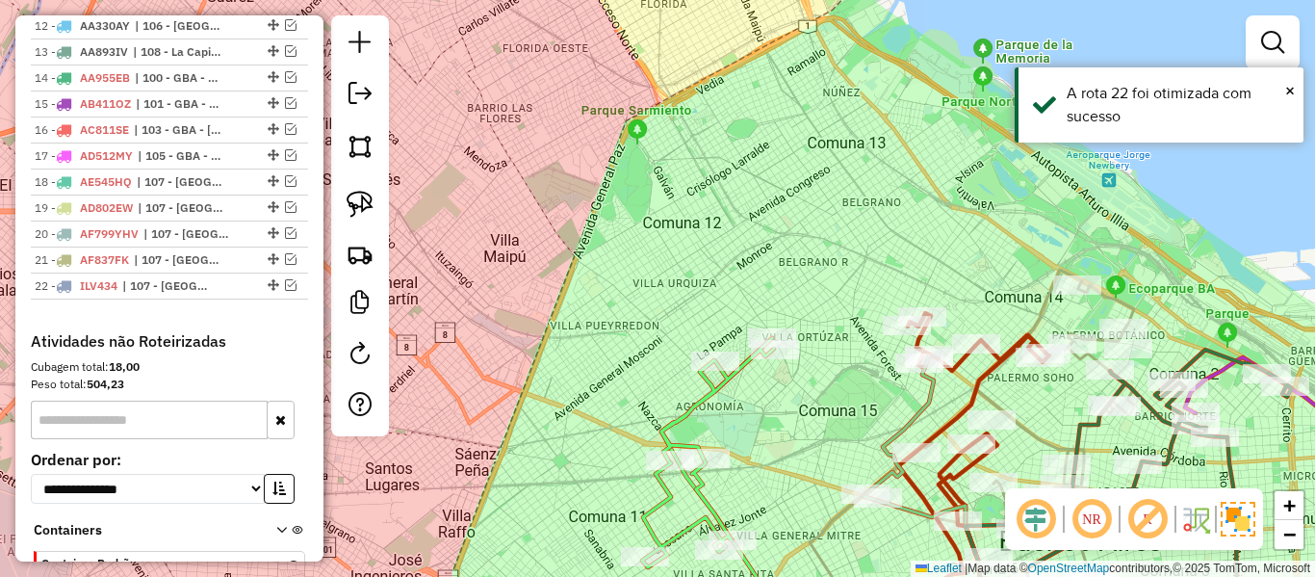
click at [738, 287] on div "Janela de atendimento Grade de atendimento Capacidade Transportadoras Veículos …" at bounding box center [657, 288] width 1315 height 577
drag, startPoint x: 750, startPoint y: 351, endPoint x: 790, endPoint y: 258, distance: 101.8
click at [795, 203] on div "Janela de atendimento Grade de atendimento Capacidade Transportadoras Veículos …" at bounding box center [657, 288] width 1315 height 577
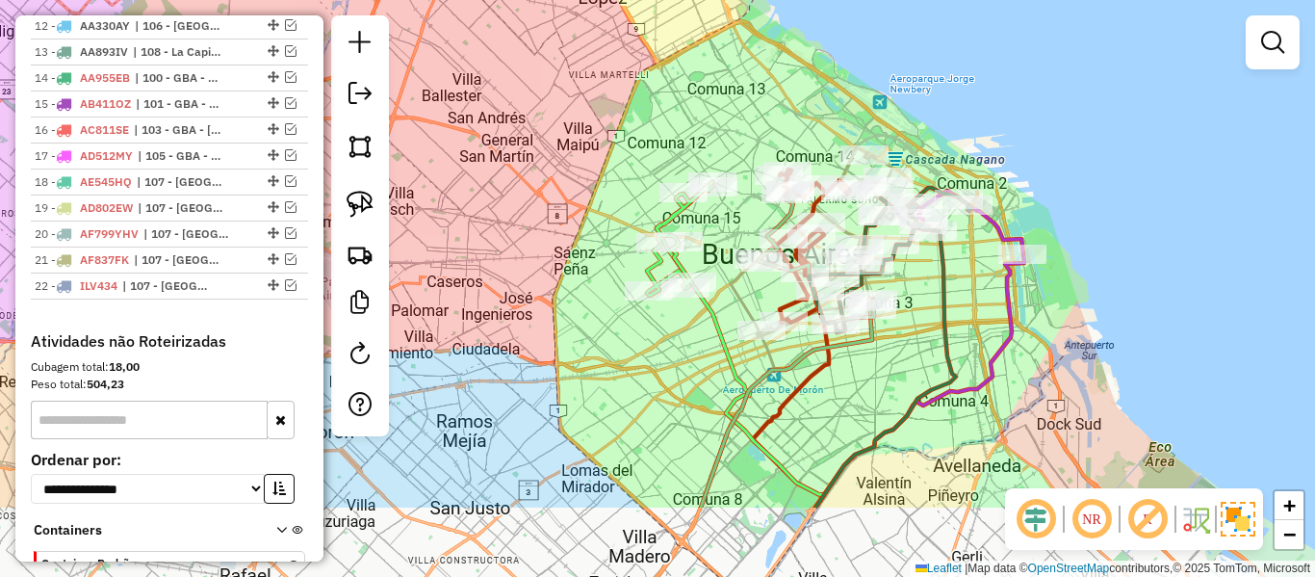
drag, startPoint x: 811, startPoint y: 354, endPoint x: 736, endPoint y: 235, distance: 140.5
click at [736, 235] on div "Janela de atendimento Grade de atendimento Capacidade Transportadoras Veículos …" at bounding box center [657, 288] width 1315 height 577
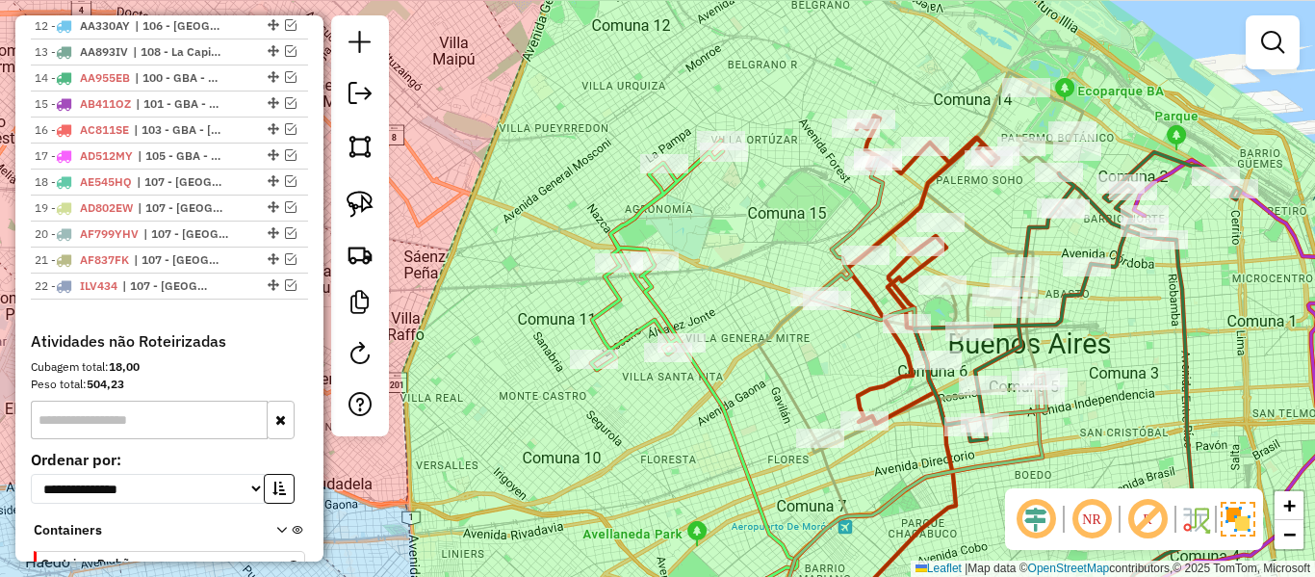
drag, startPoint x: 727, startPoint y: 243, endPoint x: 758, endPoint y: 258, distance: 34.4
click at [731, 243] on div "Janela de atendimento Grade de atendimento Capacidade Transportadoras Veículos …" at bounding box center [657, 288] width 1315 height 577
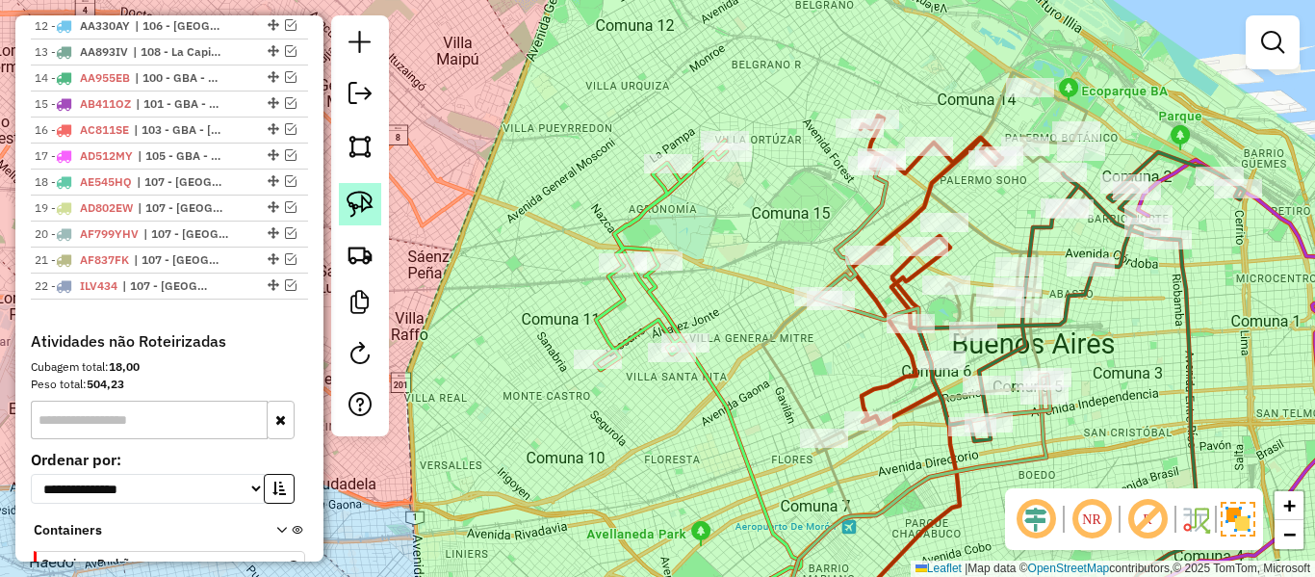
click at [367, 209] on img at bounding box center [360, 204] width 27 height 27
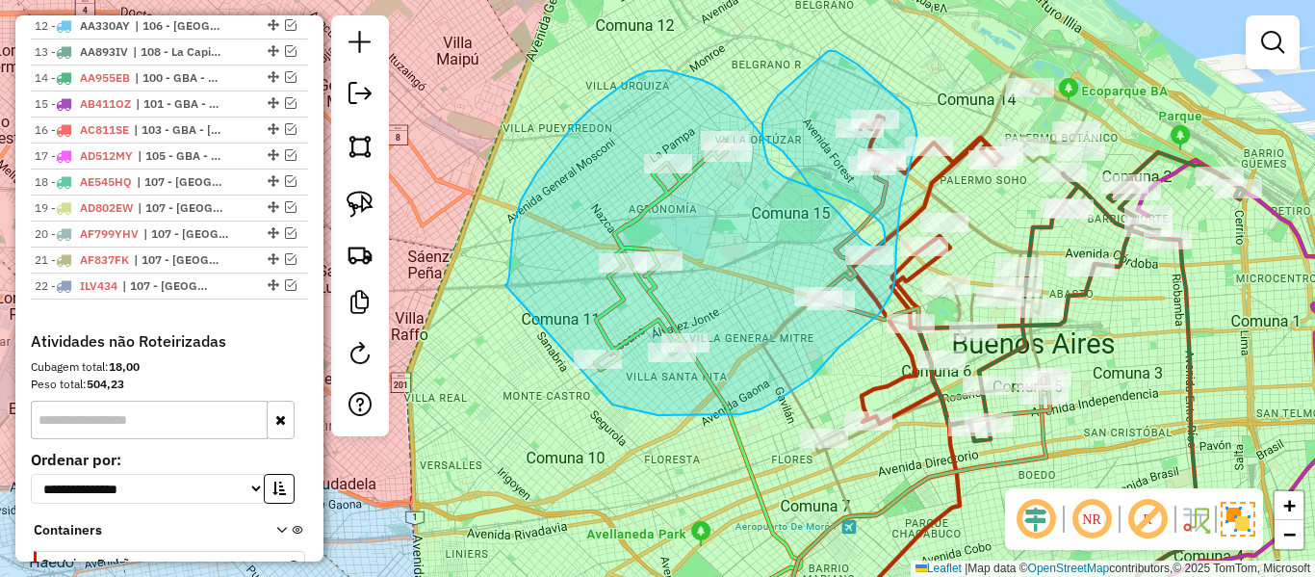
drag, startPoint x: 513, startPoint y: 227, endPoint x: 565, endPoint y: 407, distance: 187.4
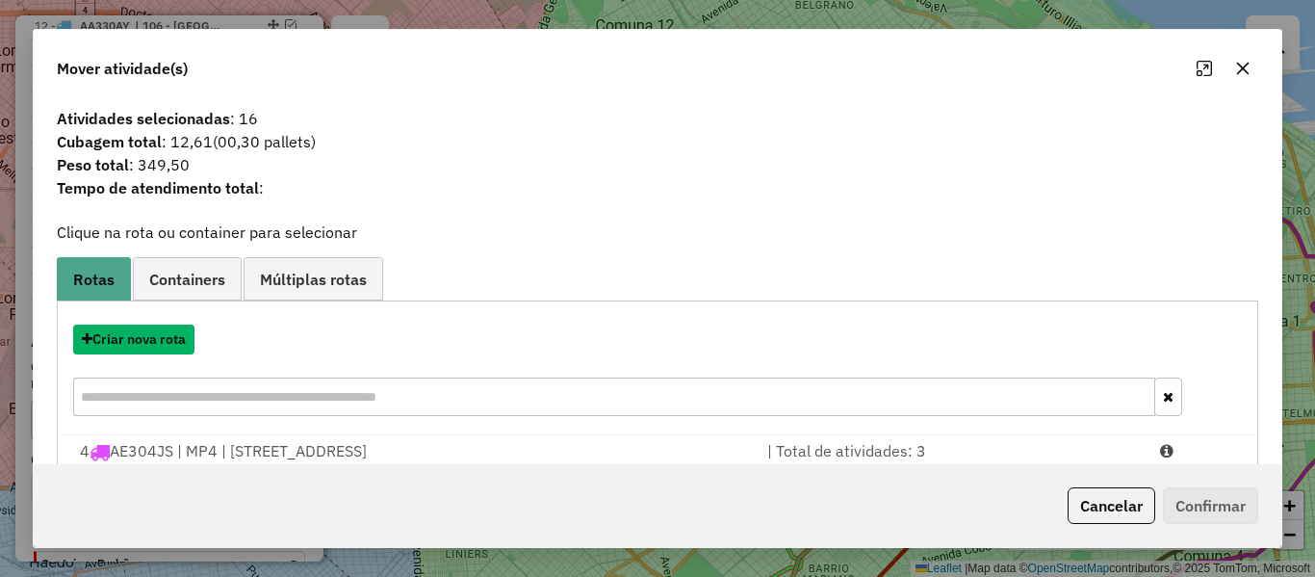
click at [165, 343] on button "Criar nova rota" at bounding box center [133, 339] width 121 height 30
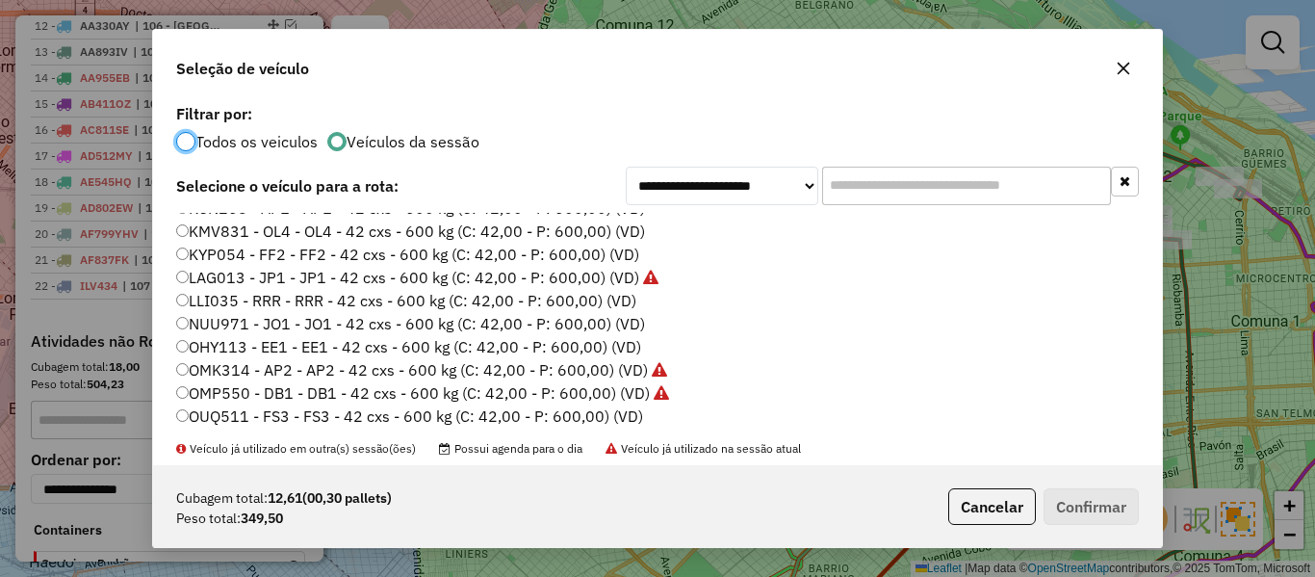
scroll to position [289, 0]
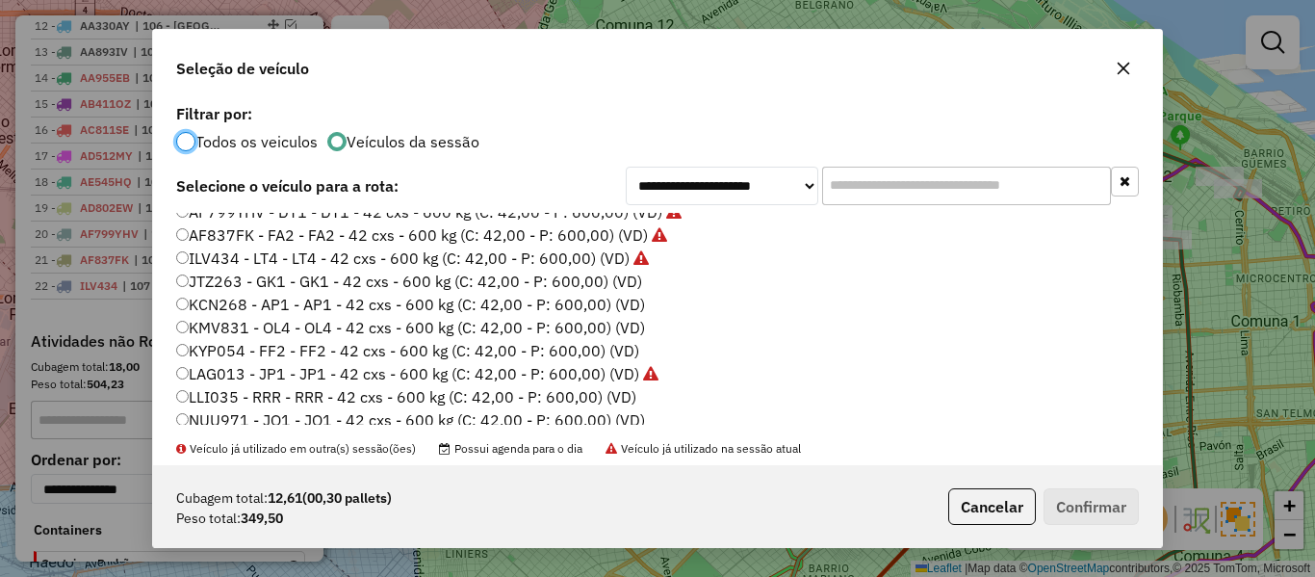
click at [628, 283] on label "JTZ263 - GK1 - GK1 - 42 cxs - 600 kg (C: 42,00 - P: 600,00) (VD)" at bounding box center [409, 281] width 466 height 23
click at [1045, 519] on button "Confirmar" at bounding box center [1091, 506] width 95 height 37
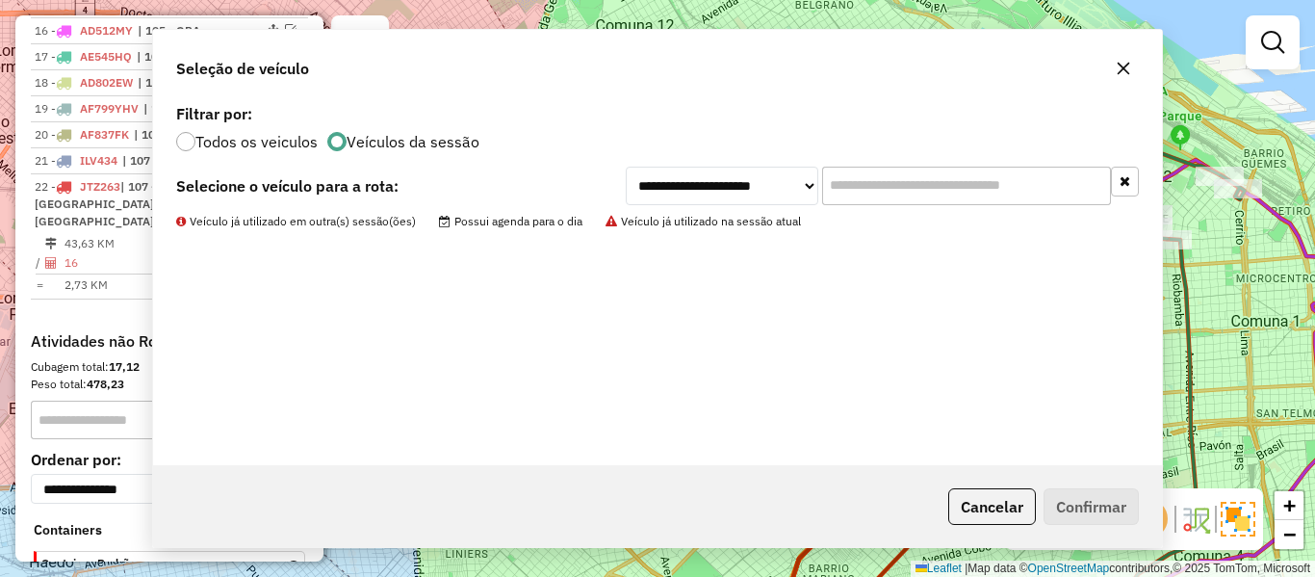
scroll to position [1516, 0]
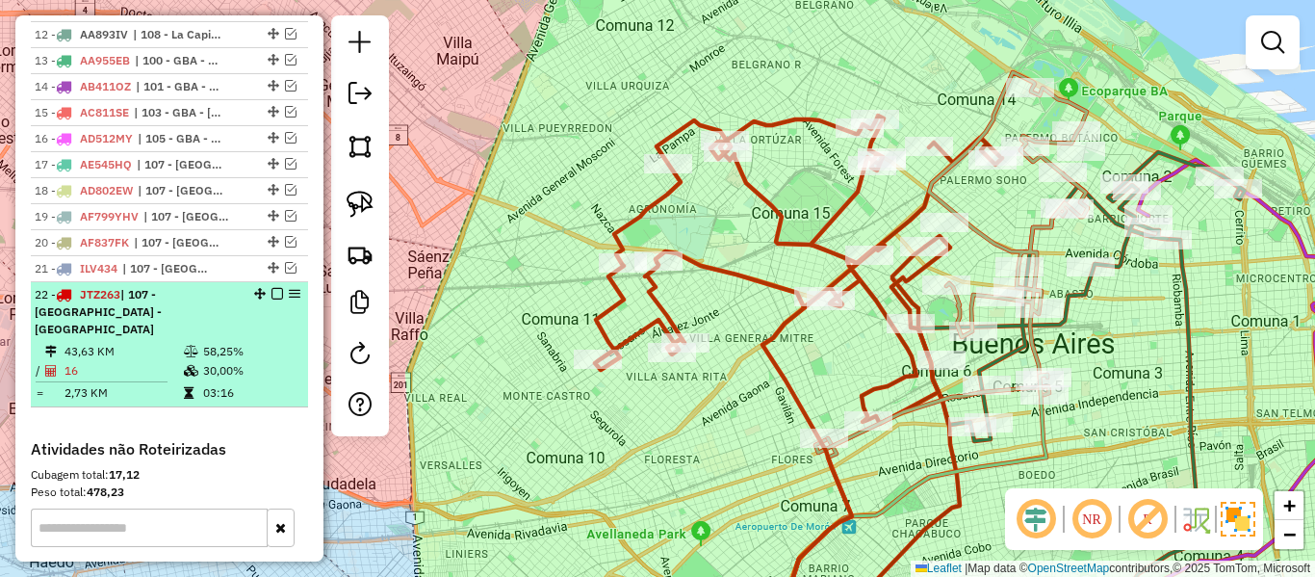
click at [271, 288] on em at bounding box center [277, 294] width 12 height 12
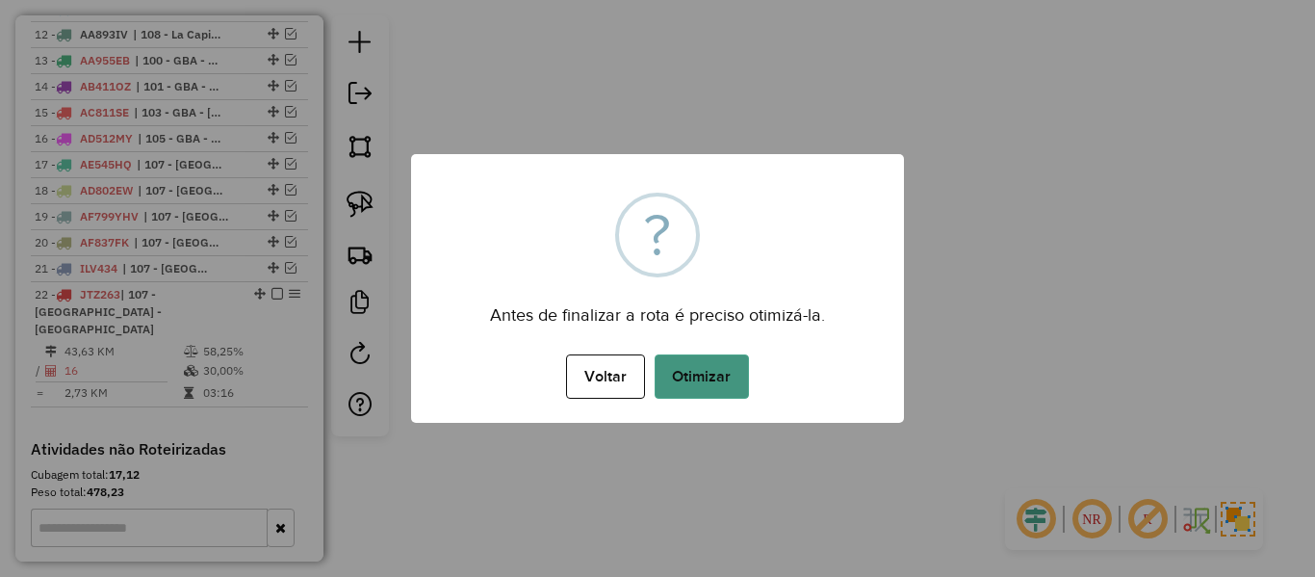
click at [707, 369] on button "Otimizar" at bounding box center [702, 376] width 94 height 44
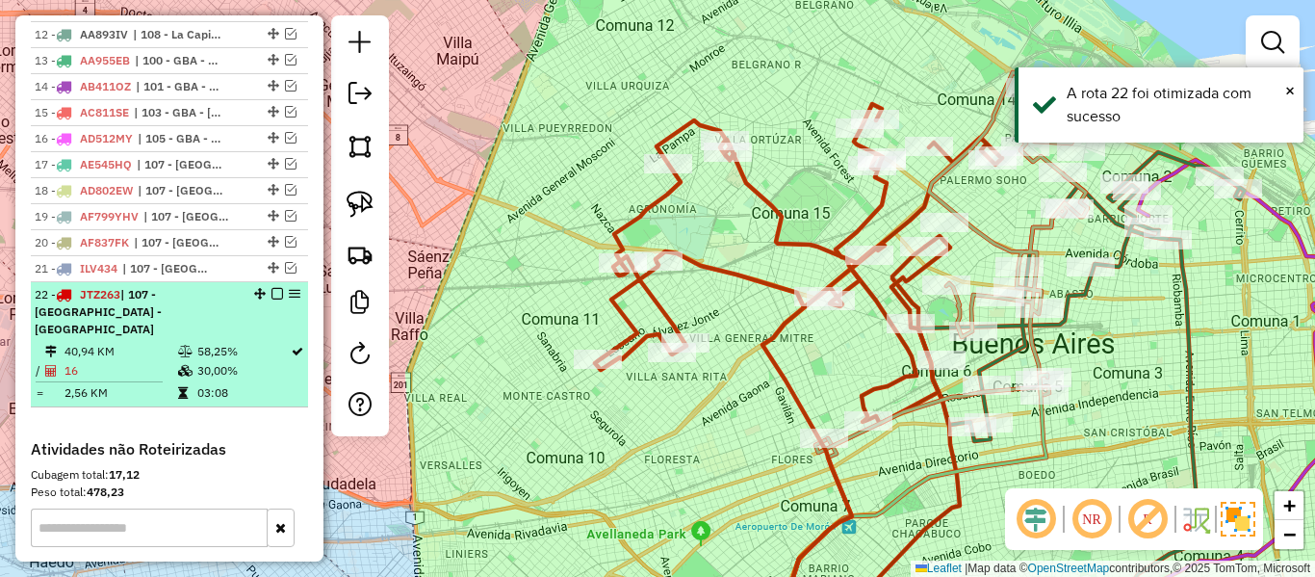
click at [273, 288] on em at bounding box center [277, 294] width 12 height 12
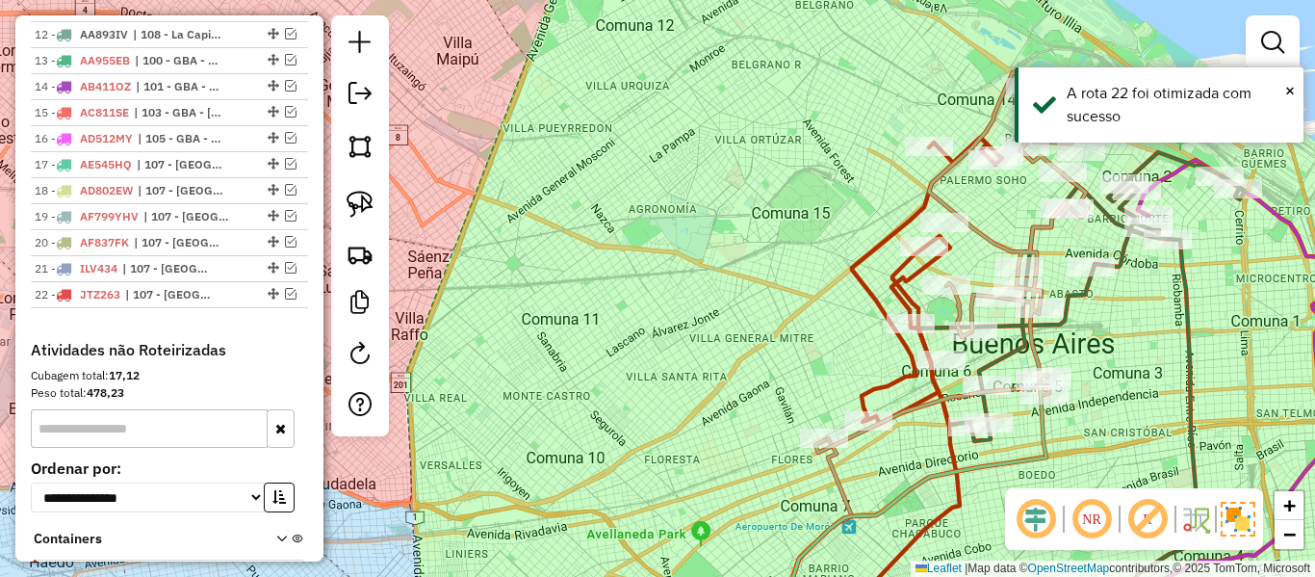
click at [742, 315] on div "Janela de atendimento Grade de atendimento Capacidade Transportadoras Veículos …" at bounding box center [657, 288] width 1315 height 577
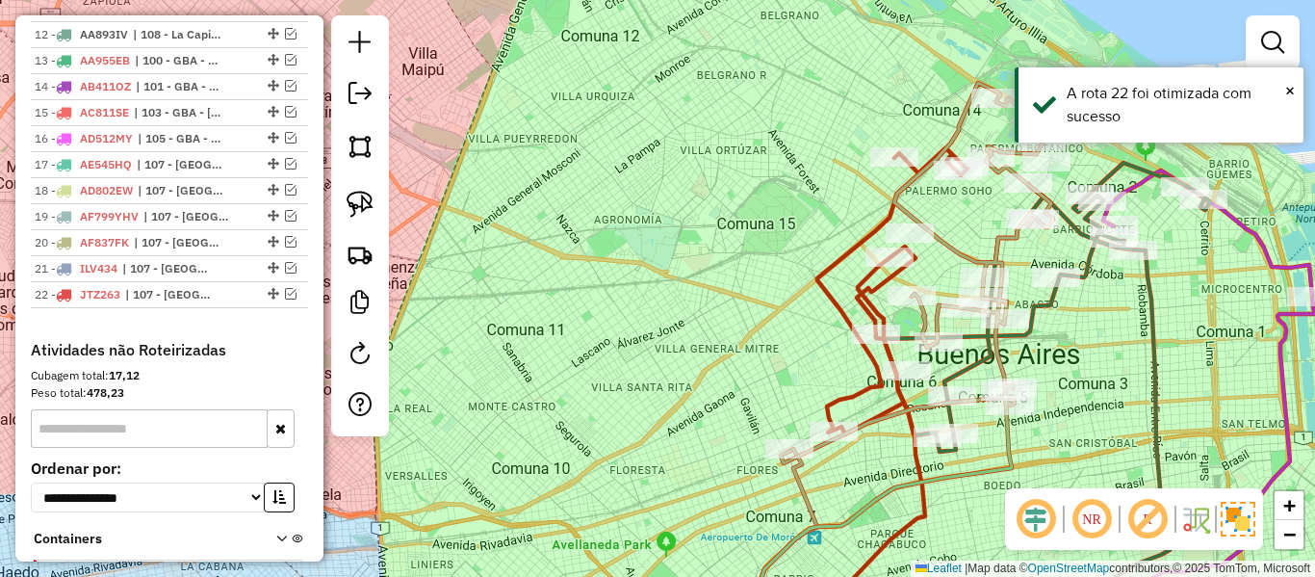
drag, startPoint x: 737, startPoint y: 323, endPoint x: 520, endPoint y: 351, distance: 219.3
click at [520, 351] on div "Janela de atendimento Grade de atendimento Capacidade Transportadoras Veículos …" at bounding box center [657, 288] width 1315 height 577
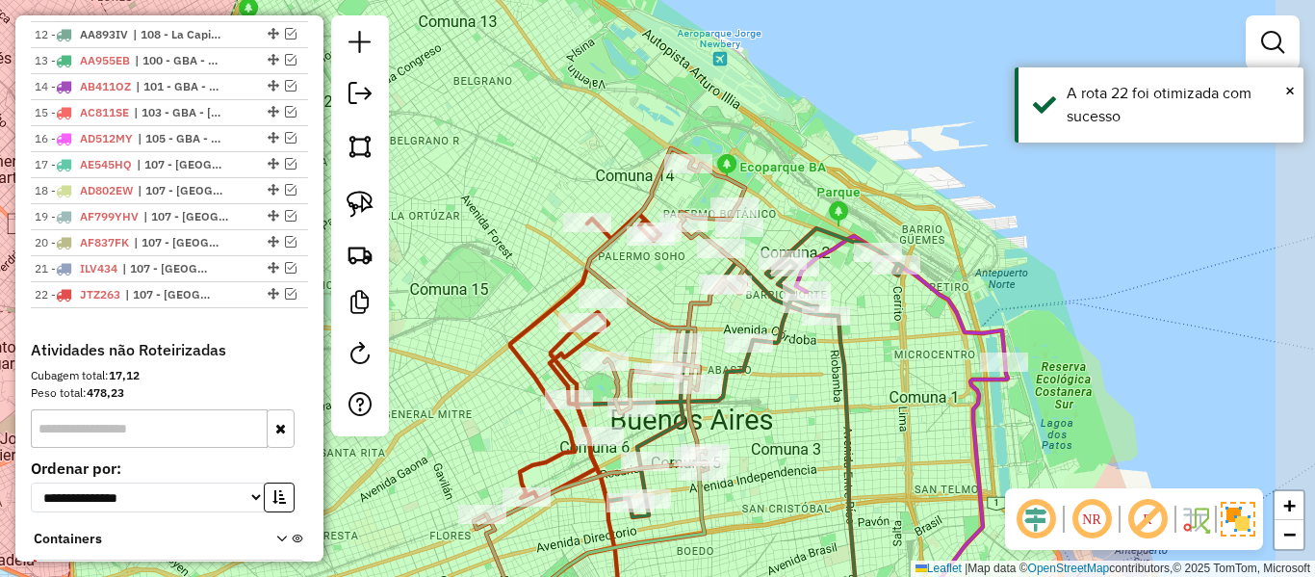
drag, startPoint x: 969, startPoint y: 380, endPoint x: 814, endPoint y: 391, distance: 155.4
click at [879, 418] on div "Janela de atendimento Grade de atendimento Capacidade Transportadoras Veículos …" at bounding box center [657, 288] width 1315 height 577
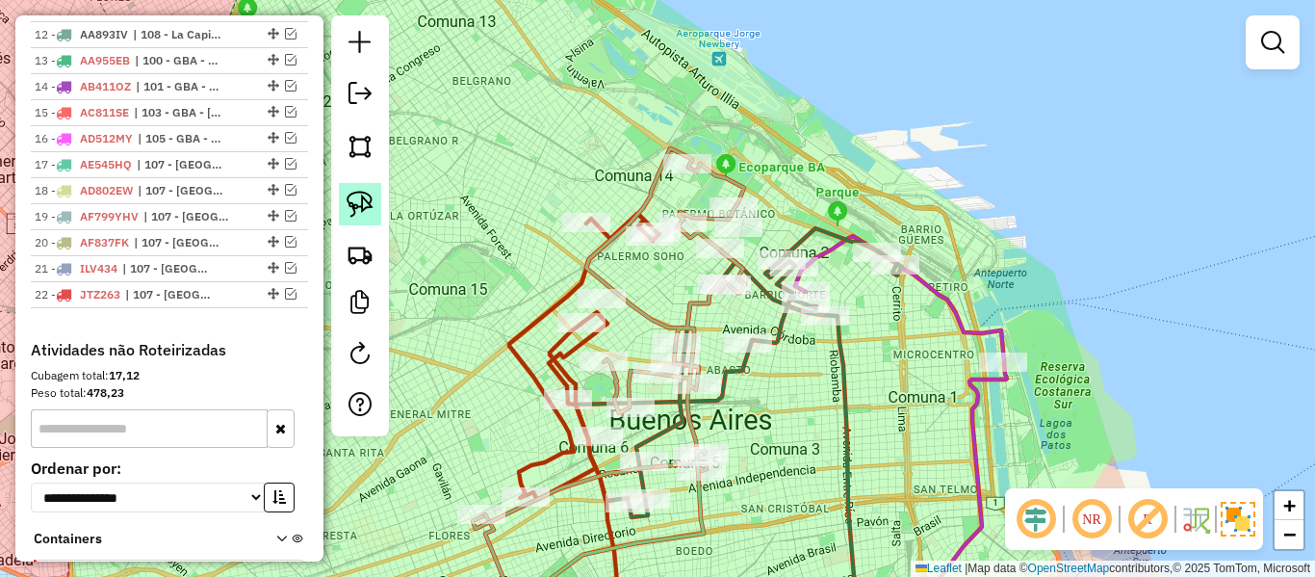
click at [367, 204] on img at bounding box center [360, 204] width 27 height 27
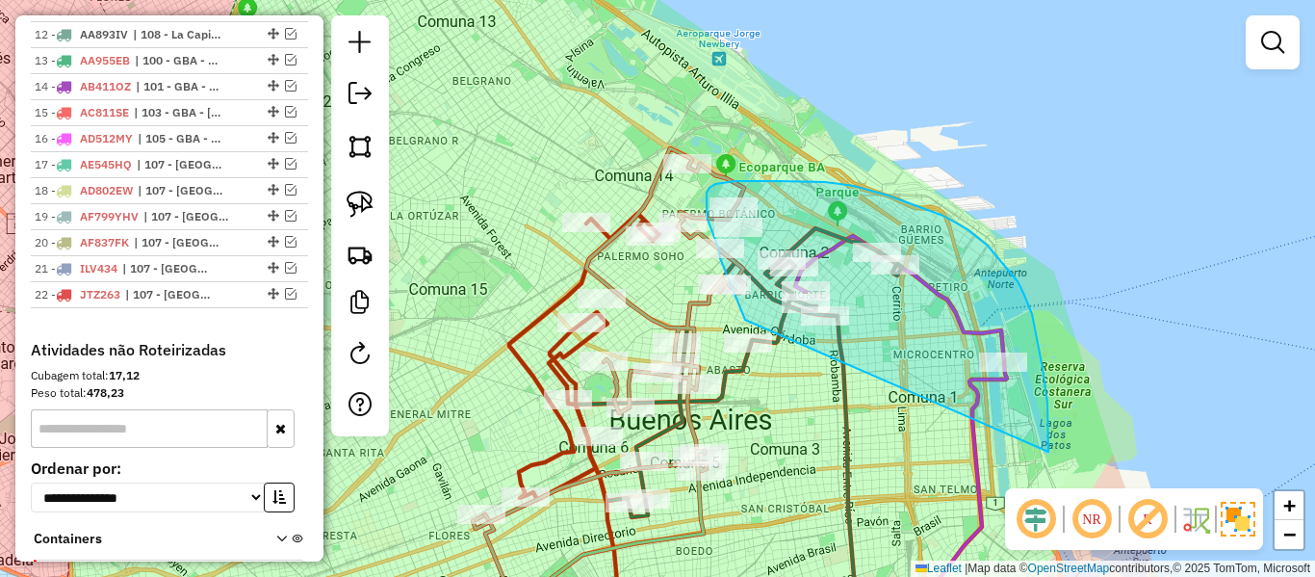
click at [768, 343] on div "Rota 2 - Placa AA792GR 482853 - Perla Zolty Janela de atendimento Grade de aten…" at bounding box center [657, 288] width 1315 height 577
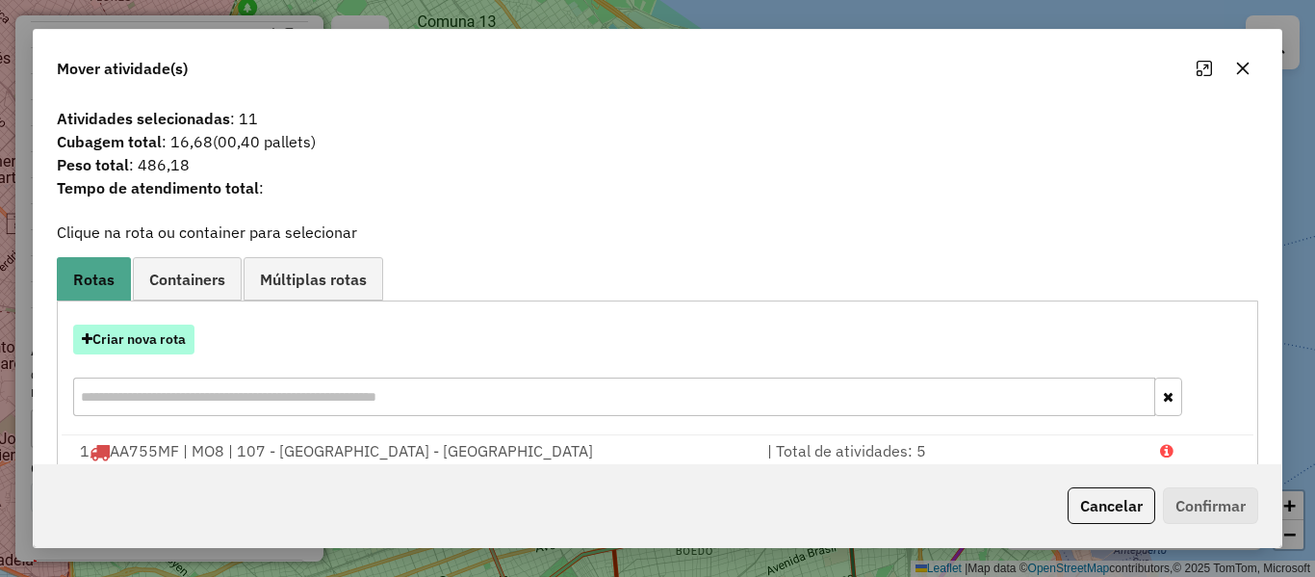
click at [188, 330] on button "Criar nova rota" at bounding box center [133, 339] width 121 height 30
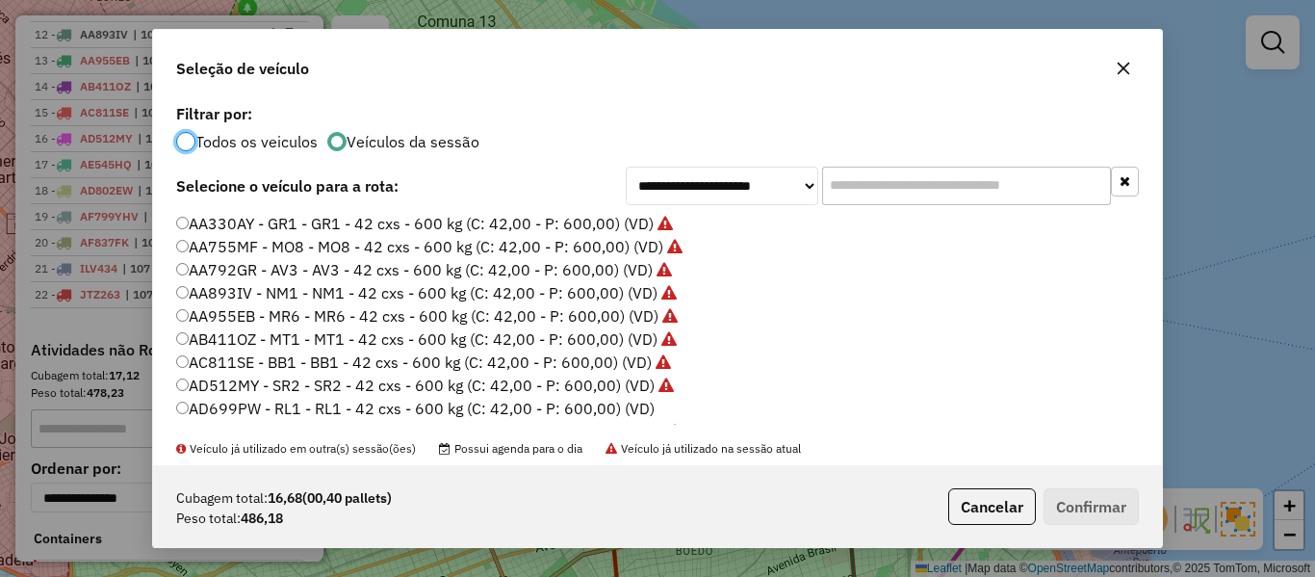
scroll to position [11, 6]
click at [1005, 504] on button "Cancelar" at bounding box center [992, 506] width 88 height 37
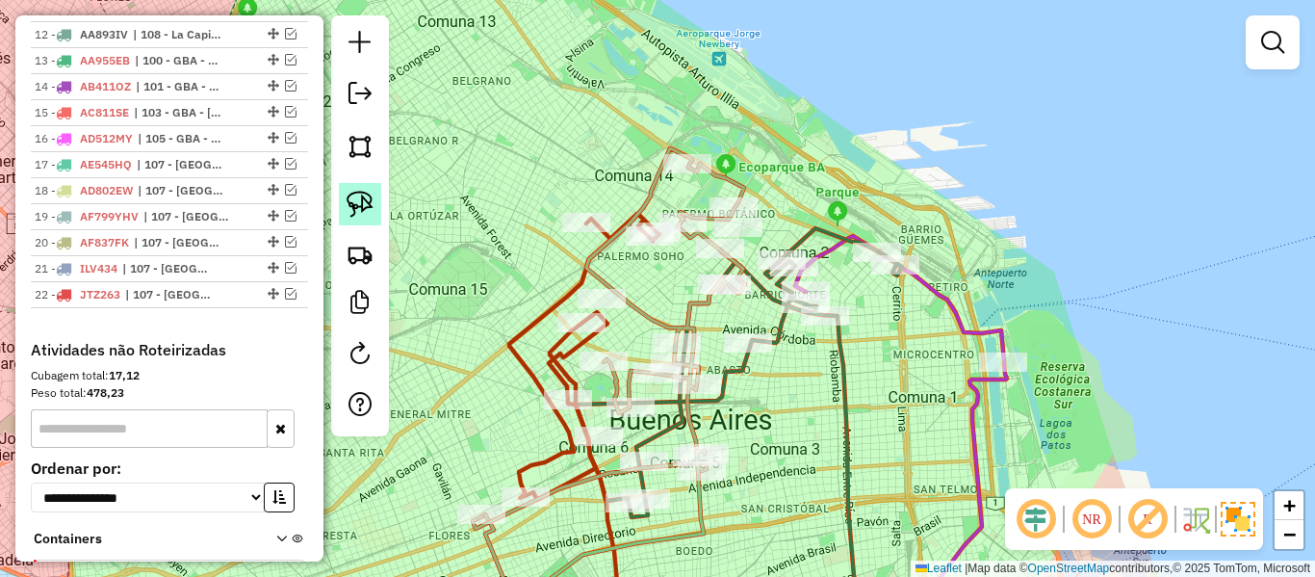
click at [351, 213] on img at bounding box center [360, 204] width 27 height 27
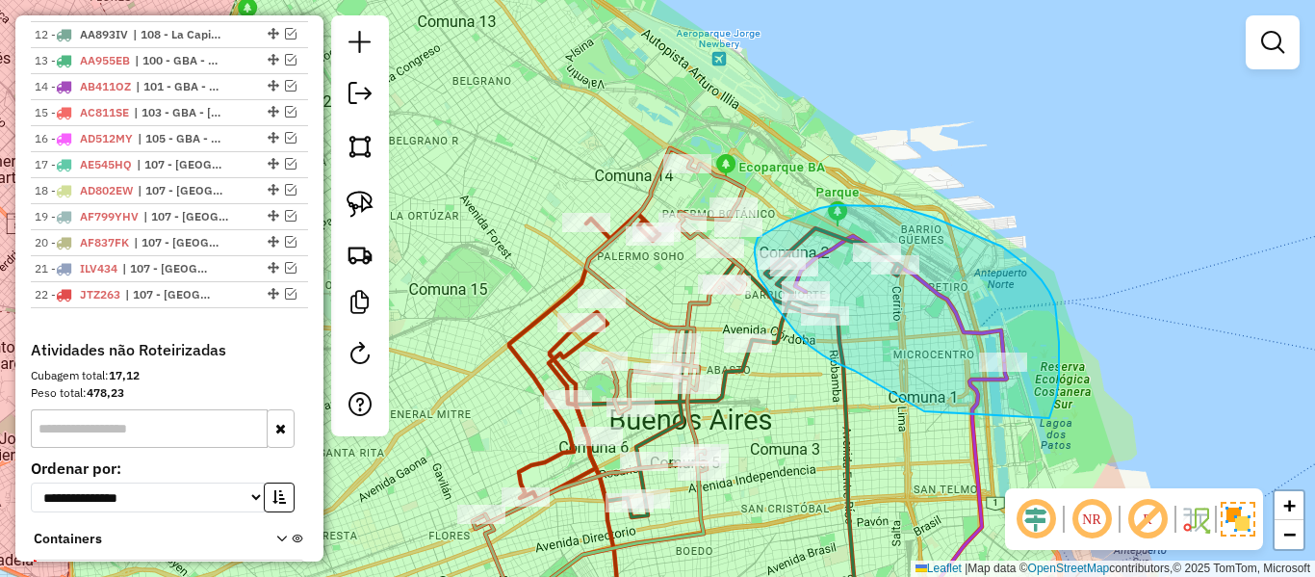
drag, startPoint x: 896, startPoint y: 396, endPoint x: 1039, endPoint y: 427, distance: 146.0
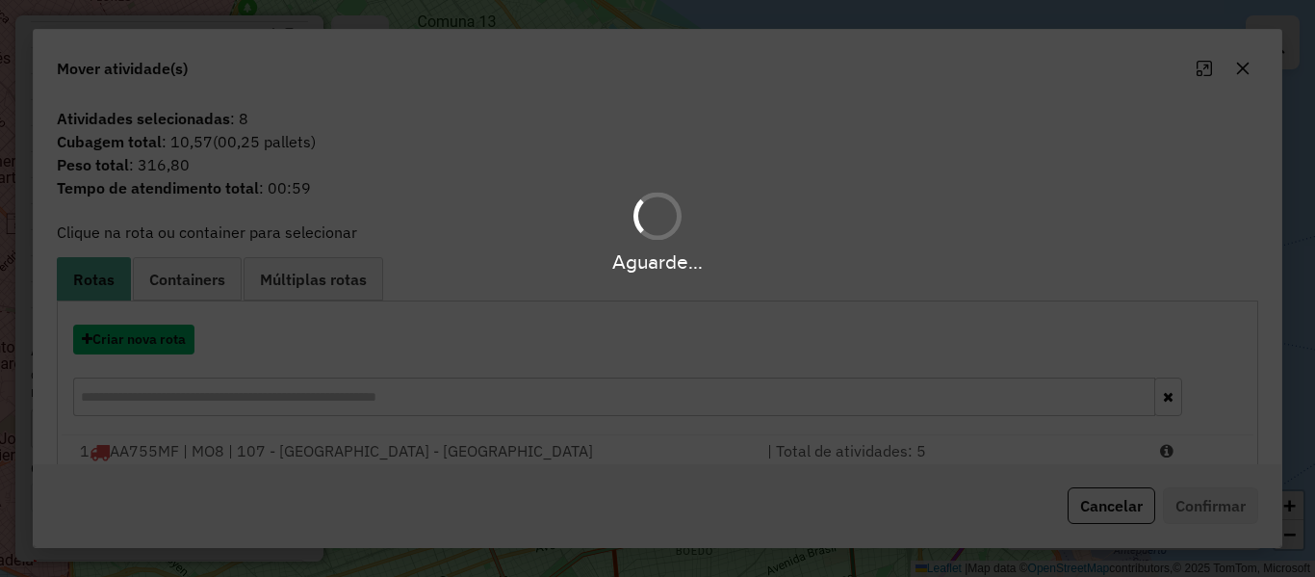
click at [179, 344] on button "Criar nova rota" at bounding box center [133, 339] width 121 height 30
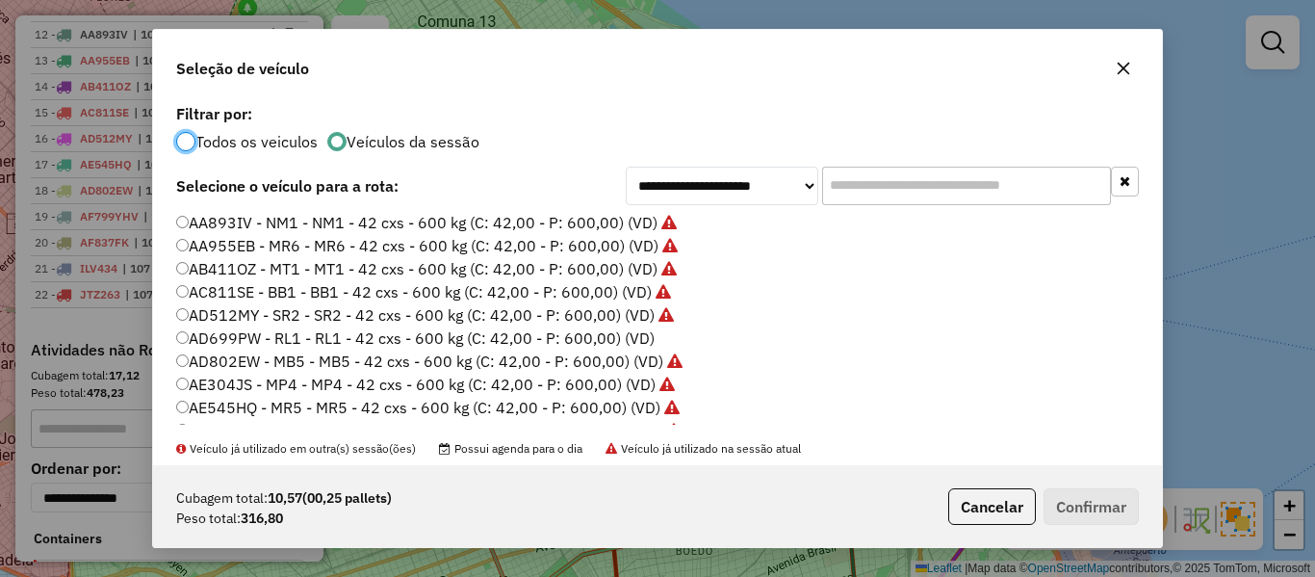
scroll to position [96, 0]
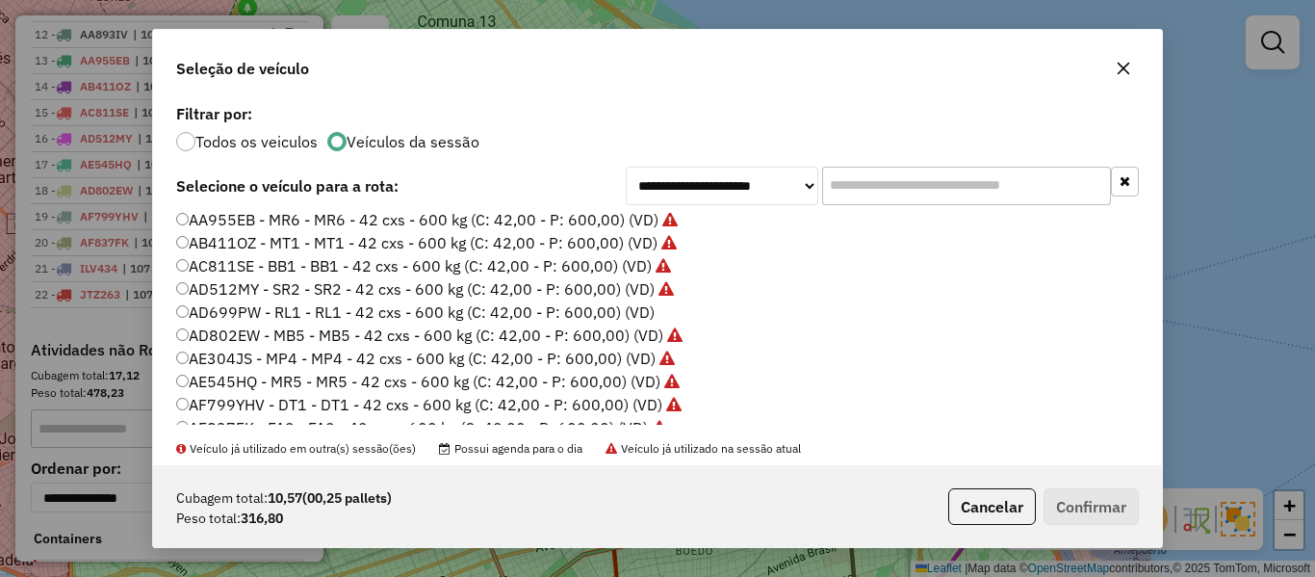
click at [628, 320] on label "AD699PW - RL1 - RL1 - 42 cxs - 600 kg (C: 42,00 - P: 600,00) (VD)" at bounding box center [415, 311] width 478 height 23
click at [1125, 508] on button "Confirmar" at bounding box center [1091, 506] width 95 height 37
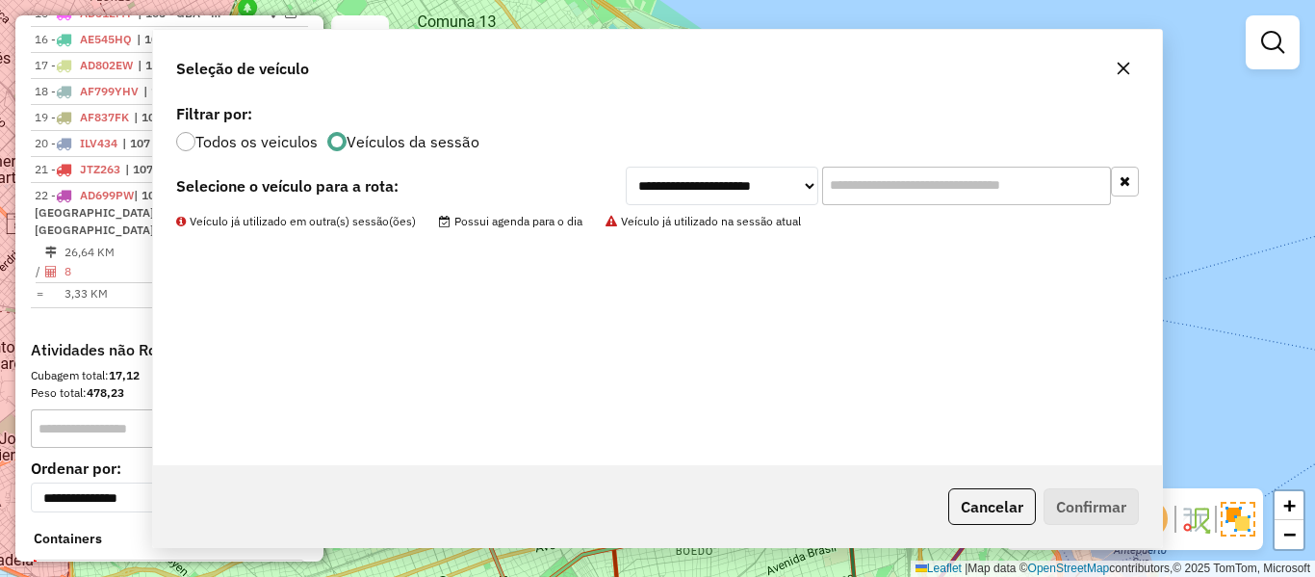
scroll to position [1408, 0]
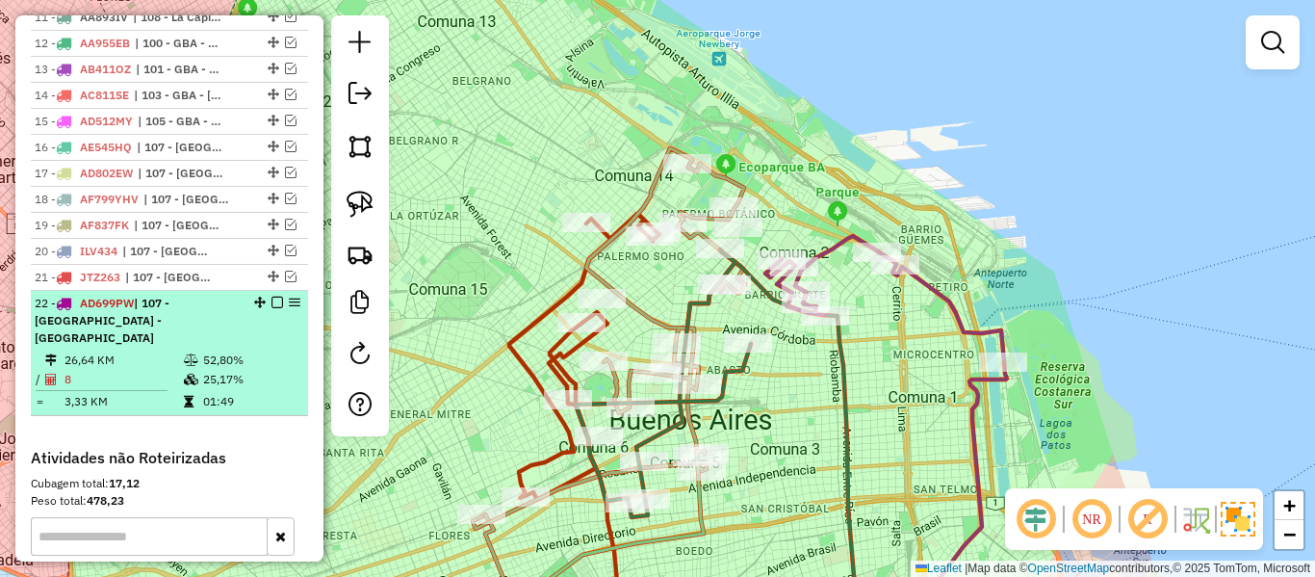
click at [271, 297] on em at bounding box center [277, 303] width 12 height 12
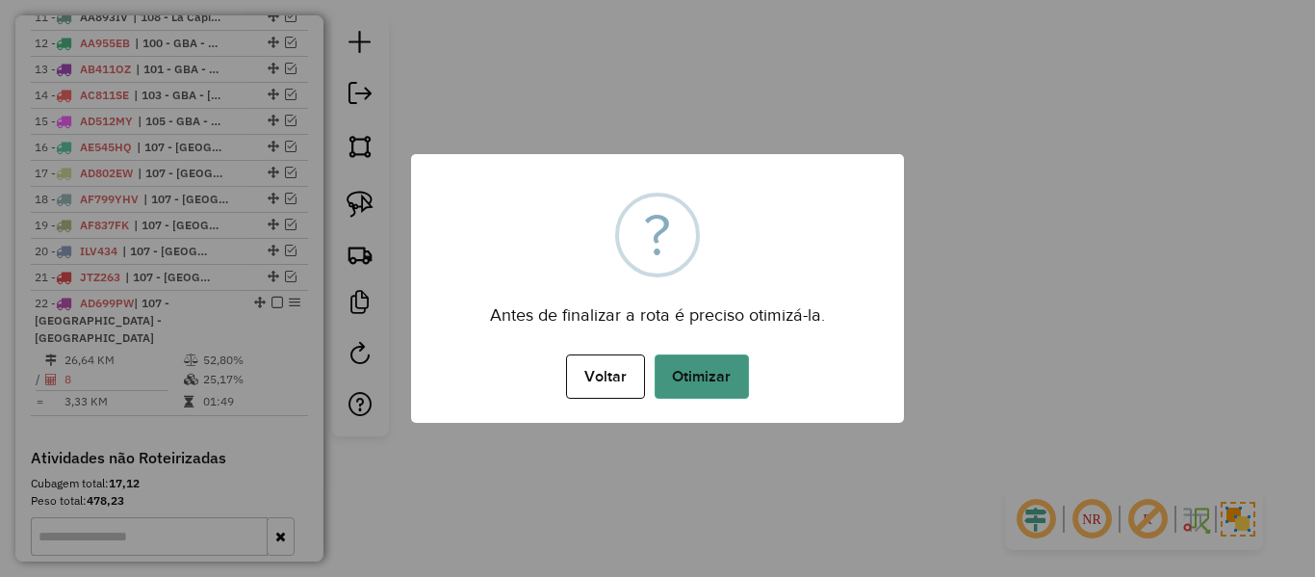
click at [708, 384] on button "Otimizar" at bounding box center [702, 376] width 94 height 44
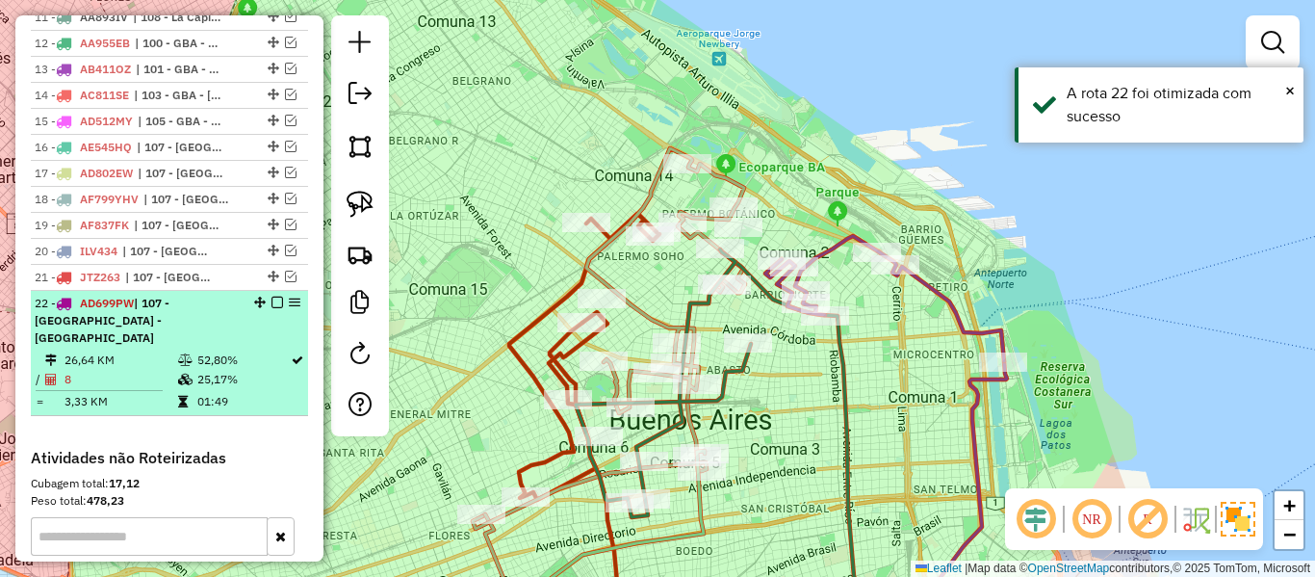
click at [271, 297] on em at bounding box center [277, 303] width 12 height 12
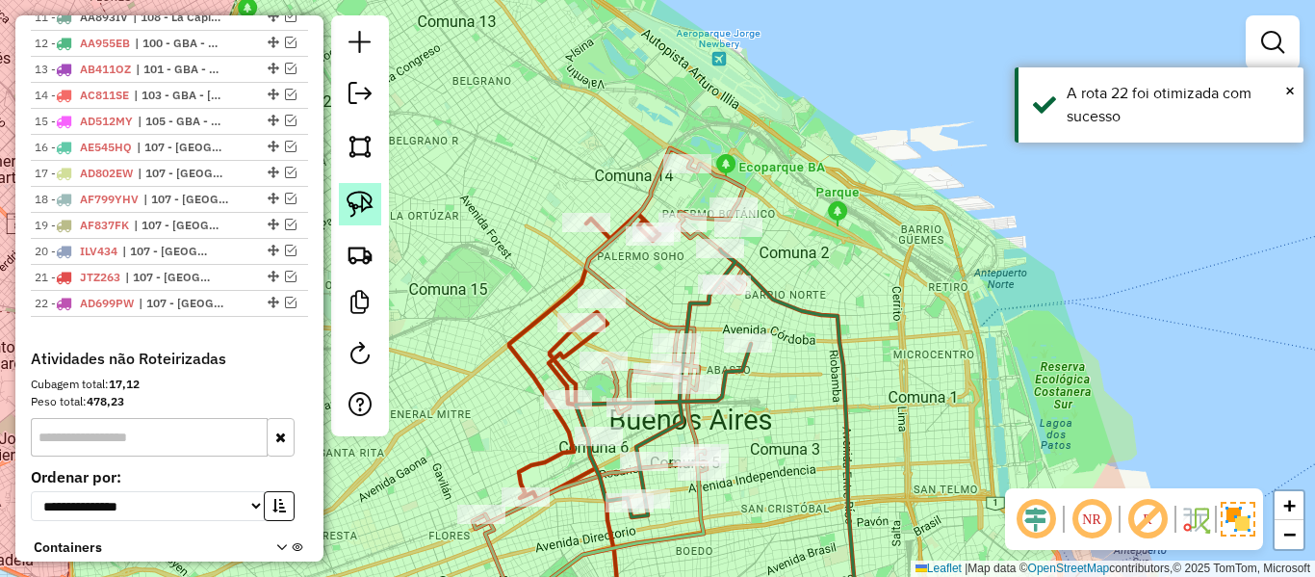
click at [369, 198] on img at bounding box center [360, 204] width 27 height 27
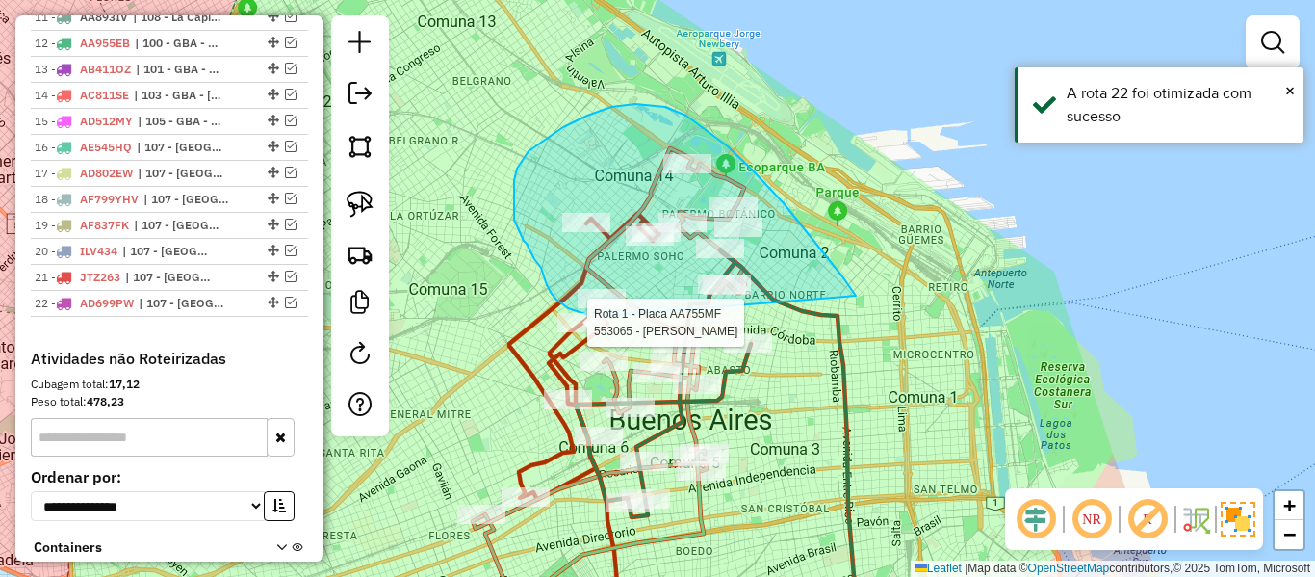
drag, startPoint x: 852, startPoint y: 289, endPoint x: 716, endPoint y: 310, distance: 137.4
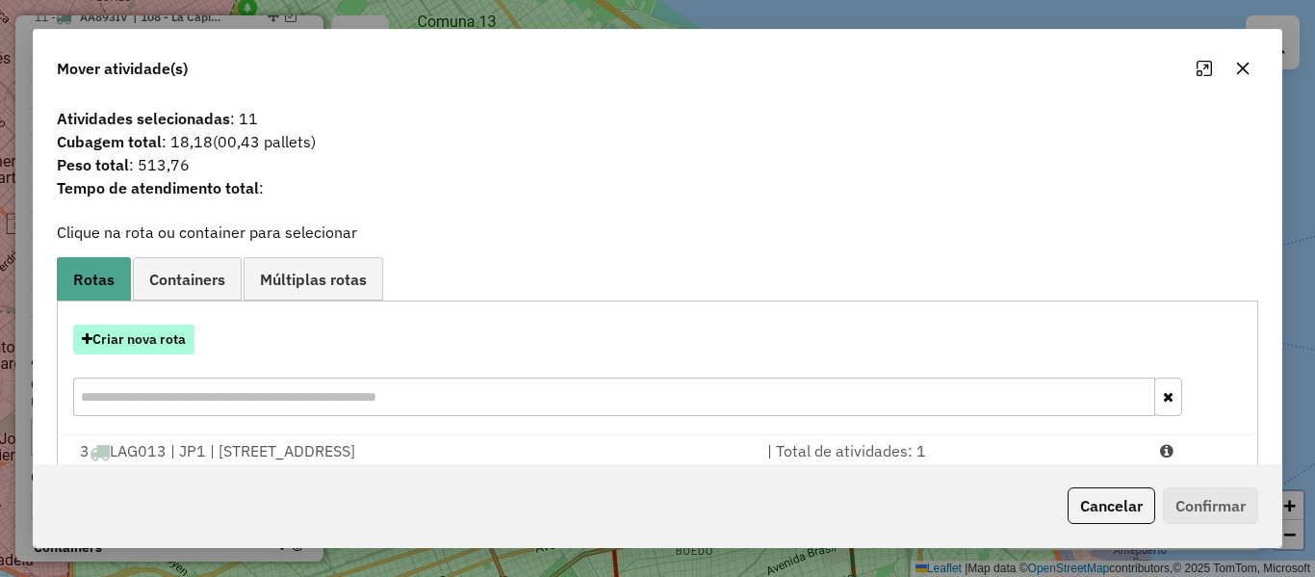
click at [177, 339] on div "Criar nova rota" at bounding box center [658, 339] width 1192 height 30
click at [140, 343] on button "Criar nova rota" at bounding box center [133, 339] width 121 height 30
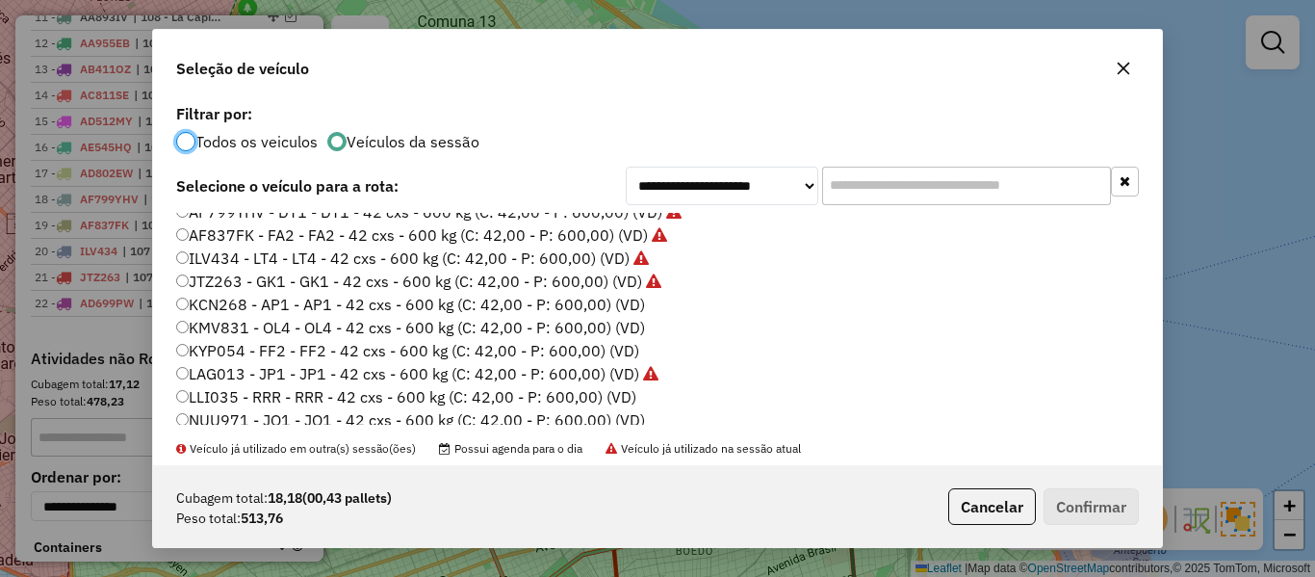
scroll to position [193, 0]
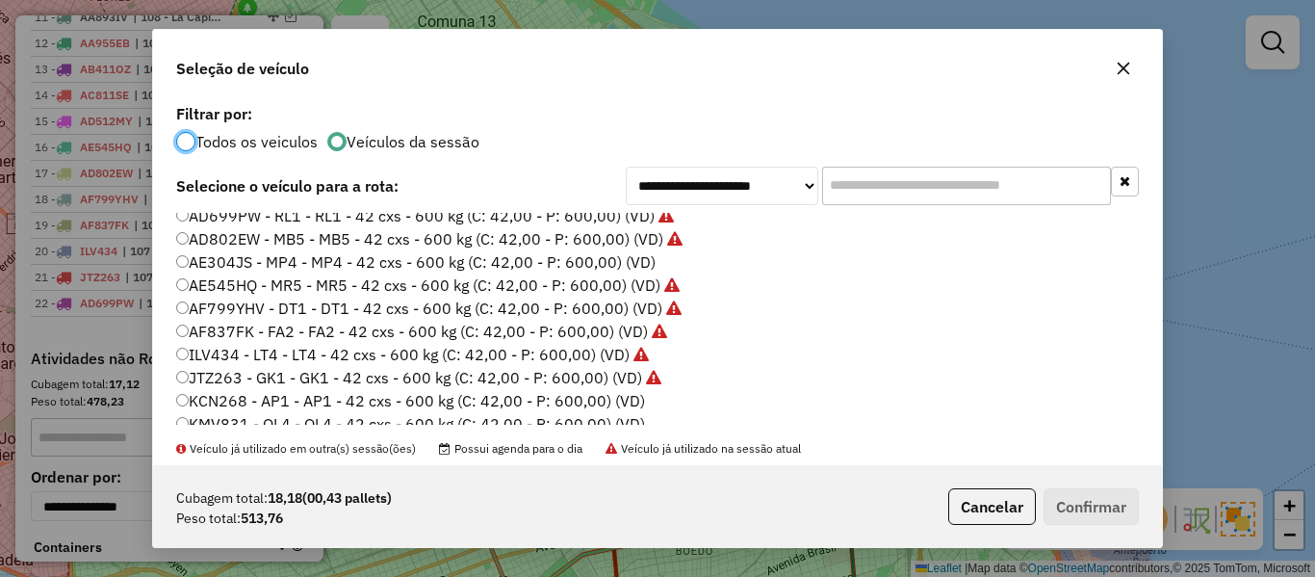
click at [635, 262] on label "AE304JS - MP4 - MP4 - 42 cxs - 600 kg (C: 42,00 - P: 600,00) (VD)" at bounding box center [415, 261] width 479 height 23
click at [1070, 496] on button "Confirmar" at bounding box center [1091, 506] width 95 height 37
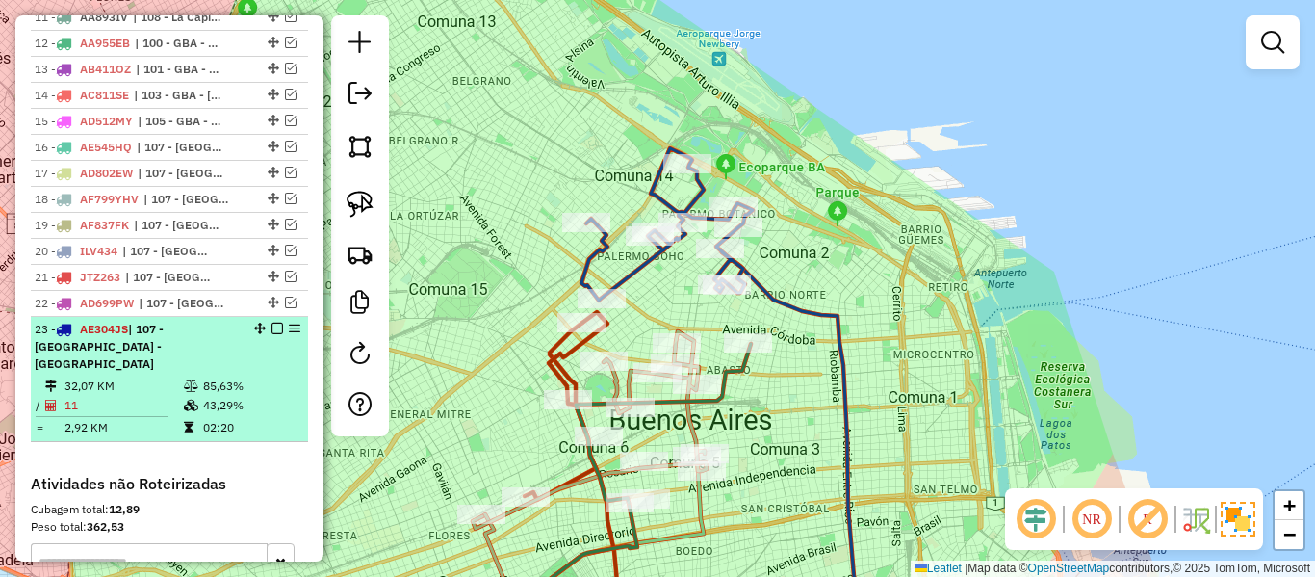
click at [271, 322] on em at bounding box center [277, 328] width 12 height 12
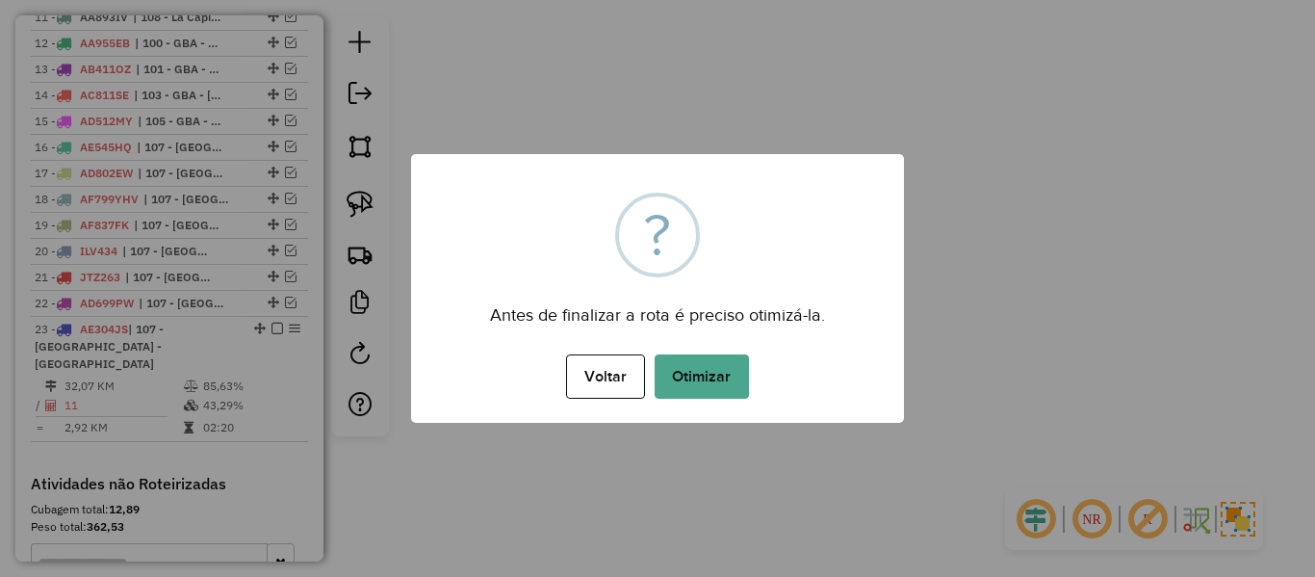
click at [781, 344] on div "× ? Antes de finalizar a rota é preciso otimizá-la. Voltar No Otimizar" at bounding box center [657, 288] width 493 height 269
click at [712, 374] on button "Otimizar" at bounding box center [702, 376] width 94 height 44
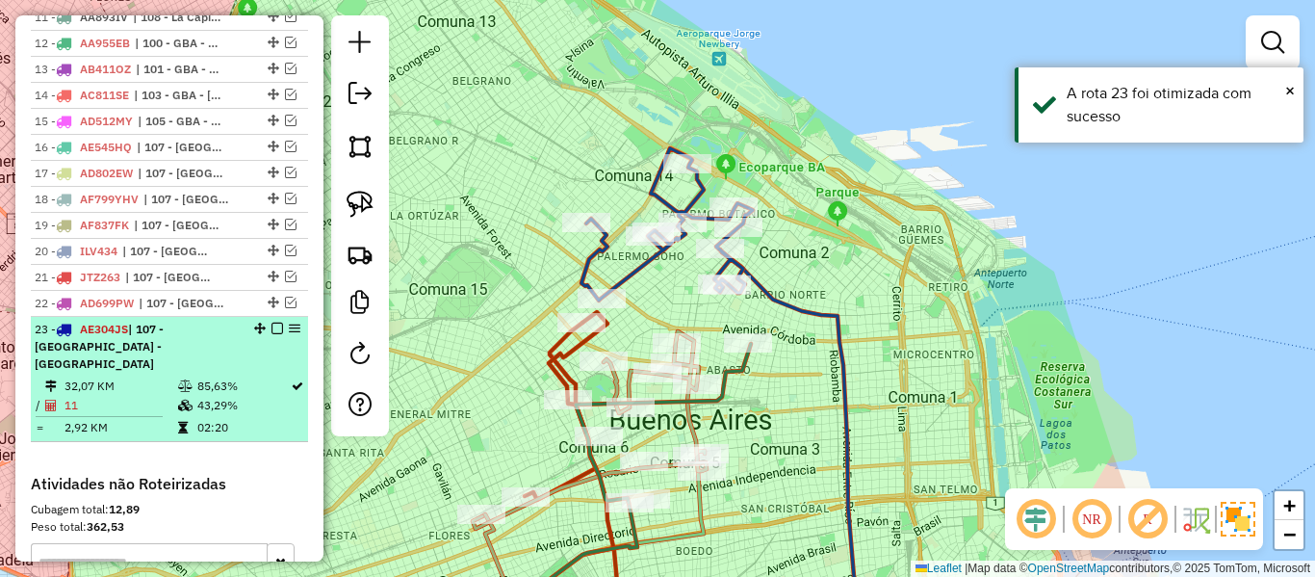
click at [272, 322] on em at bounding box center [277, 328] width 12 height 12
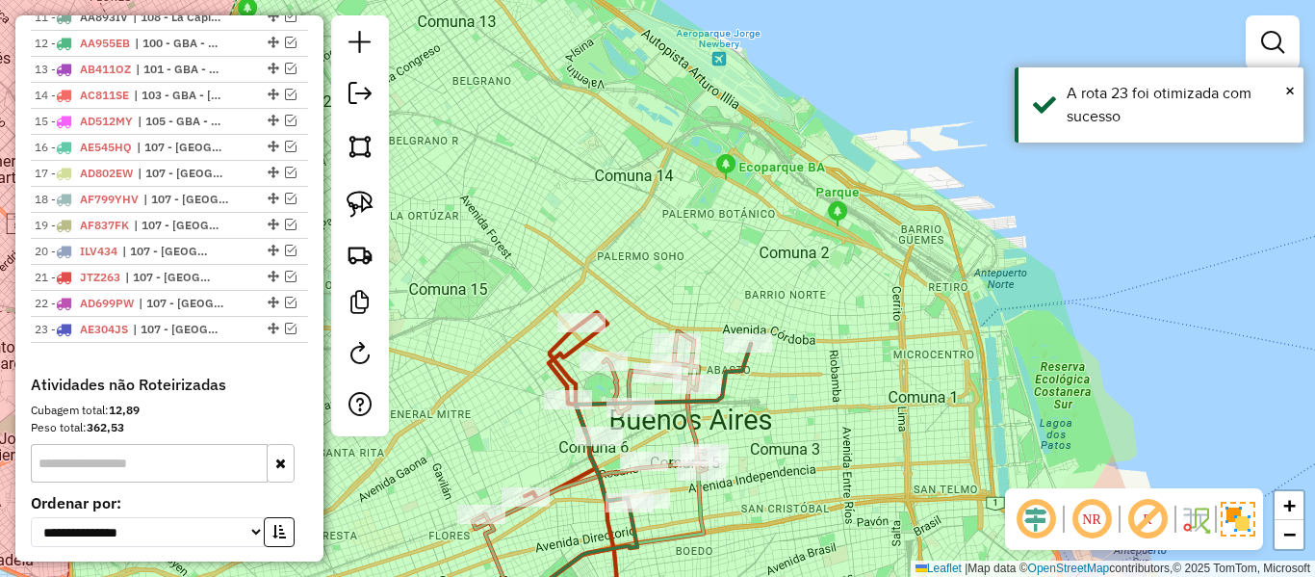
click at [792, 337] on div "Janela de atendimento Grade de atendimento Capacidade Transportadoras Veículos …" at bounding box center [657, 288] width 1315 height 577
drag, startPoint x: 804, startPoint y: 419, endPoint x: 897, endPoint y: 186, distance: 251.0
click at [897, 186] on div "Janela de atendimento Grade de atendimento Capacidade Transportadoras Veículos …" at bounding box center [657, 288] width 1315 height 577
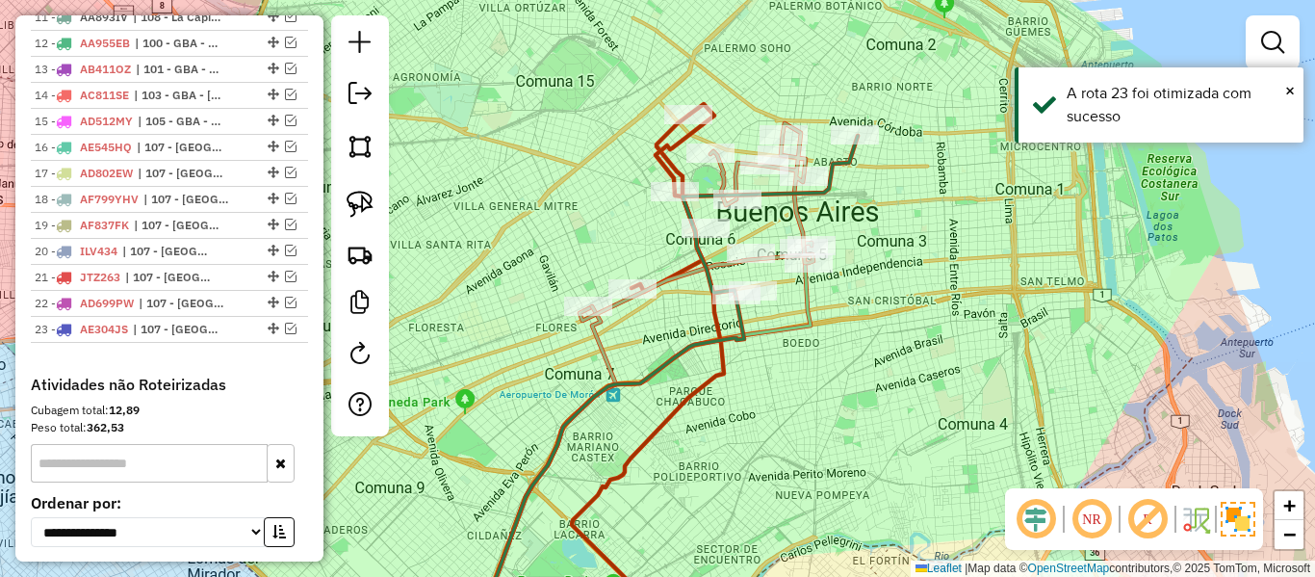
drag, startPoint x: 898, startPoint y: 258, endPoint x: 904, endPoint y: 272, distance: 15.6
click at [904, 272] on div "Janela de atendimento Grade de atendimento Capacidade Transportadoras Veículos …" at bounding box center [657, 288] width 1315 height 577
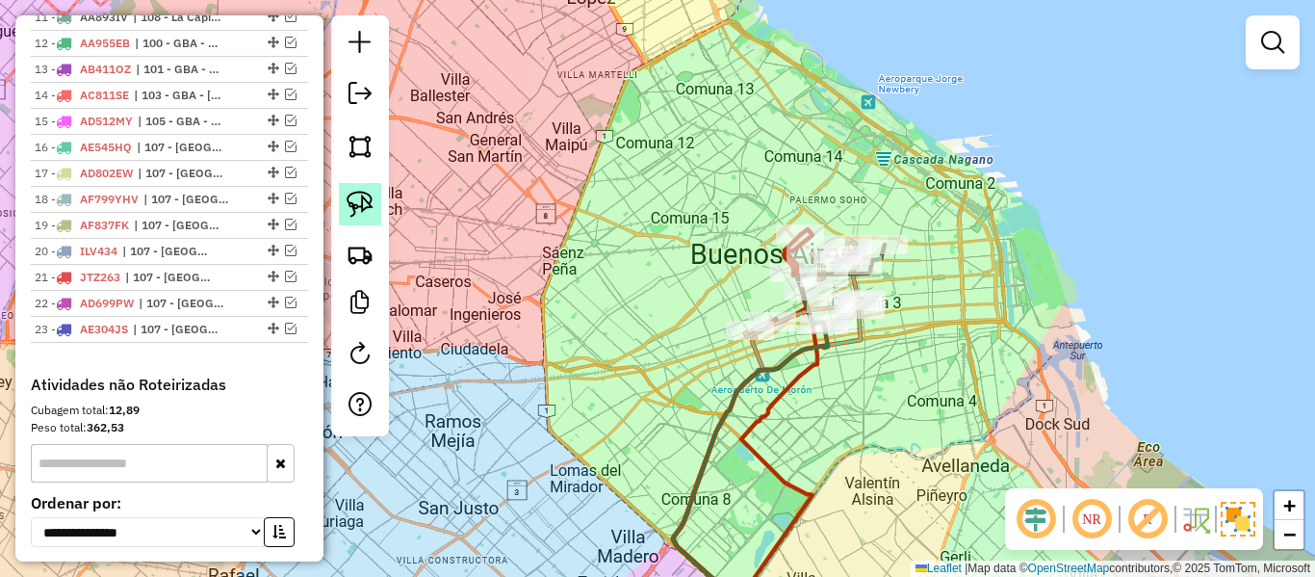
click at [363, 193] on img at bounding box center [360, 204] width 27 height 27
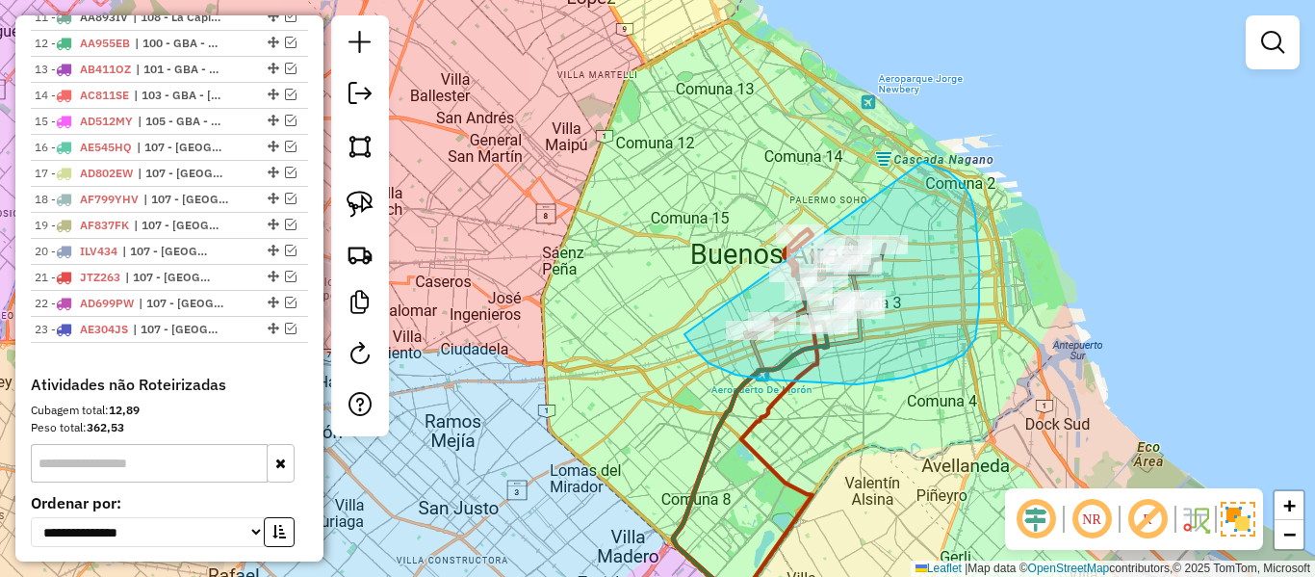
drag, startPoint x: 709, startPoint y: 363, endPoint x: 665, endPoint y: 224, distance: 145.2
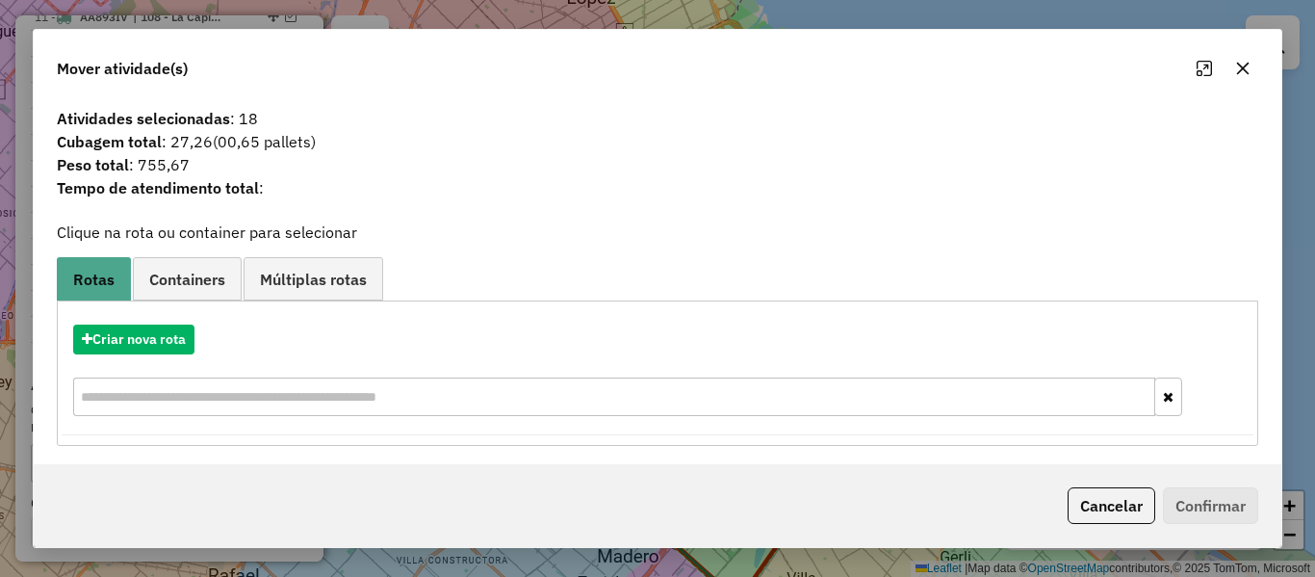
click at [1248, 67] on icon "button" at bounding box center [1242, 68] width 15 height 15
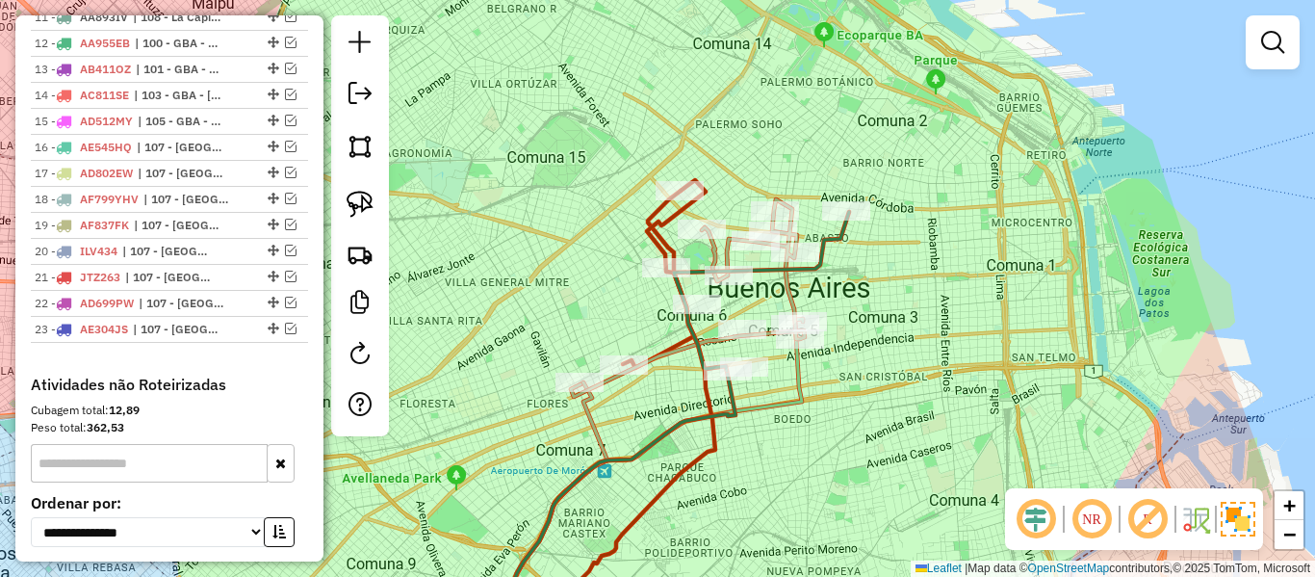
drag, startPoint x: 806, startPoint y: 273, endPoint x: 935, endPoint y: 249, distance: 131.2
click at [895, 264] on div "Janela de atendimento Grade de atendimento Capacidade Transportadoras Veículos …" at bounding box center [657, 288] width 1315 height 577
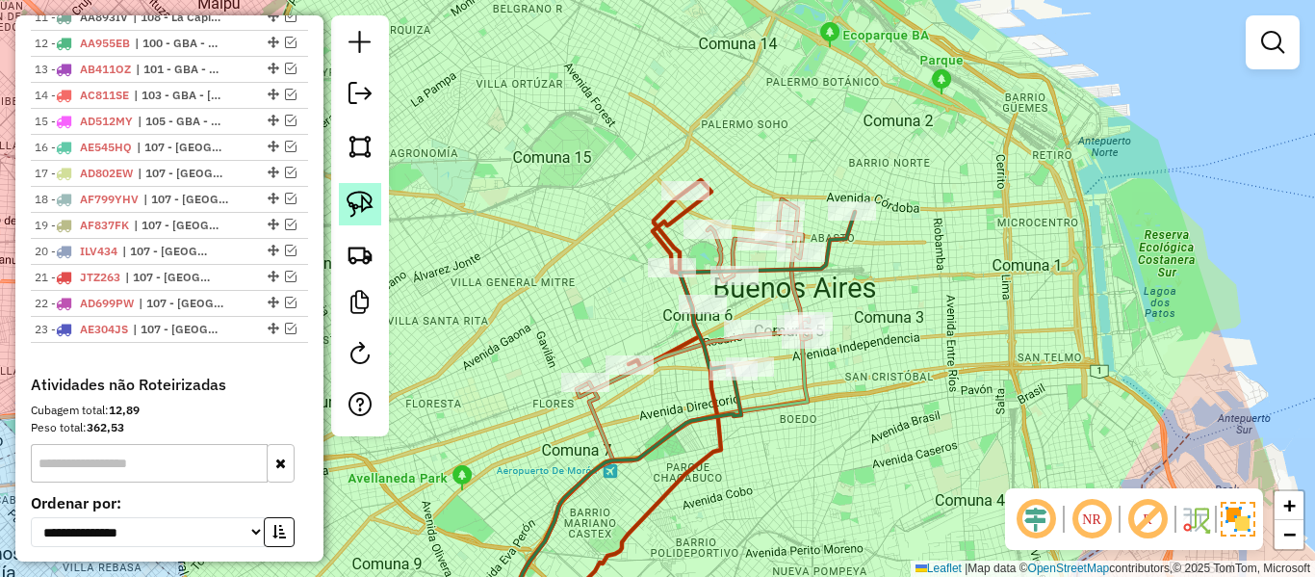
click at [368, 213] on img at bounding box center [360, 204] width 27 height 27
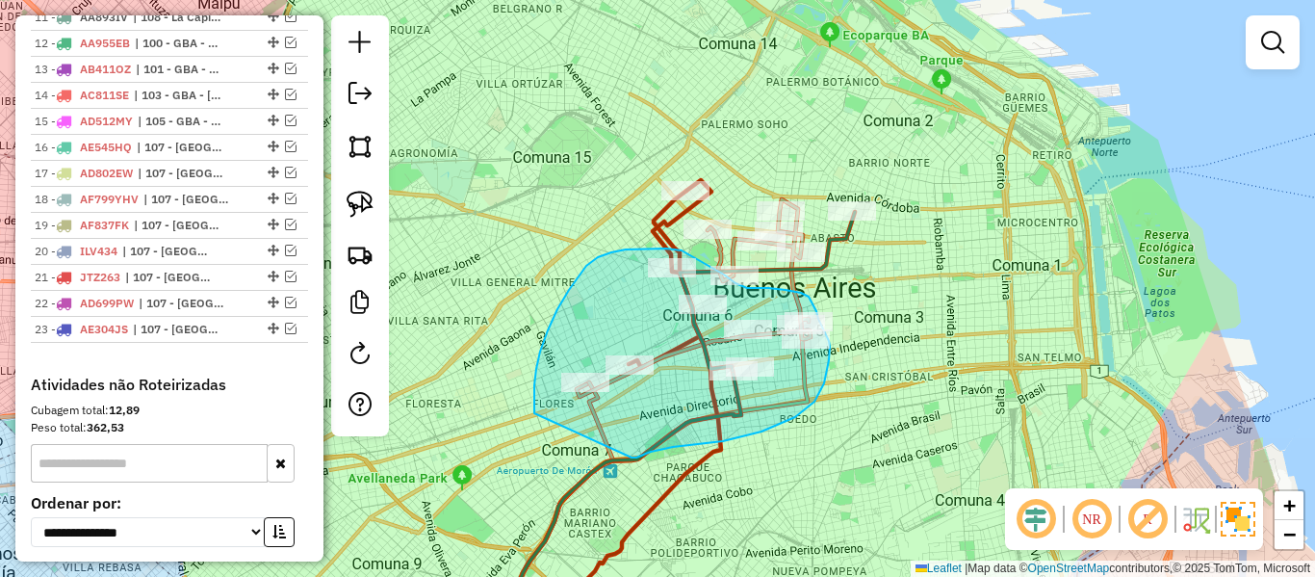
drag, startPoint x: 636, startPoint y: 457, endPoint x: 583, endPoint y: 451, distance: 53.4
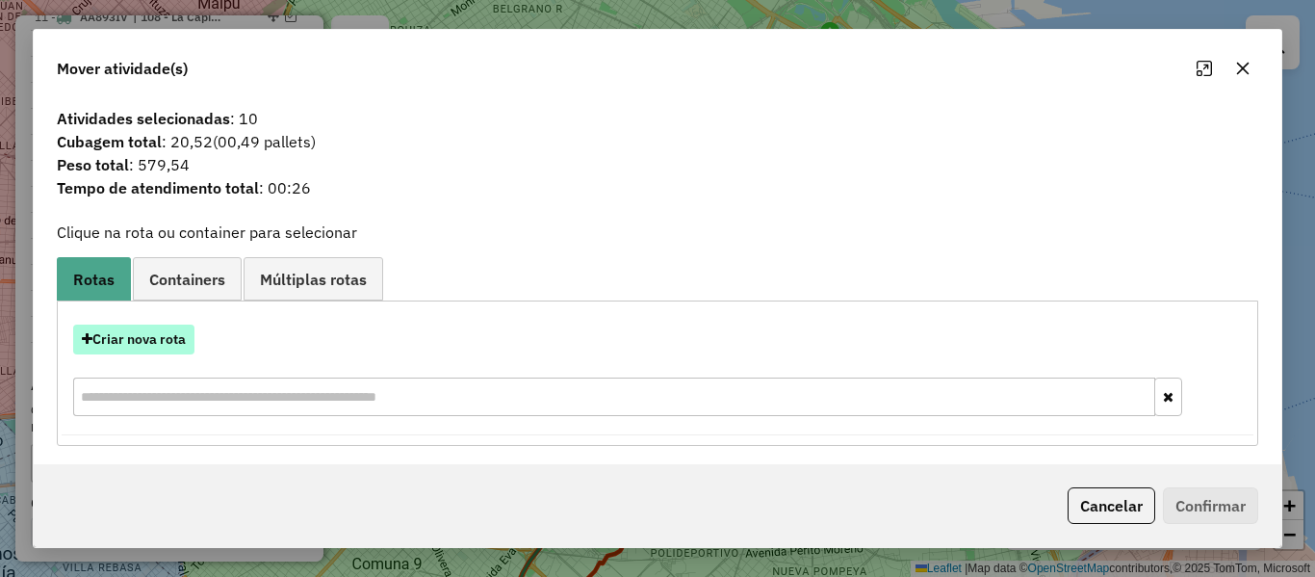
click at [163, 341] on button "Criar nova rota" at bounding box center [133, 339] width 121 height 30
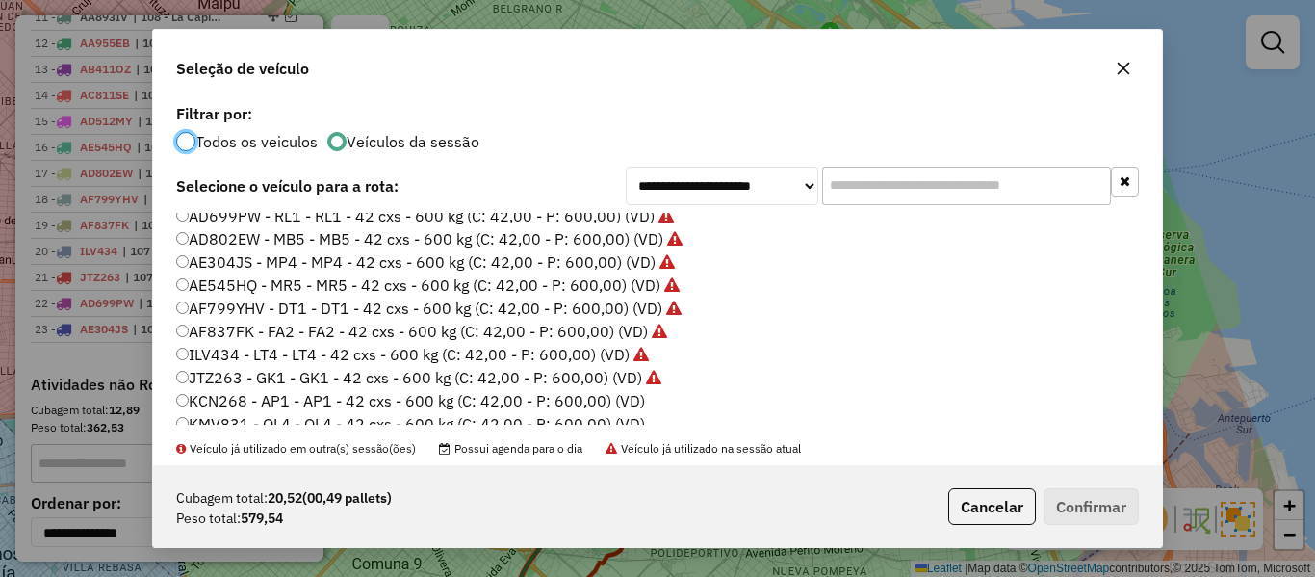
click at [628, 400] on label "KCN268 - AP1 - AP1 - 42 cxs - 600 kg (C: 42,00 - P: 600,00) (VD)" at bounding box center [410, 400] width 469 height 23
click at [1077, 507] on button "Confirmar" at bounding box center [1091, 506] width 95 height 37
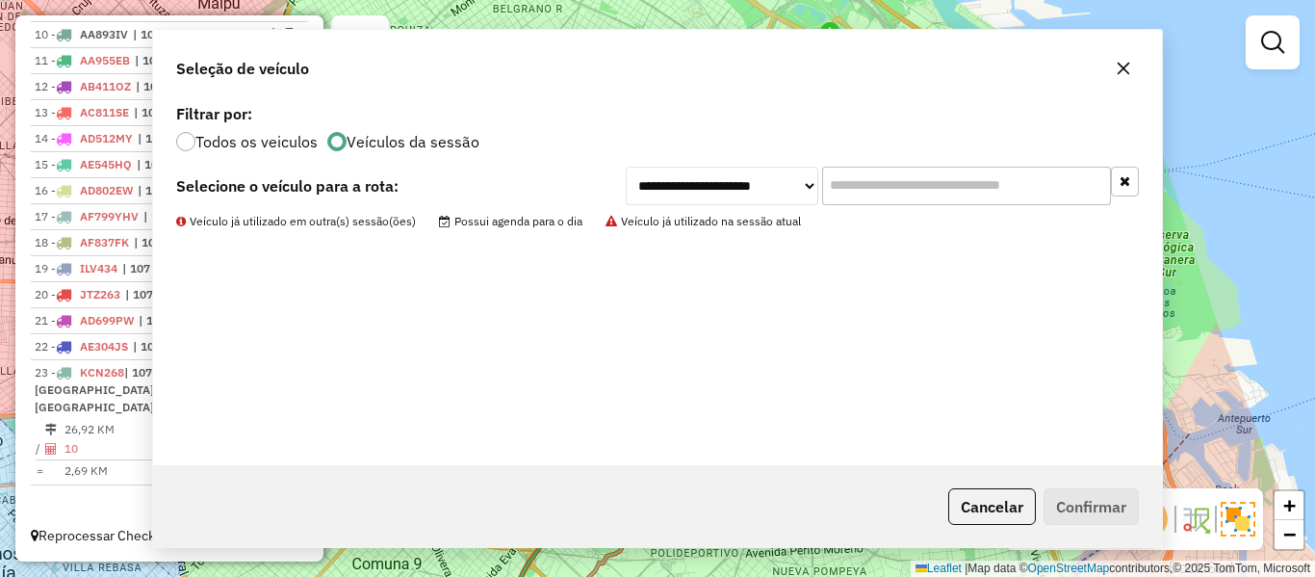
scroll to position [1197, 0]
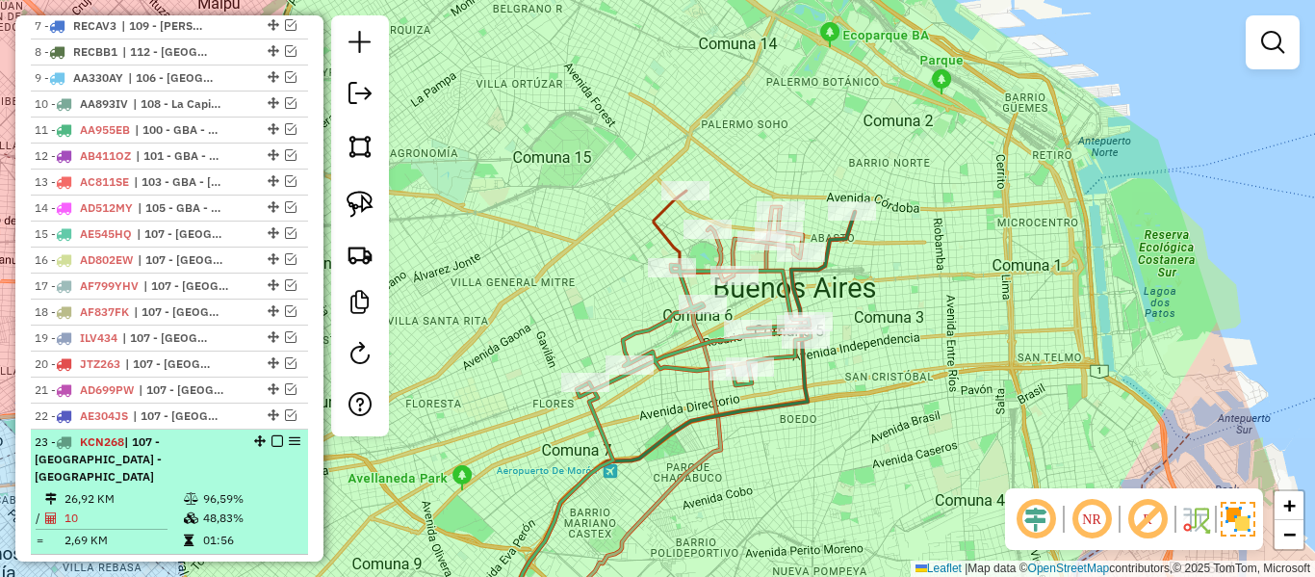
click at [271, 435] on em at bounding box center [277, 441] width 12 height 12
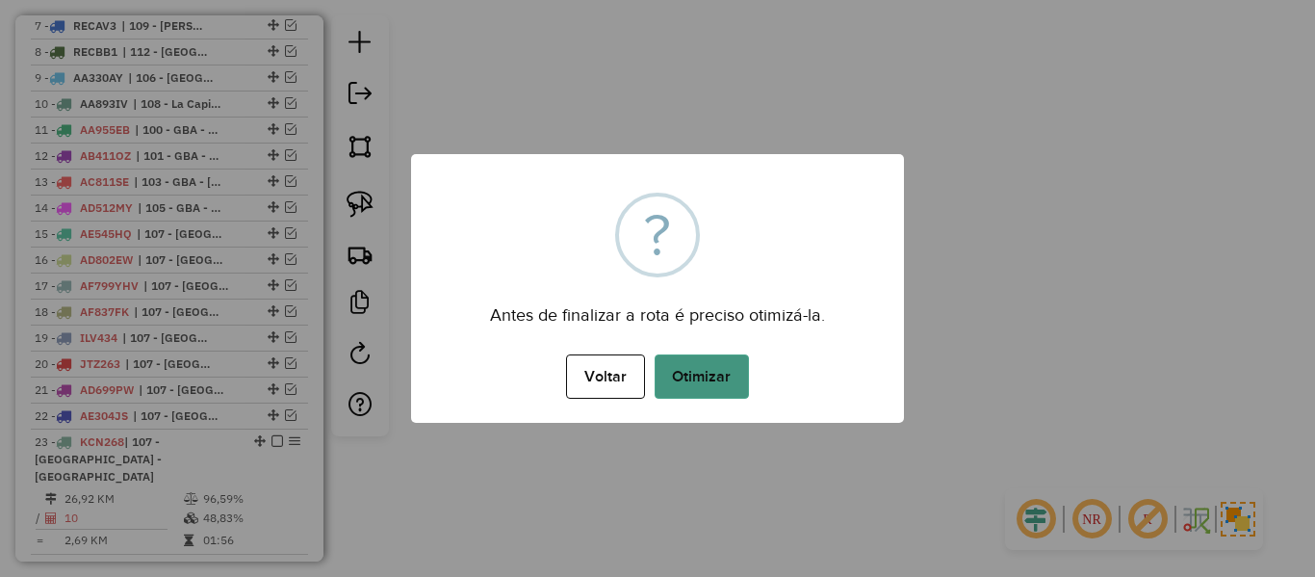
click at [684, 368] on button "Otimizar" at bounding box center [702, 376] width 94 height 44
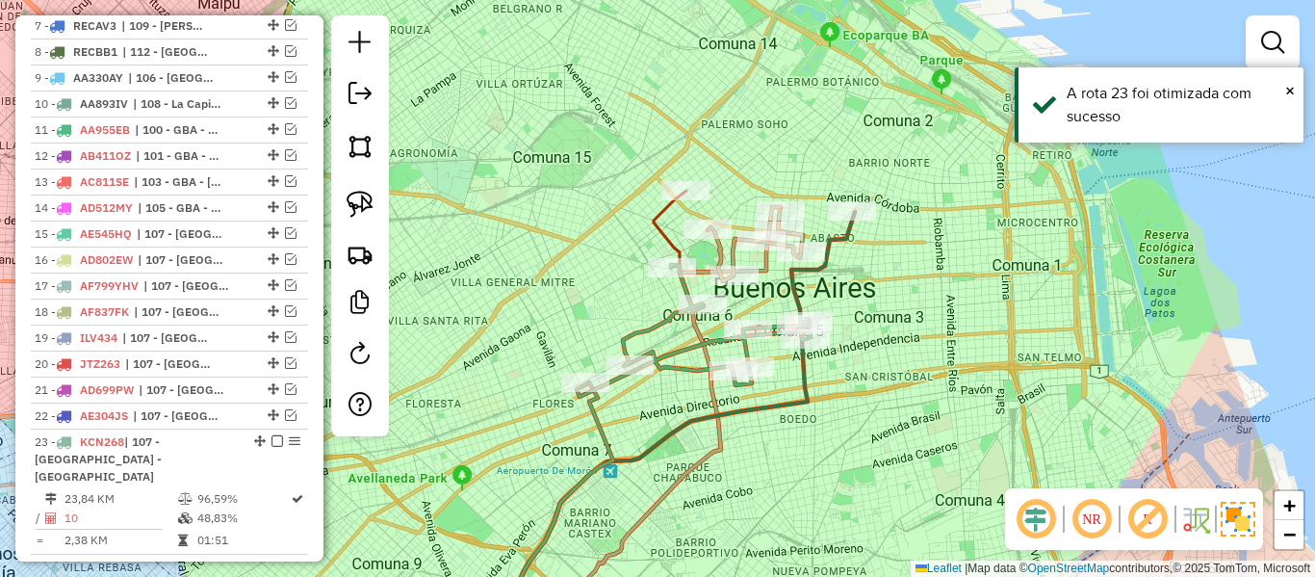
click at [271, 435] on em at bounding box center [277, 441] width 12 height 12
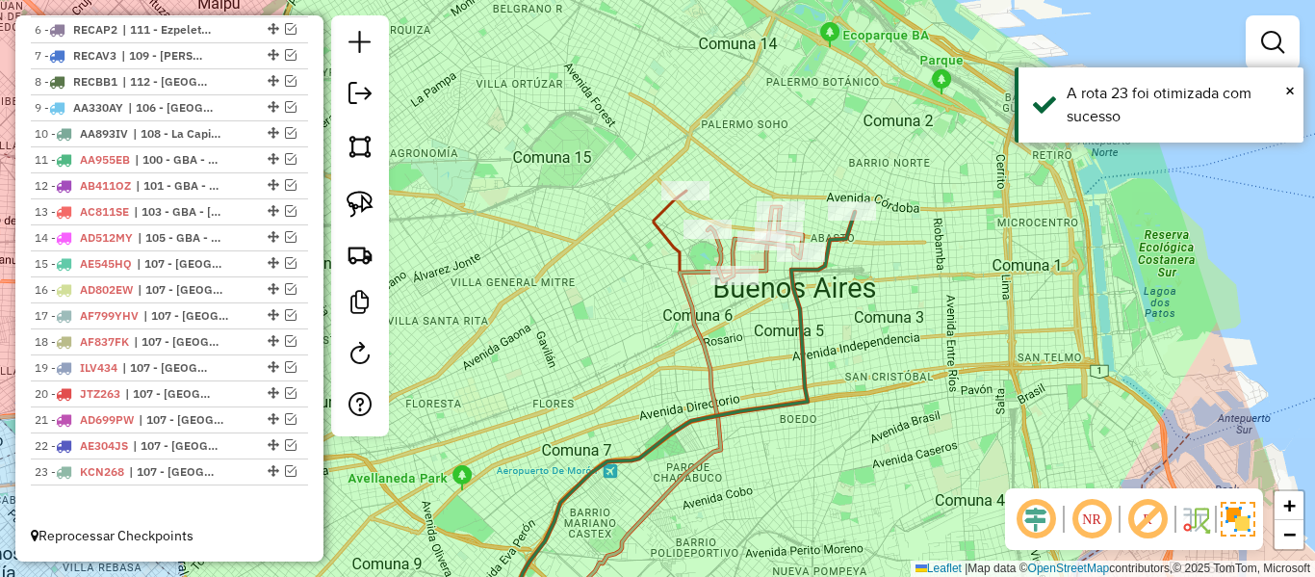
scroll to position [1115, 0]
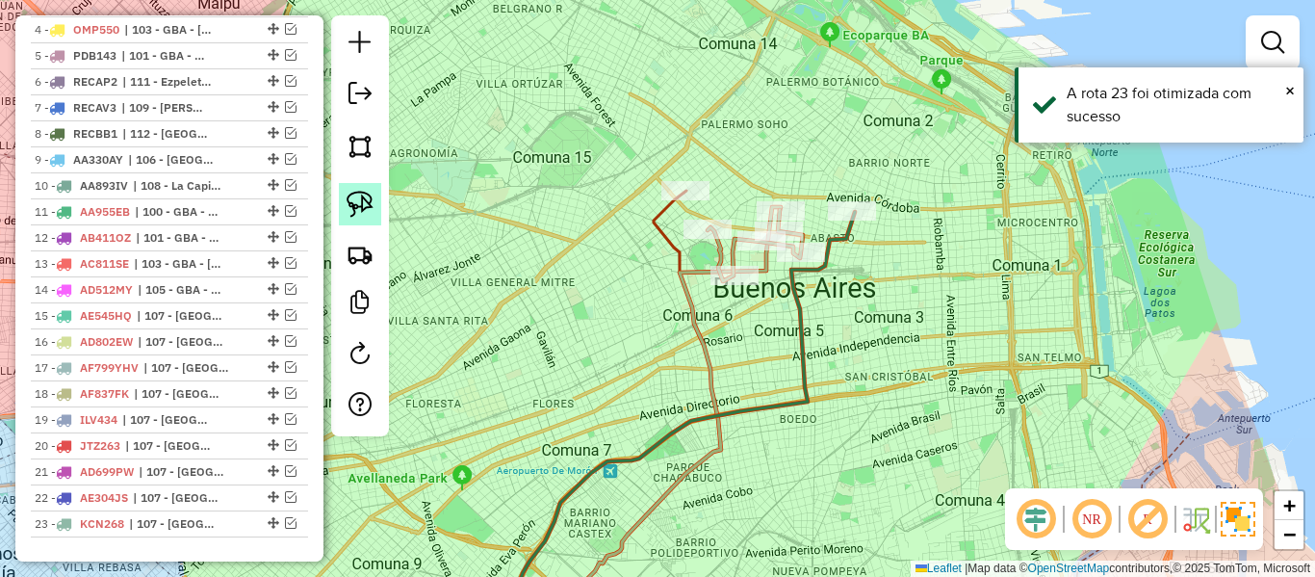
click at [366, 198] on img at bounding box center [360, 204] width 27 height 27
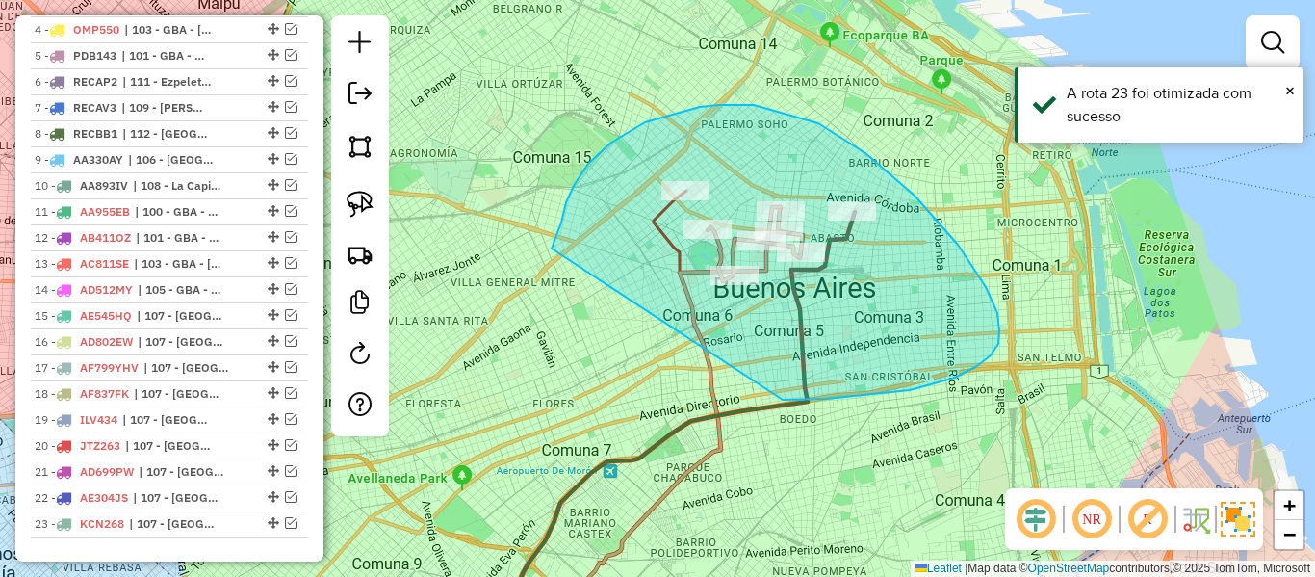
drag, startPoint x: 700, startPoint y: 107, endPoint x: 587, endPoint y: 400, distance: 314.5
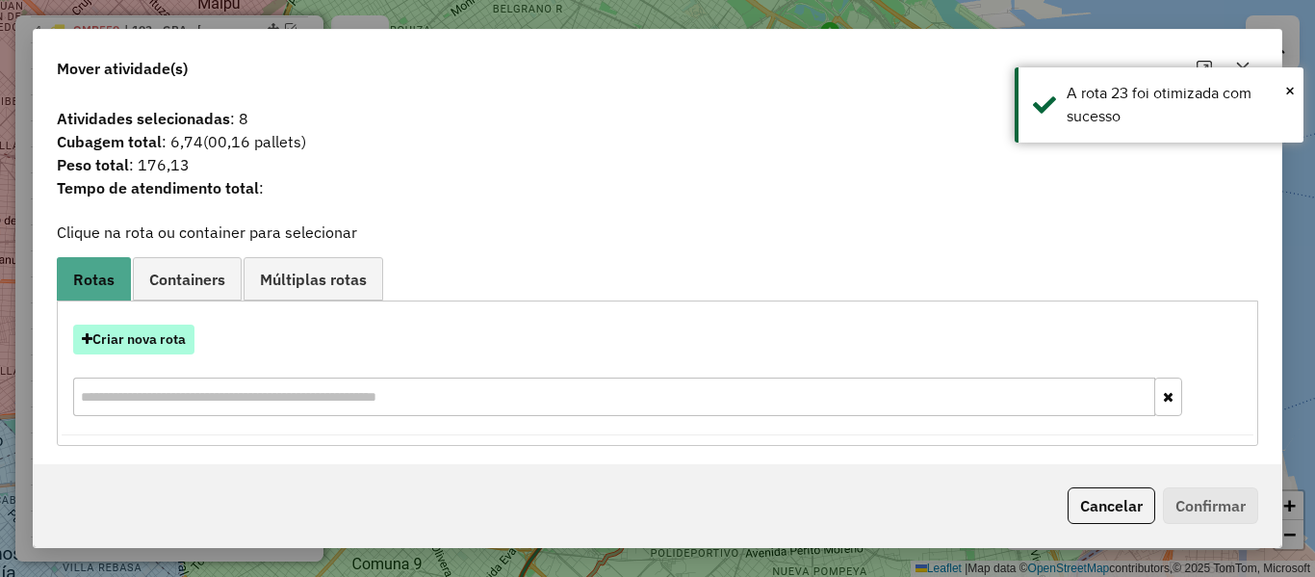
click at [169, 343] on button "Criar nova rota" at bounding box center [133, 339] width 121 height 30
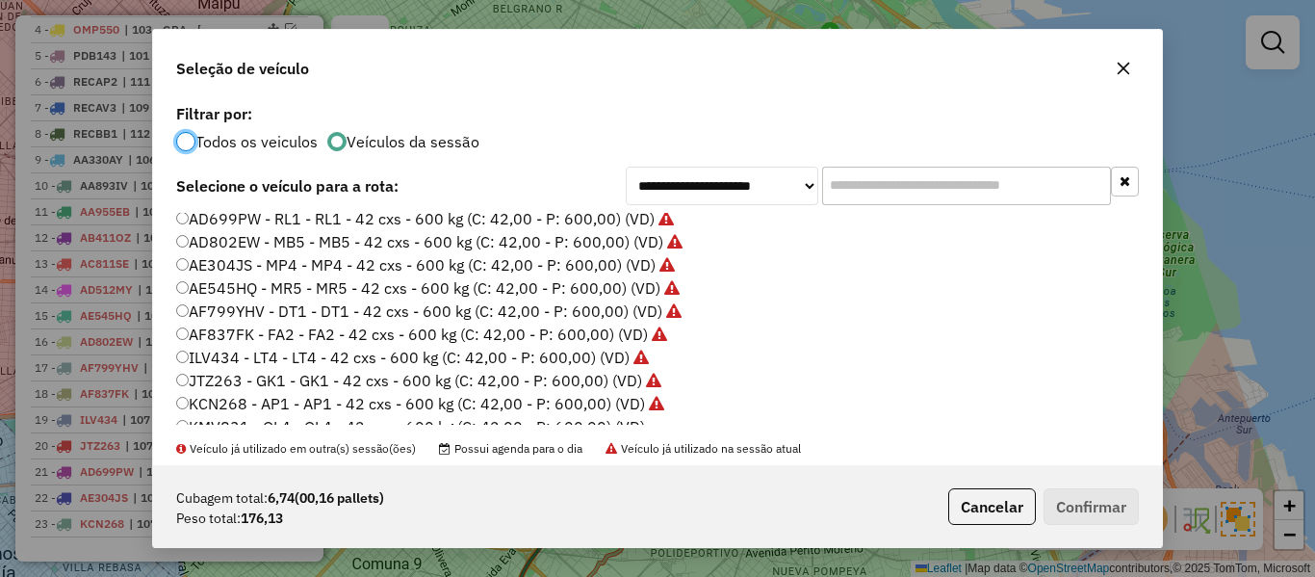
scroll to position [289, 0]
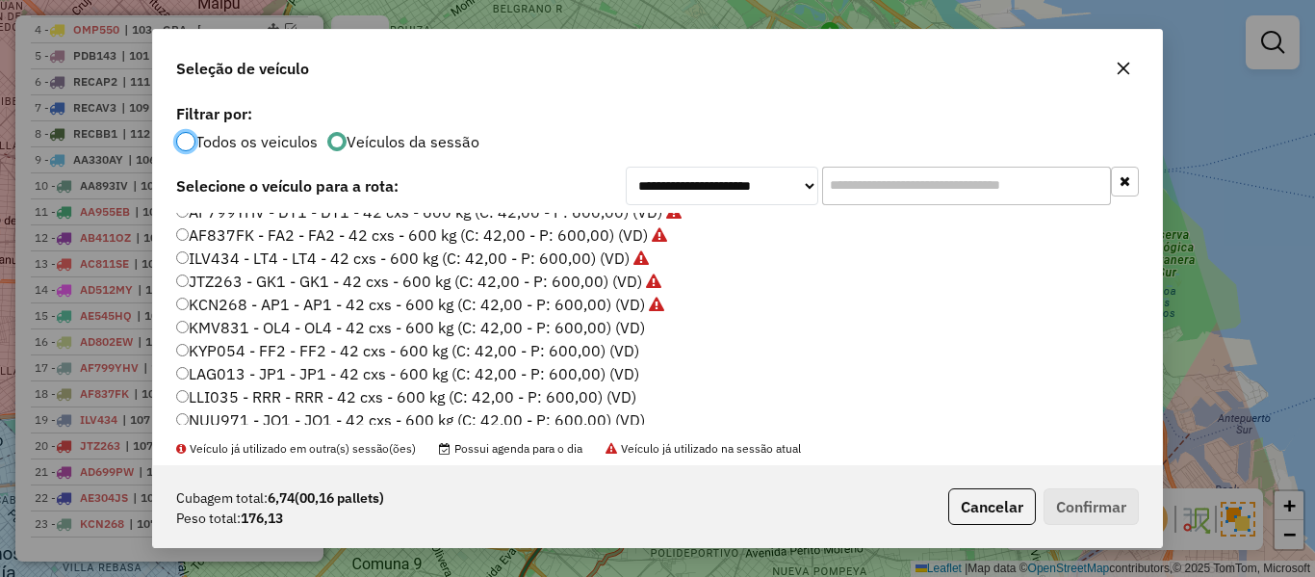
click at [632, 324] on label "KMV831 - OL4 - OL4 - 42 cxs - 600 kg (C: 42,00 - P: 600,00) (VD)" at bounding box center [410, 327] width 469 height 23
click at [1130, 496] on button "Confirmar" at bounding box center [1091, 506] width 95 height 37
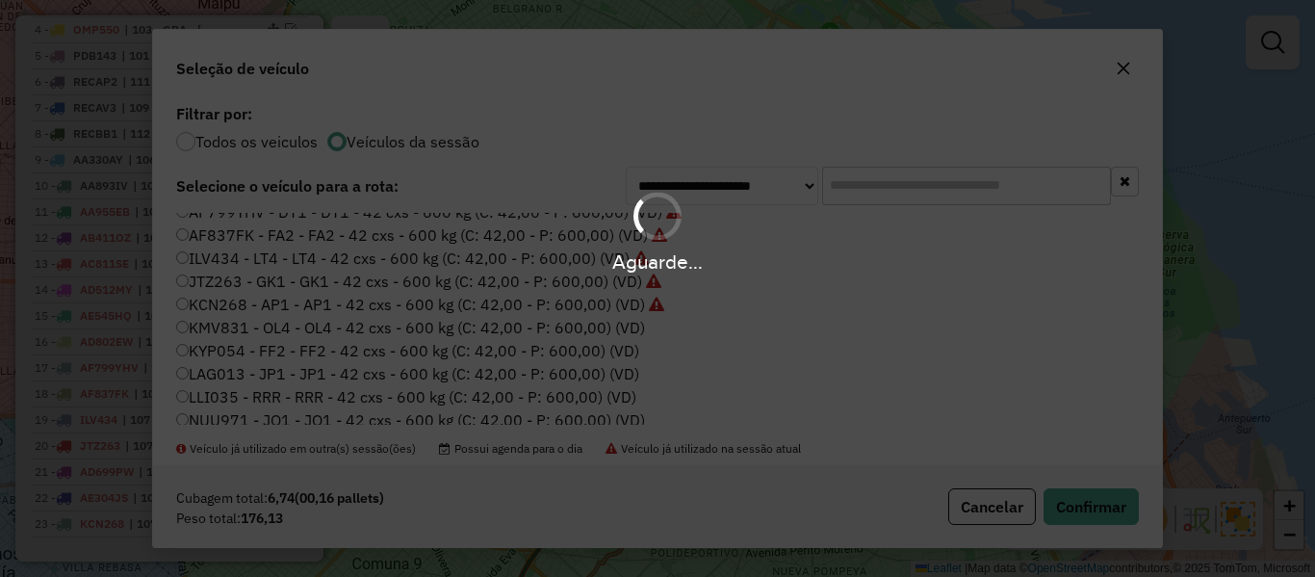
scroll to position [899, 0]
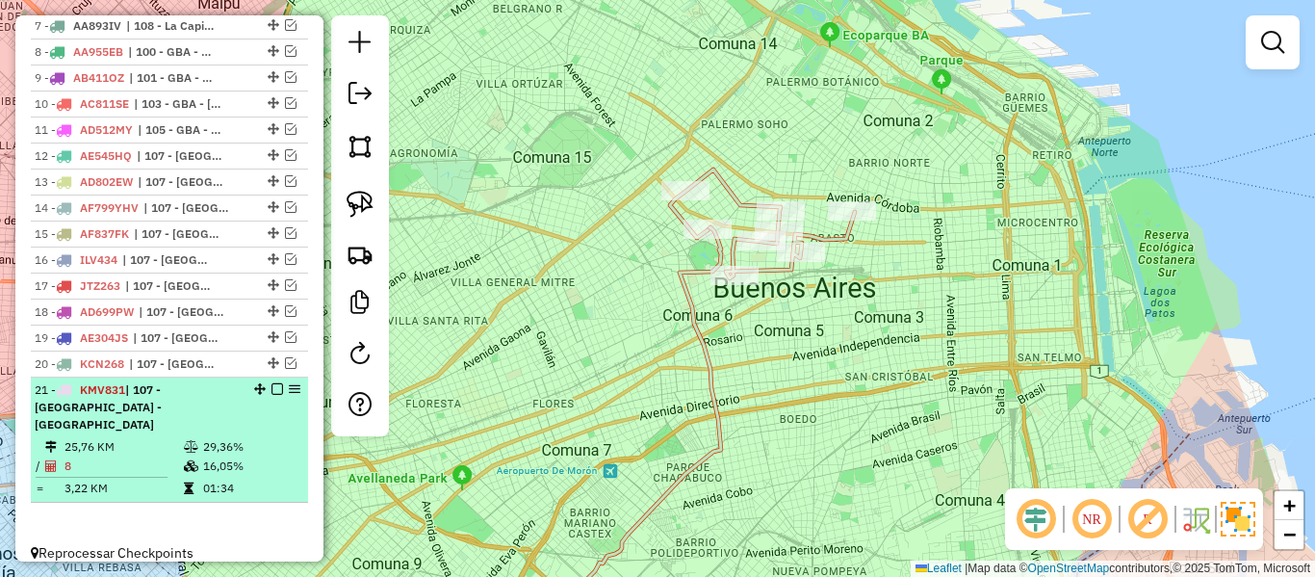
click at [271, 388] on em at bounding box center [277, 389] width 12 height 12
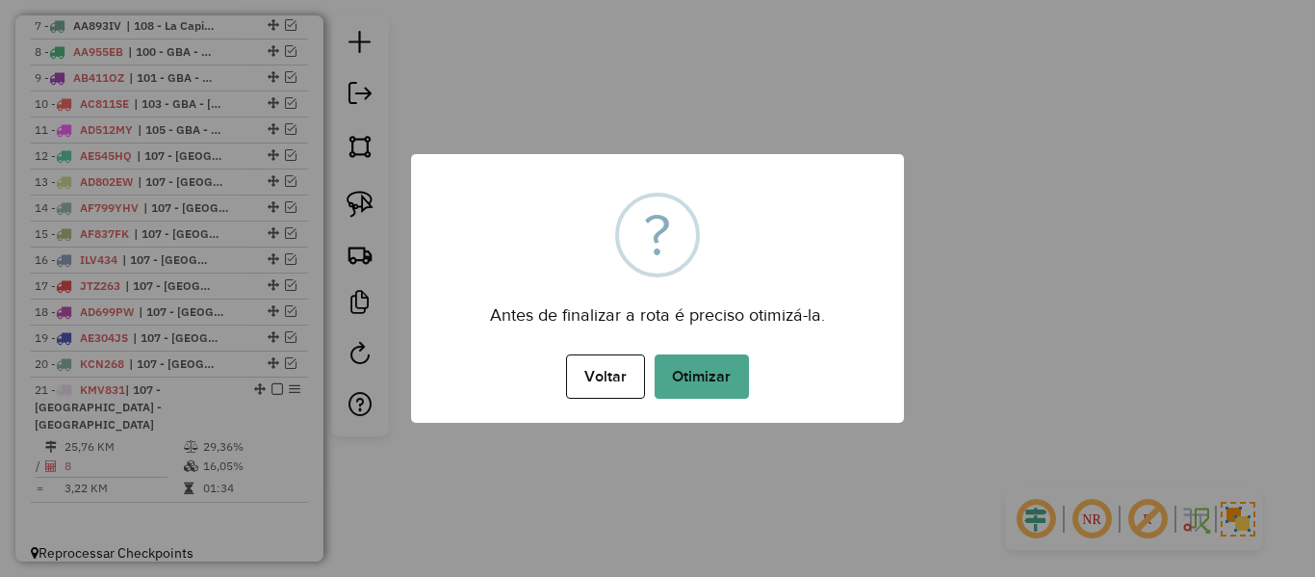
click at [717, 404] on div "× ? Antes de finalizar a rota é preciso otimizá-la. Voltar No Otimizar" at bounding box center [657, 288] width 493 height 269
click at [720, 377] on button "Otimizar" at bounding box center [702, 376] width 94 height 44
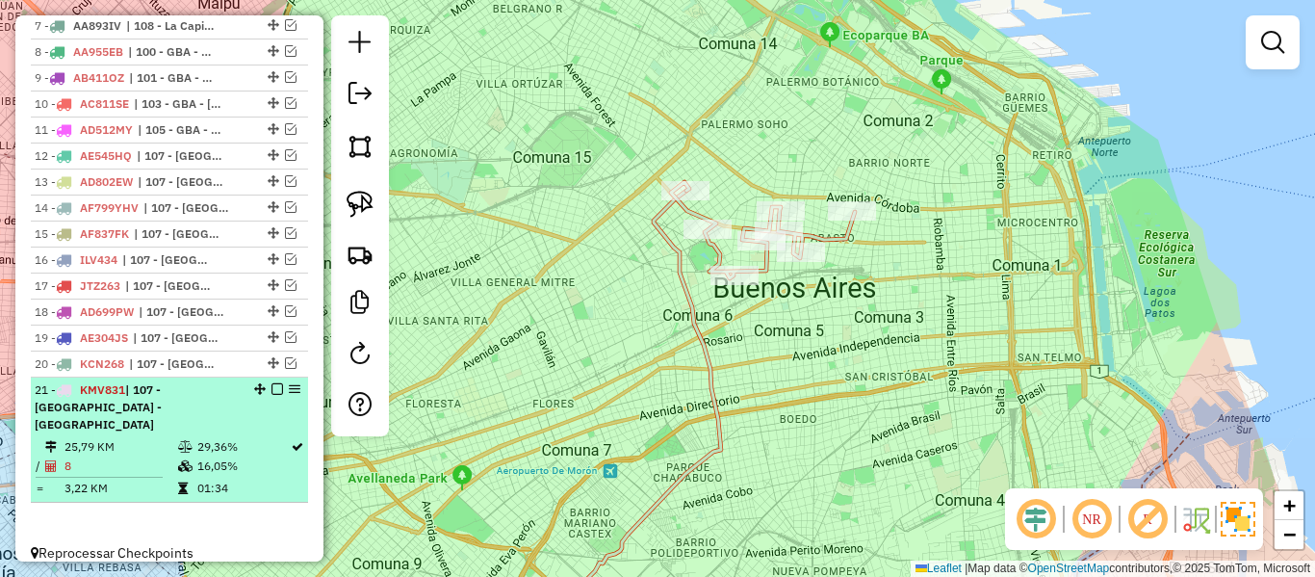
click at [271, 393] on em at bounding box center [277, 389] width 12 height 12
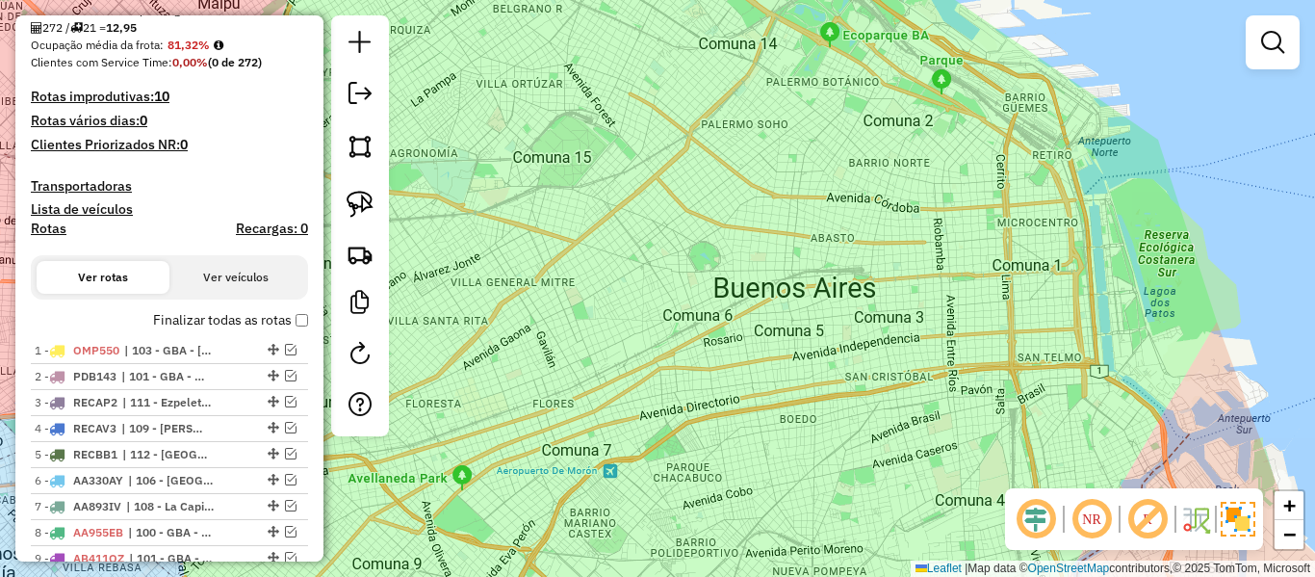
scroll to position [432, 0]
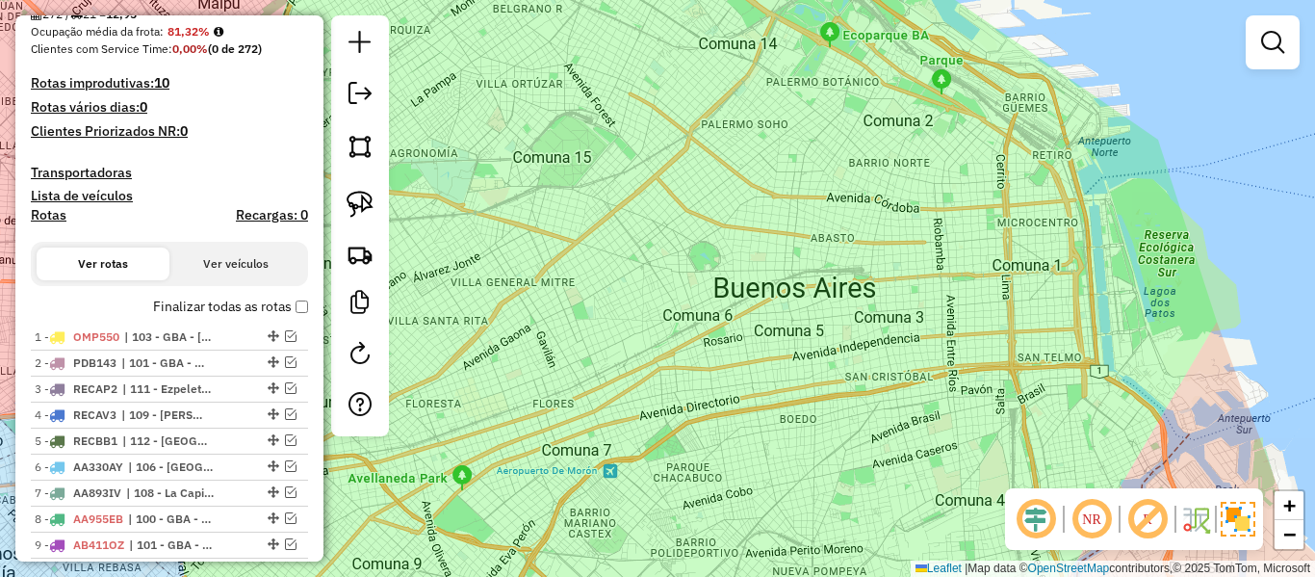
click at [202, 301] on label "Finalizar todas as rotas" at bounding box center [230, 307] width 155 height 20
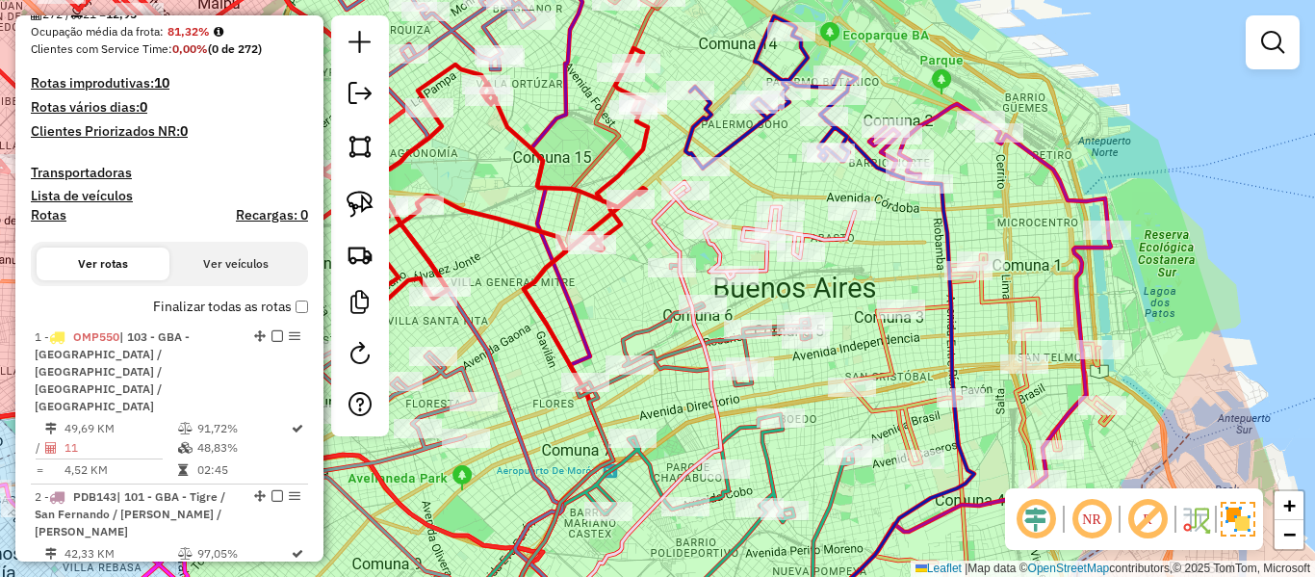
click at [38, 218] on h4 "Rotas" at bounding box center [49, 215] width 36 height 16
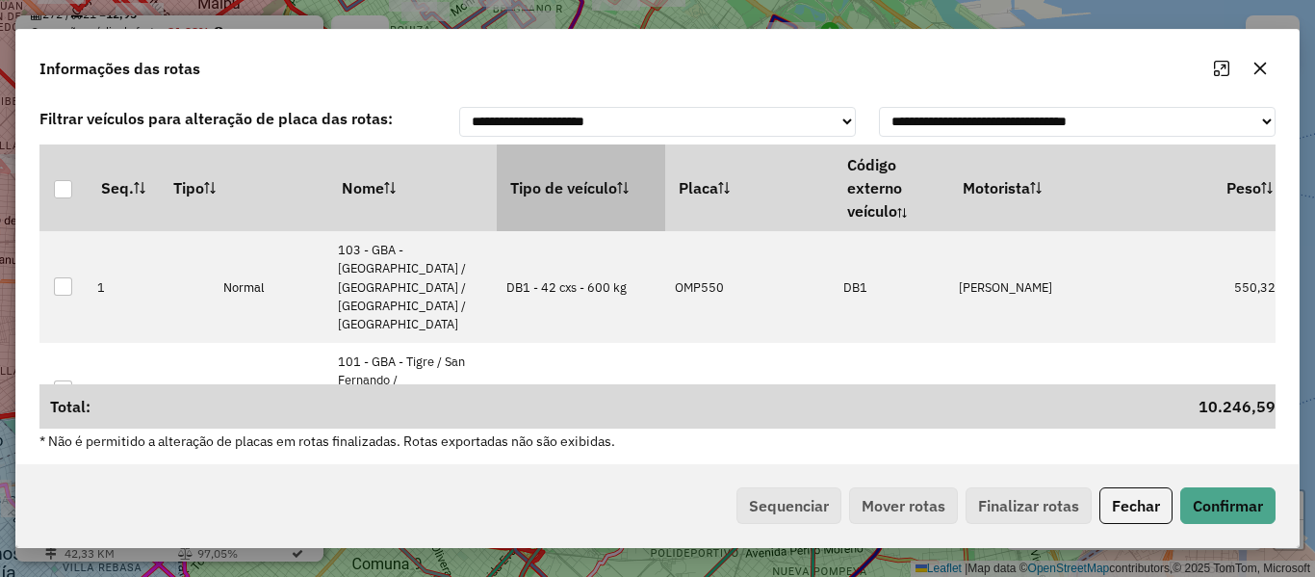
click at [555, 184] on th "Tipo de veículo" at bounding box center [581, 187] width 168 height 87
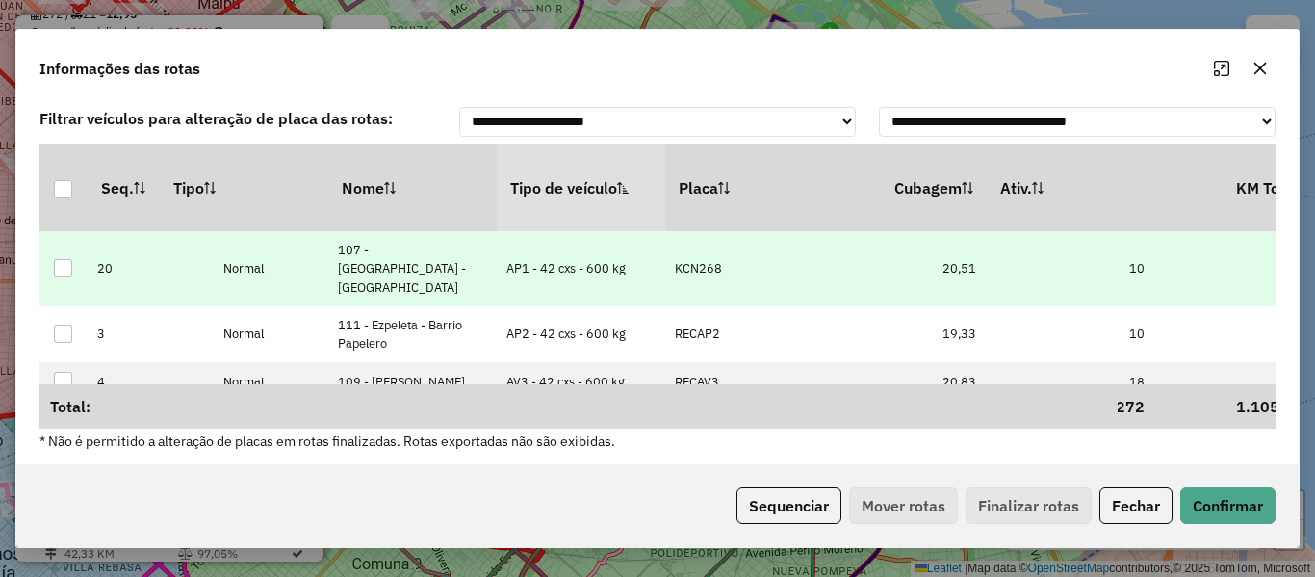
drag, startPoint x: 1039, startPoint y: 272, endPoint x: 1114, endPoint y: 271, distance: 75.1
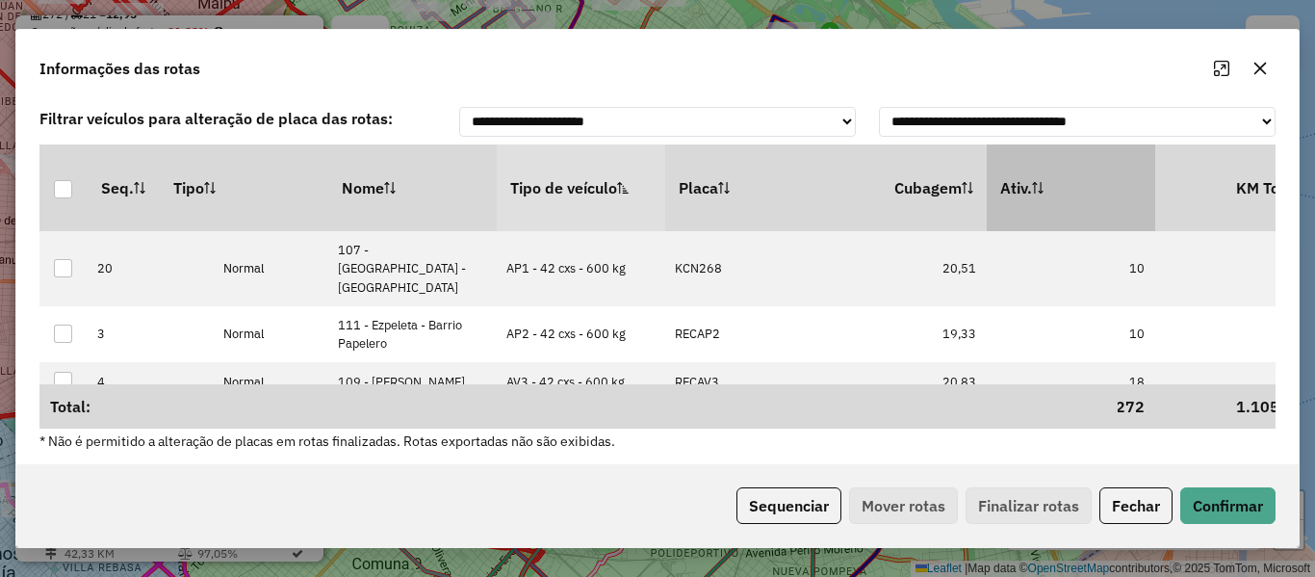
scroll to position [0, 496]
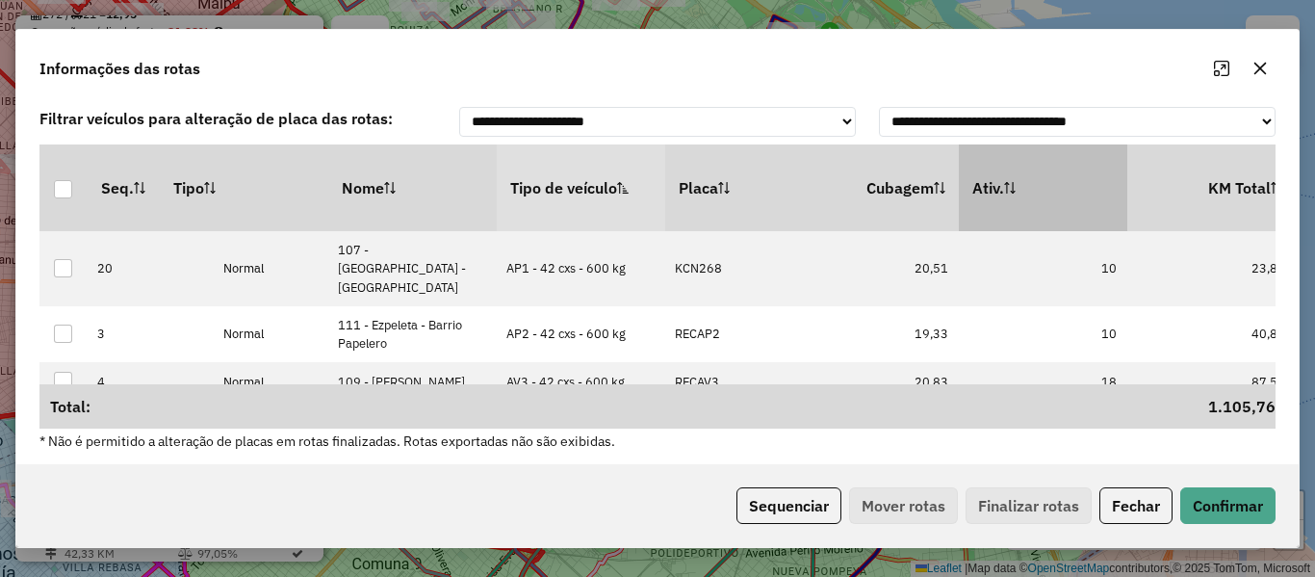
click at [1066, 179] on th "Ativ." at bounding box center [1043, 187] width 168 height 87
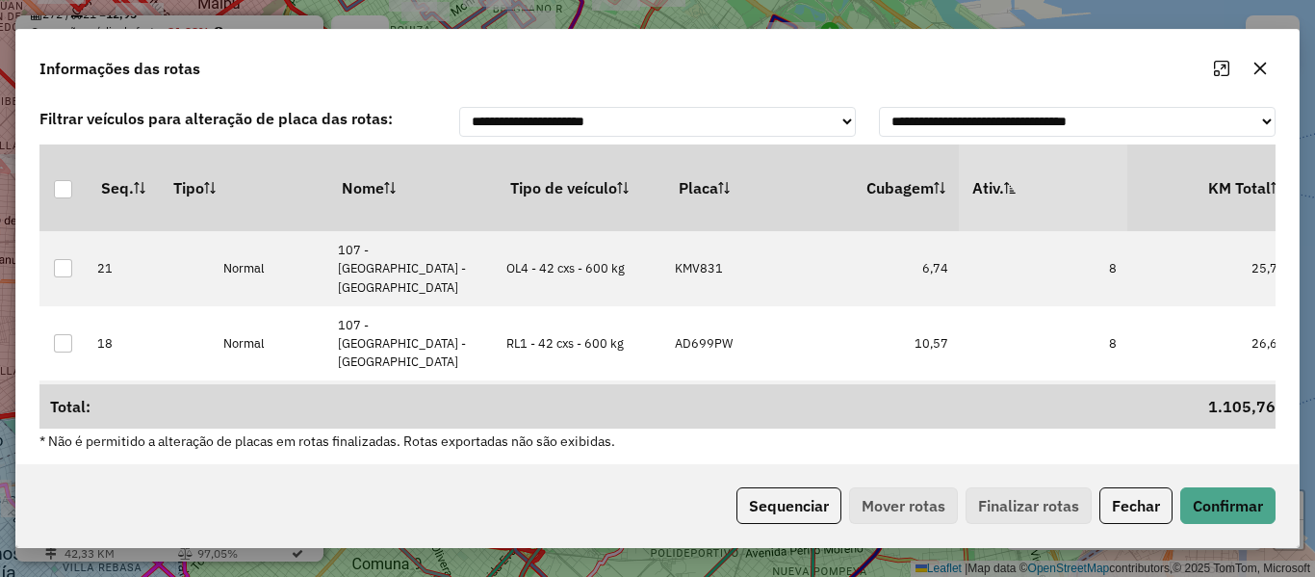
click at [1066, 179] on th "Ativ." at bounding box center [1043, 187] width 168 height 87
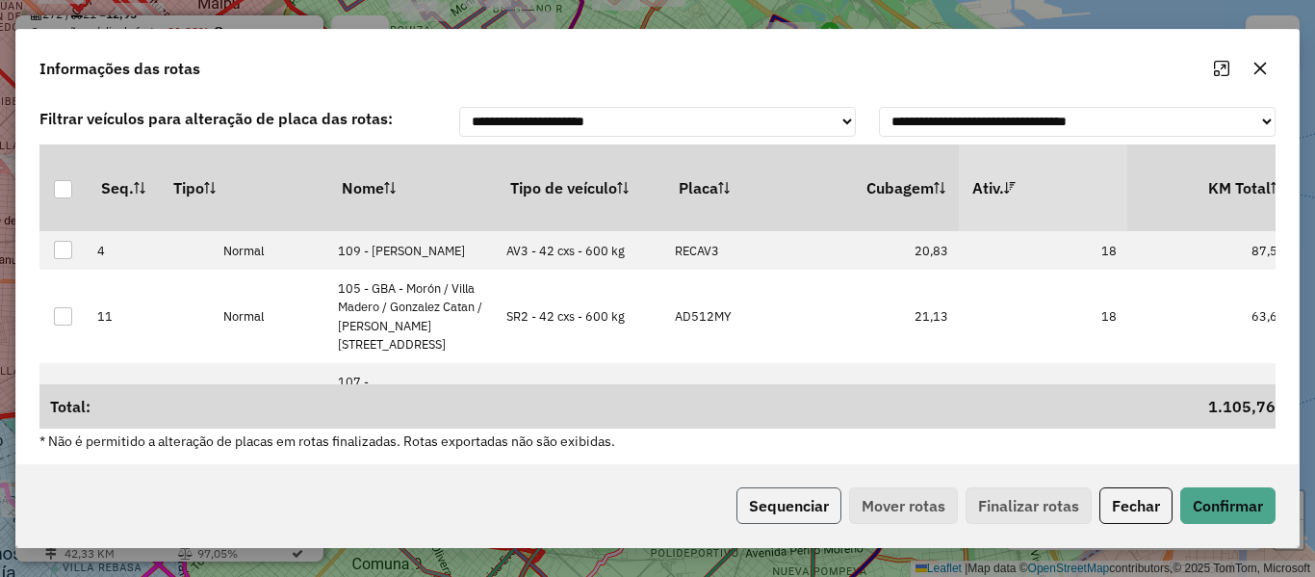
click at [804, 515] on button "Sequenciar" at bounding box center [788, 505] width 105 height 37
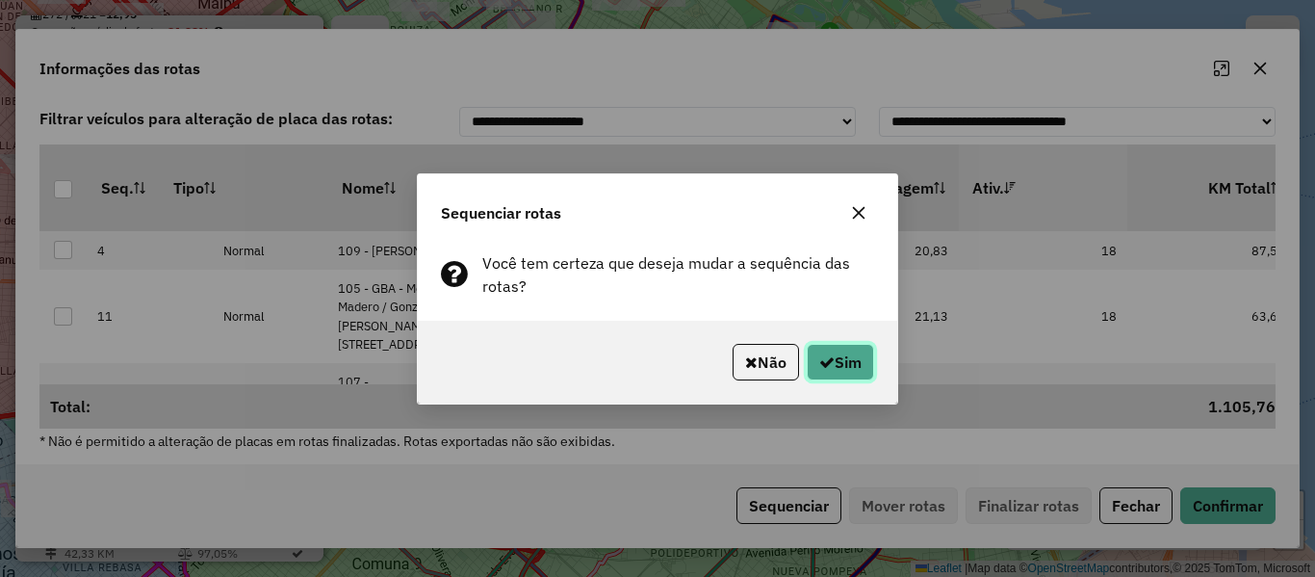
click at [846, 369] on button "Sim" at bounding box center [840, 362] width 67 height 37
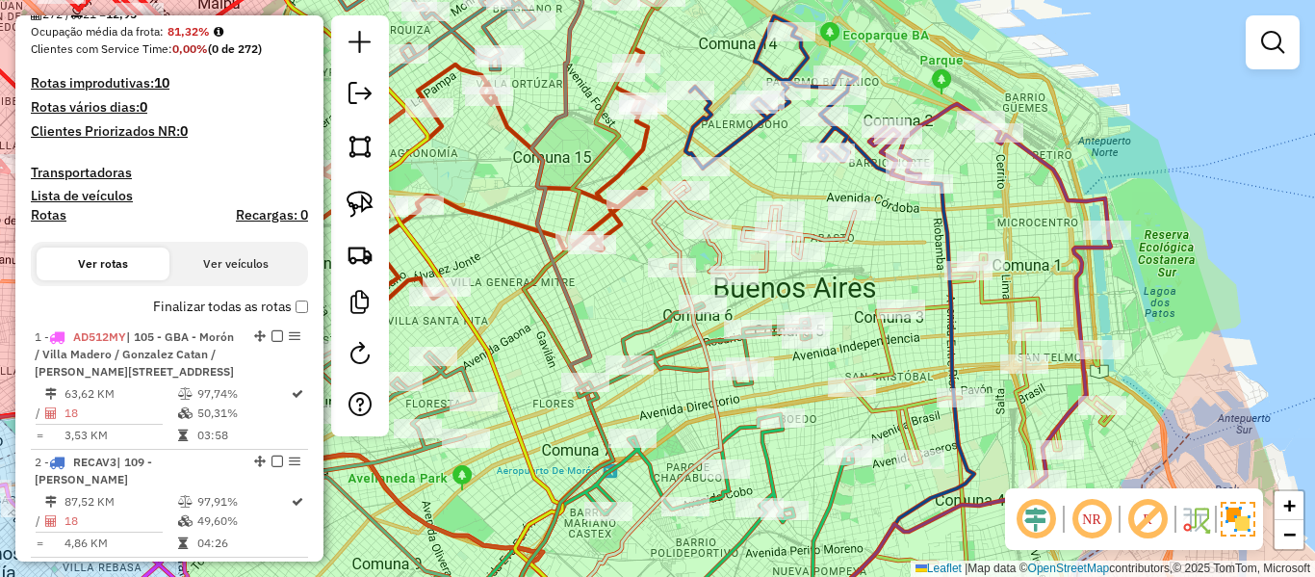
click at [170, 297] on label "Finalizar todas as rotas" at bounding box center [230, 307] width 155 height 20
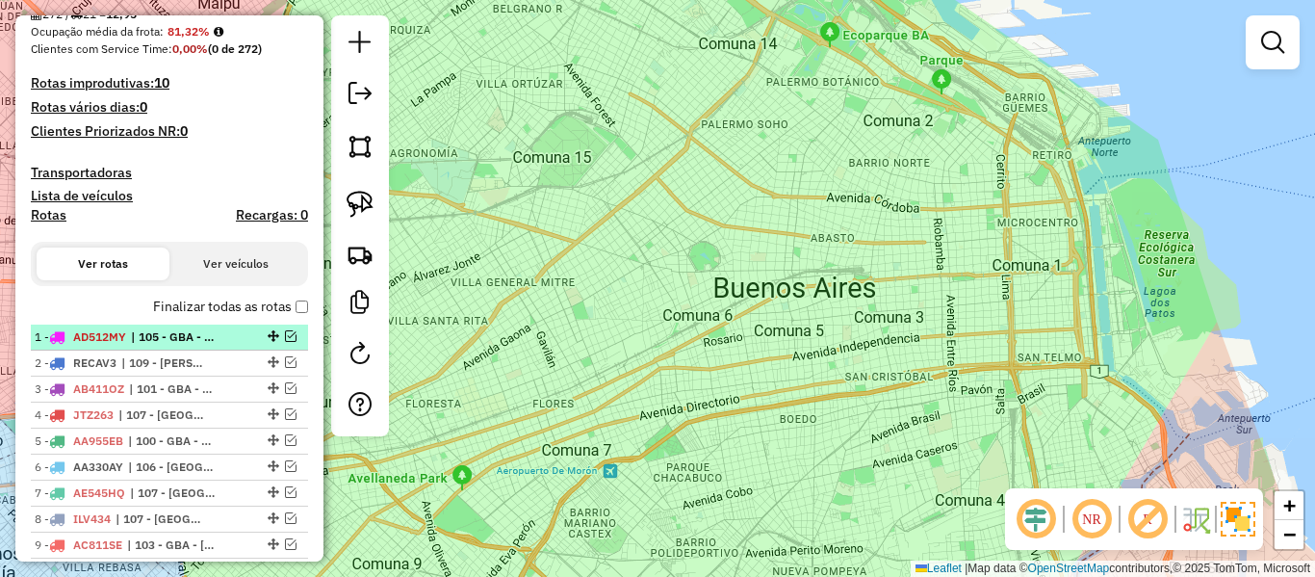
click at [219, 342] on span "| 105 - GBA - Morón / Villa Madero / Gonzalez Catan / Virrey Del Pino, 107 - Ci…" at bounding box center [175, 336] width 89 height 17
select select "**********"
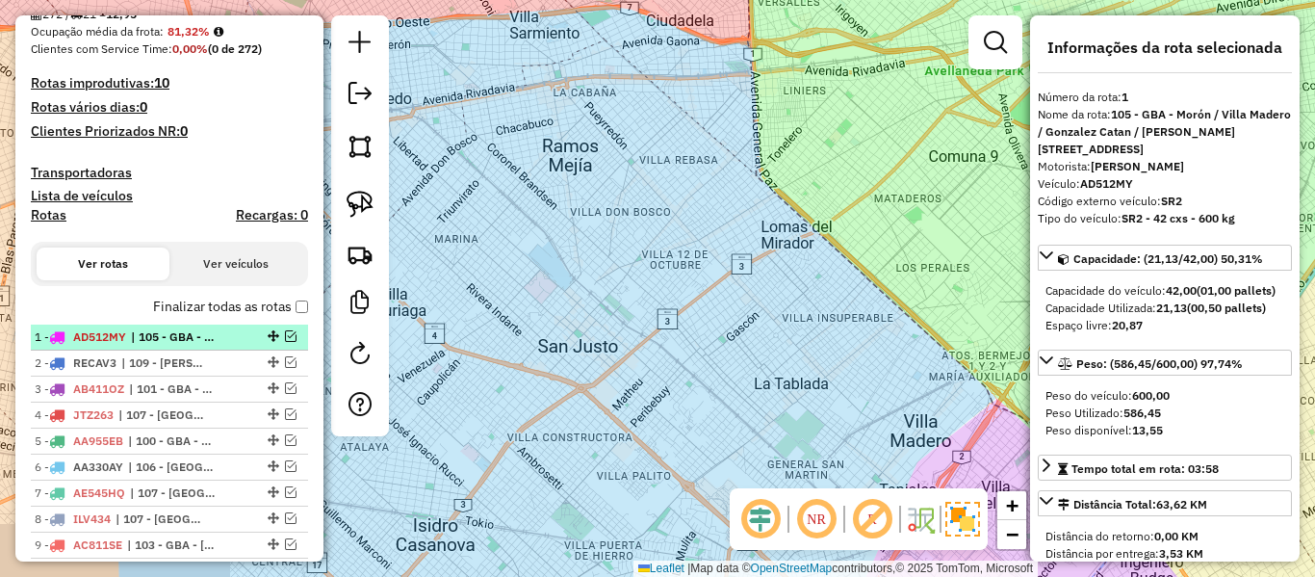
click at [285, 337] on em at bounding box center [291, 336] width 12 height 12
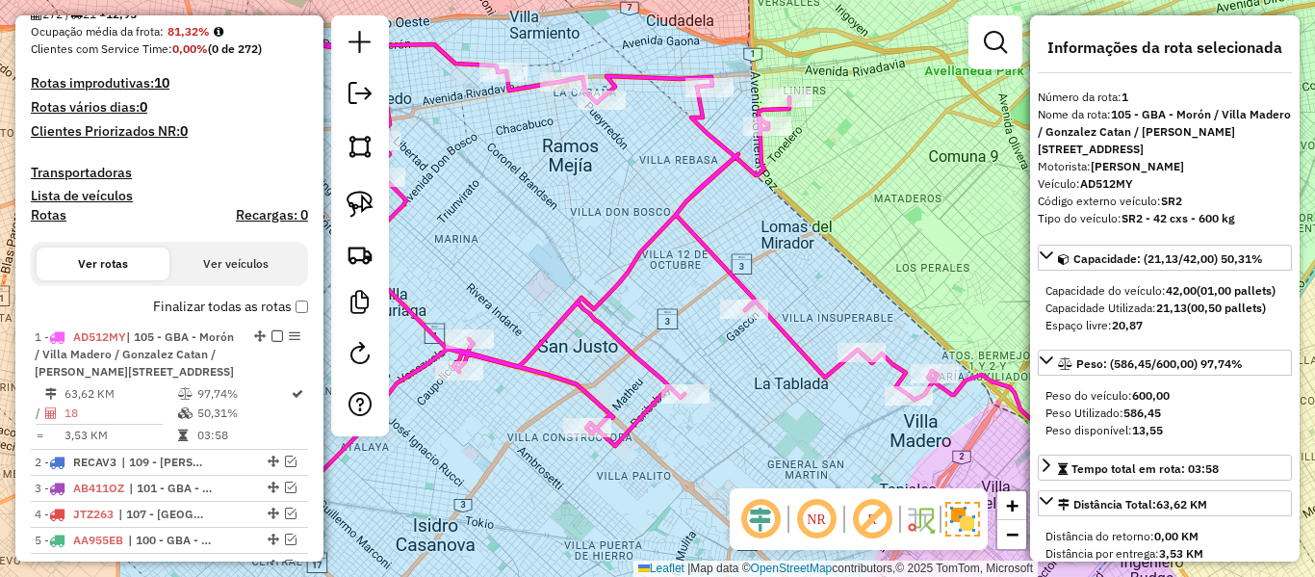
drag, startPoint x: 760, startPoint y: 305, endPoint x: 786, endPoint y: 309, distance: 26.3
click at [786, 309] on div "Janela de atendimento Grade de atendimento Capacidade Transportadoras Veículos …" at bounding box center [657, 288] width 1315 height 577
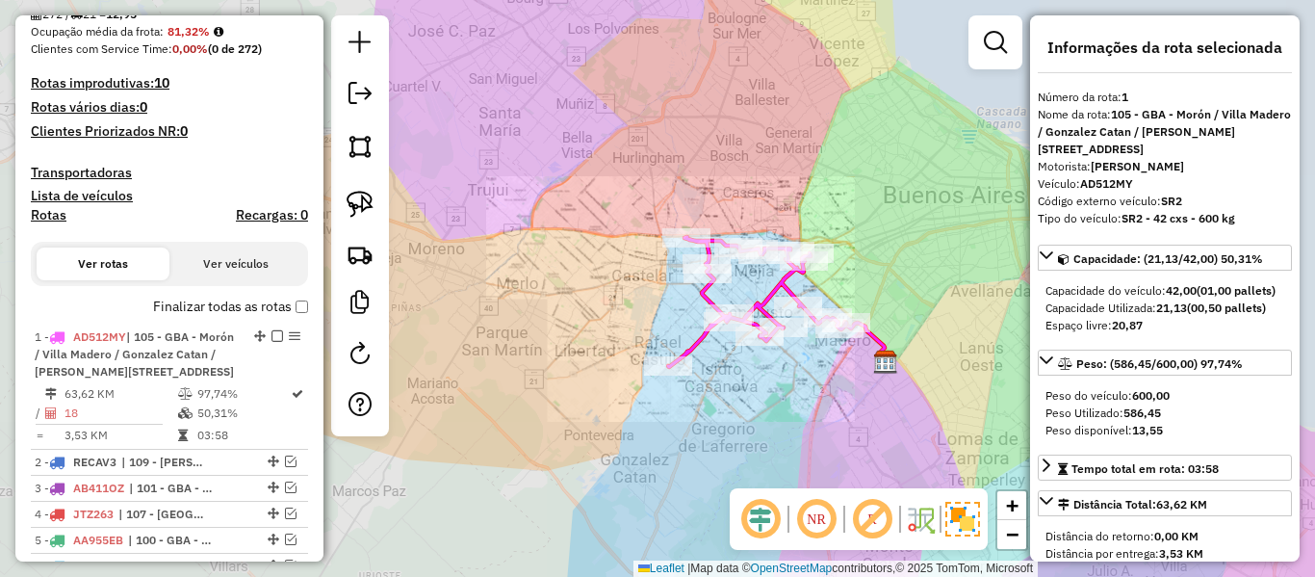
click at [777, 294] on icon at bounding box center [757, 302] width 178 height 130
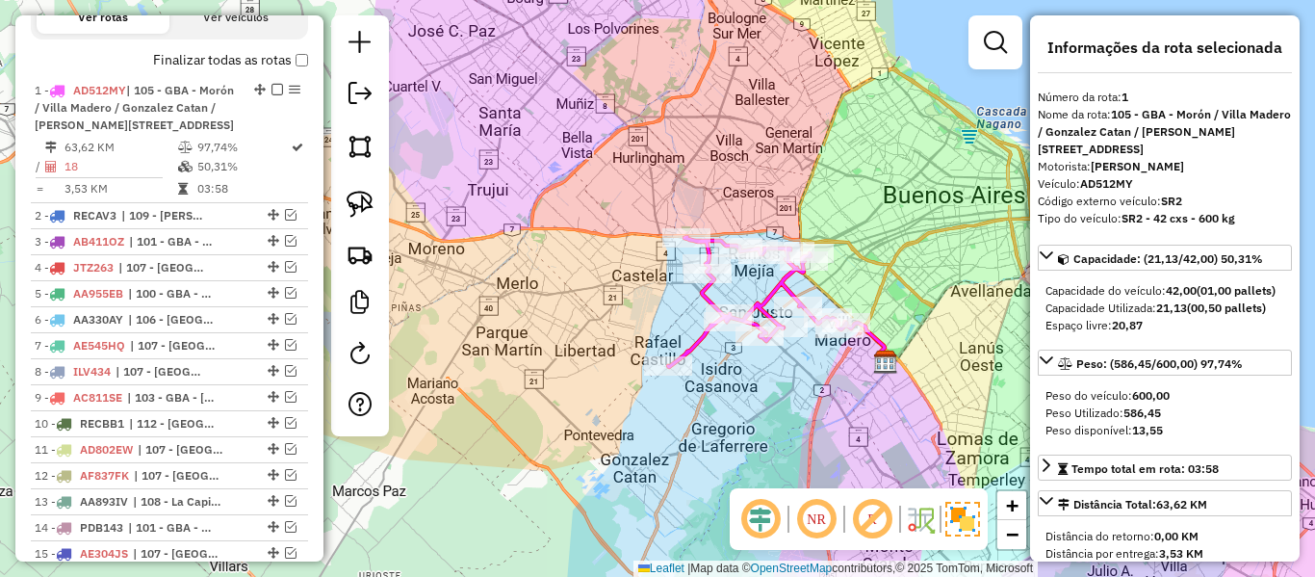
scroll to position [741, 0]
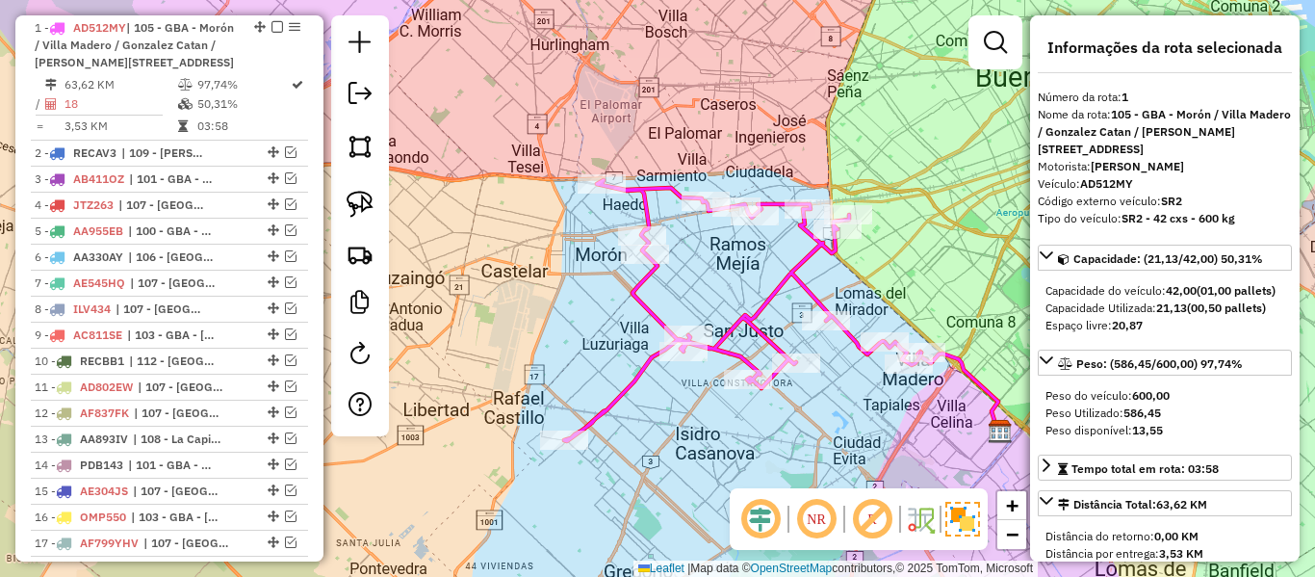
click at [769, 293] on icon at bounding box center [742, 310] width 357 height 261
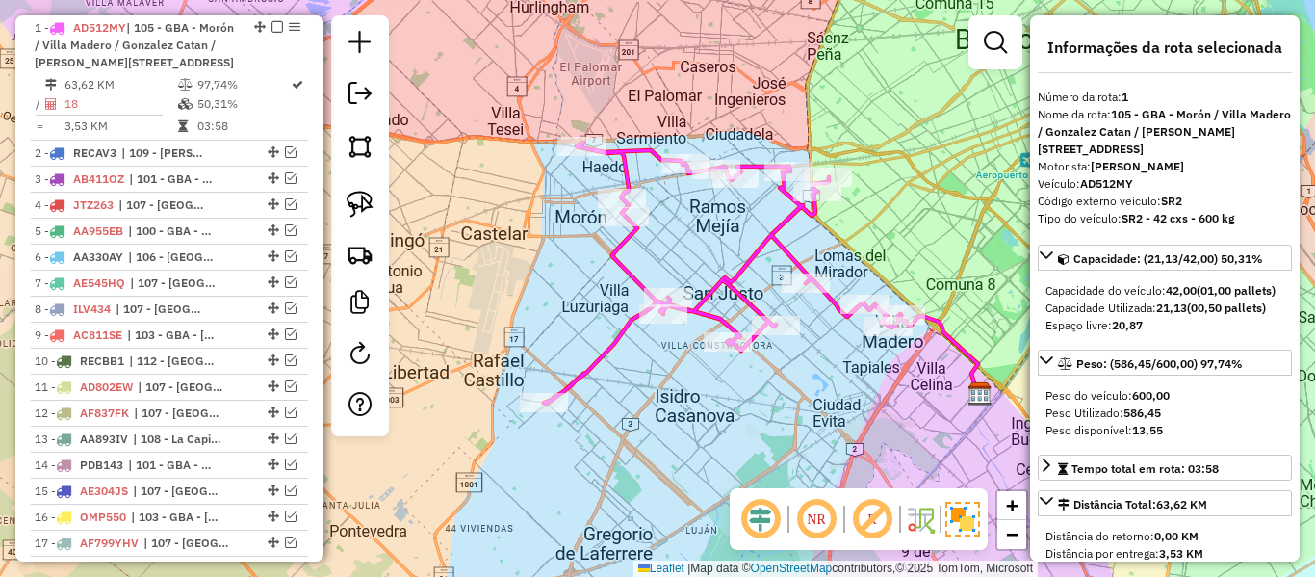
drag, startPoint x: 850, startPoint y: 444, endPoint x: 830, endPoint y: 406, distance: 42.6
click at [830, 406] on div "Janela de atendimento Grade de atendimento Capacidade Transportadoras Veículos …" at bounding box center [657, 288] width 1315 height 577
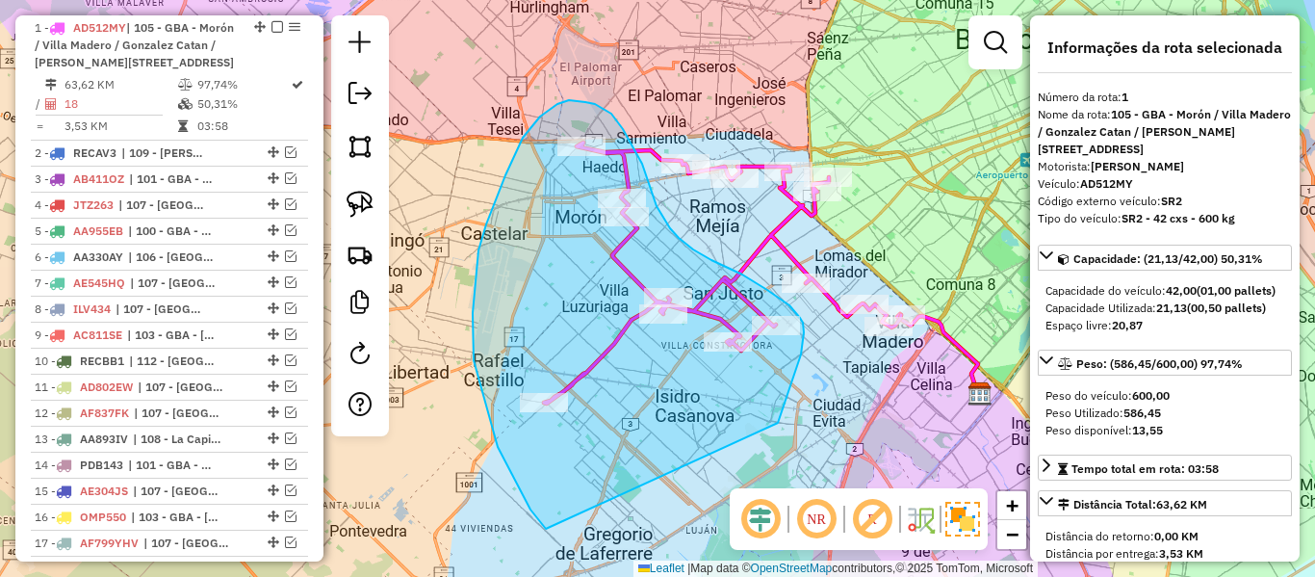
drag, startPoint x: 801, startPoint y: 354, endPoint x: 575, endPoint y: 532, distance: 287.9
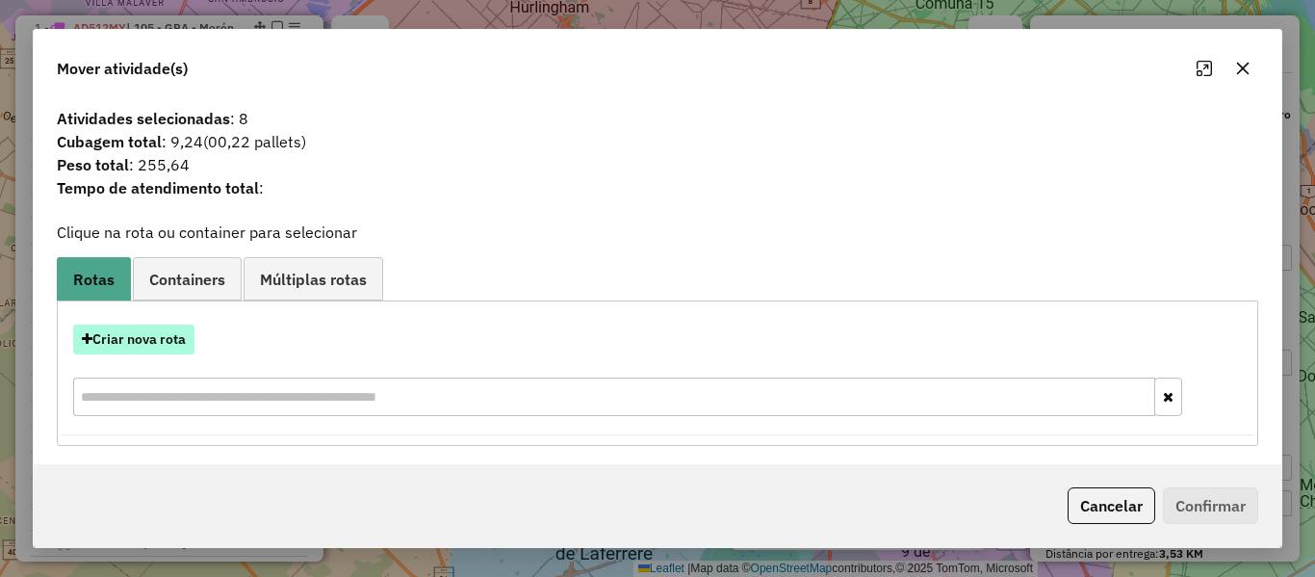
click at [159, 338] on button "Criar nova rota" at bounding box center [133, 339] width 121 height 30
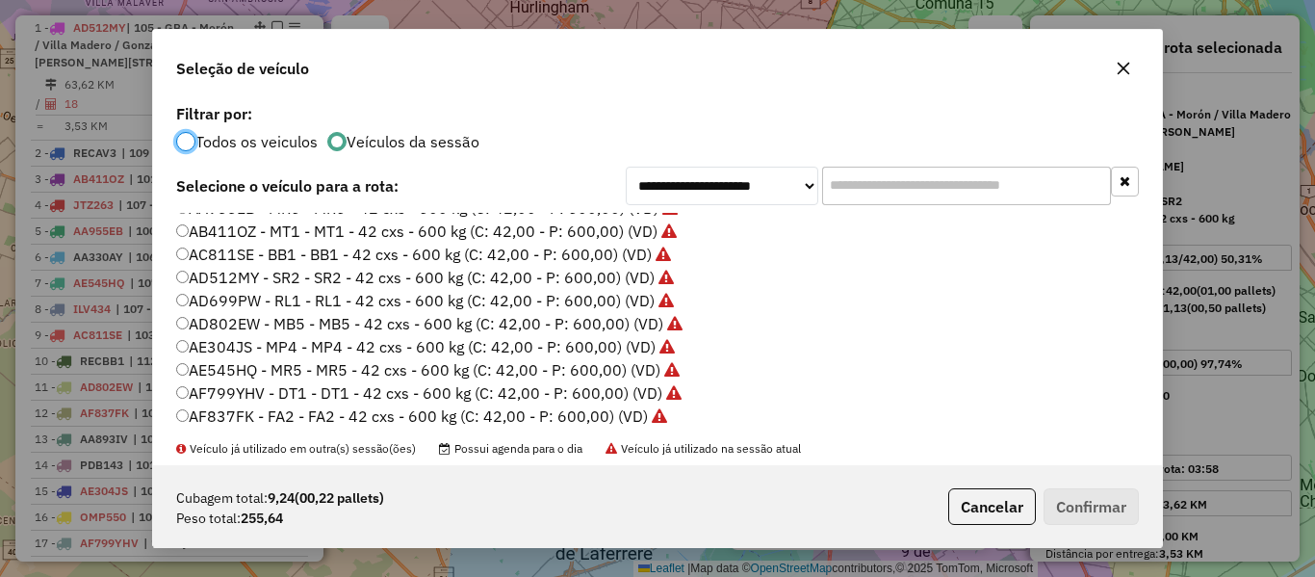
scroll to position [0, 0]
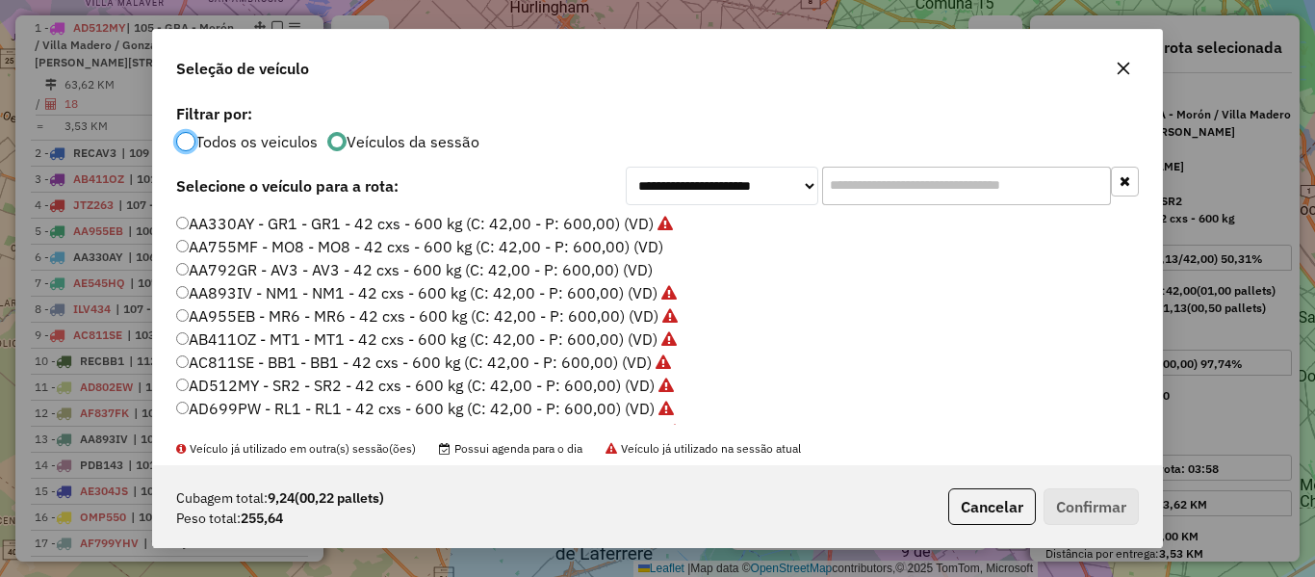
click at [642, 249] on label "AA755MF - MO8 - MO8 - 42 cxs - 600 kg (C: 42,00 - P: 600,00) (VD)" at bounding box center [419, 246] width 487 height 23
click at [1076, 495] on button "Confirmar" at bounding box center [1091, 506] width 95 height 37
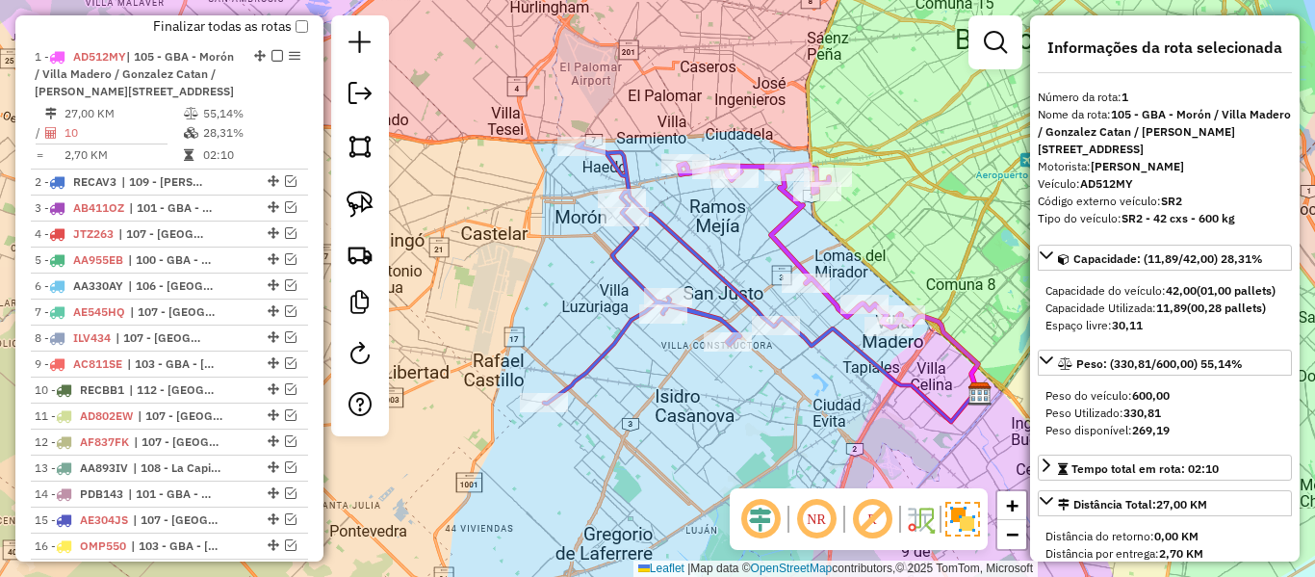
scroll to position [741, 0]
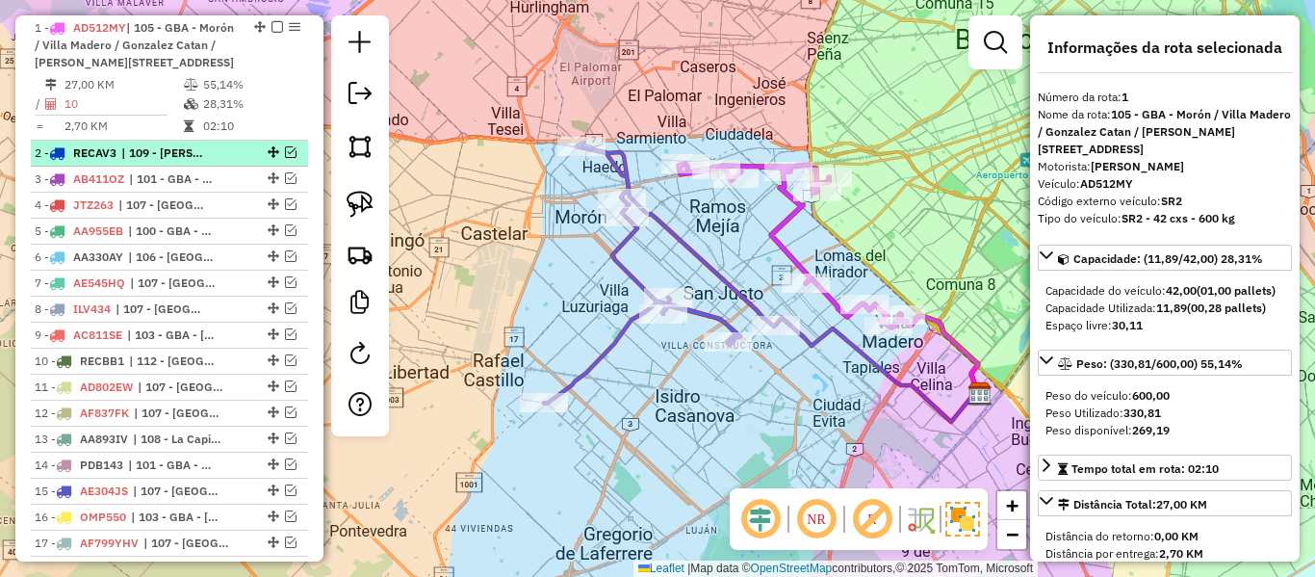
click at [286, 158] on em at bounding box center [291, 152] width 12 height 12
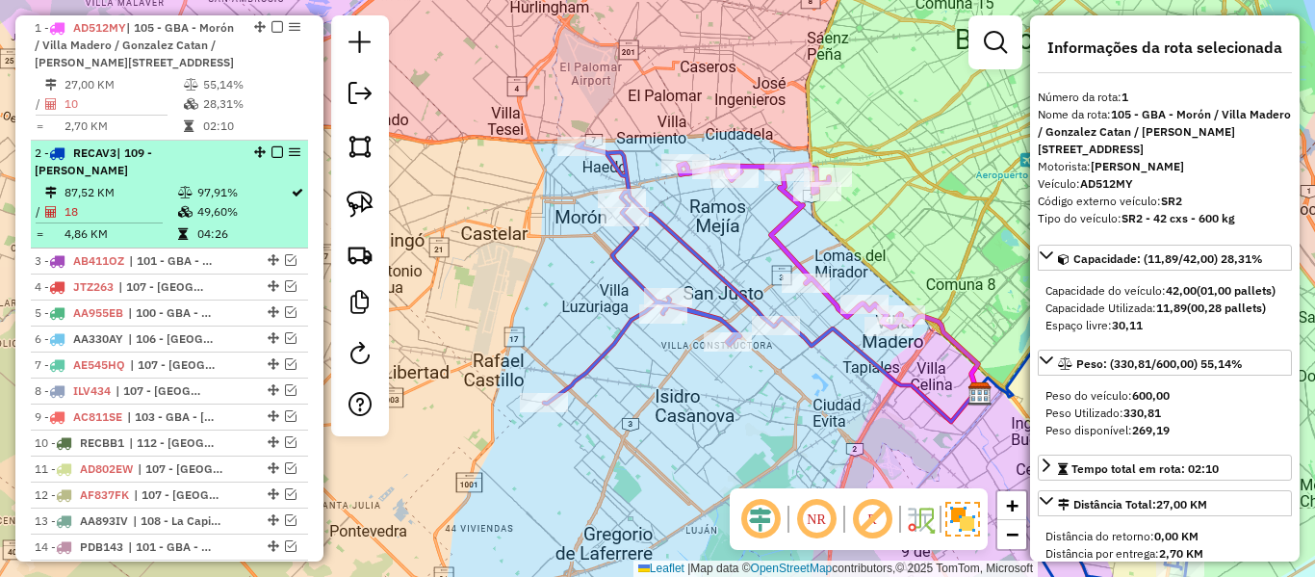
click at [205, 179] on div "2 - RECAV3 | 109 - San Vicente - Alejandro Korn - Glew" at bounding box center [137, 161] width 204 height 35
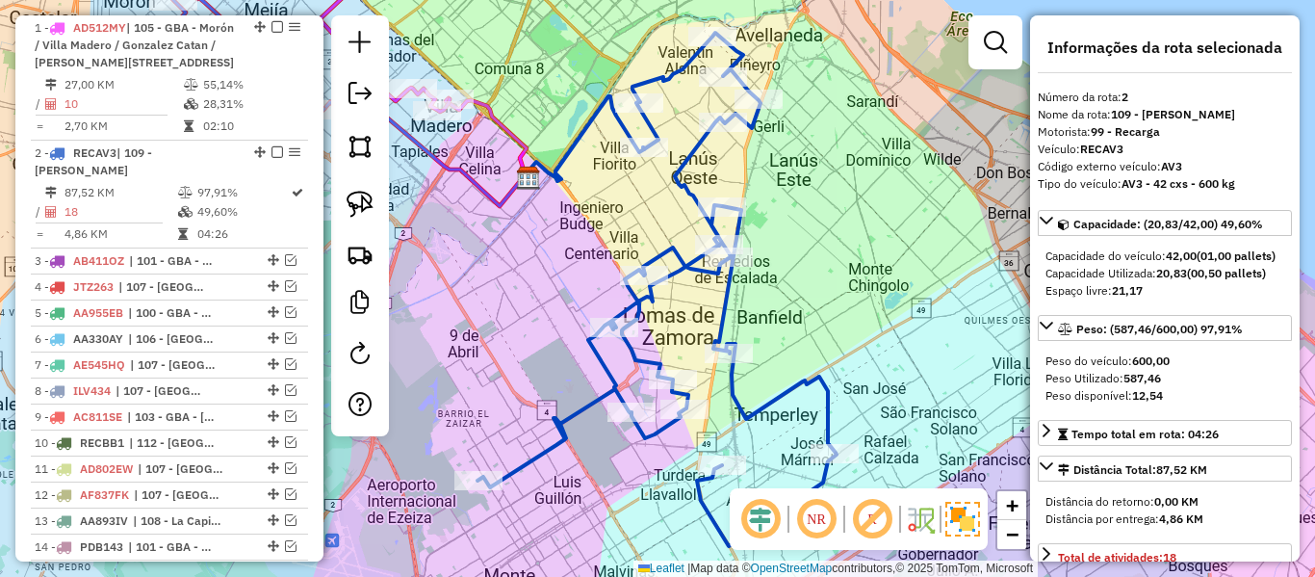
click at [751, 236] on div "Rota 2 - Placa RECAV3 510533 - Juan Pablo Ibarra Janela de atendimento Grade de…" at bounding box center [657, 288] width 1315 height 577
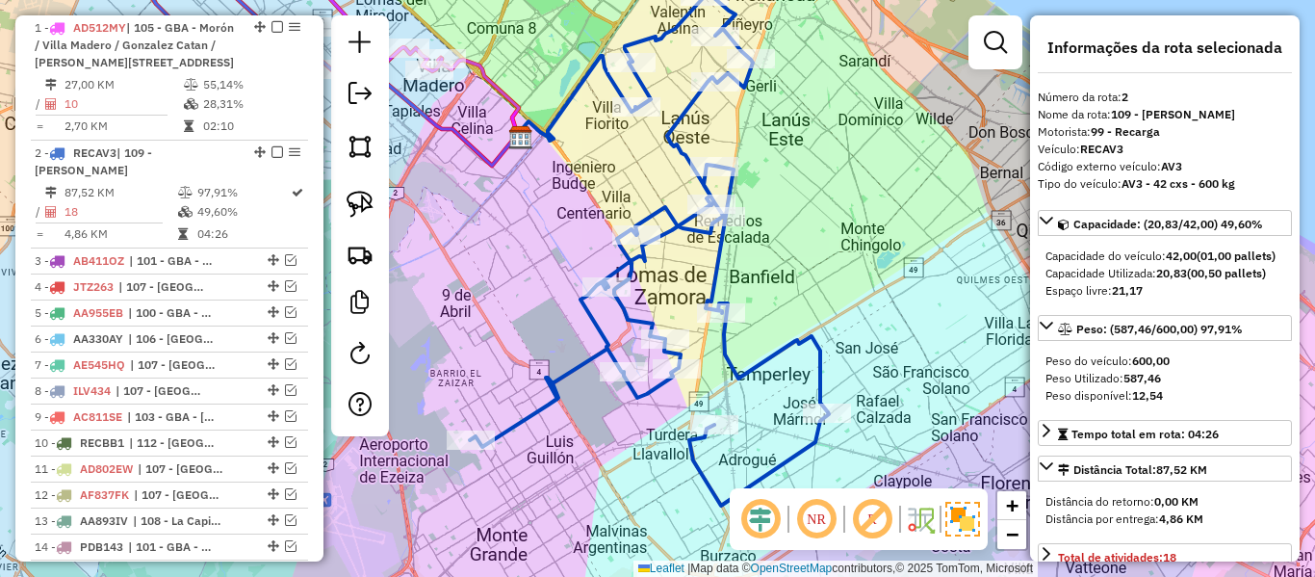
click at [775, 343] on icon at bounding box center [649, 248] width 359 height 513
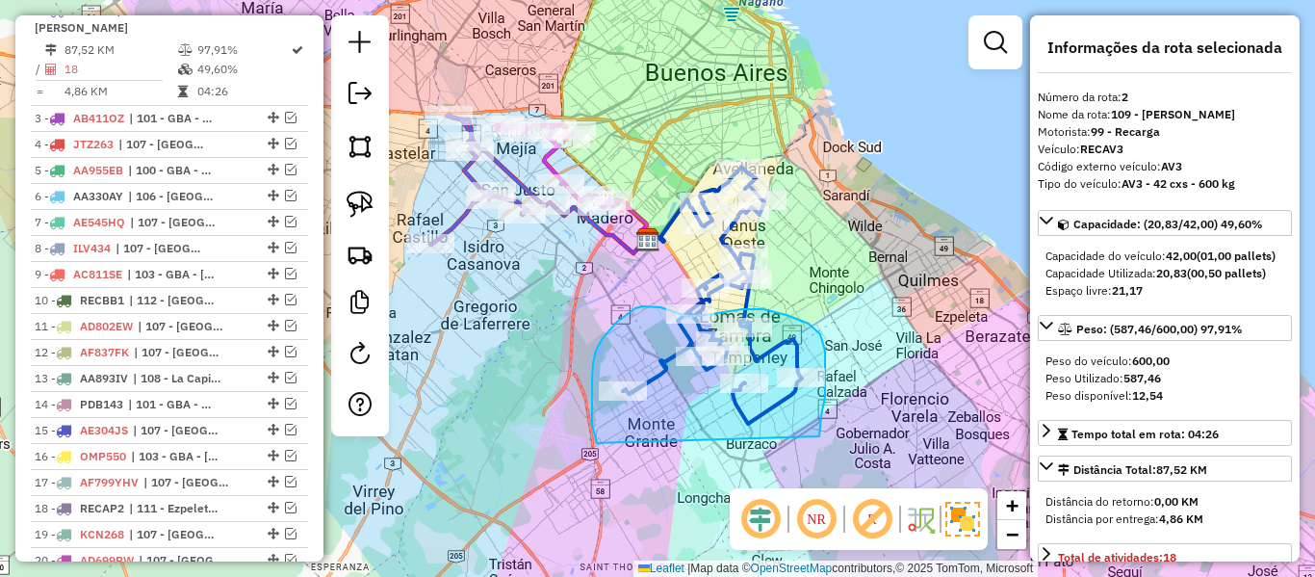
drag, startPoint x: 819, startPoint y: 436, endPoint x: 606, endPoint y: 451, distance: 213.3
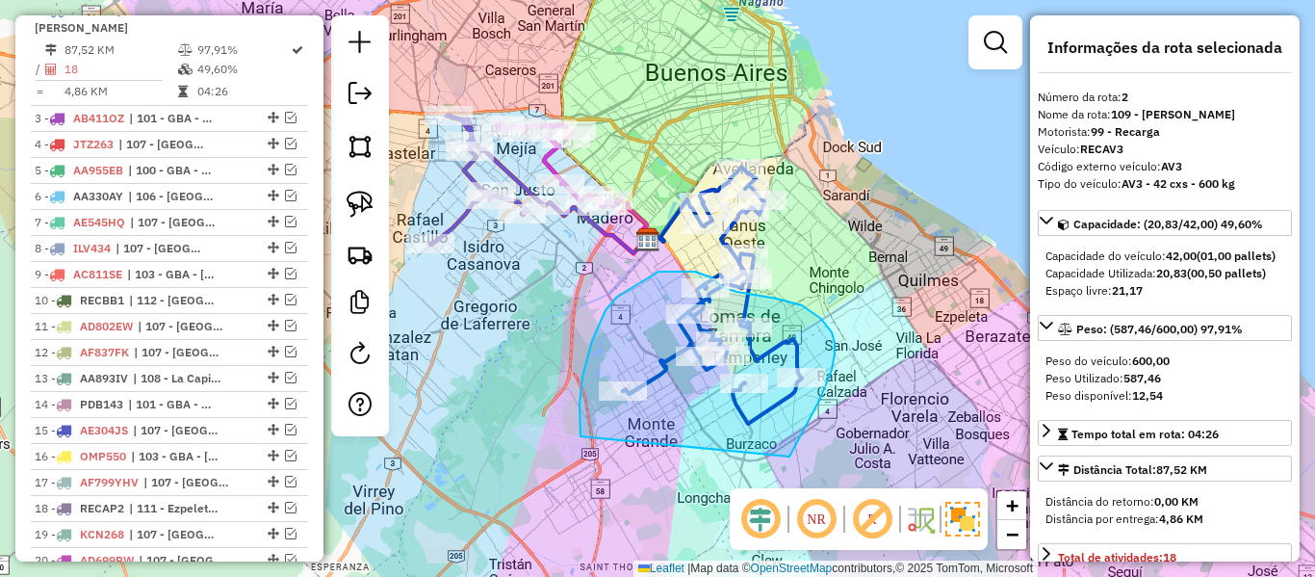
drag, startPoint x: 789, startPoint y: 456, endPoint x: 583, endPoint y: 441, distance: 206.6
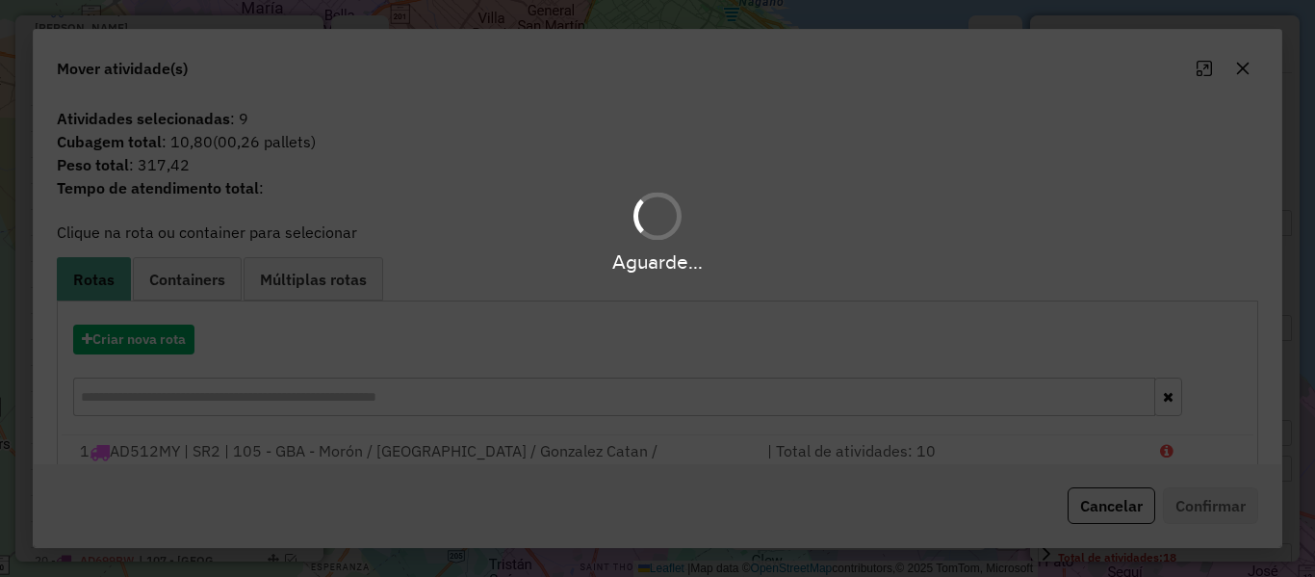
click at [168, 334] on hb-app "Aguarde... Pop-up bloqueado! Seu navegador bloqueou automáticamente a abertura …" at bounding box center [657, 288] width 1315 height 577
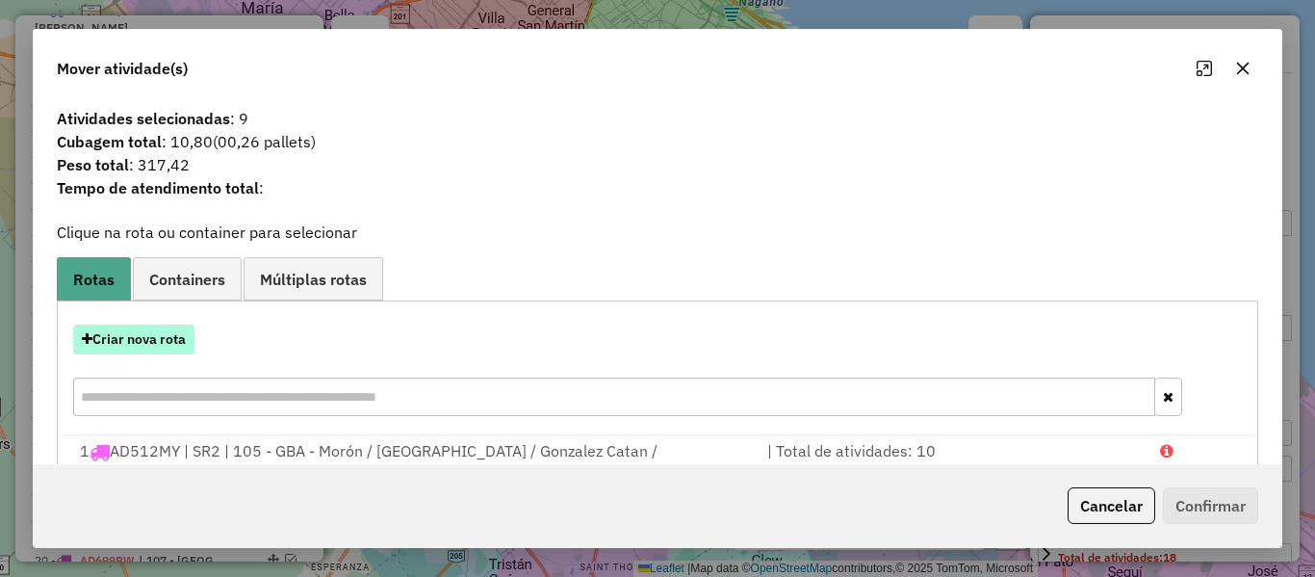
click at [166, 339] on button "Criar nova rota" at bounding box center [133, 339] width 121 height 30
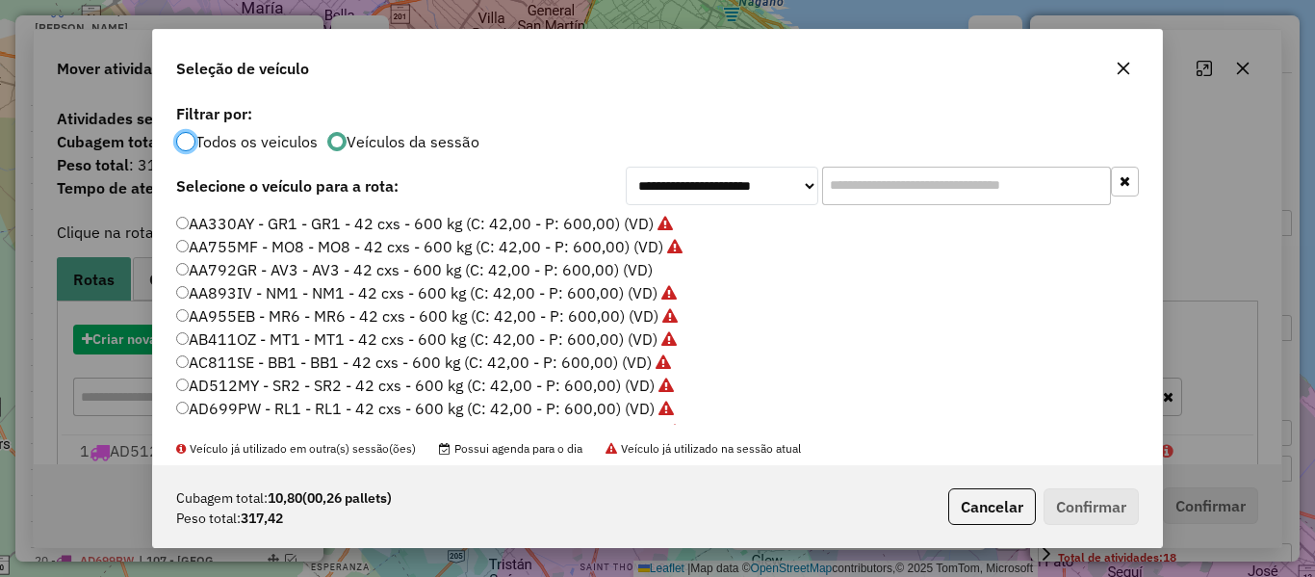
scroll to position [11, 6]
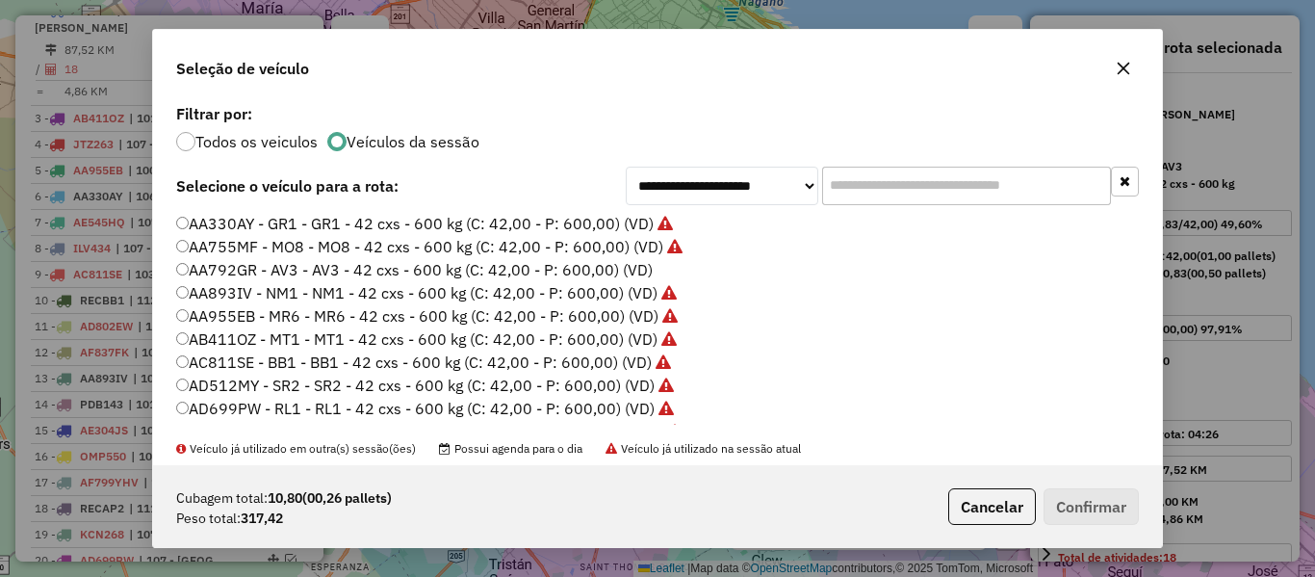
click at [636, 267] on label "AA792GR - AV3 - AV3 - 42 cxs - 600 kg (C: 42,00 - P: 600,00) (VD)" at bounding box center [414, 269] width 477 height 23
click at [1066, 504] on button "Confirmar" at bounding box center [1091, 506] width 95 height 37
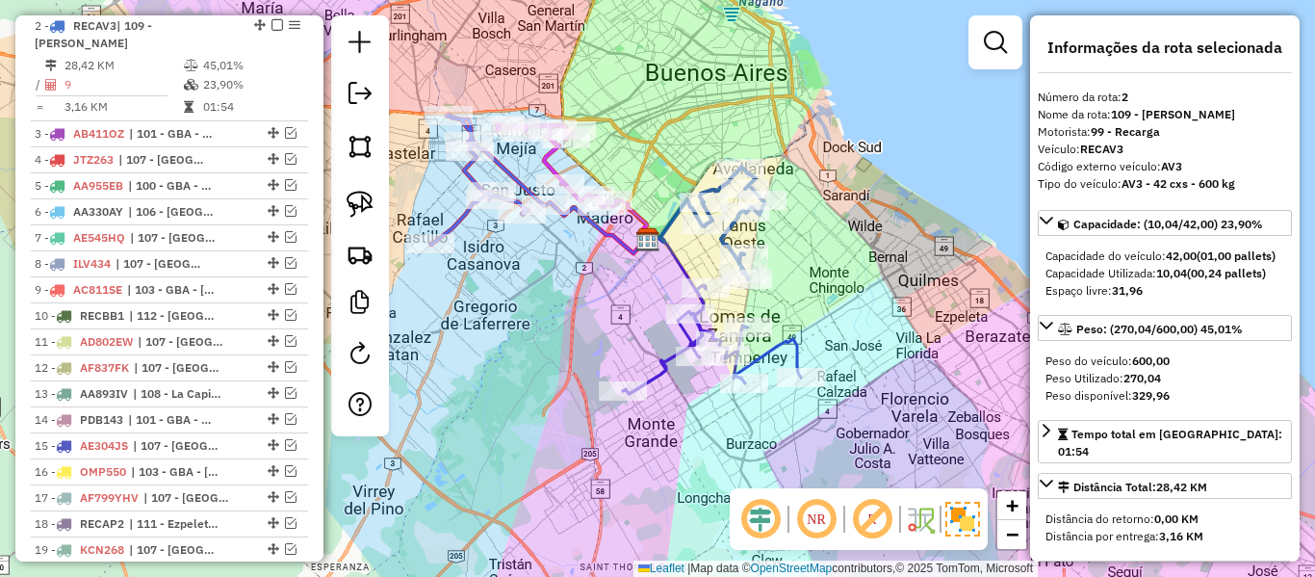
scroll to position [884, 0]
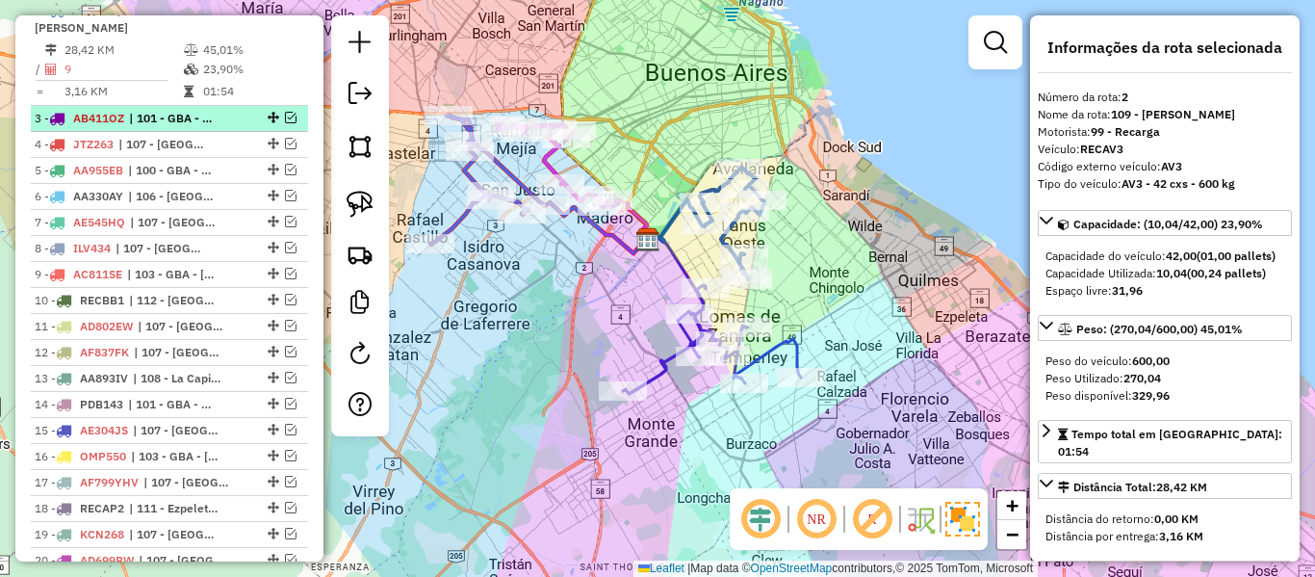
click at [227, 127] on div "3 - AB411OZ | 101 - GBA - Tigre / San Fernando / Martínez / Vicente López" at bounding box center [137, 118] width 204 height 17
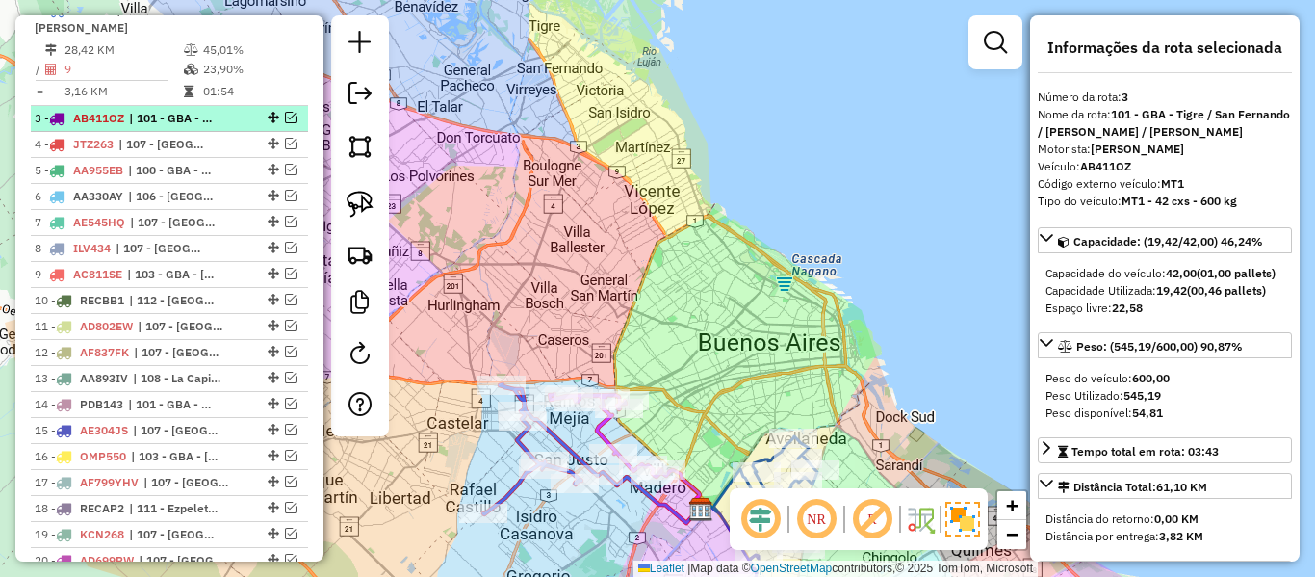
click at [285, 123] on em at bounding box center [291, 118] width 12 height 12
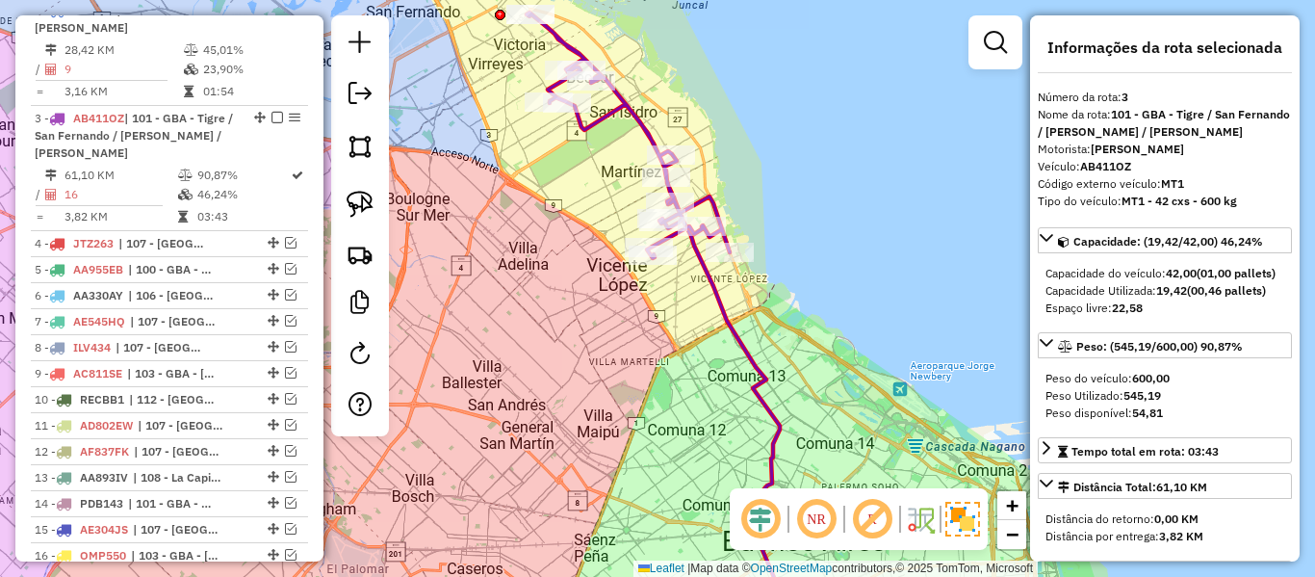
click at [618, 106] on icon at bounding box center [628, 135] width 203 height 245
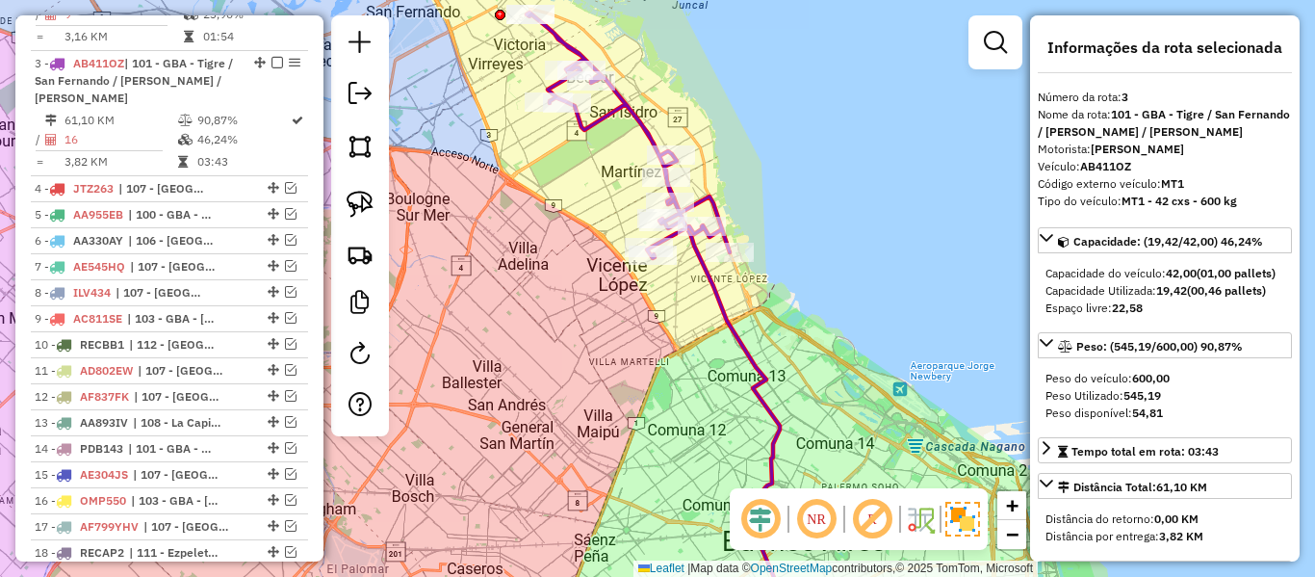
scroll to position [992, 0]
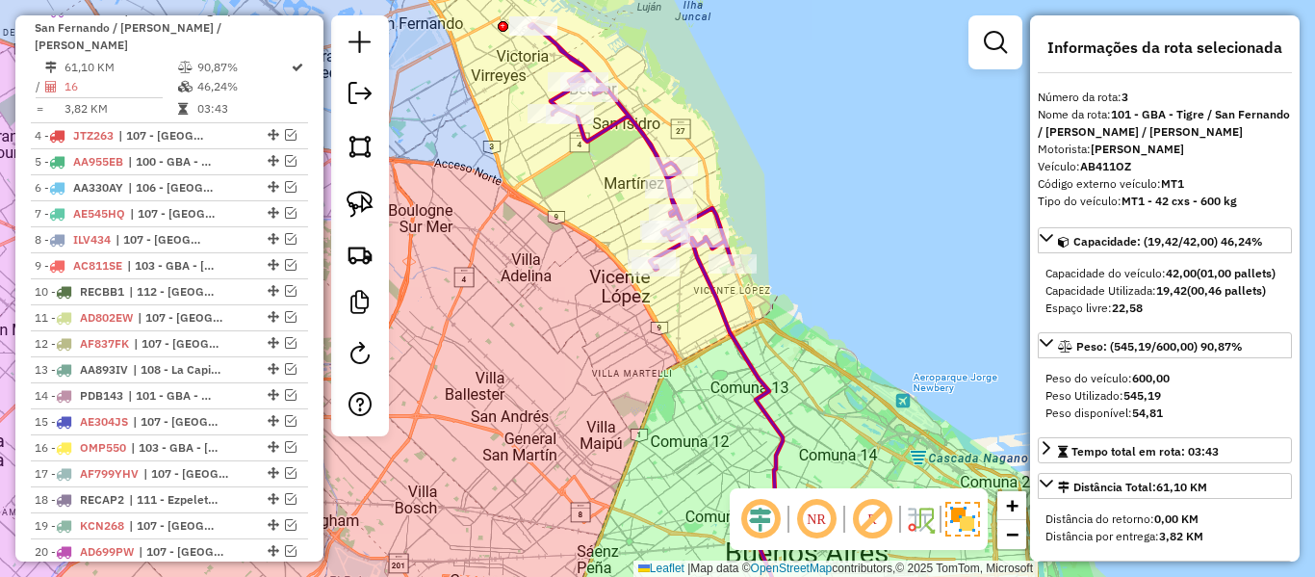
drag, startPoint x: 603, startPoint y: 155, endPoint x: 636, endPoint y: 235, distance: 86.7
click at [636, 235] on div "Janela de atendimento Grade de atendimento Capacidade Transportadoras Veículos …" at bounding box center [657, 288] width 1315 height 577
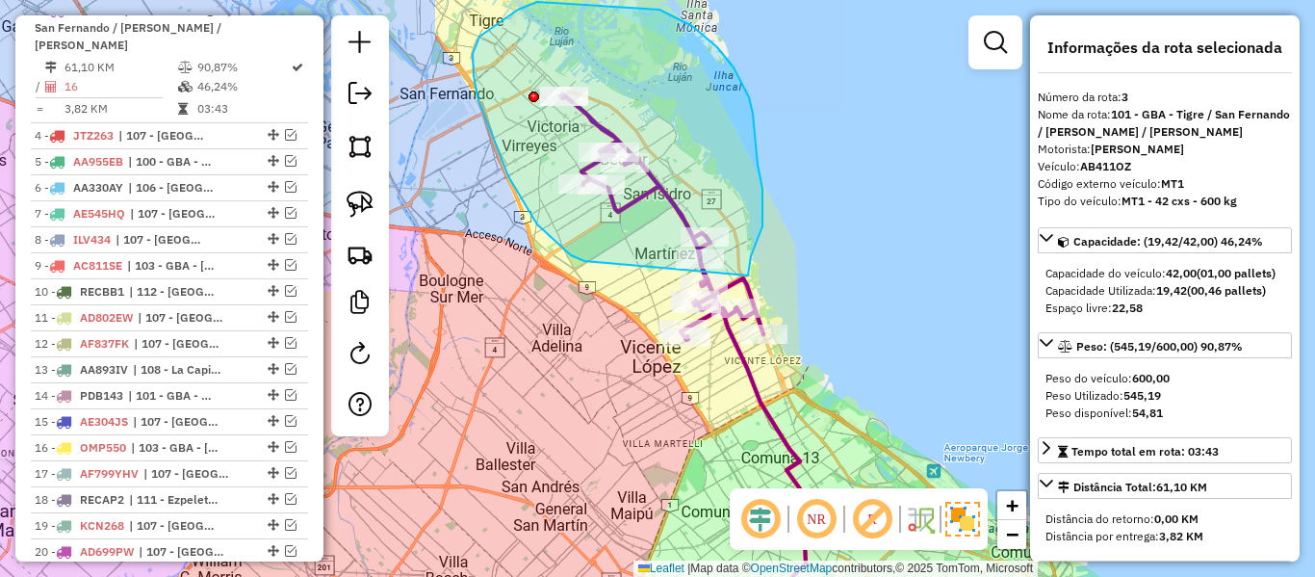
drag, startPoint x: 571, startPoint y: 255, endPoint x: 746, endPoint y: 268, distance: 175.7
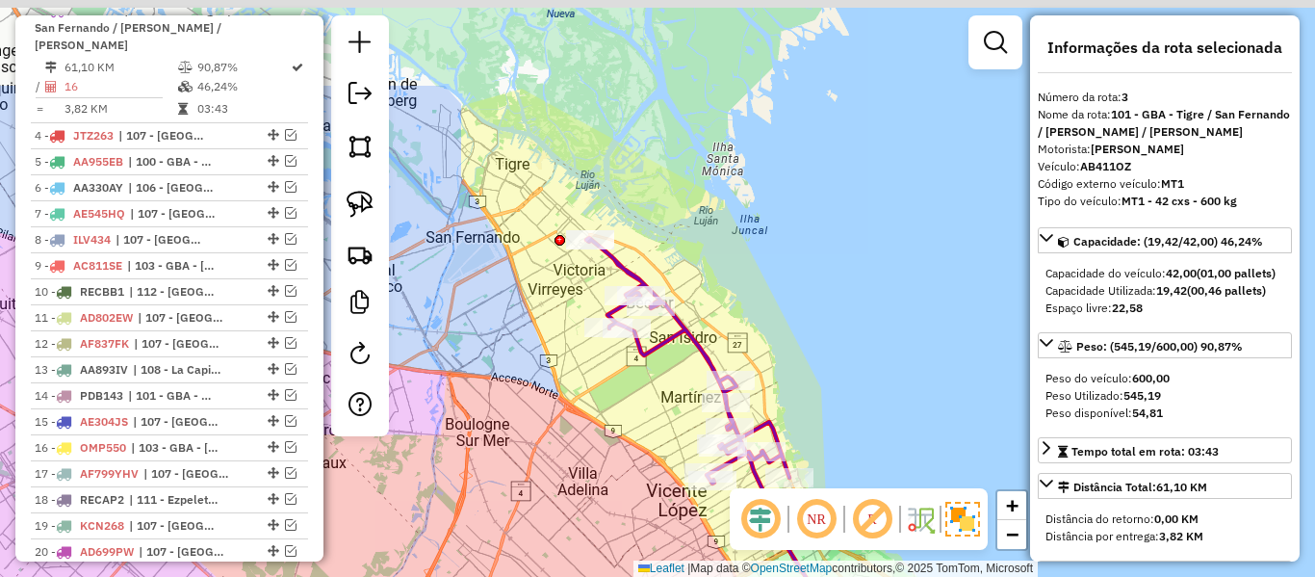
drag, startPoint x: 751, startPoint y: 120, endPoint x: 898, endPoint y: 398, distance: 313.9
click at [899, 394] on div "Janela de atendimento Grade de atendimento Capacidade Transportadoras Veículos …" at bounding box center [657, 288] width 1315 height 577
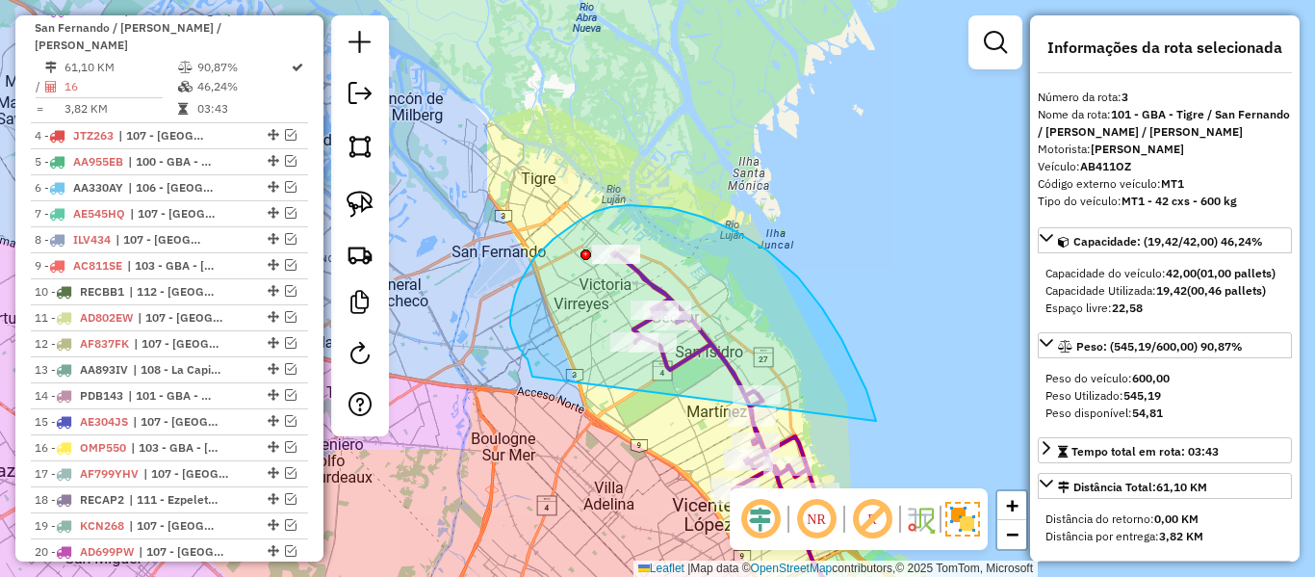
drag, startPoint x: 702, startPoint y: 217, endPoint x: 532, endPoint y: 377, distance: 233.6
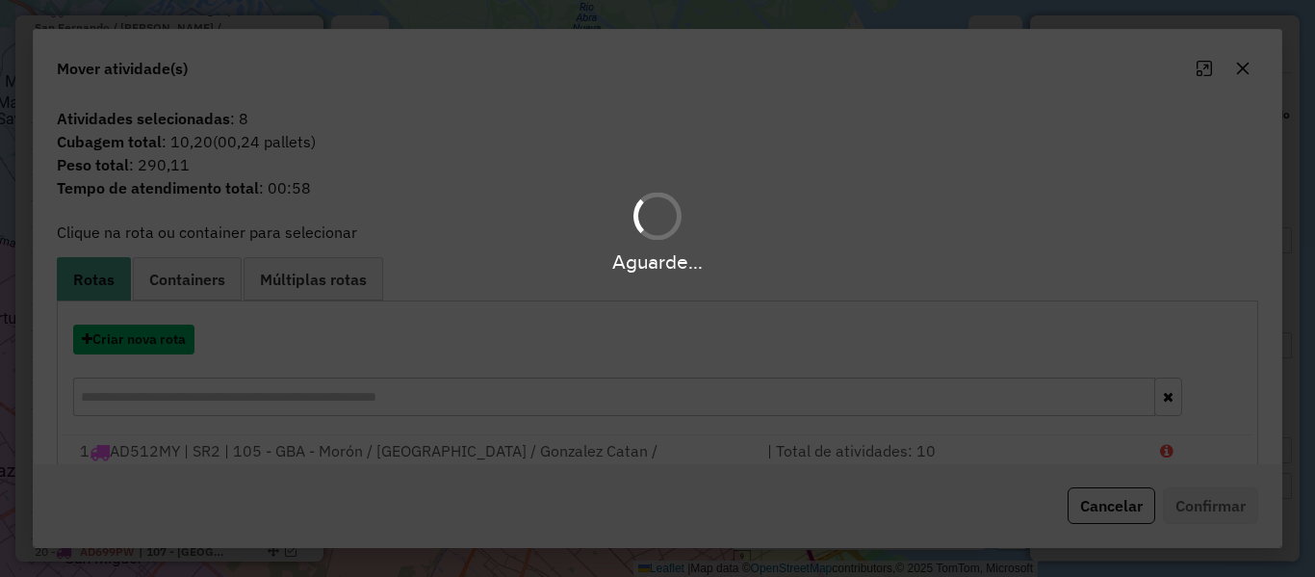
click at [144, 348] on button "Criar nova rota" at bounding box center [133, 339] width 121 height 30
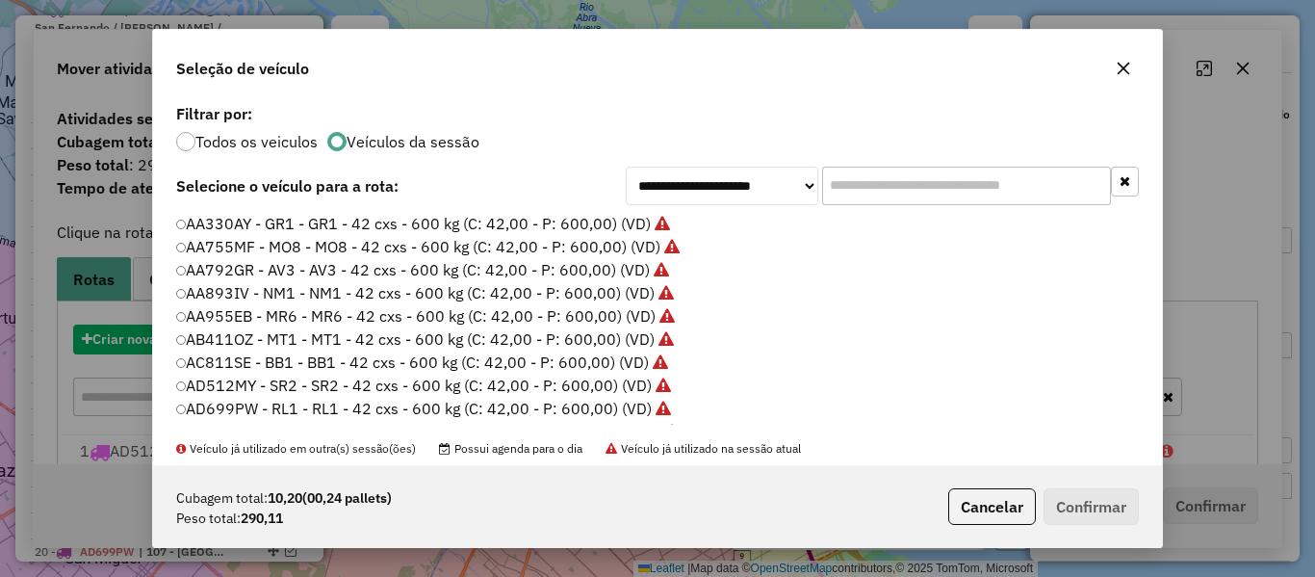
scroll to position [11, 6]
click at [144, 348] on div "**********" at bounding box center [657, 288] width 1315 height 577
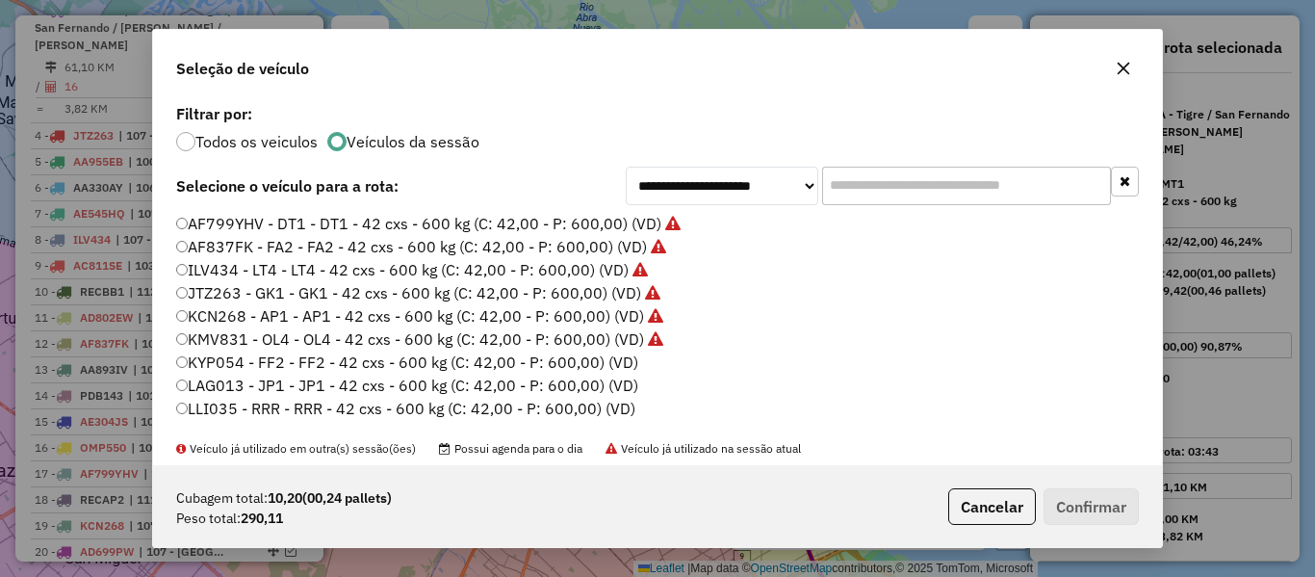
scroll to position [289, 0]
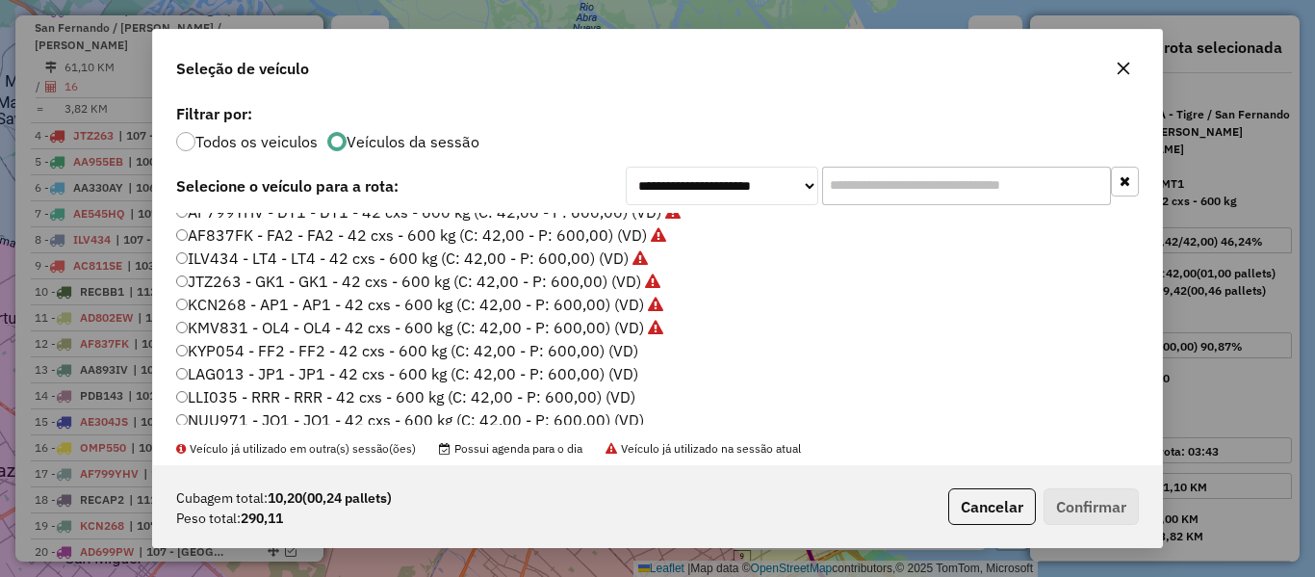
click at [617, 351] on label "KYP054 - FF2 - FF2 - 42 cxs - 600 kg (C: 42,00 - P: 600,00) (VD)" at bounding box center [407, 350] width 462 height 23
click at [1086, 505] on button "Confirmar" at bounding box center [1091, 506] width 95 height 37
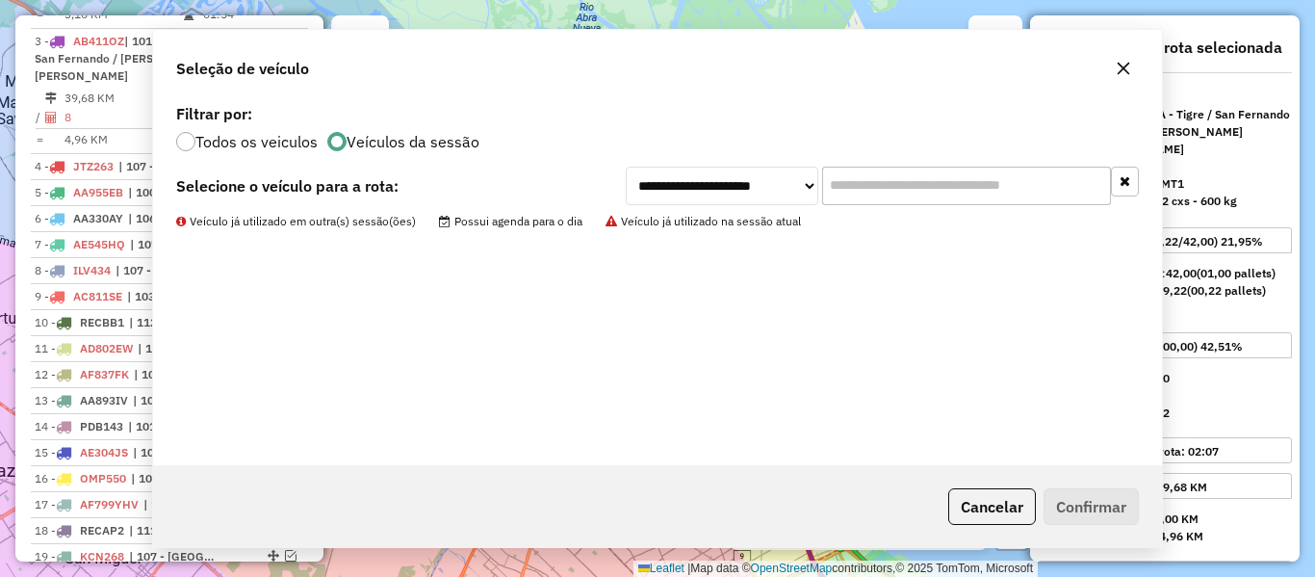
scroll to position [992, 0]
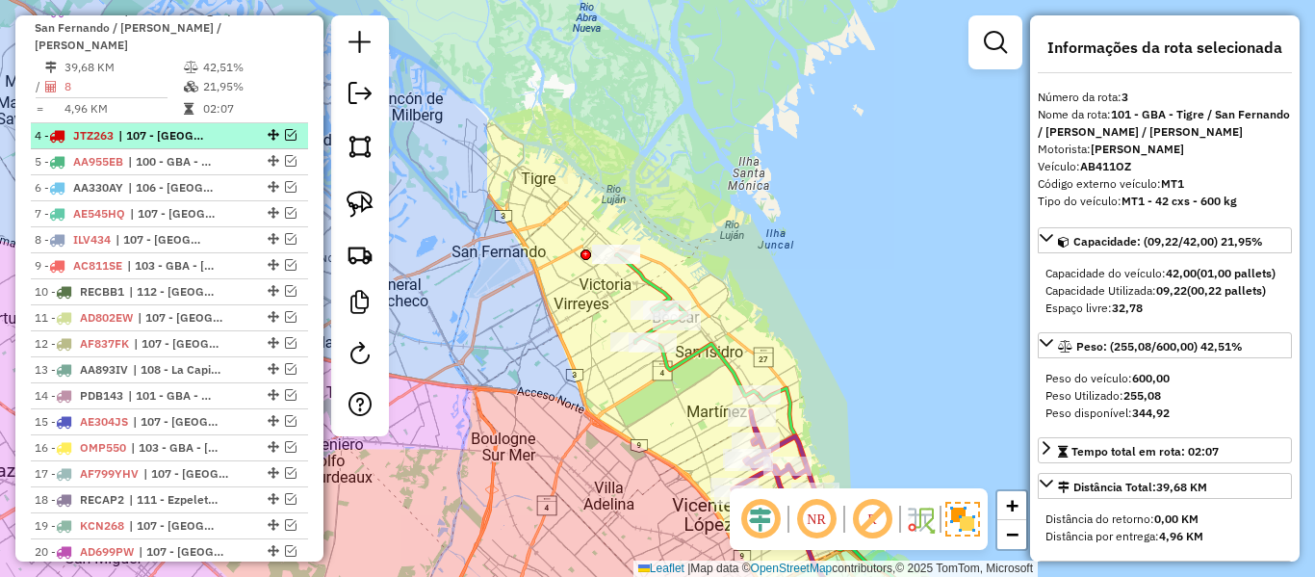
click at [174, 144] on span "| 107 - Ciudad Autónoma de Buenos Aires - CABA" at bounding box center [162, 135] width 89 height 17
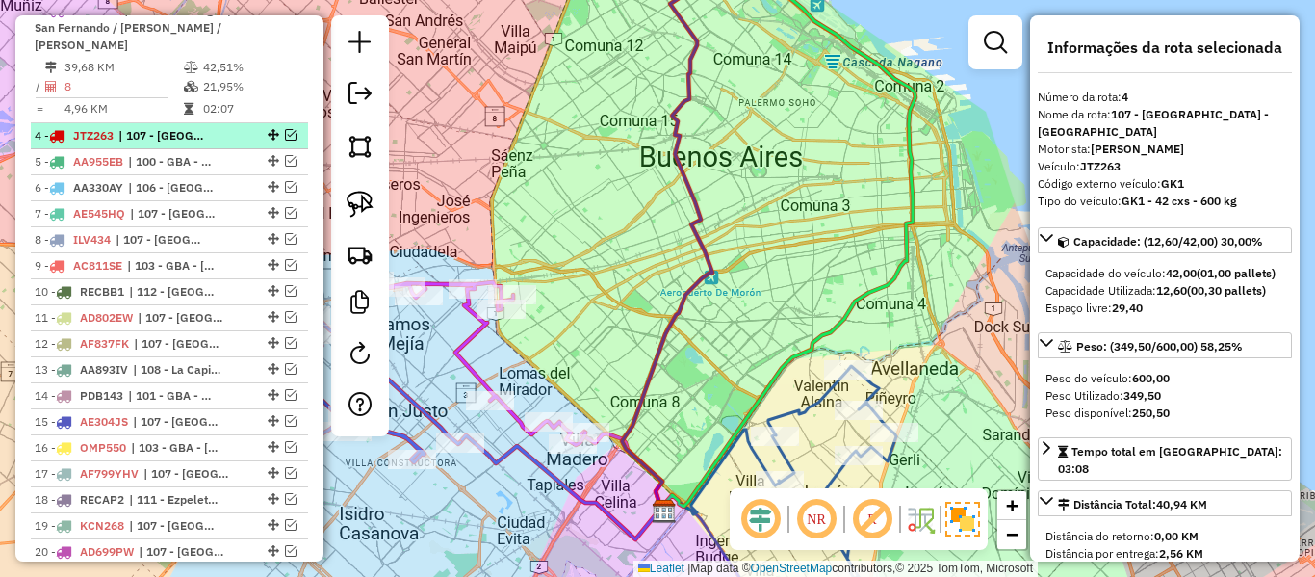
click at [288, 141] on em at bounding box center [291, 135] width 12 height 12
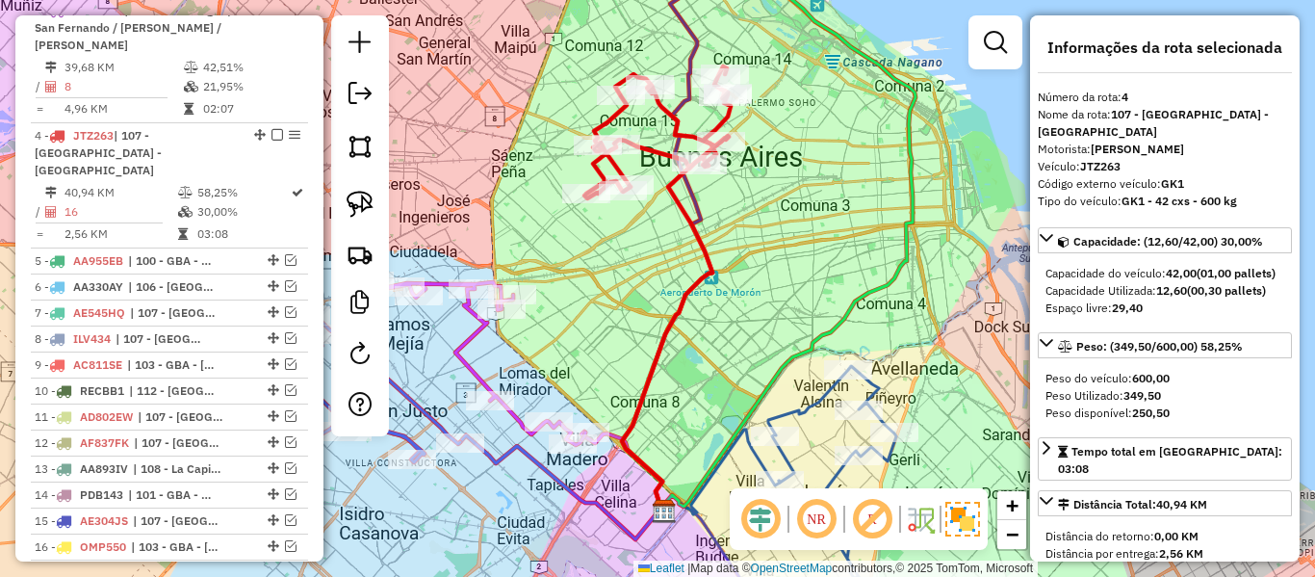
click at [648, 141] on icon at bounding box center [657, 132] width 146 height 132
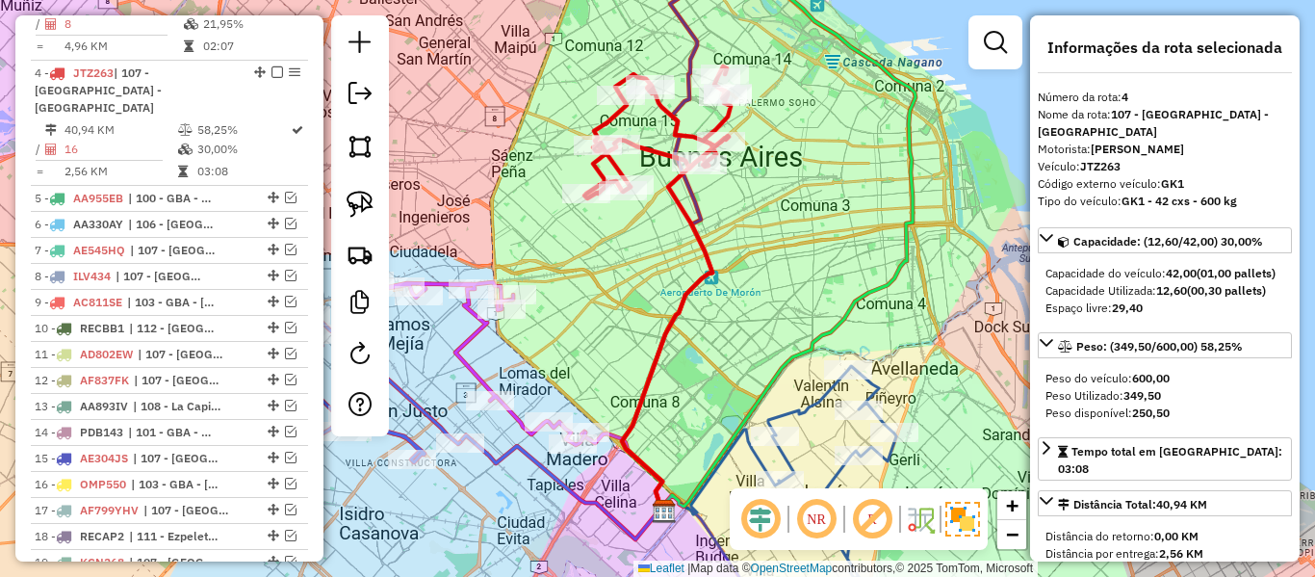
scroll to position [1117, 0]
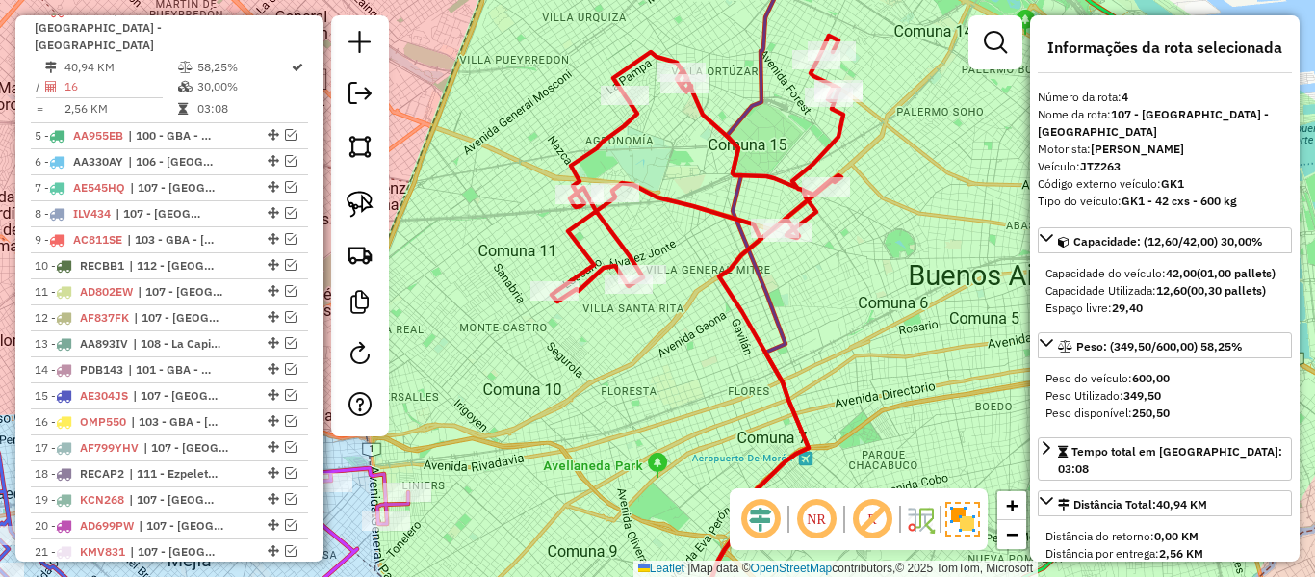
drag, startPoint x: 695, startPoint y: 280, endPoint x: 698, endPoint y: 336, distance: 55.9
click at [711, 307] on div "Janela de atendimento Grade de atendimento Capacidade Transportadoras Veículos …" at bounding box center [657, 288] width 1315 height 577
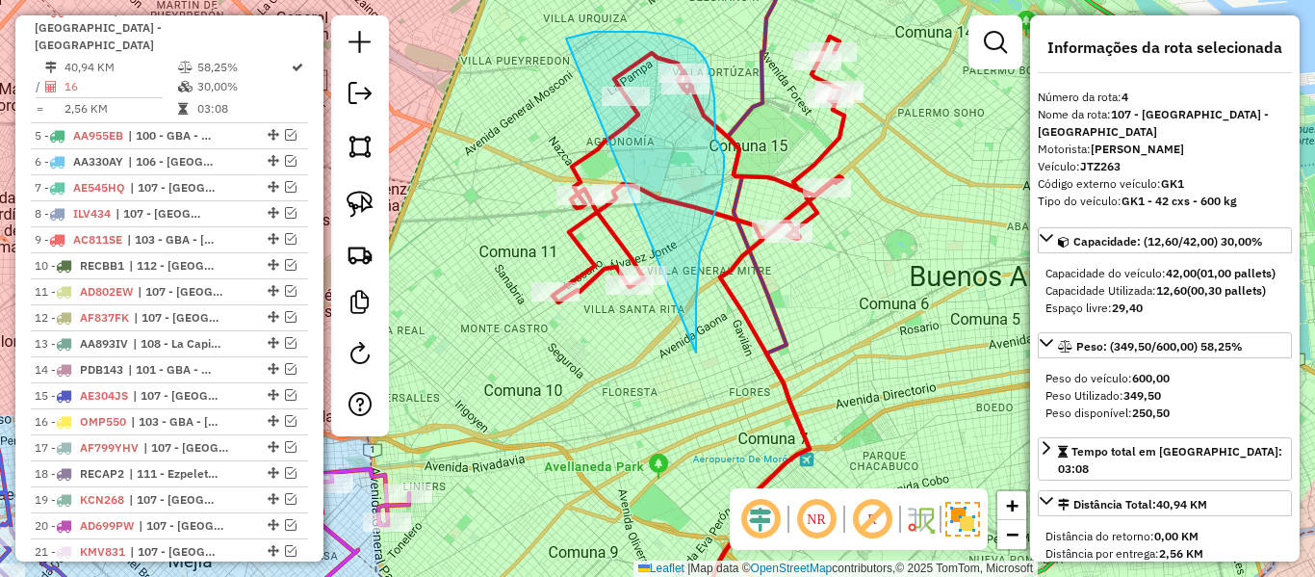
drag, startPoint x: 696, startPoint y: 346, endPoint x: 589, endPoint y: 427, distance: 134.6
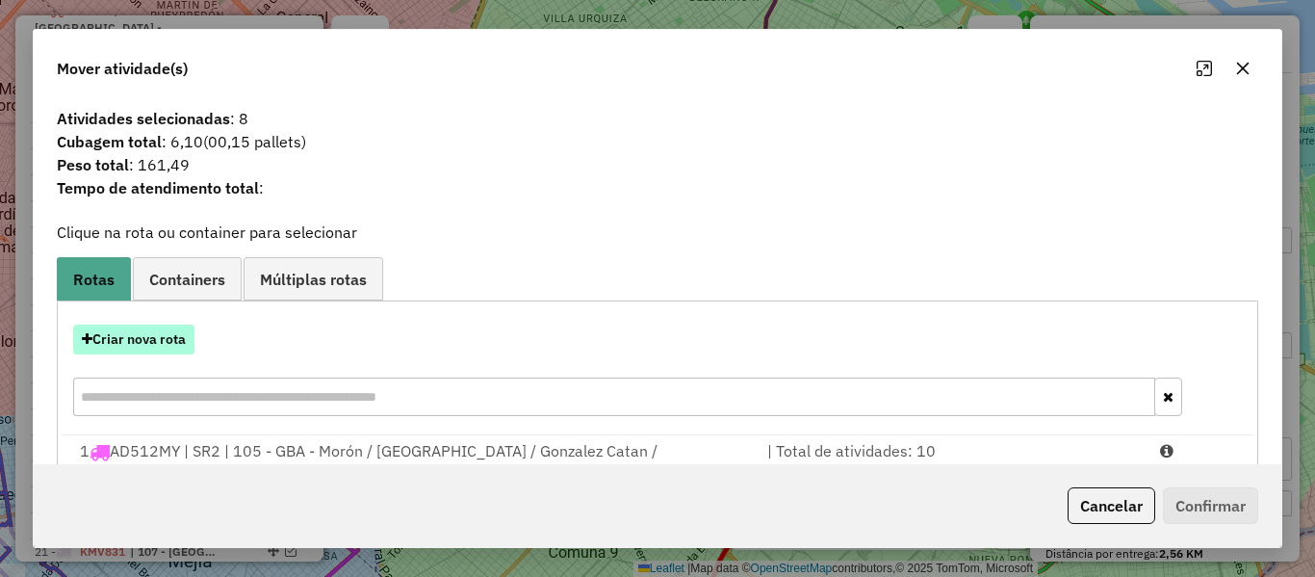
click at [182, 349] on button "Criar nova rota" at bounding box center [133, 339] width 121 height 30
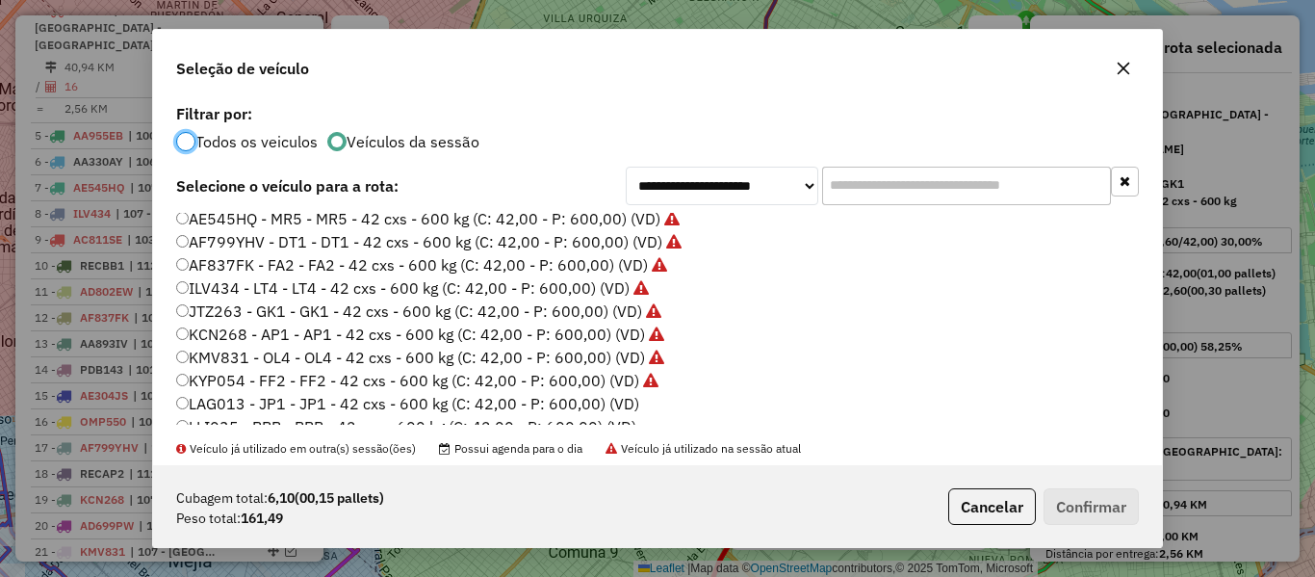
scroll to position [289, 0]
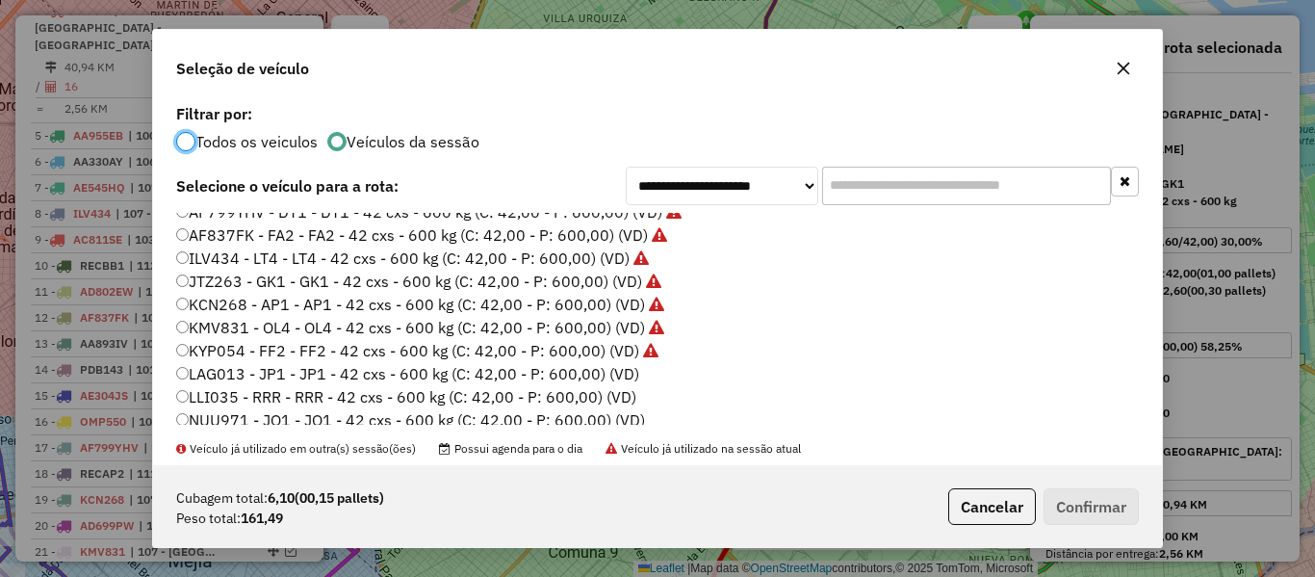
click at [611, 374] on label "LAG013 - JP1 - JP1 - 42 cxs - 600 kg (C: 42,00 - P: 600,00) (VD)" at bounding box center [407, 373] width 463 height 23
click at [1083, 498] on button "Confirmar" at bounding box center [1091, 506] width 95 height 37
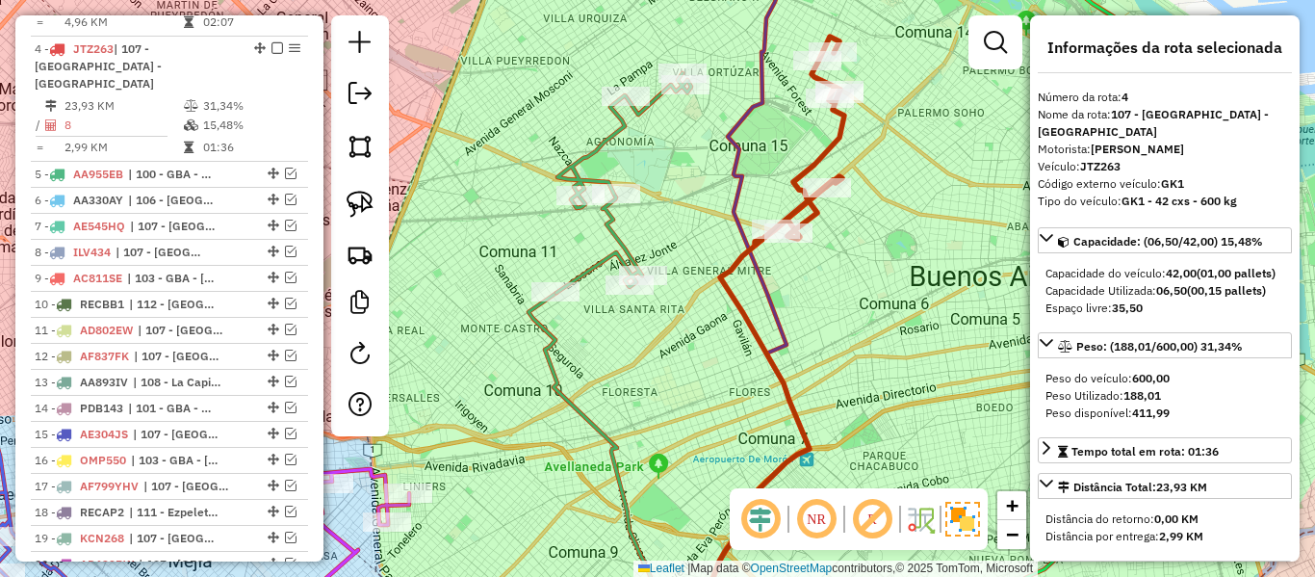
scroll to position [1117, 0]
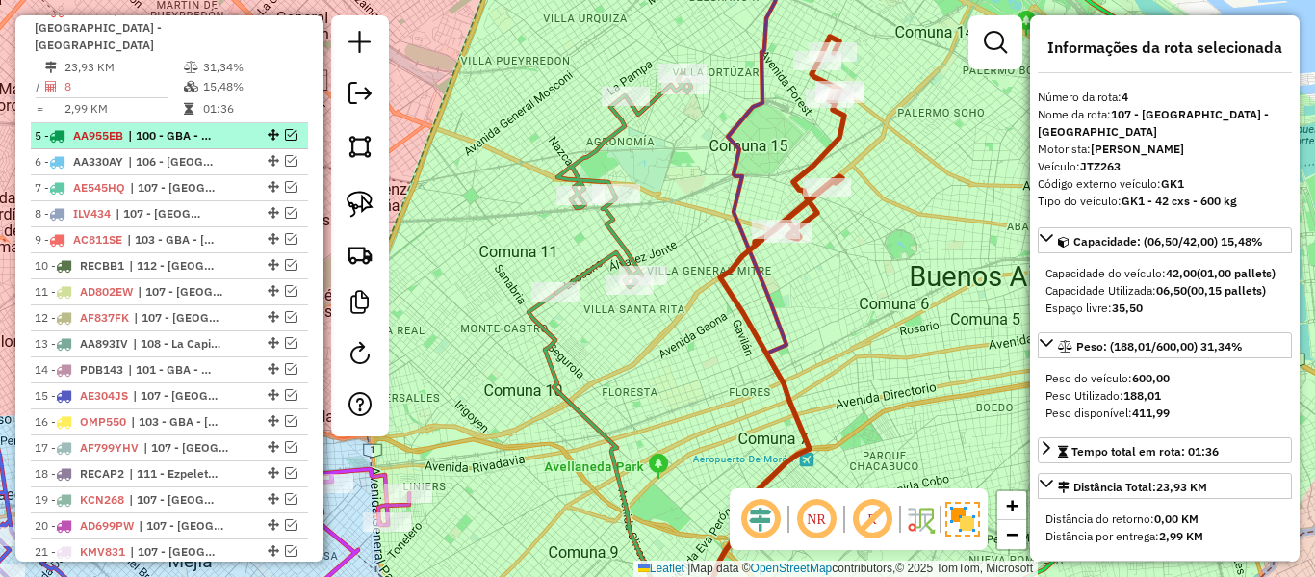
click at [175, 139] on span "| 100 - GBA - Garin / Nordelta / Loma Verde / Troncos, 101 - GBA - Tigre / San …" at bounding box center [172, 135] width 89 height 17
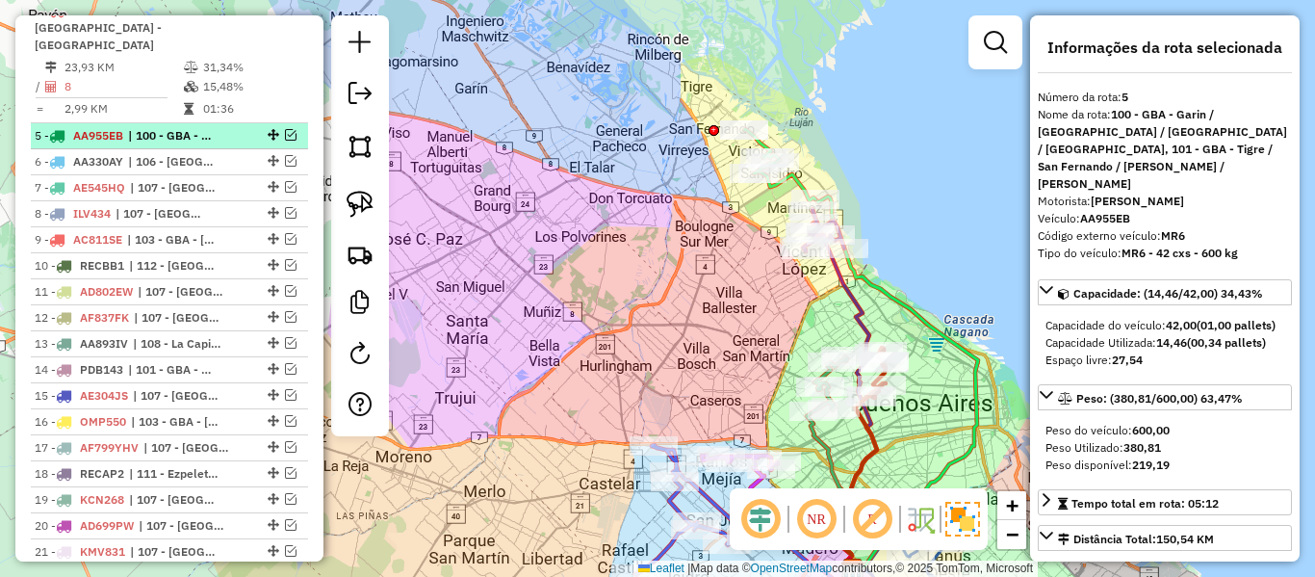
click at [286, 136] on em at bounding box center [291, 135] width 12 height 12
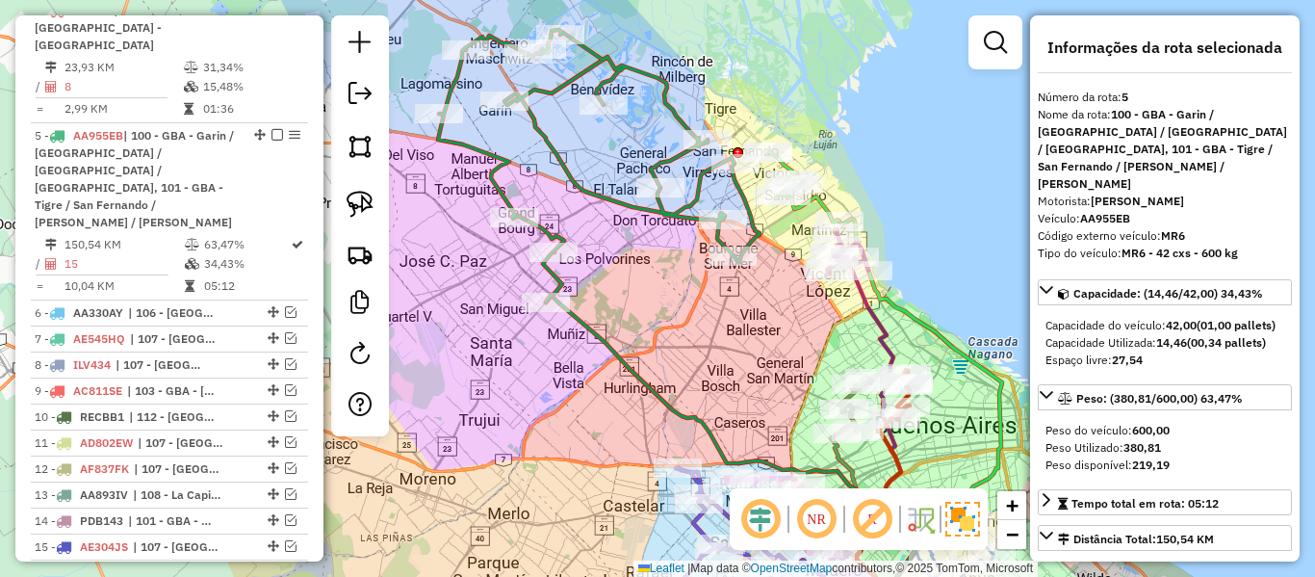
drag, startPoint x: 566, startPoint y: 267, endPoint x: 651, endPoint y: 322, distance: 101.5
click at [639, 341] on div "Rota 5 - Placa AA955EB 493002 - Jose Adolfo Lahorca Rota 5 - Placa AA955EB 4886…" at bounding box center [657, 288] width 1315 height 577
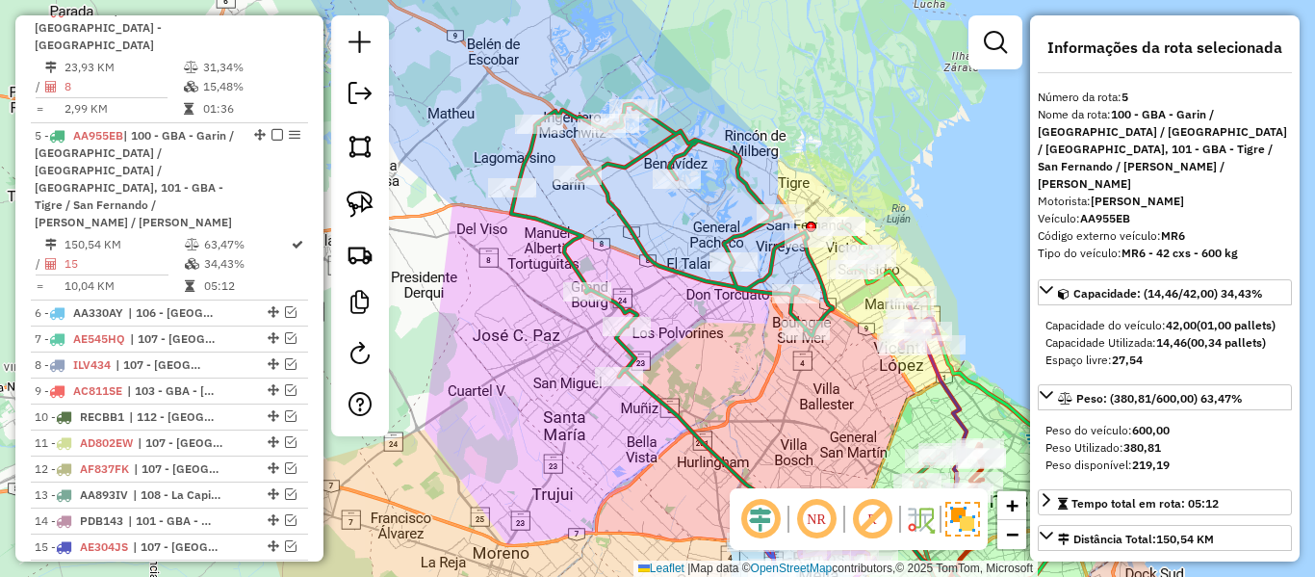
click at [669, 274] on icon at bounding box center [672, 240] width 322 height 272
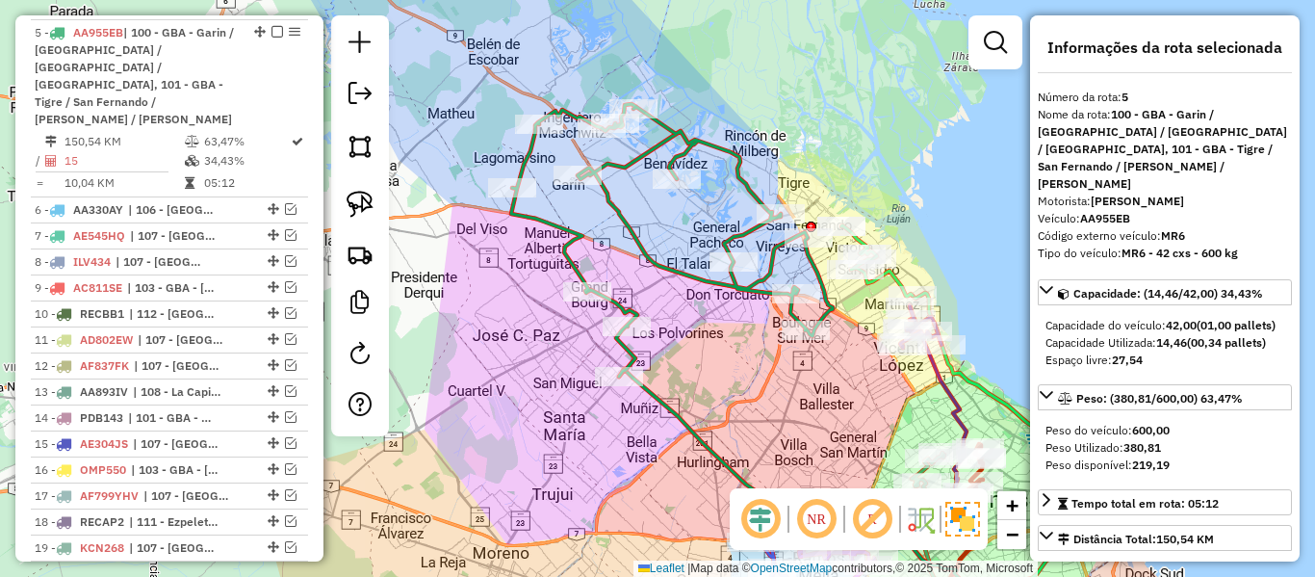
scroll to position [1225, 0]
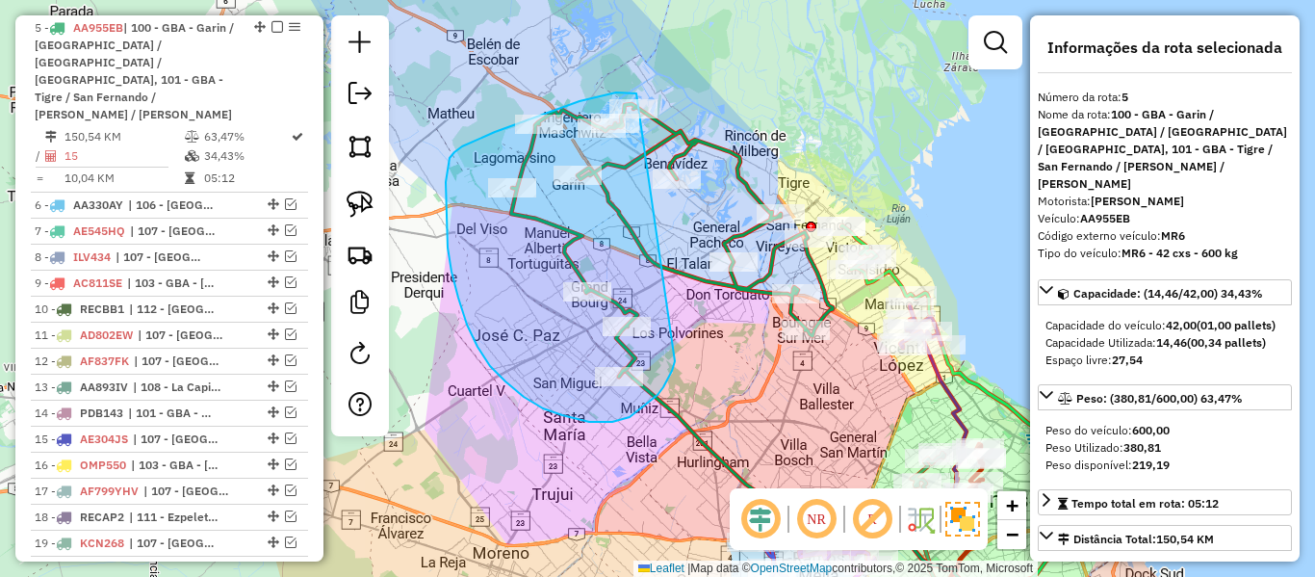
drag, startPoint x: 663, startPoint y: 387, endPoint x: 636, endPoint y: 93, distance: 294.9
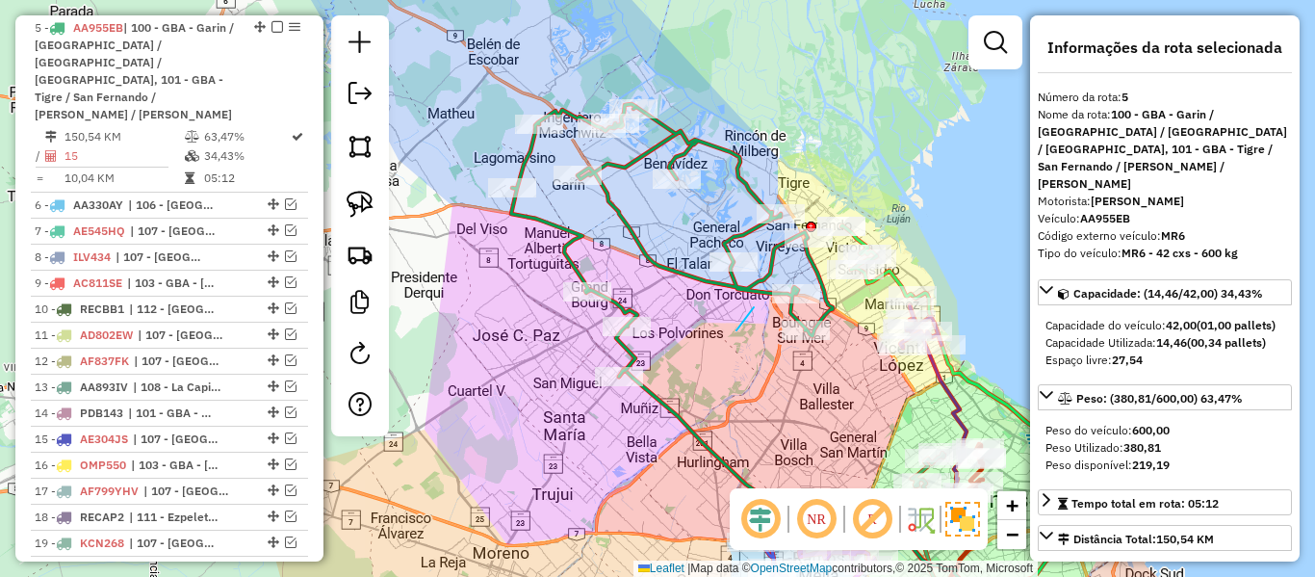
drag, startPoint x: 736, startPoint y: 330, endPoint x: 754, endPoint y: 295, distance: 39.6
click at [750, 287] on icon at bounding box center [672, 240] width 322 height 272
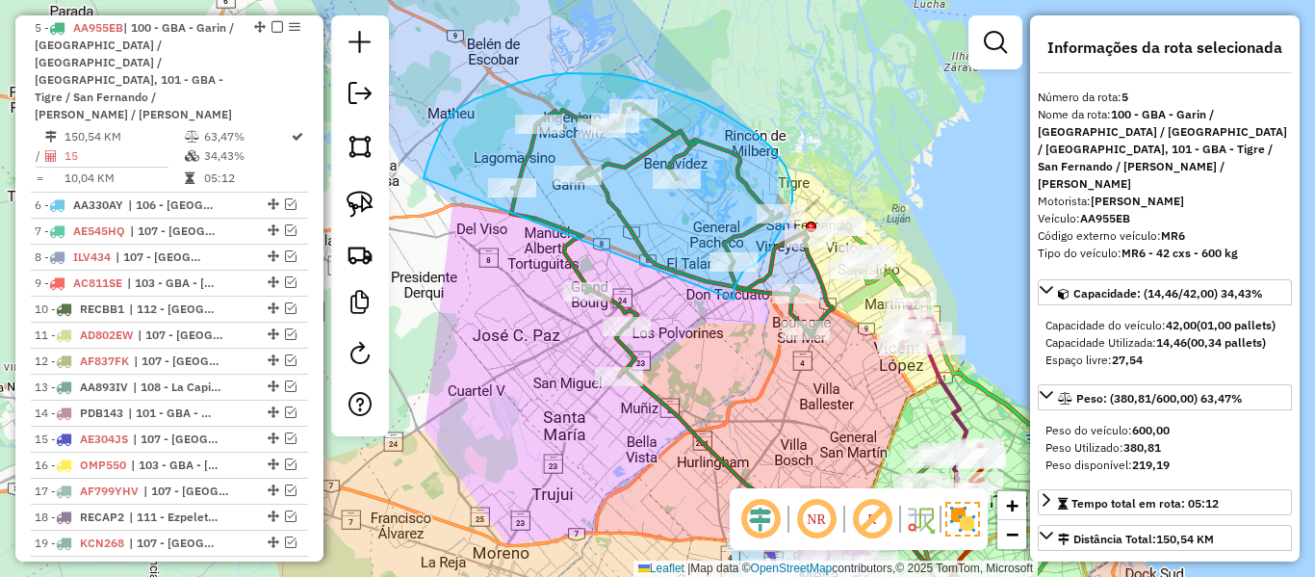
drag, startPoint x: 734, startPoint y: 299, endPoint x: 423, endPoint y: 180, distance: 333.1
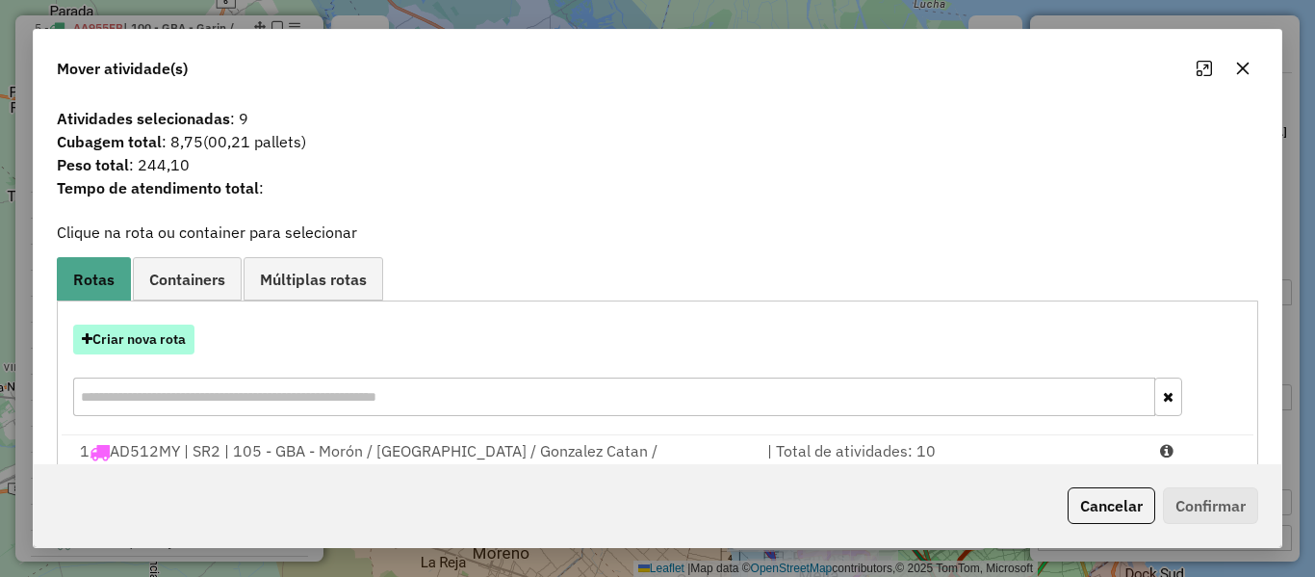
click at [179, 331] on button "Criar nova rota" at bounding box center [133, 339] width 121 height 30
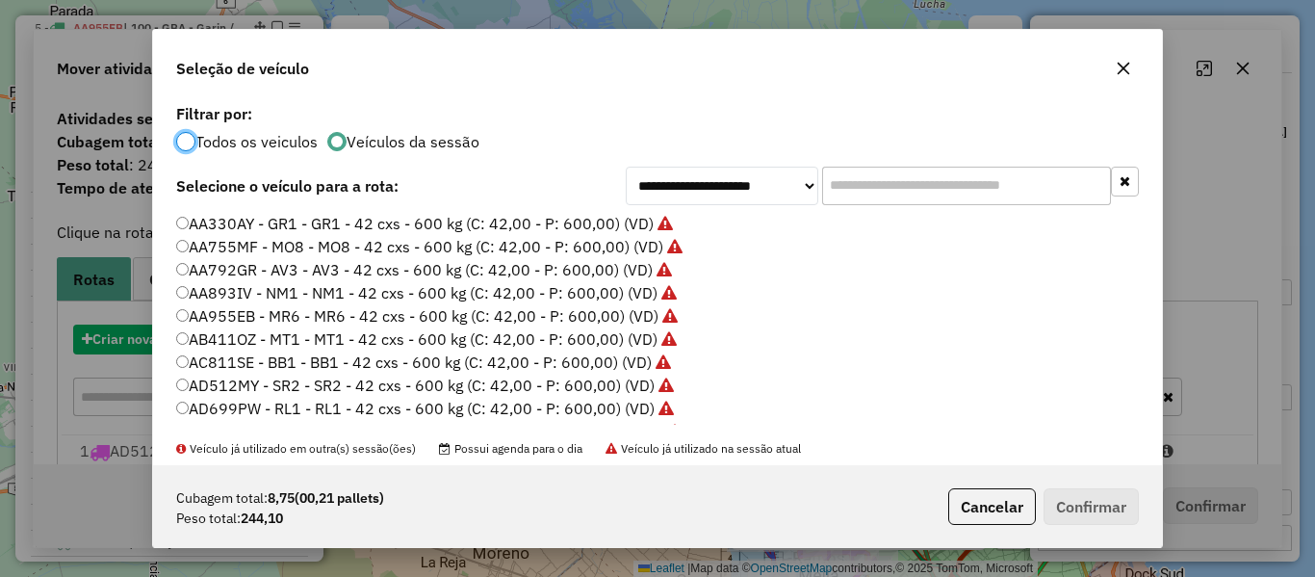
scroll to position [11, 6]
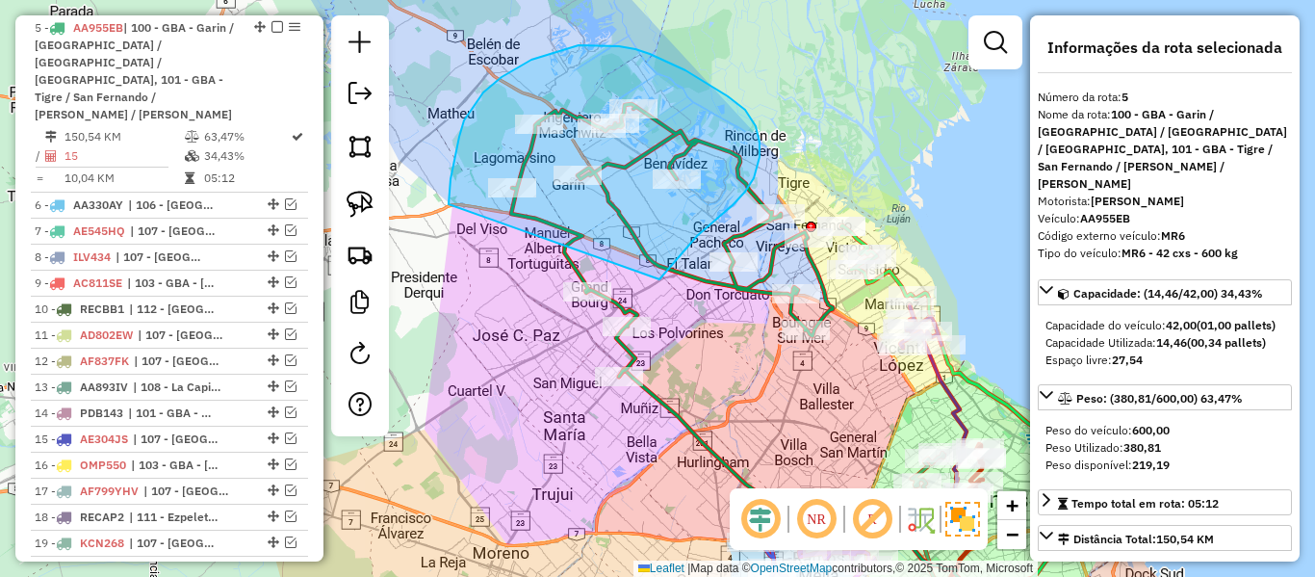
drag, startPoint x: 659, startPoint y: 279, endPoint x: 449, endPoint y: 206, distance: 223.2
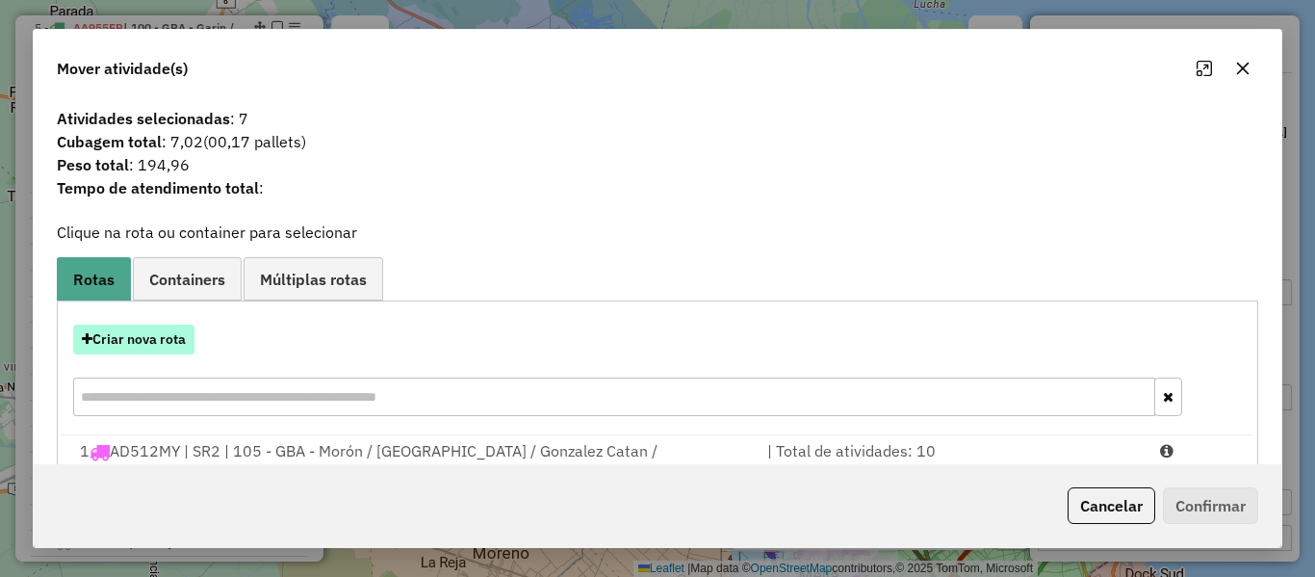
click at [164, 344] on button "Criar nova rota" at bounding box center [133, 339] width 121 height 30
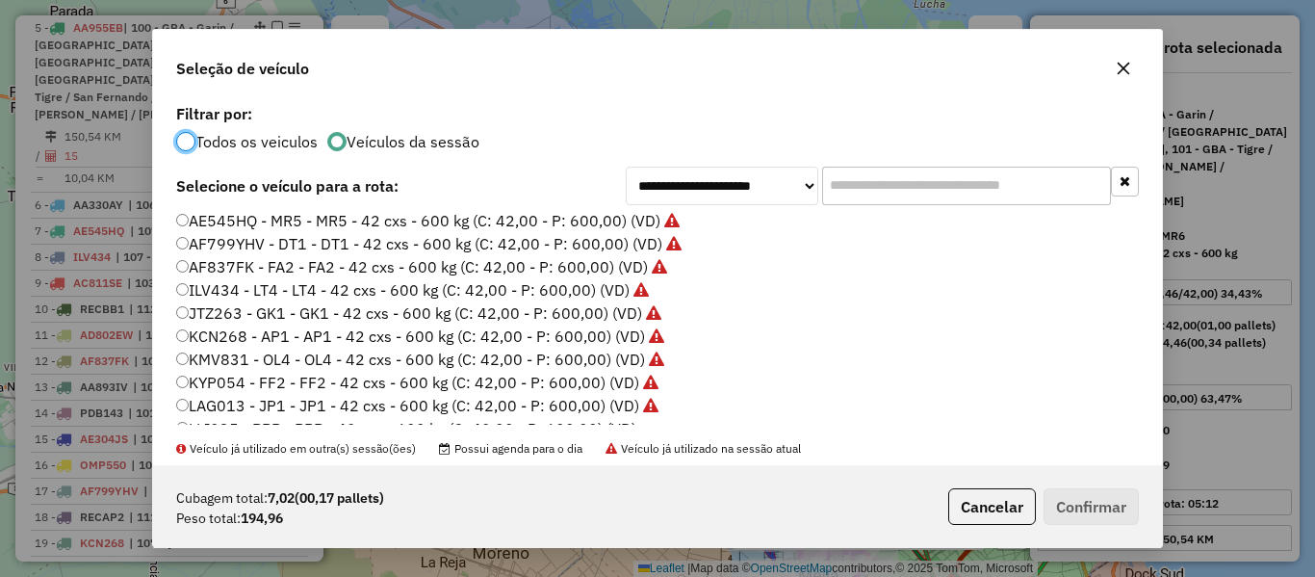
scroll to position [385, 0]
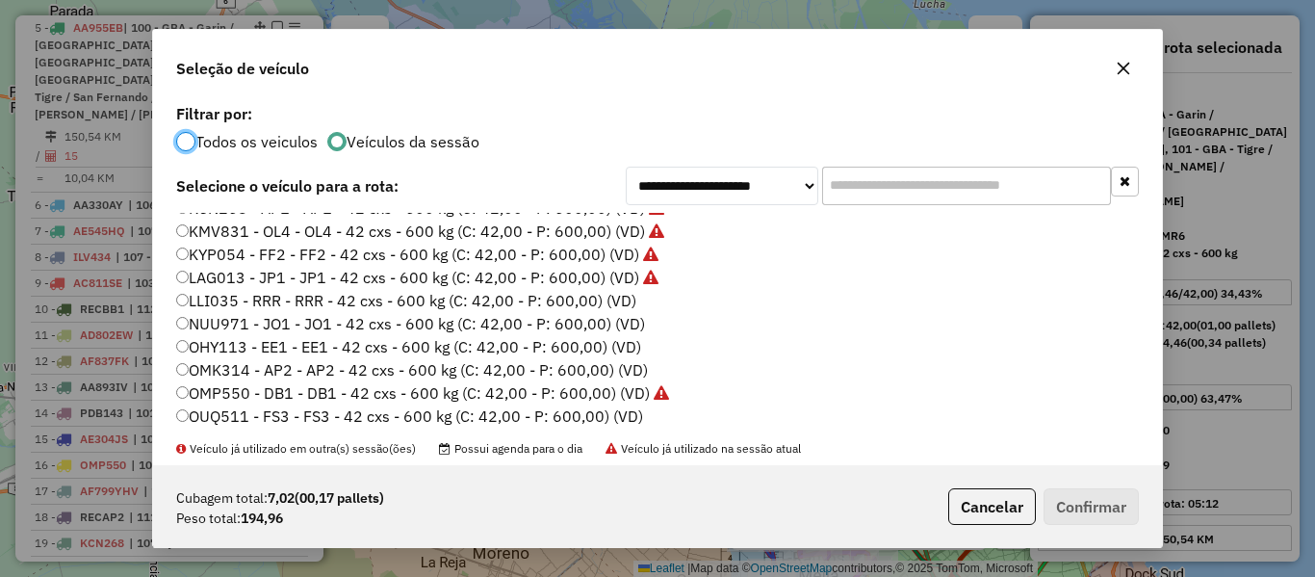
click at [612, 295] on label "LLI035 - RRR - RRR - 42 cxs - 600 kg (C: 42,00 - P: 600,00) (VD)" at bounding box center [406, 300] width 460 height 23
click at [1080, 505] on button "Confirmar" at bounding box center [1091, 506] width 95 height 37
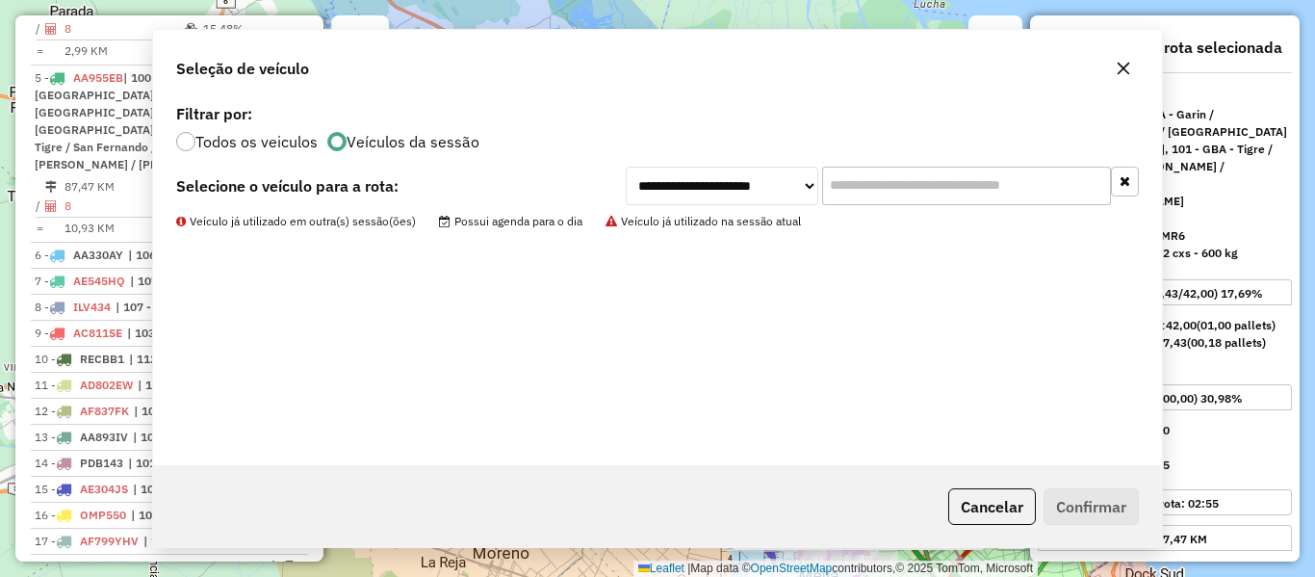
scroll to position [1225, 0]
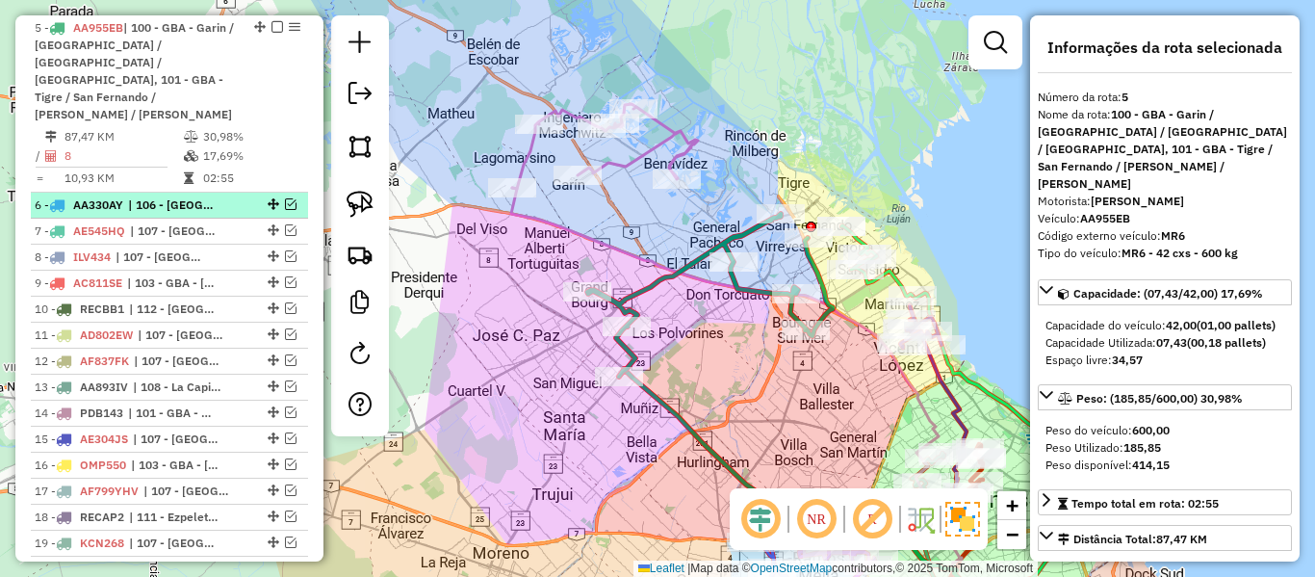
click at [210, 196] on span "| 106 - La Plata" at bounding box center [172, 204] width 89 height 17
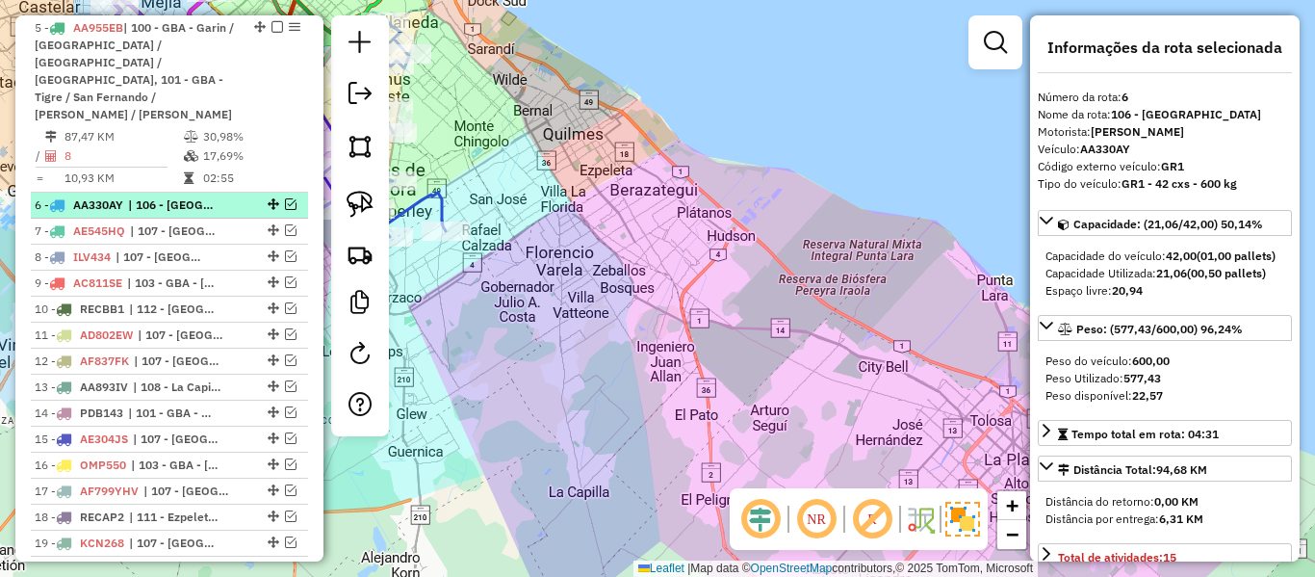
click at [290, 198] on em at bounding box center [291, 204] width 12 height 12
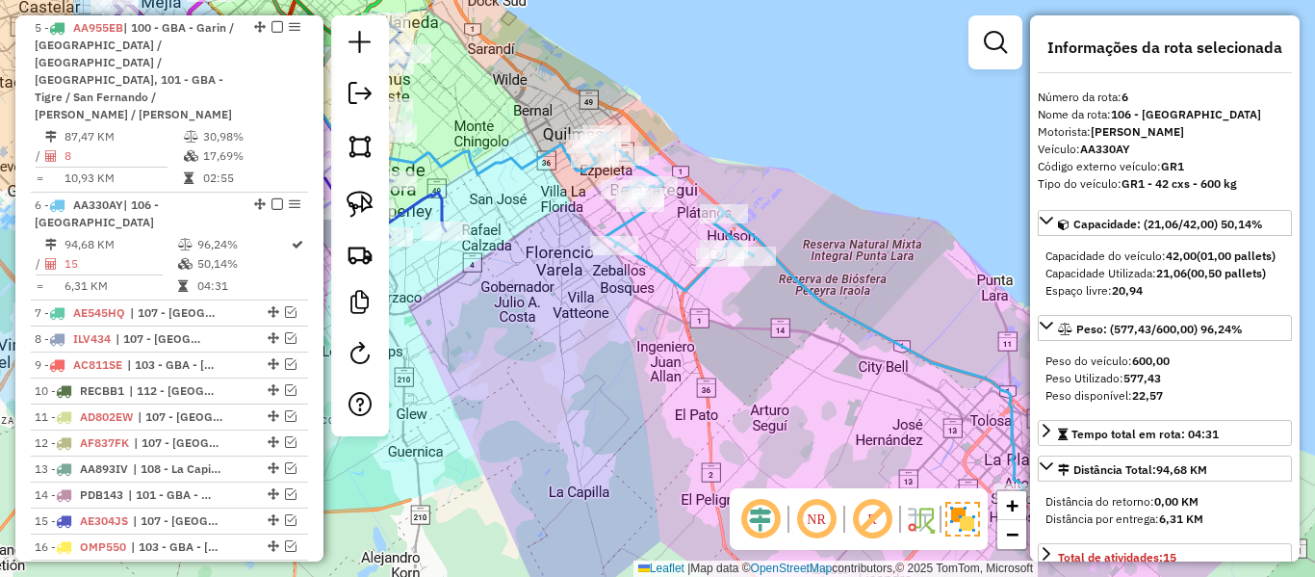
click at [823, 304] on icon at bounding box center [804, 313] width 439 height 359
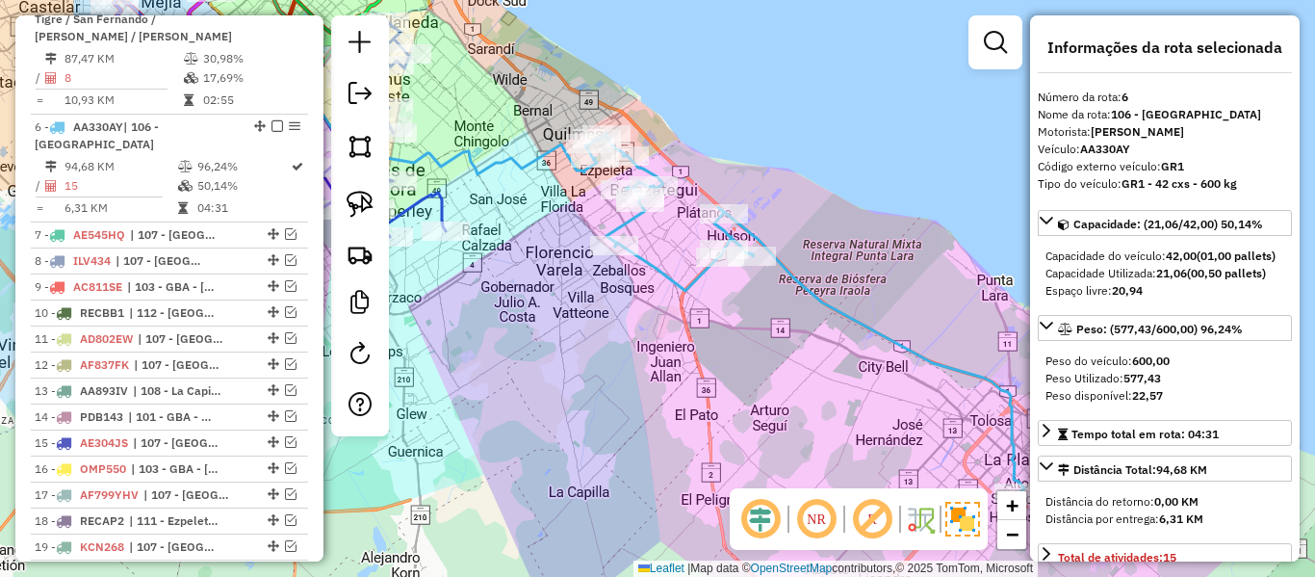
scroll to position [1367, 0]
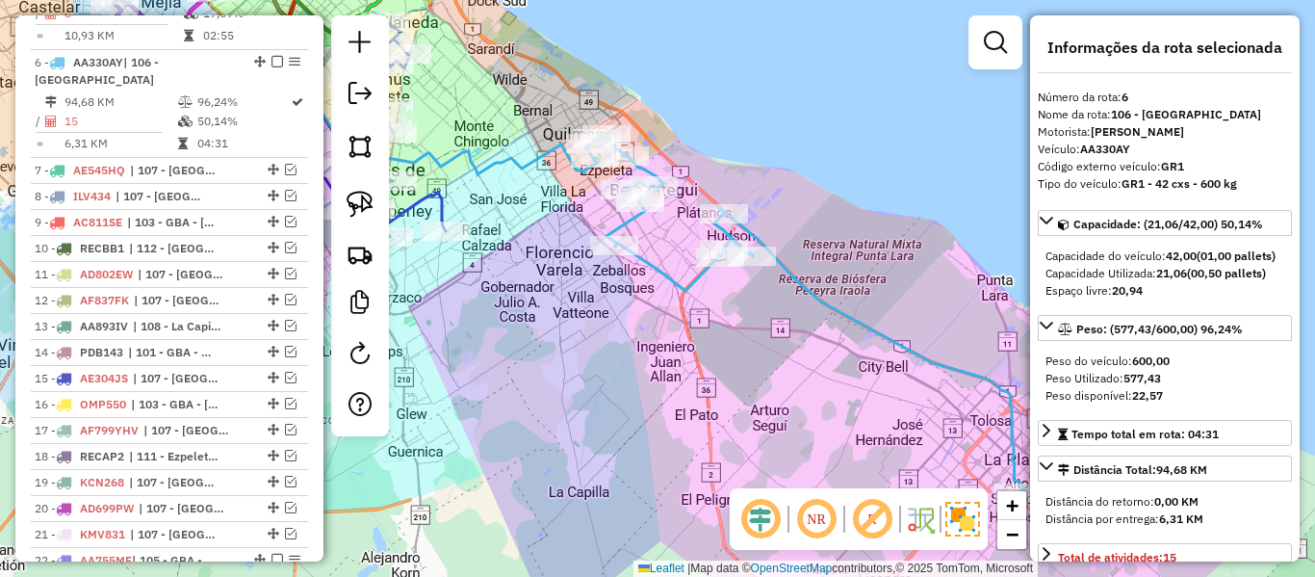
drag, startPoint x: 822, startPoint y: 334, endPoint x: 726, endPoint y: 260, distance: 121.5
click at [726, 260] on div "Janela de atendimento Grade de atendimento Capacidade Transportadoras Veículos …" at bounding box center [657, 288] width 1315 height 577
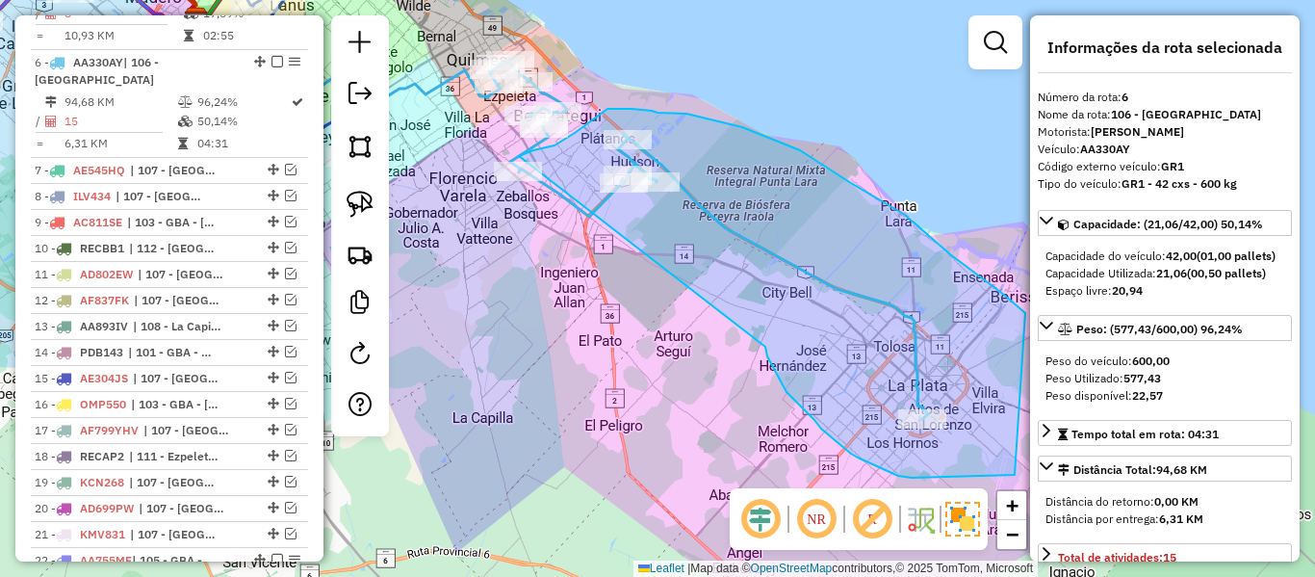
drag, startPoint x: 836, startPoint y: 441, endPoint x: 535, endPoint y: 254, distance: 353.7
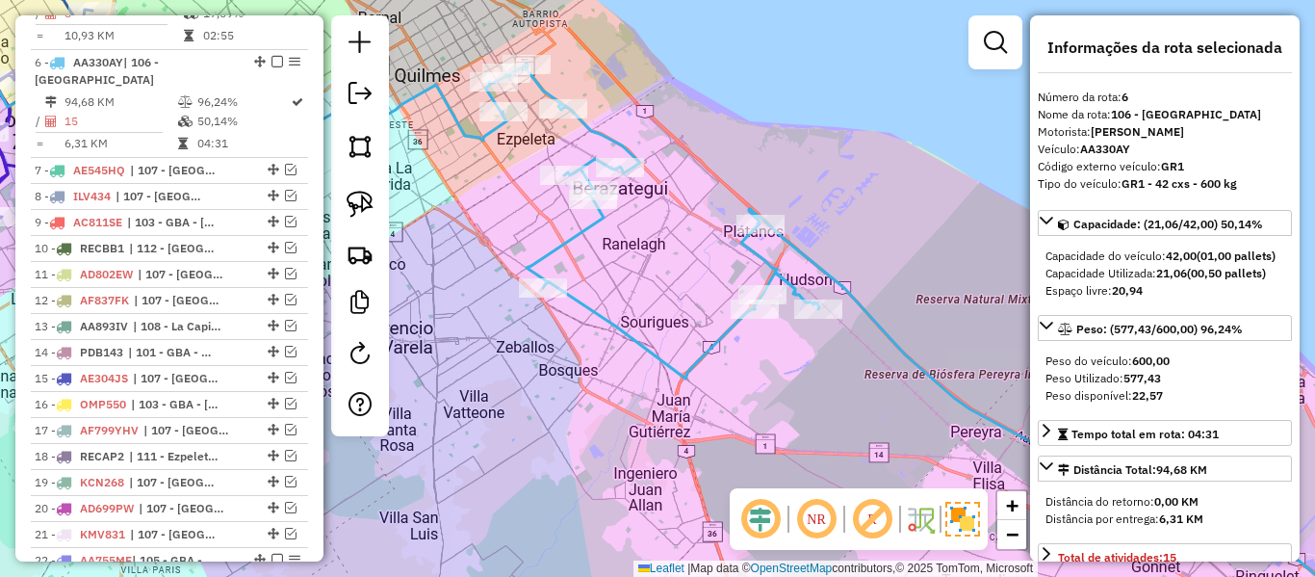
drag, startPoint x: 661, startPoint y: 106, endPoint x: 750, endPoint y: 159, distance: 103.2
click at [745, 156] on div "Janela de atendimento Grade de atendimento Capacidade Transportadoras Veículos …" at bounding box center [657, 288] width 1315 height 577
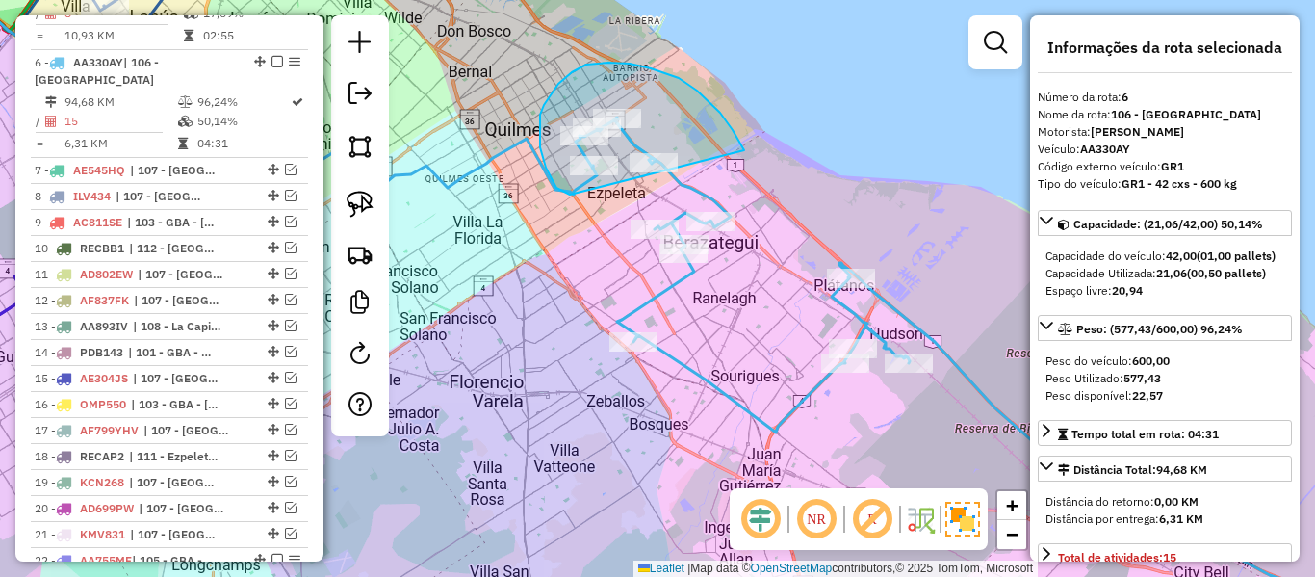
drag, startPoint x: 733, startPoint y: 130, endPoint x: 578, endPoint y: 194, distance: 167.9
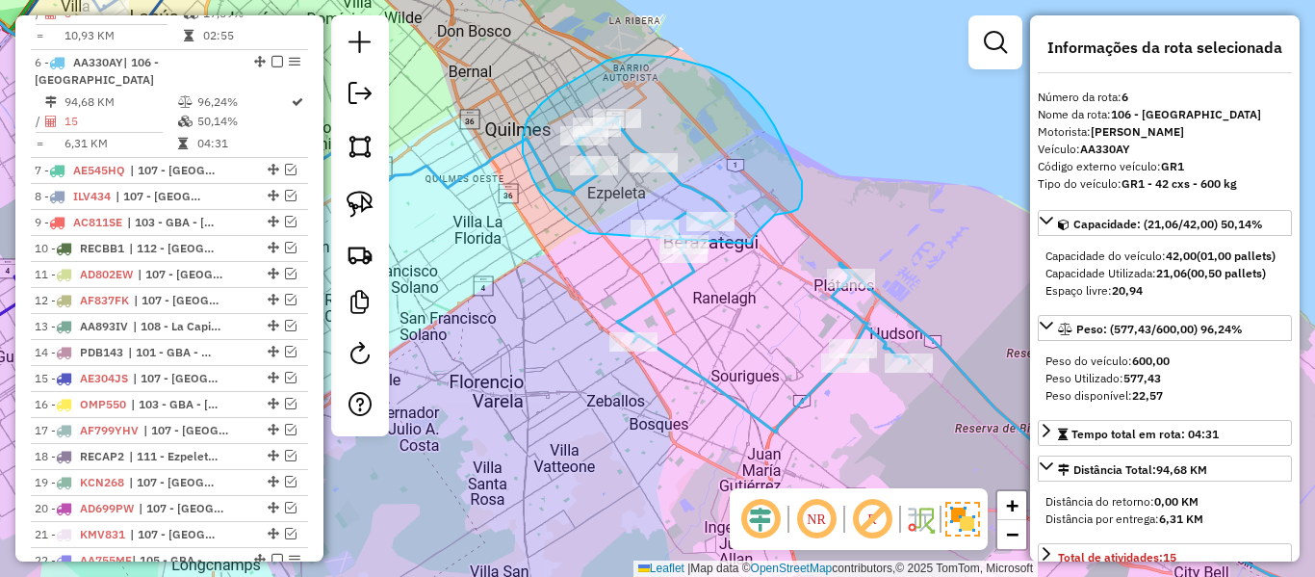
drag, startPoint x: 589, startPoint y: 233, endPoint x: 751, endPoint y: 244, distance: 162.1
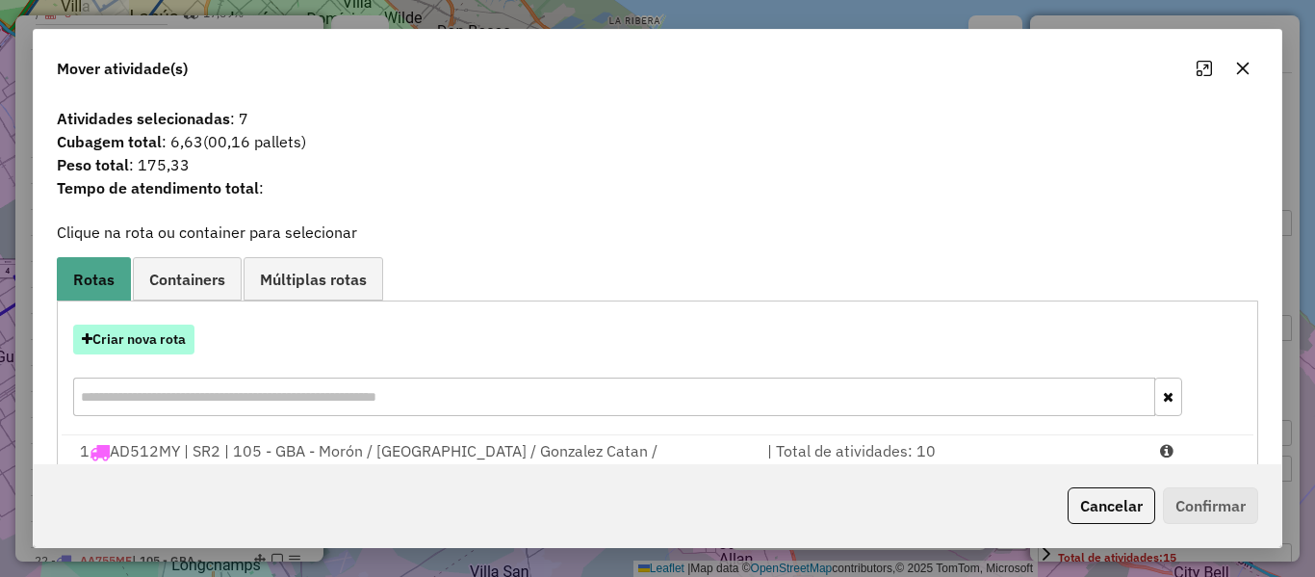
click at [186, 345] on button "Criar nova rota" at bounding box center [133, 339] width 121 height 30
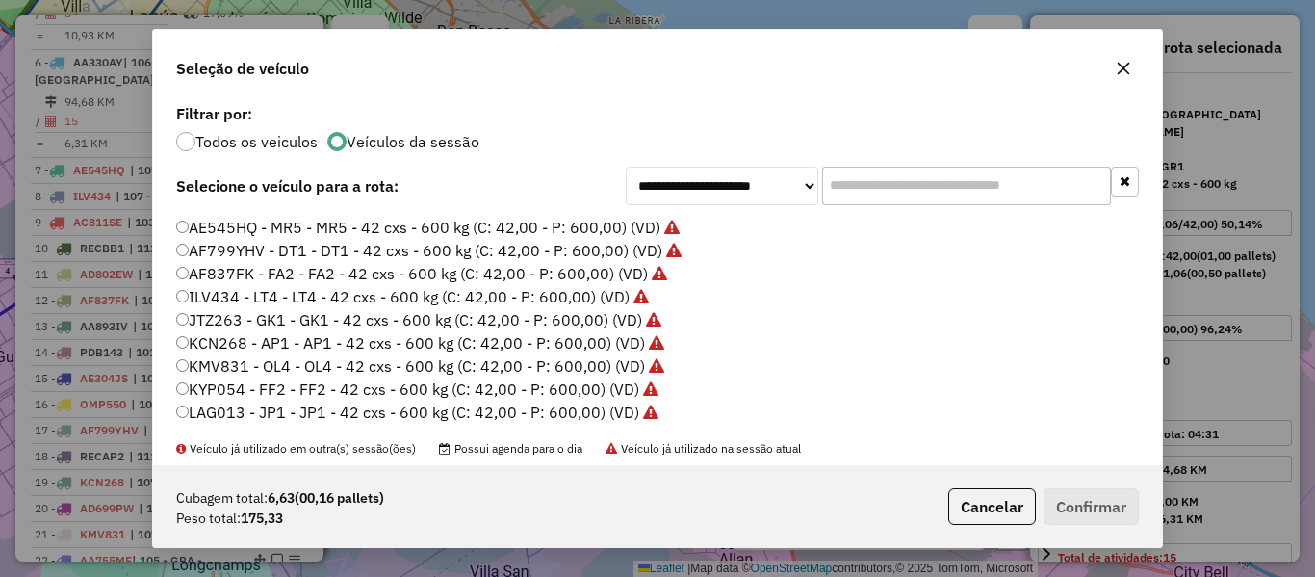
scroll to position [385, 0]
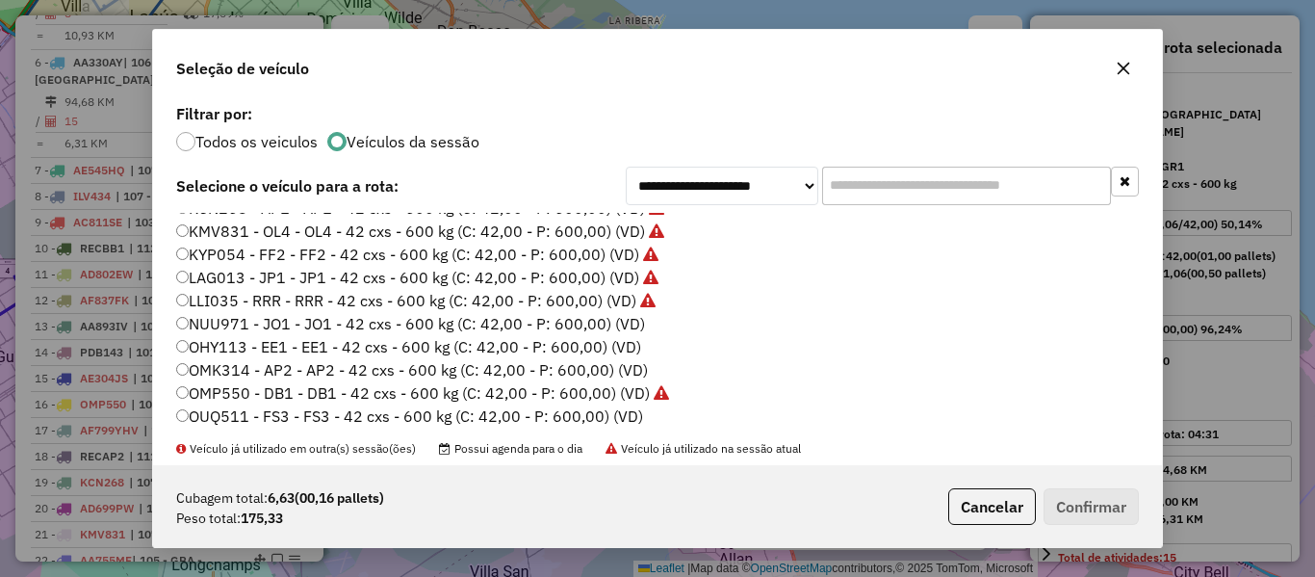
click at [634, 327] on label "NUU971 - JO1 - JO1 - 42 cxs - 600 kg (C: 42,00 - P: 600,00) (VD)" at bounding box center [410, 323] width 469 height 23
click at [1108, 507] on button "Confirmar" at bounding box center [1091, 506] width 95 height 37
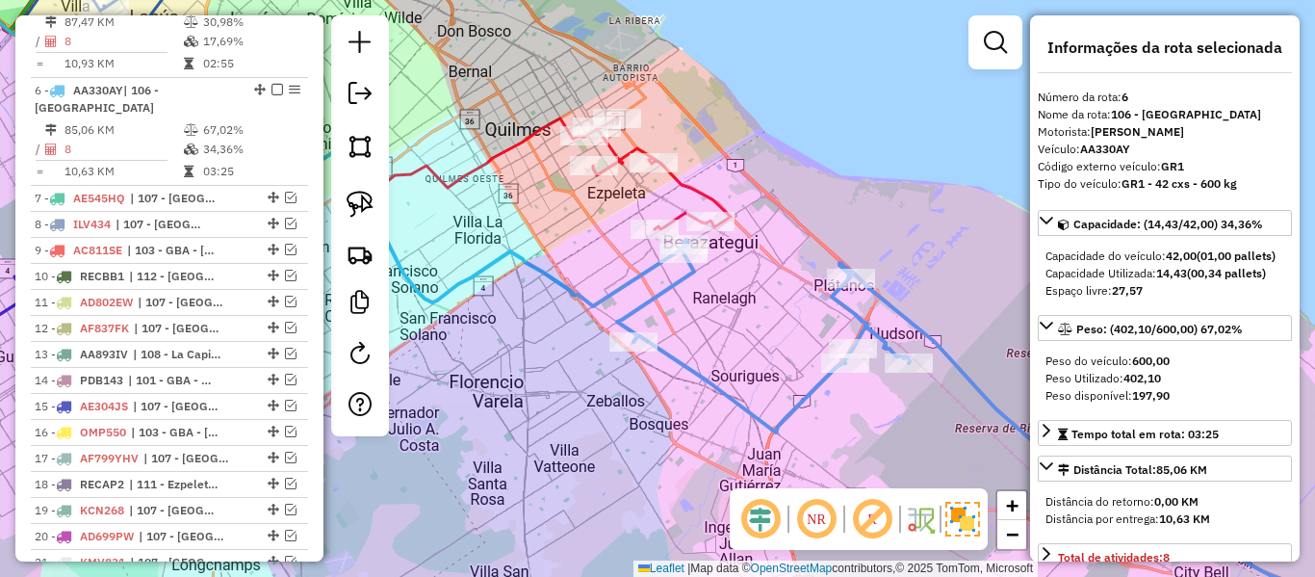
scroll to position [1367, 0]
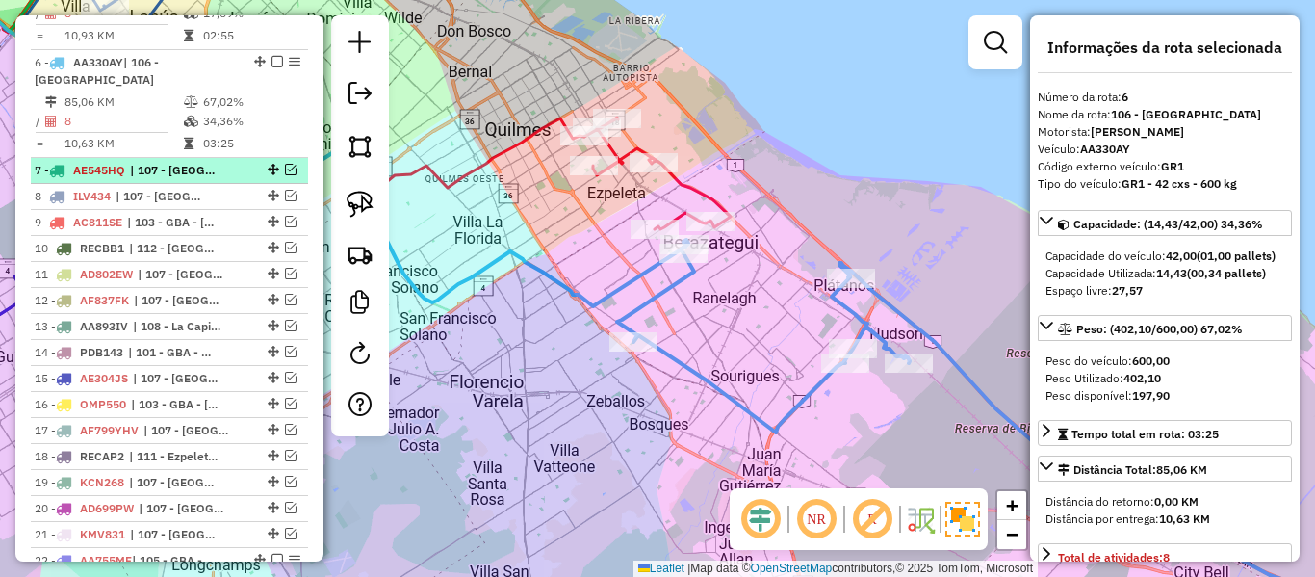
click at [228, 162] on div "7 - AE545HQ | 107 - Ciudad Autónoma de Buenos Aires - CABA" at bounding box center [137, 170] width 204 height 17
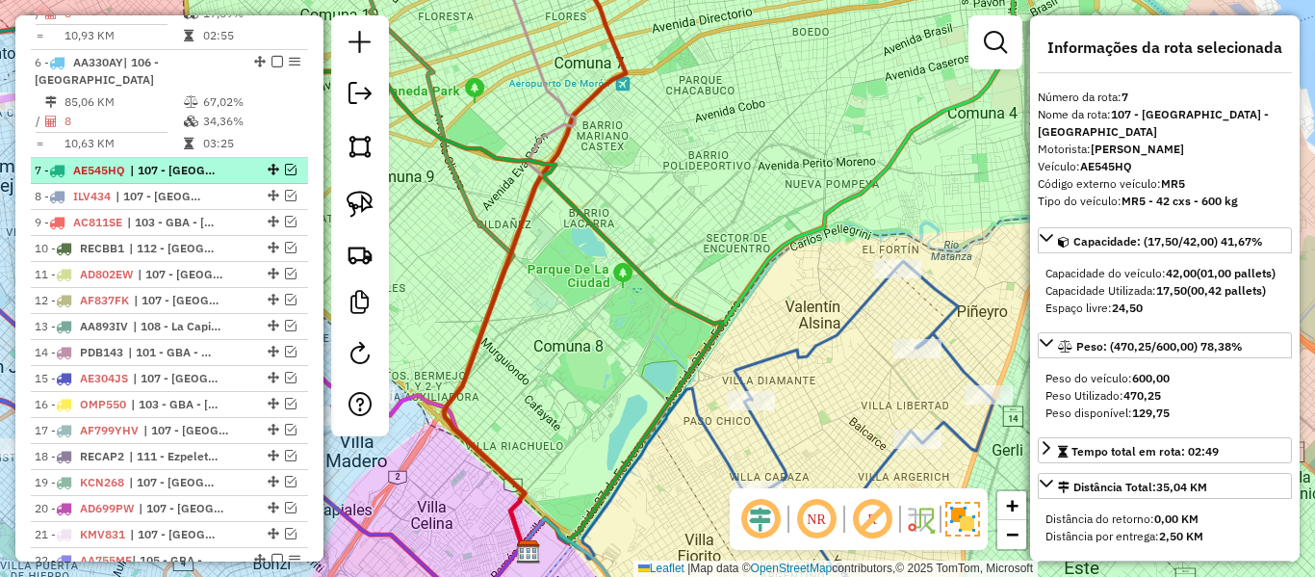
click at [285, 164] on em at bounding box center [291, 170] width 12 height 12
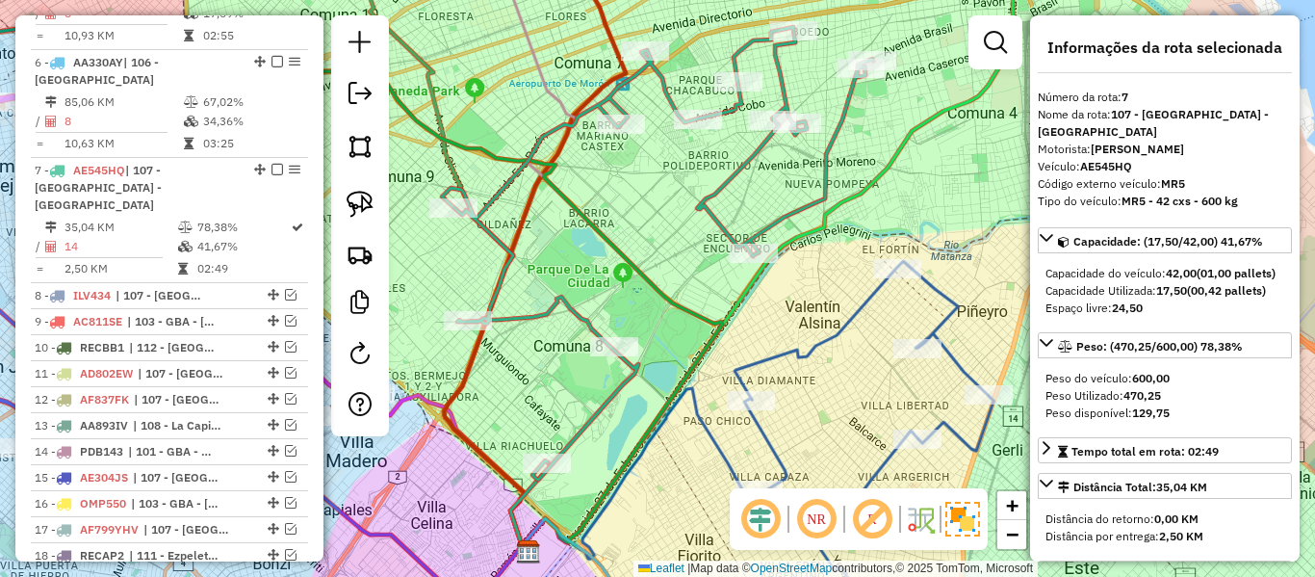
click at [787, 222] on icon at bounding box center [657, 253] width 431 height 452
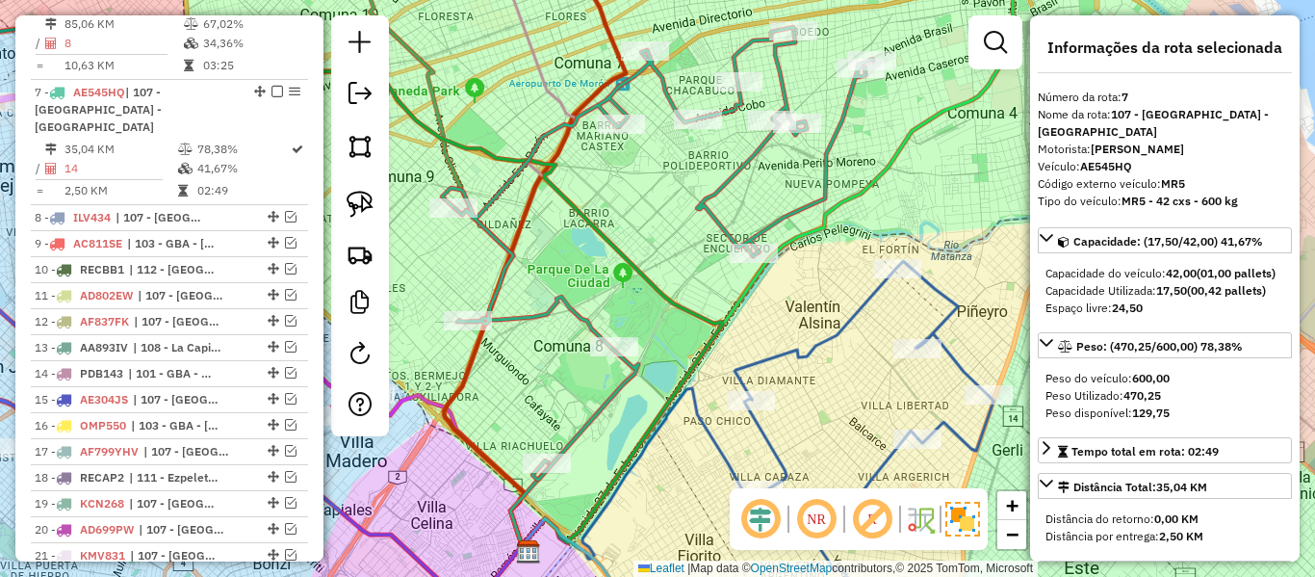
scroll to position [1457, 0]
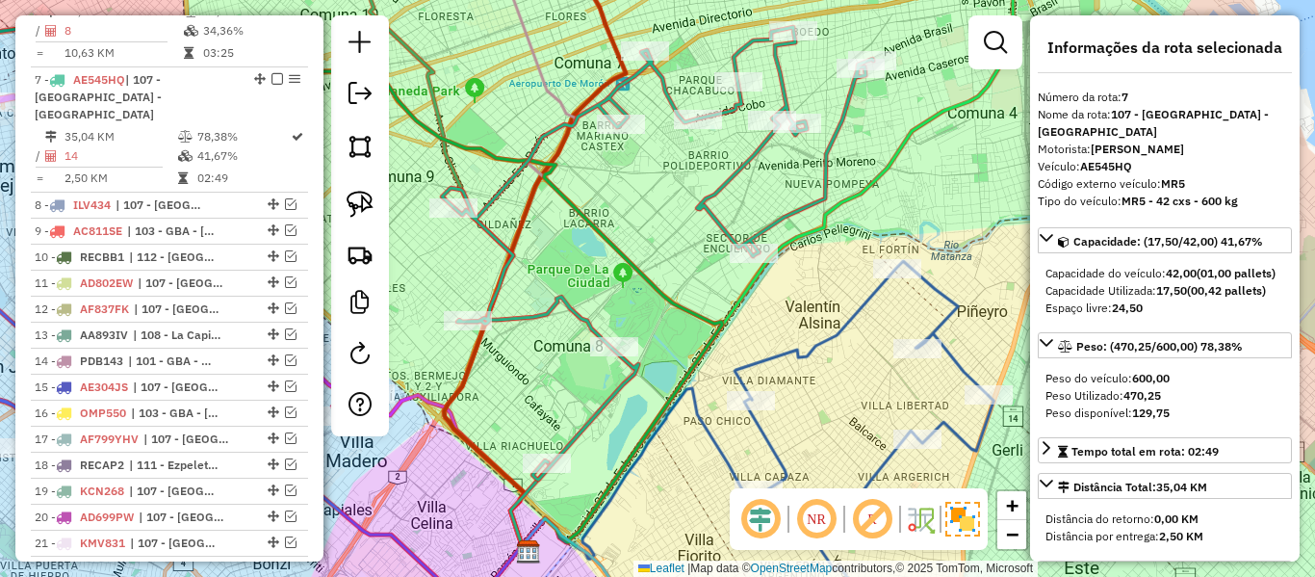
click at [789, 214] on icon at bounding box center [657, 253] width 431 height 452
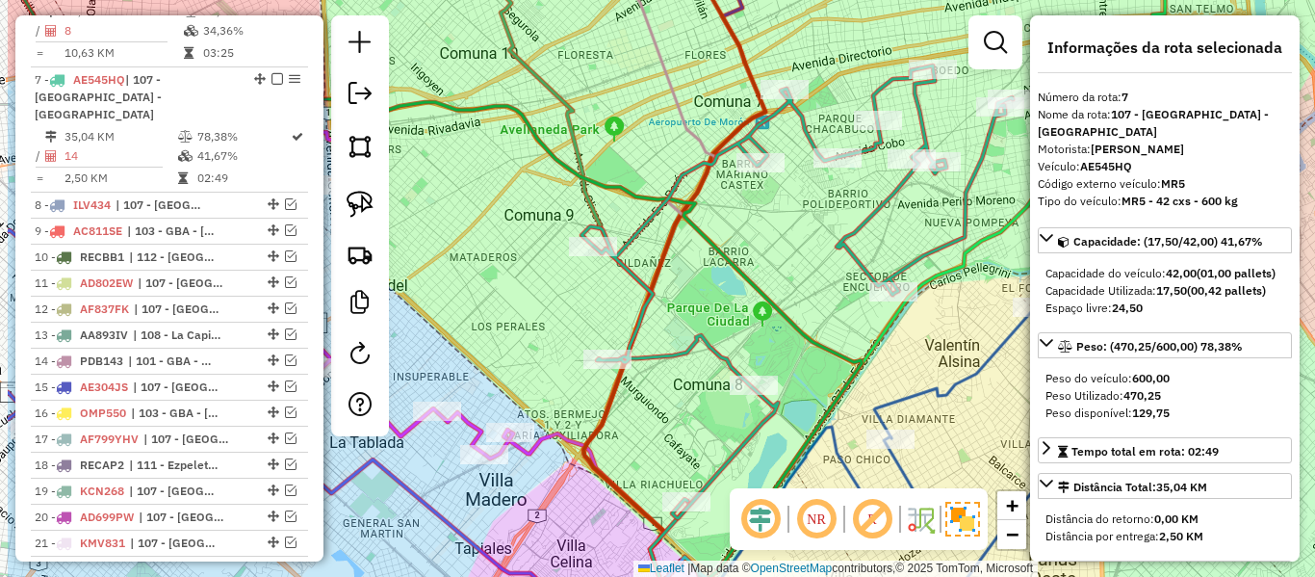
drag, startPoint x: 789, startPoint y: 214, endPoint x: 929, endPoint y: 252, distance: 144.8
click at [929, 252] on icon at bounding box center [796, 291] width 431 height 452
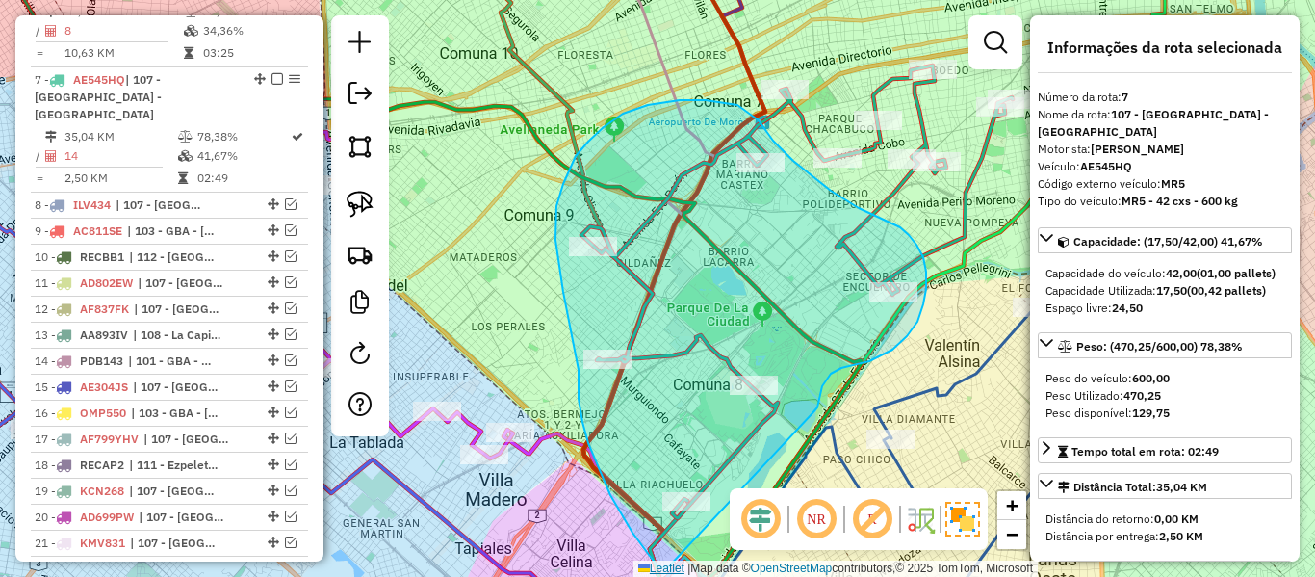
drag, startPoint x: 820, startPoint y: 396, endPoint x: 667, endPoint y: 568, distance: 230.5
click at [667, 568] on div "Janela de atendimento Grade de atendimento Capacidade Transportadoras Veículos …" at bounding box center [657, 288] width 1315 height 577
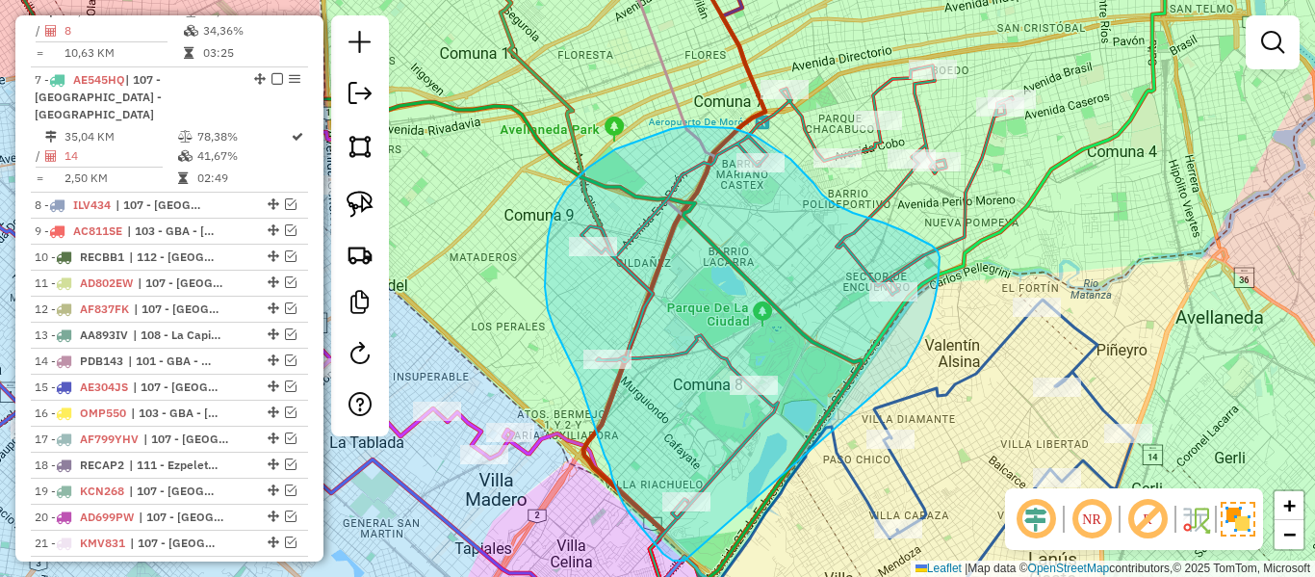
drag, startPoint x: 909, startPoint y: 360, endPoint x: 687, endPoint y: 560, distance: 298.5
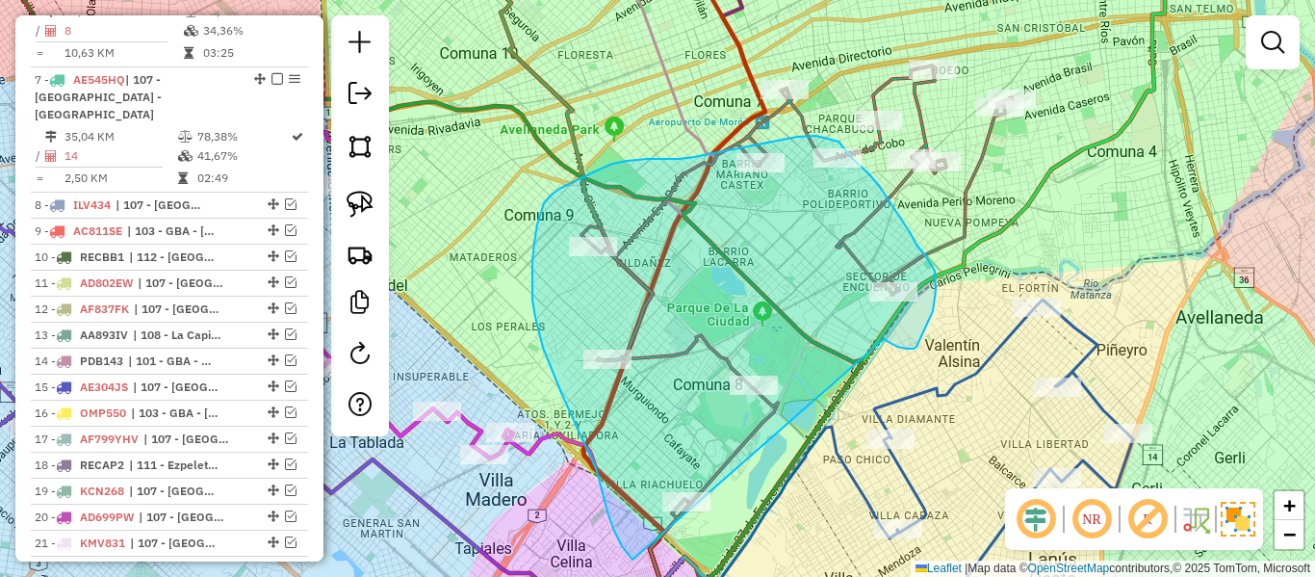
drag, startPoint x: 894, startPoint y: 345, endPoint x: 671, endPoint y: 563, distance: 312.5
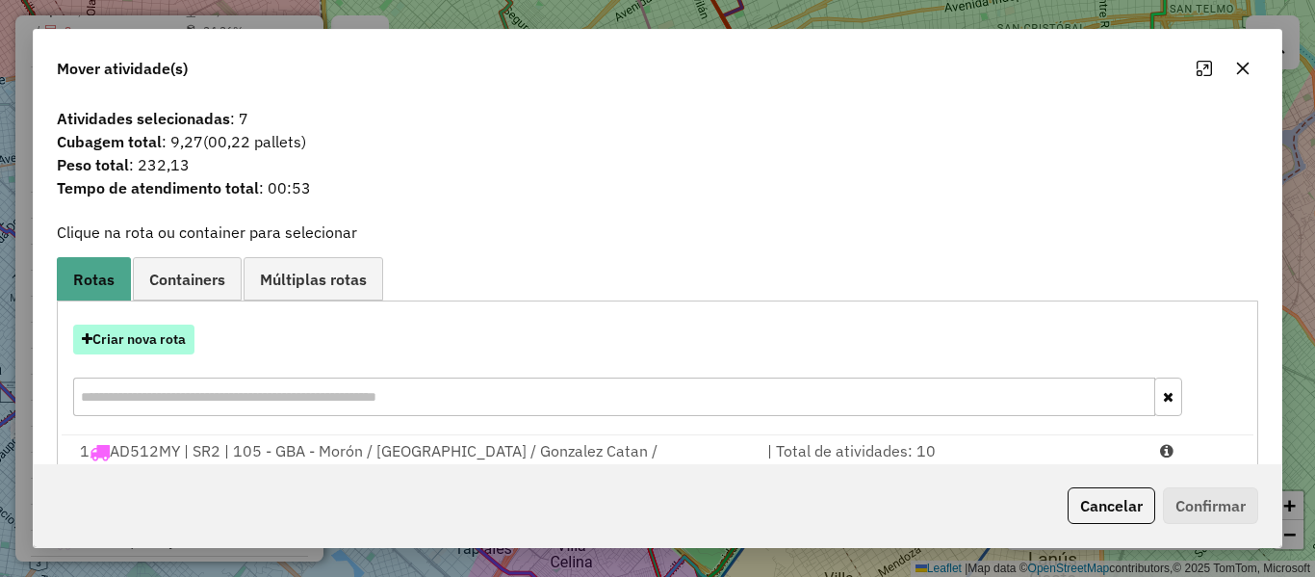
click at [167, 330] on button "Criar nova rota" at bounding box center [133, 339] width 121 height 30
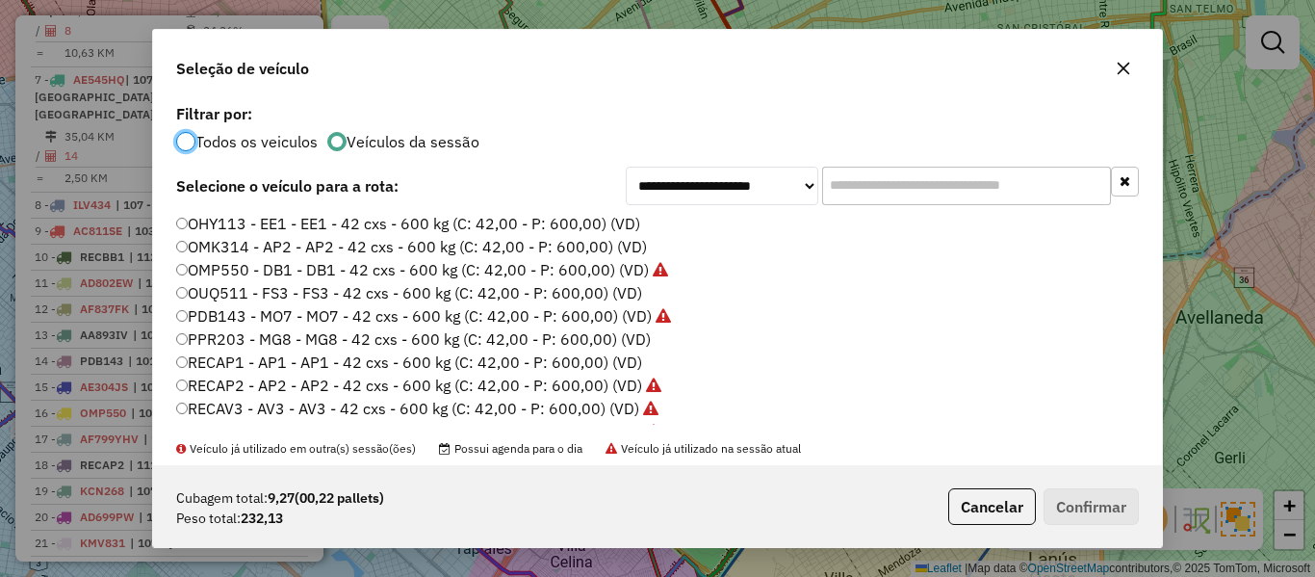
scroll to position [477, 0]
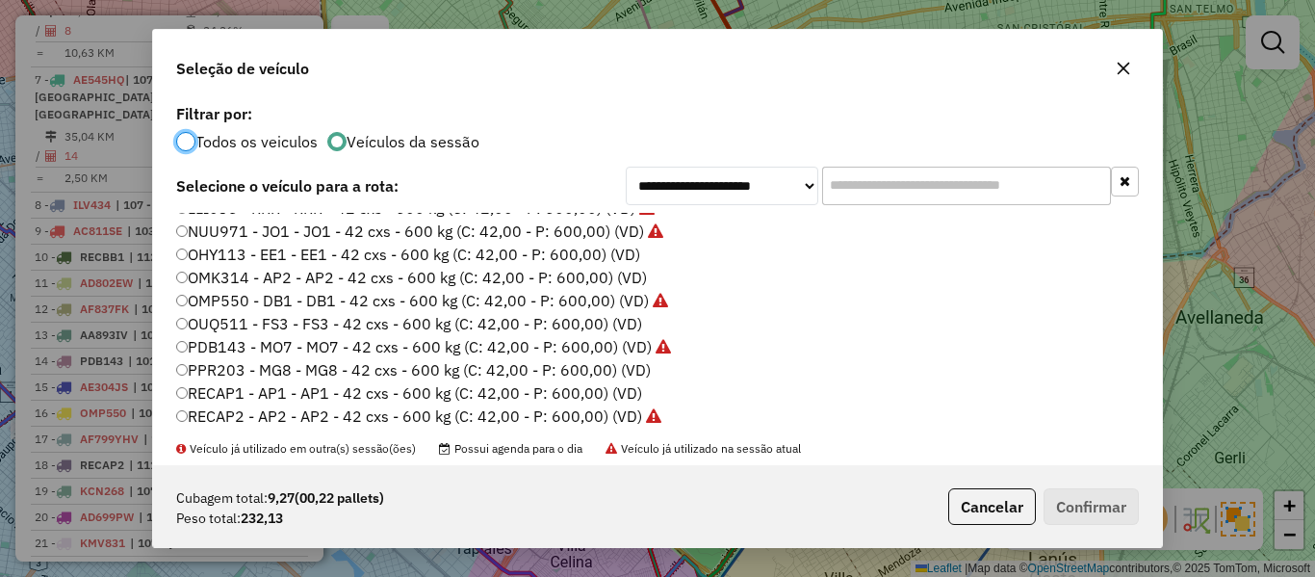
click at [627, 258] on label "OHY113 - EE1 - EE1 - 42 cxs - 600 kg (C: 42,00 - P: 600,00) (VD)" at bounding box center [408, 254] width 464 height 23
click at [1102, 500] on button "Confirmar" at bounding box center [1091, 506] width 95 height 37
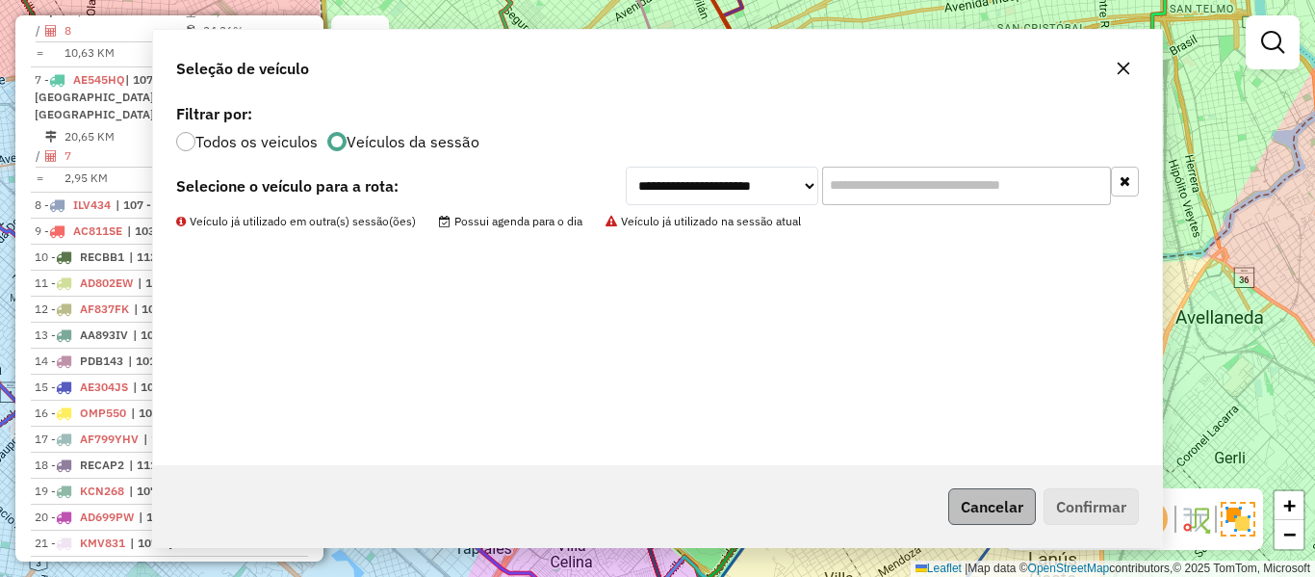
scroll to position [1350, 0]
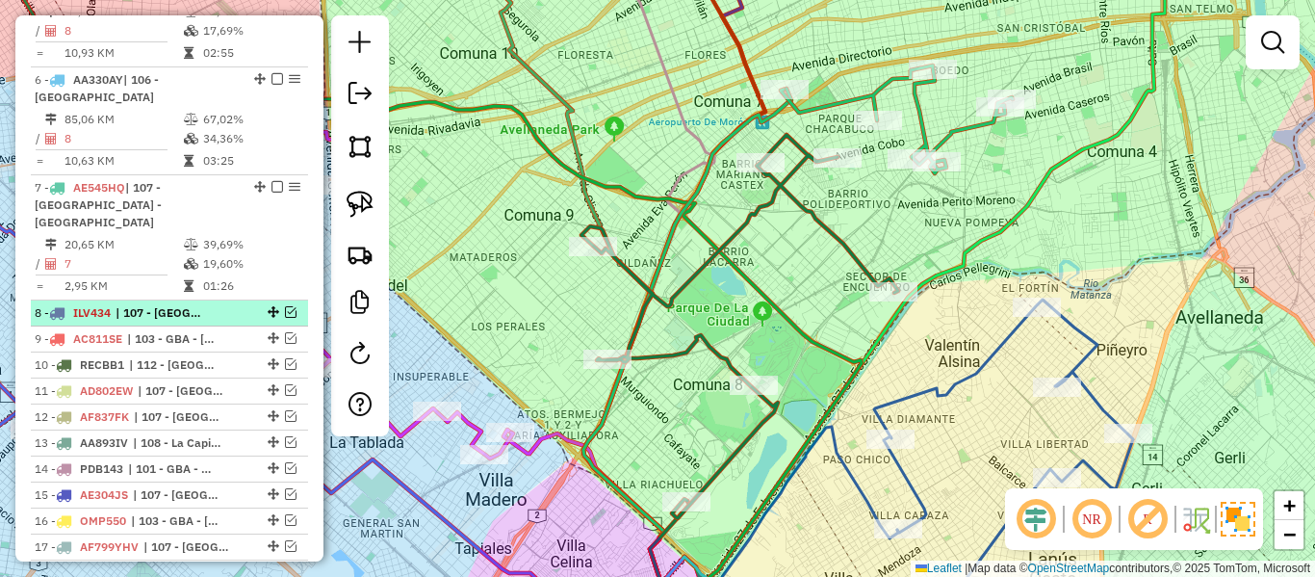
click at [230, 304] on div "8 - ILV434 | 107 - Ciudad Autónoma de Buenos Aires - CABA" at bounding box center [137, 312] width 204 height 17
select select "**********"
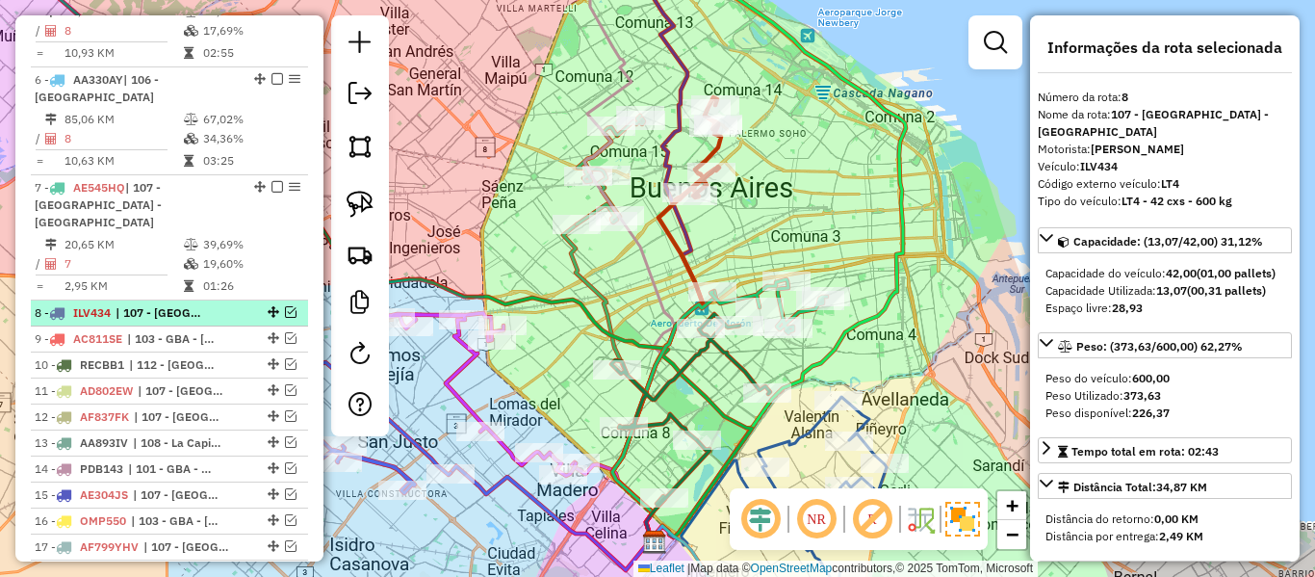
click at [285, 306] on em at bounding box center [291, 312] width 12 height 12
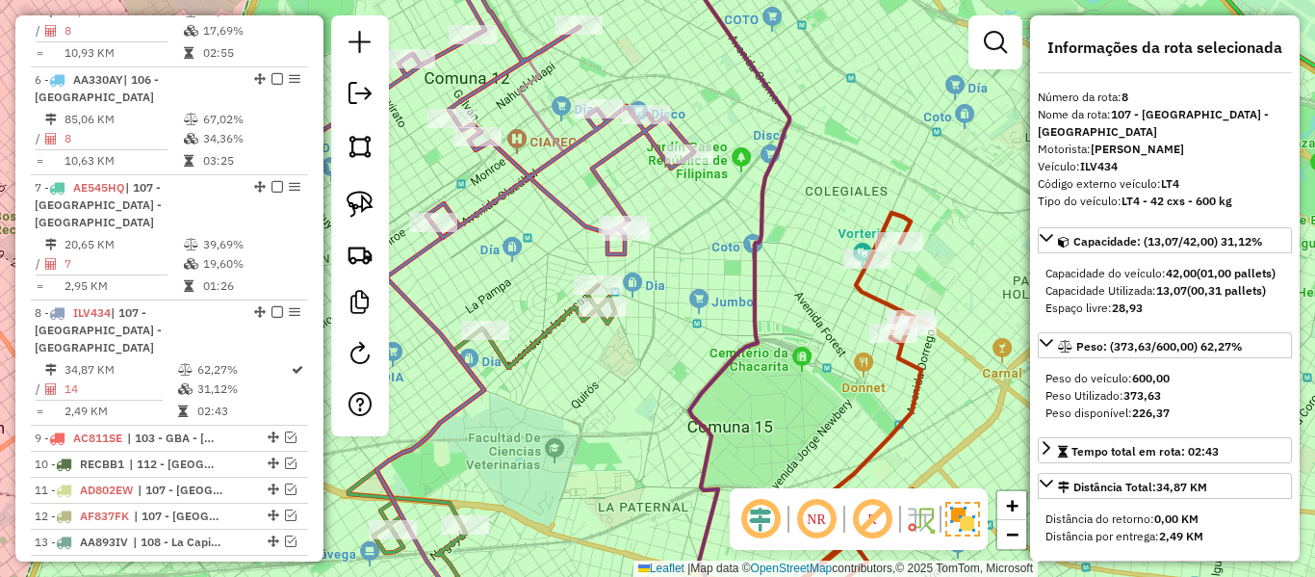
click at [586, 134] on icon at bounding box center [492, 111] width 403 height 286
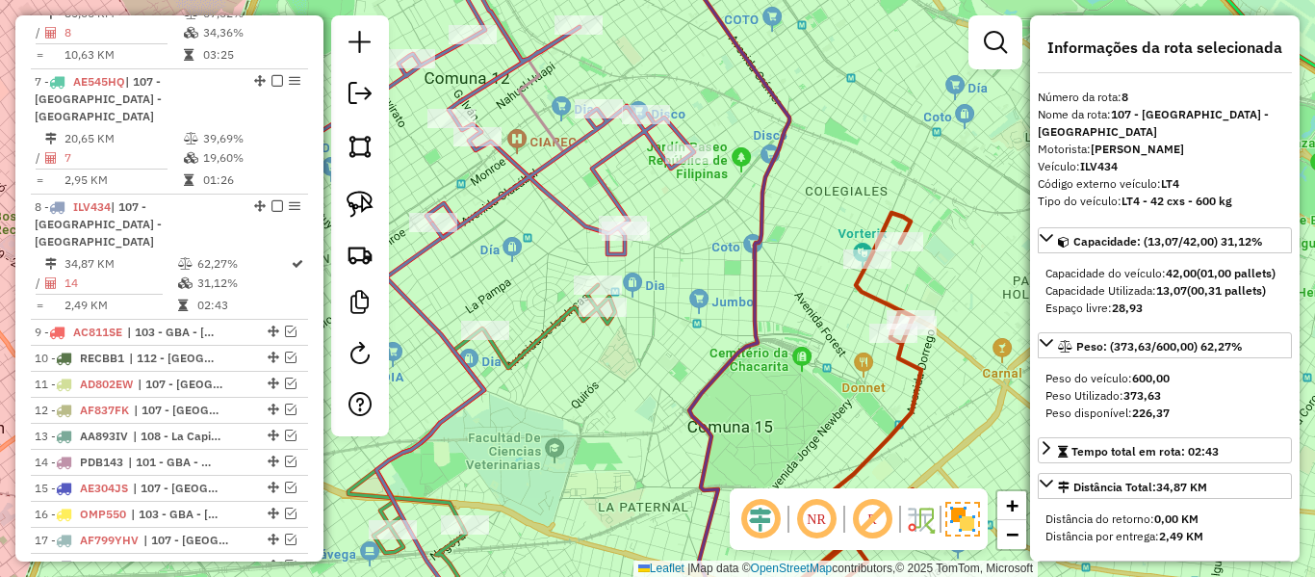
scroll to position [1565, 0]
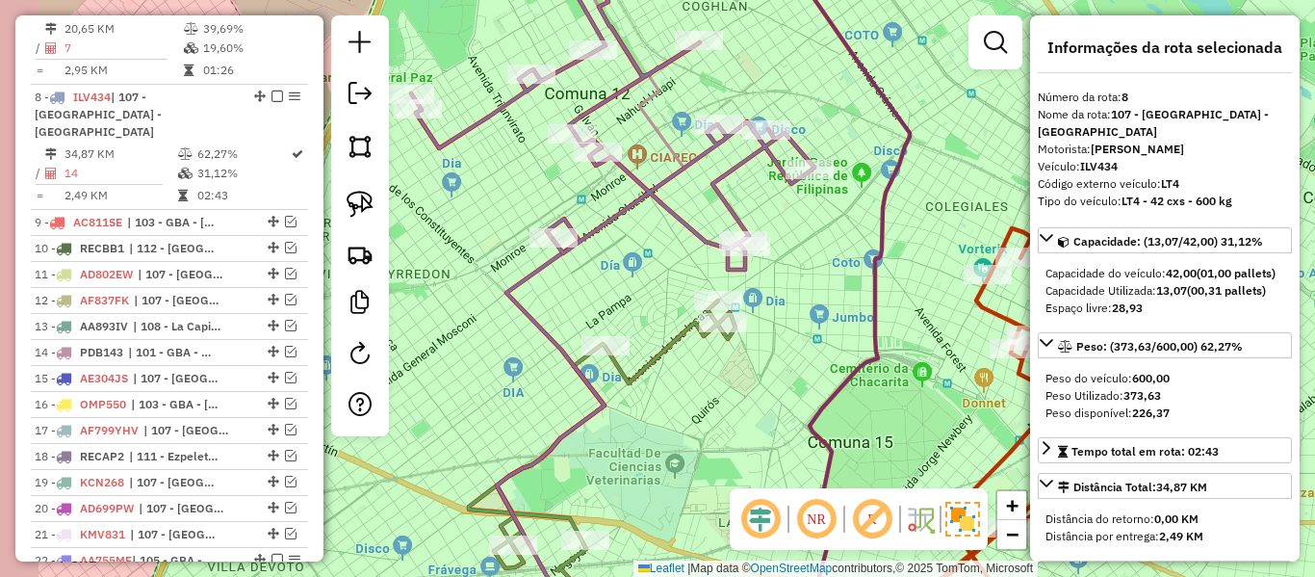
drag, startPoint x: 632, startPoint y: 204, endPoint x: 690, endPoint y: 225, distance: 62.4
click at [690, 225] on icon at bounding box center [612, 127] width 403 height 286
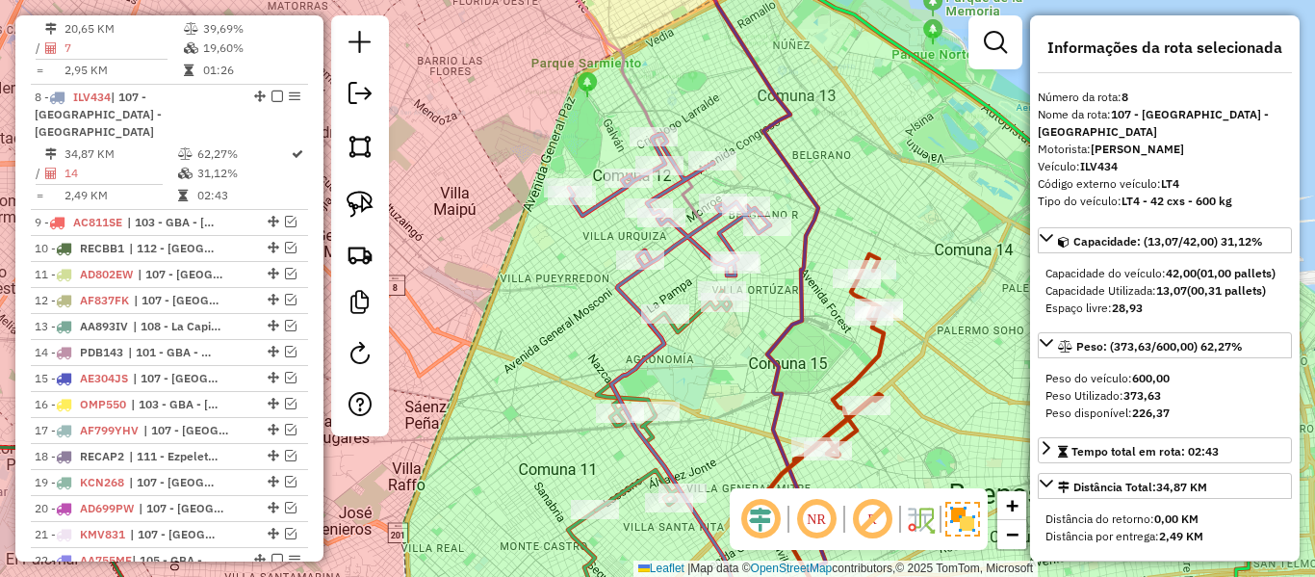
drag, startPoint x: 688, startPoint y: 225, endPoint x: 608, endPoint y: 235, distance: 80.5
click at [689, 262] on icon at bounding box center [669, 205] width 201 height 142
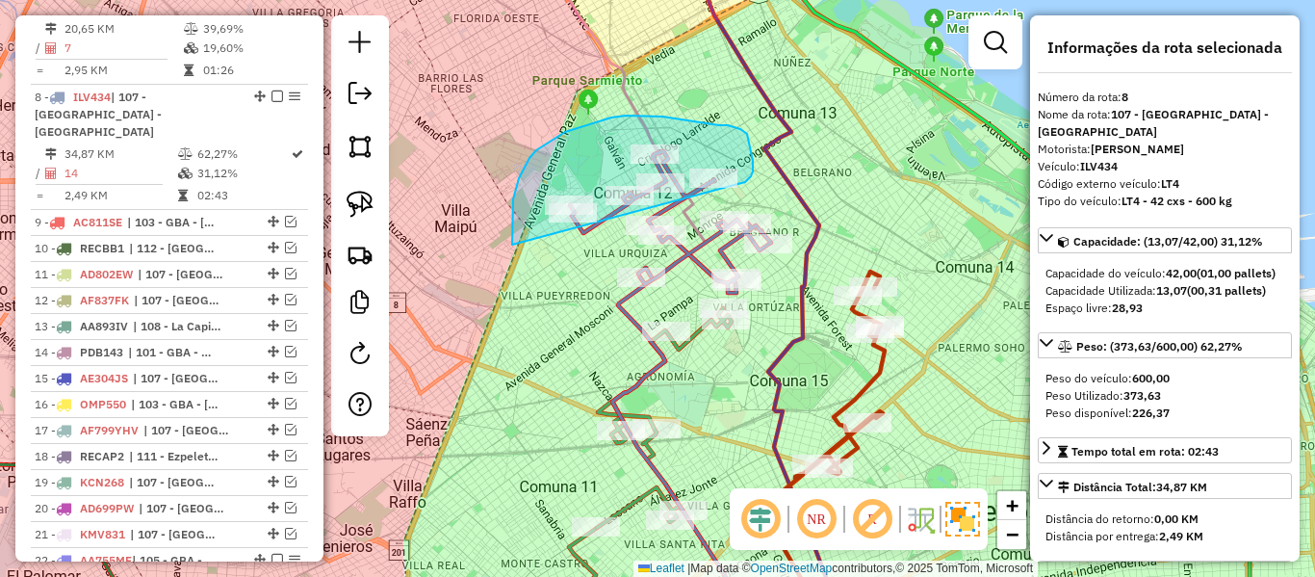
drag, startPoint x: 512, startPoint y: 235, endPoint x: 732, endPoint y: 194, distance: 223.2
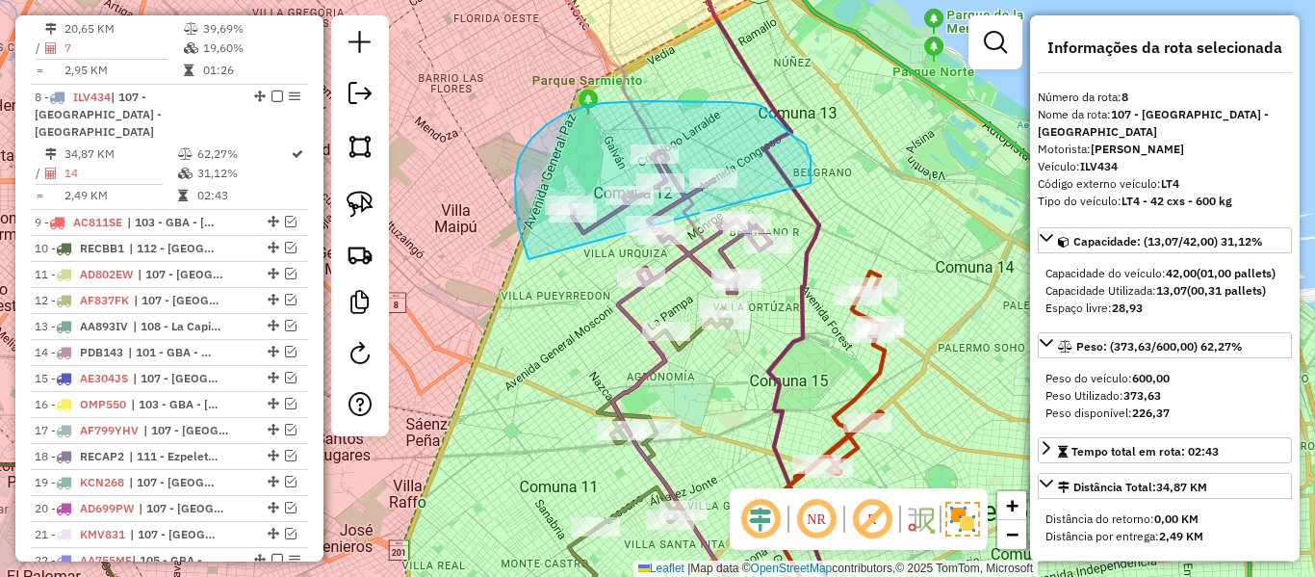
drag, startPoint x: 547, startPoint y: 124, endPoint x: 811, endPoint y: 183, distance: 270.2
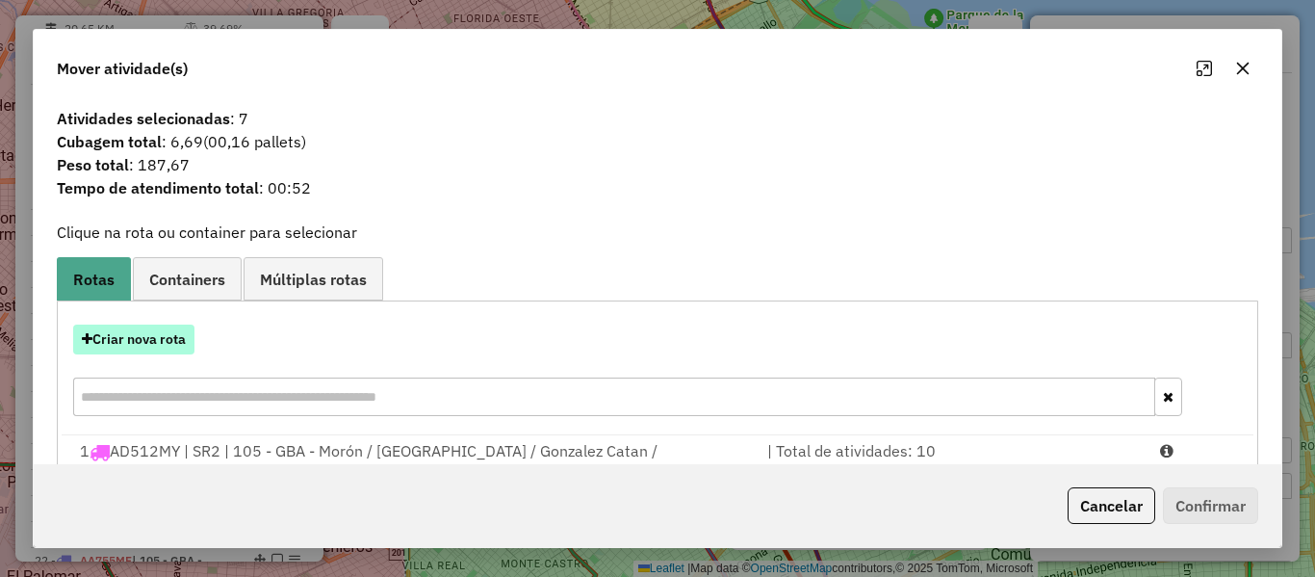
click at [173, 352] on button "Criar nova rota" at bounding box center [133, 339] width 121 height 30
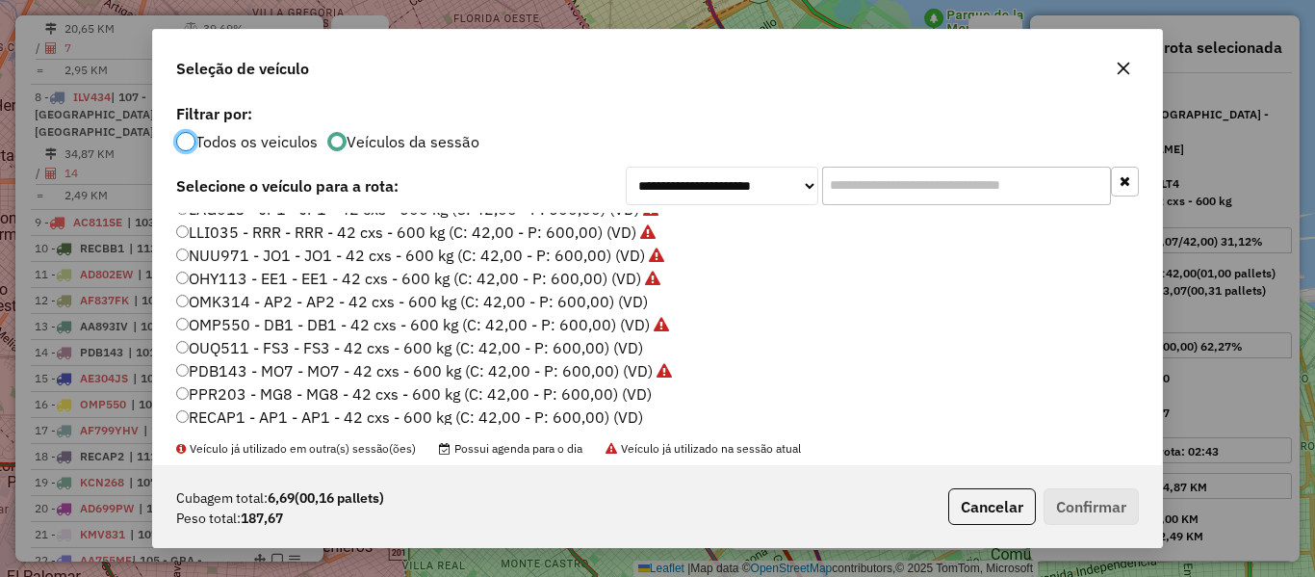
scroll to position [481, 0]
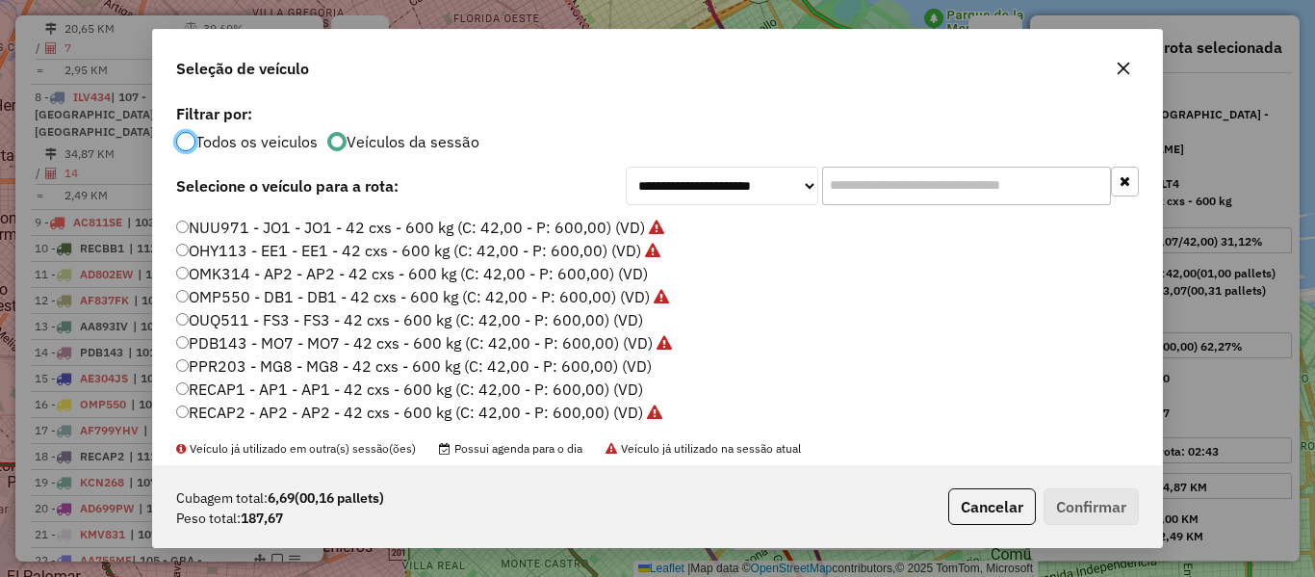
click at [630, 264] on label "OMK314 - AP2 - AP2 - 42 cxs - 600 kg (C: 42,00 - P: 600,00) (VD)" at bounding box center [412, 273] width 472 height 23
click at [1068, 498] on button "Confirmar" at bounding box center [1091, 506] width 95 height 37
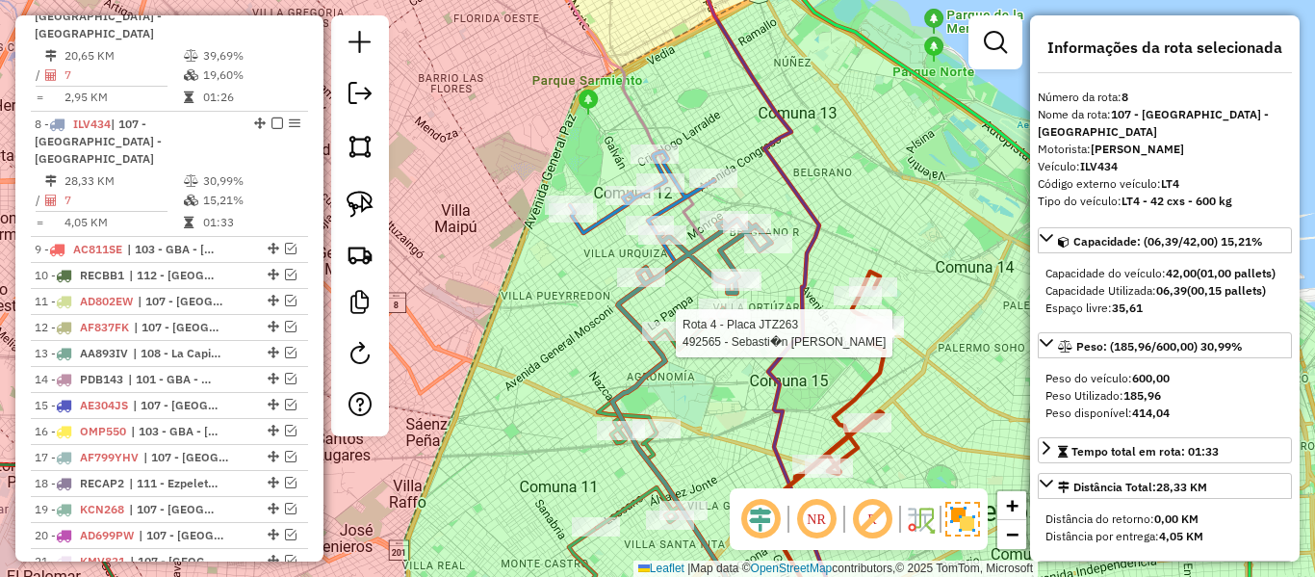
scroll to position [1565, 0]
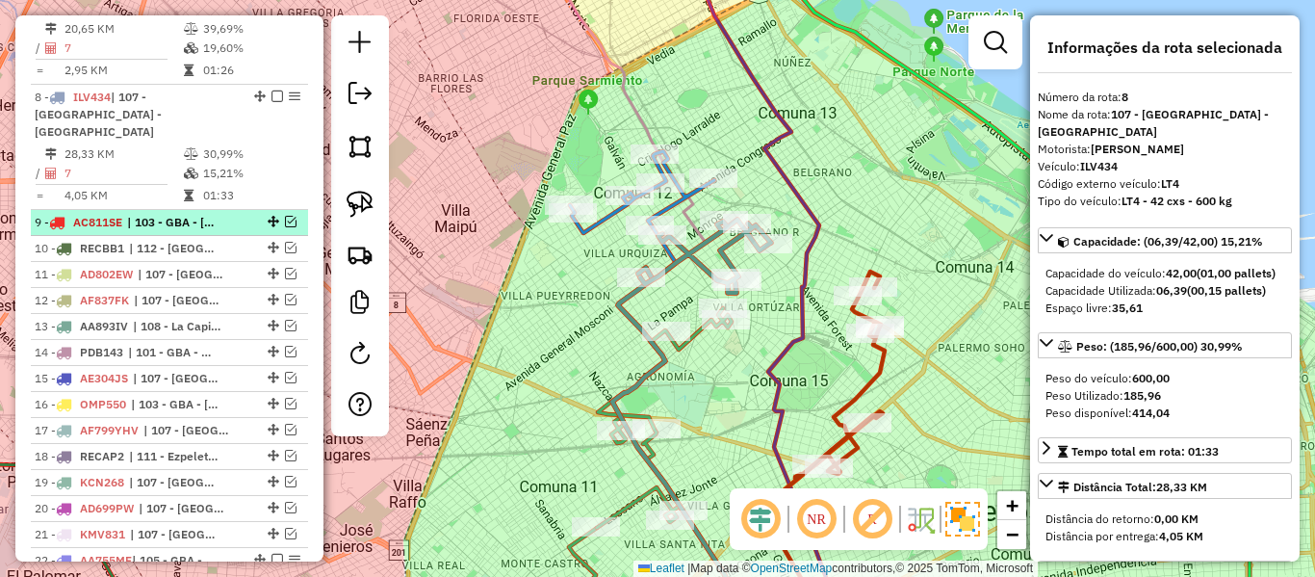
click at [221, 210] on li "9 - AC811SE | 103 - GBA - Boulogne Sur / Villa Adelina / Villa Udaondo / Casero…" at bounding box center [169, 223] width 277 height 26
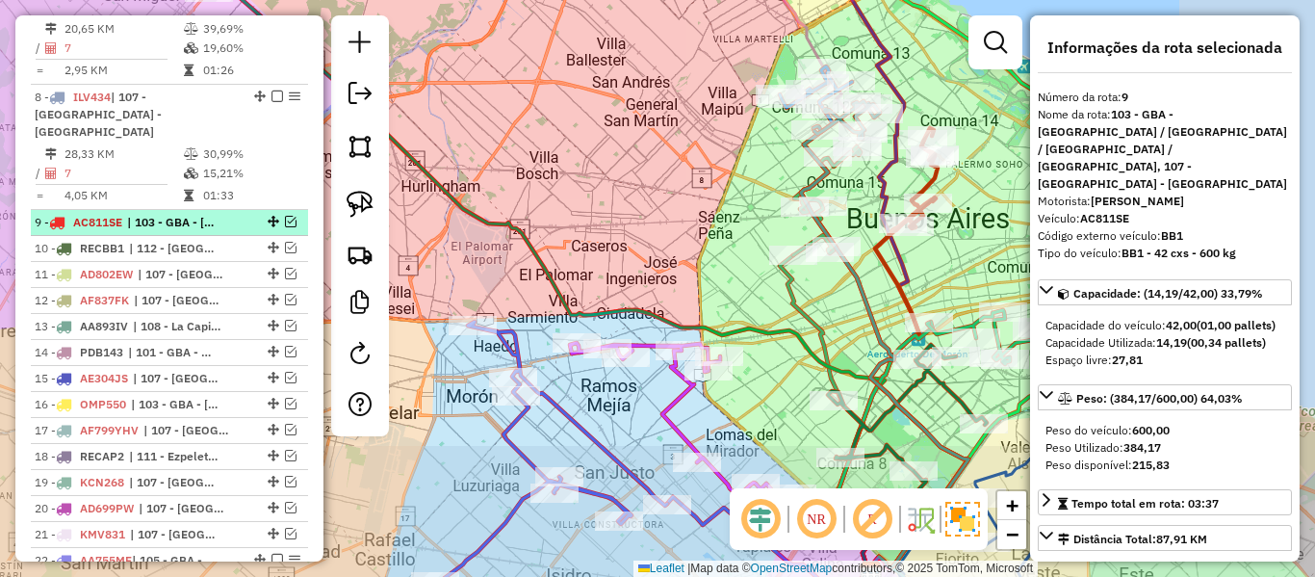
click at [285, 216] on em at bounding box center [291, 222] width 12 height 12
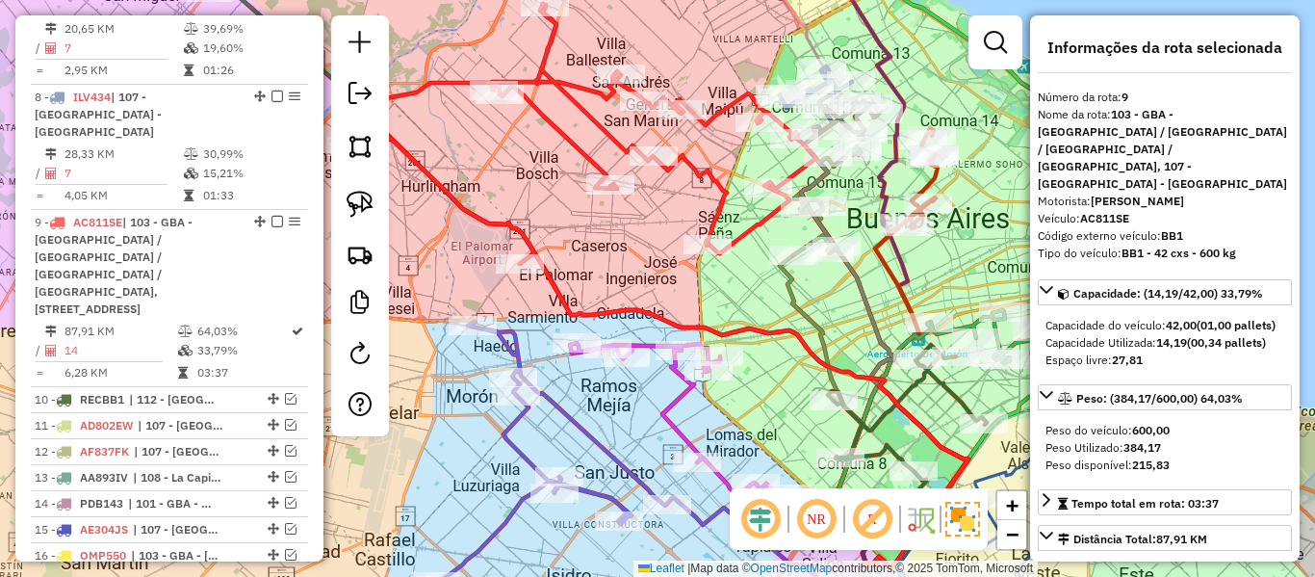
click at [725, 186] on icon at bounding box center [582, 134] width 470 height 260
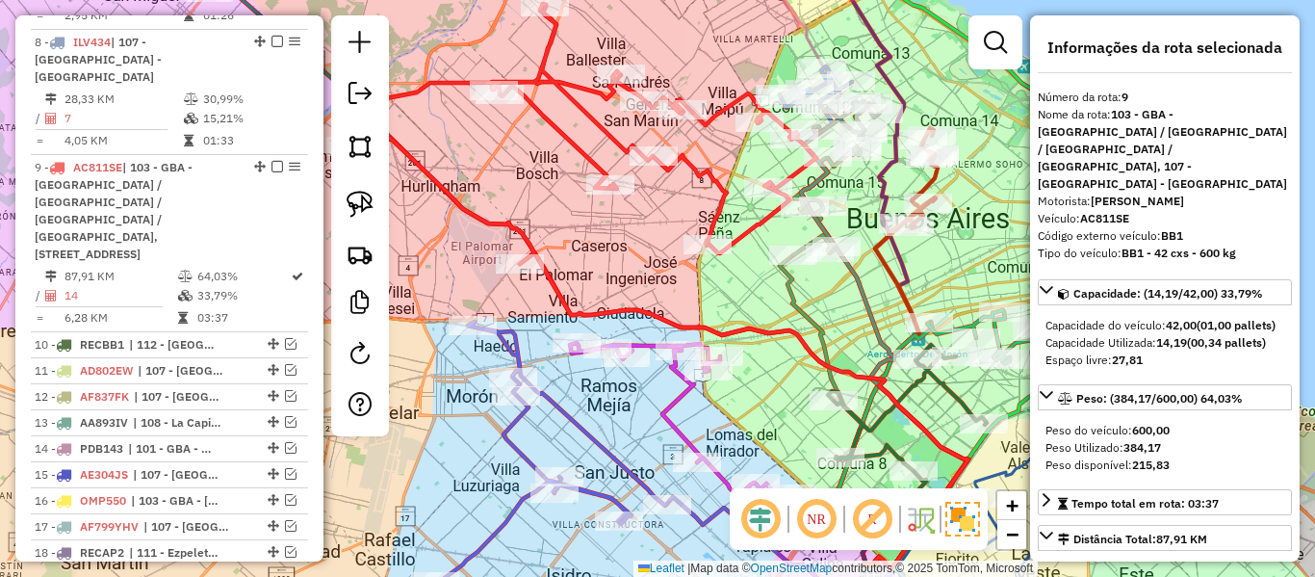
scroll to position [1673, 0]
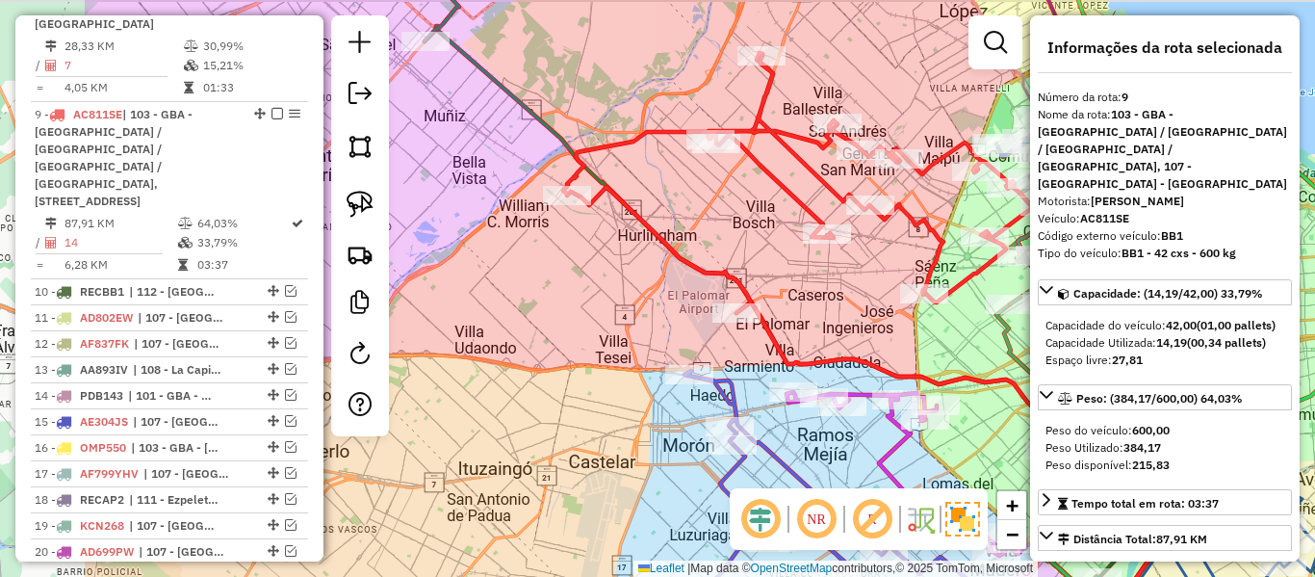
drag, startPoint x: 669, startPoint y: 215, endPoint x: 889, endPoint y: 266, distance: 225.3
click at [888, 265] on div "Janela de atendimento Grade de atendimento Capacidade Transportadoras Veículos …" at bounding box center [657, 288] width 1315 height 577
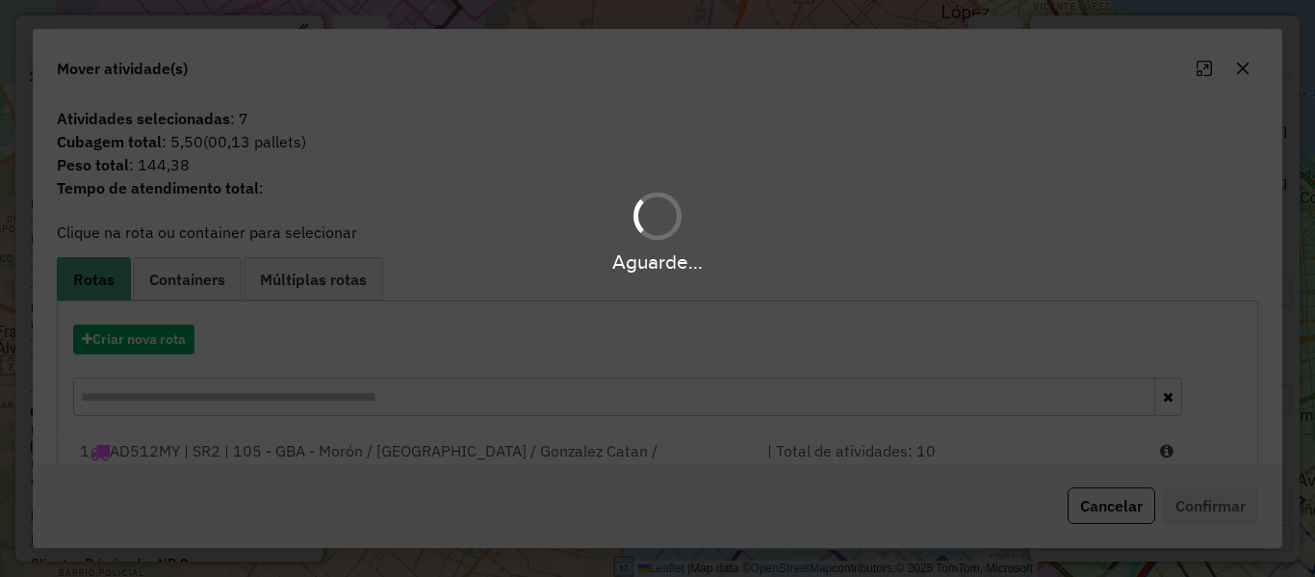
select select "**********"
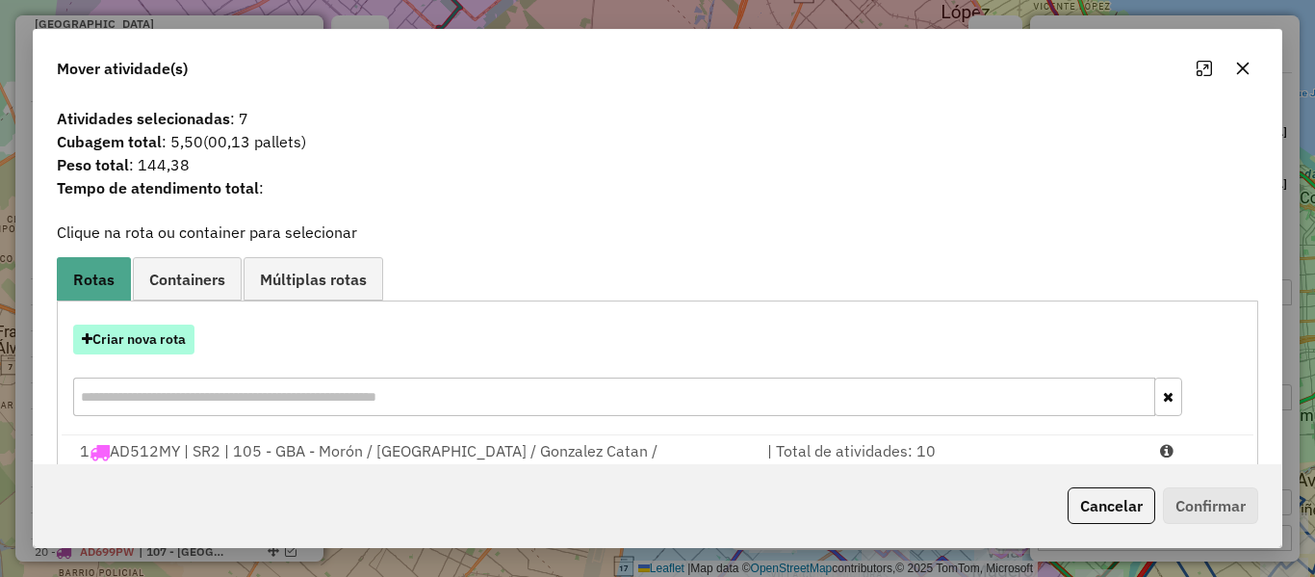
click at [173, 339] on button "Criar nova rota" at bounding box center [133, 339] width 121 height 30
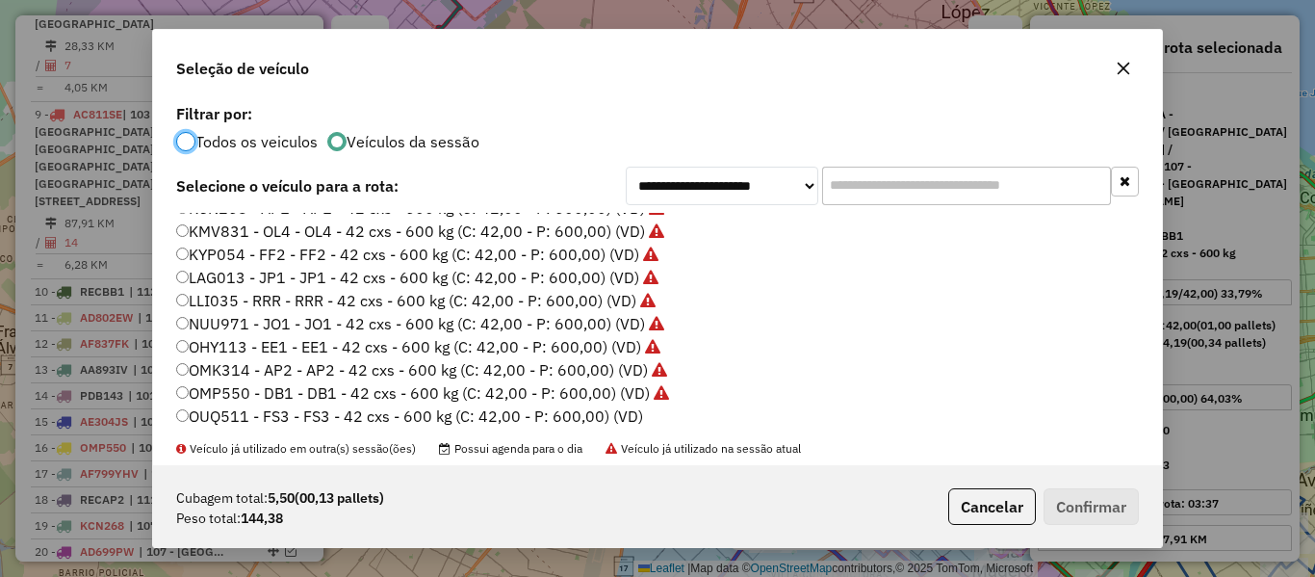
scroll to position [481, 0]
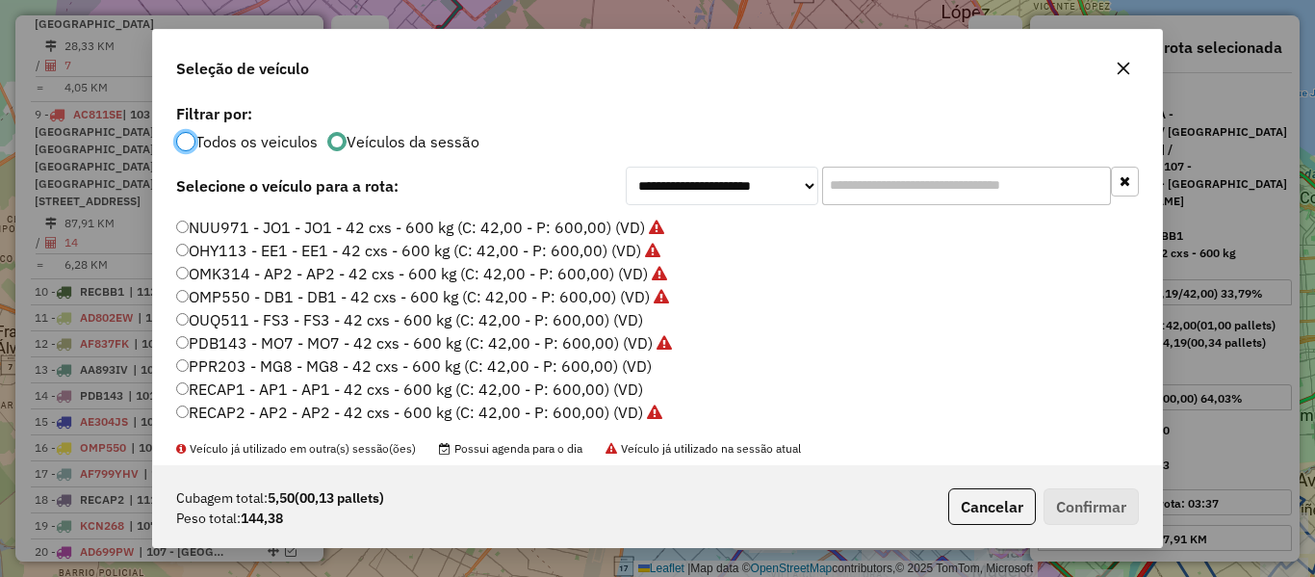
click at [598, 324] on label "OUQ511 - FS3 - FS3 - 42 cxs - 600 kg (C: 42,00 - P: 600,00) (VD)" at bounding box center [409, 319] width 467 height 23
click at [1122, 499] on button "Confirmar" at bounding box center [1091, 506] width 95 height 37
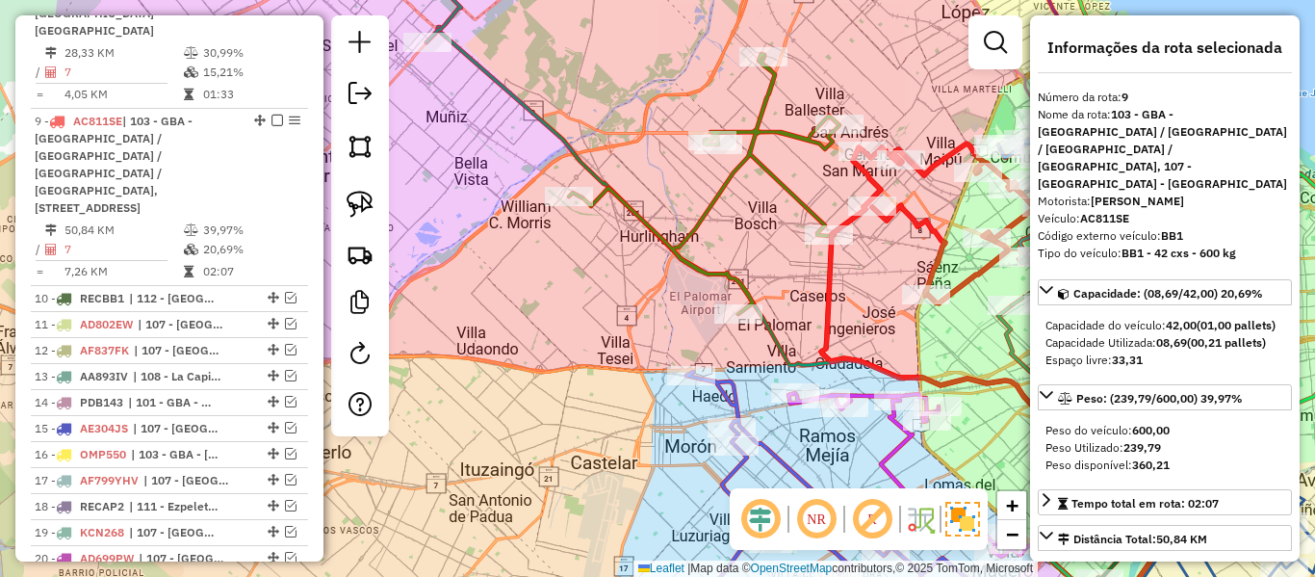
scroll to position [1673, 0]
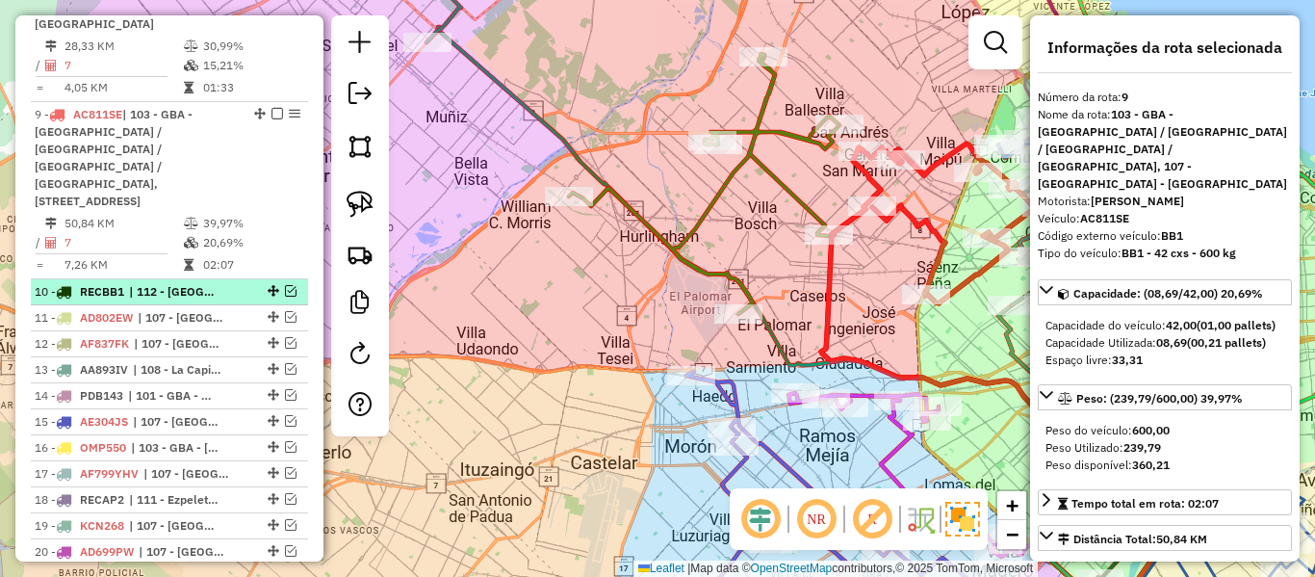
click at [224, 283] on div "10 - RECBB1 | 112 - Vila Las Posas - Coronel Olmos" at bounding box center [137, 291] width 204 height 17
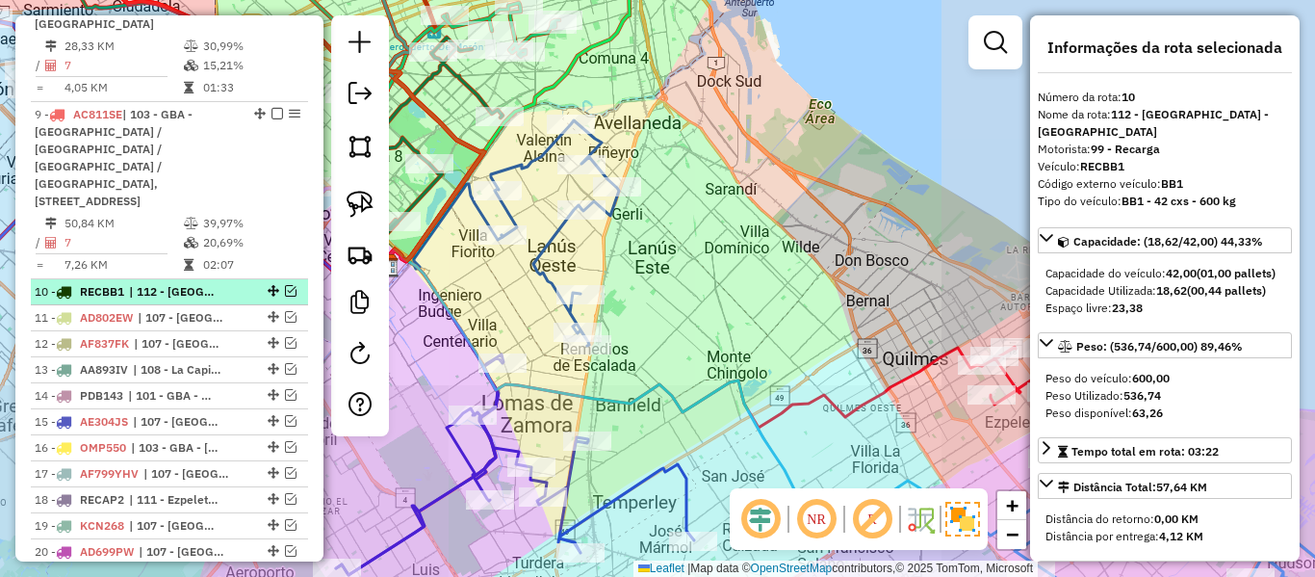
click at [287, 285] on em at bounding box center [291, 291] width 12 height 12
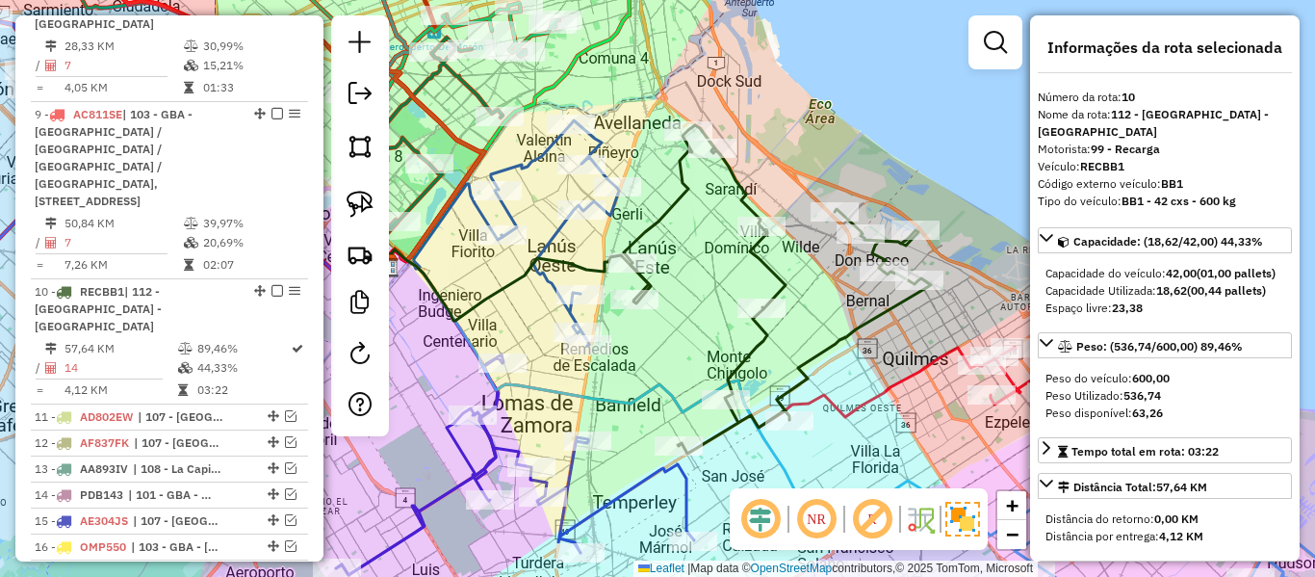
click at [778, 273] on icon at bounding box center [777, 289] width 307 height 328
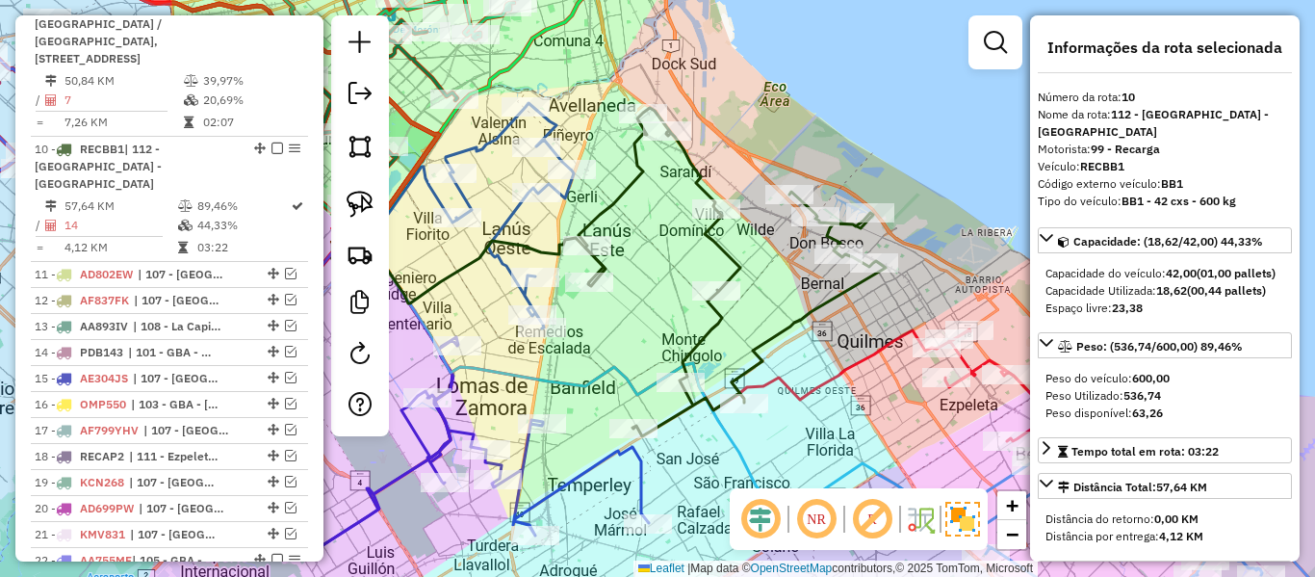
drag, startPoint x: 835, startPoint y: 312, endPoint x: 787, endPoint y: 299, distance: 48.8
click at [778, 295] on div "Janela de atendimento Grade de atendimento Capacidade Transportadoras Veículos …" at bounding box center [657, 288] width 1315 height 577
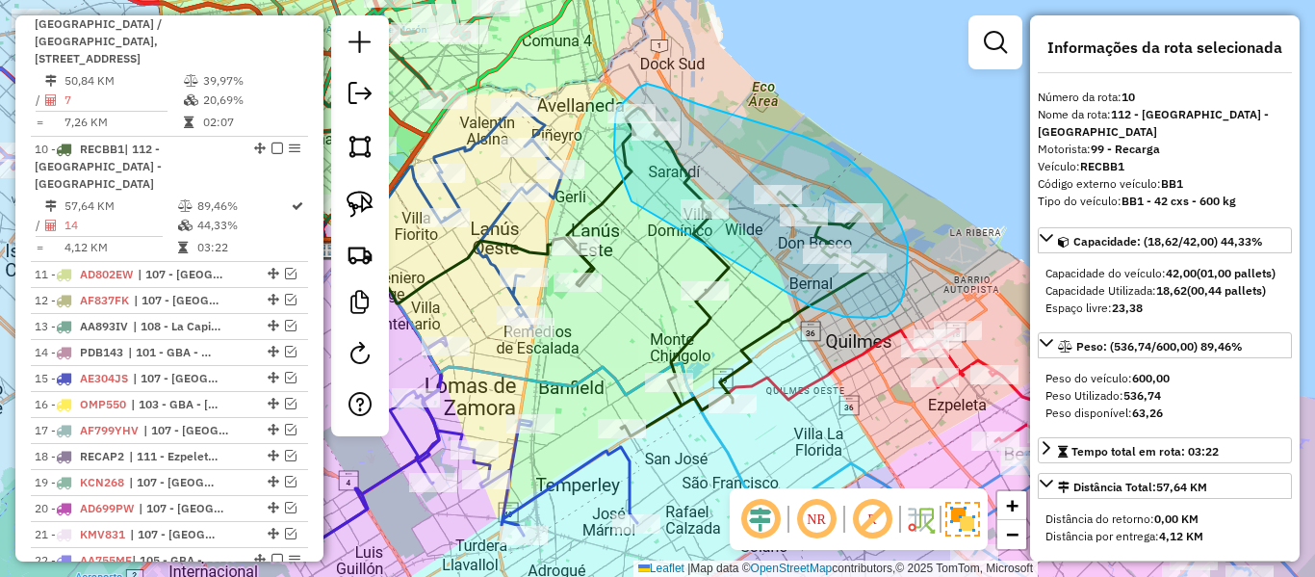
drag, startPoint x: 845, startPoint y: 317, endPoint x: 632, endPoint y: 201, distance: 242.9
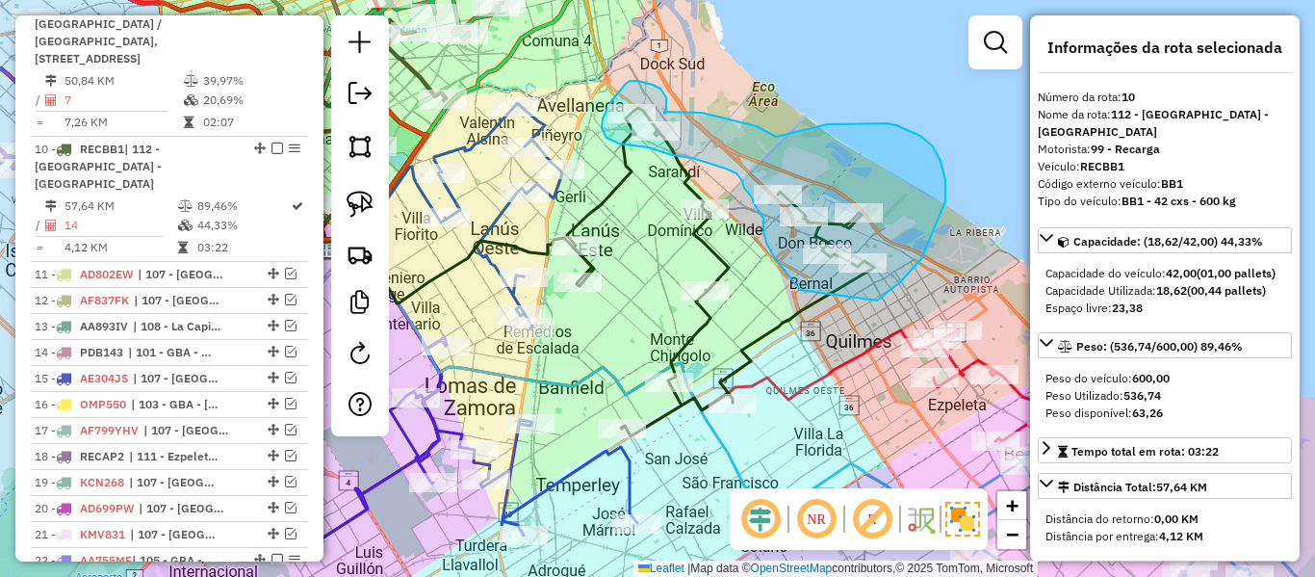
drag, startPoint x: 877, startPoint y: 300, endPoint x: 800, endPoint y: 290, distance: 77.7
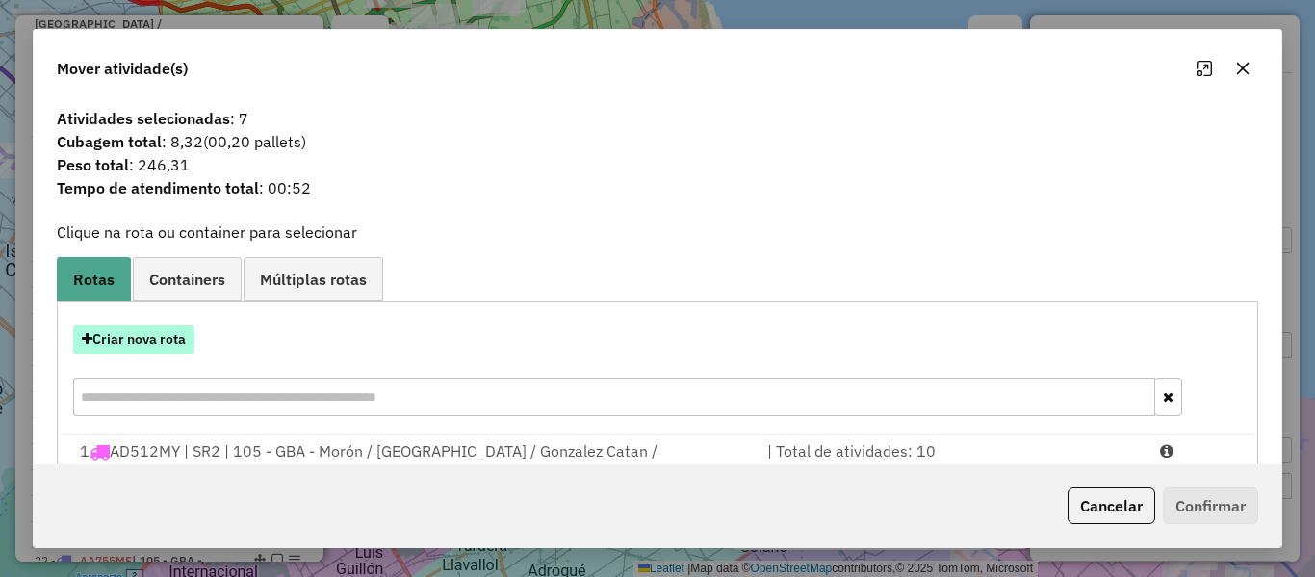
click at [168, 351] on button "Criar nova rota" at bounding box center [133, 339] width 121 height 30
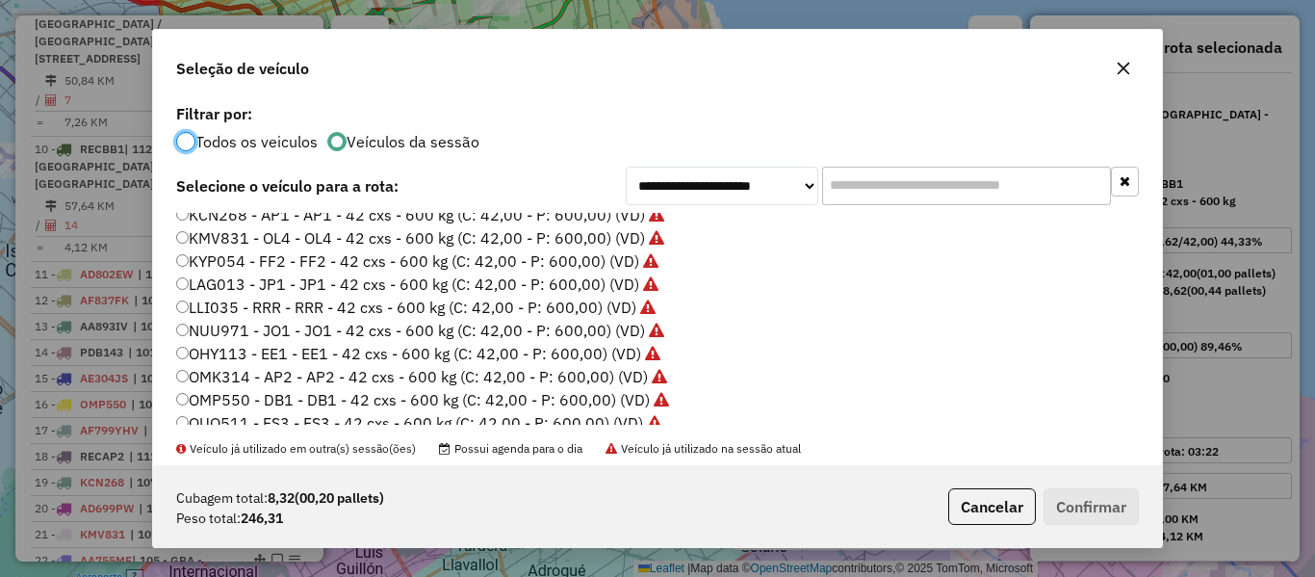
scroll to position [481, 0]
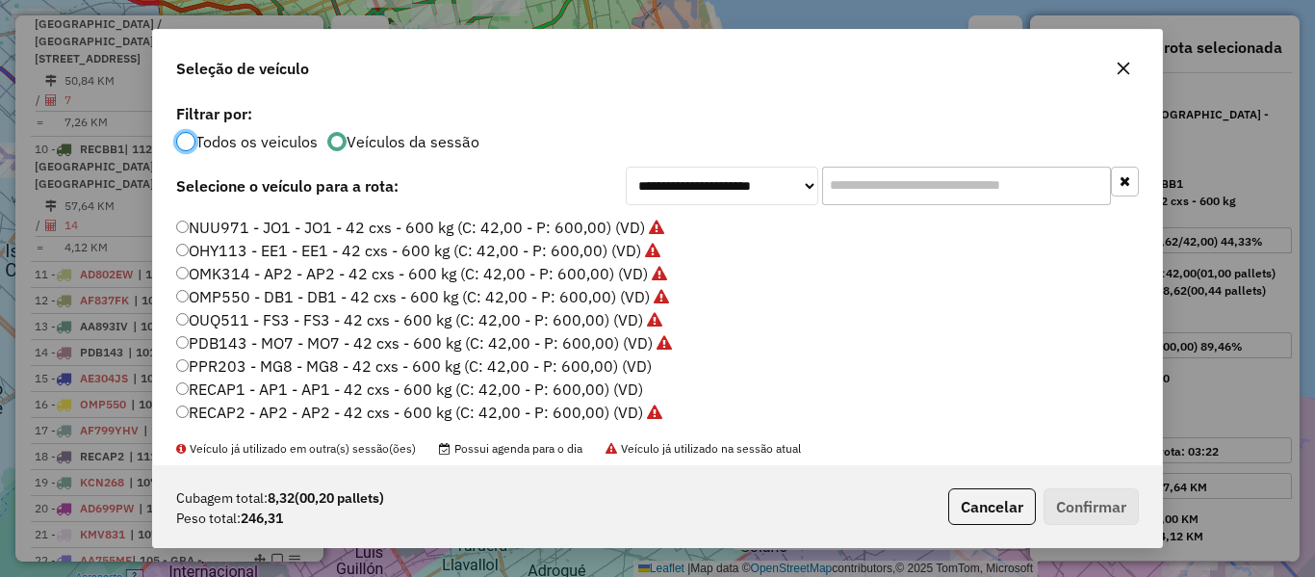
drag, startPoint x: 645, startPoint y: 363, endPoint x: 792, endPoint y: 385, distance: 148.9
click at [644, 363] on label "PPR203 - MG8 - MG8 - 42 cxs - 600 kg (C: 42,00 - P: 600,00) (VD)" at bounding box center [414, 365] width 476 height 23
click at [1086, 506] on button "Confirmar" at bounding box center [1091, 506] width 95 height 37
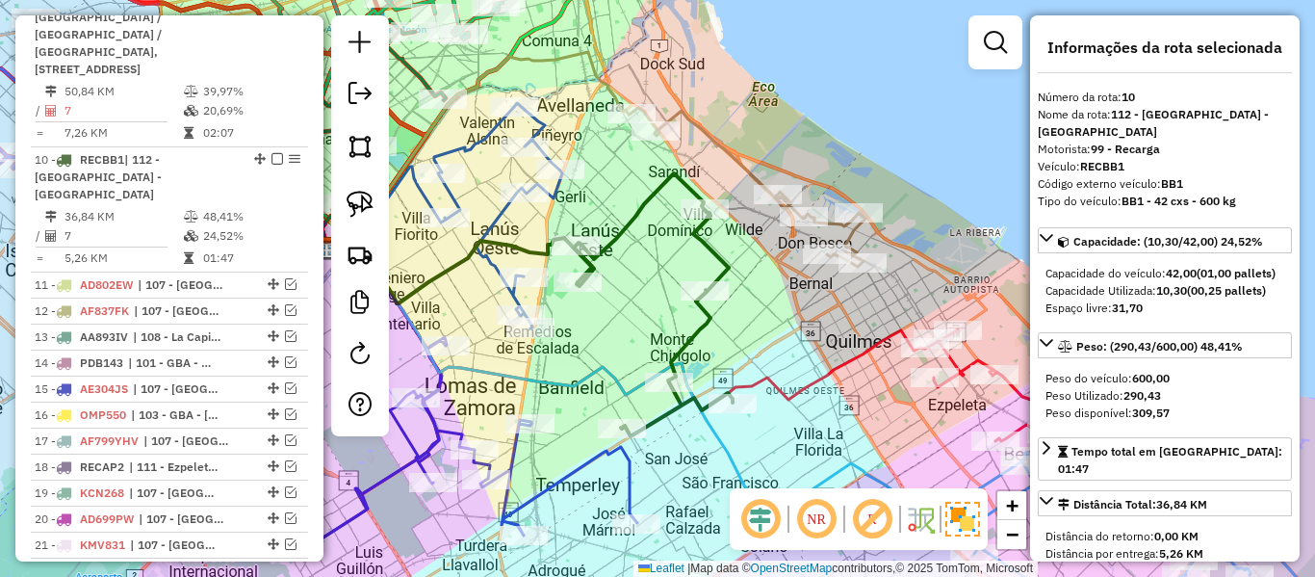
scroll to position [1816, 0]
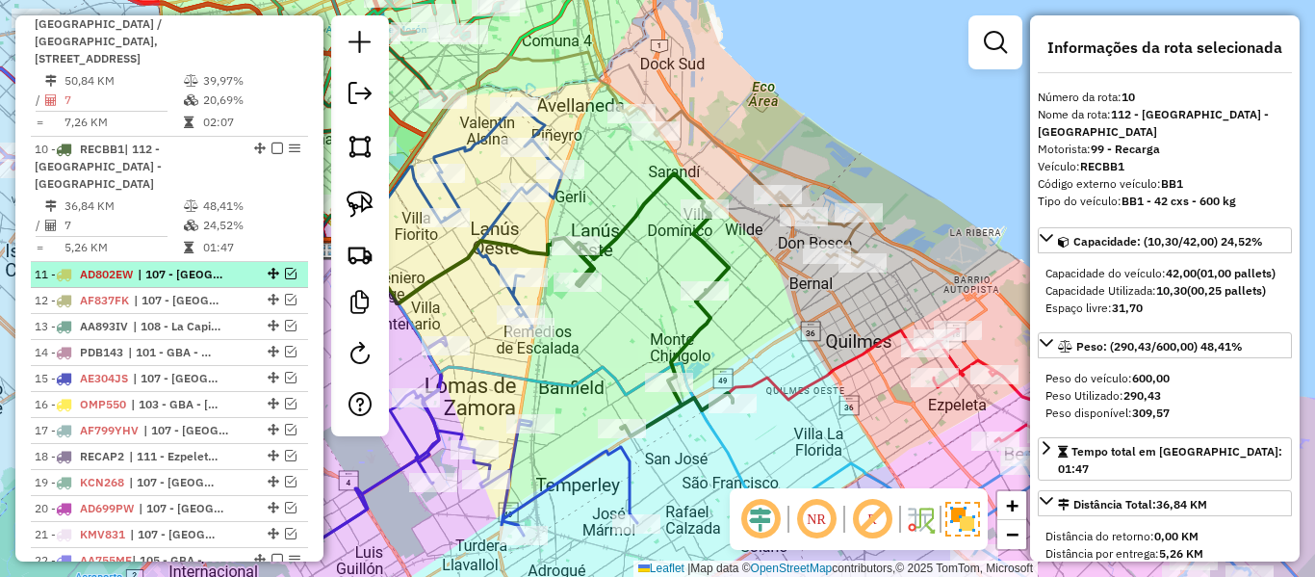
click at [218, 266] on span "| 107 - [GEOGRAPHIC_DATA] - [GEOGRAPHIC_DATA]" at bounding box center [182, 274] width 89 height 17
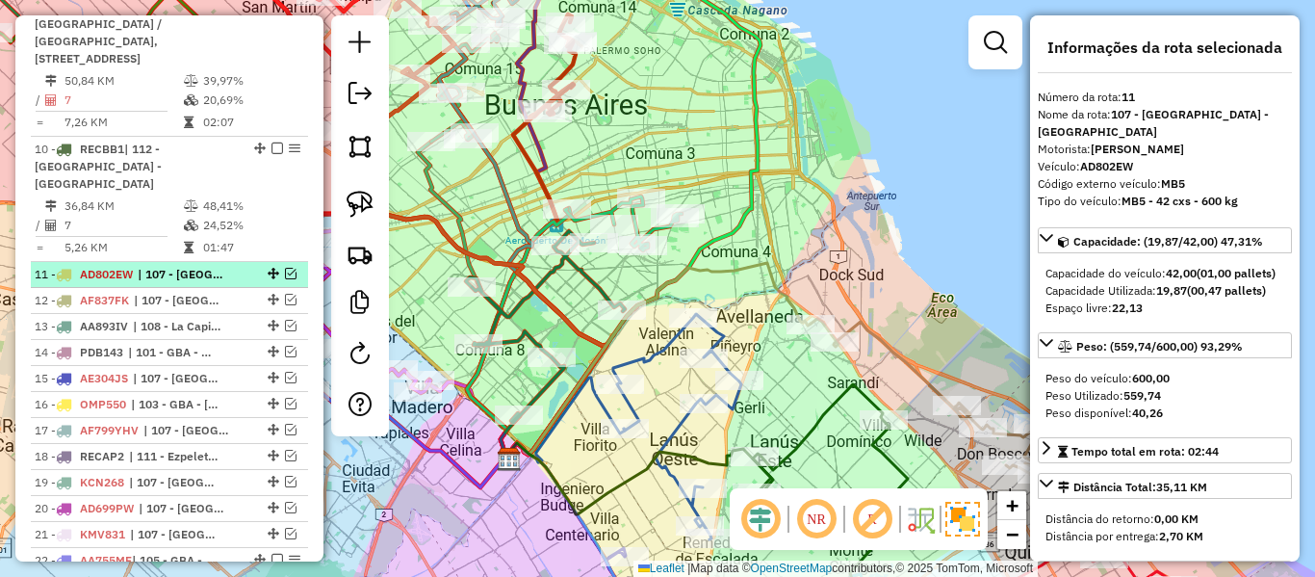
click at [287, 268] on em at bounding box center [291, 274] width 12 height 12
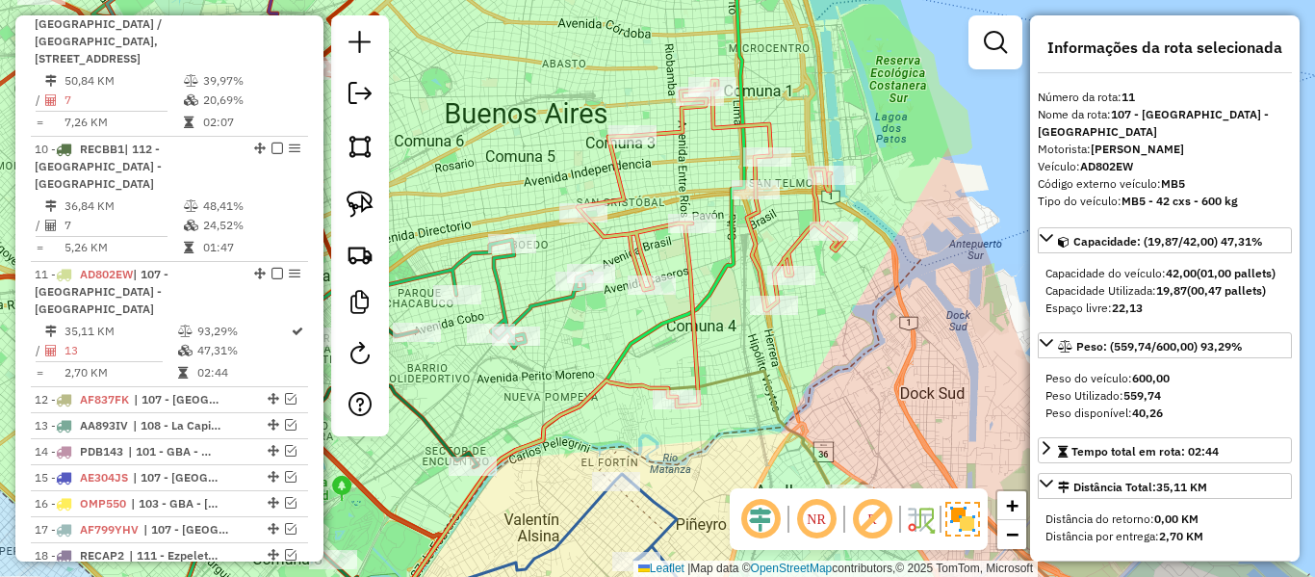
click at [716, 122] on icon at bounding box center [712, 243] width 269 height 325
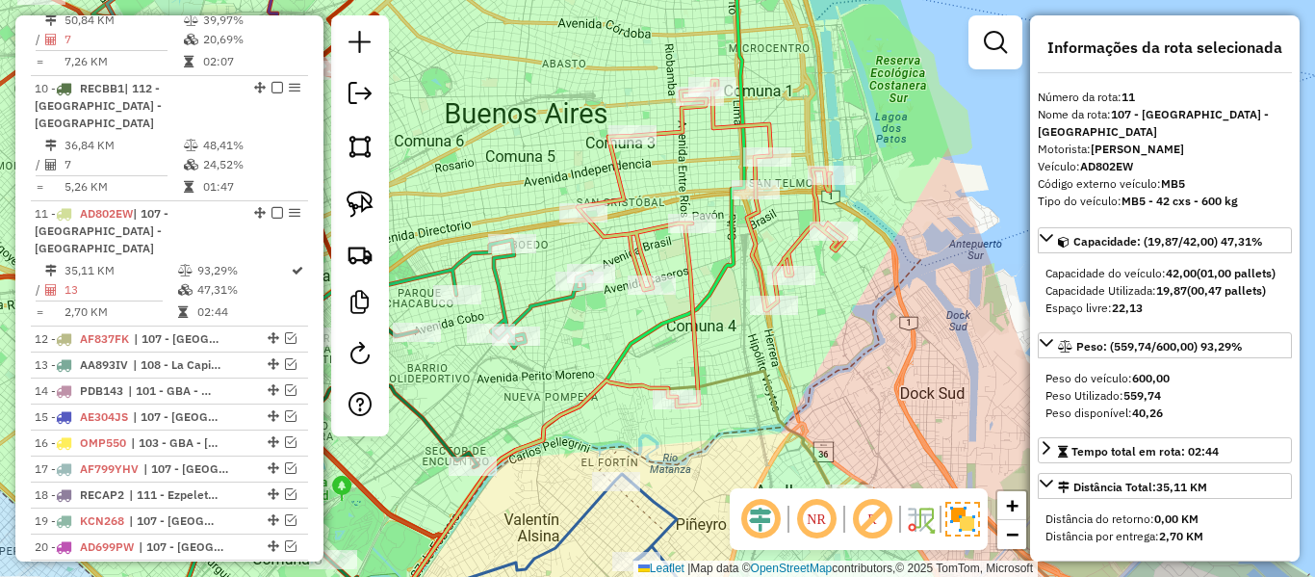
scroll to position [1923, 0]
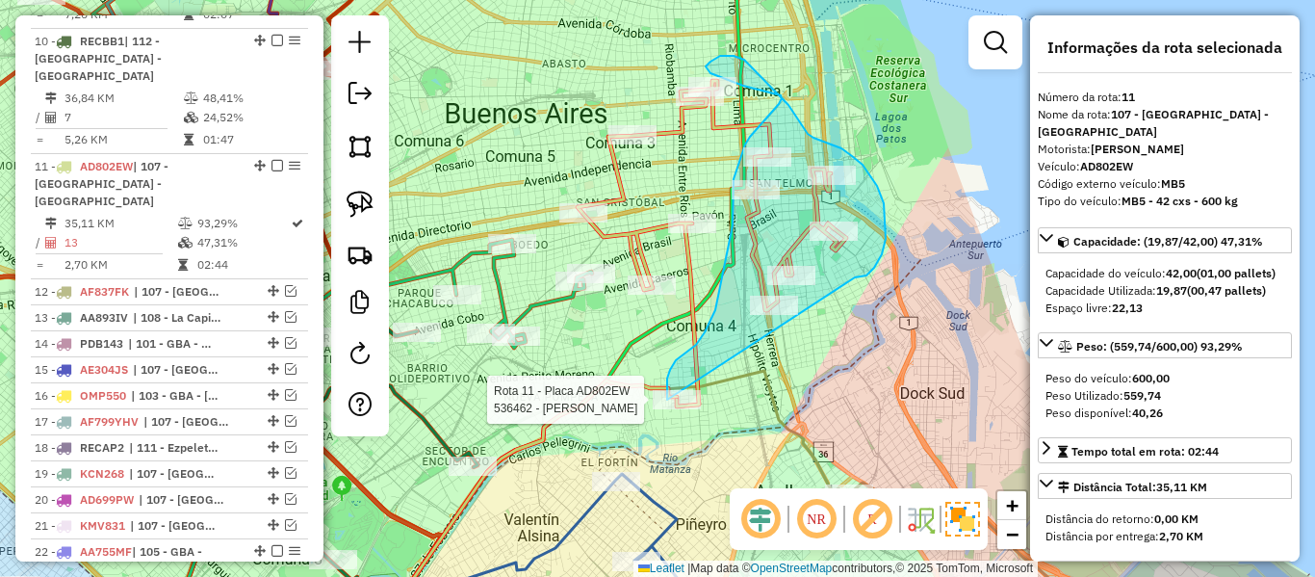
drag, startPoint x: 855, startPoint y: 277, endPoint x: 676, endPoint y: 427, distance: 233.7
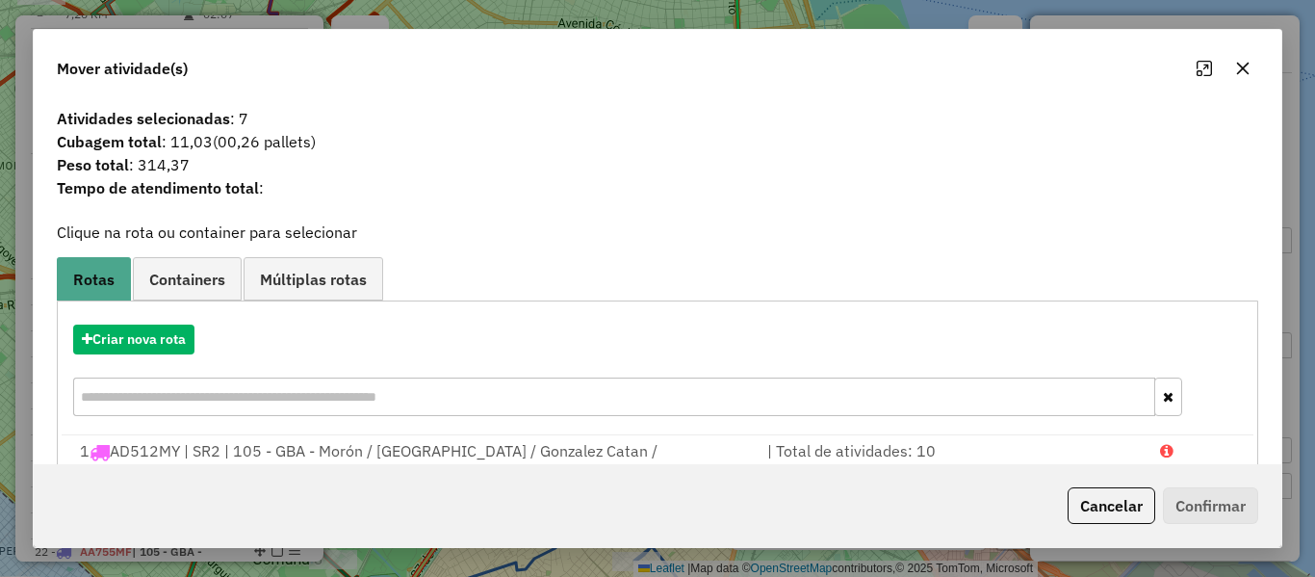
click at [168, 357] on div "Criar nova rota" at bounding box center [658, 372] width 1192 height 125
click at [165, 329] on button "Criar nova rota" at bounding box center [133, 339] width 121 height 30
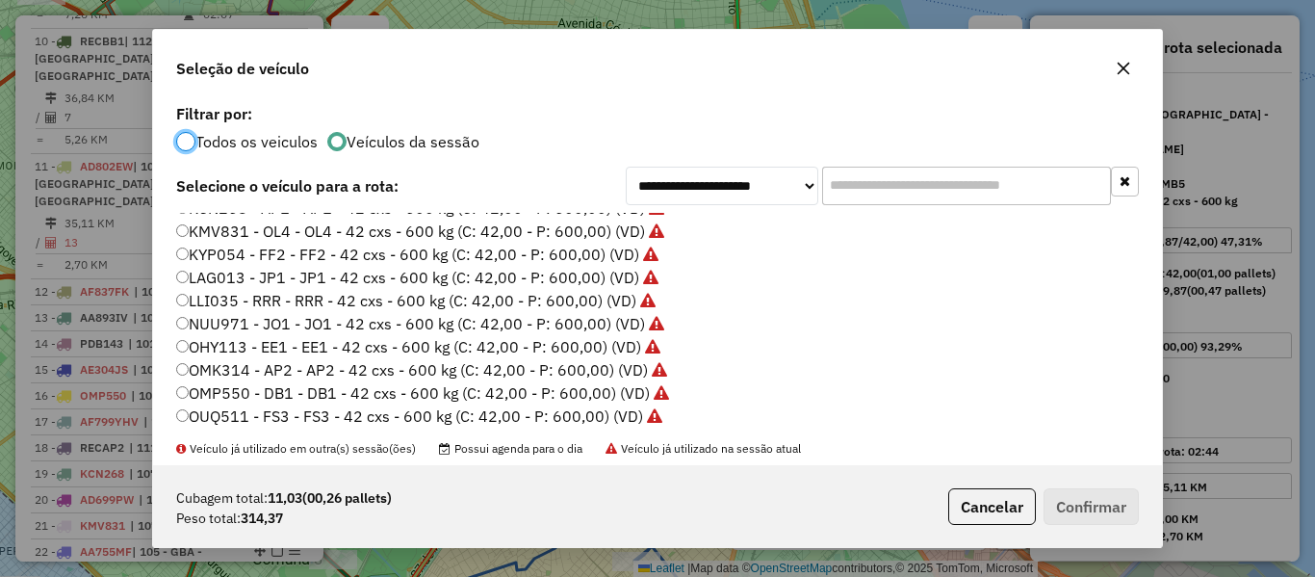
scroll to position [574, 0]
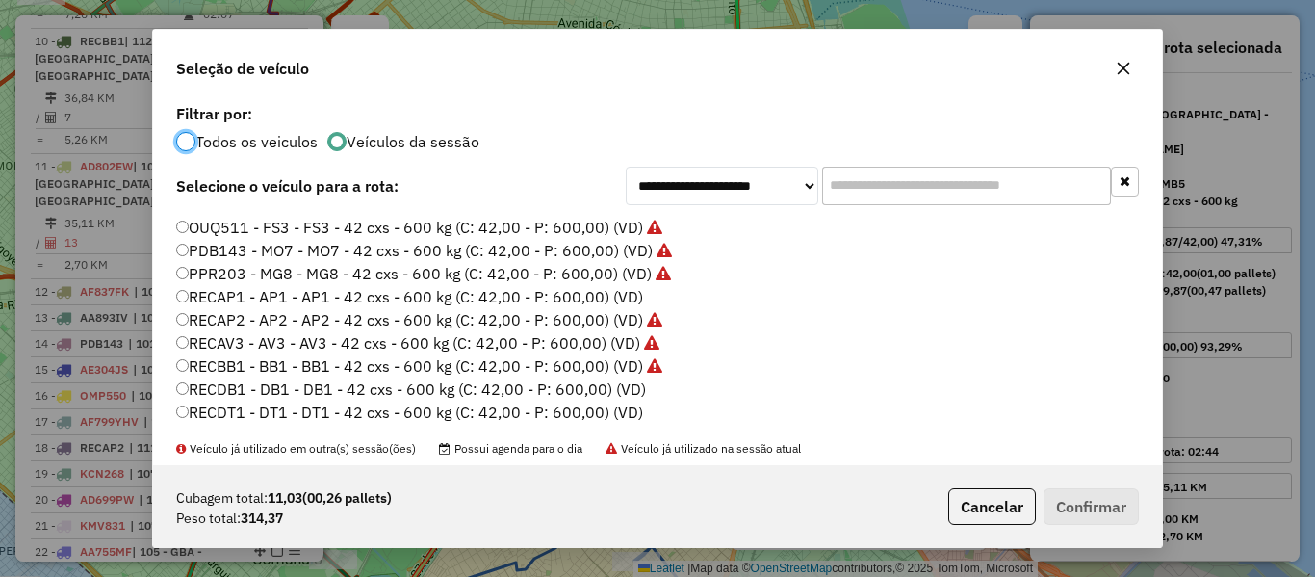
click at [615, 297] on label "RECAP1 - AP1 - AP1 - 42 cxs - 600 kg (C: 42,00 - P: 600,00) (VD)" at bounding box center [409, 296] width 467 height 23
click at [1093, 507] on button "Confirmar" at bounding box center [1091, 506] width 95 height 37
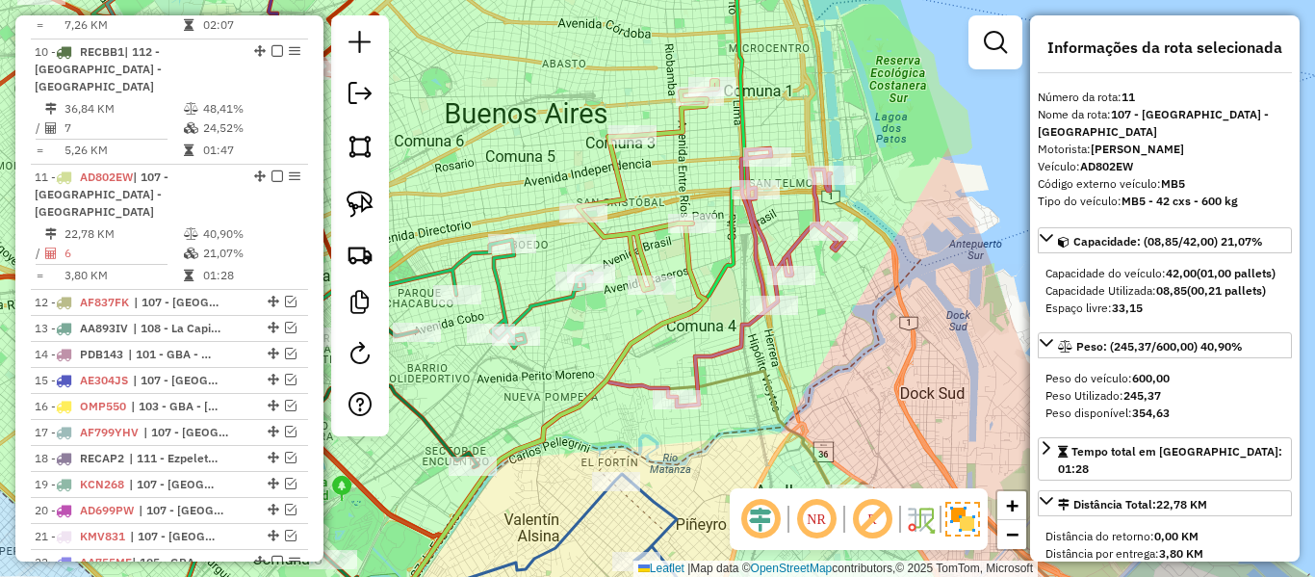
scroll to position [1923, 0]
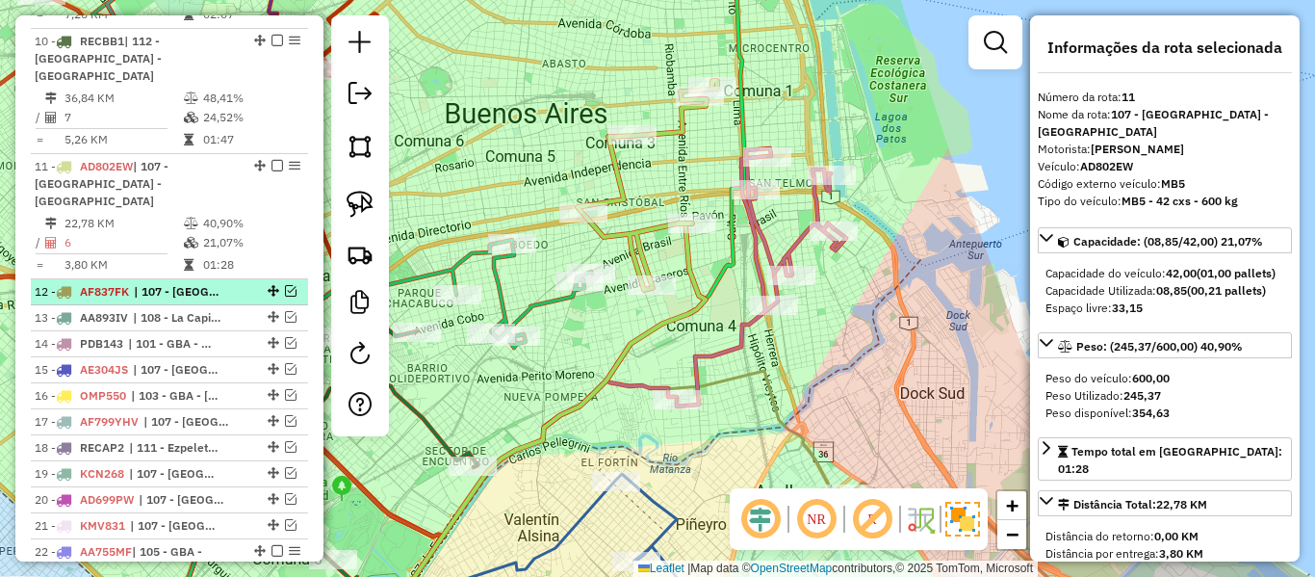
click at [210, 283] on span "| 107 - Ciudad Autónoma de Buenos Aires - CABA" at bounding box center [178, 291] width 89 height 17
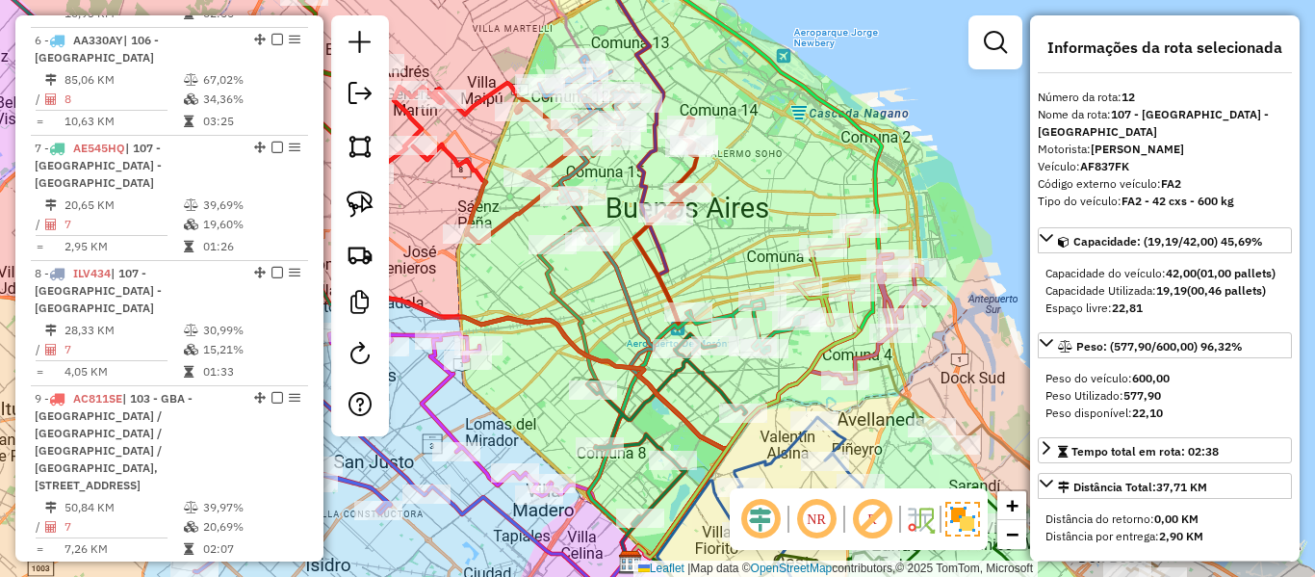
scroll to position [0, 0]
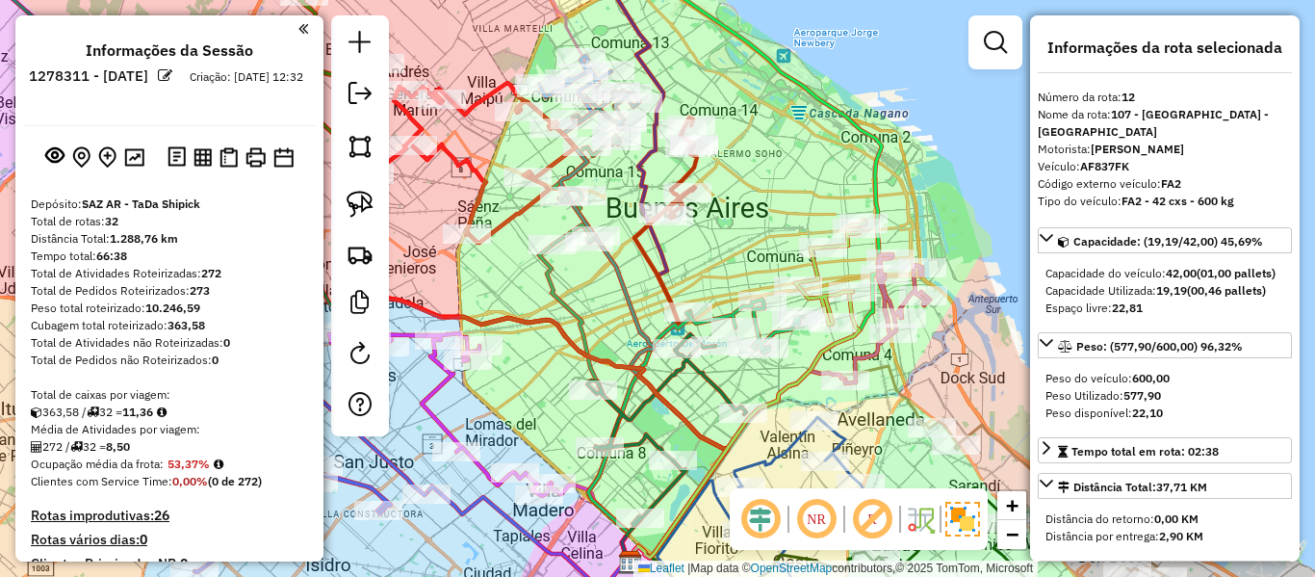
drag, startPoint x: 219, startPoint y: 13, endPoint x: 221, endPoint y: -54, distance: 67.4
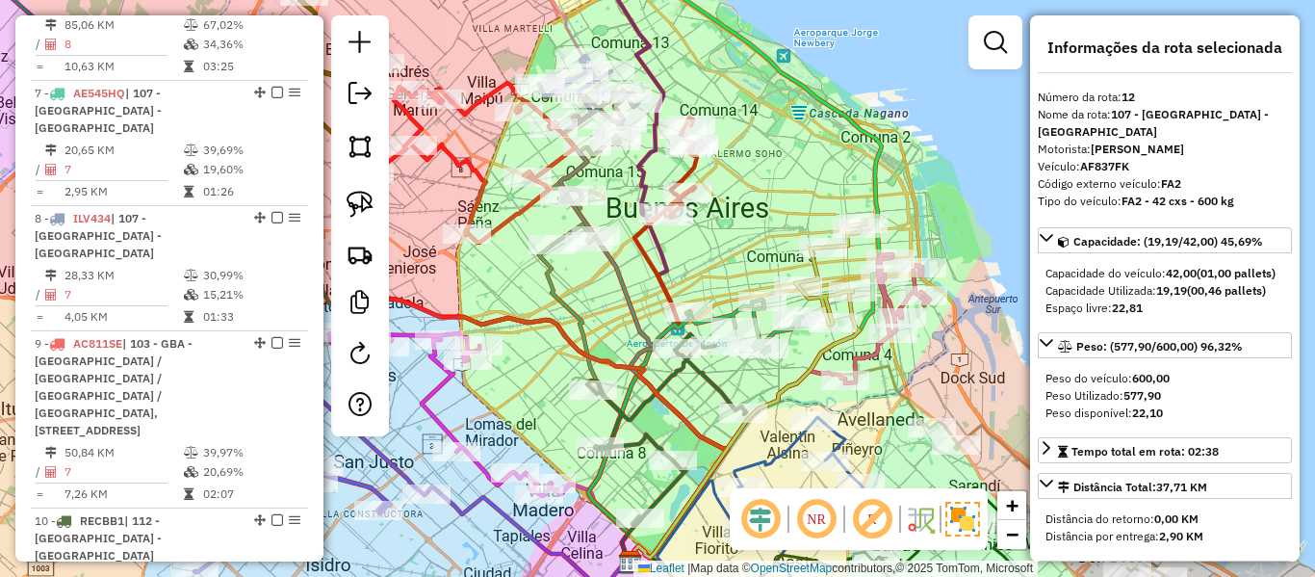
scroll to position [1637, 0]
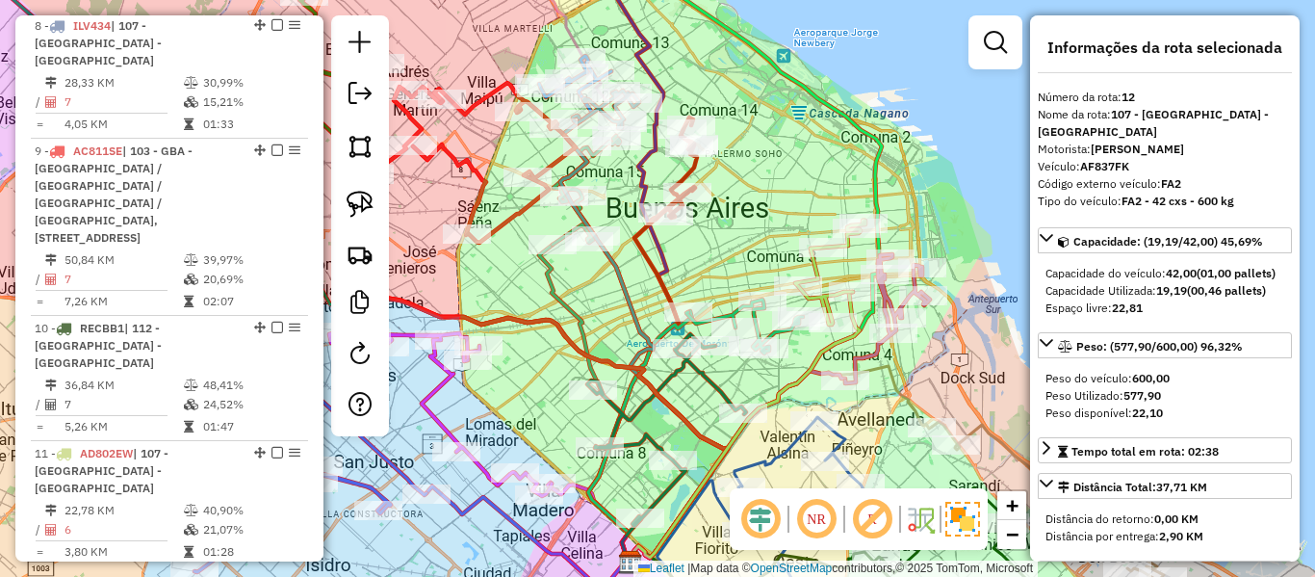
click at [244, 572] on div at bounding box center [272, 578] width 58 height 12
click at [290, 572] on em at bounding box center [291, 578] width 12 height 12
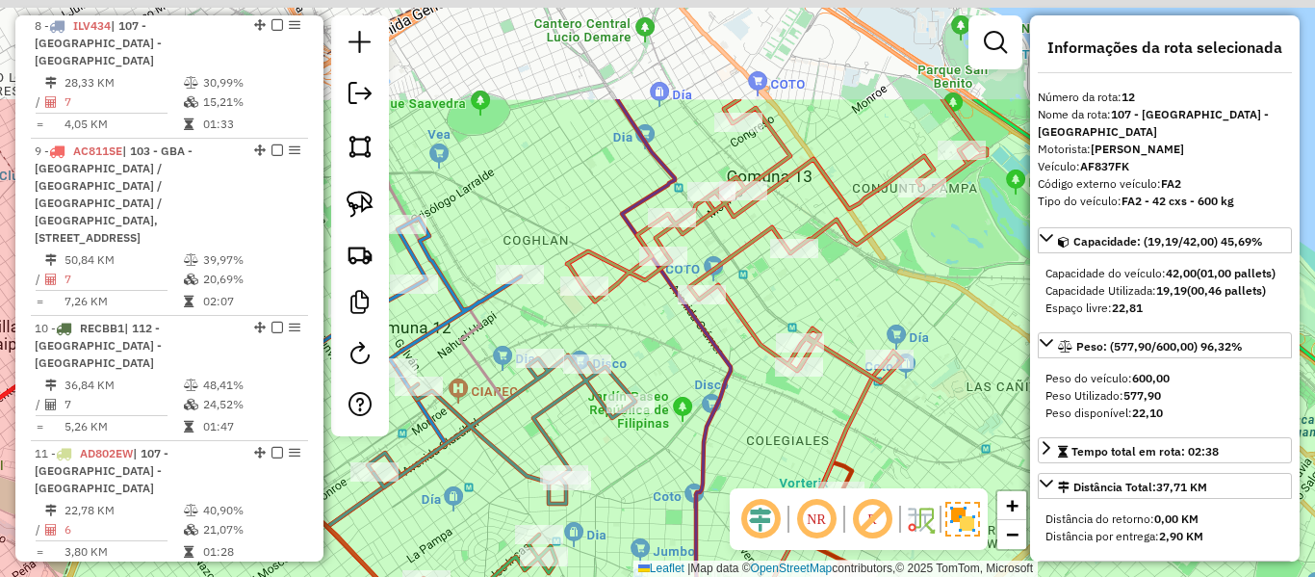
drag, startPoint x: 805, startPoint y: 262, endPoint x: 808, endPoint y: 275, distance: 13.8
click at [808, 275] on div "Janela de atendimento Grade de atendimento Capacidade Transportadoras Veículos …" at bounding box center [657, 288] width 1315 height 577
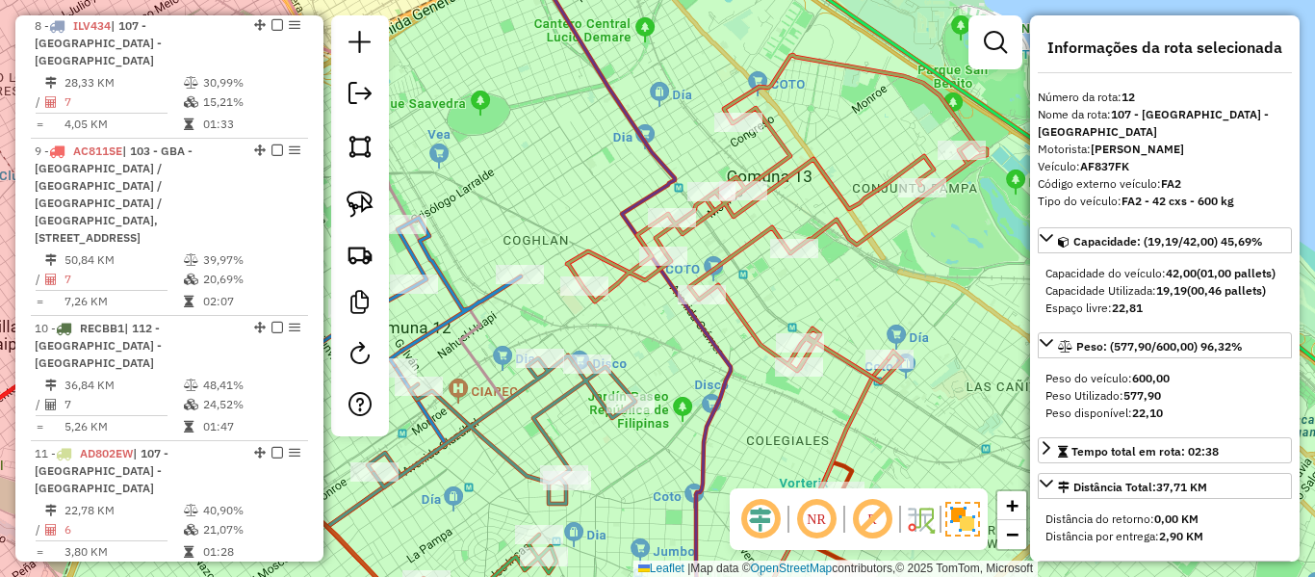
click at [870, 226] on icon at bounding box center [777, 218] width 420 height 327
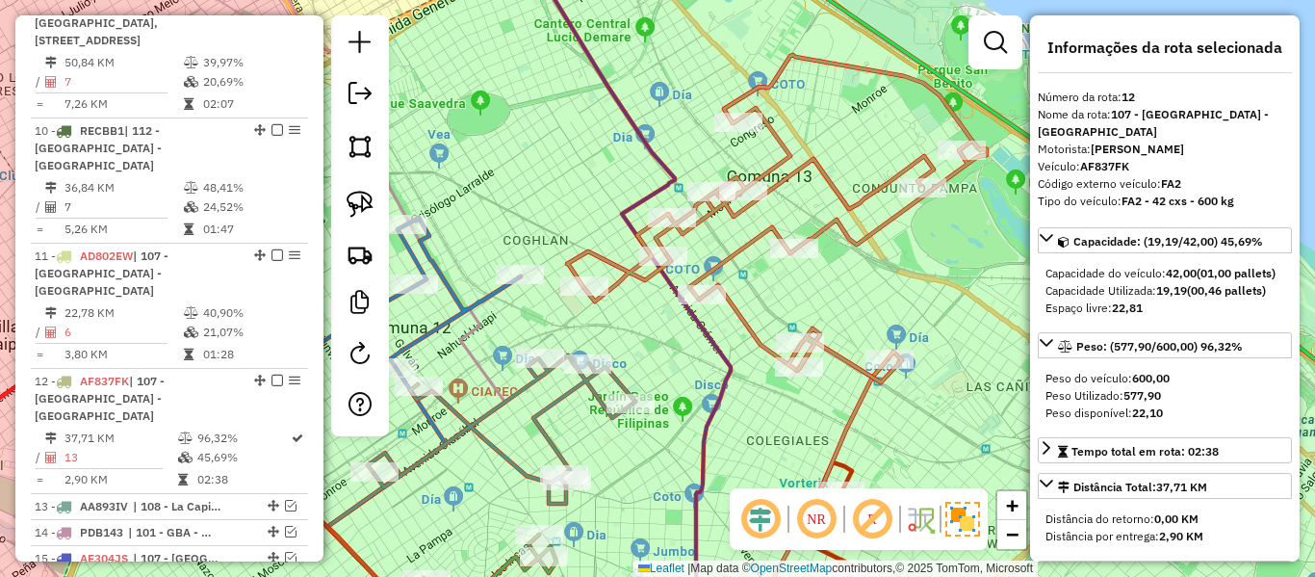
scroll to position [2031, 0]
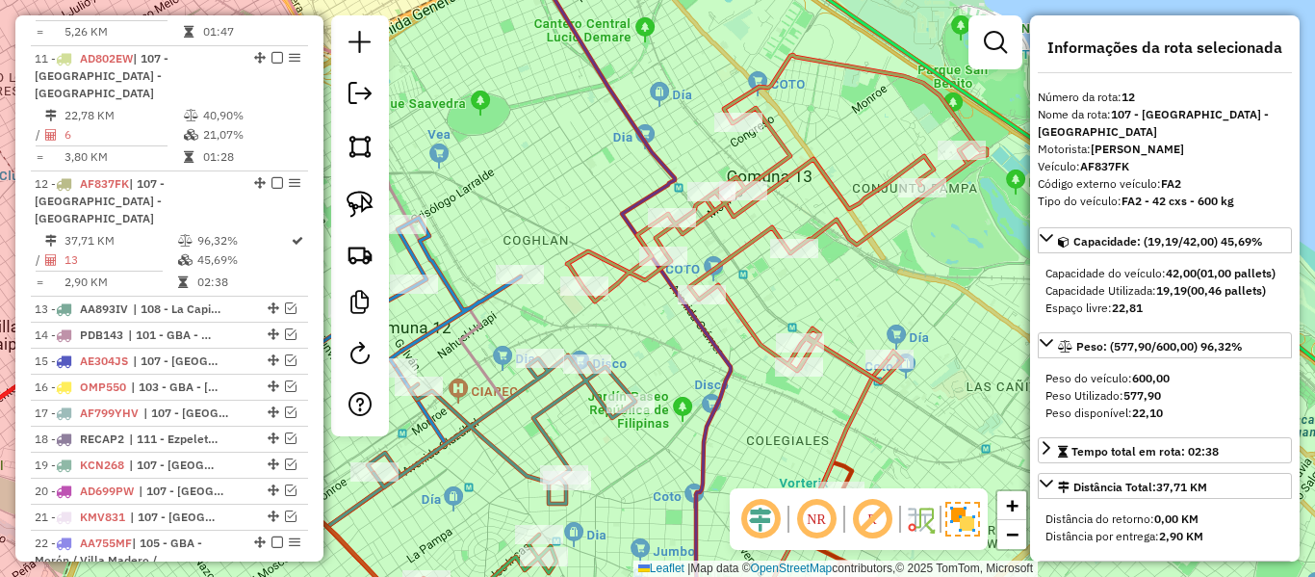
drag, startPoint x: 895, startPoint y: 266, endPoint x: 800, endPoint y: 304, distance: 102.8
click at [800, 304] on div "Janela de atendimento Grade de atendimento Capacidade Transportadoras Veículos …" at bounding box center [657, 288] width 1315 height 577
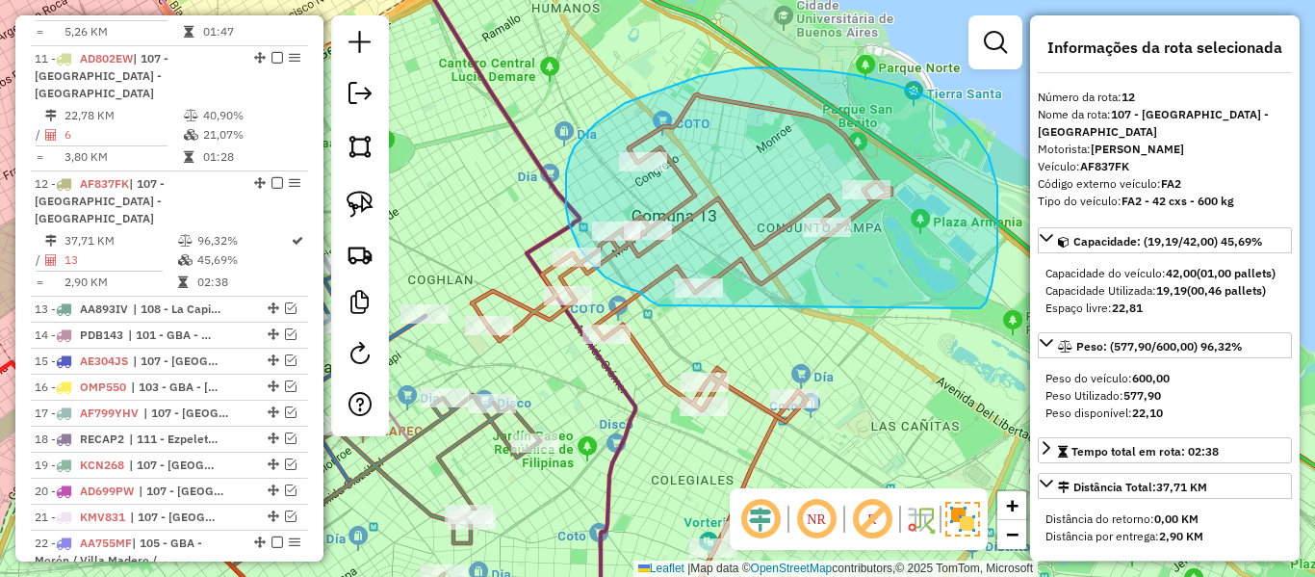
drag, startPoint x: 986, startPoint y: 302, endPoint x: 704, endPoint y: 318, distance: 282.5
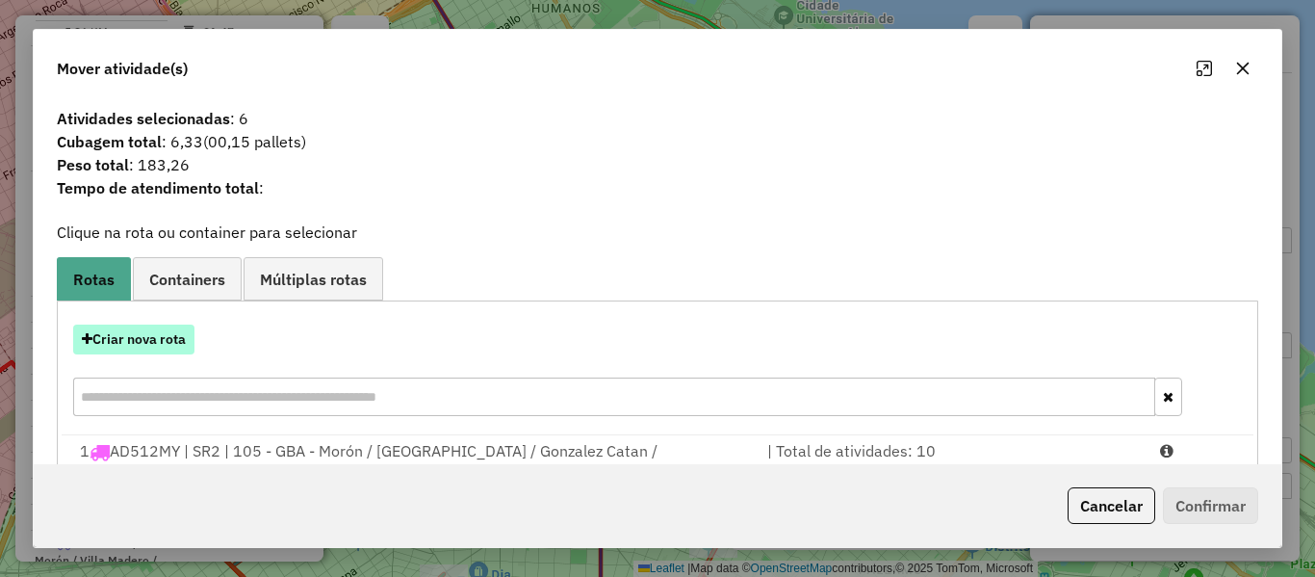
click at [158, 342] on button "Criar nova rota" at bounding box center [133, 339] width 121 height 30
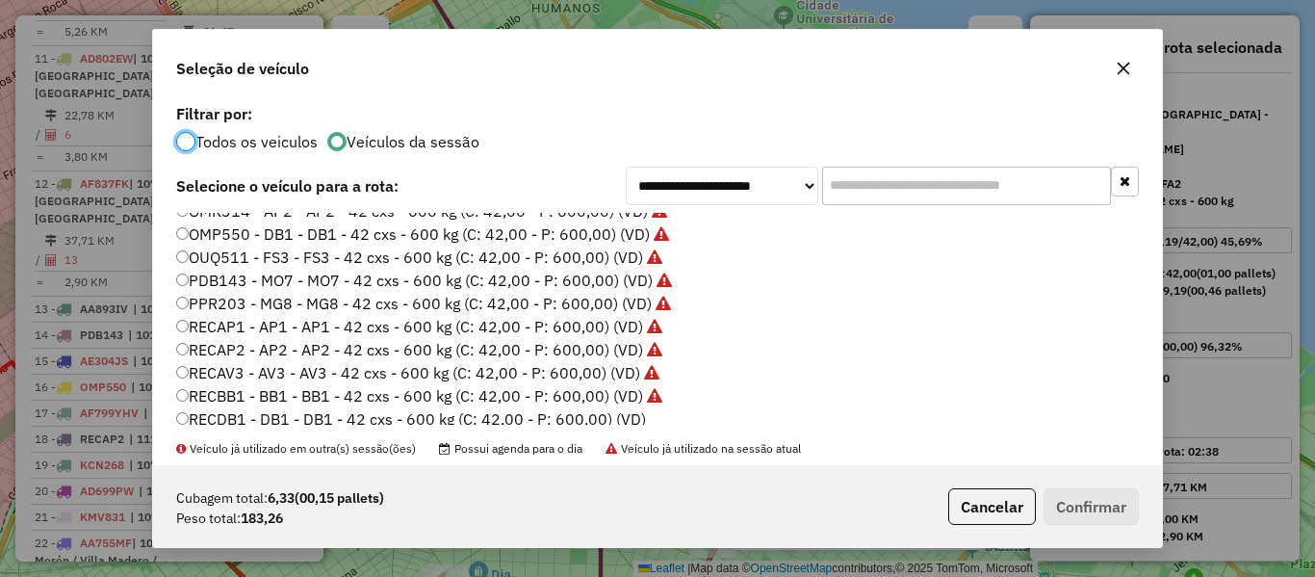
scroll to position [574, 0]
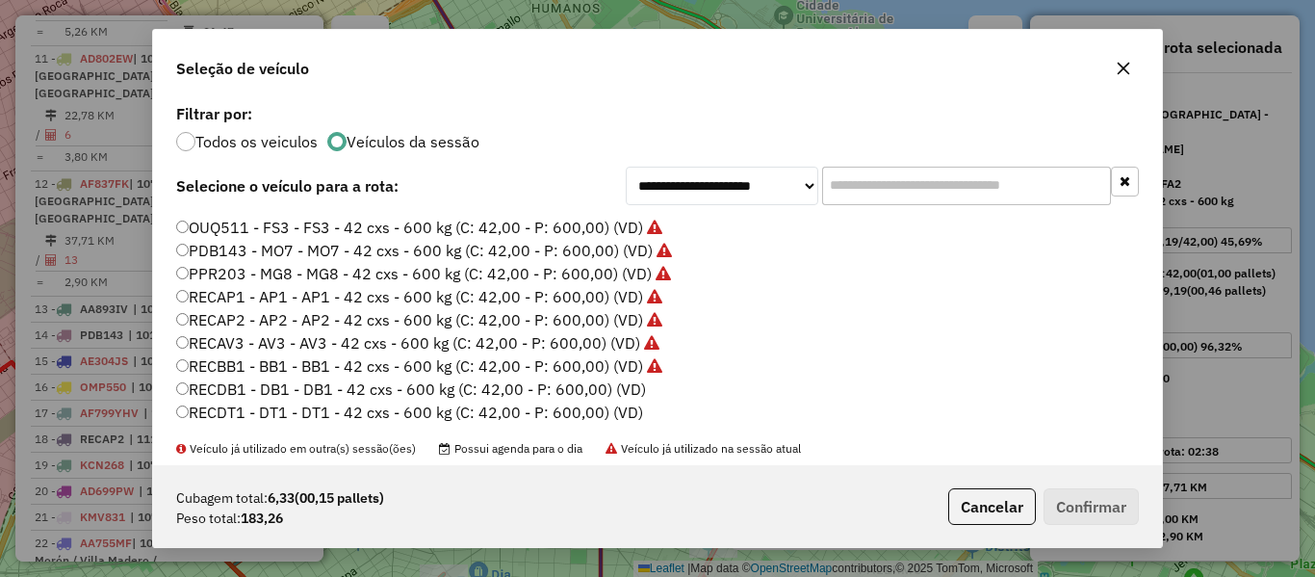
click at [637, 389] on label "RECDB1 - DB1 - DB1 - 42 cxs - 600 kg (C: 42,00 - P: 600,00) (VD)" at bounding box center [411, 388] width 470 height 23
click at [1117, 508] on button "Confirmar" at bounding box center [1091, 506] width 95 height 37
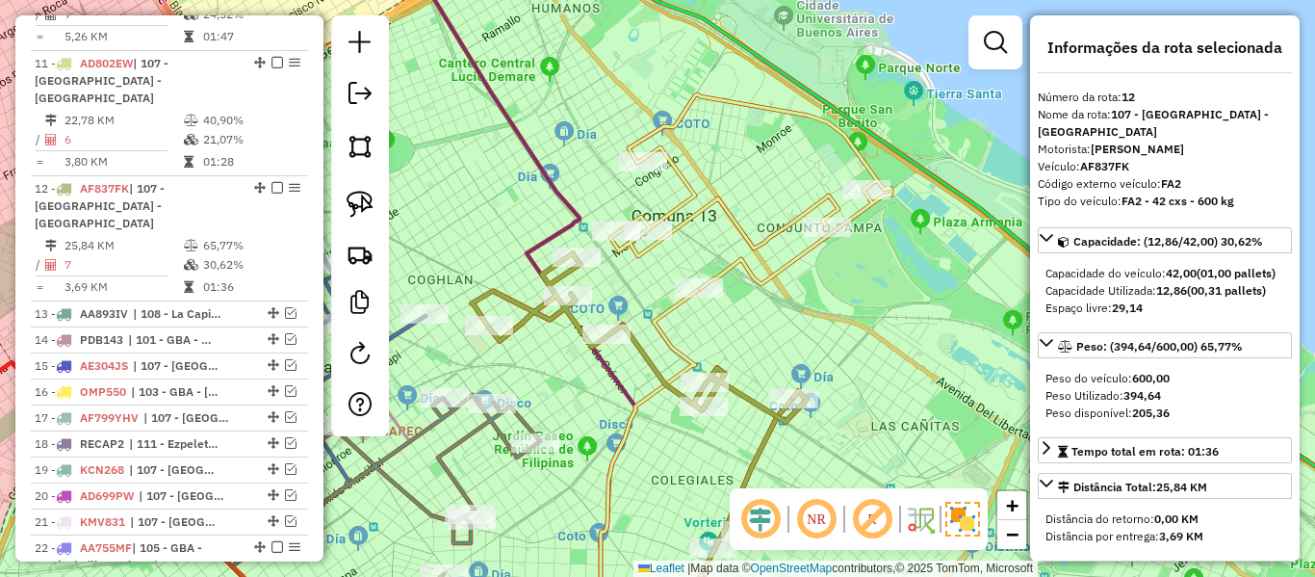
scroll to position [2031, 0]
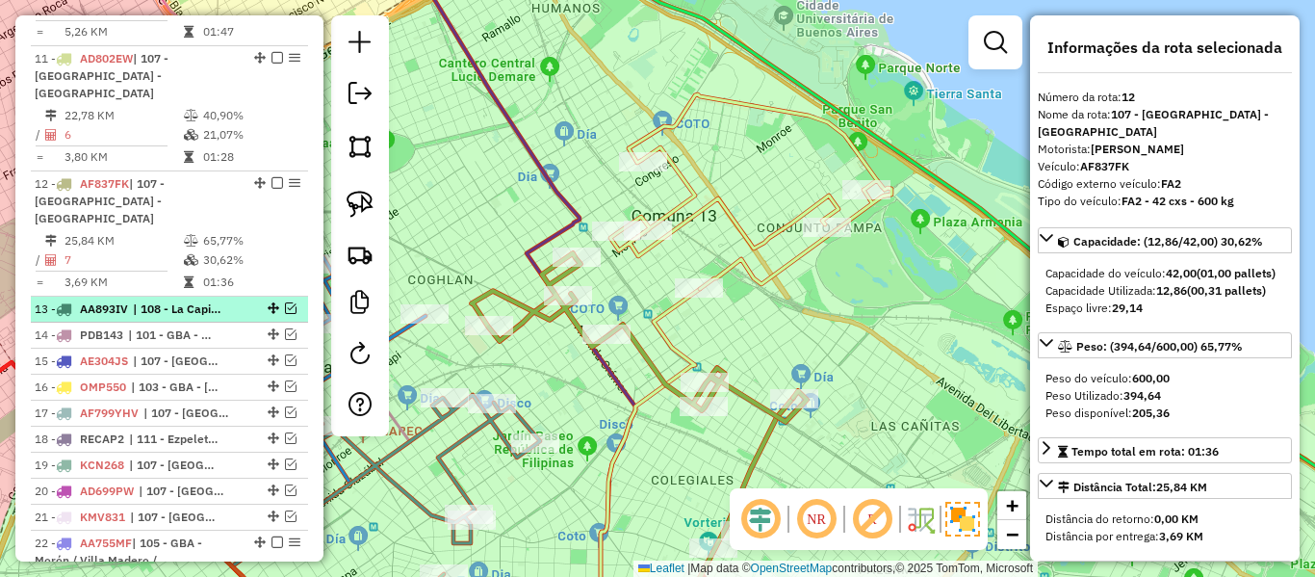
click at [221, 300] on span "| 108 - La Capillla - Florencia Vareia, 109 - San Vicente - Alejandro Korn - Gl…" at bounding box center [177, 308] width 89 height 17
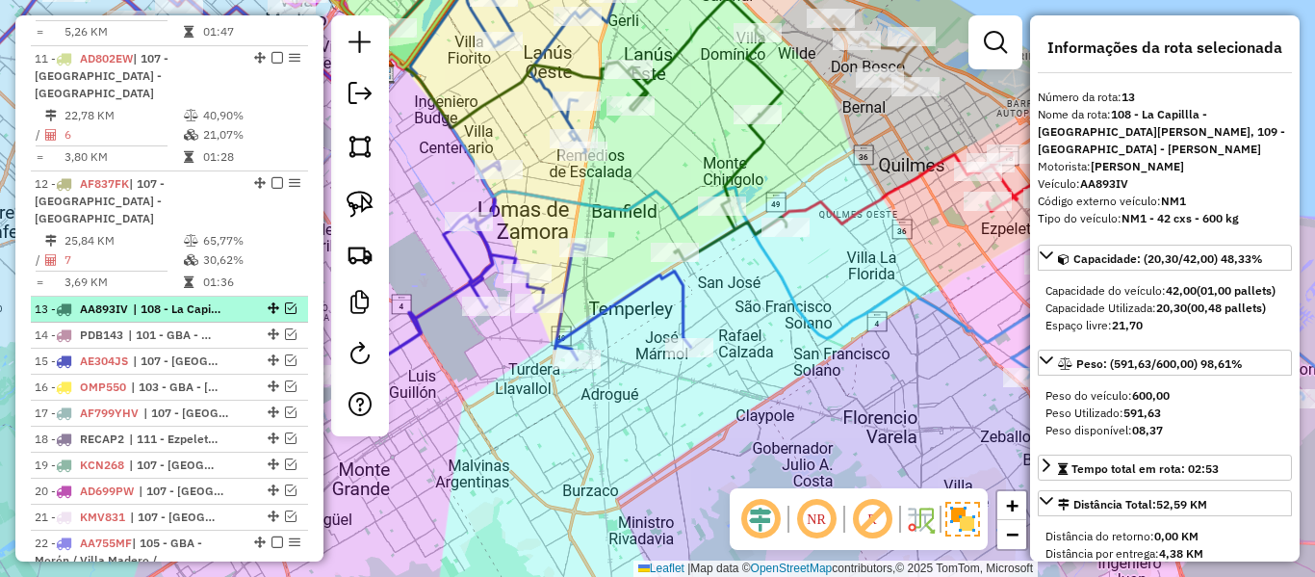
click at [285, 302] on em at bounding box center [291, 308] width 12 height 12
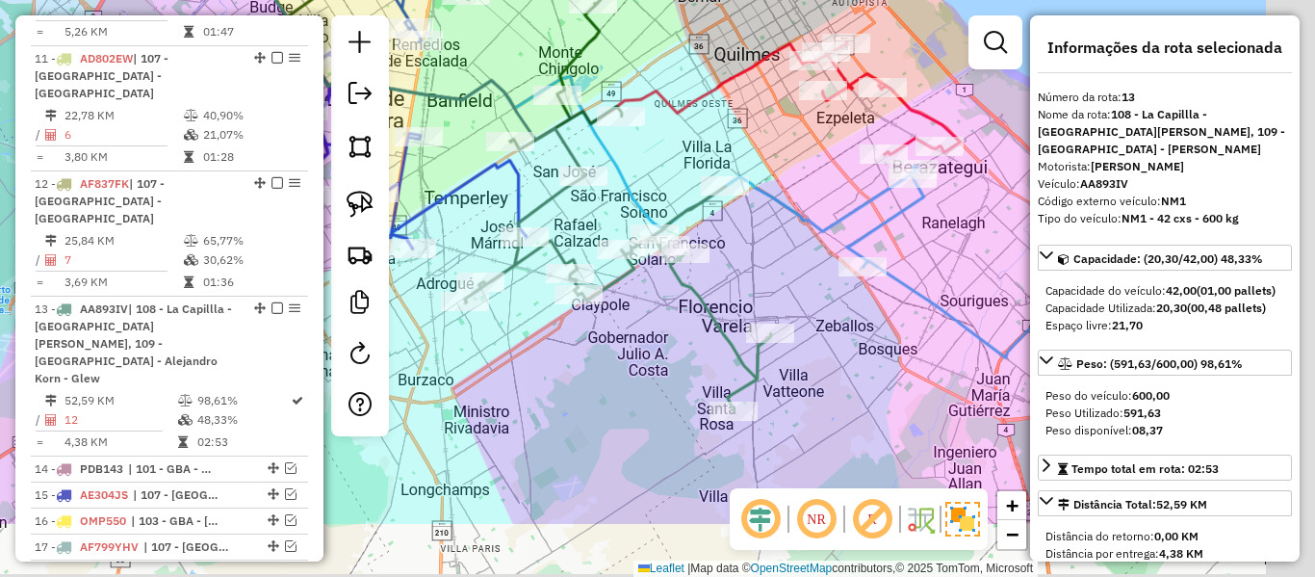
drag, startPoint x: 825, startPoint y: 456, endPoint x: 674, endPoint y: 341, distance: 190.2
click at [660, 345] on div "Janela de atendimento Grade de atendimento Capacidade Transportadoras Veículos …" at bounding box center [657, 288] width 1315 height 577
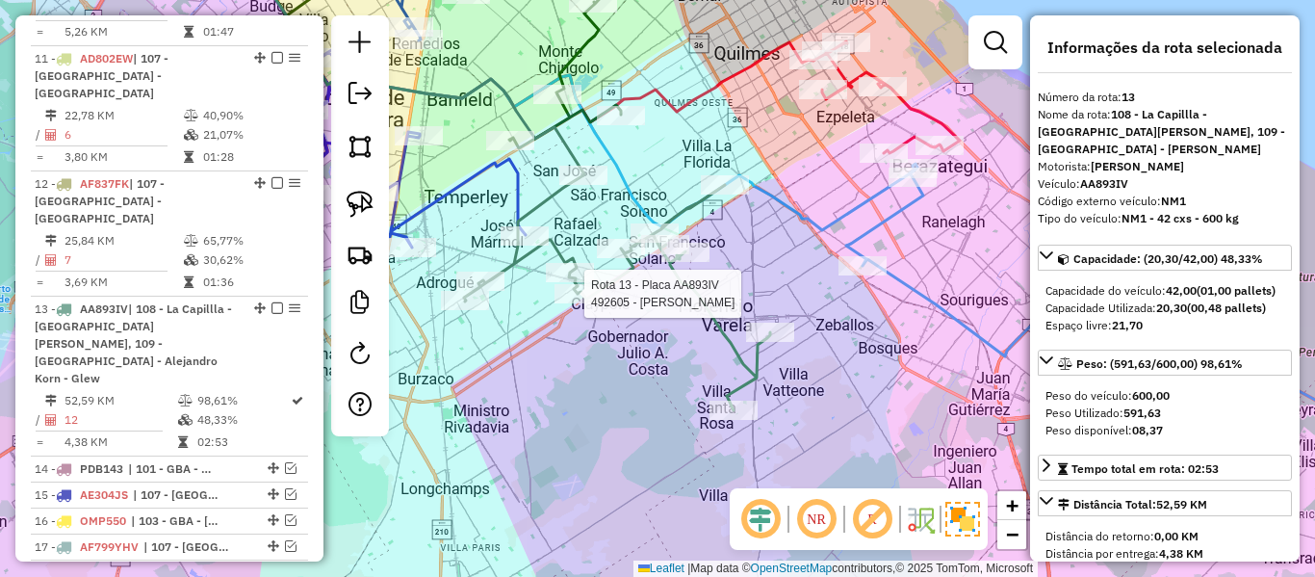
click at [703, 305] on icon at bounding box center [617, 292] width 306 height 235
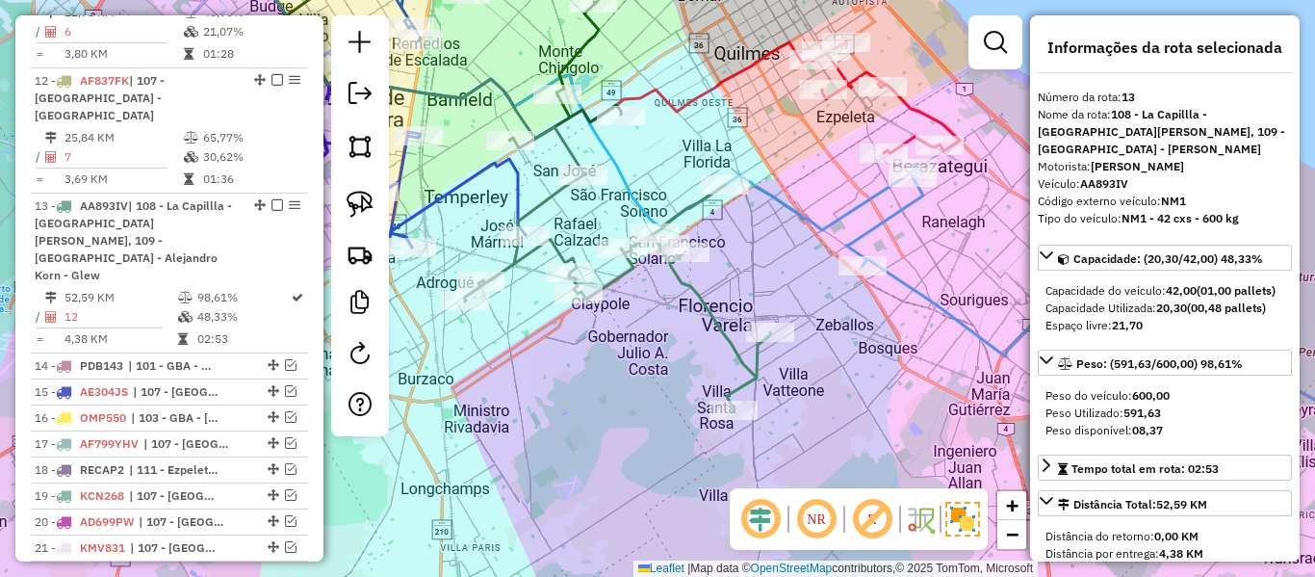
scroll to position [2139, 0]
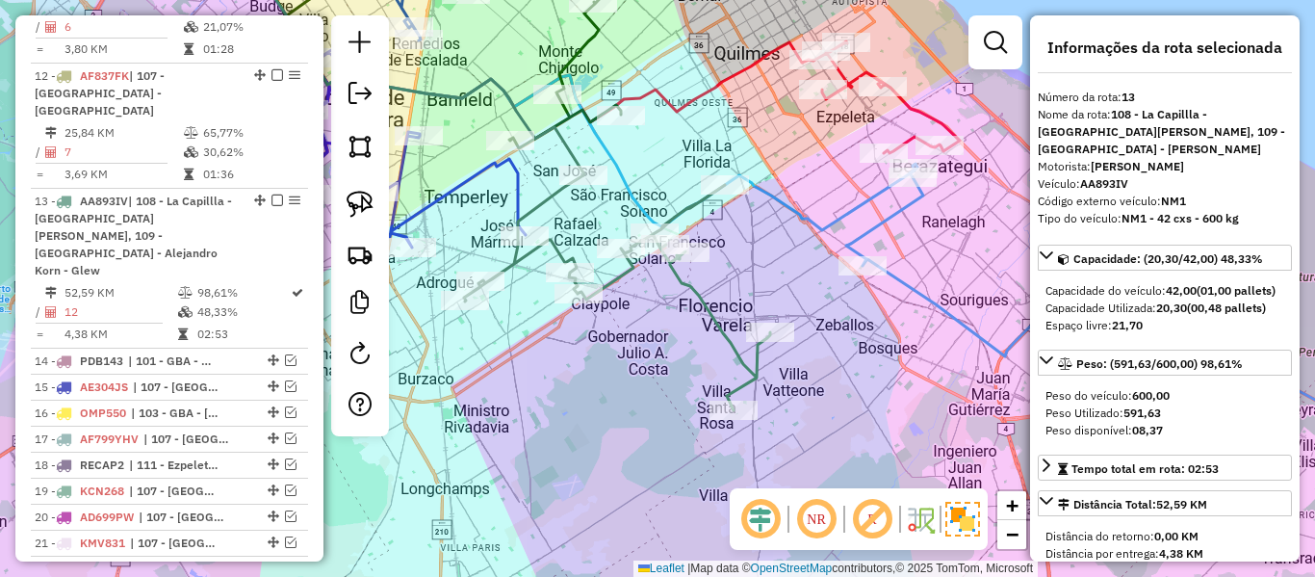
click at [721, 333] on icon at bounding box center [617, 292] width 306 height 235
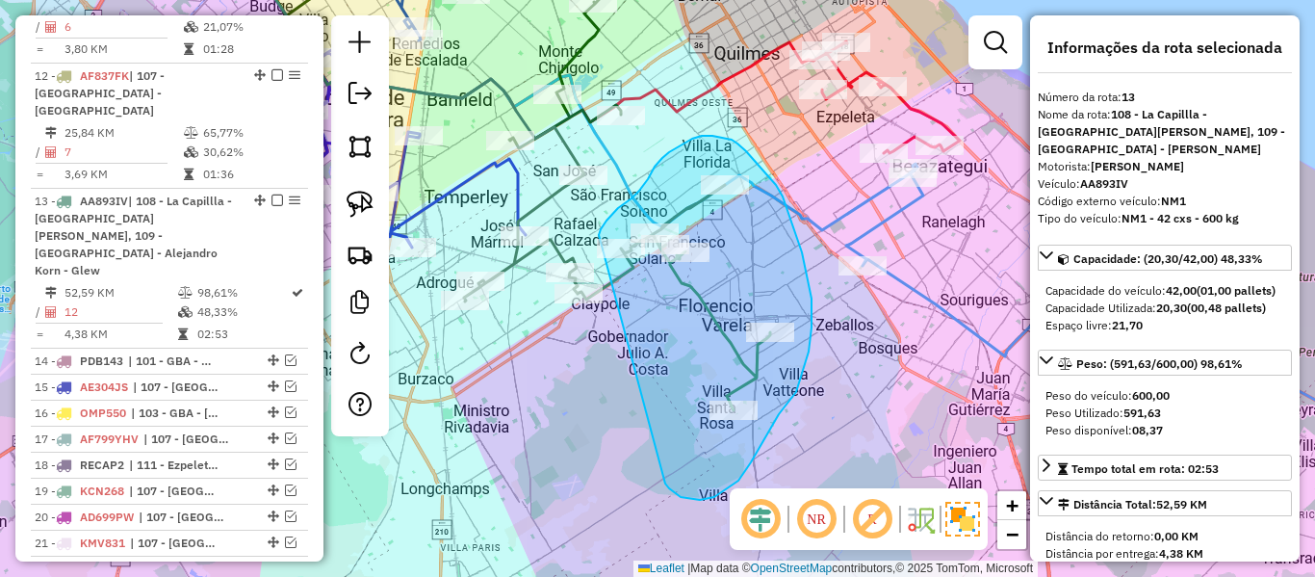
drag, startPoint x: 689, startPoint y: 499, endPoint x: 608, endPoint y: 276, distance: 236.6
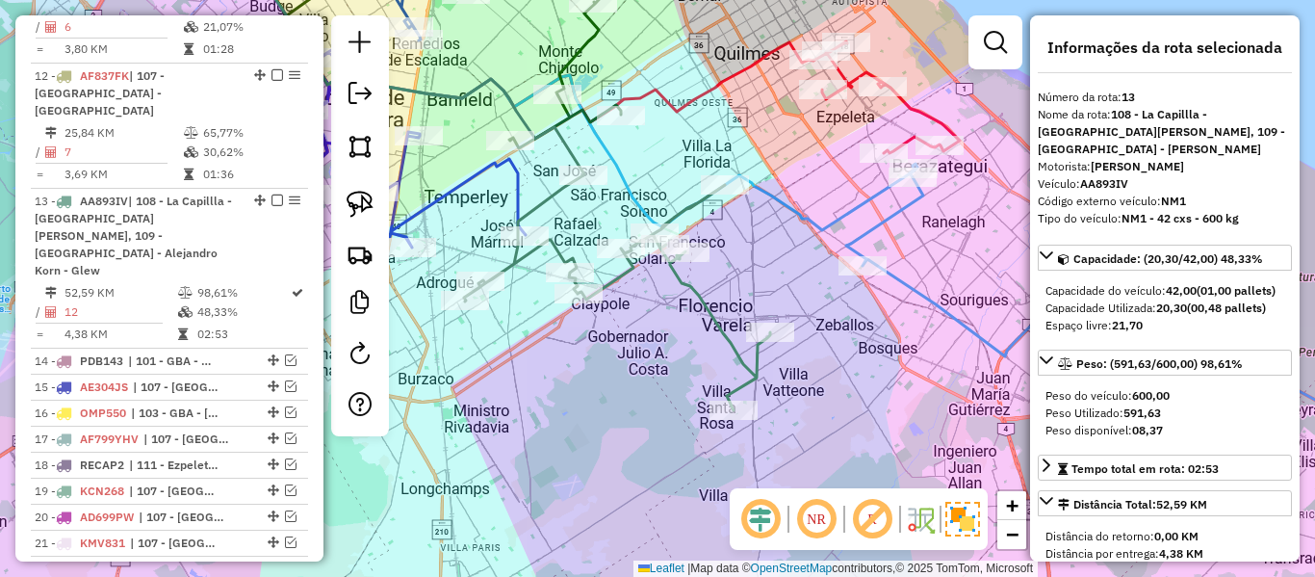
click at [704, 315] on icon at bounding box center [617, 292] width 306 height 235
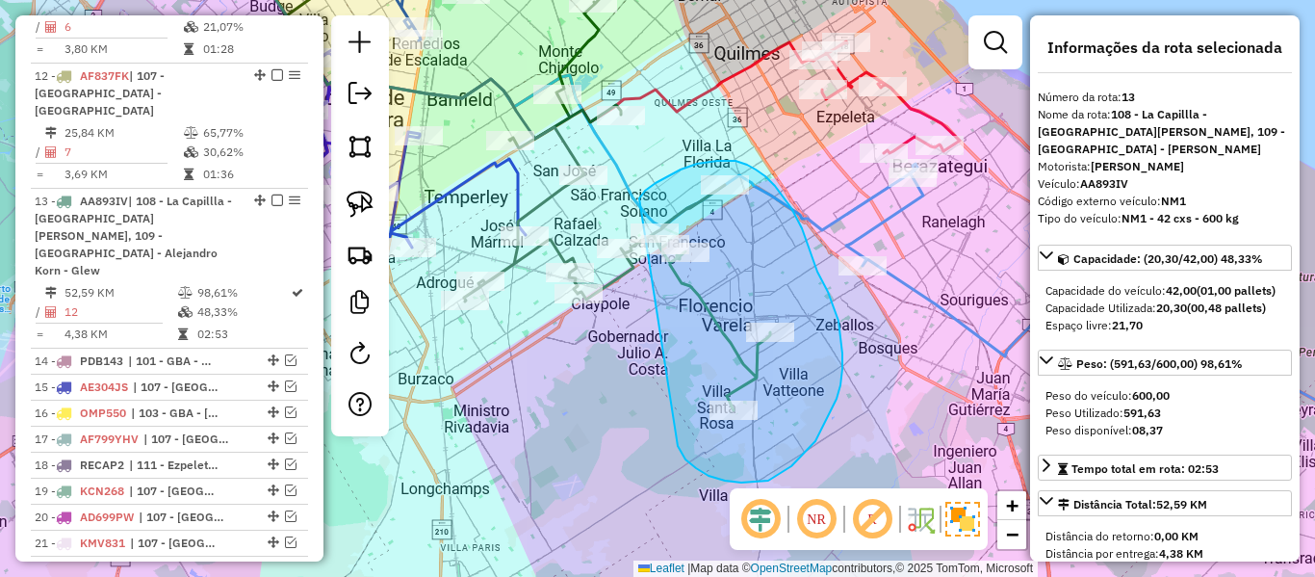
drag, startPoint x: 725, startPoint y: 480, endPoint x: 634, endPoint y: 201, distance: 293.5
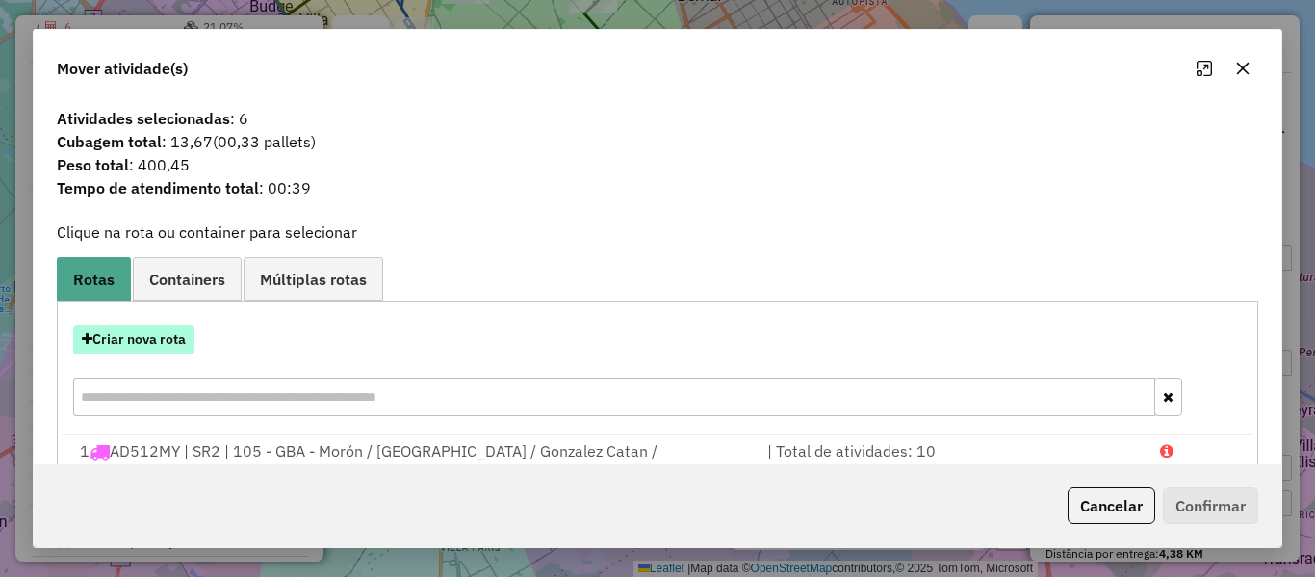
click at [171, 341] on button "Criar nova rota" at bounding box center [133, 339] width 121 height 30
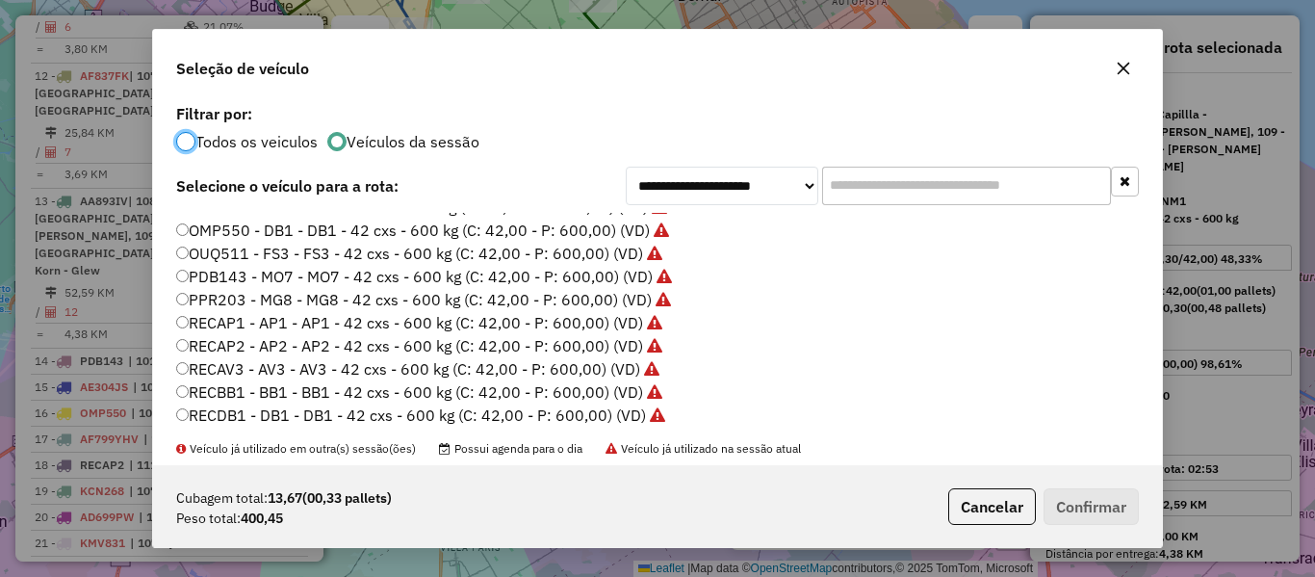
scroll to position [574, 0]
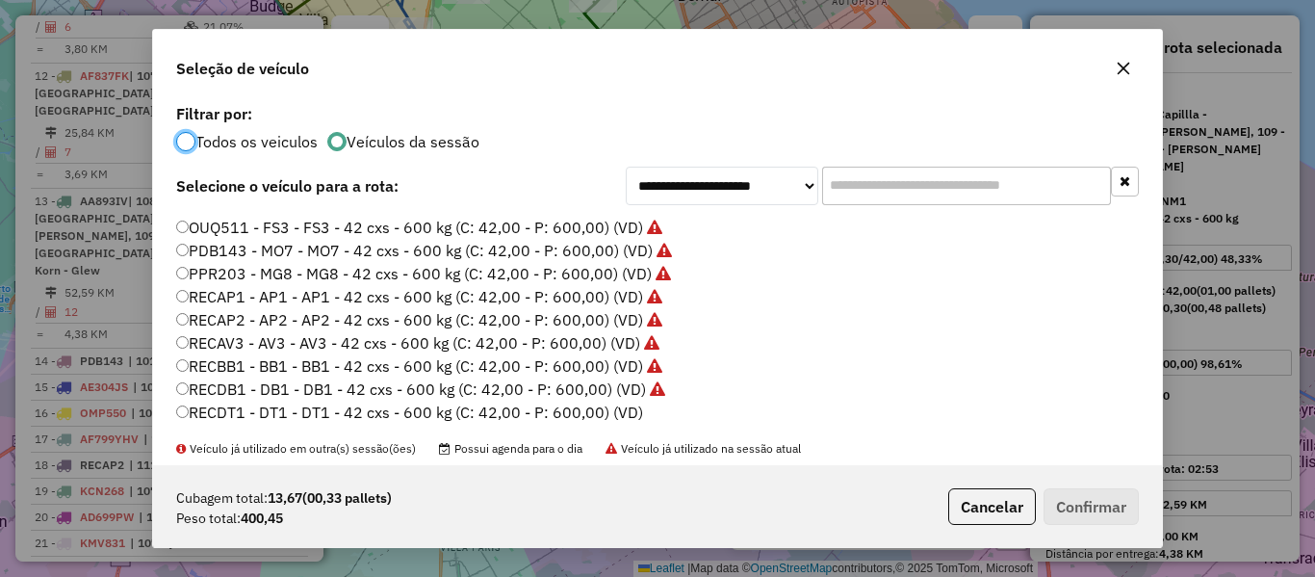
click at [630, 411] on label "RECDT1 - DT1 - DT1 - 42 cxs - 600 kg (C: 42,00 - P: 600,00) (VD)" at bounding box center [409, 411] width 467 height 23
drag, startPoint x: 1065, startPoint y: 483, endPoint x: 1073, endPoint y: 499, distance: 17.7
click at [1065, 484] on div "Cubagem total: 13,67 (00,33 pallets) Peso total: 400,45 Cancelar Confirmar" at bounding box center [657, 506] width 1009 height 83
click at [1075, 503] on button "Confirmar" at bounding box center [1091, 506] width 95 height 37
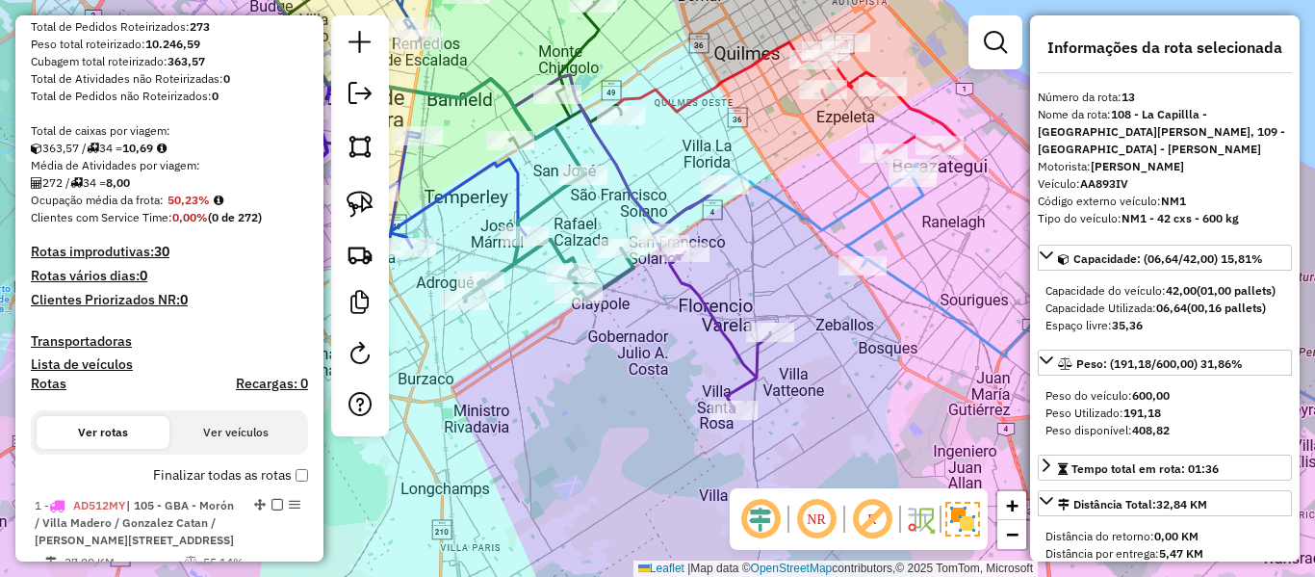
scroll to position [0, 0]
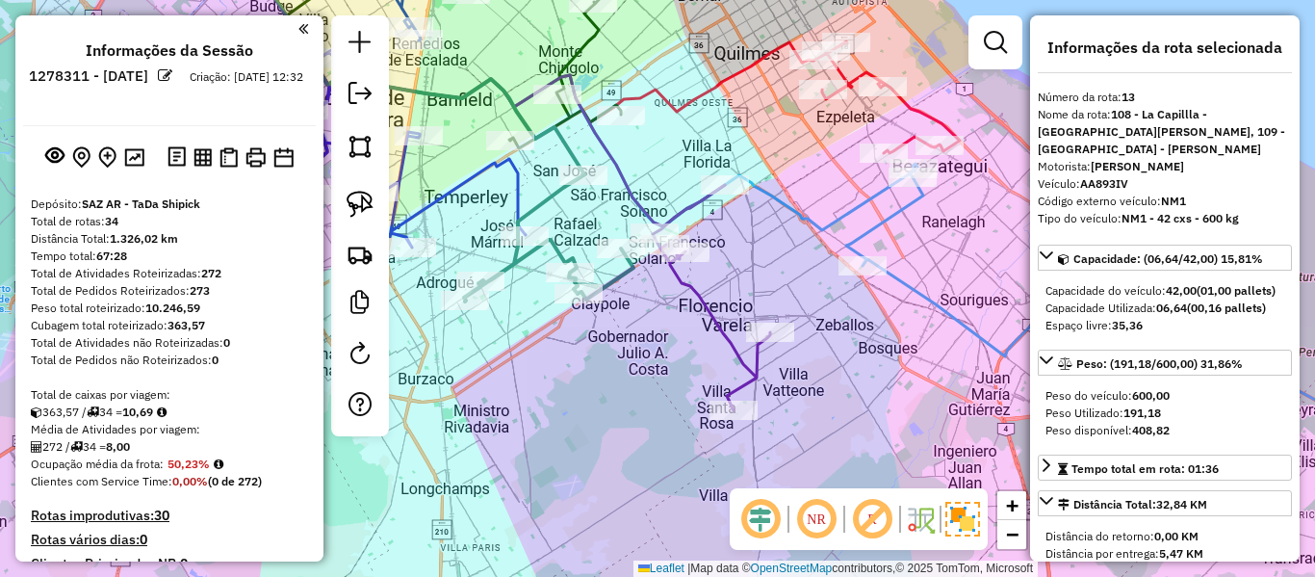
drag, startPoint x: 183, startPoint y: 441, endPoint x: 214, endPoint y: 234, distance: 209.3
click at [134, 159] on img at bounding box center [134, 157] width 20 height 18
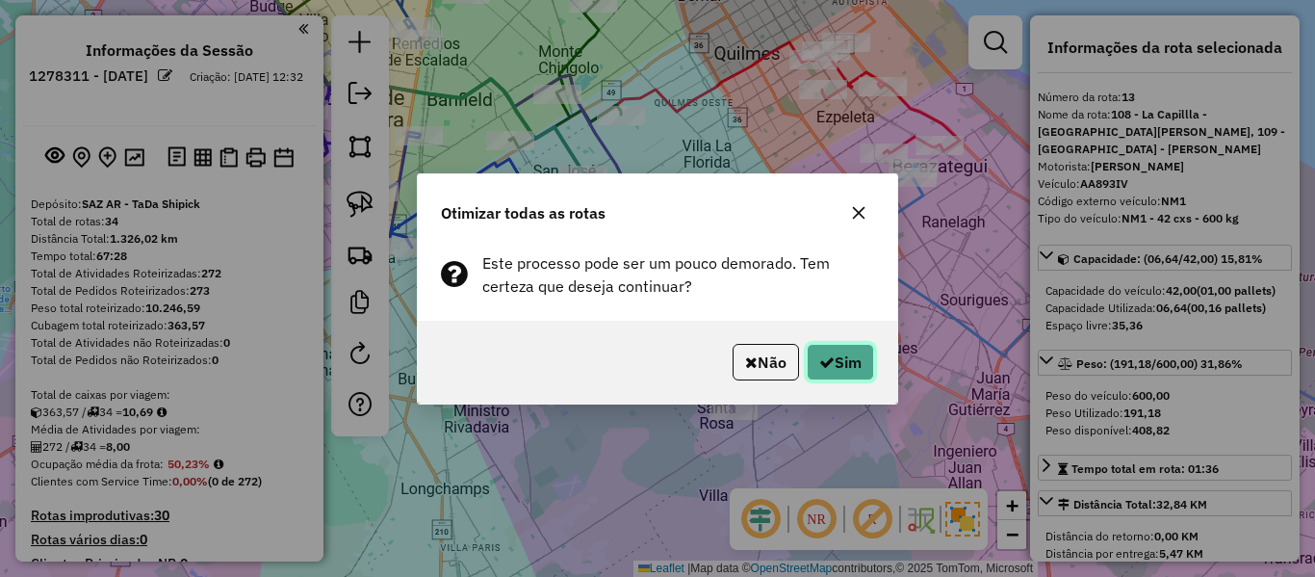
click at [838, 360] on button "Sim" at bounding box center [840, 362] width 67 height 37
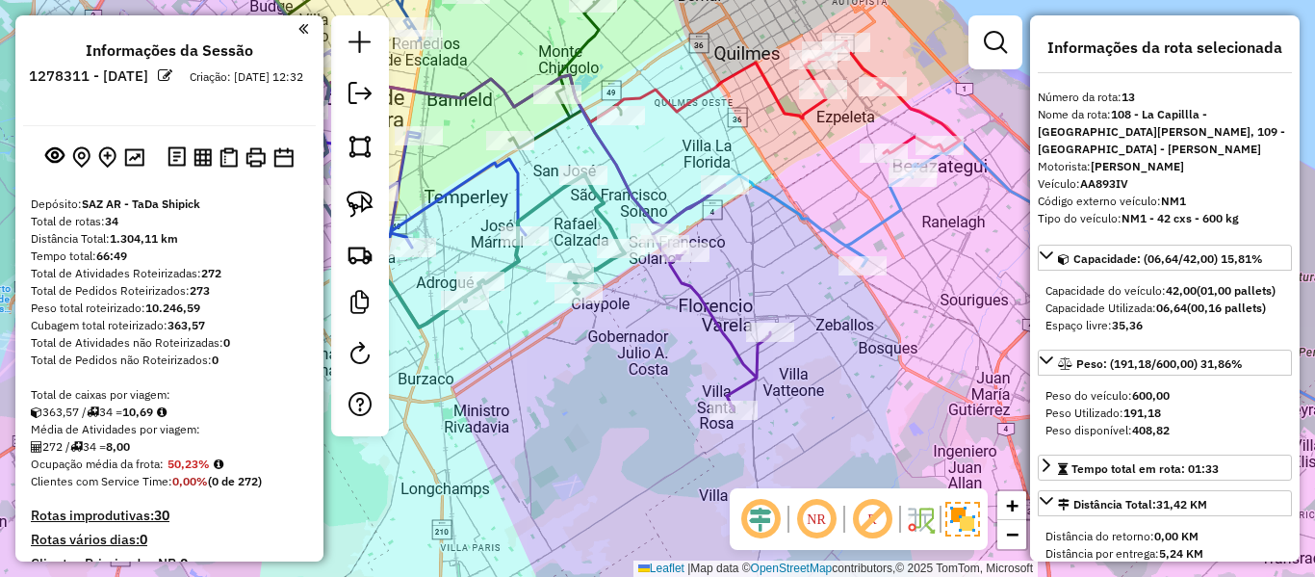
drag, startPoint x: 181, startPoint y: 381, endPoint x: 237, endPoint y: 175, distance: 213.4
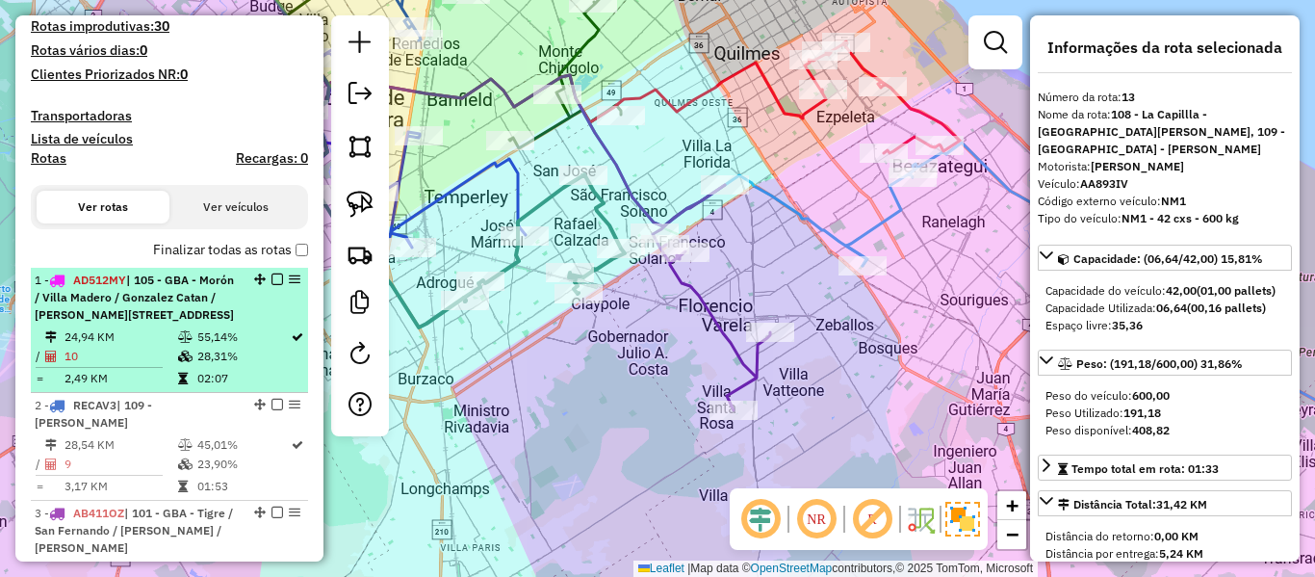
scroll to position [481, 0]
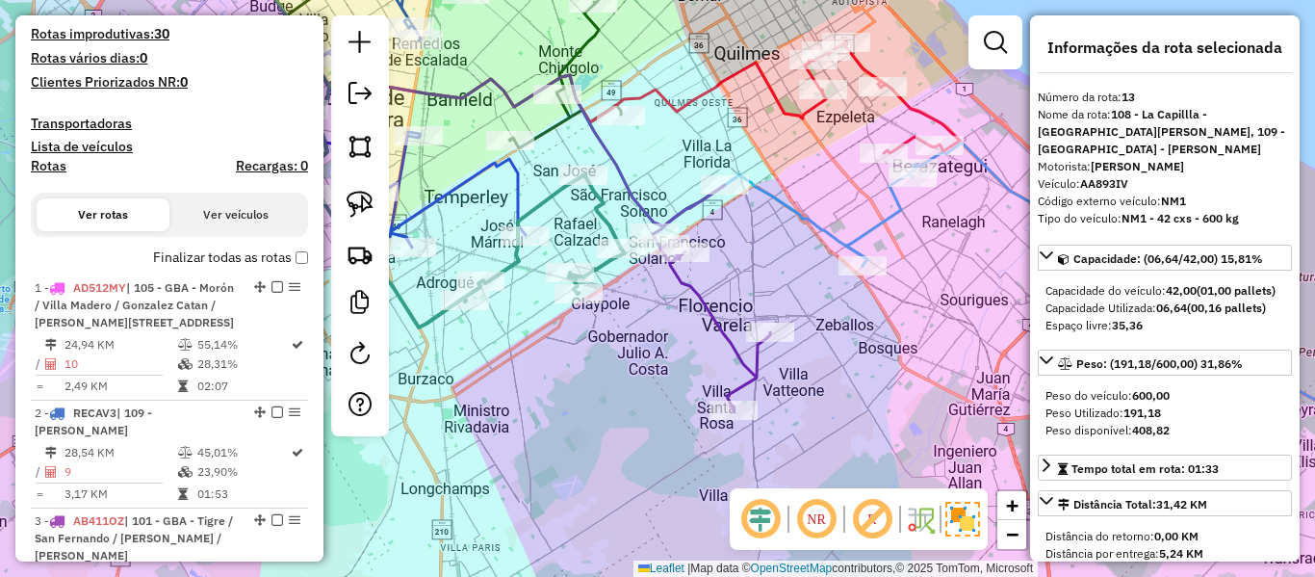
click at [220, 254] on label "Finalizar todas as rotas" at bounding box center [230, 257] width 155 height 20
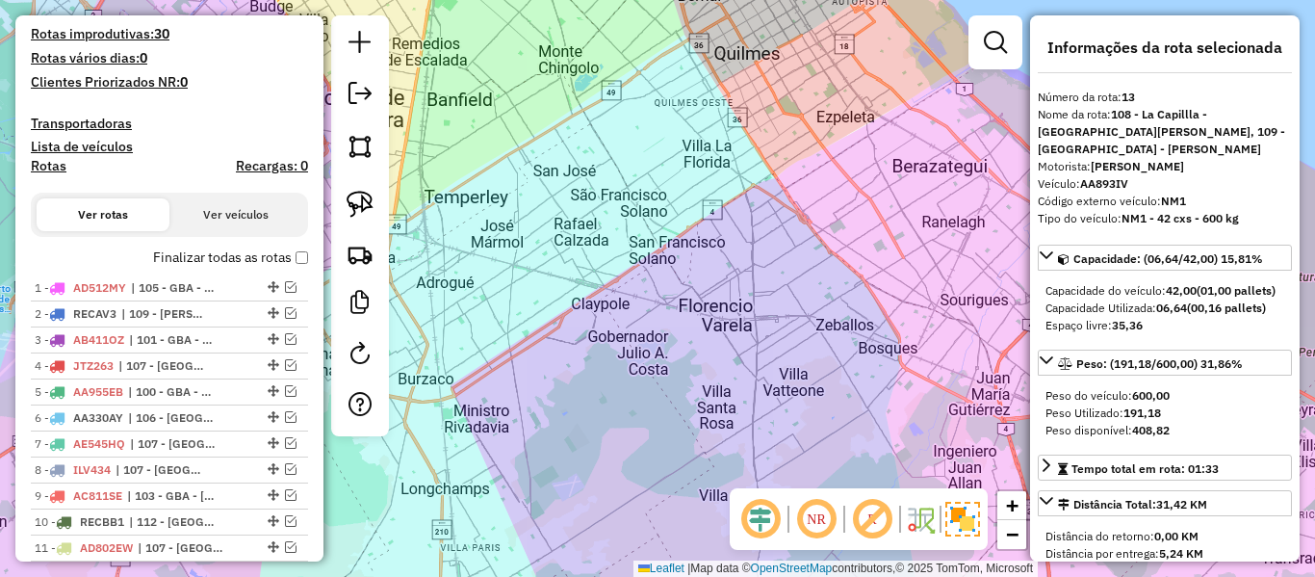
click at [219, 263] on label "Finalizar todas as rotas" at bounding box center [230, 257] width 155 height 20
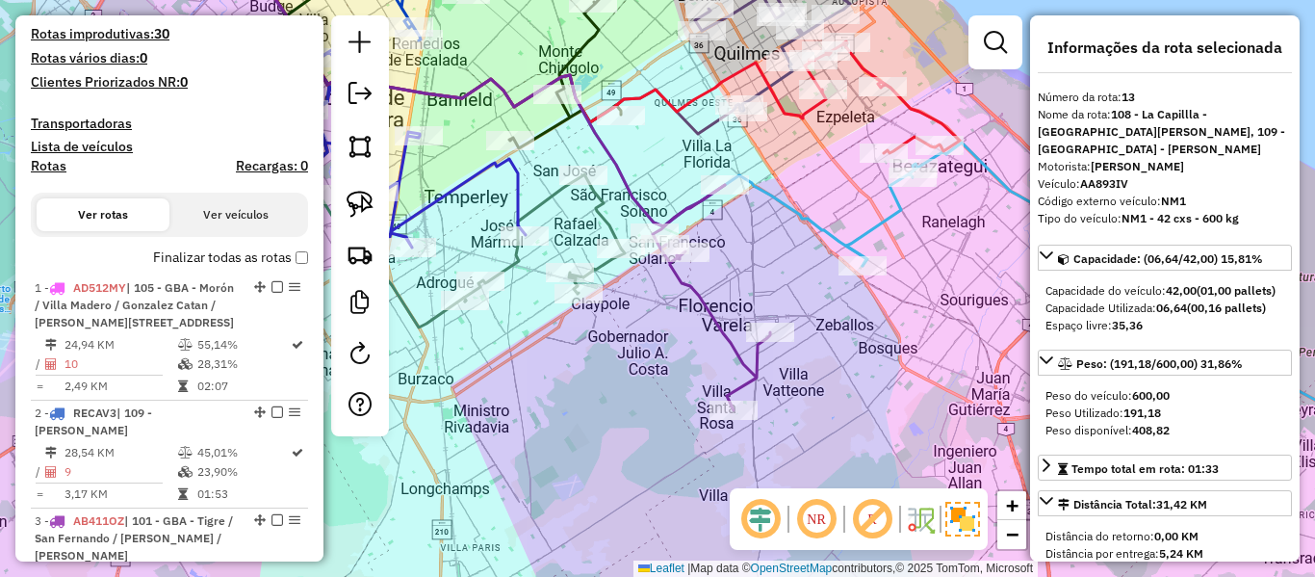
click at [38, 168] on h4 "Rotas" at bounding box center [49, 166] width 36 height 16
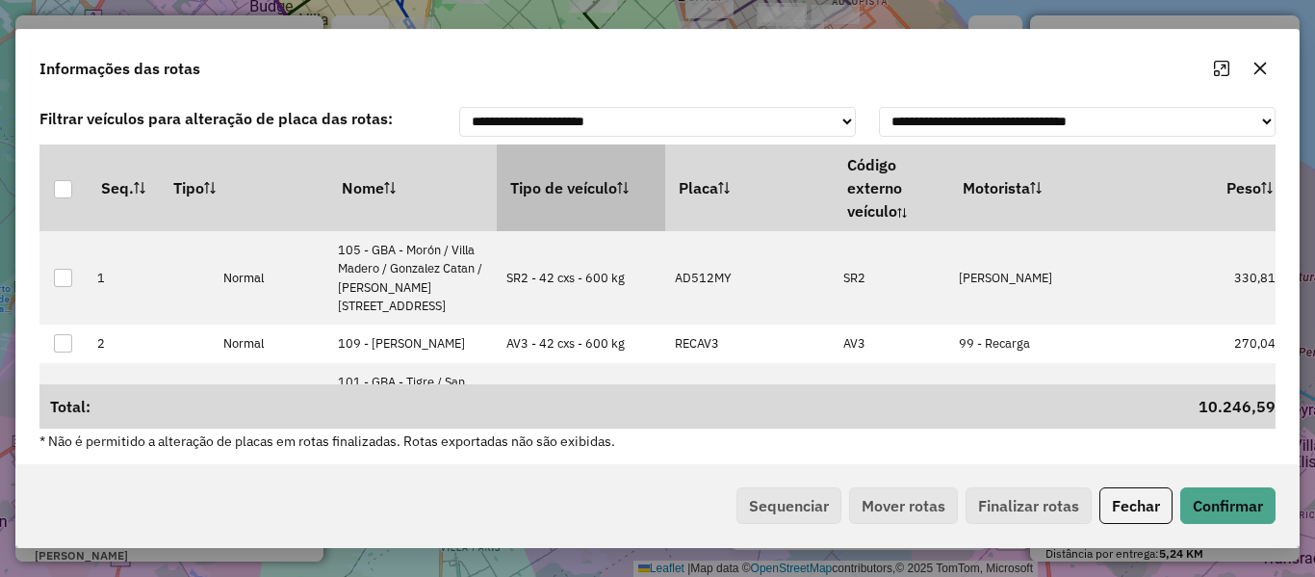
click at [574, 200] on th "Tipo de veículo" at bounding box center [581, 187] width 168 height 87
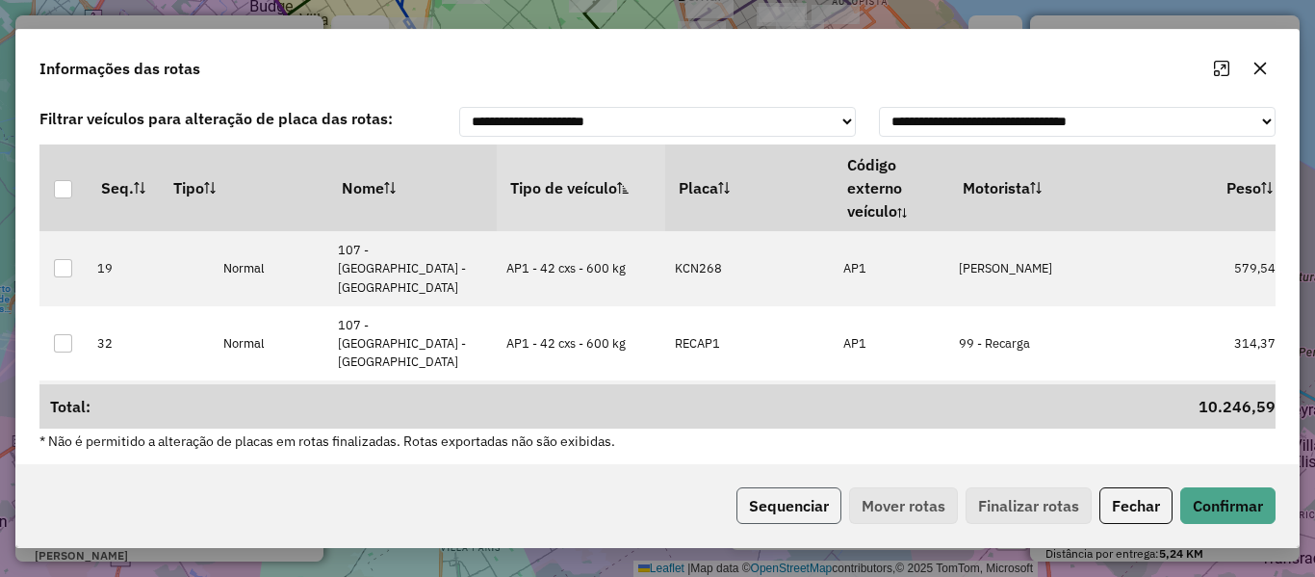
click at [812, 504] on button "Sequenciar" at bounding box center [788, 505] width 105 height 37
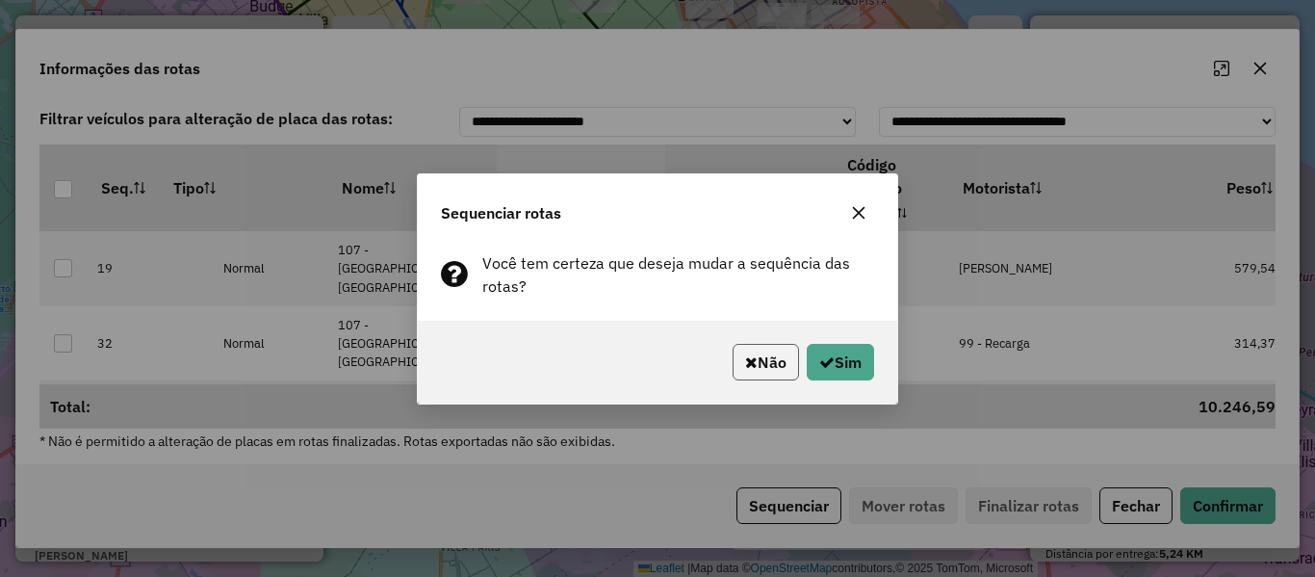
click at [765, 360] on button "Não" at bounding box center [766, 362] width 66 height 37
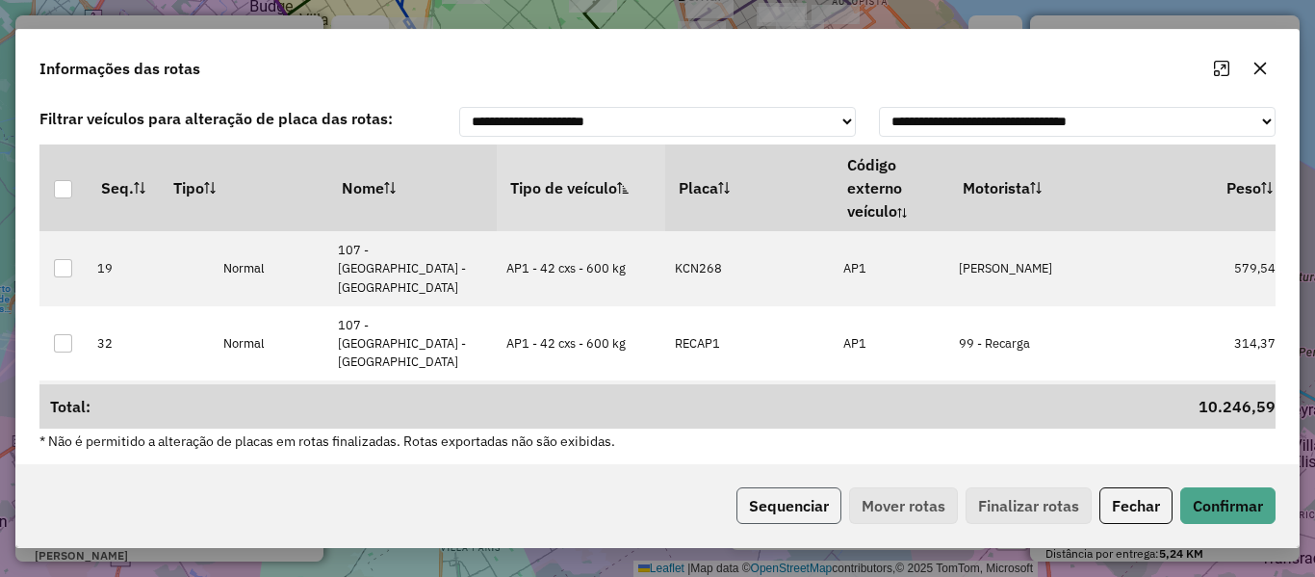
click at [789, 503] on button "Sequenciar" at bounding box center [788, 505] width 105 height 37
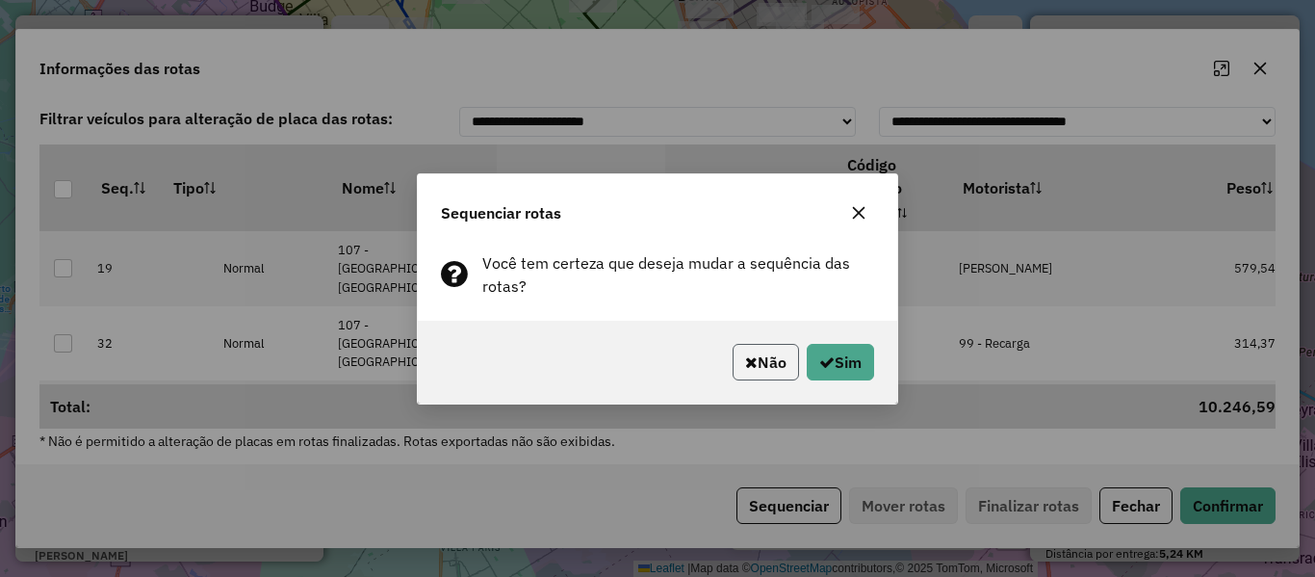
click at [762, 378] on button "Não" at bounding box center [766, 362] width 66 height 37
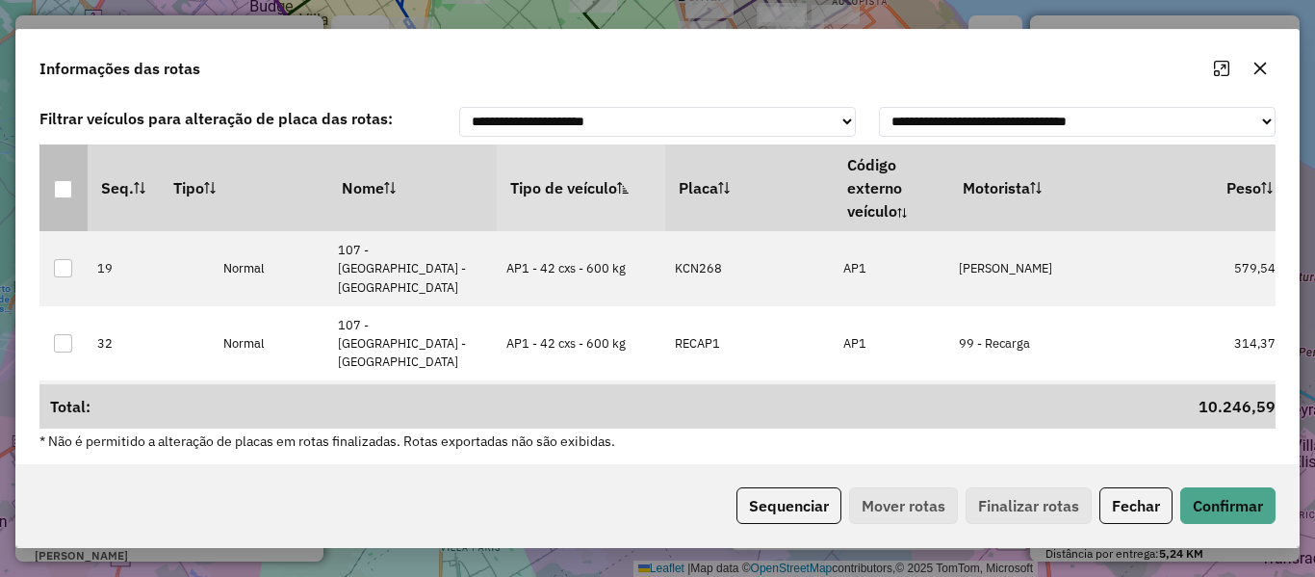
click at [63, 190] on div at bounding box center [63, 189] width 18 height 18
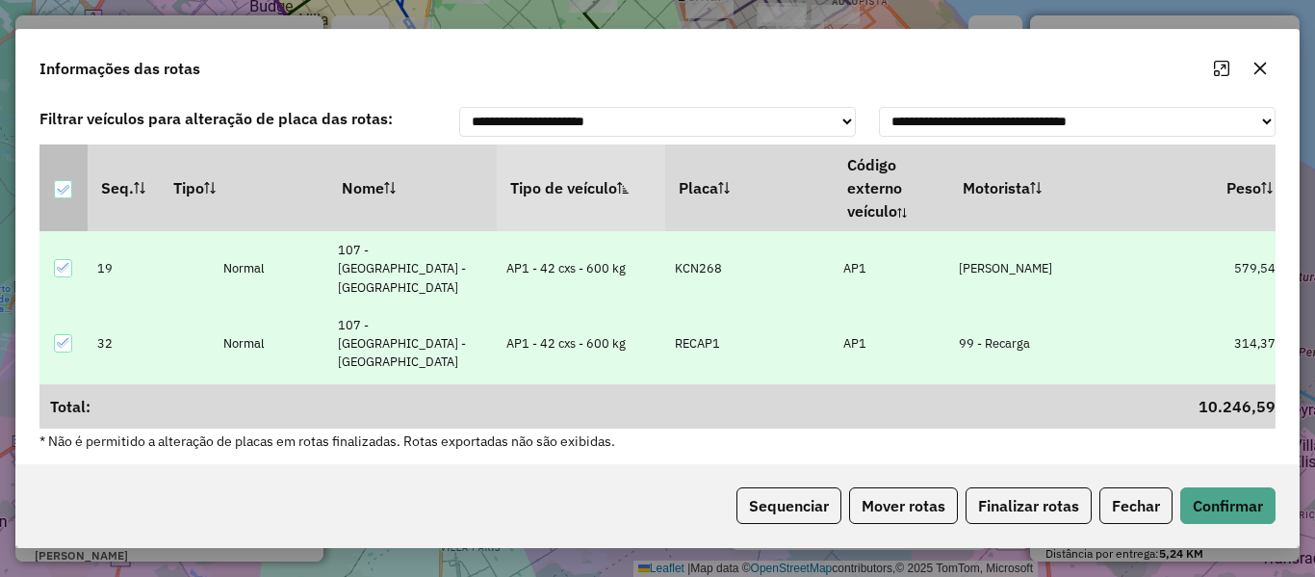
click at [63, 190] on icon at bounding box center [62, 189] width 13 height 13
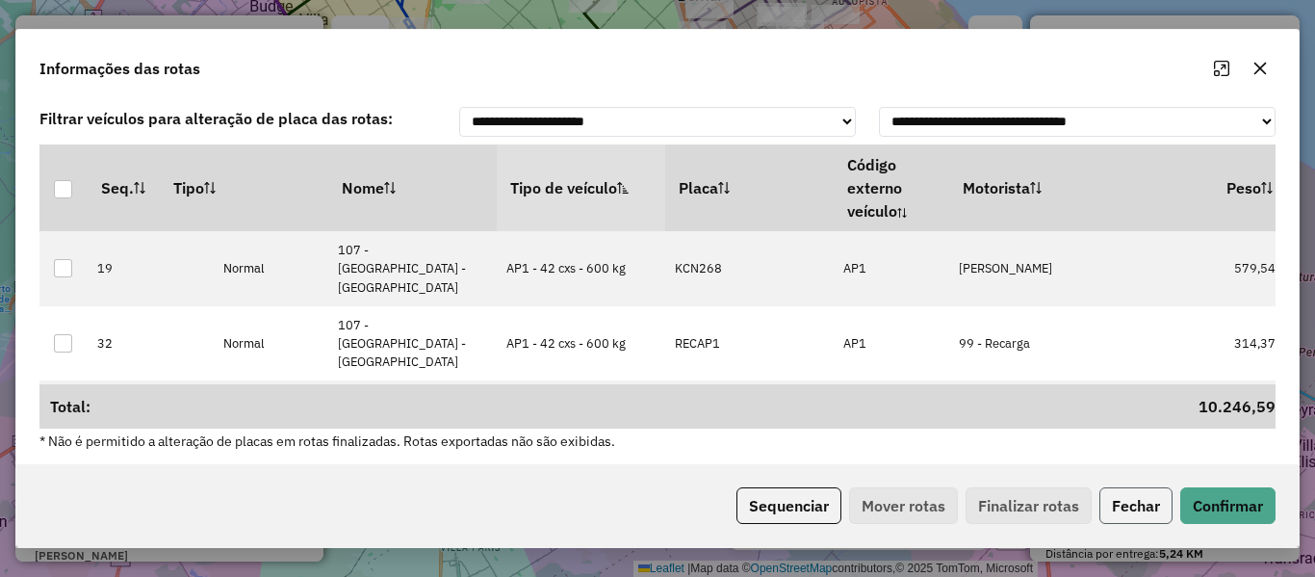
click at [1127, 499] on button "Fechar" at bounding box center [1135, 505] width 73 height 37
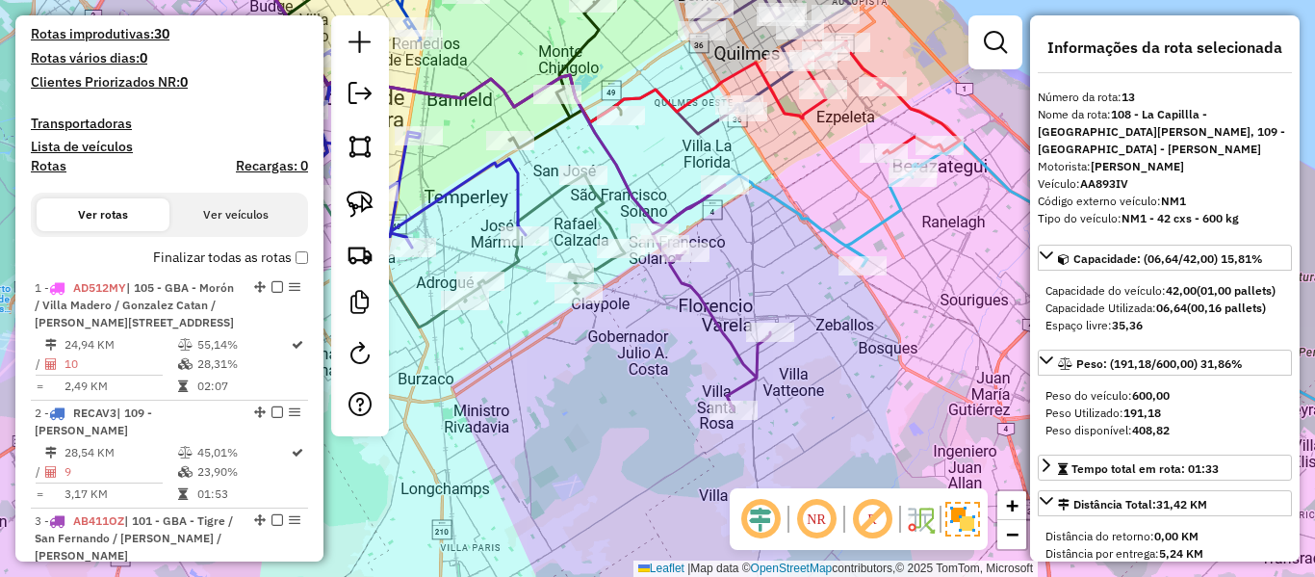
click at [54, 169] on h4 "Rotas" at bounding box center [49, 166] width 36 height 16
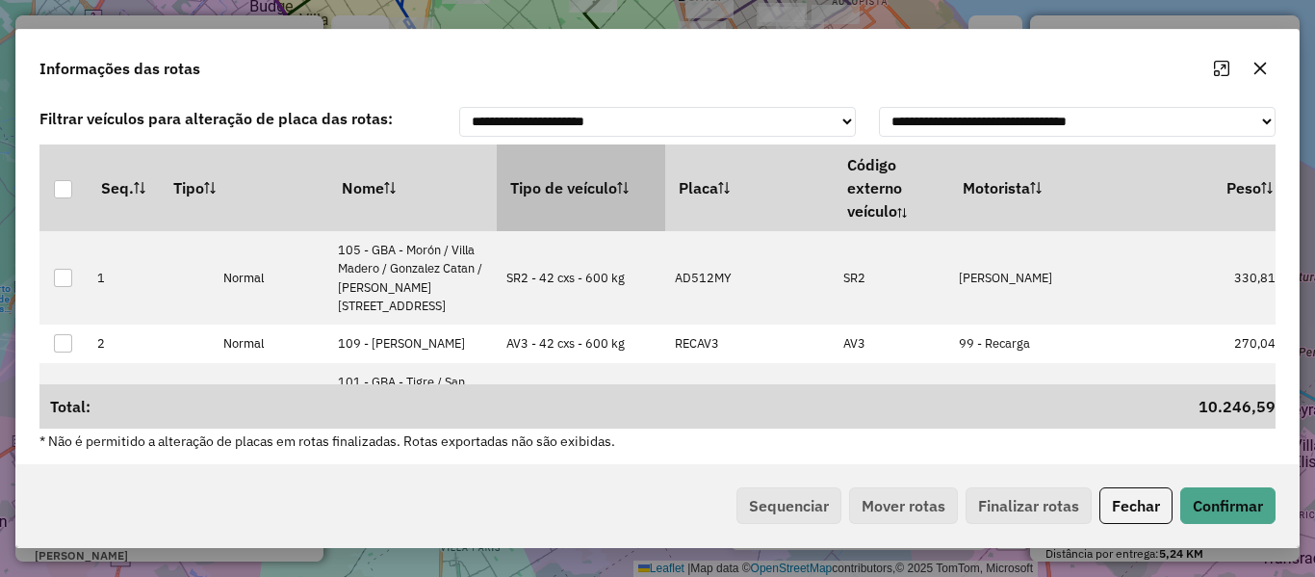
click at [576, 178] on th "Tipo de veículo" at bounding box center [581, 187] width 168 height 87
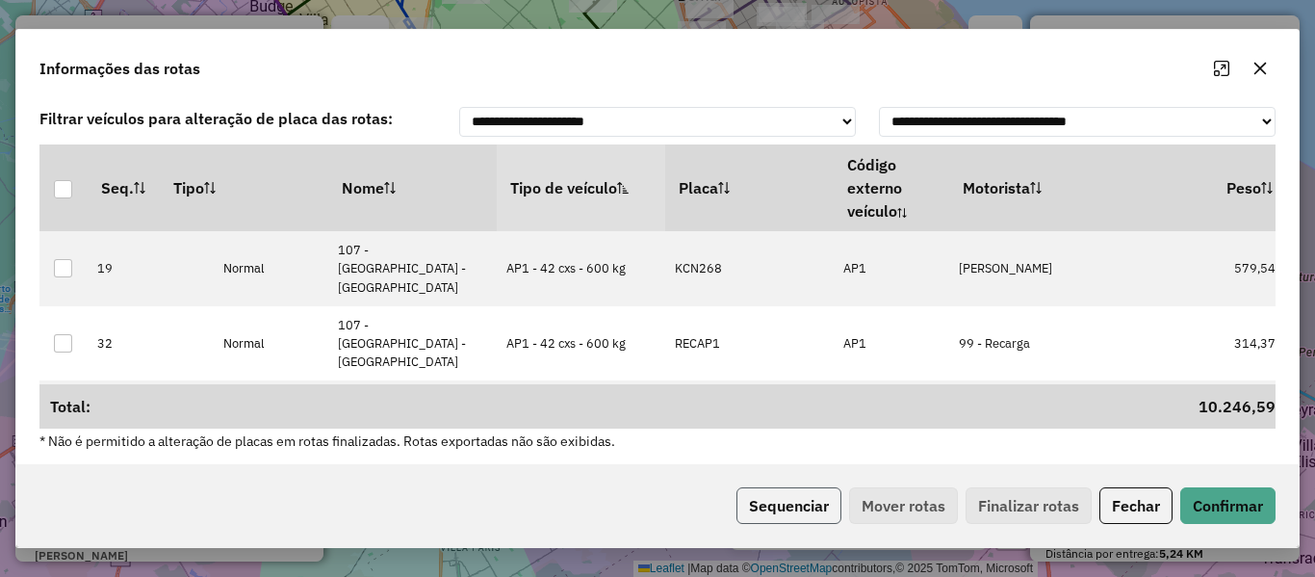
click at [812, 496] on button "Sequenciar" at bounding box center [788, 505] width 105 height 37
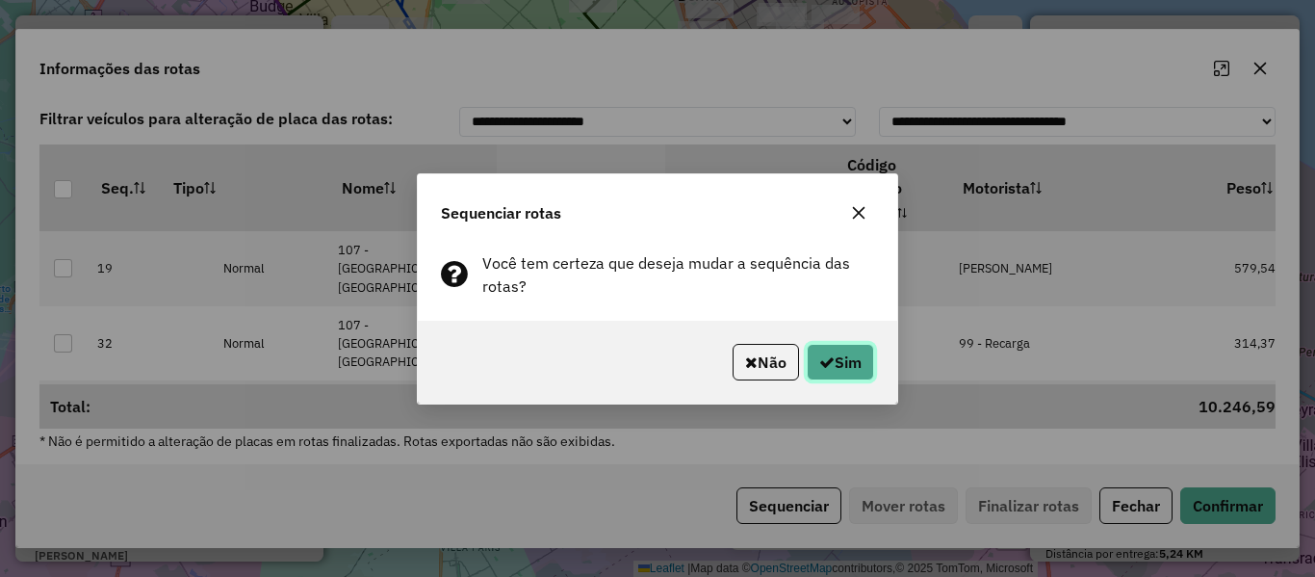
click at [837, 376] on button "Sim" at bounding box center [840, 362] width 67 height 37
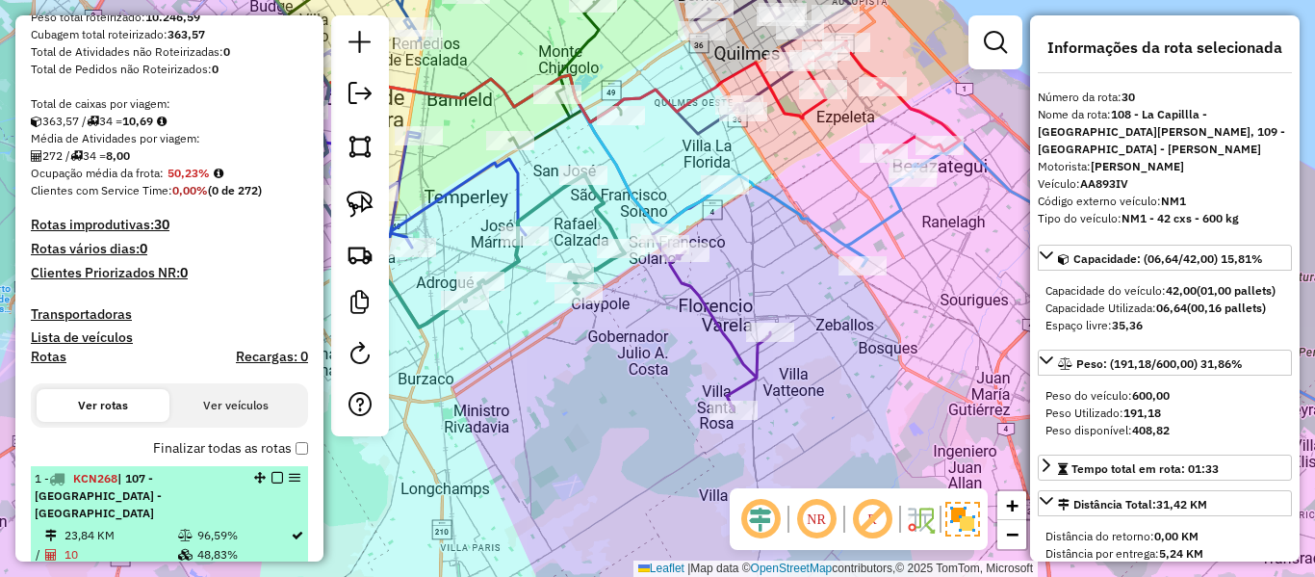
scroll to position [310, 0]
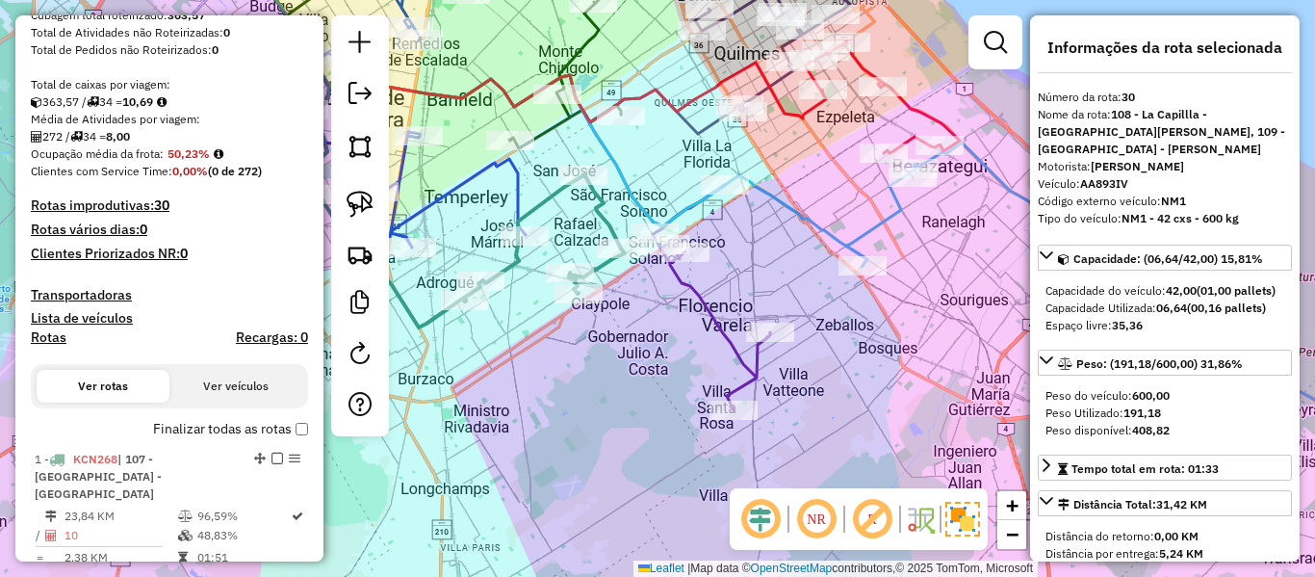
click at [248, 426] on label "Finalizar todas as rotas" at bounding box center [230, 429] width 155 height 20
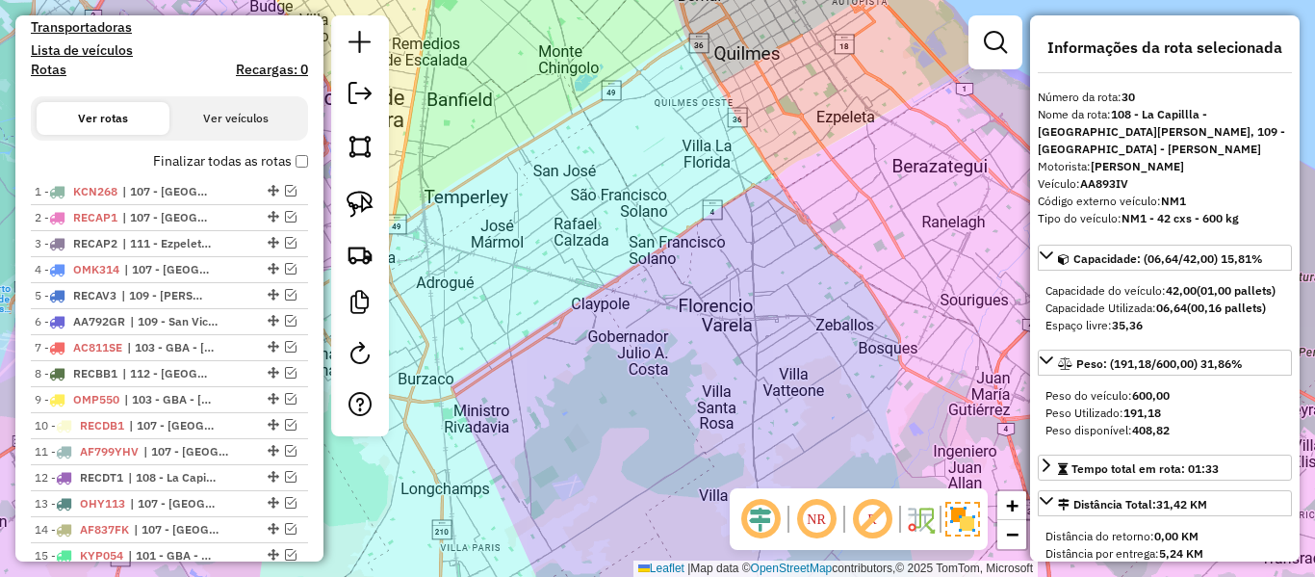
scroll to position [0, 0]
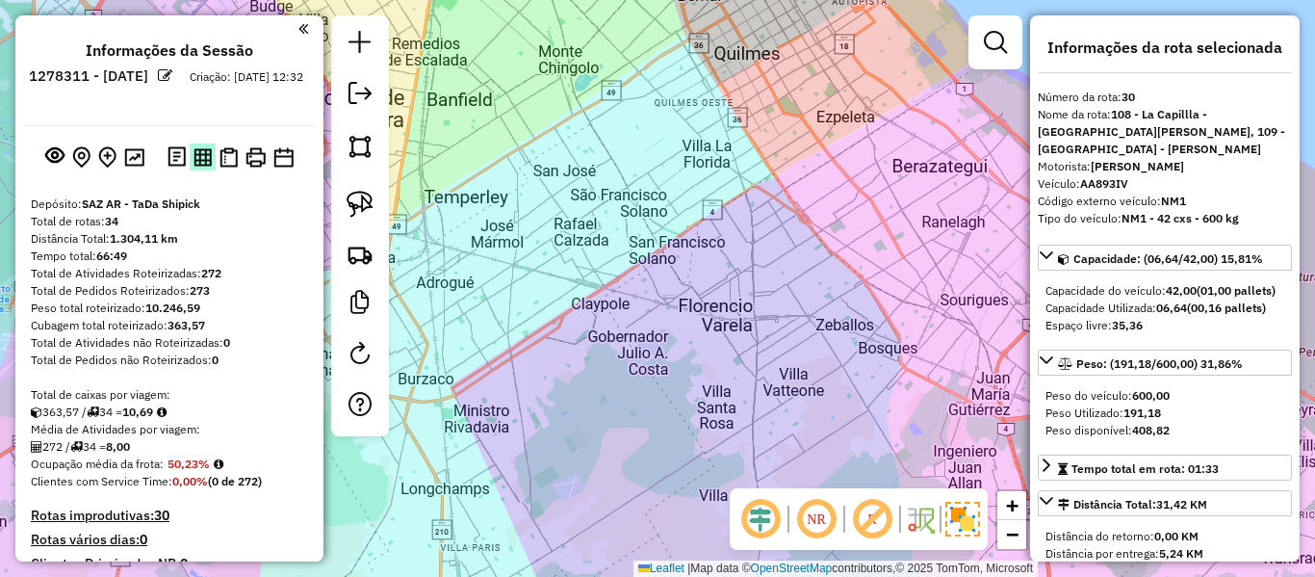
click at [199, 156] on img at bounding box center [202, 157] width 18 height 18
click at [227, 158] on img at bounding box center [228, 157] width 18 height 20
click at [249, 148] on img at bounding box center [255, 157] width 20 height 20
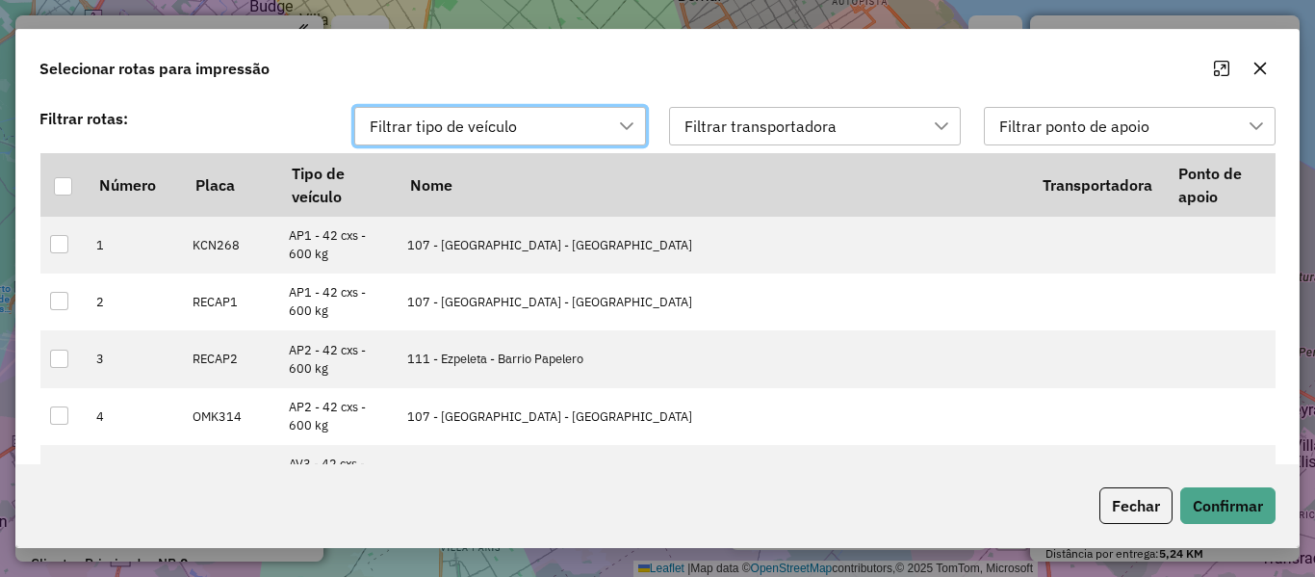
scroll to position [14, 88]
click at [64, 187] on div at bounding box center [63, 186] width 18 height 18
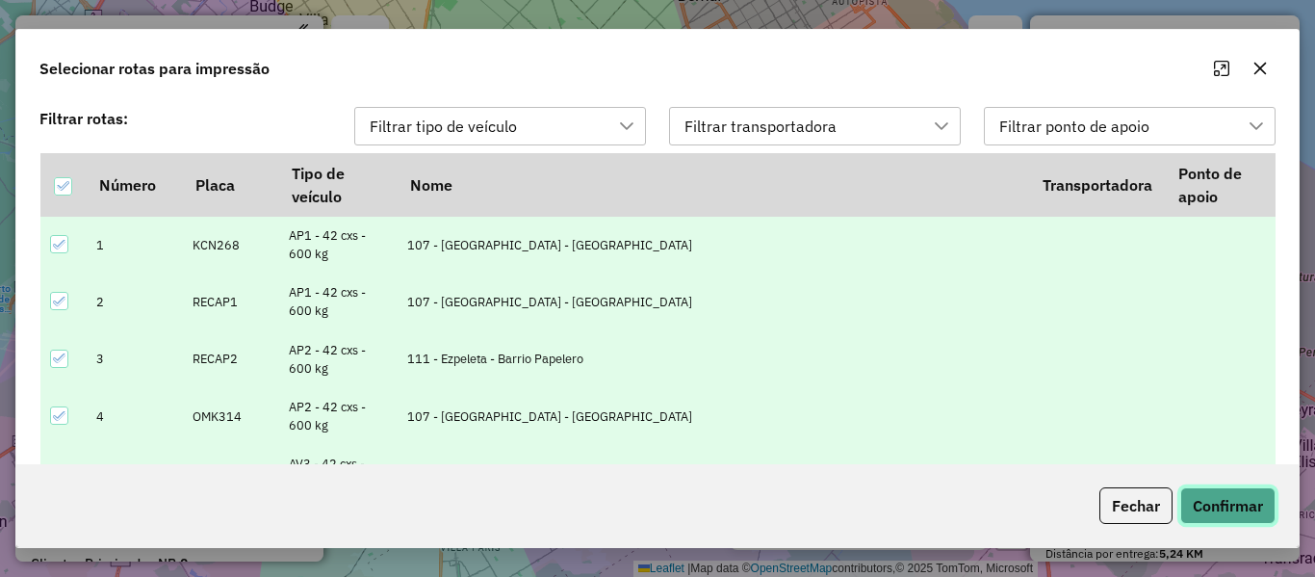
click at [1206, 500] on button "Confirmar" at bounding box center [1227, 505] width 95 height 37
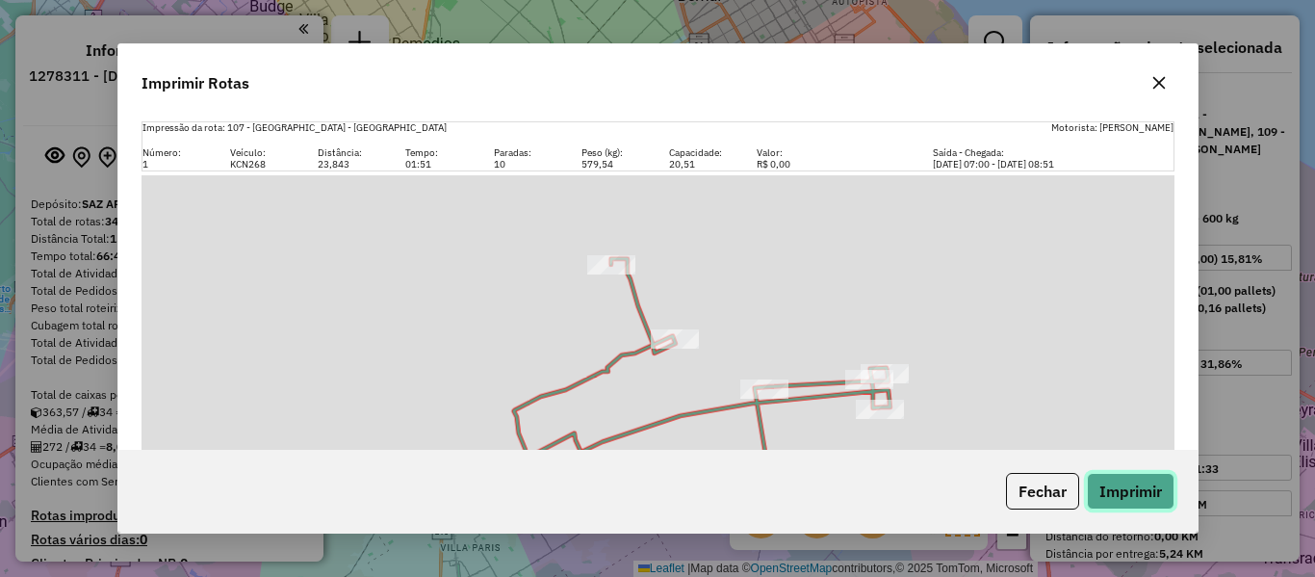
click at [1131, 490] on button "Imprimir" at bounding box center [1131, 491] width 88 height 37
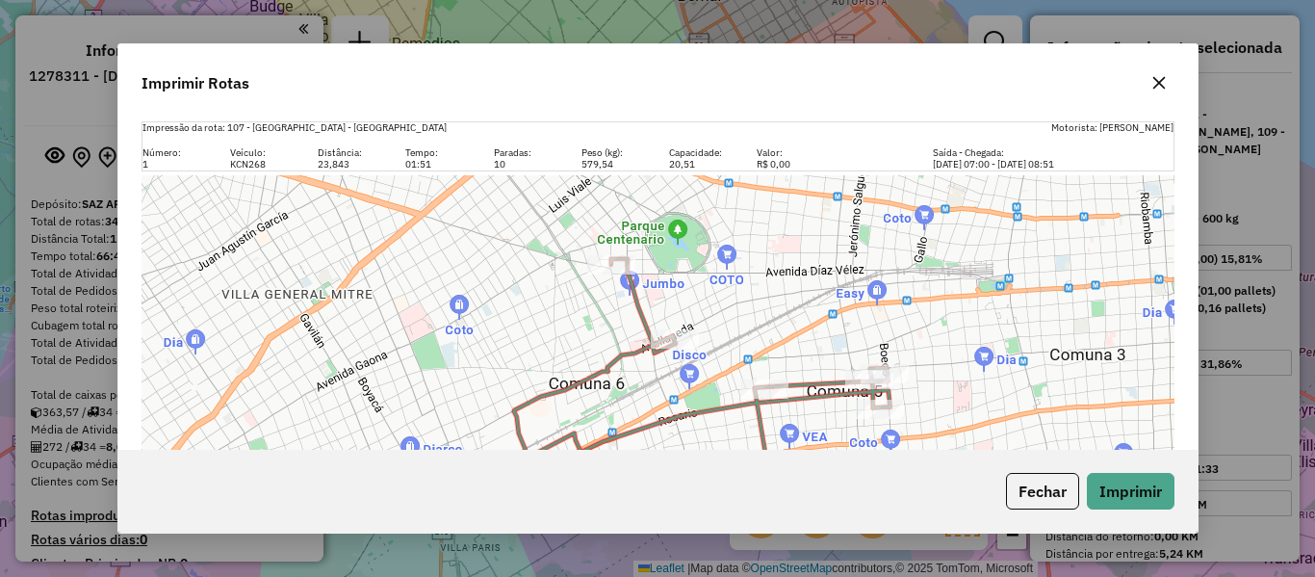
click at [1160, 90] on icon "button" at bounding box center [1158, 82] width 15 height 15
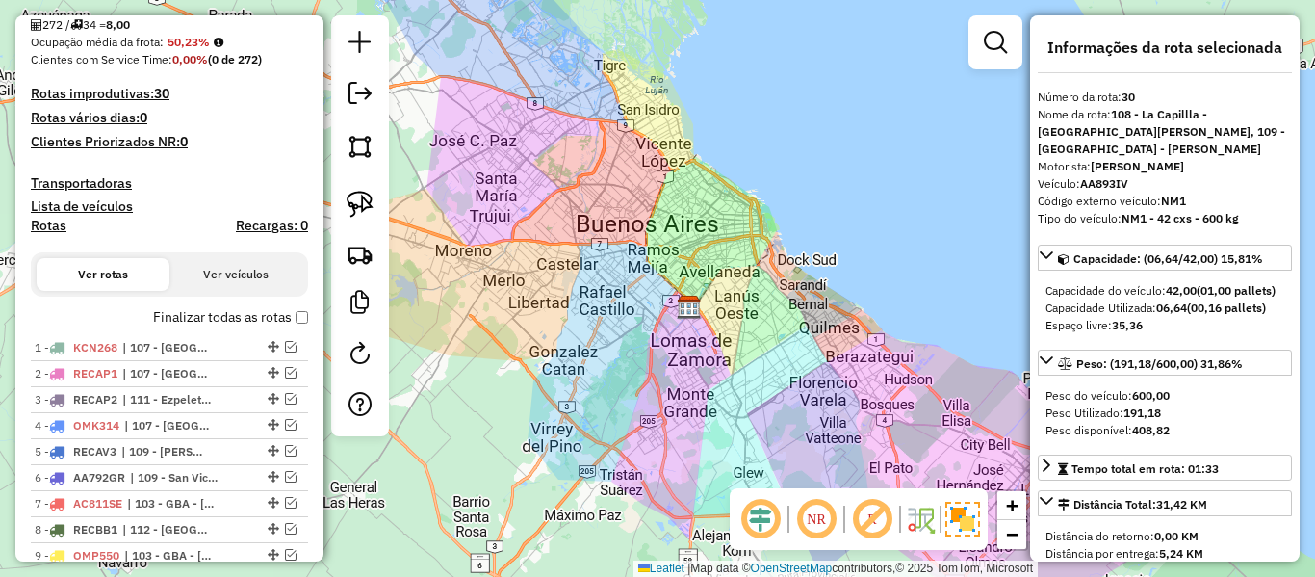
scroll to position [385, 0]
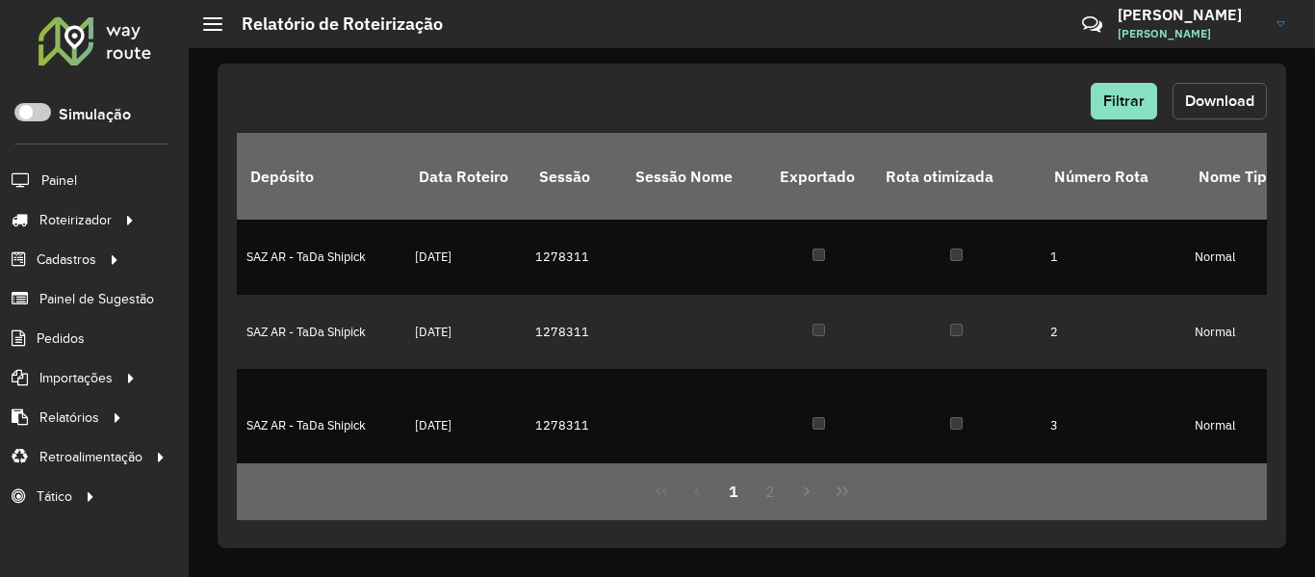
click at [1183, 97] on button "Download" at bounding box center [1220, 101] width 94 height 37
click at [1131, 102] on span "Filtrar" at bounding box center [1123, 100] width 41 height 16
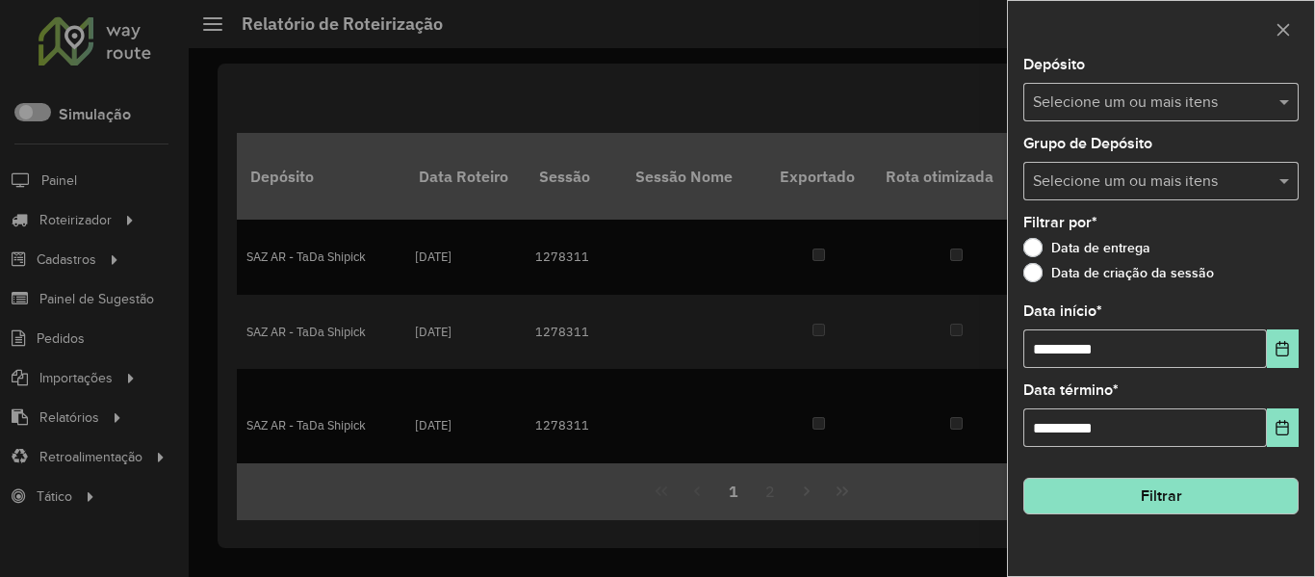
click at [1089, 103] on input "text" at bounding box center [1151, 102] width 246 height 23
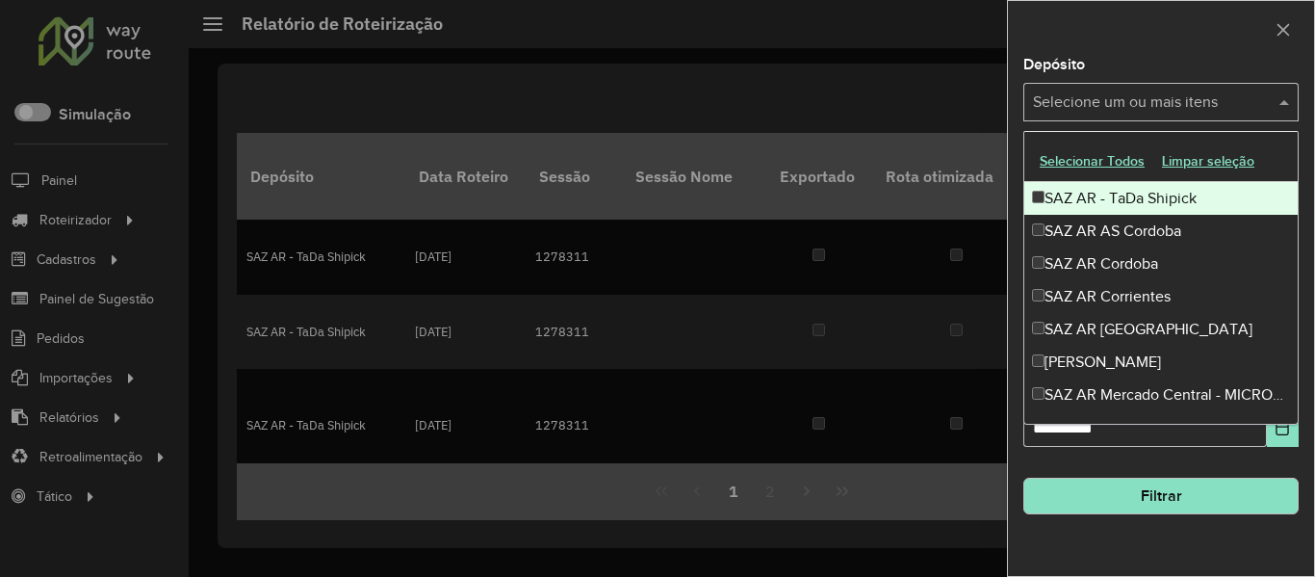
click at [898, 79] on div at bounding box center [657, 288] width 1315 height 577
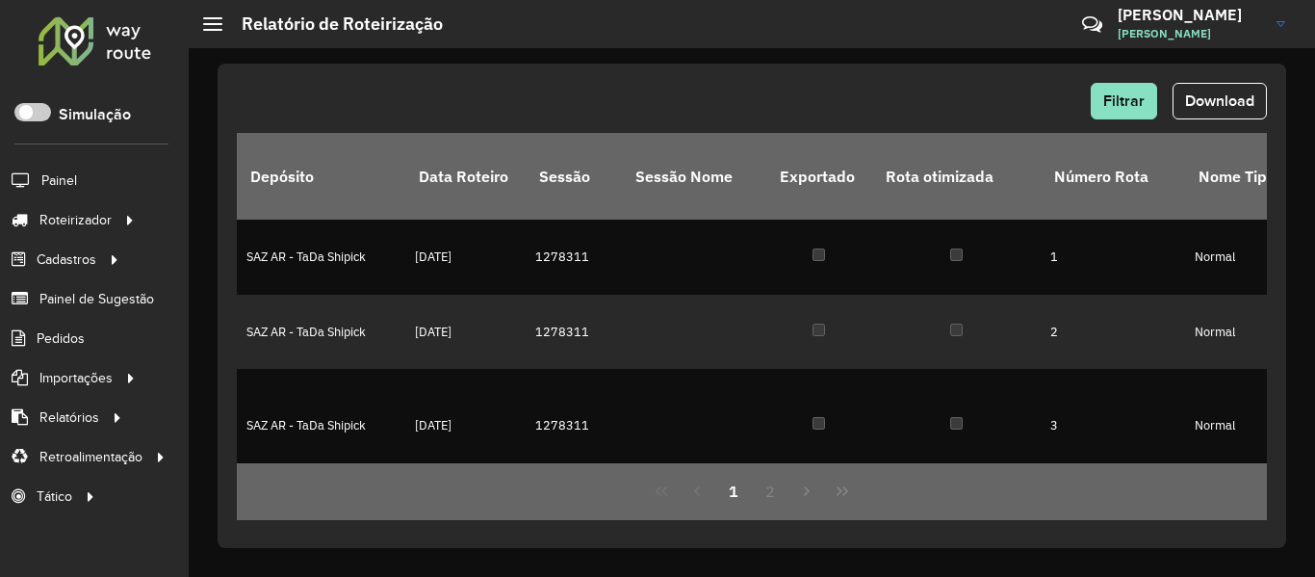
drag, startPoint x: 1224, startPoint y: 102, endPoint x: 796, endPoint y: 72, distance: 428.5
click at [796, 72] on div "Filtrar Download Depósito Data Roteiro Sessão Sessão Nome Exportado Rota otimiz…" at bounding box center [752, 306] width 1069 height 484
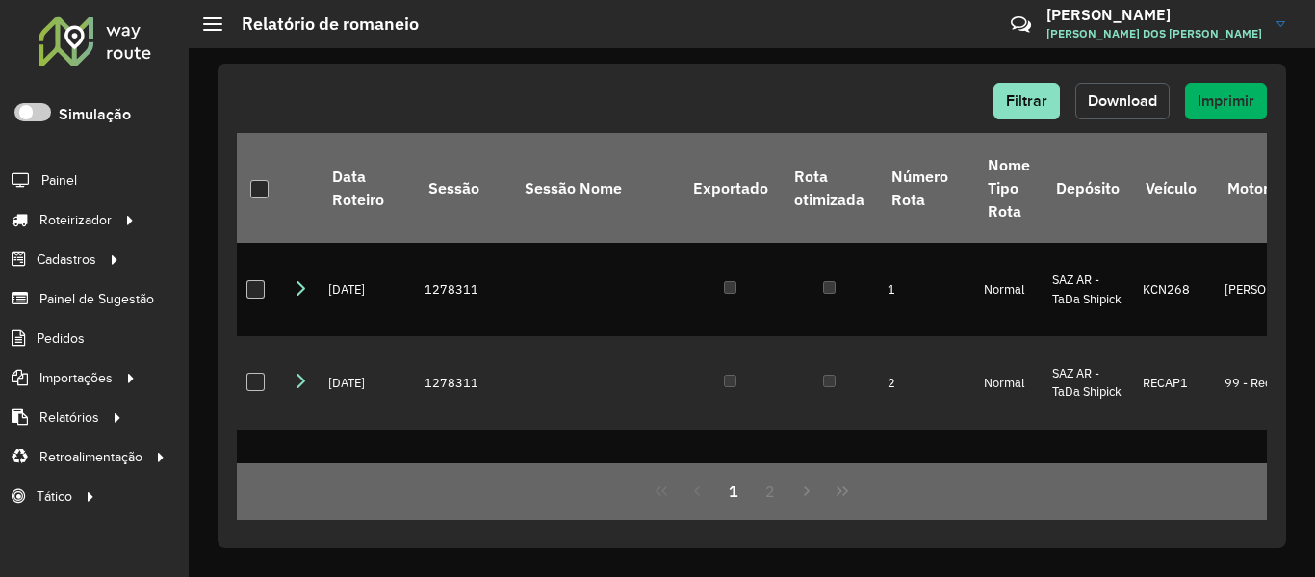
click at [1135, 109] on button "Download" at bounding box center [1122, 101] width 94 height 37
